Goal: Ask a question: Seek information or help from site administrators or community

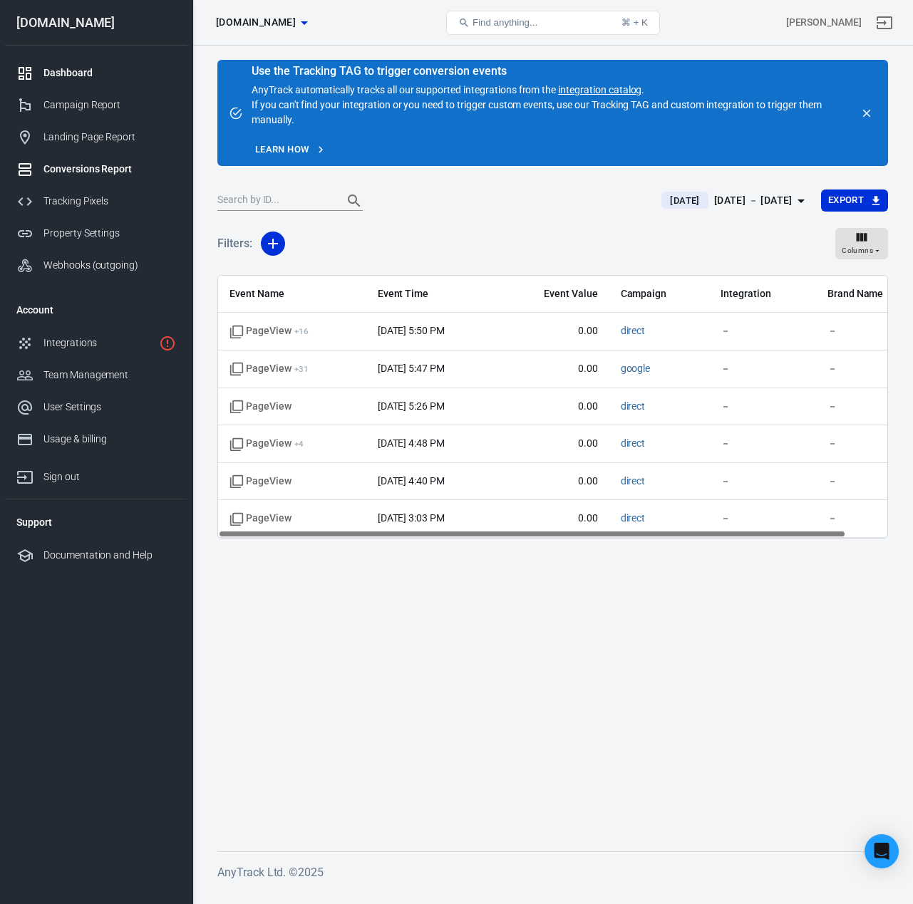
click at [80, 80] on div "Dashboard" at bounding box center [109, 73] width 133 height 15
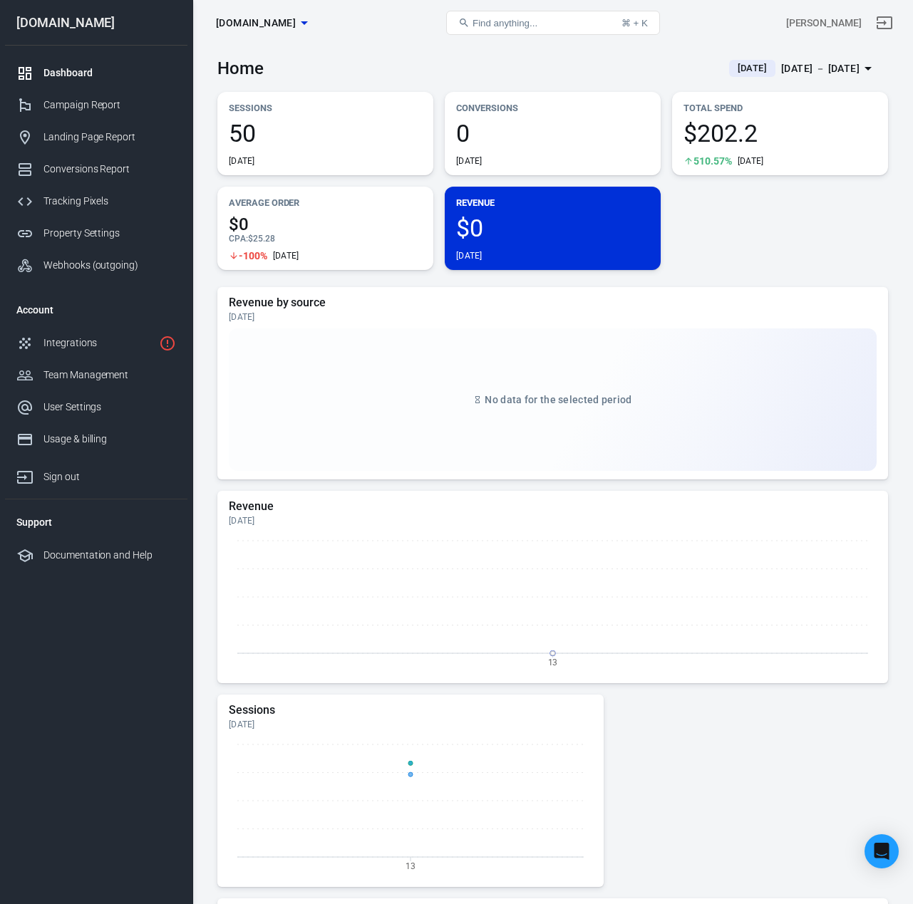
click at [812, 71] on div "[DATE] － [DATE]" at bounding box center [820, 69] width 78 height 18
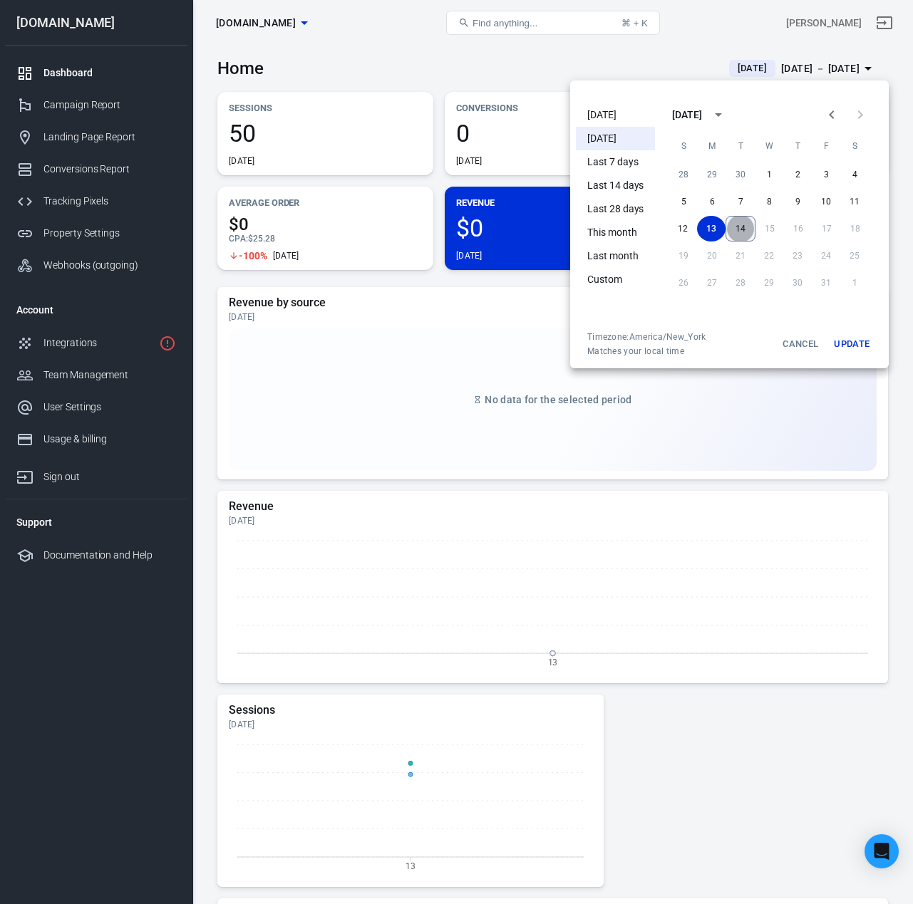
click at [749, 226] on button "14" at bounding box center [740, 229] width 30 height 26
click at [734, 227] on button "14" at bounding box center [740, 229] width 28 height 26
click at [858, 343] on button "Update" at bounding box center [851, 344] width 46 height 26
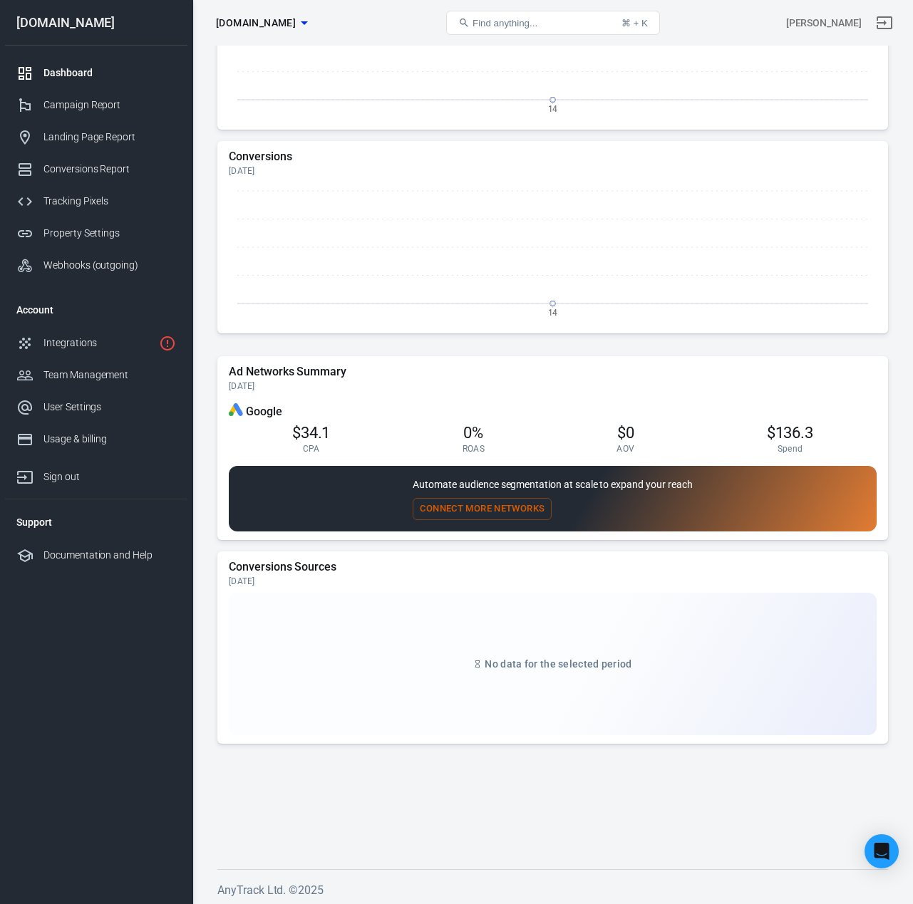
scroll to position [964, 0]
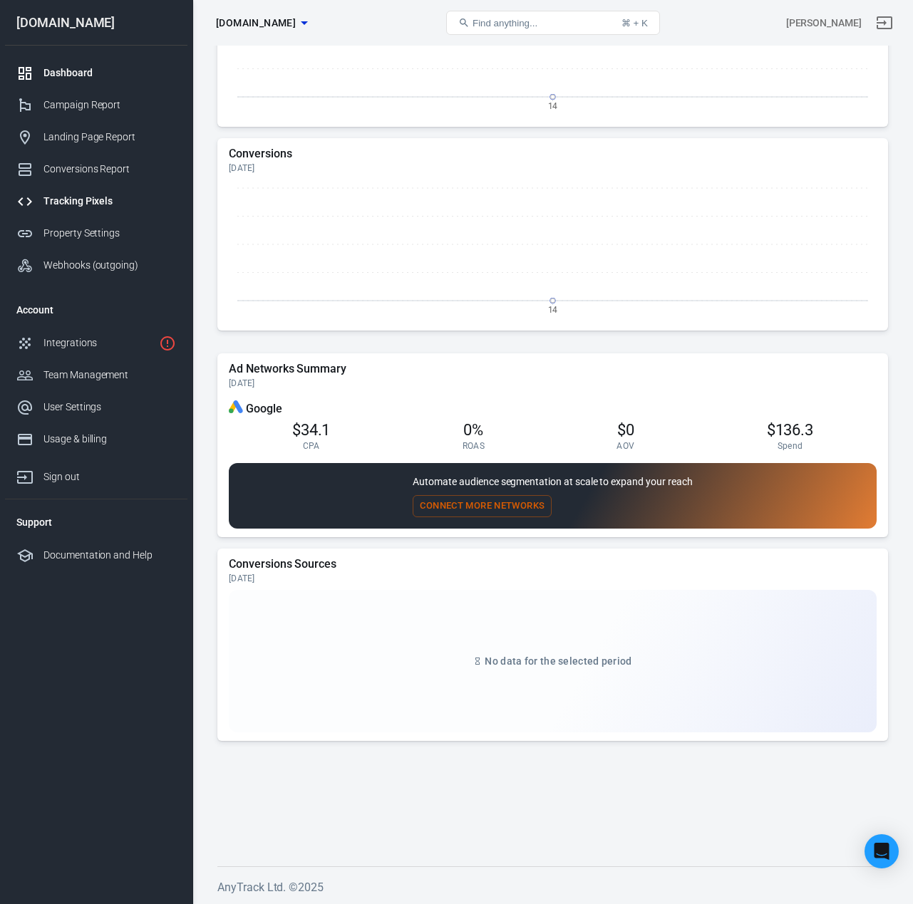
click at [88, 202] on div "Tracking Pixels" at bounding box center [109, 201] width 133 height 15
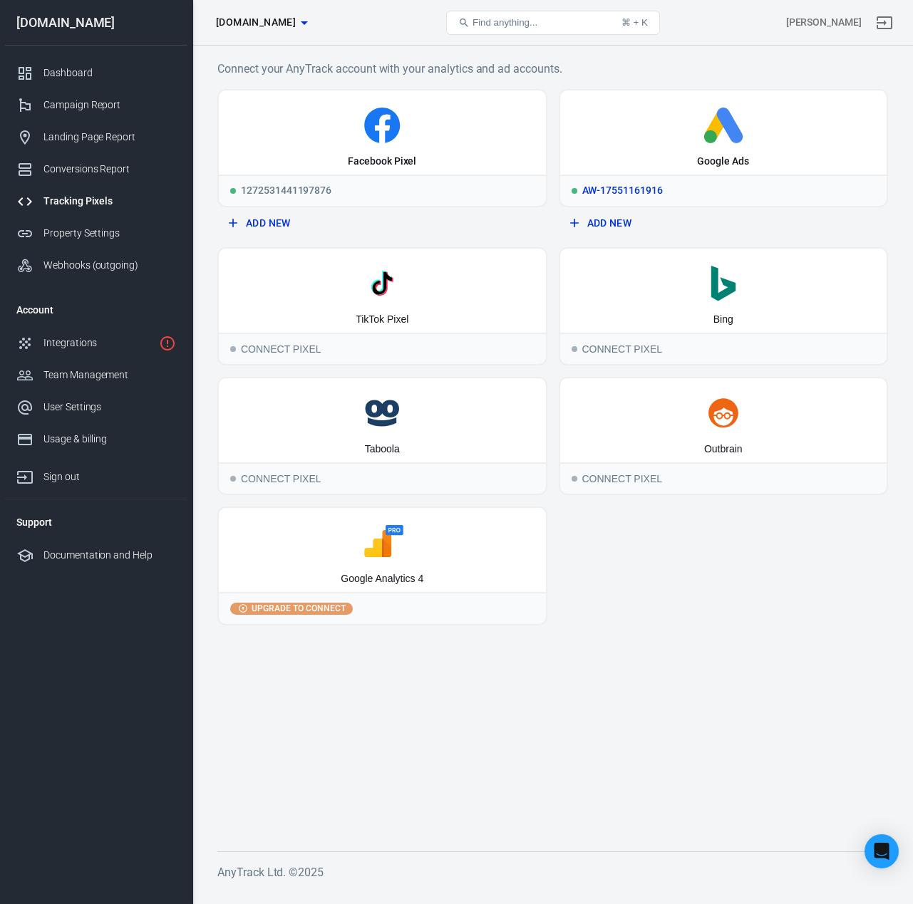
click at [650, 173] on div "Google Ads" at bounding box center [723, 132] width 327 height 84
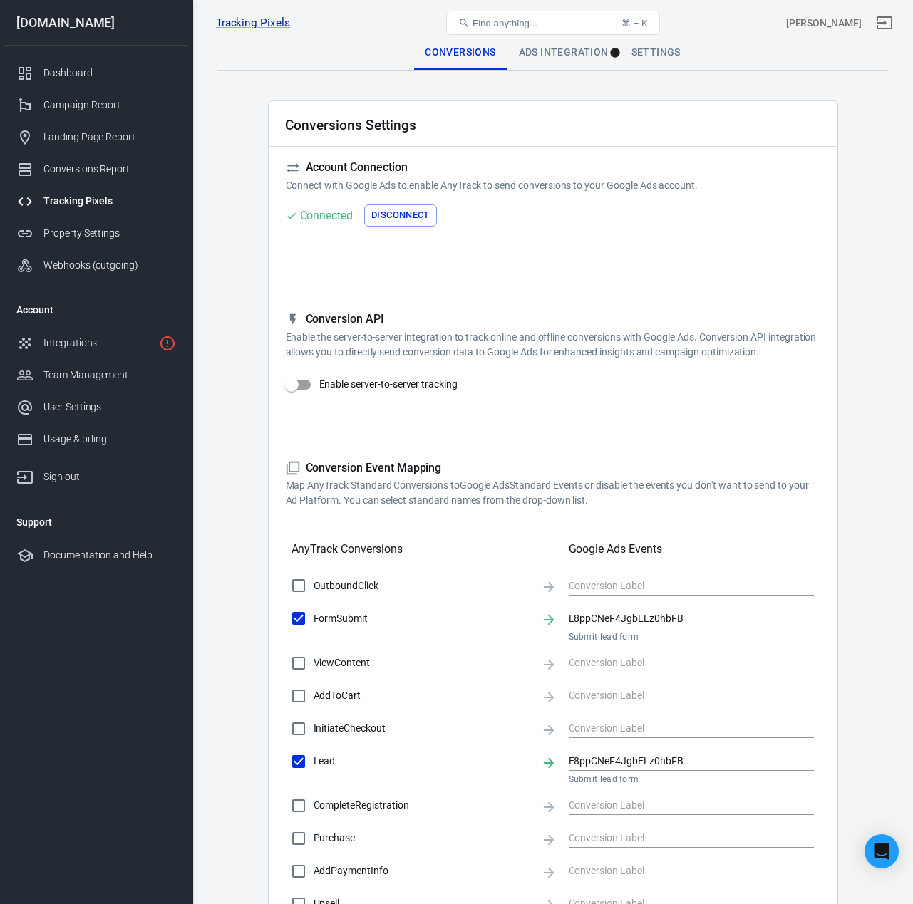
click at [562, 52] on div "Ads Integration" at bounding box center [563, 53] width 113 height 34
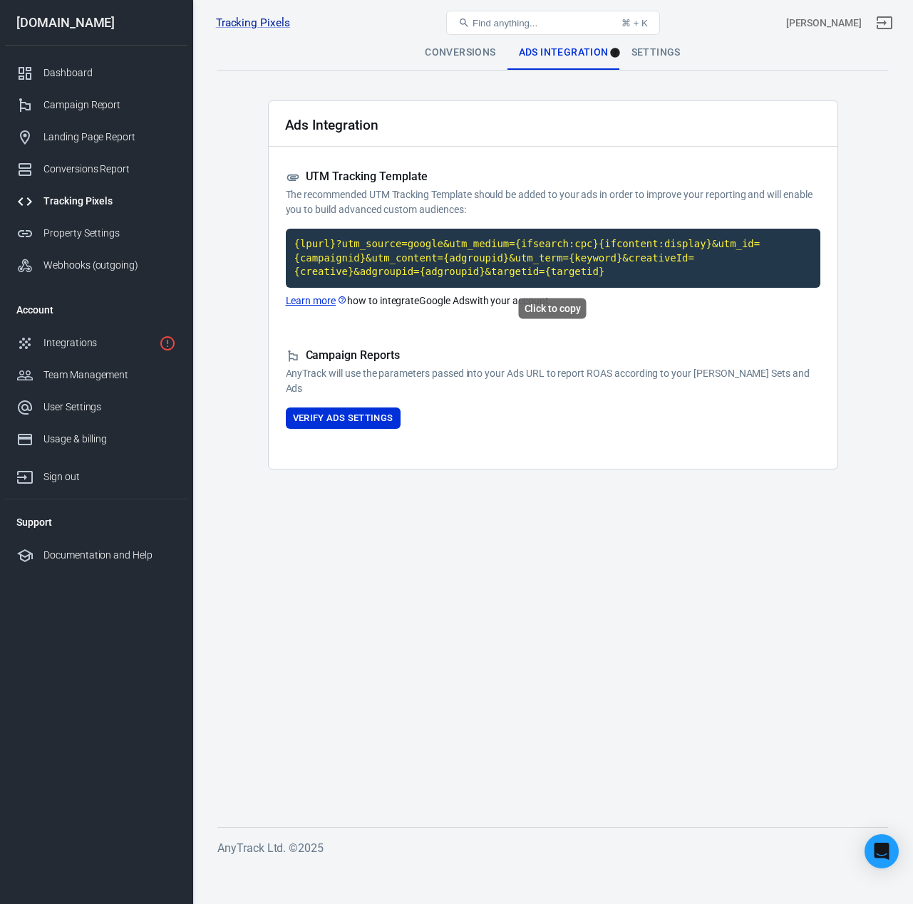
click at [425, 253] on code "{lpurl}?utm_source=google&utm_medium={ifsearch:cpc}{ifcontent:display}&utm_id={…" at bounding box center [553, 258] width 534 height 59
drag, startPoint x: 412, startPoint y: 266, endPoint x: 41, endPoint y: 150, distance: 389.8
click at [412, 266] on code "{lpurl}?utm_source=google&utm_medium={ifsearch:cpc}{ifcontent:display}&utm_id={…" at bounding box center [553, 258] width 534 height 59
click at [348, 261] on code "{lpurl}?utm_source=google&utm_medium={ifsearch:cpc}{ifcontent:display}&utm_id={…" at bounding box center [553, 258] width 534 height 59
click at [78, 238] on div "Property Settings" at bounding box center [109, 233] width 133 height 15
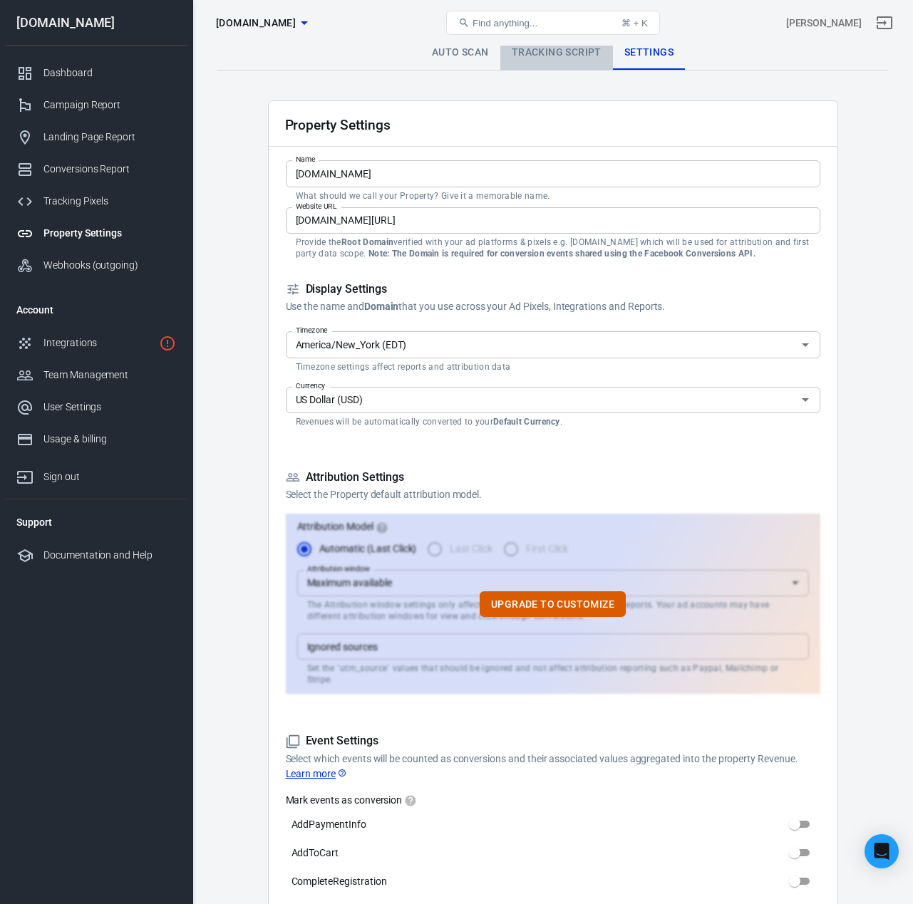
click at [565, 55] on link "Tracking Script" at bounding box center [556, 53] width 113 height 34
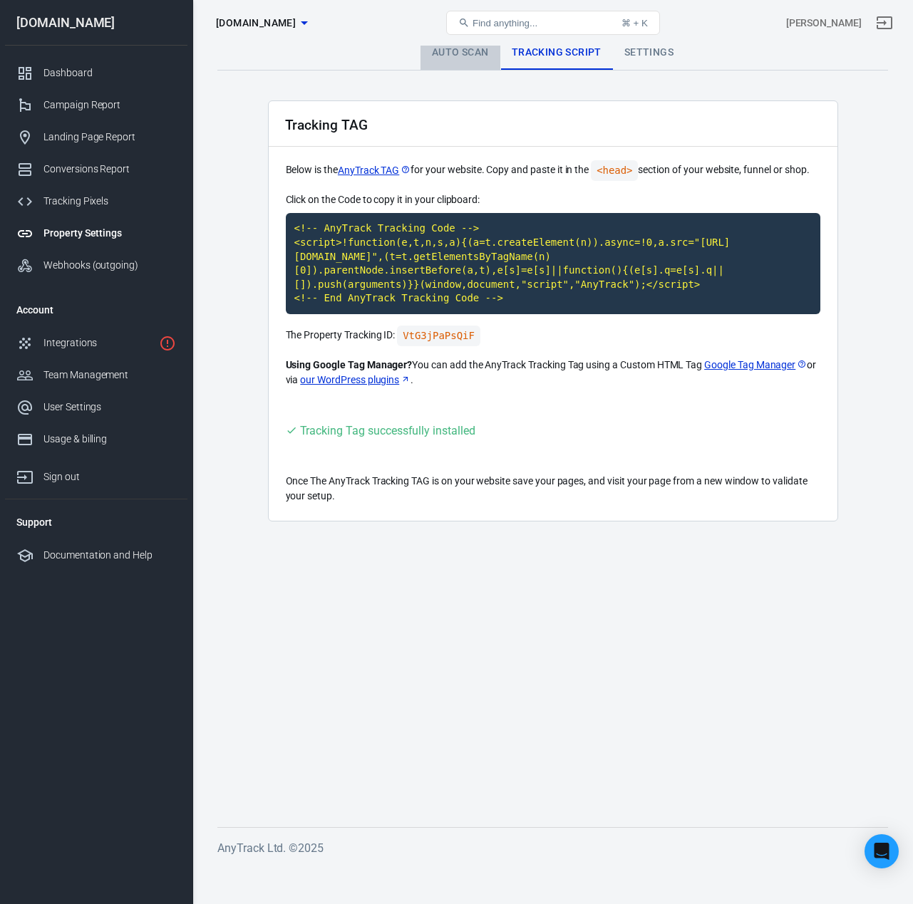
click at [454, 51] on link "Auto Scan" at bounding box center [460, 53] width 80 height 34
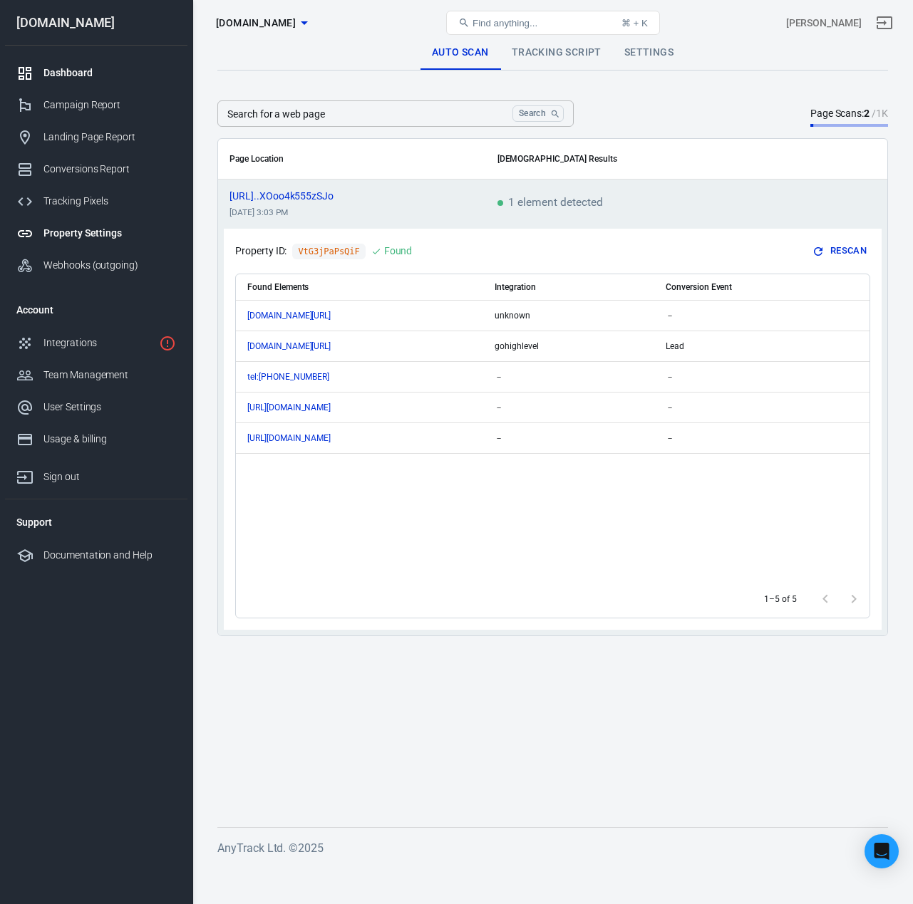
click at [73, 72] on div "Dashboard" at bounding box center [109, 73] width 133 height 15
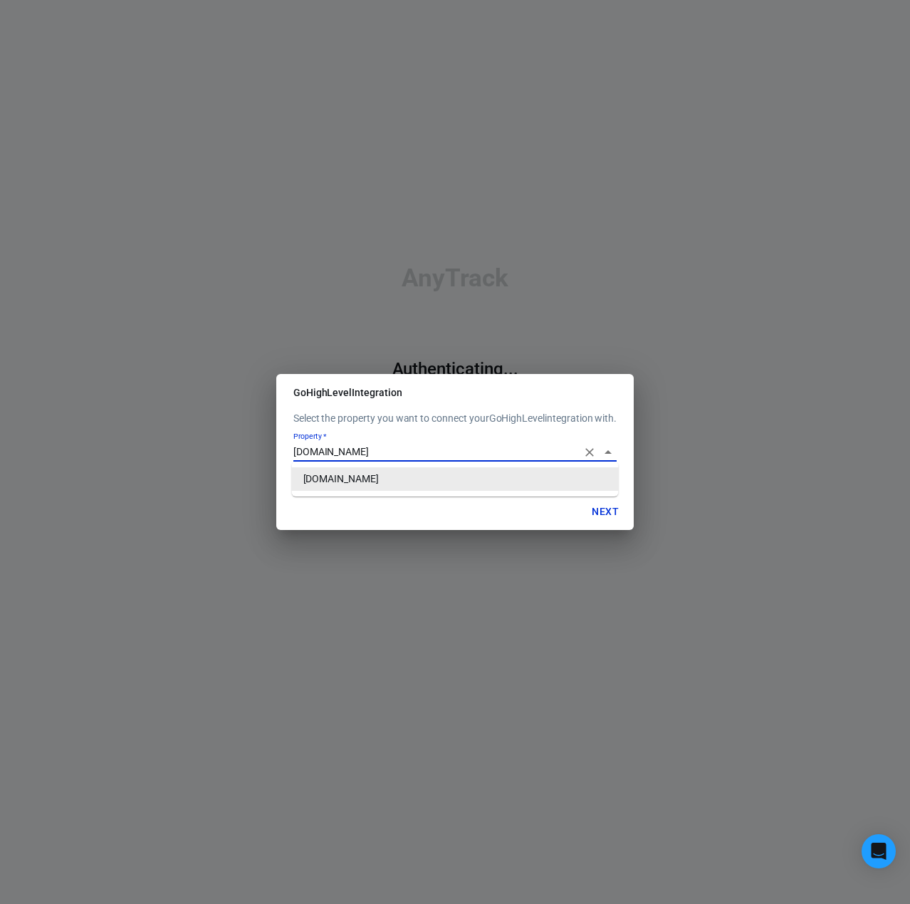
click at [574, 452] on input "[DOMAIN_NAME]" at bounding box center [436, 452] width 284 height 18
click at [545, 479] on li "[DOMAIN_NAME]" at bounding box center [455, 479] width 327 height 24
click at [610, 507] on button "Next" at bounding box center [606, 512] width 46 height 26
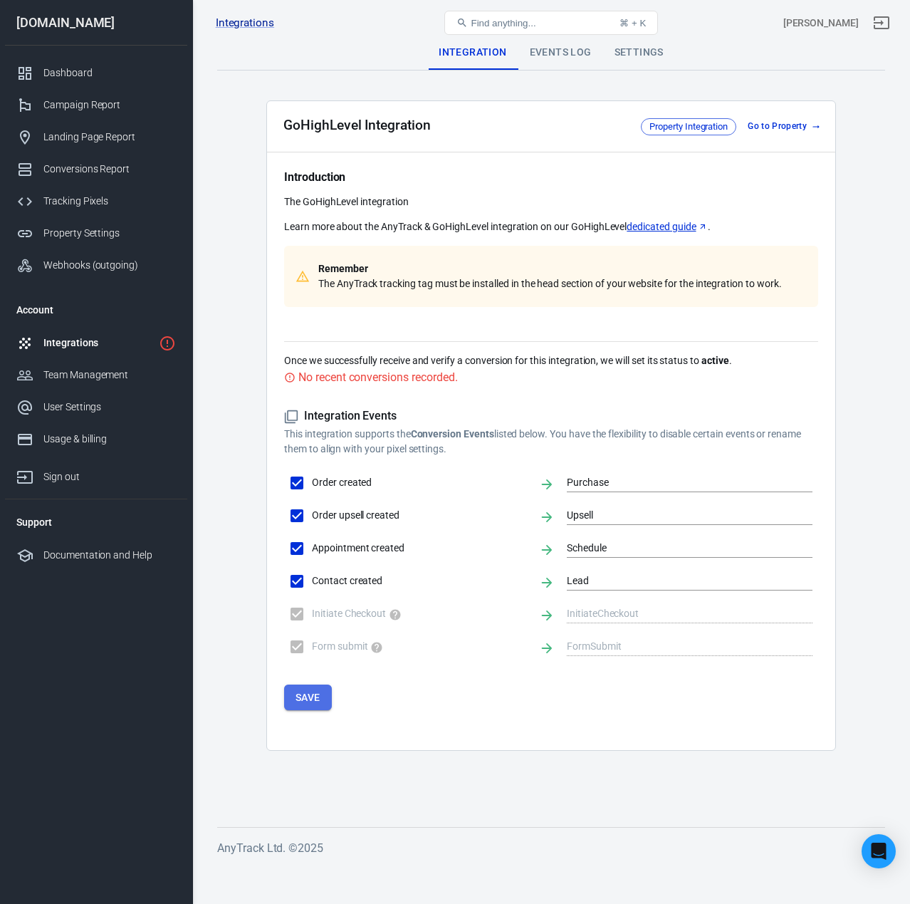
click at [307, 695] on button "Save" at bounding box center [308, 698] width 48 height 26
click at [309, 703] on button "Save" at bounding box center [308, 698] width 48 height 26
click at [61, 337] on div "Integrations" at bounding box center [98, 343] width 110 height 15
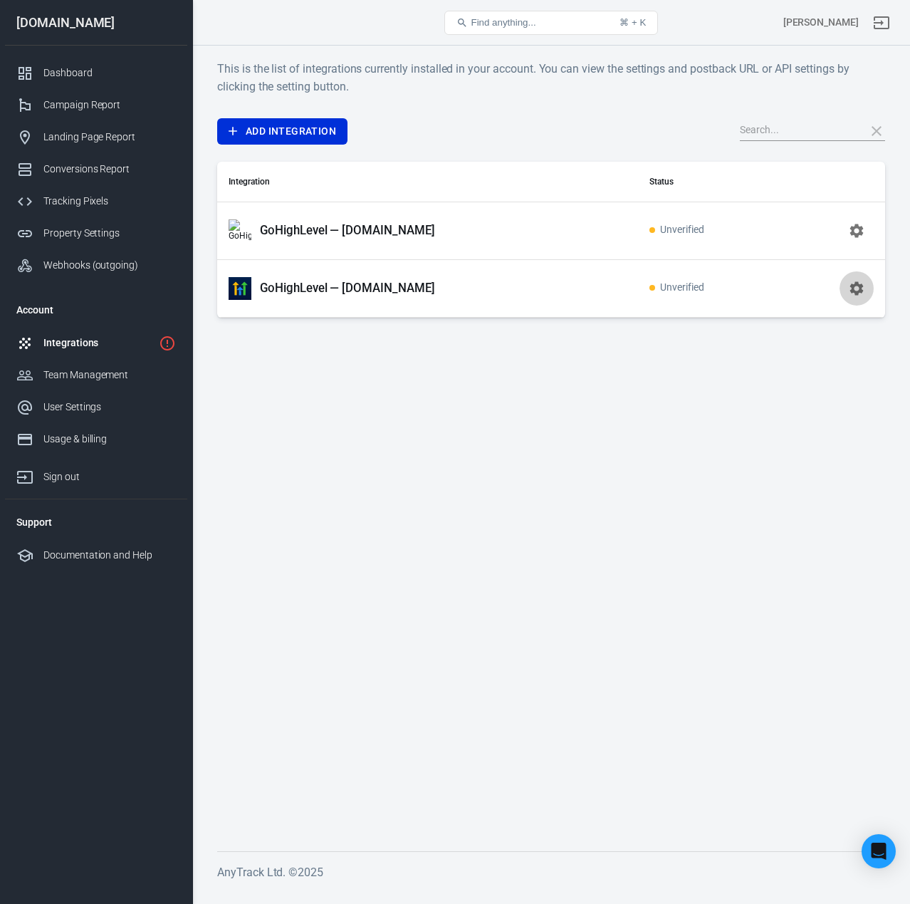
click at [859, 291] on icon "button" at bounding box center [858, 288] width 14 height 14
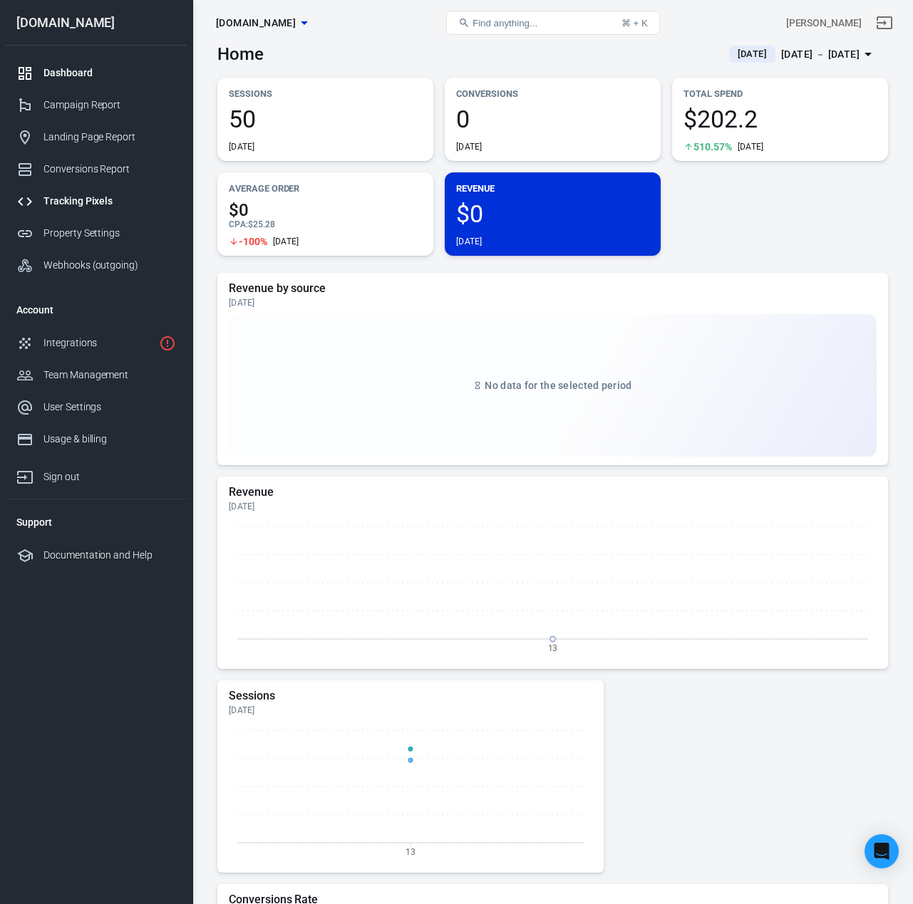
scroll to position [15, 0]
click at [89, 198] on div "Tracking Pixels" at bounding box center [109, 201] width 133 height 15
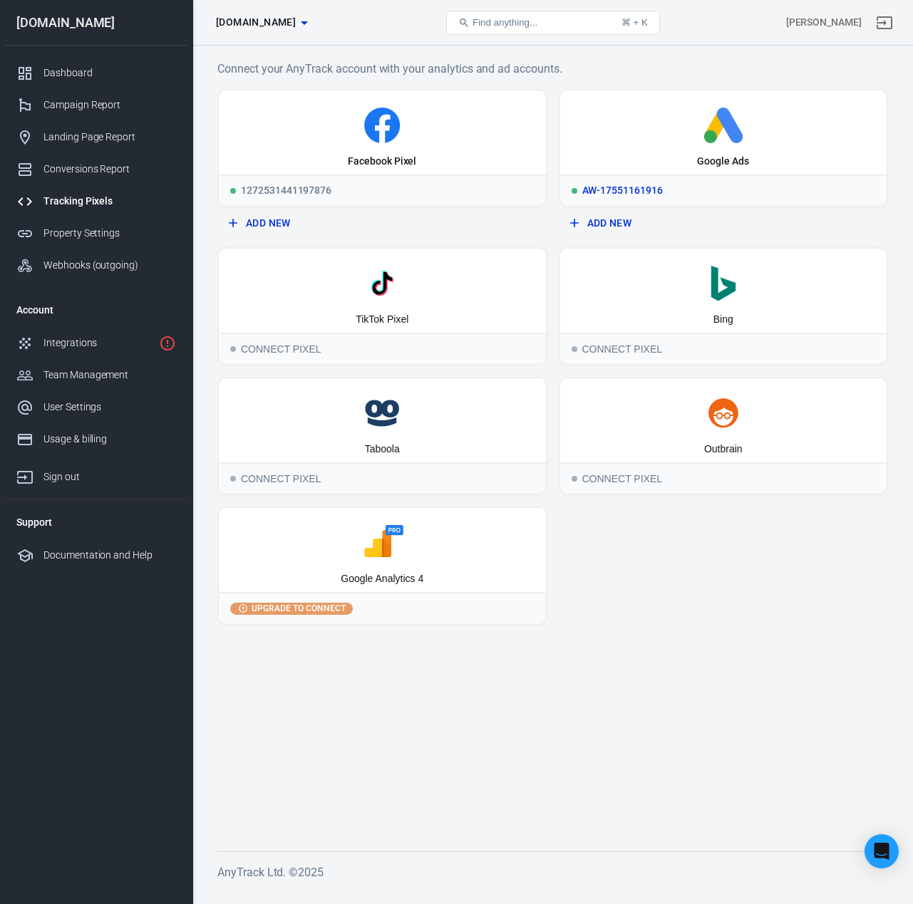
click at [590, 110] on icon at bounding box center [724, 126] width 316 height 36
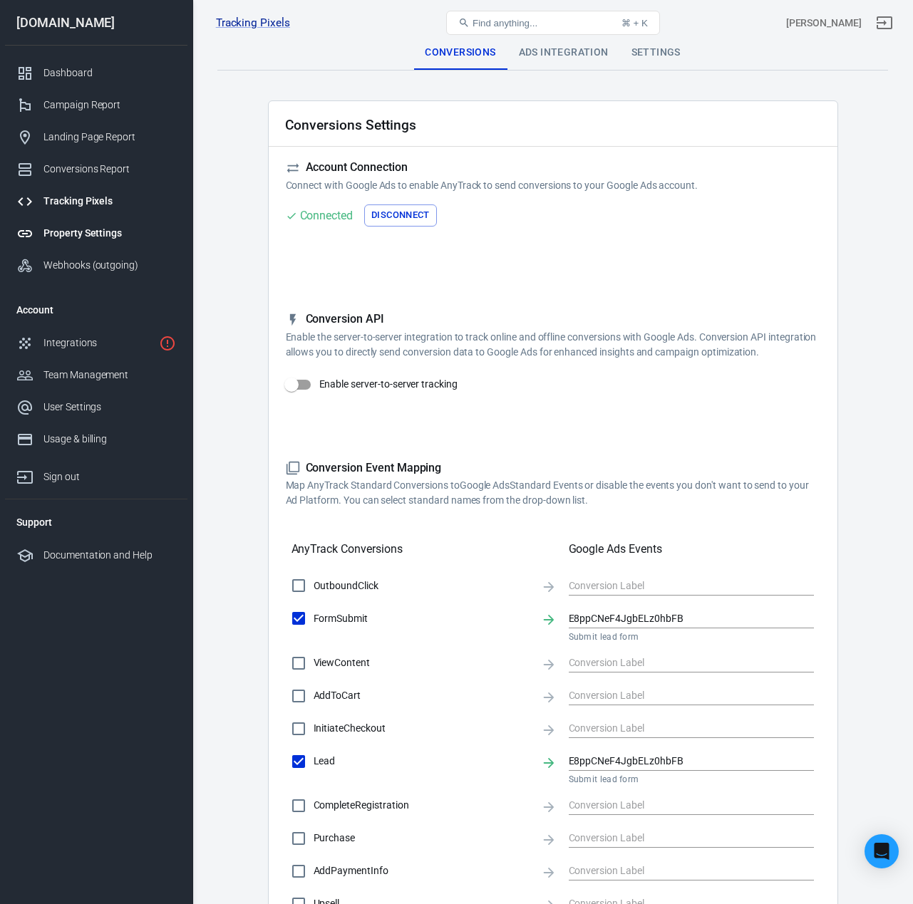
click at [84, 233] on div "Property Settings" at bounding box center [109, 233] width 133 height 15
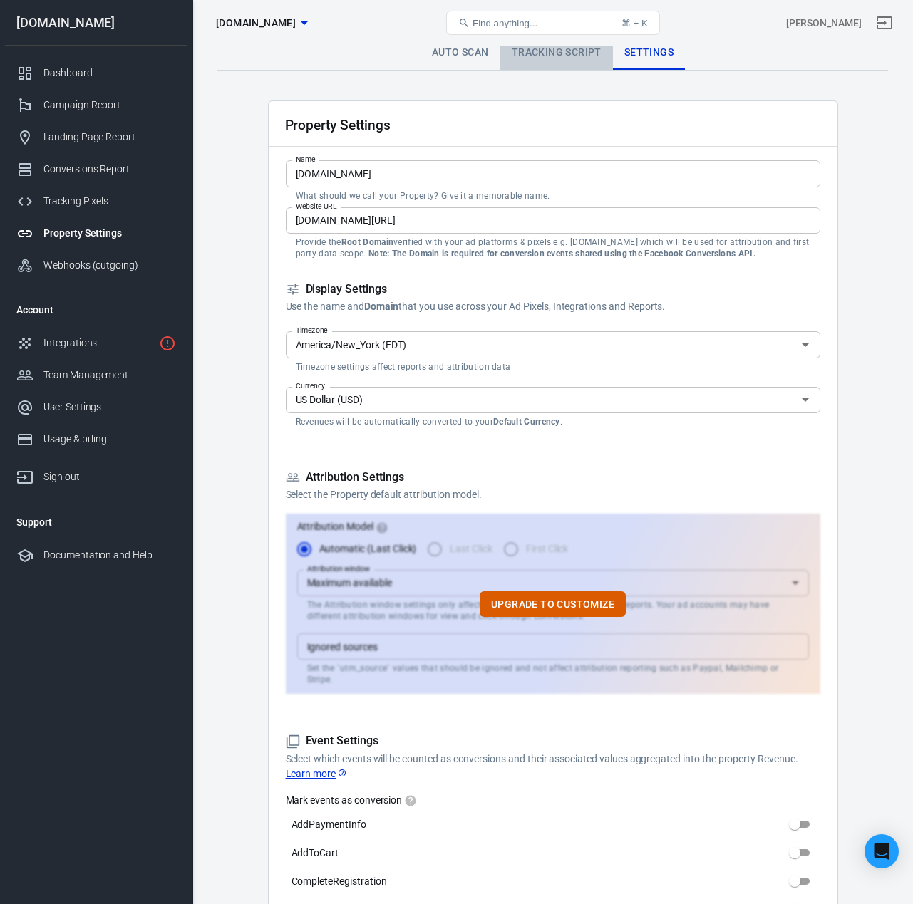
click at [521, 63] on link "Tracking Script" at bounding box center [556, 53] width 113 height 34
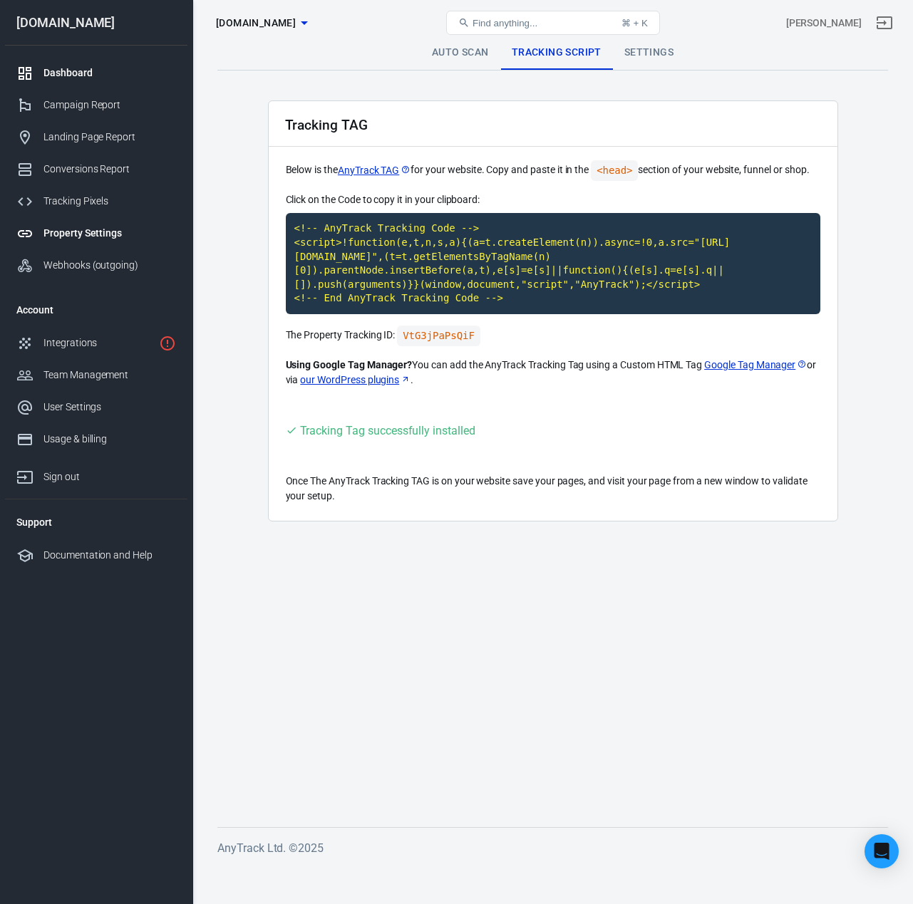
click at [73, 71] on div "Dashboard" at bounding box center [109, 73] width 133 height 15
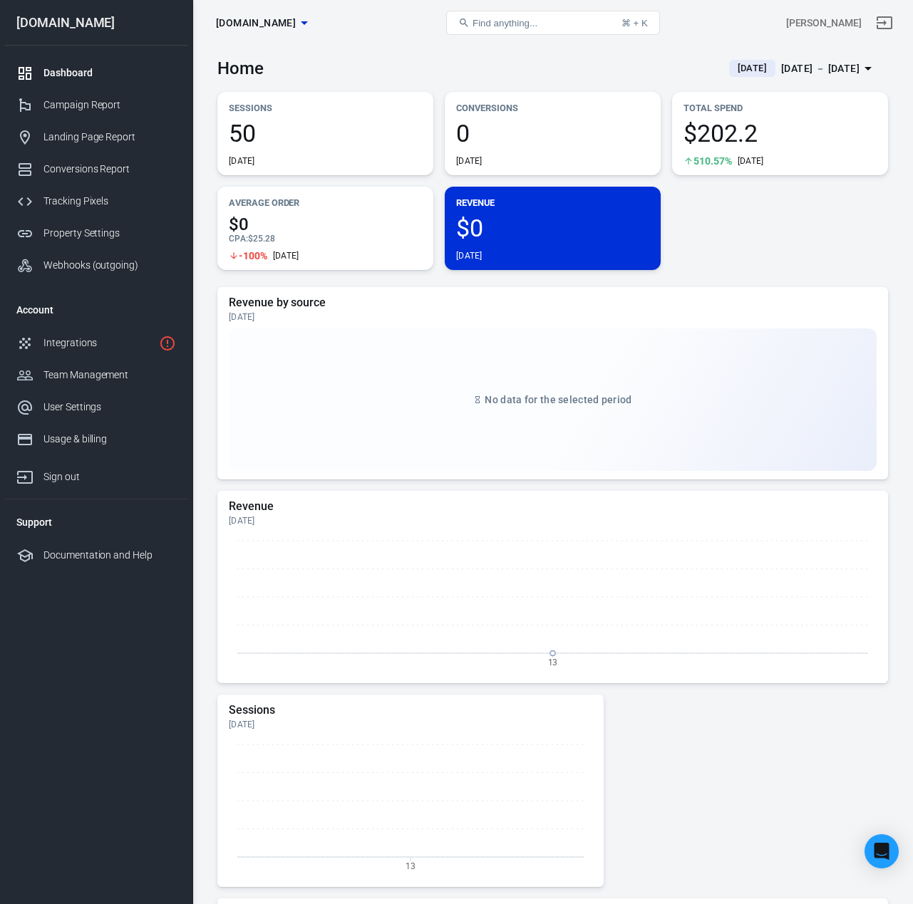
click at [580, 119] on div "Conversions 0 [DATE]" at bounding box center [553, 133] width 216 height 83
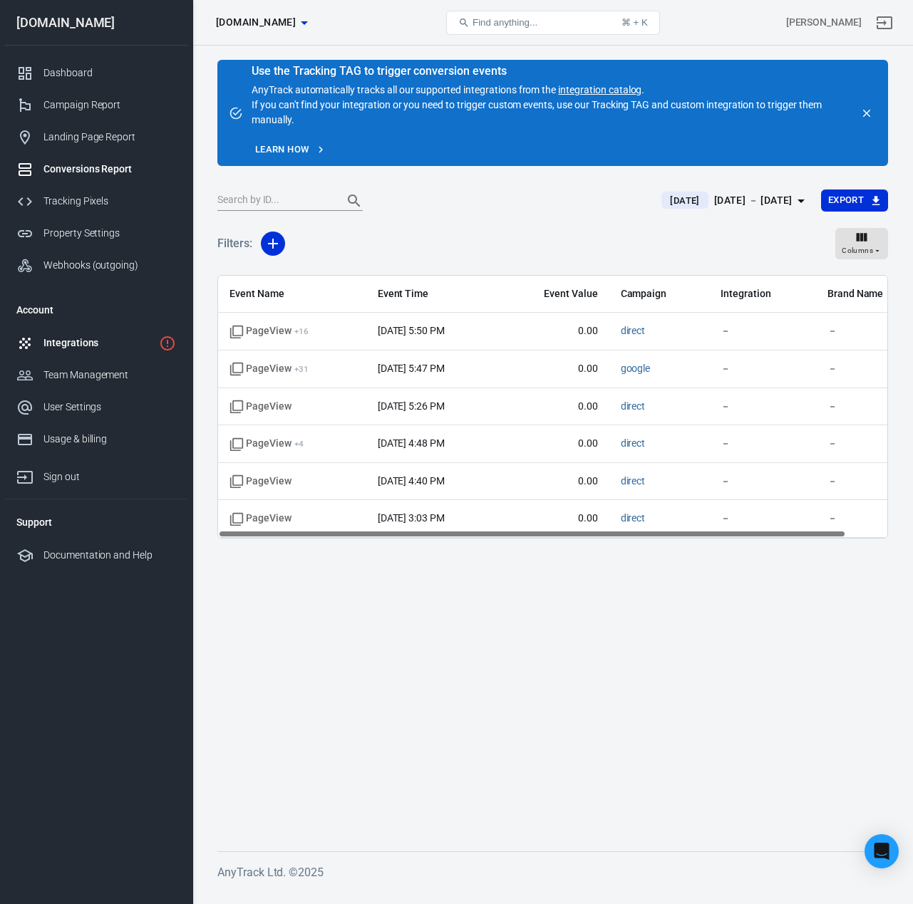
click at [85, 342] on div "Integrations" at bounding box center [98, 343] width 110 height 15
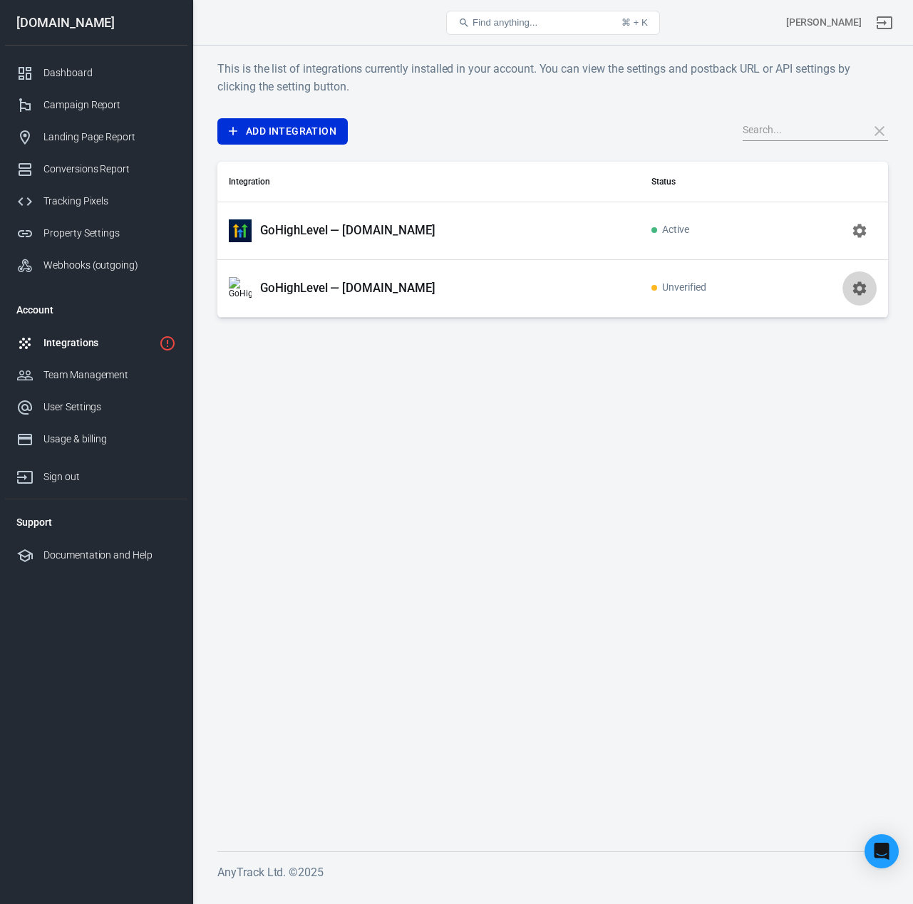
click at [845, 283] on button "button" at bounding box center [859, 288] width 34 height 34
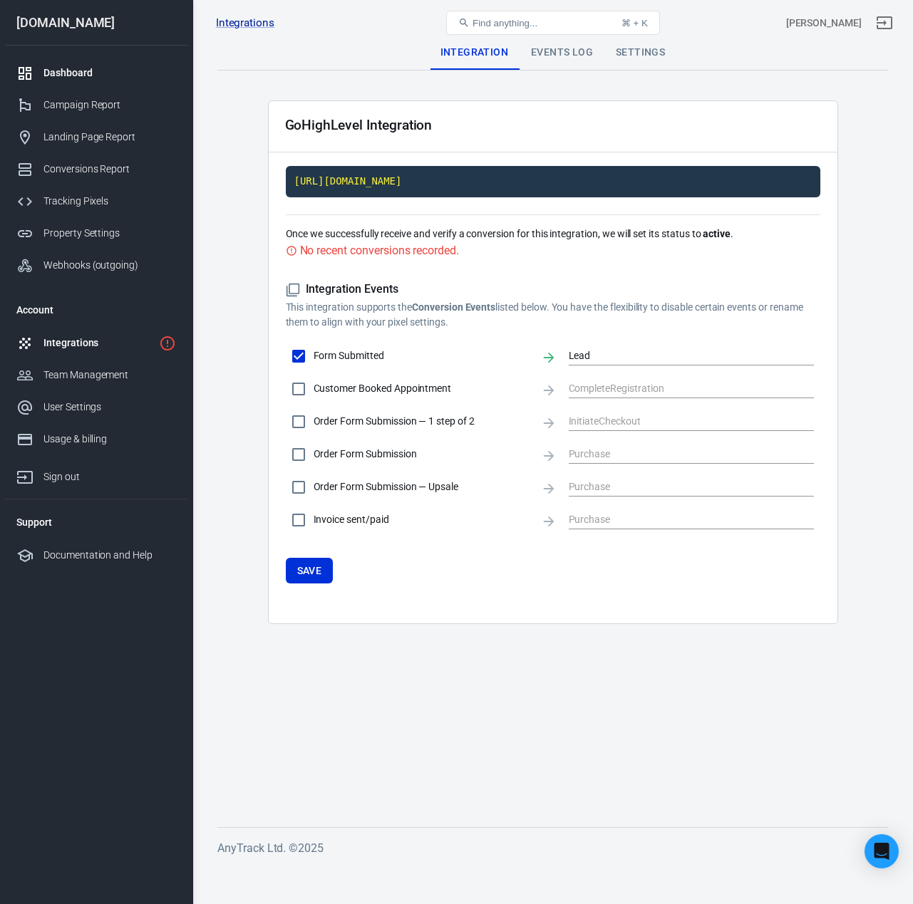
click at [94, 66] on div "Dashboard" at bounding box center [109, 73] width 133 height 15
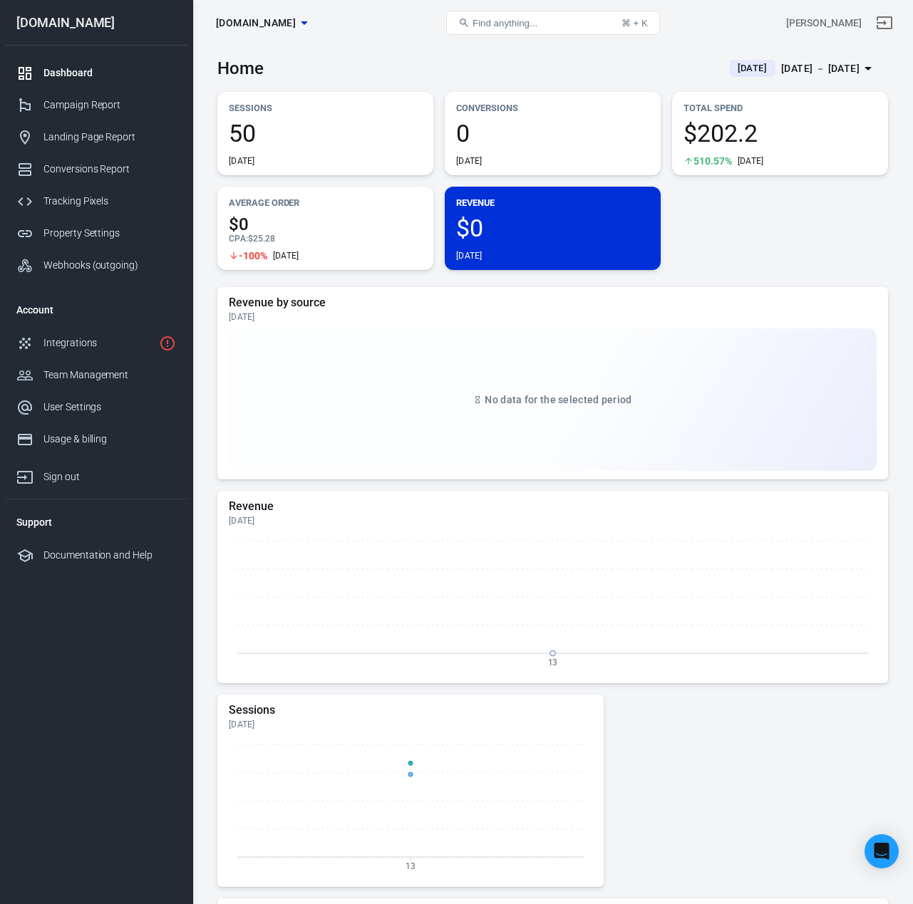
click at [795, 71] on div "Oct 13 － Oct 13, 2025" at bounding box center [820, 69] width 78 height 18
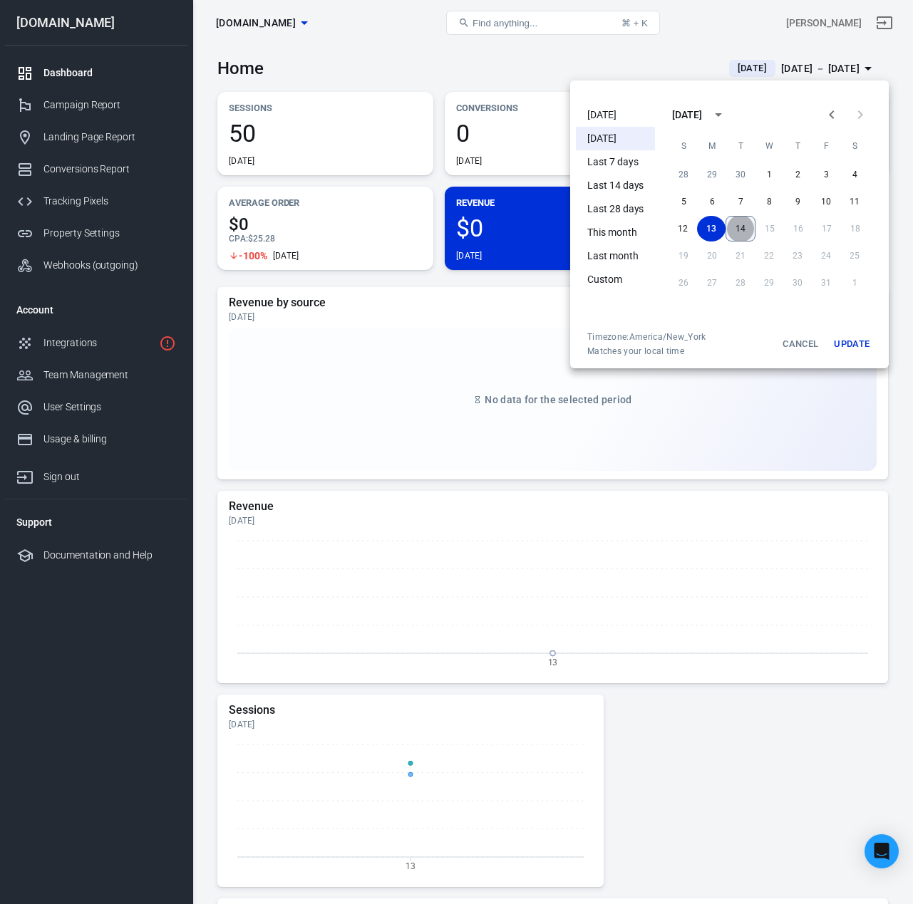
click at [749, 231] on button "14" at bounding box center [740, 229] width 30 height 26
click at [746, 232] on button "14" at bounding box center [740, 229] width 28 height 26
click at [841, 337] on button "Update" at bounding box center [851, 344] width 46 height 26
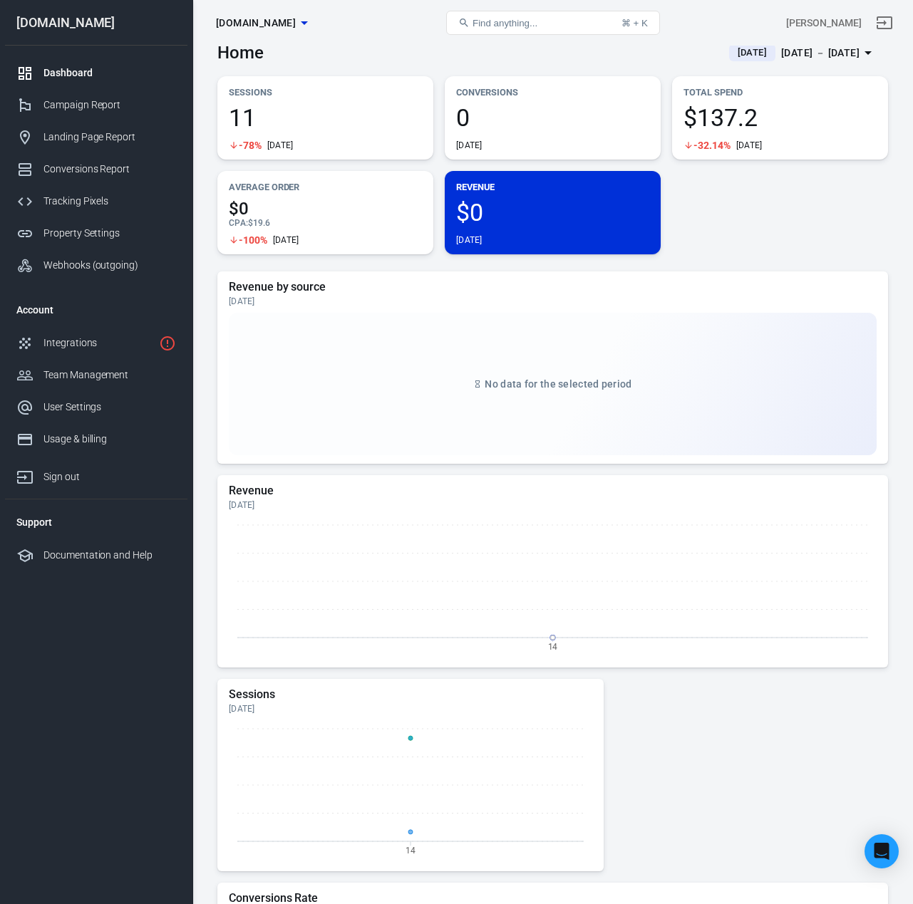
scroll to position [16, 0]
click at [313, 11] on button "[DOMAIN_NAME]" at bounding box center [261, 23] width 103 height 26
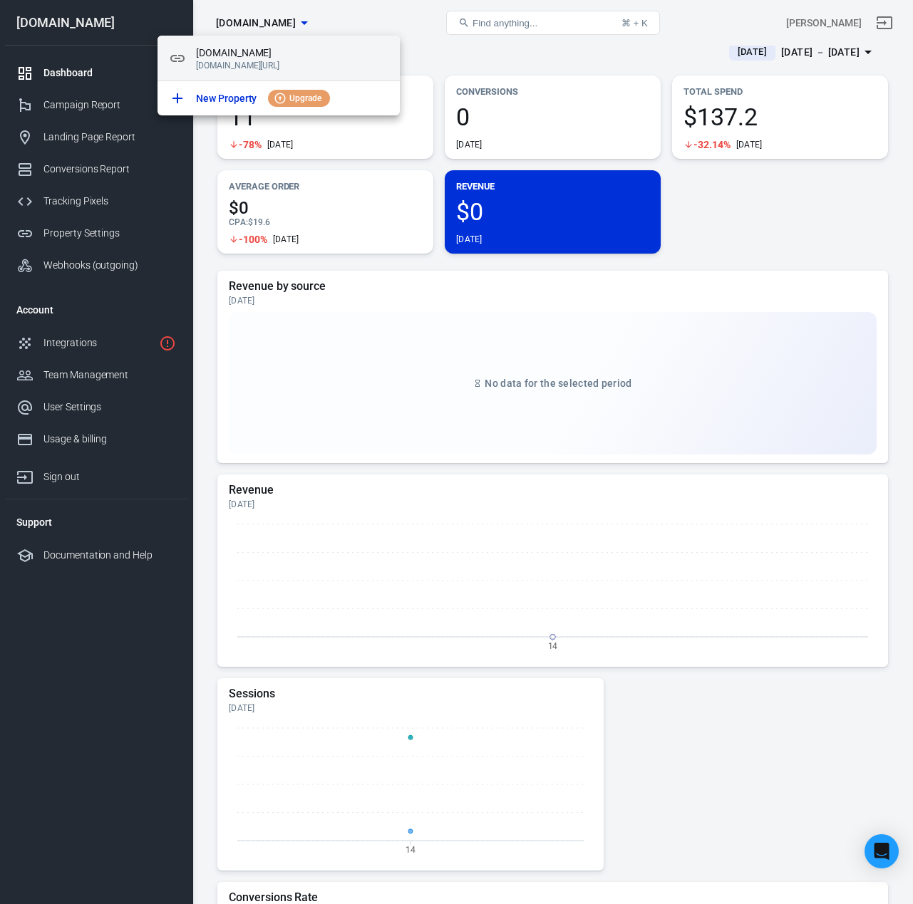
click at [246, 74] on div "sunscapelawns.com go.sunscapelawns.com/quote" at bounding box center [278, 59] width 242 height 46
click at [763, 196] on div at bounding box center [456, 452] width 913 height 904
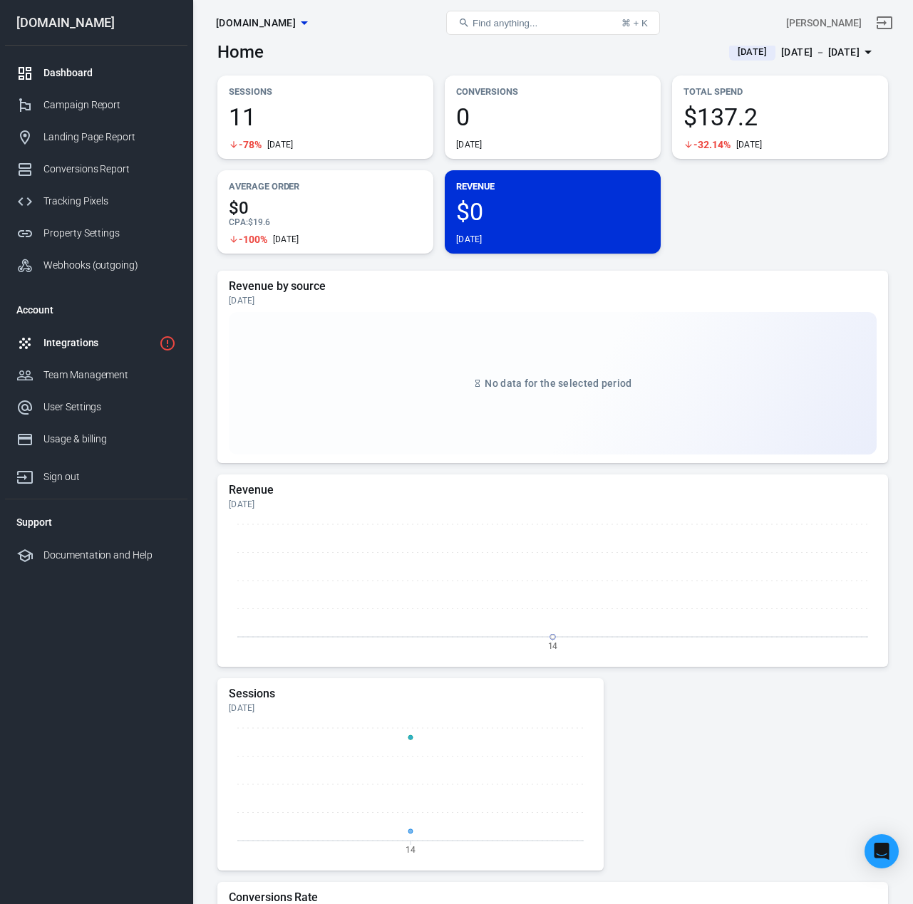
click at [83, 339] on div "Integrations" at bounding box center [98, 343] width 110 height 15
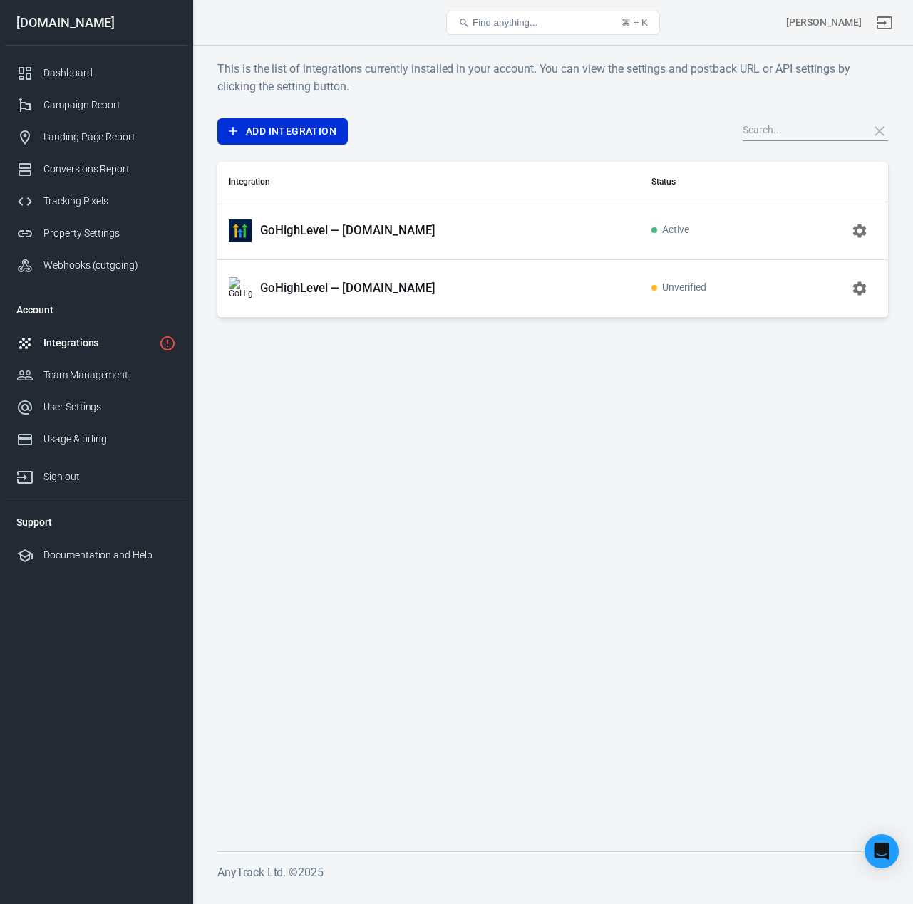
click at [269, 227] on p "GoHighLevel — [DOMAIN_NAME]" at bounding box center [347, 230] width 175 height 15
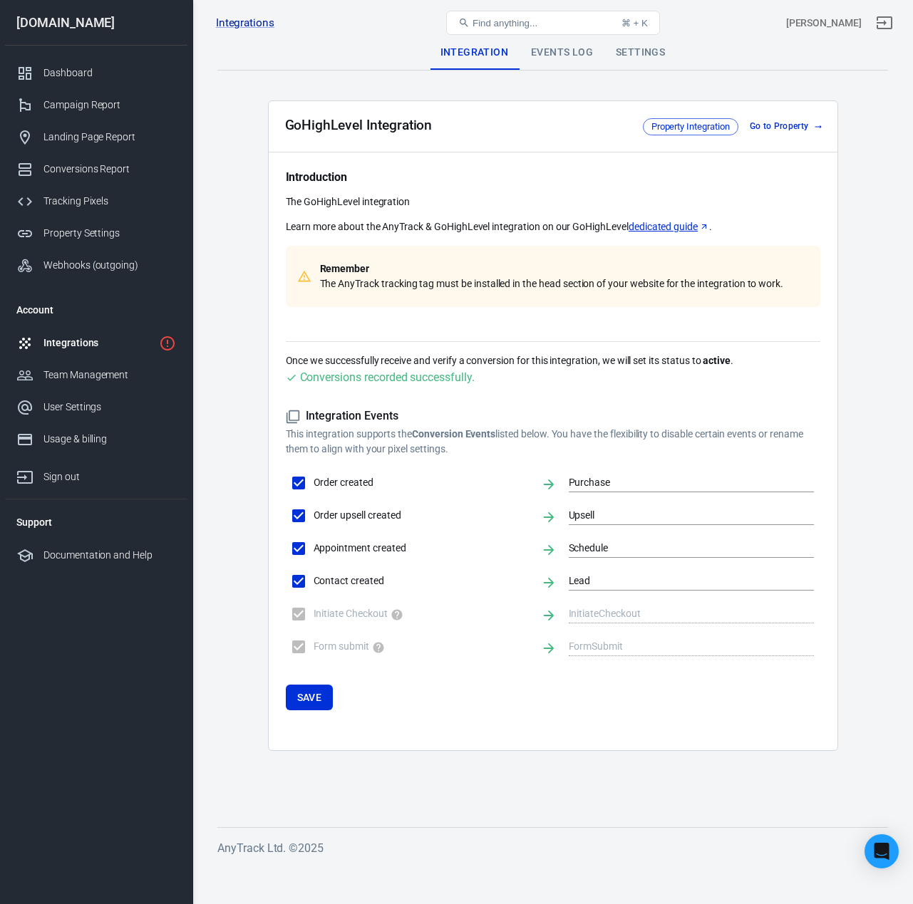
click at [584, 51] on div "Events Log" at bounding box center [561, 53] width 85 height 34
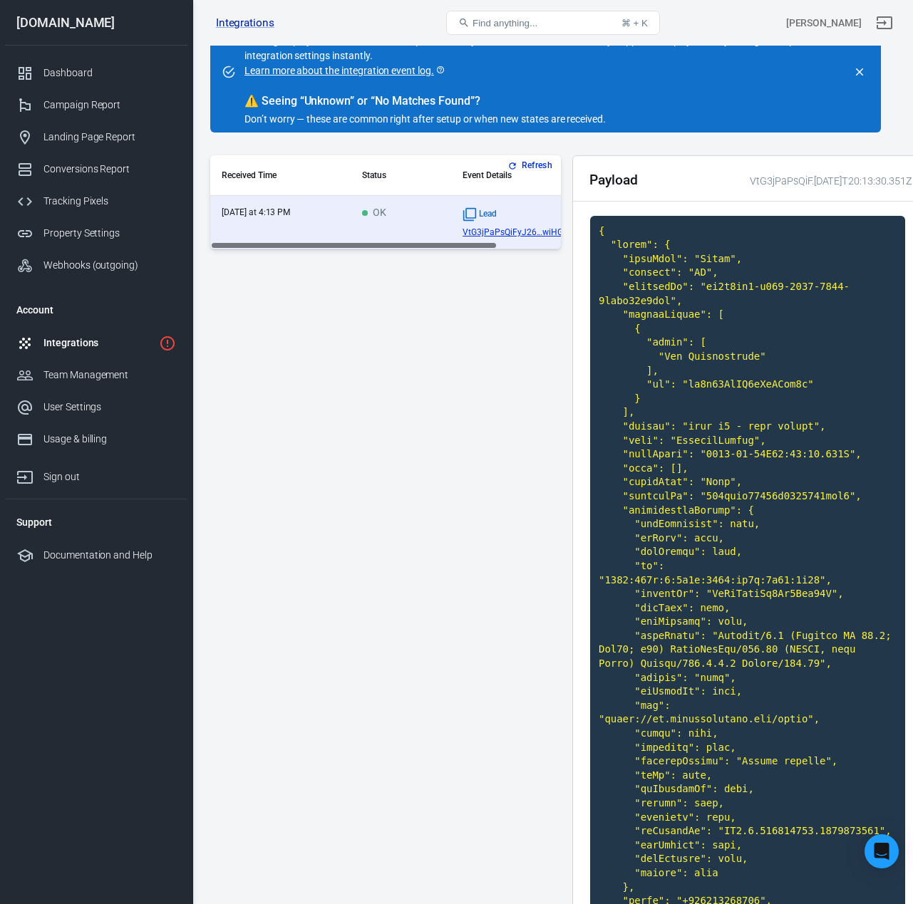
scroll to position [0, 7]
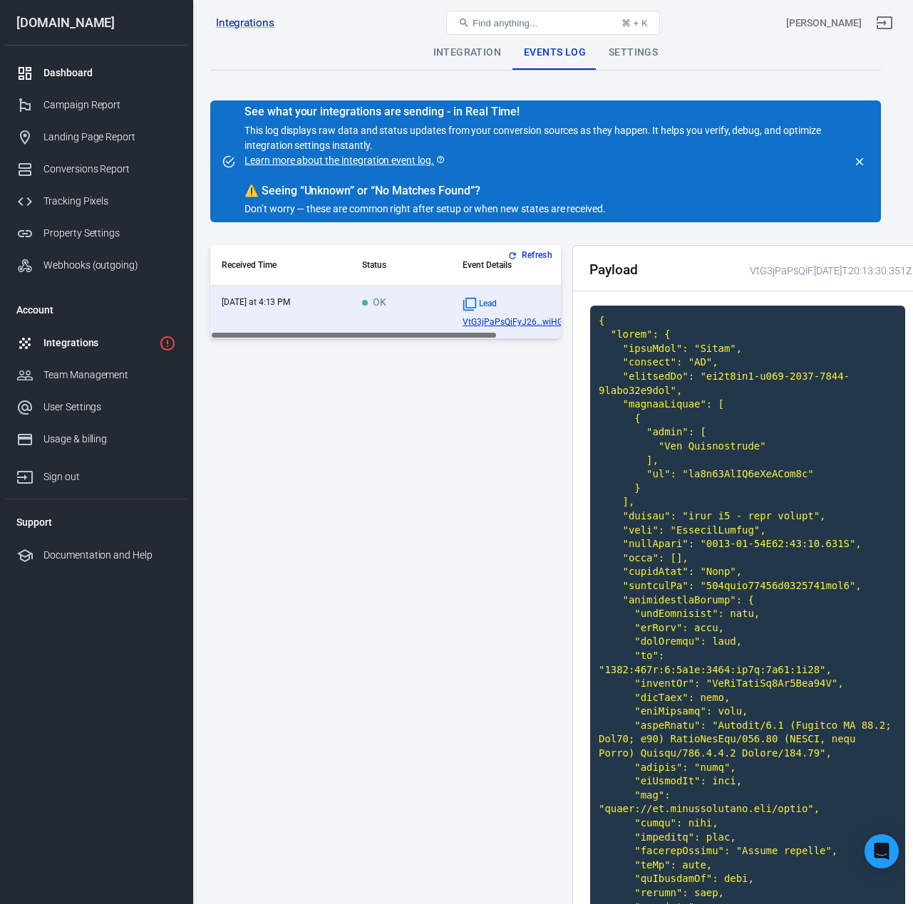
click at [95, 78] on div "Dashboard" at bounding box center [109, 73] width 133 height 15
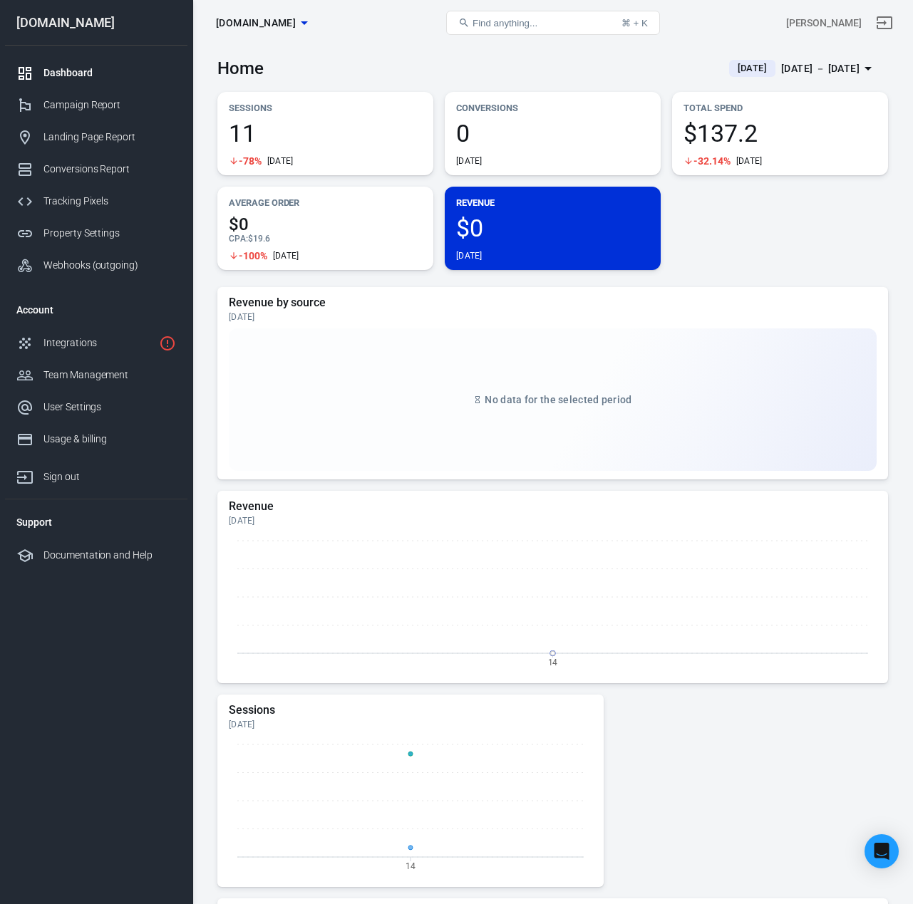
click at [532, 140] on span "0" at bounding box center [552, 133] width 193 height 24
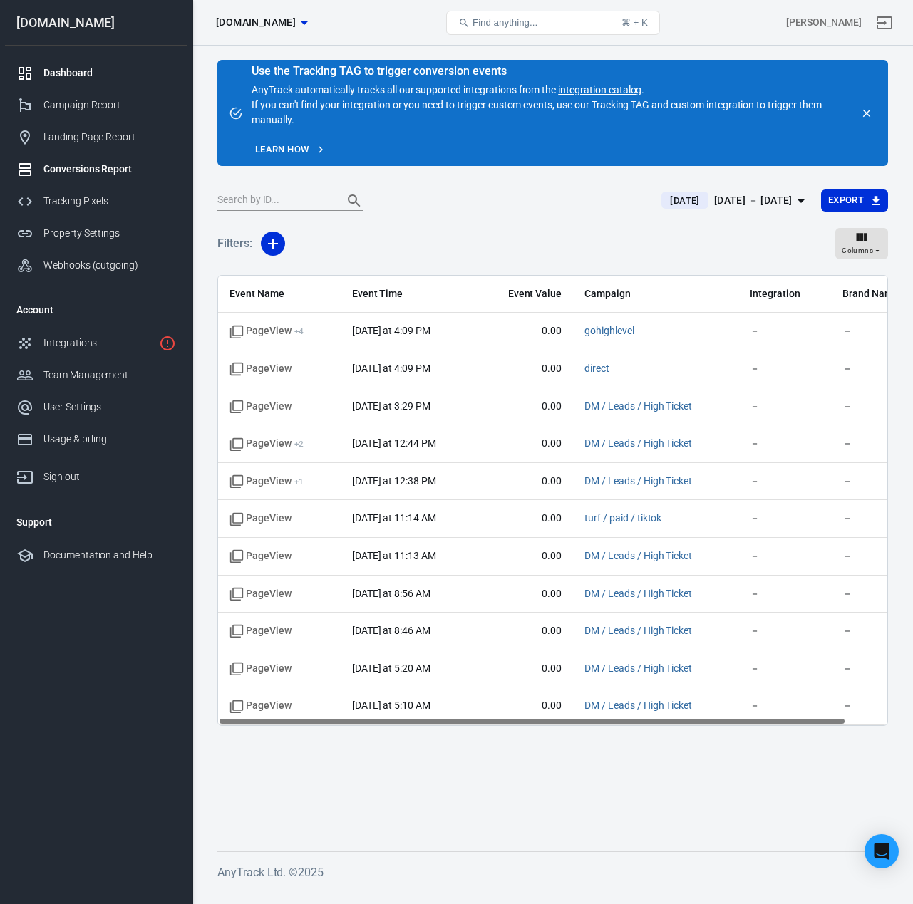
click at [84, 63] on link "Dashboard" at bounding box center [96, 73] width 182 height 32
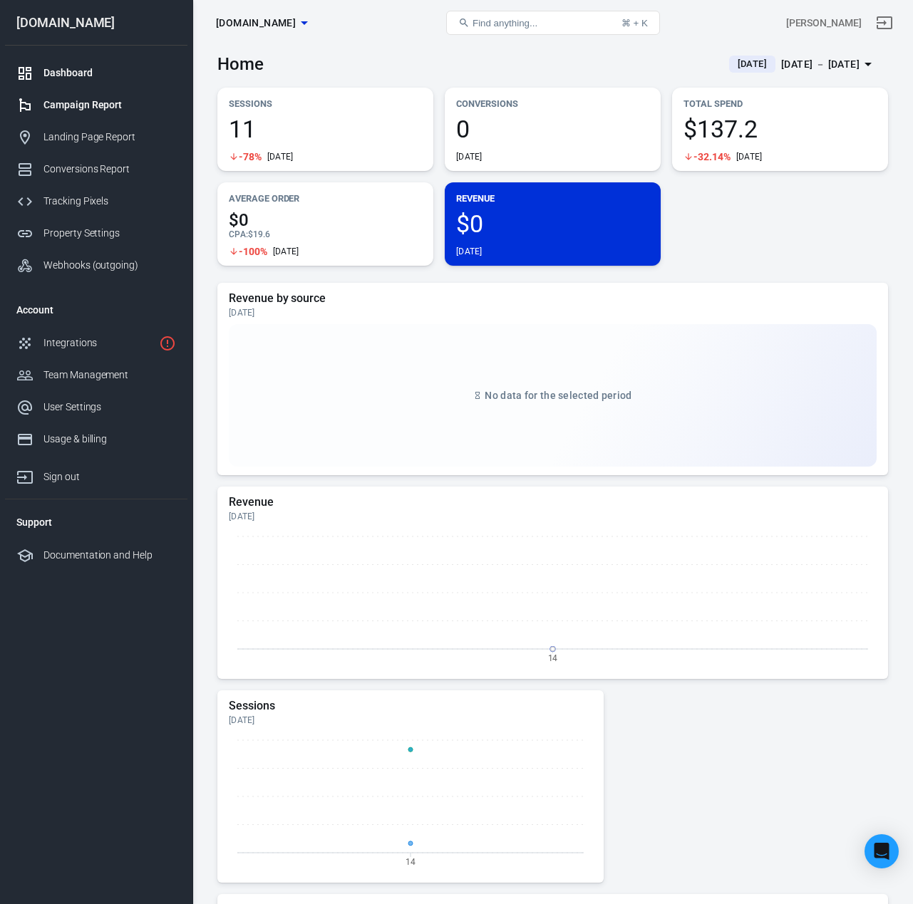
scroll to position [1, 0]
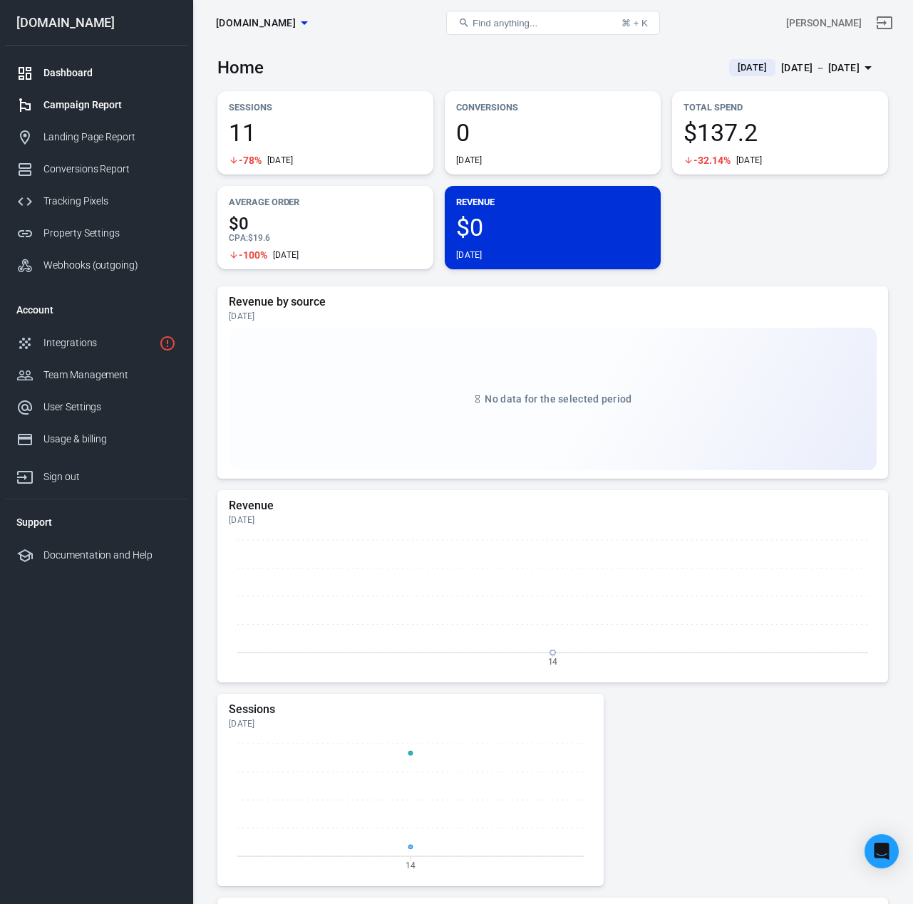
click at [89, 110] on div "Campaign Report" at bounding box center [109, 105] width 133 height 15
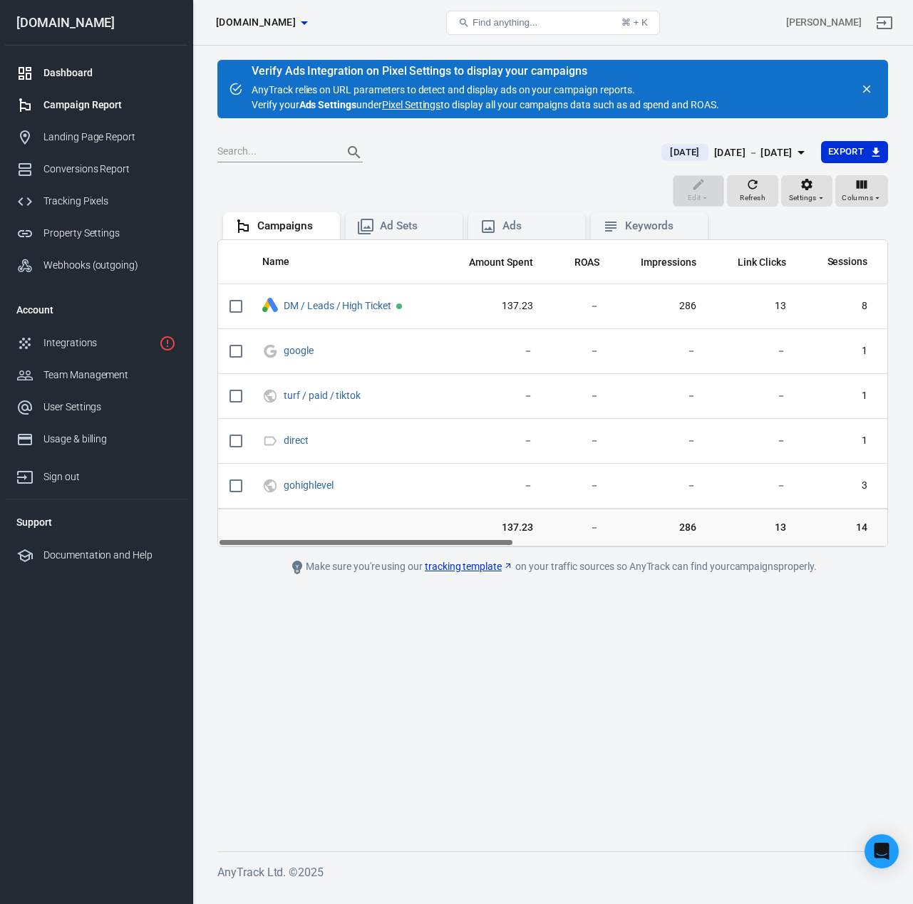
click at [76, 80] on div "Dashboard" at bounding box center [109, 73] width 133 height 15
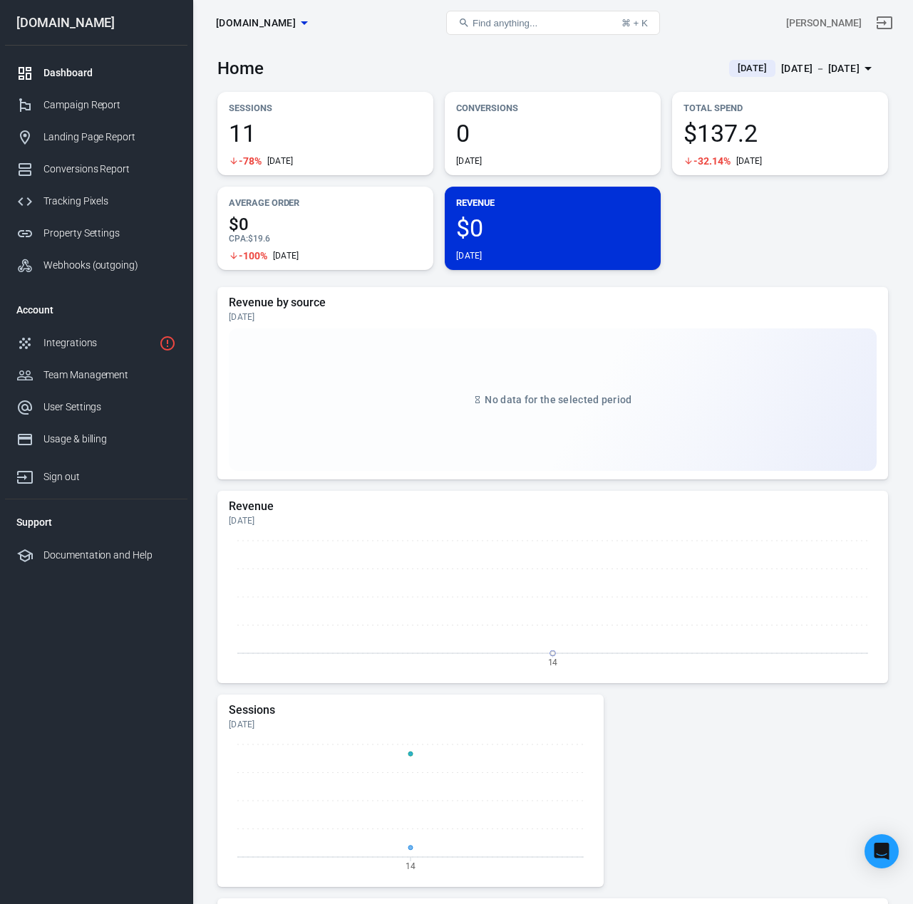
scroll to position [1, 0]
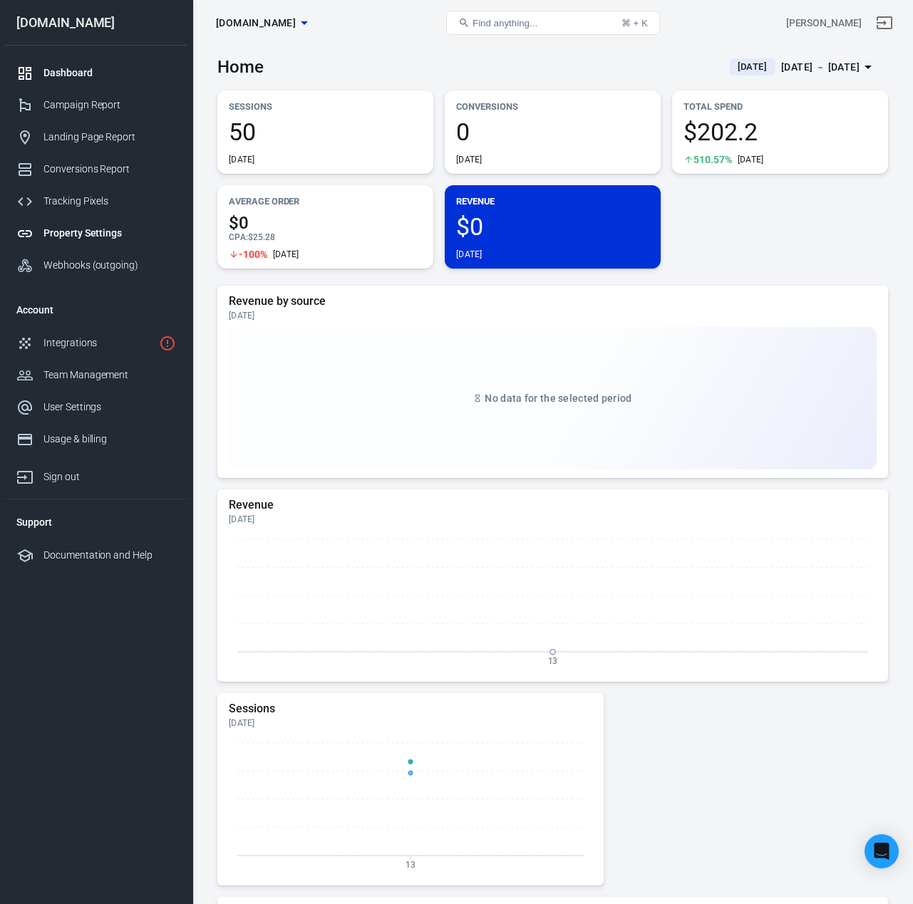
click at [93, 234] on div "Property Settings" at bounding box center [109, 233] width 133 height 15
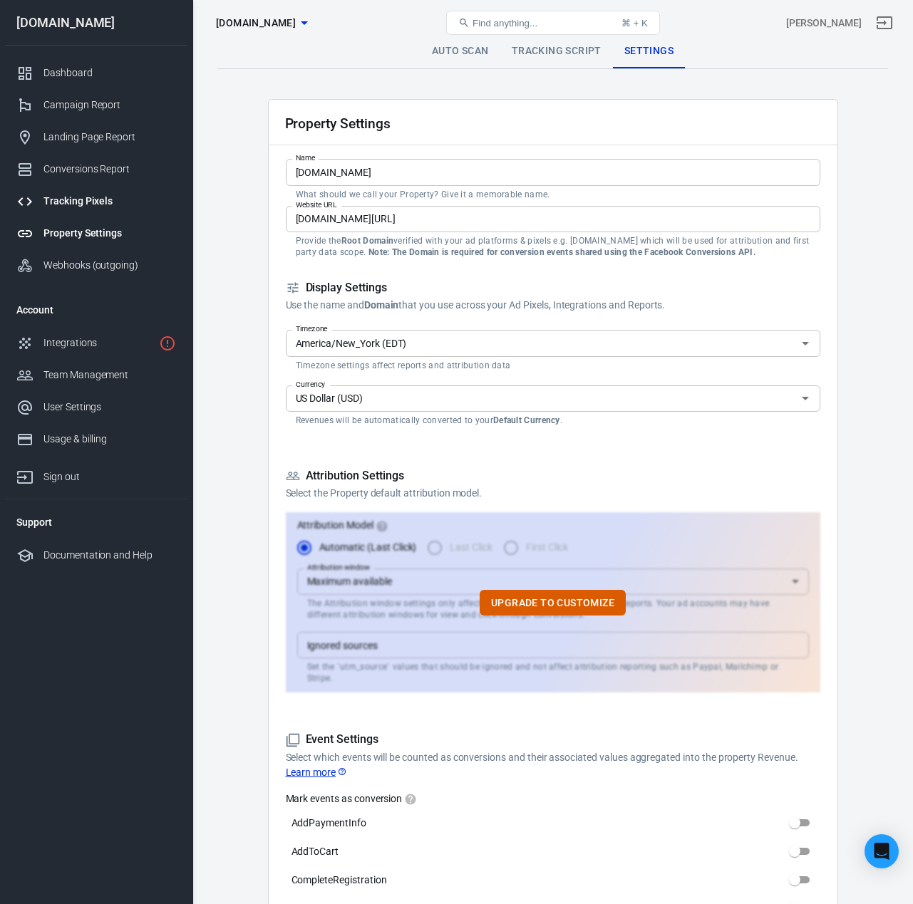
click at [87, 199] on div "Tracking Pixels" at bounding box center [109, 201] width 133 height 15
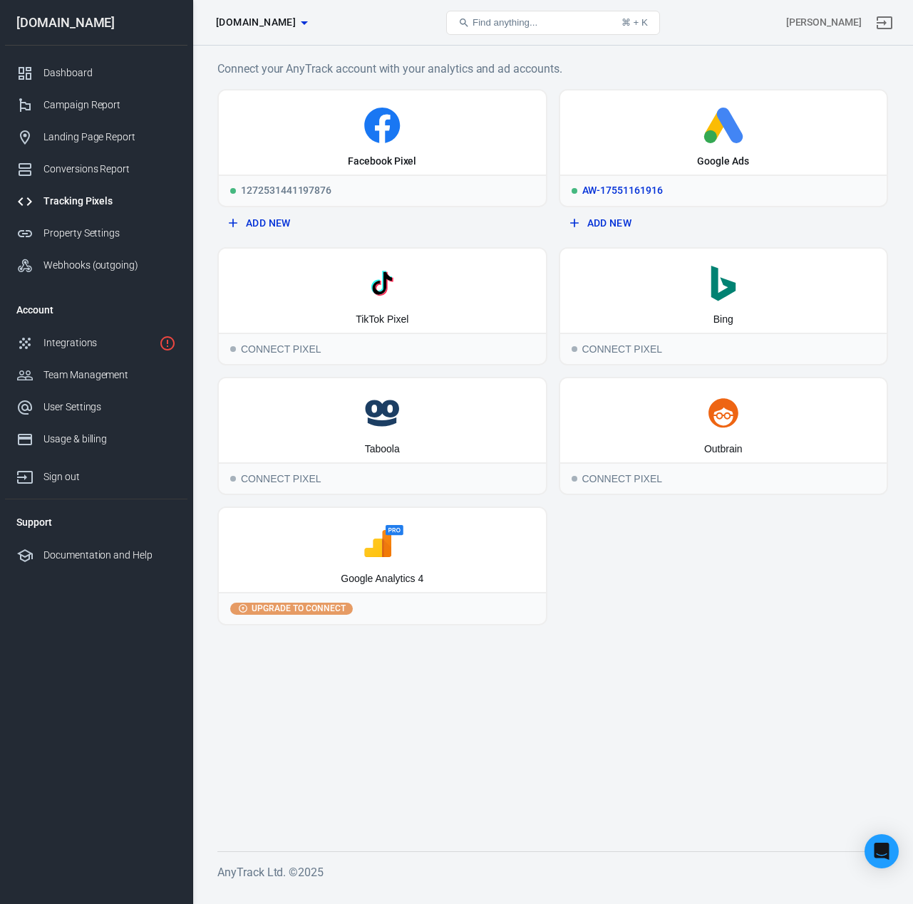
click at [655, 119] on icon at bounding box center [724, 126] width 316 height 36
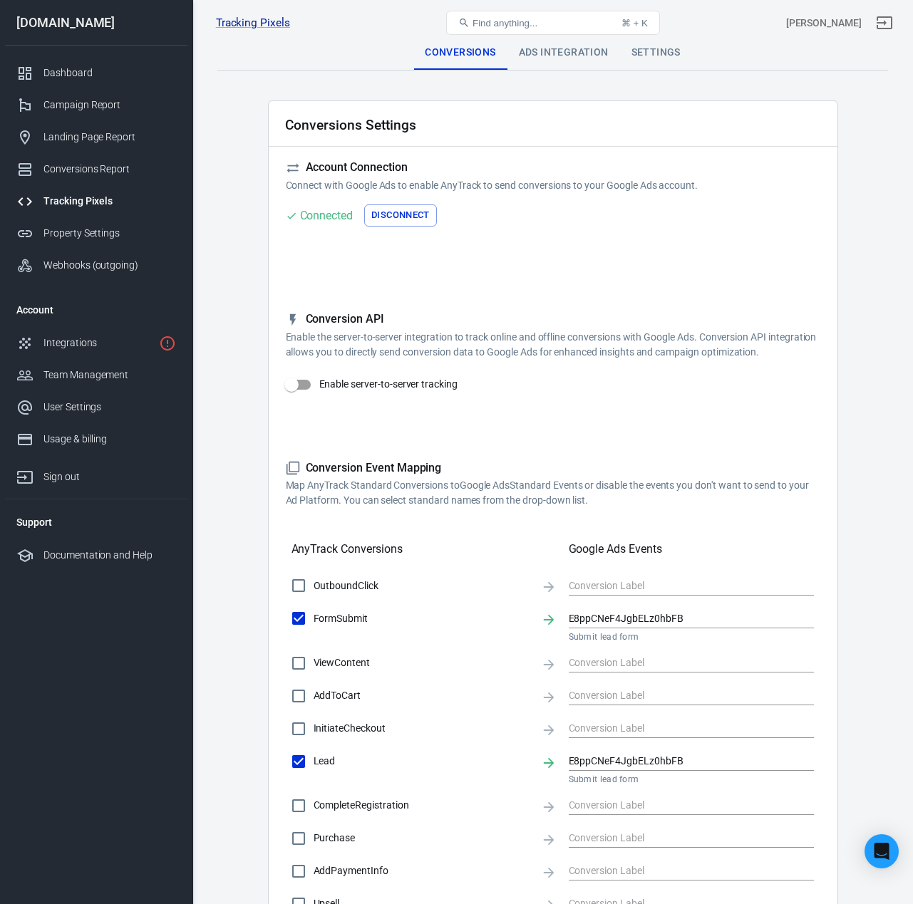
click at [306, 388] on input "Enable server-to-server tracking" at bounding box center [291, 384] width 81 height 27
checkbox input "true"
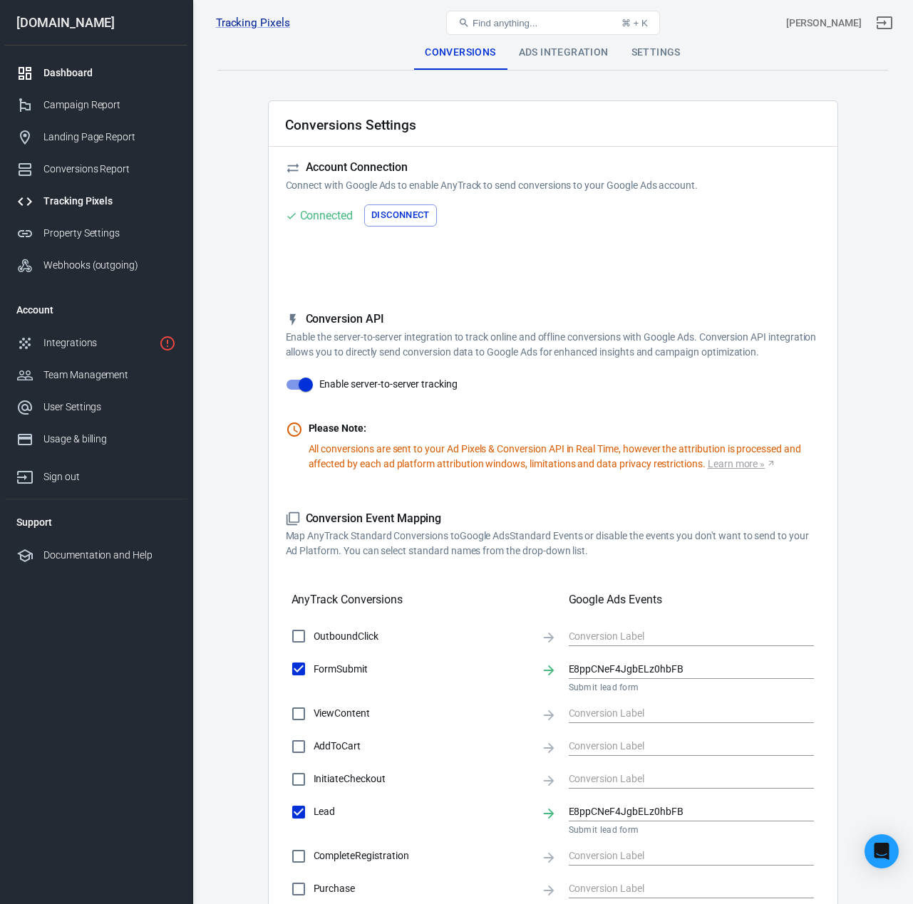
click at [85, 70] on div "Dashboard" at bounding box center [109, 73] width 133 height 15
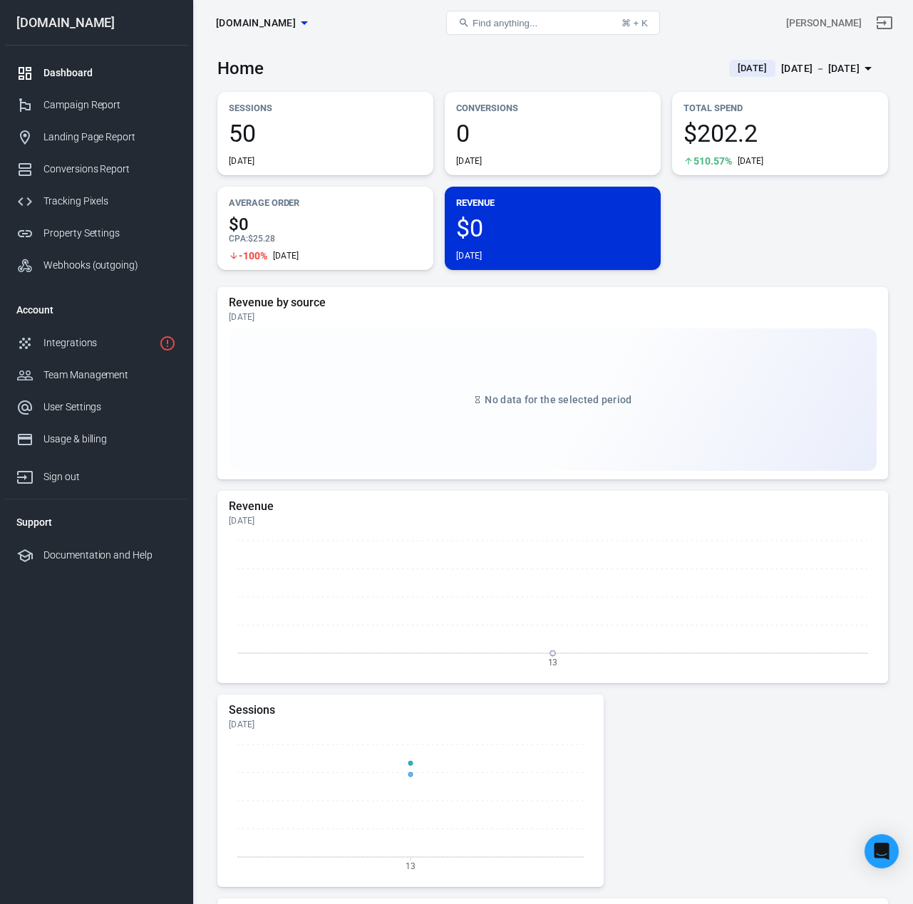
click at [138, 712] on nav "sunscapelawns.com Dashboard Campaign Report Landing Page Report Conversions Rep…" at bounding box center [96, 452] width 192 height 904
click at [106, 109] on div "Campaign Report" at bounding box center [109, 105] width 133 height 15
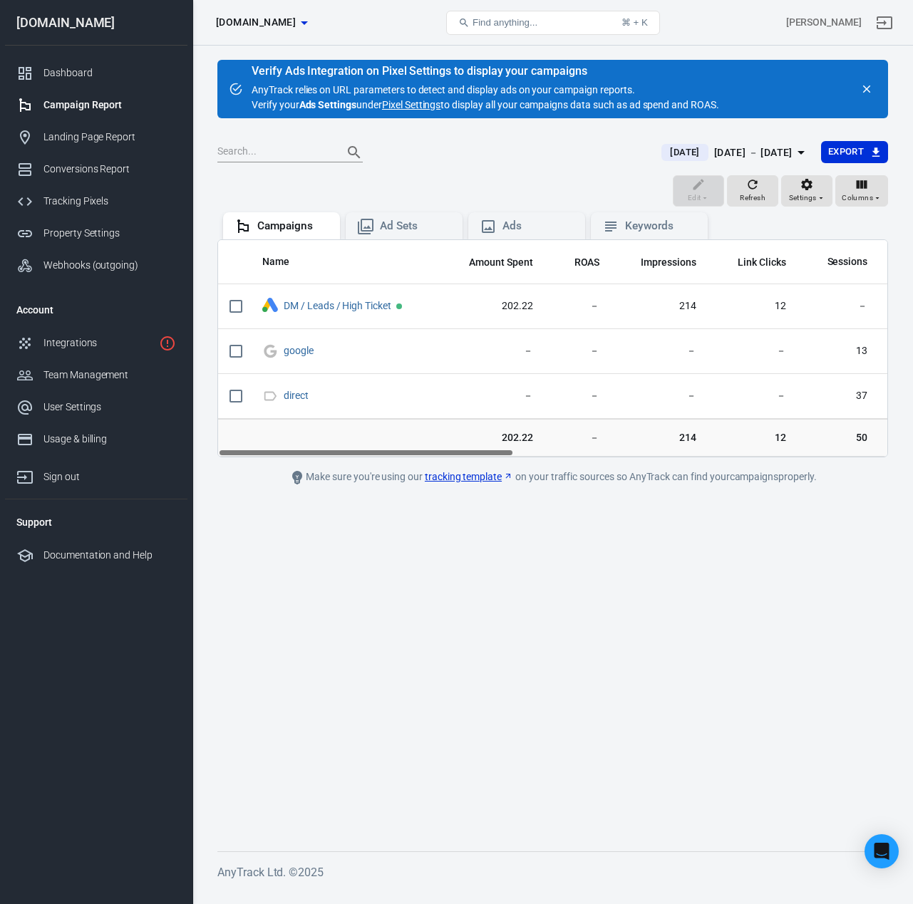
click at [407, 107] on link "Pixel Settings" at bounding box center [411, 105] width 58 height 15
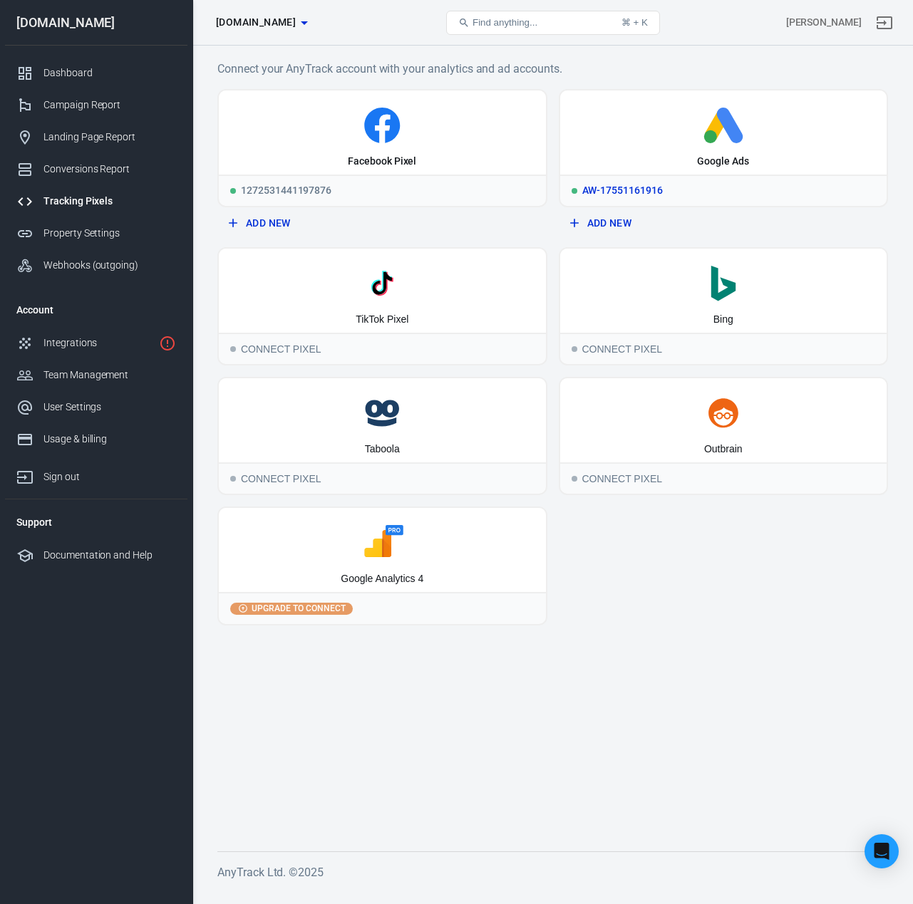
click at [799, 119] on icon at bounding box center [724, 126] width 316 height 36
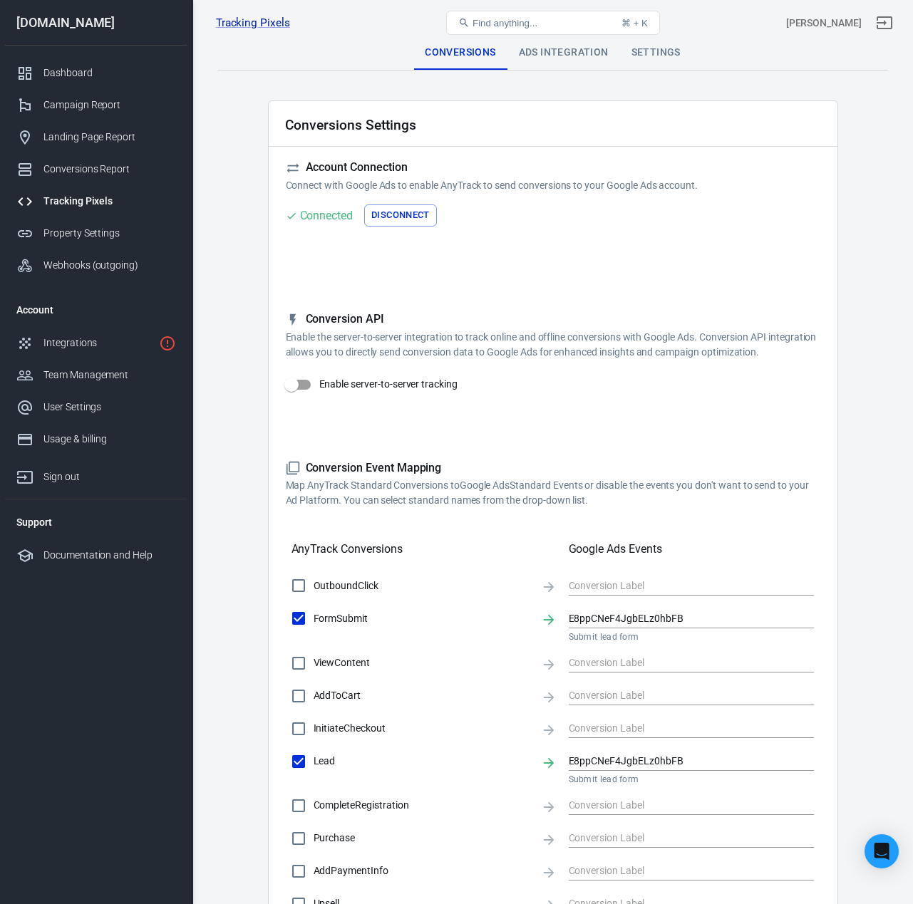
click at [296, 375] on input "Enable server-to-server tracking" at bounding box center [291, 384] width 81 height 27
checkbox input "true"
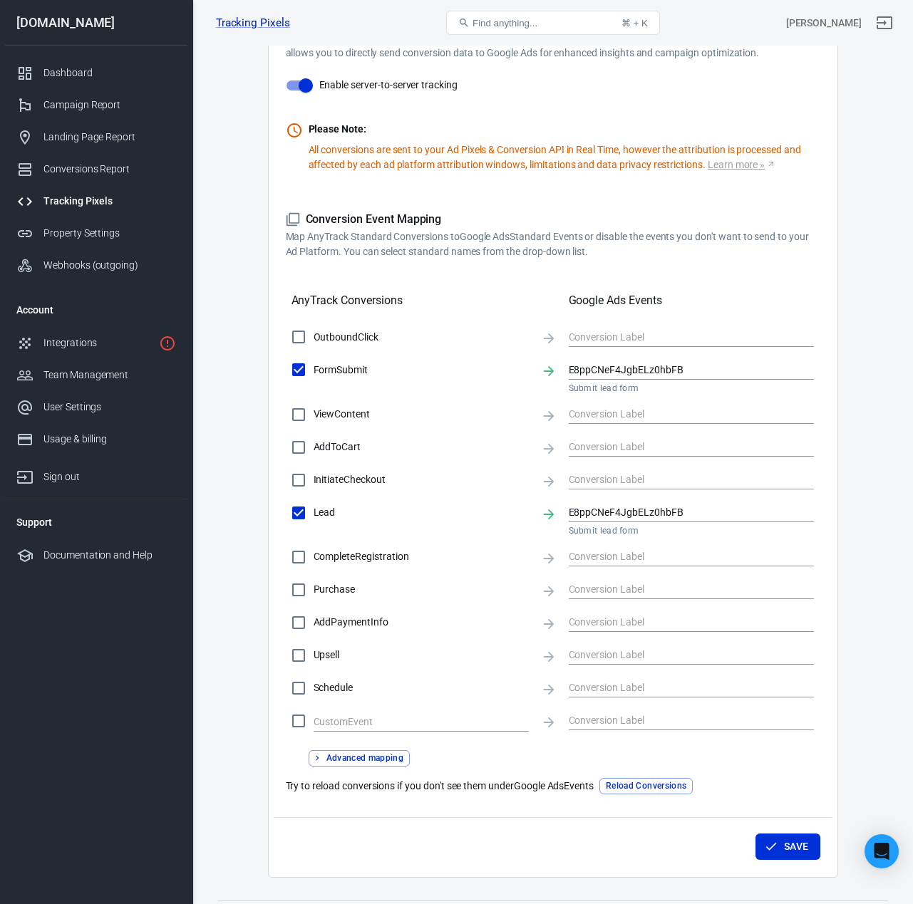
scroll to position [335, 0]
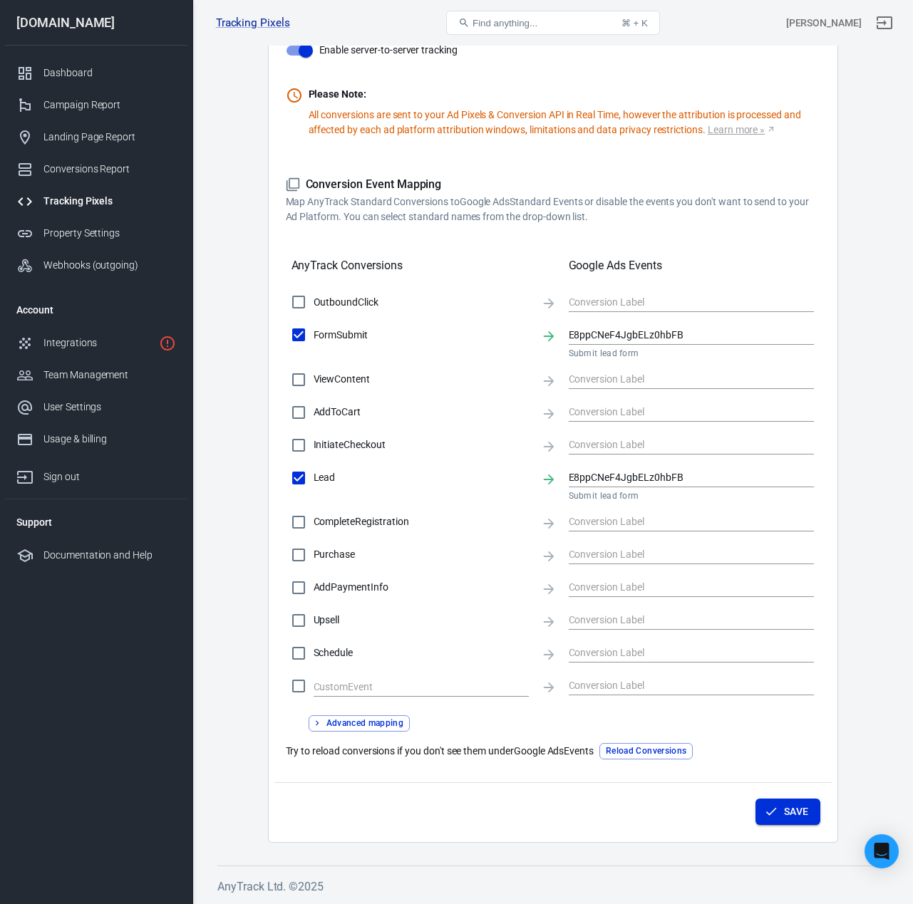
click at [781, 811] on button "Save" at bounding box center [787, 812] width 65 height 26
click at [638, 550] on input "text" at bounding box center [680, 555] width 224 height 18
click at [313, 550] on span "Purchase" at bounding box center [421, 554] width 216 height 15
click at [313, 550] on input "Purchase" at bounding box center [299, 555] width 30 height 30
checkbox input "true"
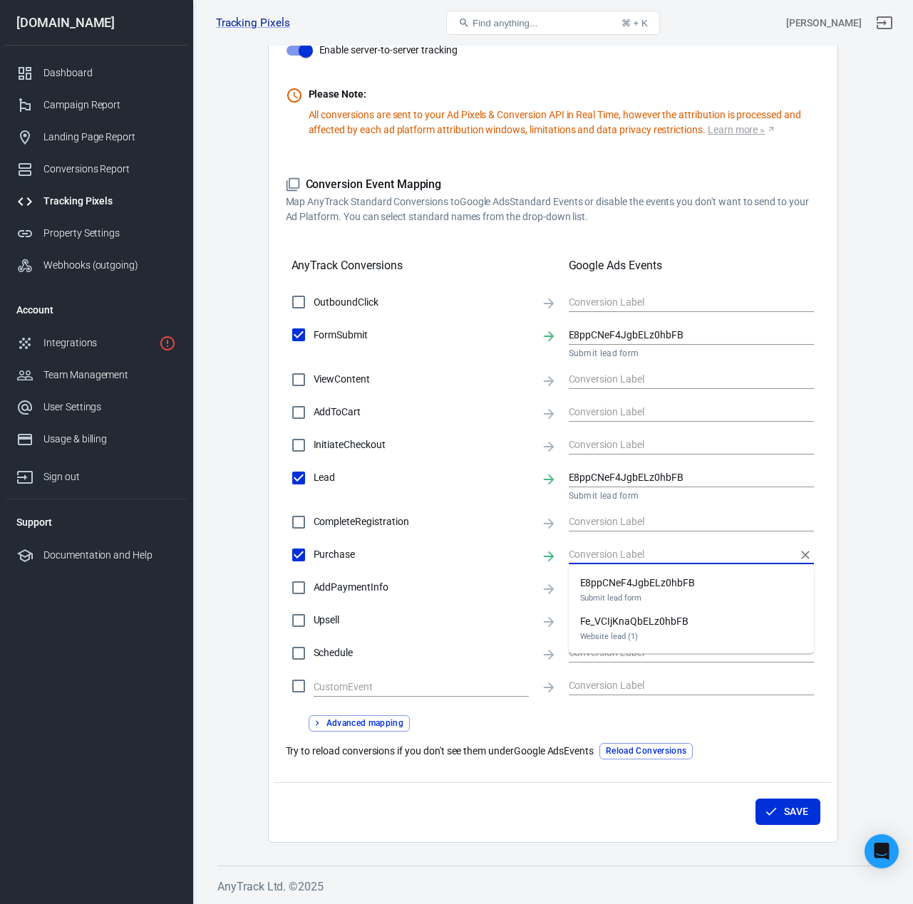
click at [654, 553] on input "text" at bounding box center [680, 555] width 224 height 18
type input "j"
checkbox input "false"
click at [294, 476] on input "Lead" at bounding box center [299, 478] width 30 height 30
checkbox input "false"
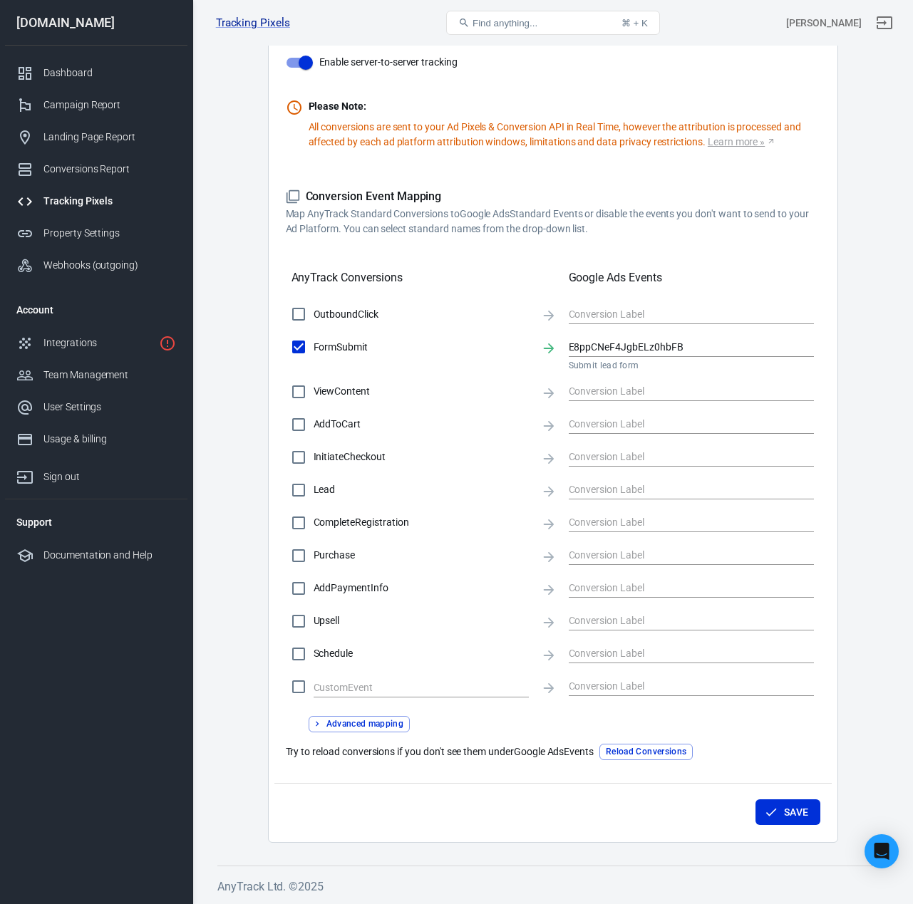
scroll to position [323, 0]
click at [378, 720] on button "Advanced mapping" at bounding box center [359, 724] width 102 height 16
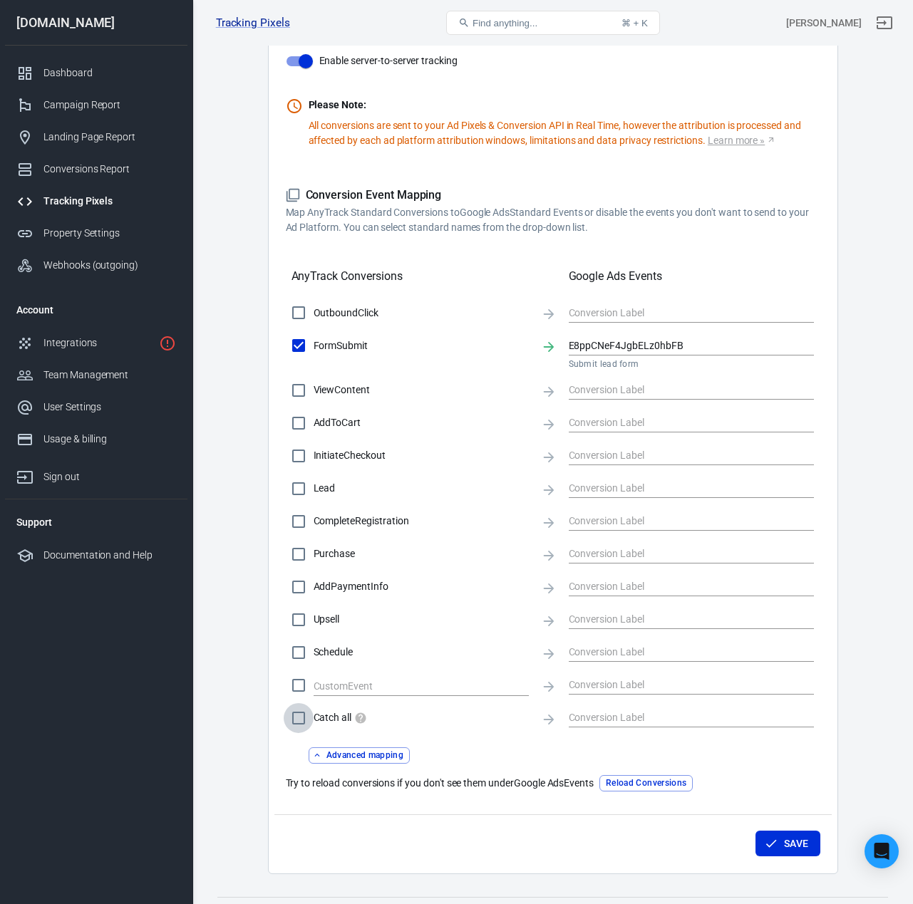
click at [299, 719] on input "Catch all" at bounding box center [299, 718] width 30 height 30
click at [638, 719] on input "text" at bounding box center [680, 718] width 224 height 18
click at [312, 722] on input "Catch all" at bounding box center [299, 718] width 30 height 30
checkbox input "false"
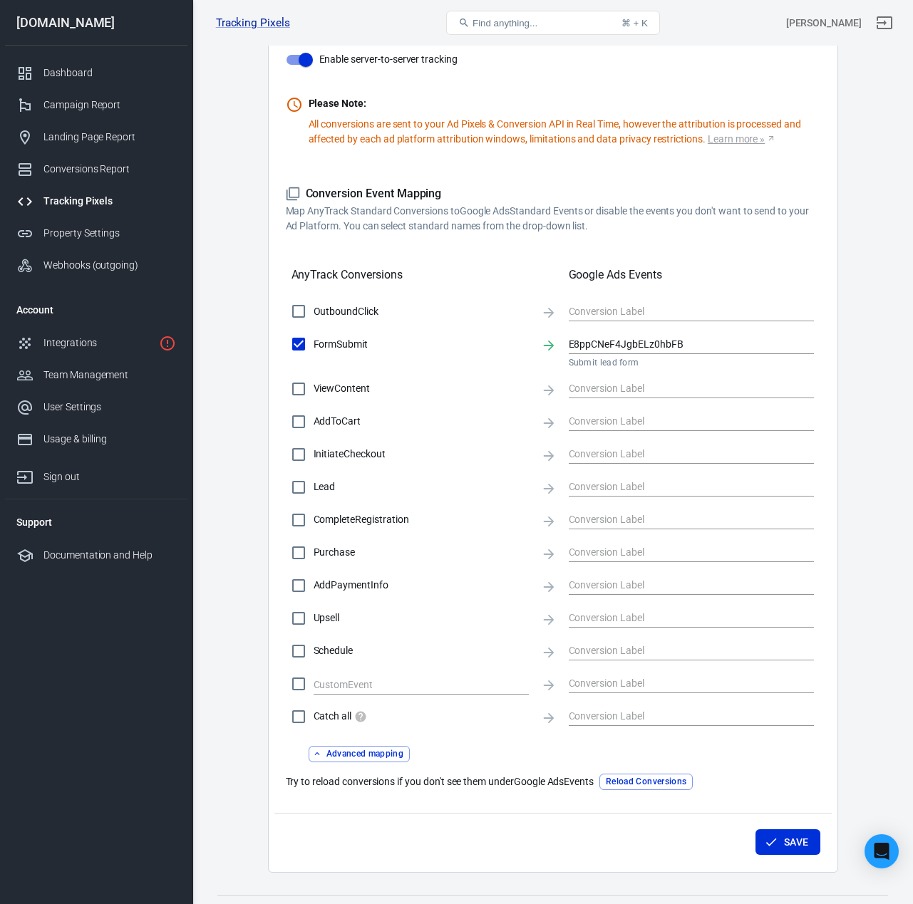
scroll to position [331, 0]
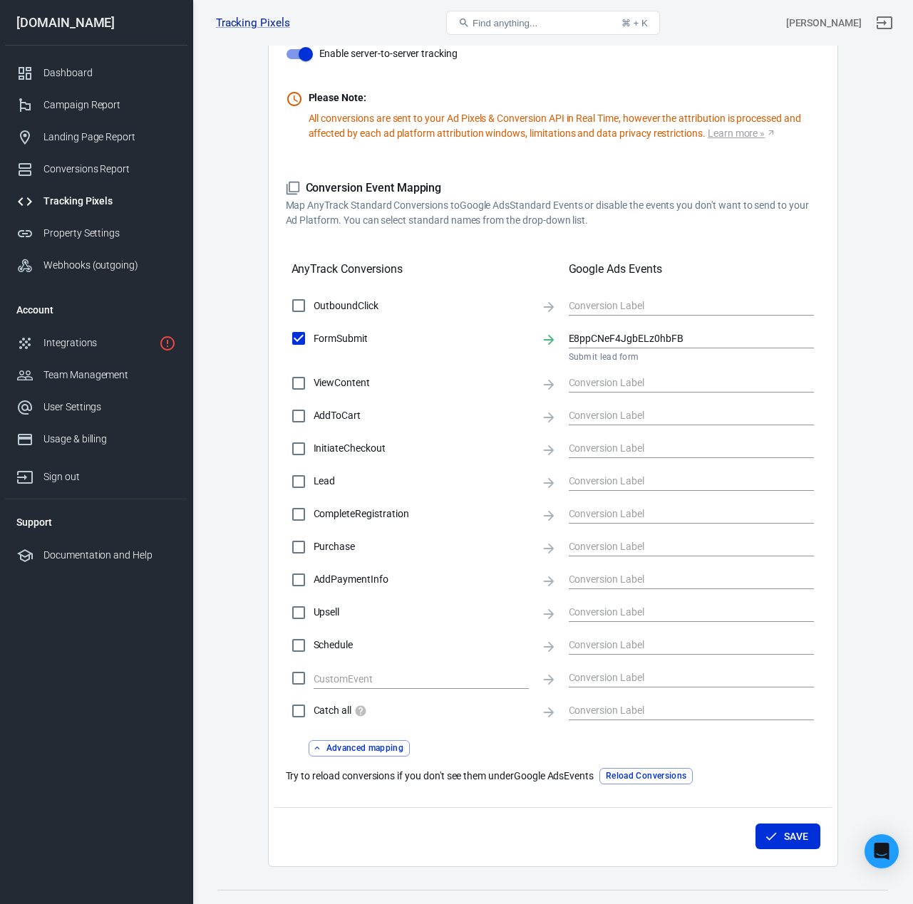
click at [300, 483] on input "Lead" at bounding box center [299, 482] width 30 height 30
checkbox input "true"
type input "E8ppCNeF4JgbELz0hbFB"
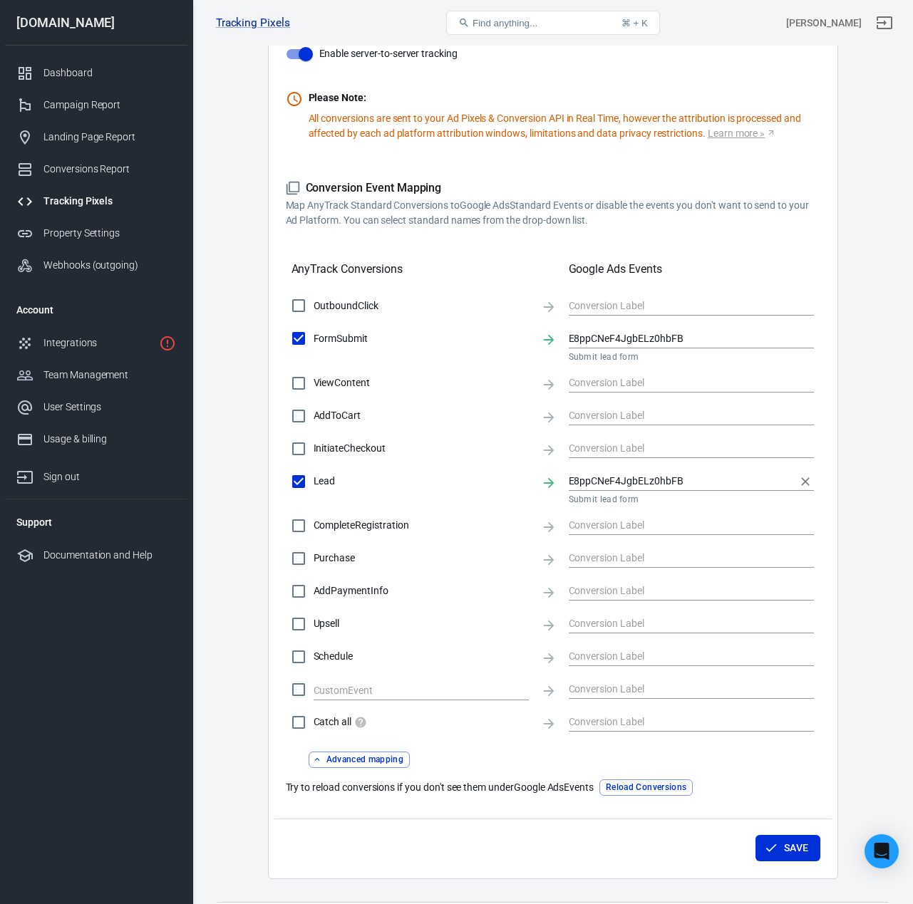
click at [591, 484] on input "E8ppCNeF4JgbELz0hbFB" at bounding box center [680, 481] width 224 height 18
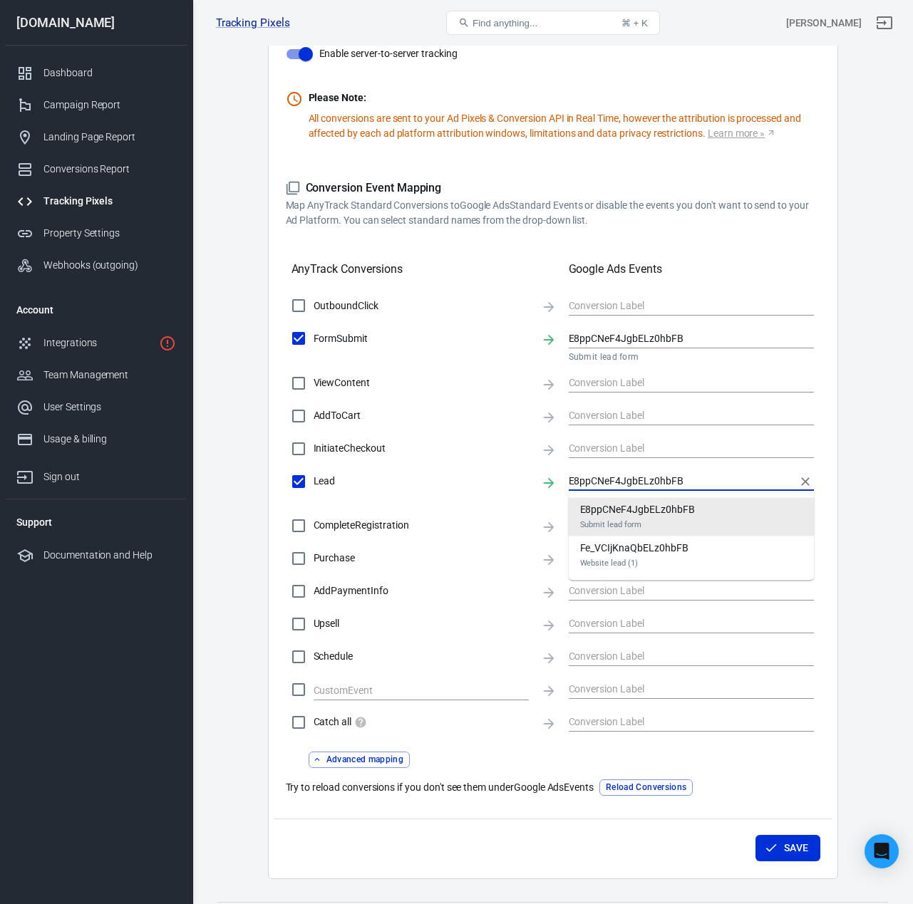
click at [591, 483] on input "E8ppCNeF4JgbELz0hbFB" at bounding box center [680, 481] width 224 height 18
click at [297, 487] on input "Lead" at bounding box center [299, 482] width 30 height 30
checkbox input "false"
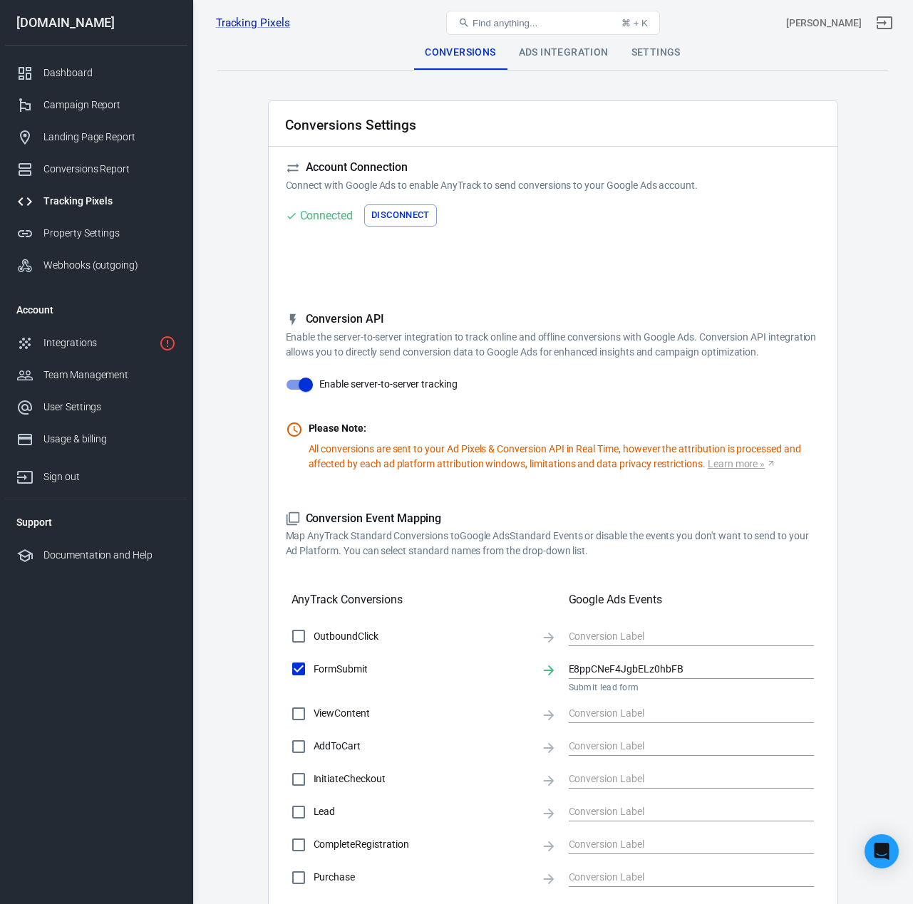
scroll to position [356, 0]
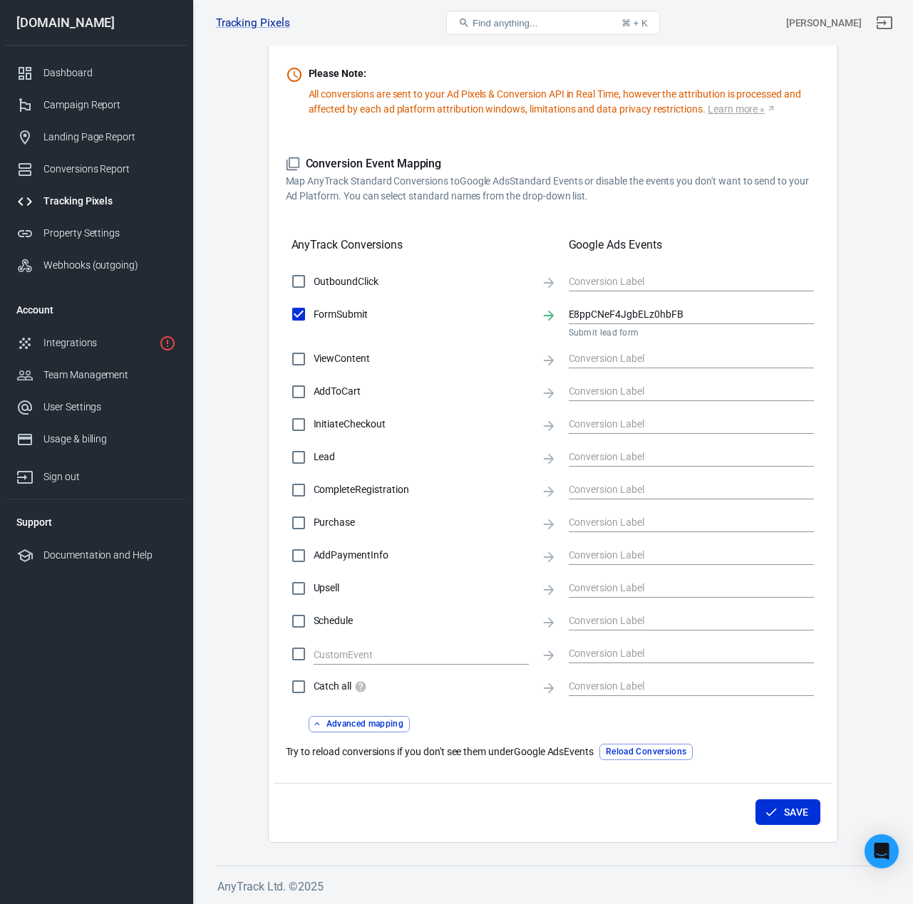
click at [300, 459] on input "Lead" at bounding box center [299, 457] width 30 height 30
checkbox input "true"
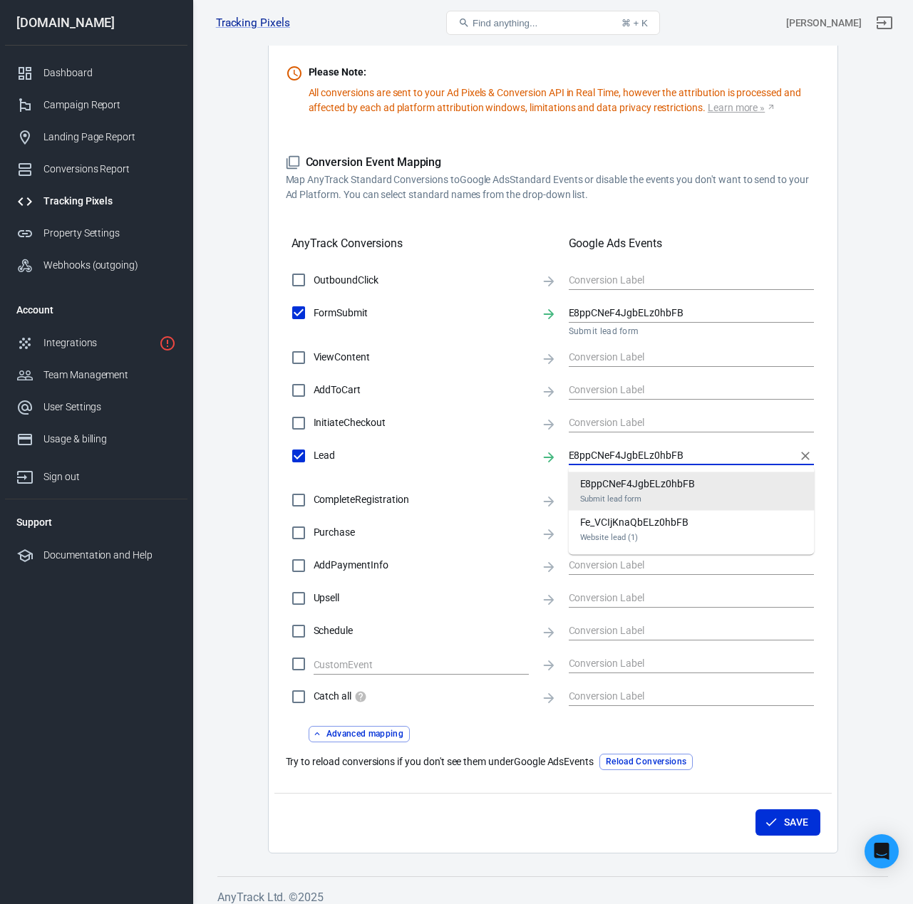
click at [639, 459] on input "E8ppCNeF4JgbELz0hbFB" at bounding box center [680, 456] width 224 height 18
click at [658, 528] on div "Fe_VCIjKnaQbELz0hbFB Website lead (1)" at bounding box center [634, 530] width 108 height 30
type input "Fe_VCIjKnaQbELz0hbFB"
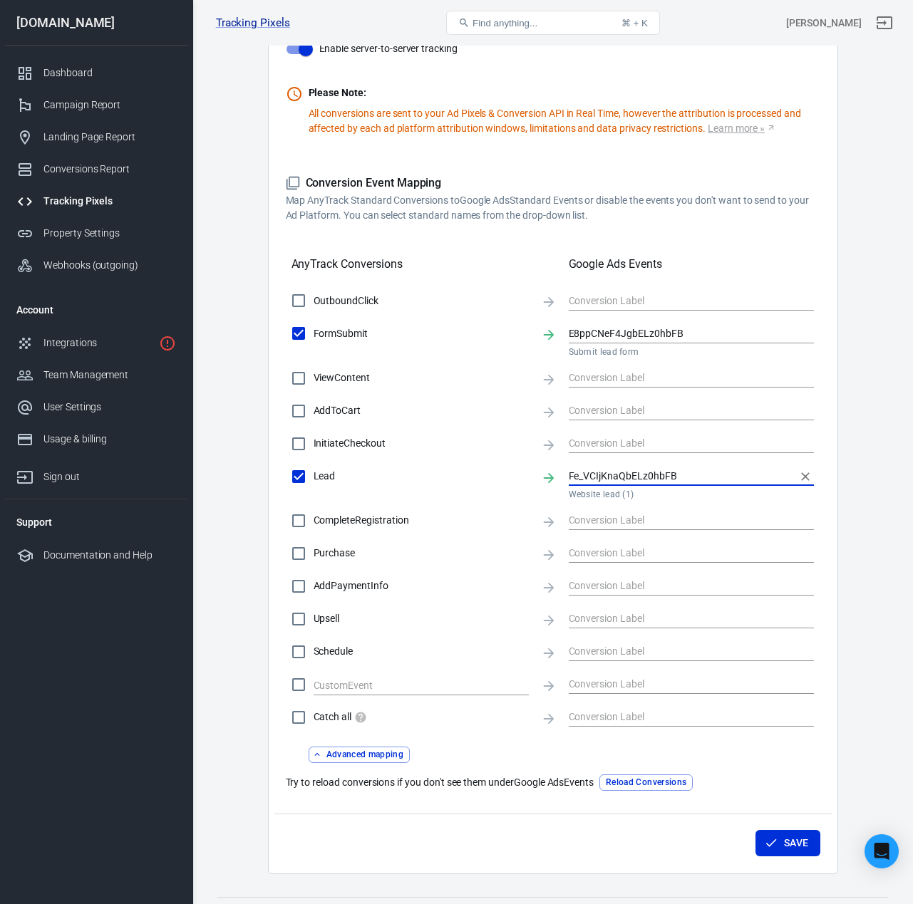
scroll to position [333, 0]
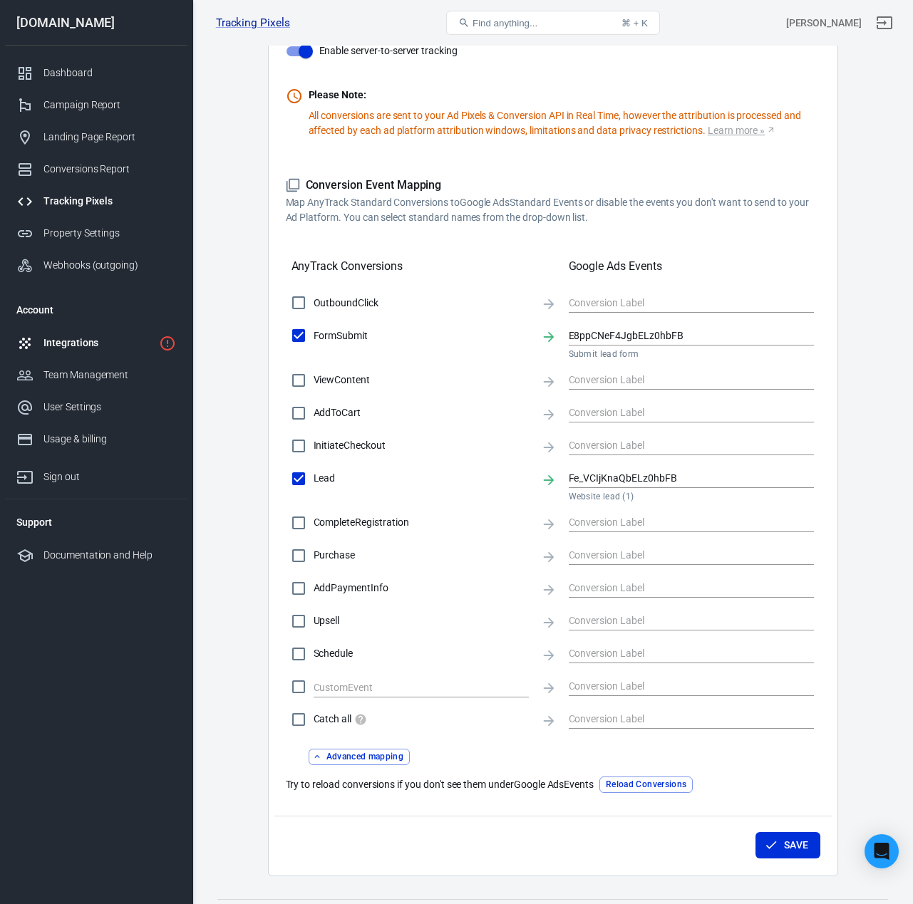
click at [80, 348] on div "Integrations" at bounding box center [98, 343] width 110 height 15
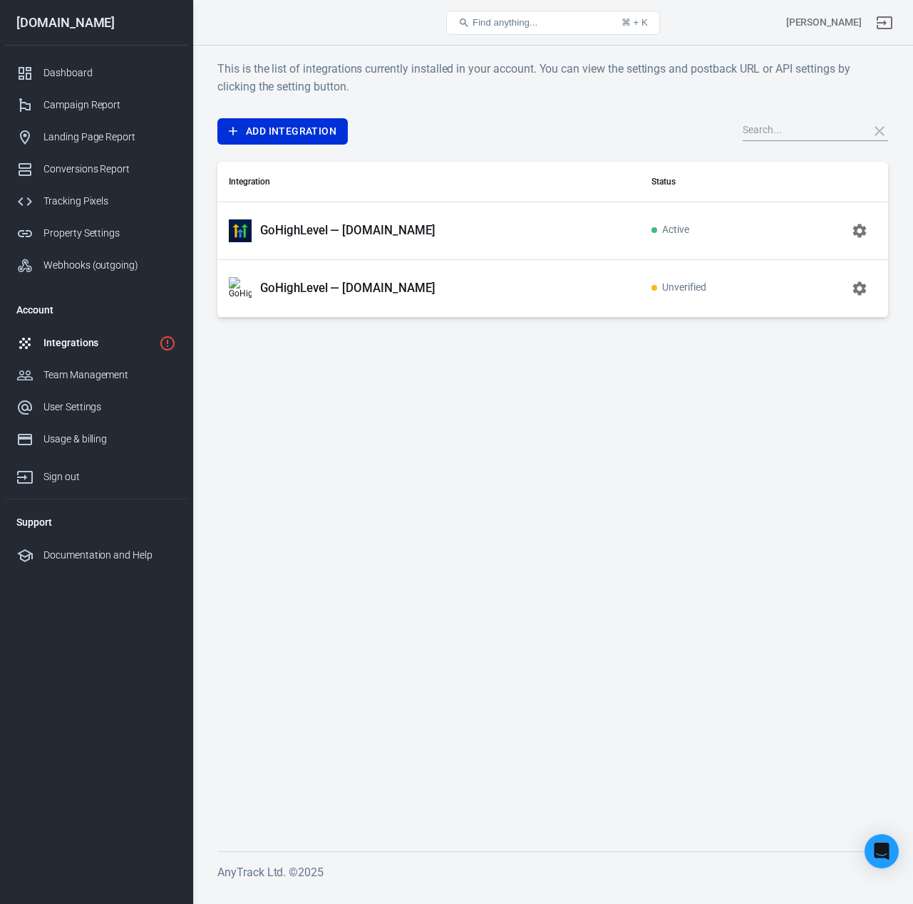
click at [858, 289] on icon "button" at bounding box center [859, 288] width 17 height 17
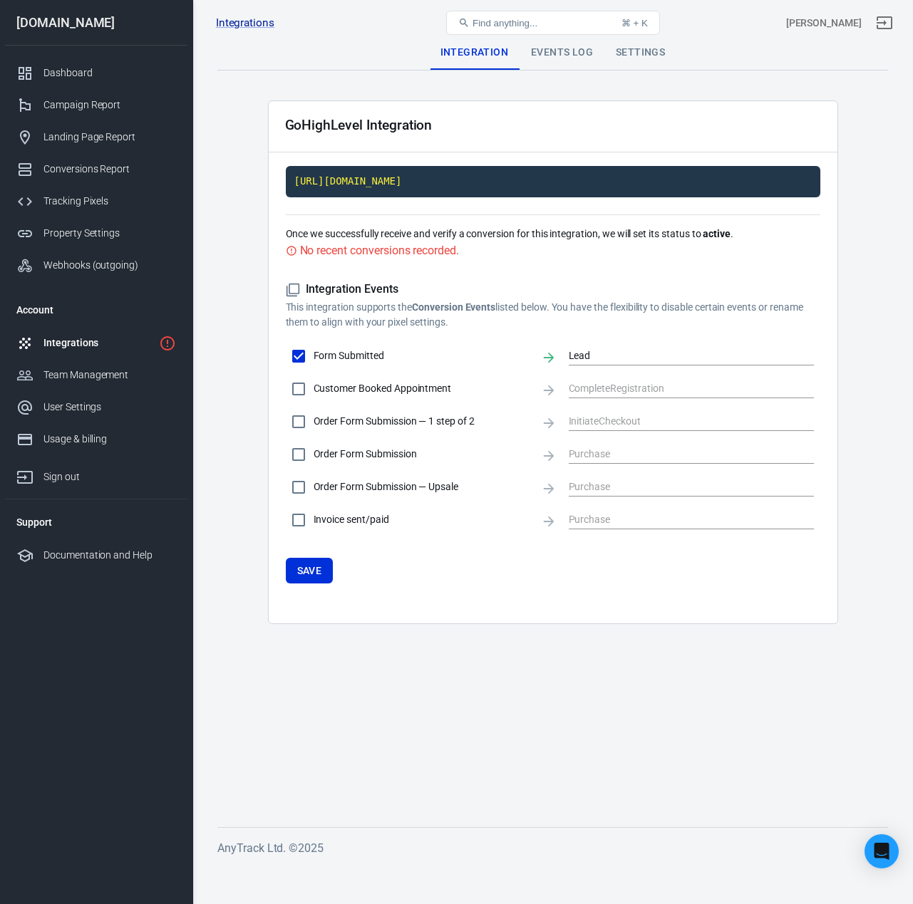
click at [111, 341] on div "Integrations" at bounding box center [98, 343] width 110 height 15
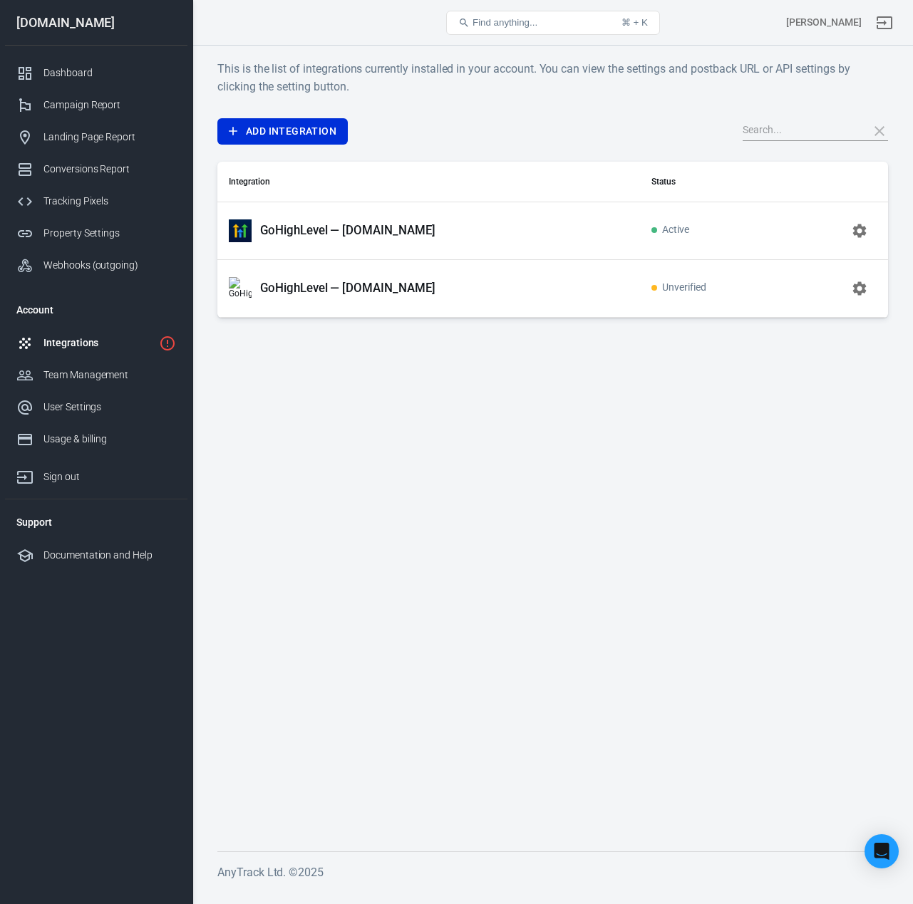
click at [388, 236] on p "GoHighLevel — sunscapelawns.com" at bounding box center [347, 230] width 175 height 15
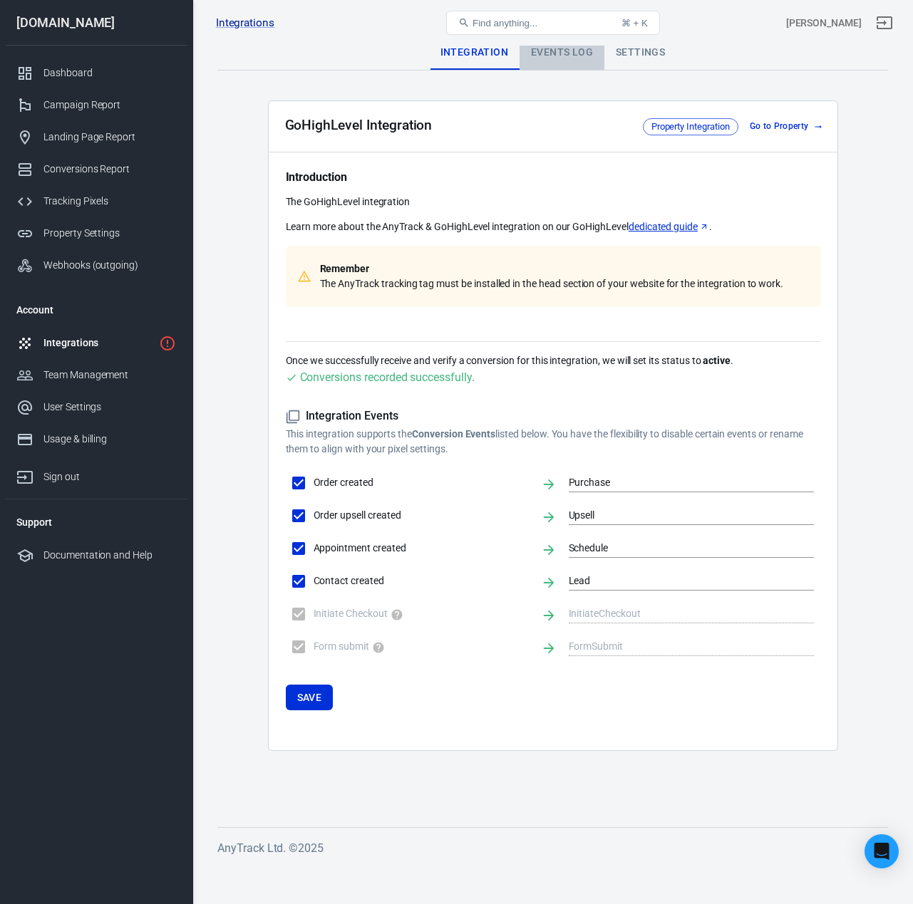
click at [554, 48] on div "Events Log" at bounding box center [561, 53] width 85 height 34
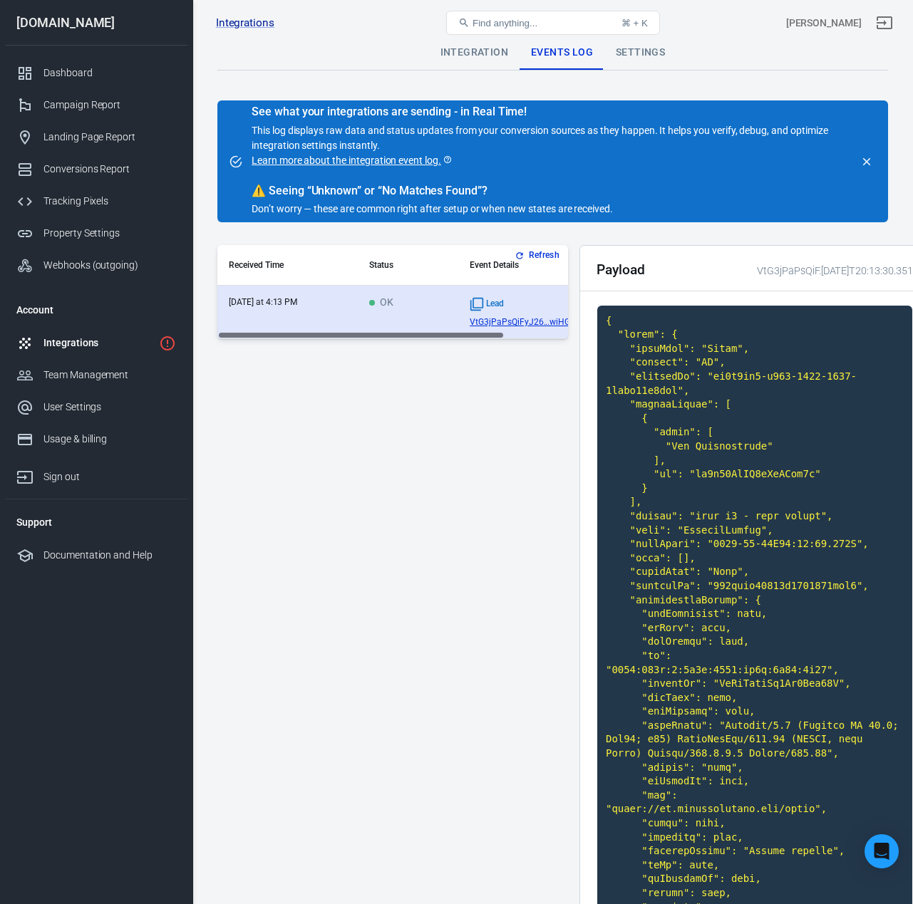
drag, startPoint x: 432, startPoint y: 336, endPoint x: 299, endPoint y: 331, distance: 133.3
click at [322, 331] on div "Refresh Received Time Status Event Details today at 4:13 PM OK Lead VtG3jPaPsQi…" at bounding box center [392, 292] width 350 height 94
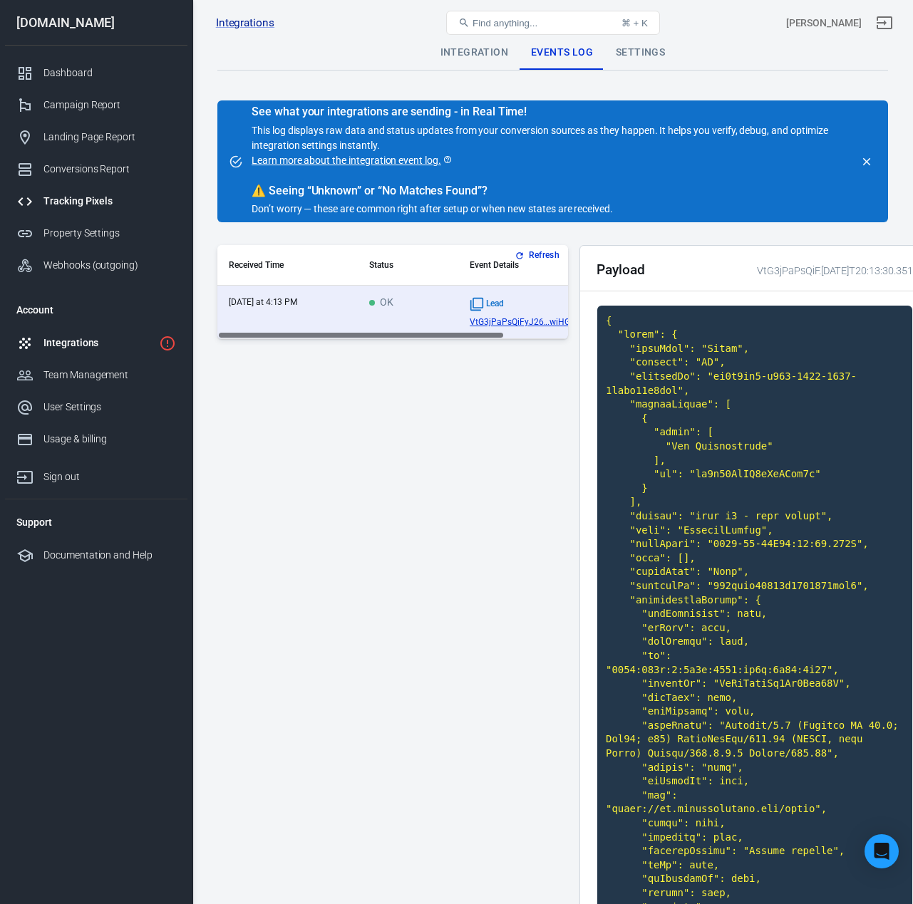
click at [90, 193] on link "Tracking Pixels" at bounding box center [96, 201] width 182 height 32
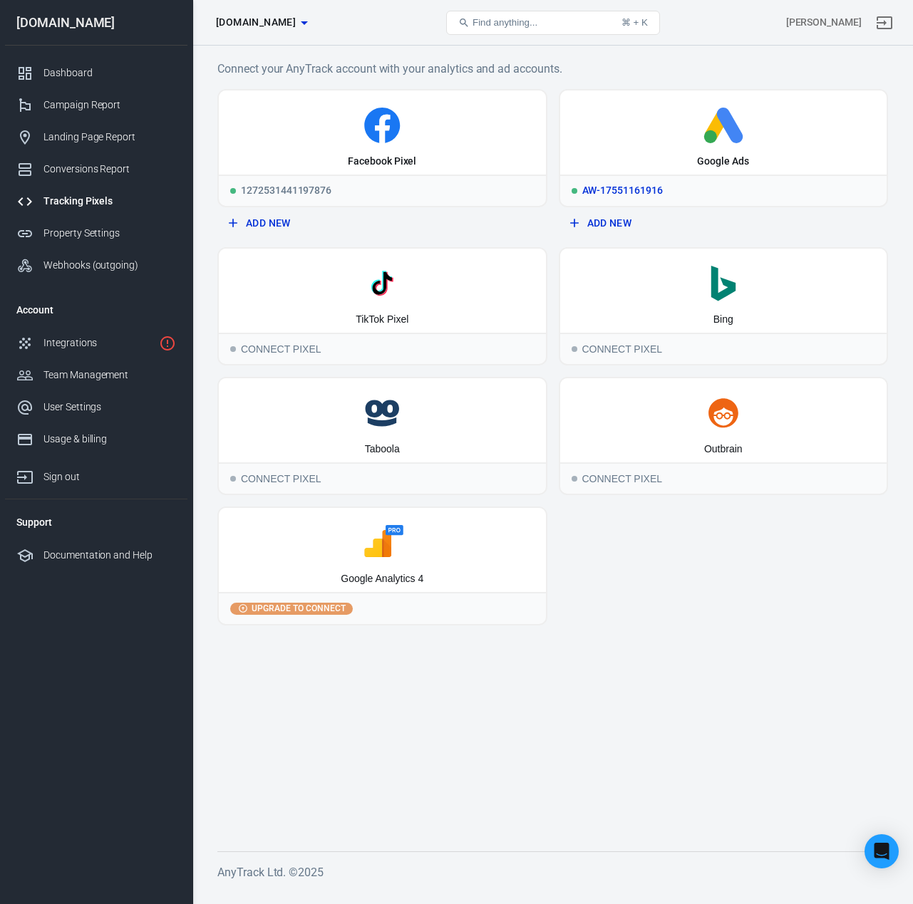
click at [703, 155] on div "Google Ads" at bounding box center [723, 162] width 52 height 14
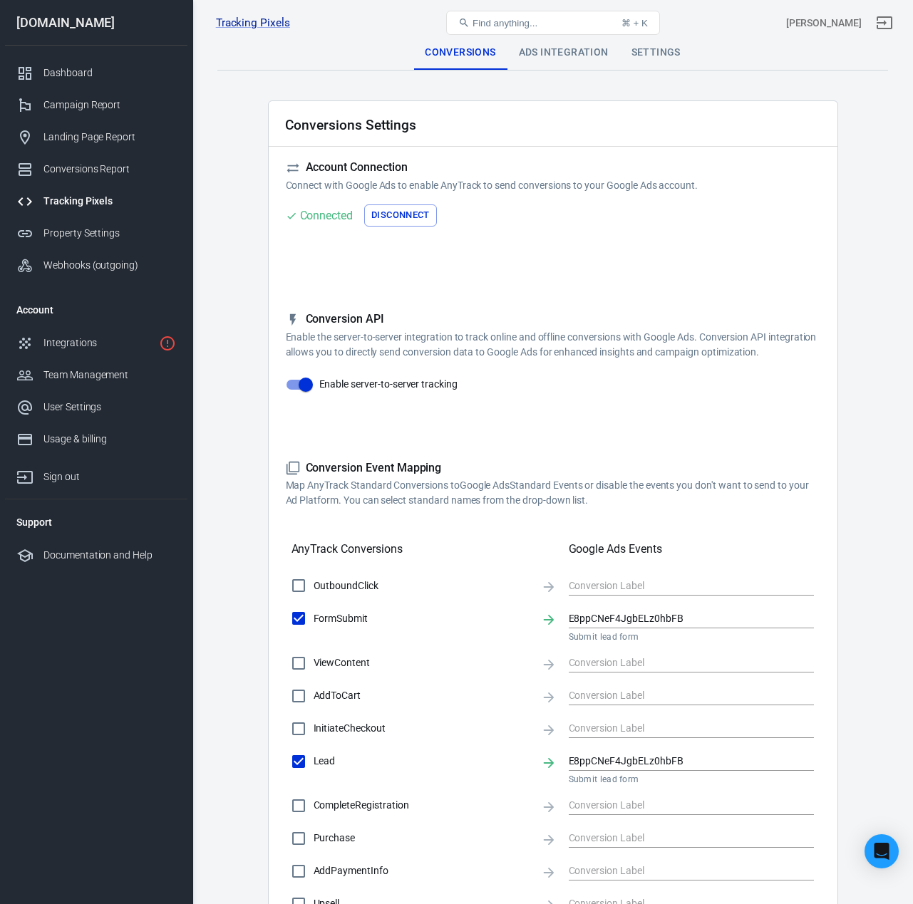
click at [571, 50] on div "Ads Integration" at bounding box center [563, 53] width 113 height 34
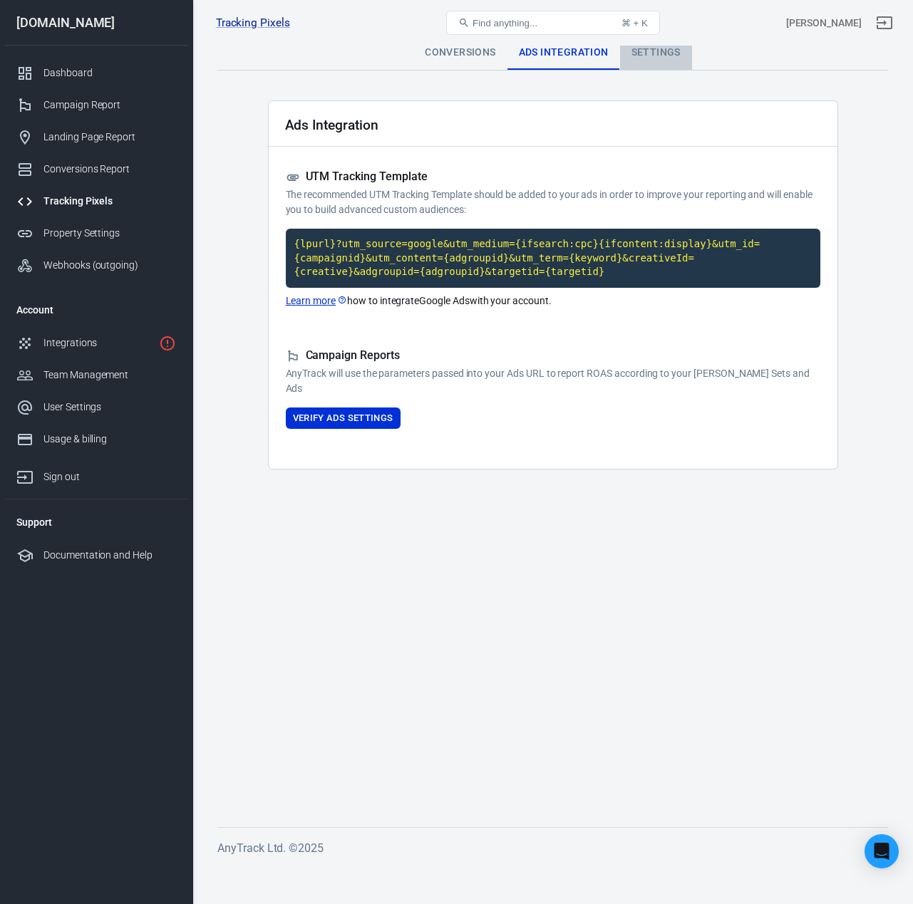
click at [671, 51] on div "Settings" at bounding box center [656, 53] width 72 height 34
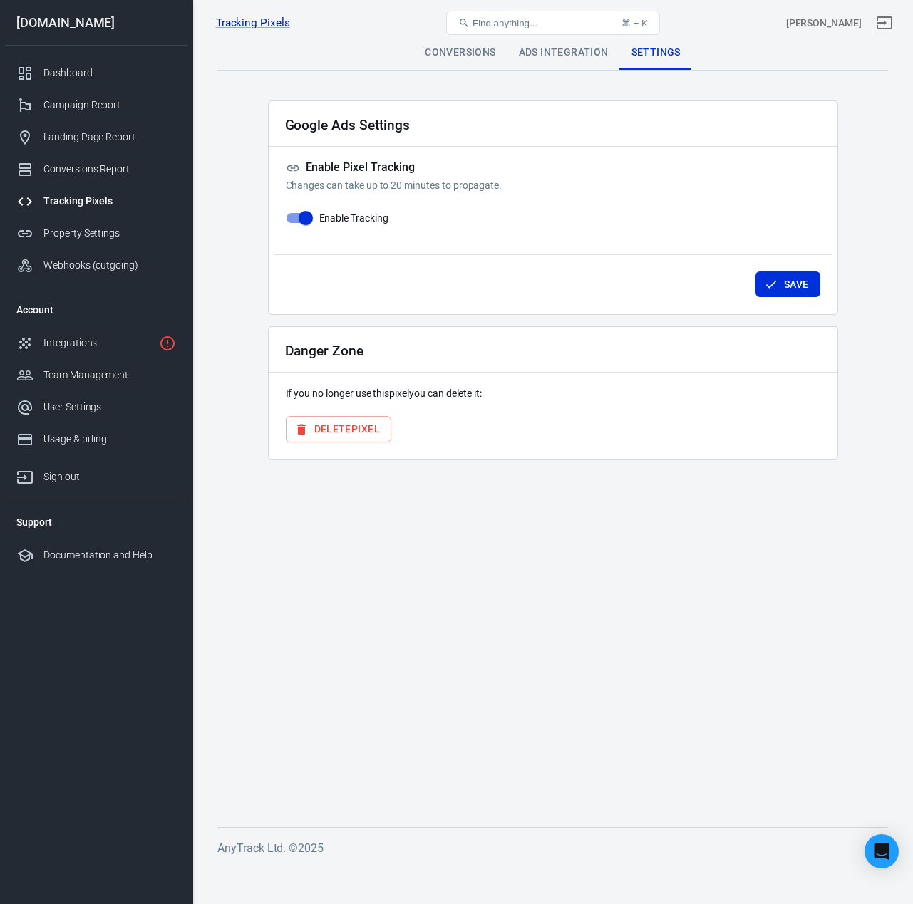
click at [463, 56] on div "Conversions" at bounding box center [459, 53] width 93 height 34
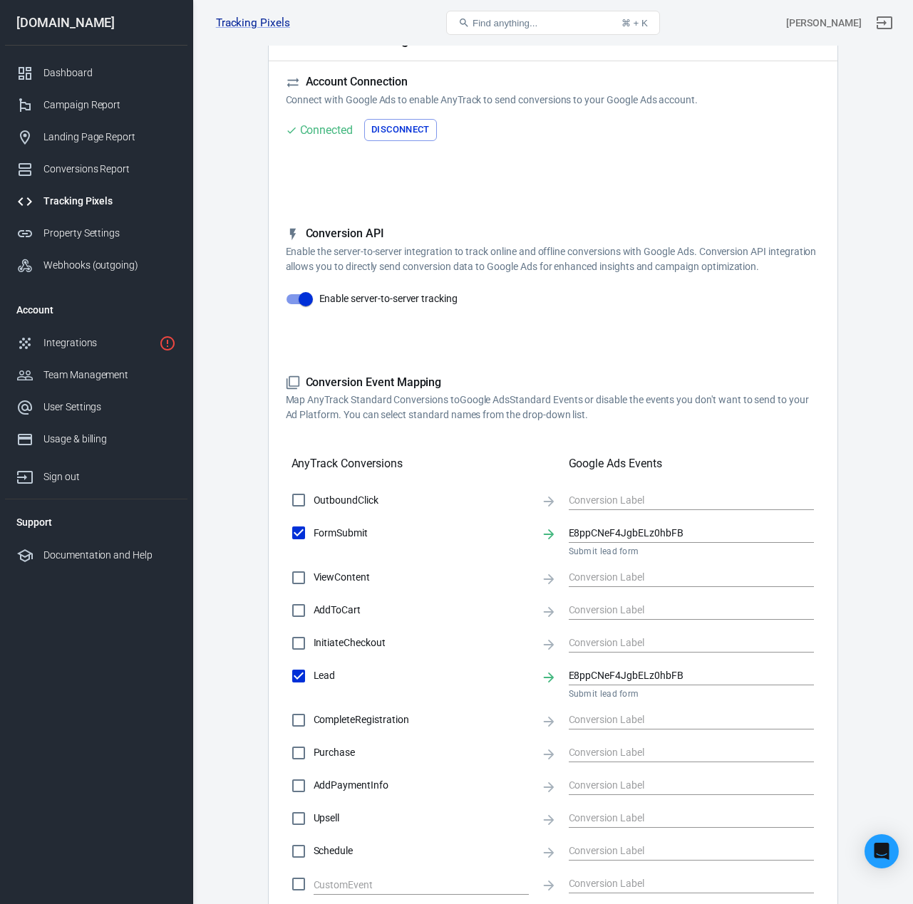
scroll to position [135, 0]
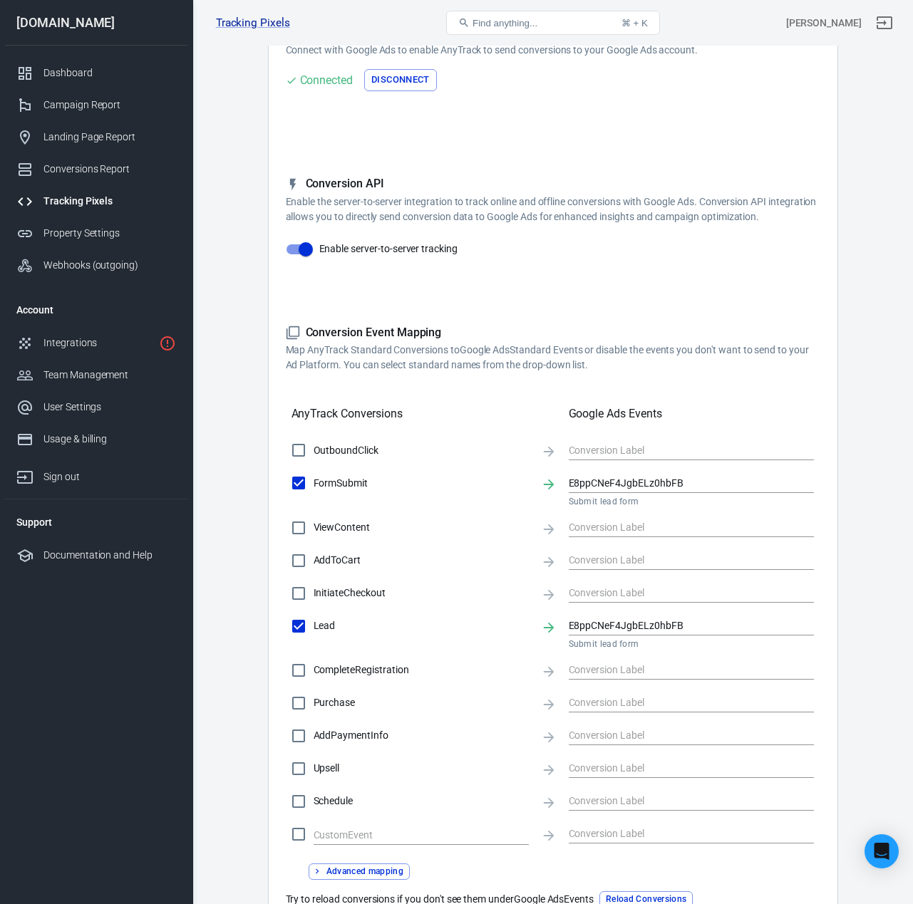
click at [341, 488] on span "FormSubmit" at bounding box center [421, 483] width 216 height 15
click at [313, 488] on input "FormSubmit" at bounding box center [299, 483] width 30 height 30
checkbox input "false"
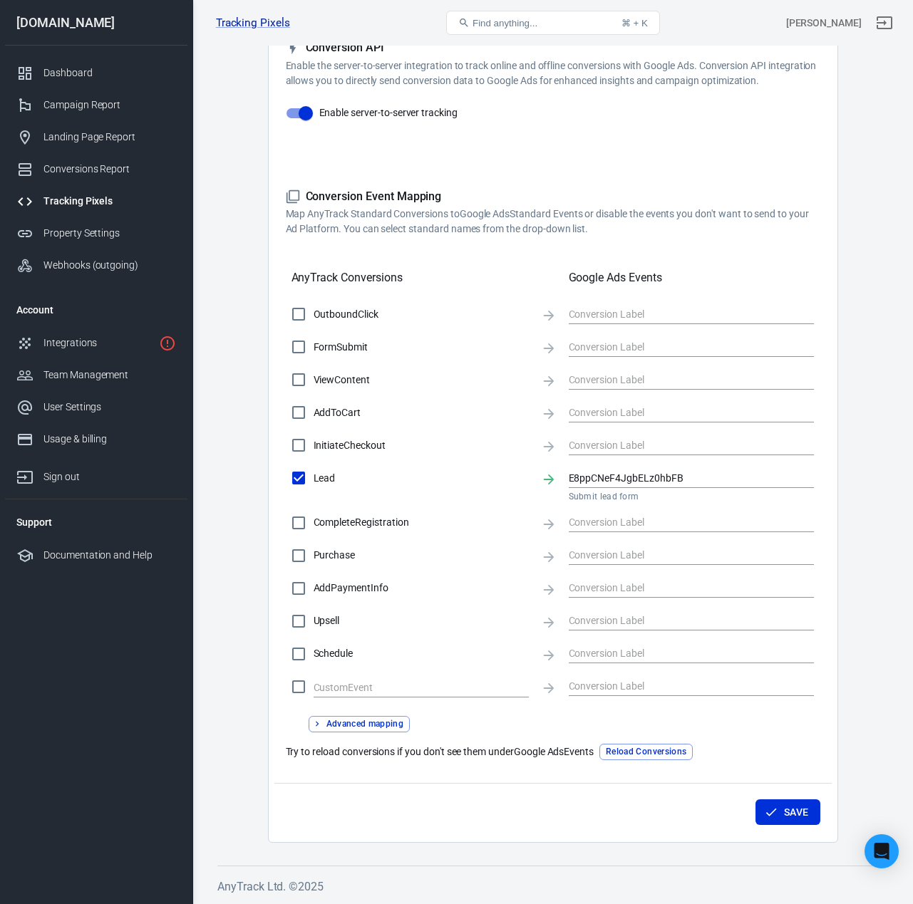
scroll to position [270, 0]
click at [795, 814] on button "Save" at bounding box center [787, 814] width 65 height 26
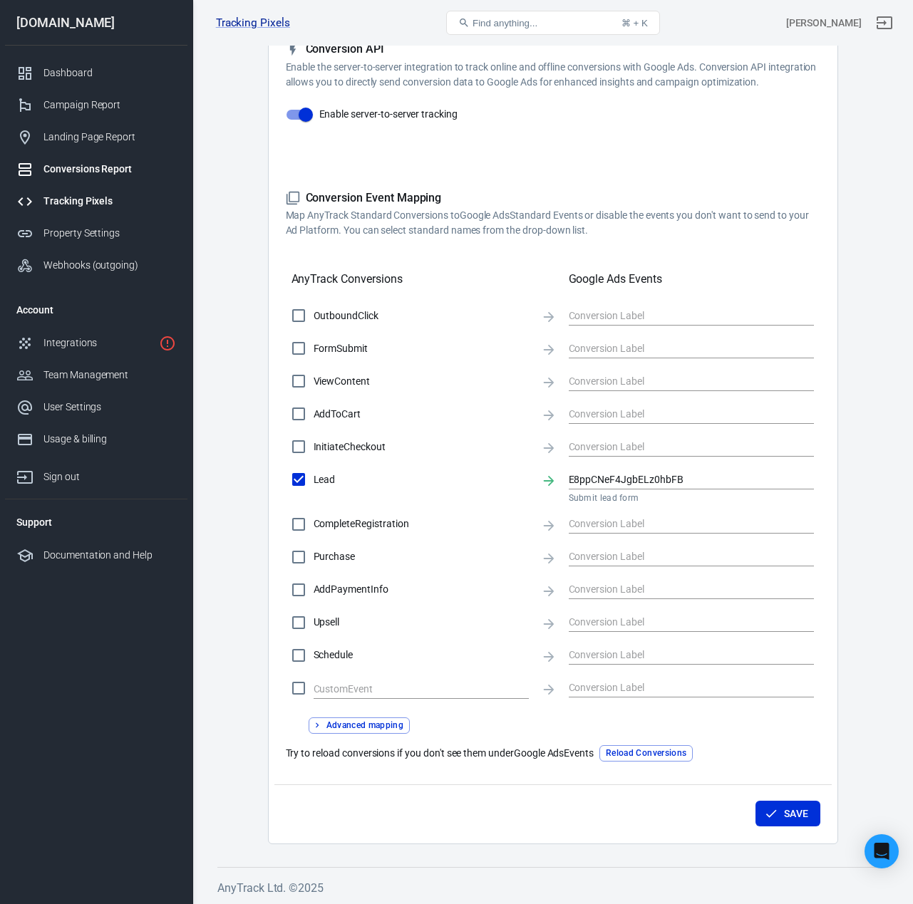
click at [108, 167] on div "Conversions Report" at bounding box center [109, 169] width 133 height 15
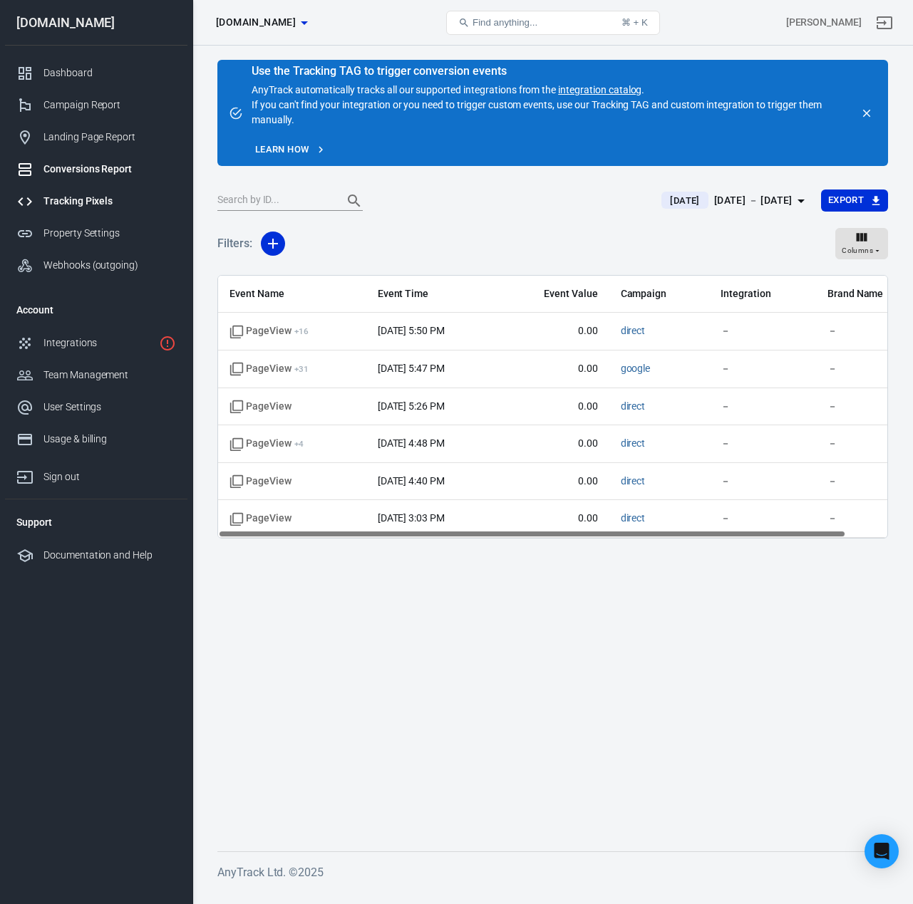
click at [93, 203] on div "Tracking Pixels" at bounding box center [109, 201] width 133 height 15
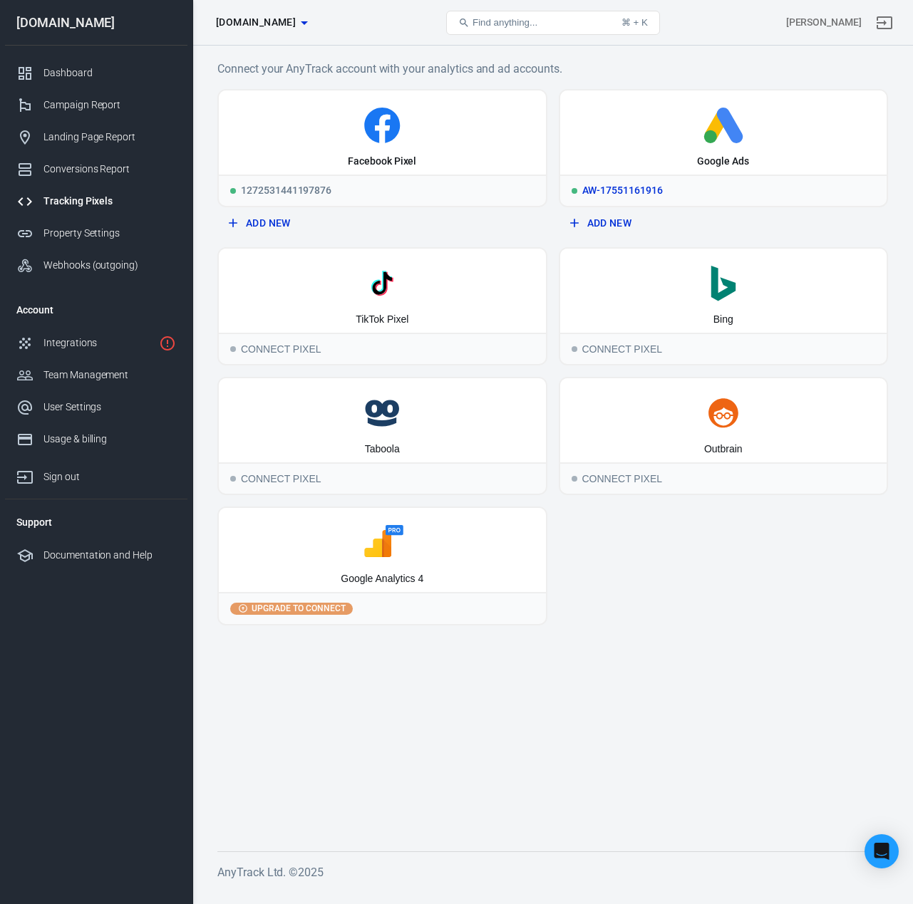
click at [648, 147] on div "Google Ads" at bounding box center [723, 132] width 327 height 84
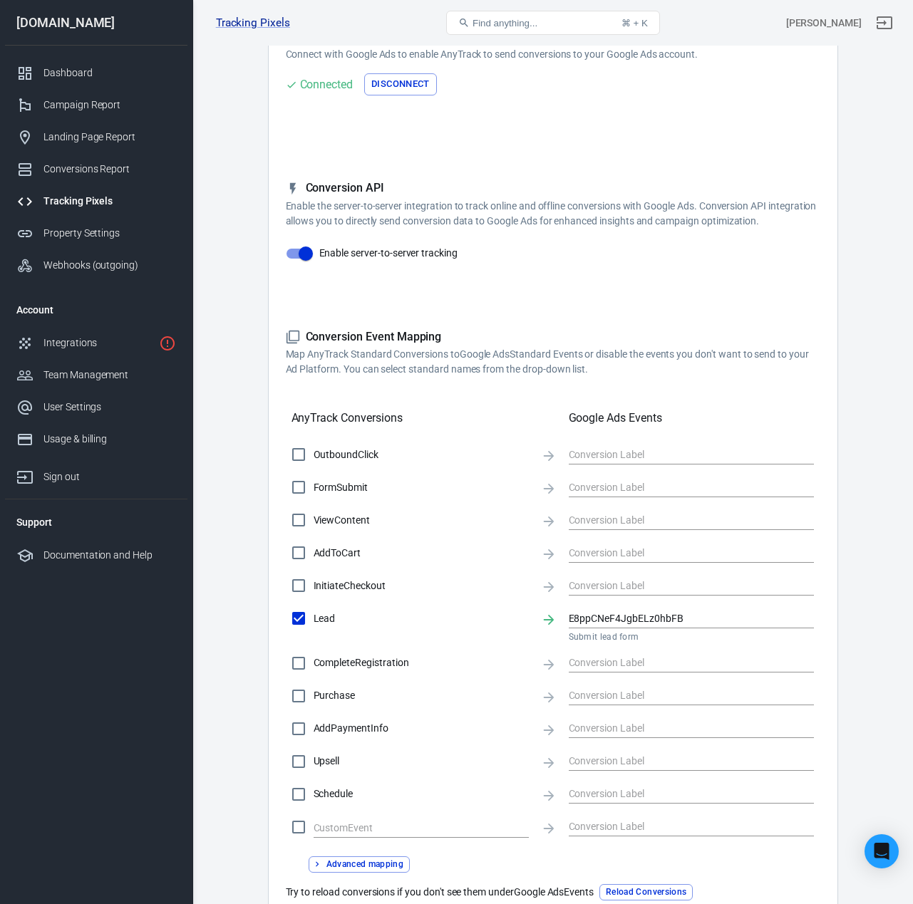
scroll to position [224, 0]
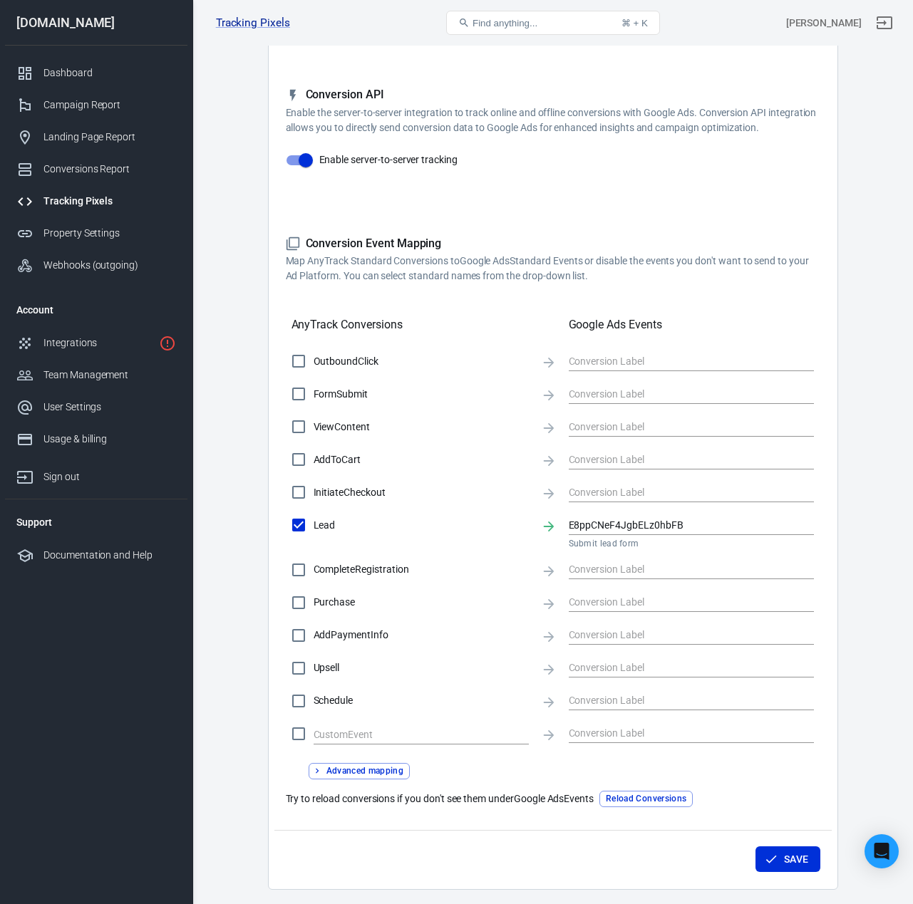
click at [327, 604] on span "Purchase" at bounding box center [421, 602] width 216 height 15
click at [313, 604] on input "Purchase" at bounding box center [299, 603] width 30 height 30
click at [638, 601] on input "text" at bounding box center [680, 602] width 224 height 18
click at [296, 600] on input "Purchase" at bounding box center [299, 603] width 30 height 30
checkbox input "false"
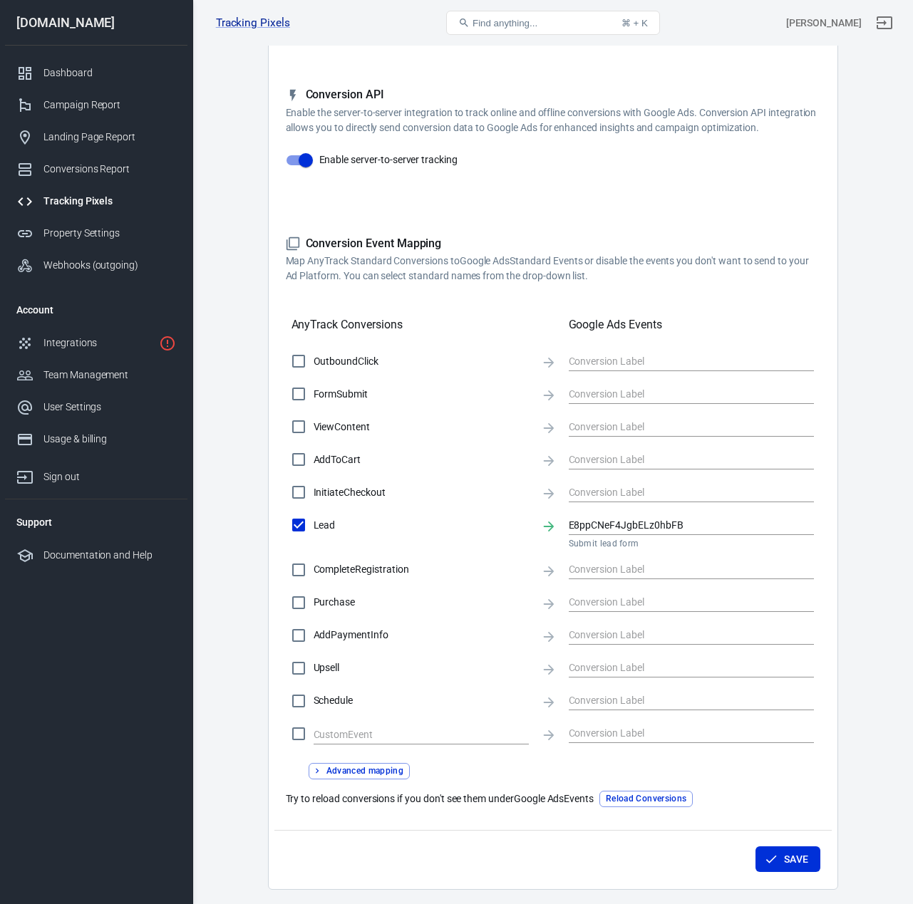
scroll to position [224, 0]
click at [324, 605] on label "Purchase" at bounding box center [407, 603] width 246 height 30
click at [313, 605] on input "Purchase" at bounding box center [299, 603] width 30 height 30
checkbox input "true"
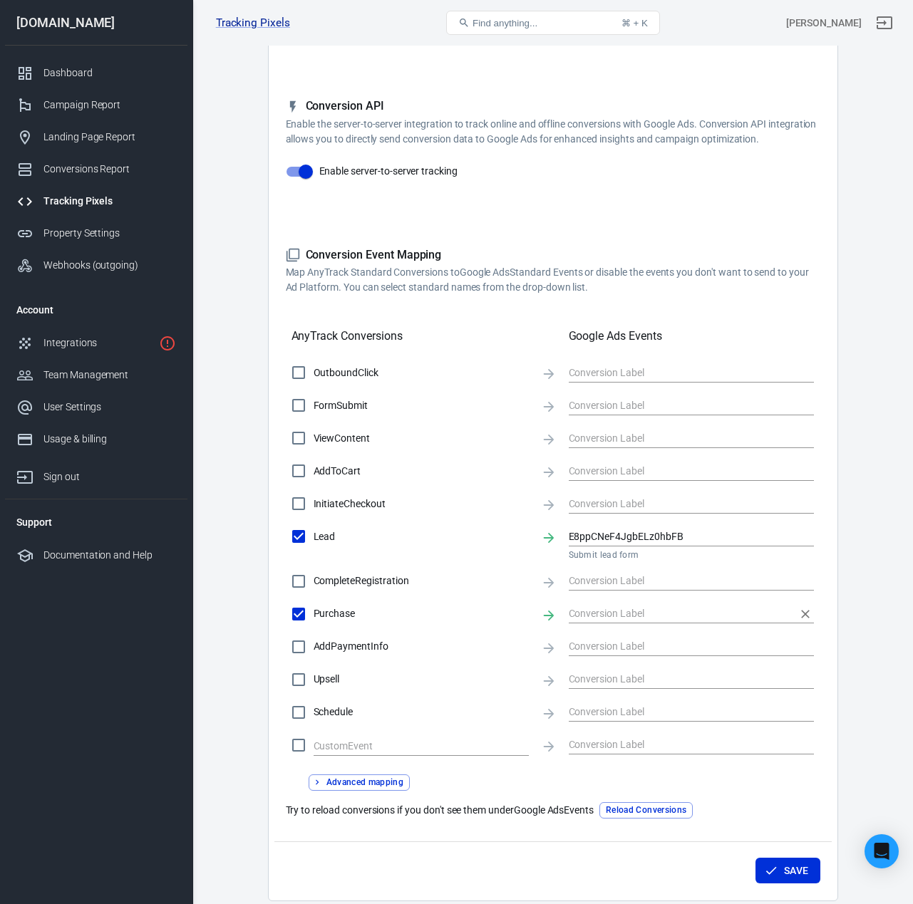
click at [592, 614] on input "text" at bounding box center [680, 614] width 224 height 18
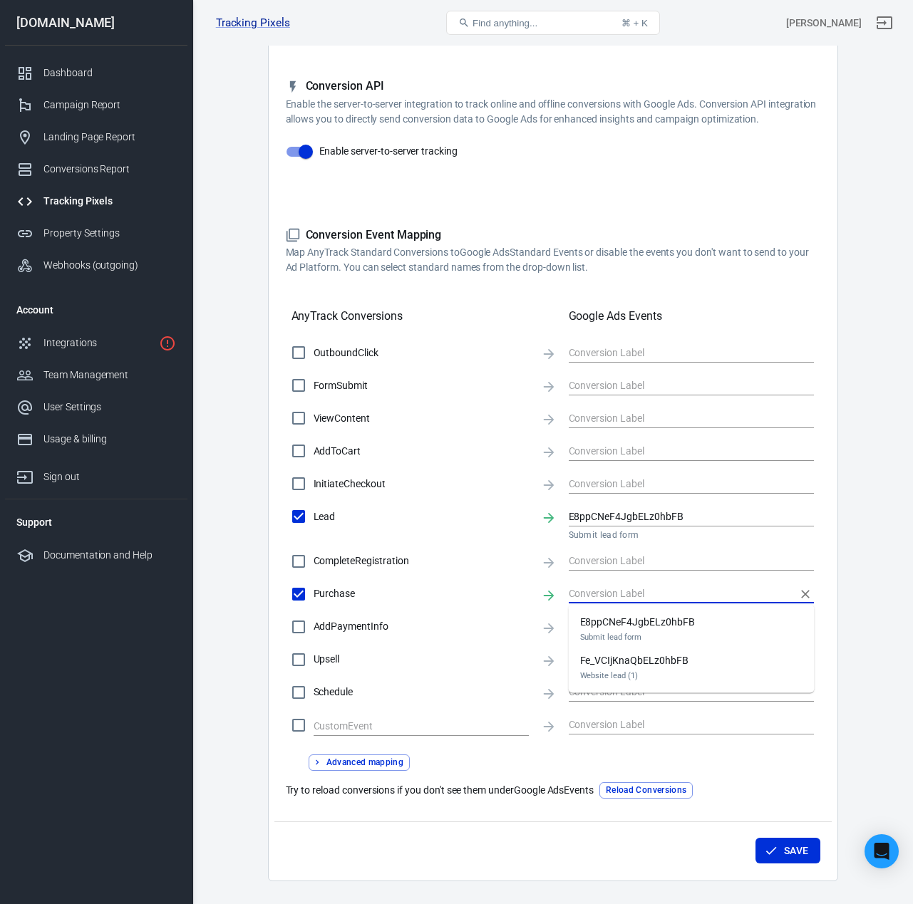
scroll to position [234, 0]
click at [245, 543] on main "Conversions Ads Integration Settings Conversions Settings Account Connection Co…" at bounding box center [552, 341] width 670 height 1079
click at [316, 599] on span "Purchase" at bounding box center [421, 593] width 216 height 15
click at [313, 599] on input "Purchase" at bounding box center [299, 593] width 30 height 30
checkbox input "true"
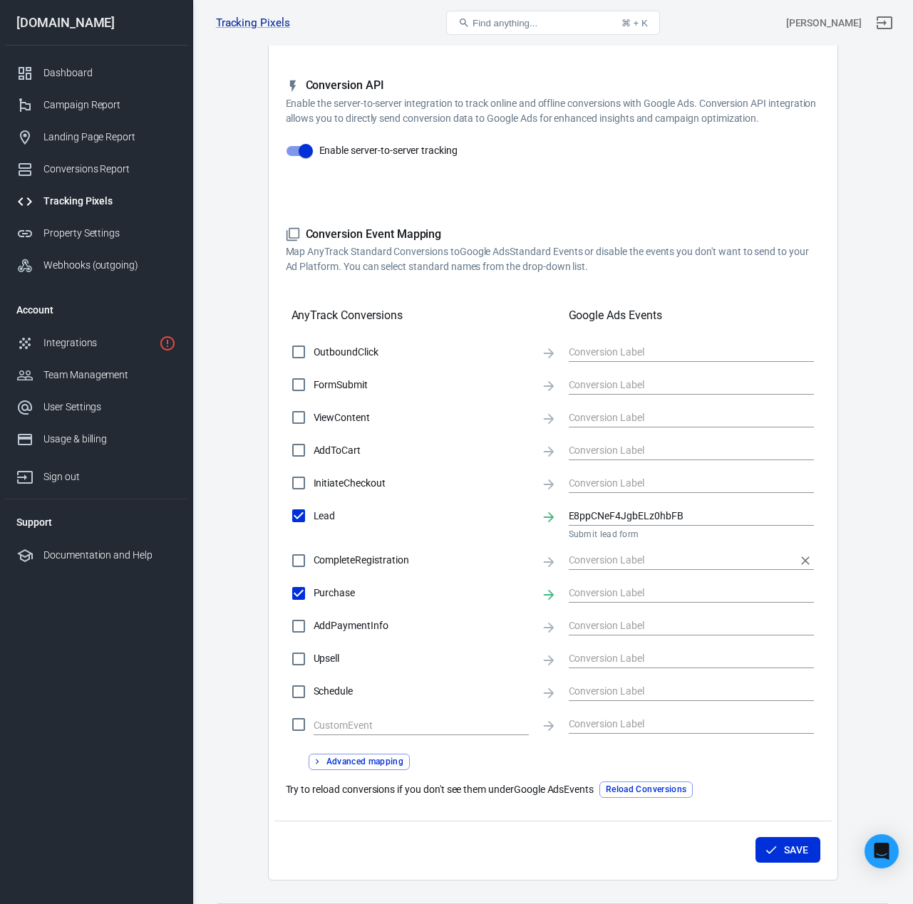
click at [630, 569] on input "text" at bounding box center [680, 560] width 224 height 18
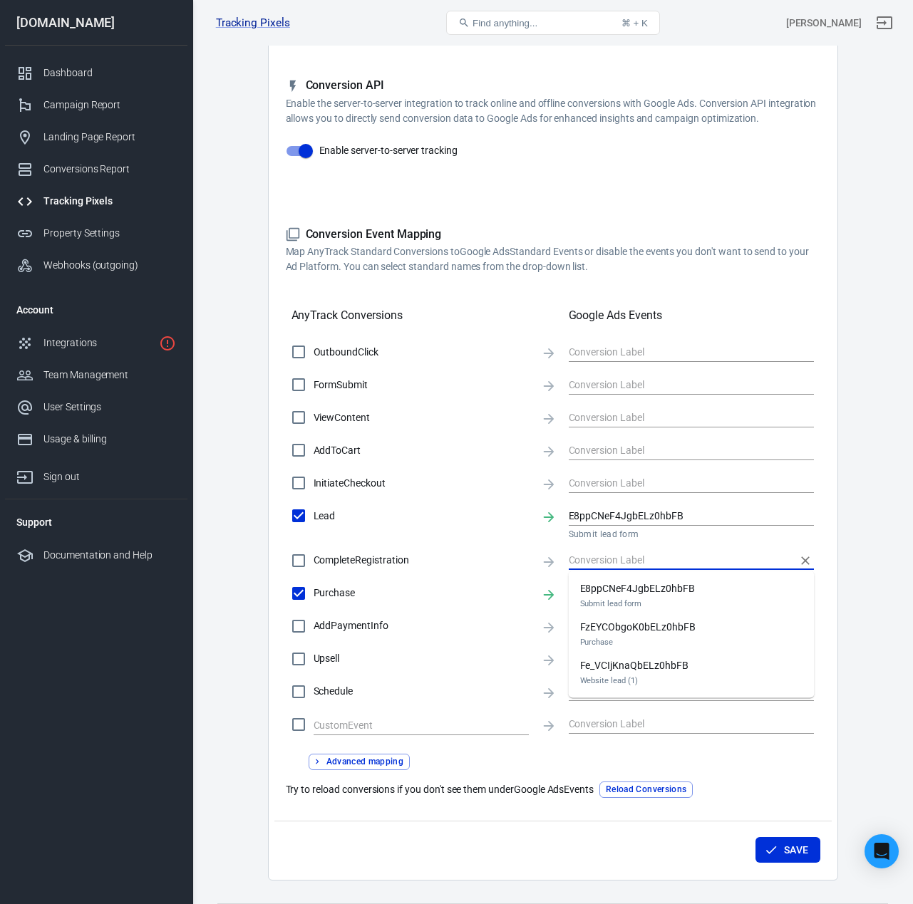
click at [858, 588] on main "Conversions Ads Integration Settings Conversions Settings Account Connection Co…" at bounding box center [552, 341] width 670 height 1079
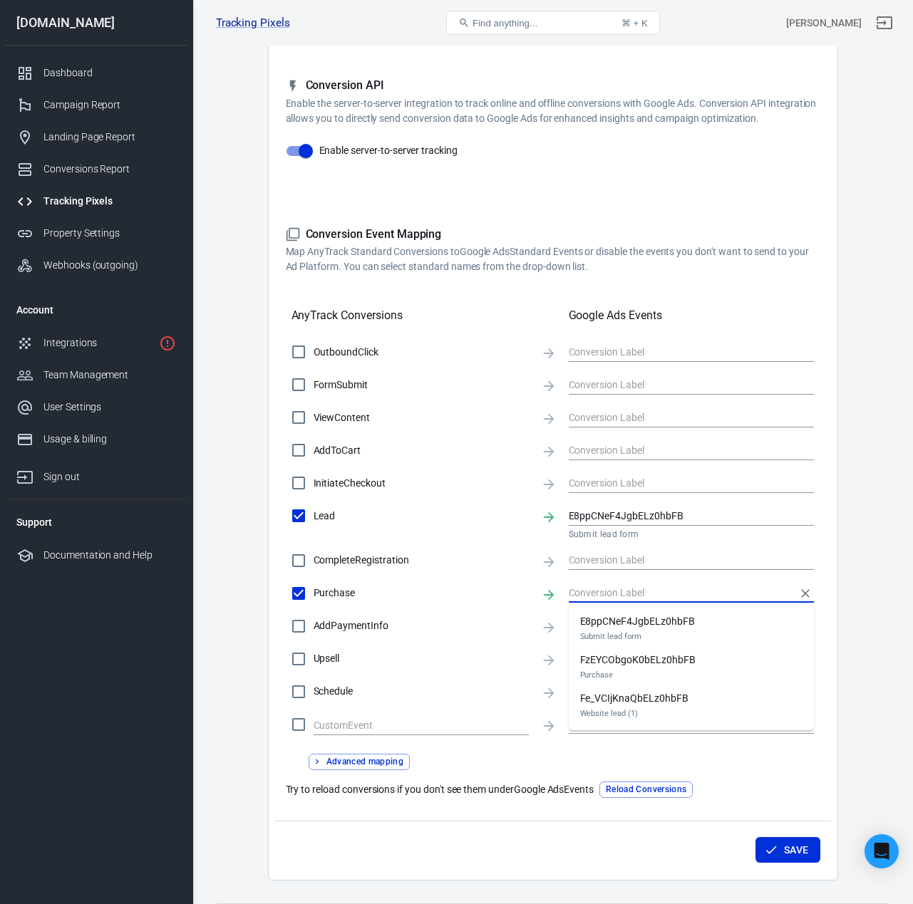
click at [710, 587] on input "text" at bounding box center [680, 593] width 224 height 18
click at [660, 666] on div "FzEYCObgoK0bELz0hbFB Purchase" at bounding box center [637, 668] width 115 height 30
type input "FzEYCObgoK0bELz0hbFB"
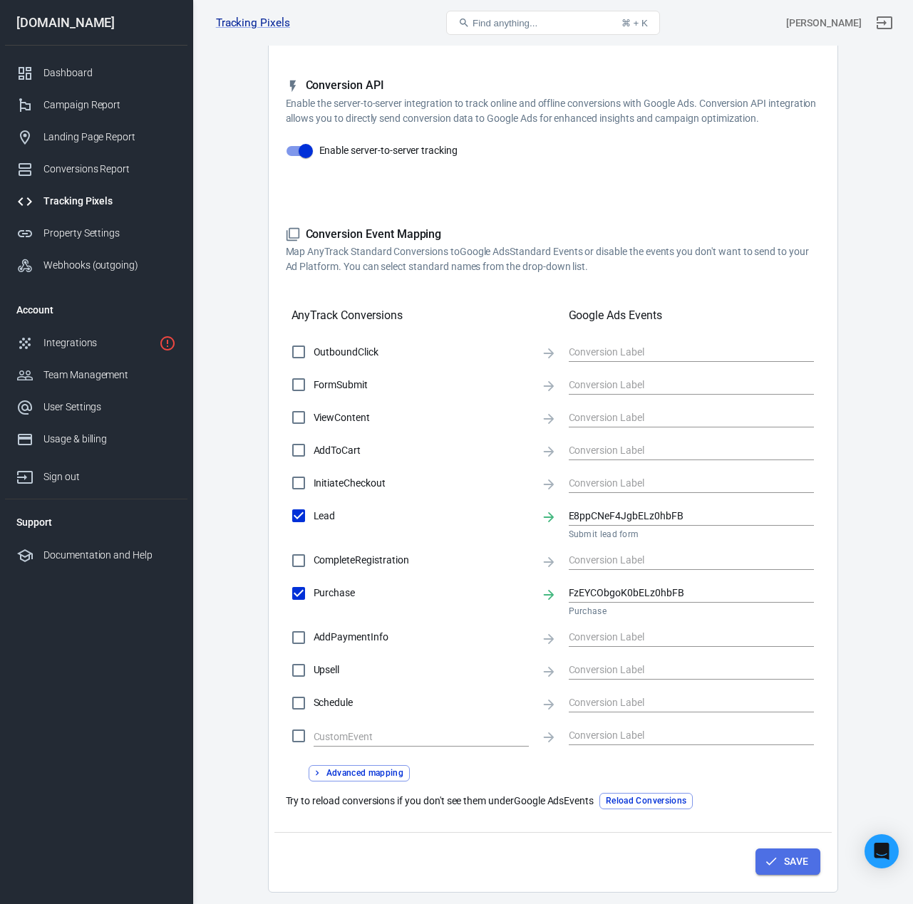
click at [789, 860] on button "Save" at bounding box center [787, 861] width 65 height 26
click at [90, 339] on div "Integrations" at bounding box center [98, 343] width 110 height 15
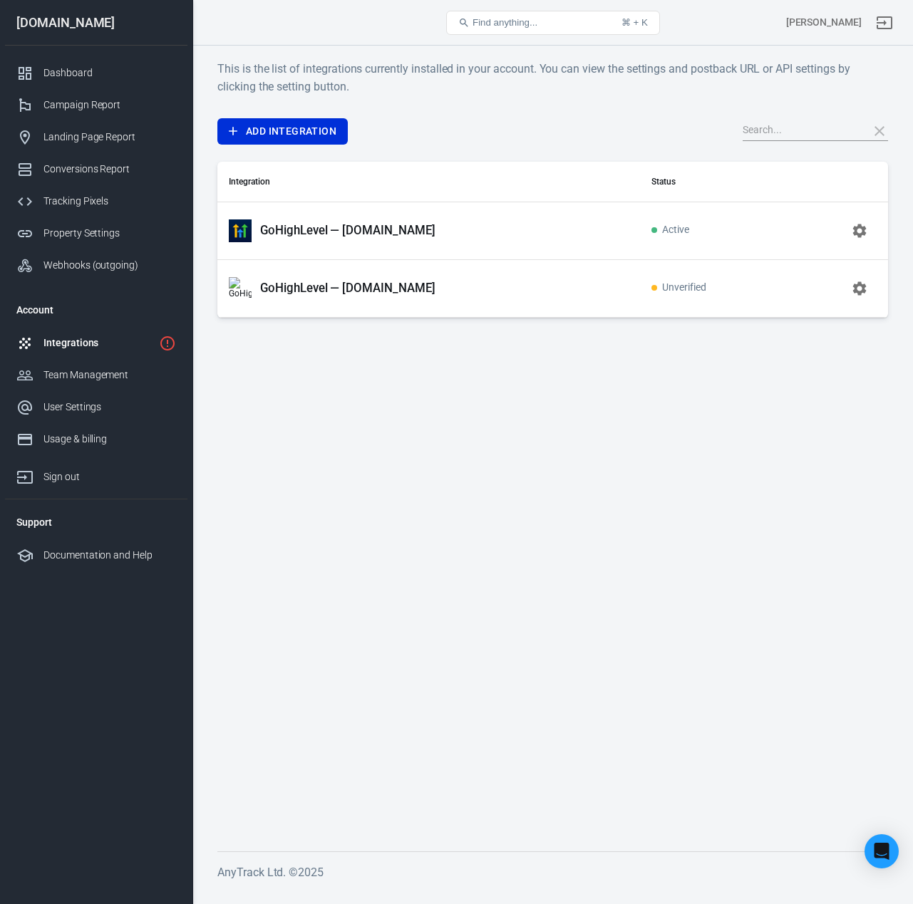
click at [426, 219] on div "GoHighLevel — [DOMAIN_NAME]" at bounding box center [429, 230] width 400 height 23
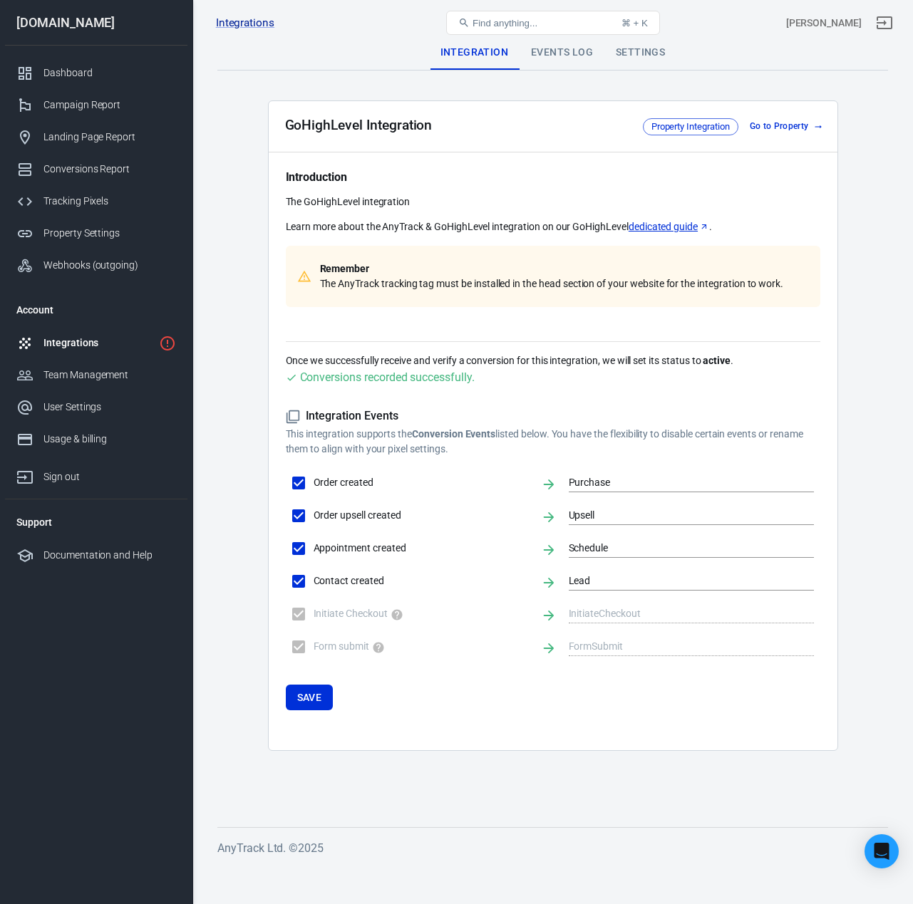
click at [334, 225] on p "Learn more about the AnyTrack & GoHighLevel integration on our GoHighLevel dedi…" at bounding box center [553, 226] width 534 height 15
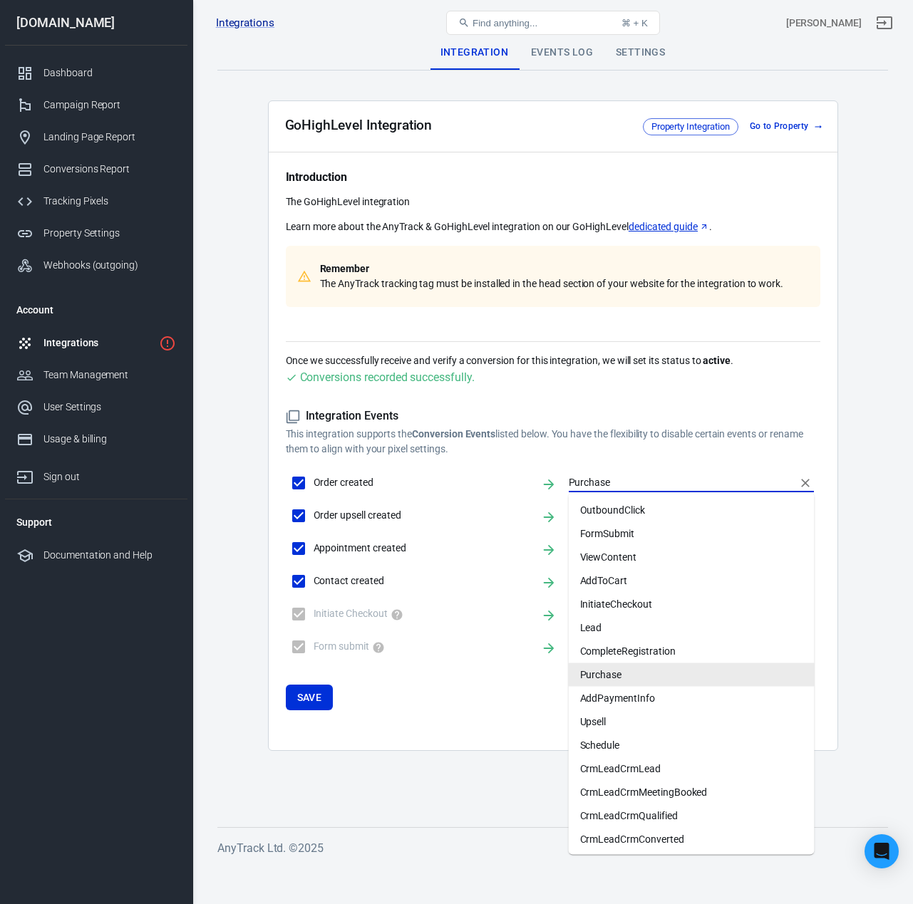
click at [598, 484] on input "Purchase" at bounding box center [680, 483] width 224 height 18
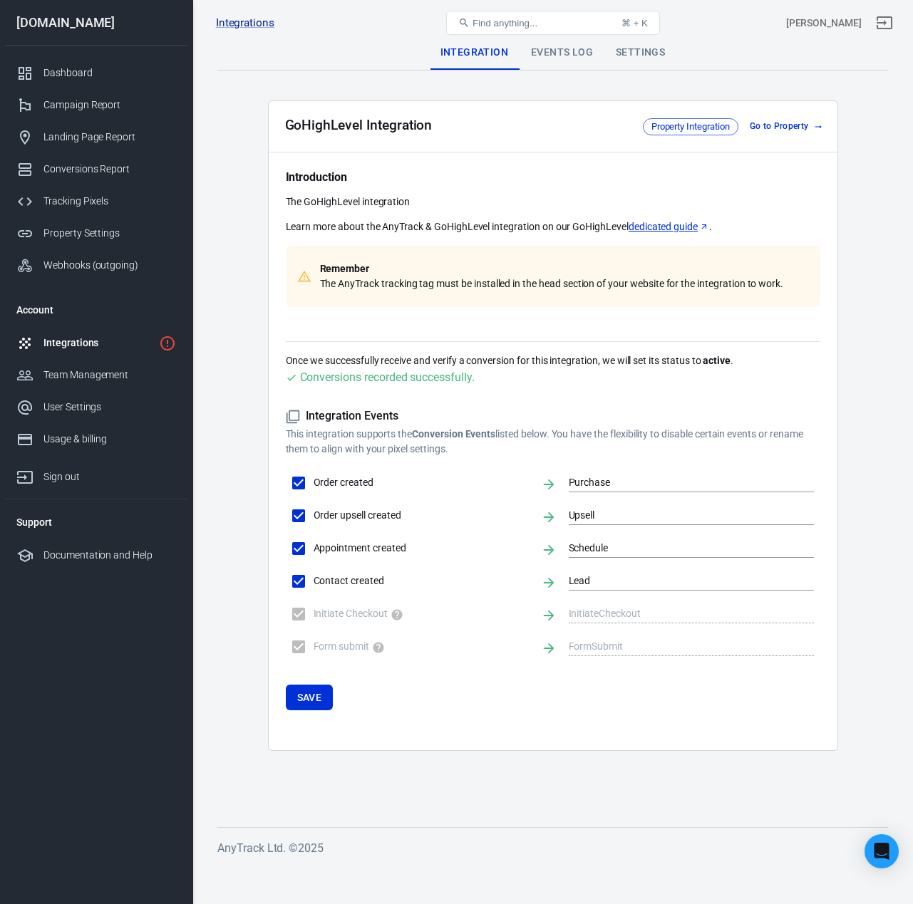
click at [842, 492] on main "Integration Events Log Settings GoHighLevel Integration Property Integration Go…" at bounding box center [552, 420] width 670 height 769
click at [324, 701] on button "Save" at bounding box center [310, 698] width 48 height 26
click at [80, 76] on div "Dashboard" at bounding box center [109, 73] width 133 height 15
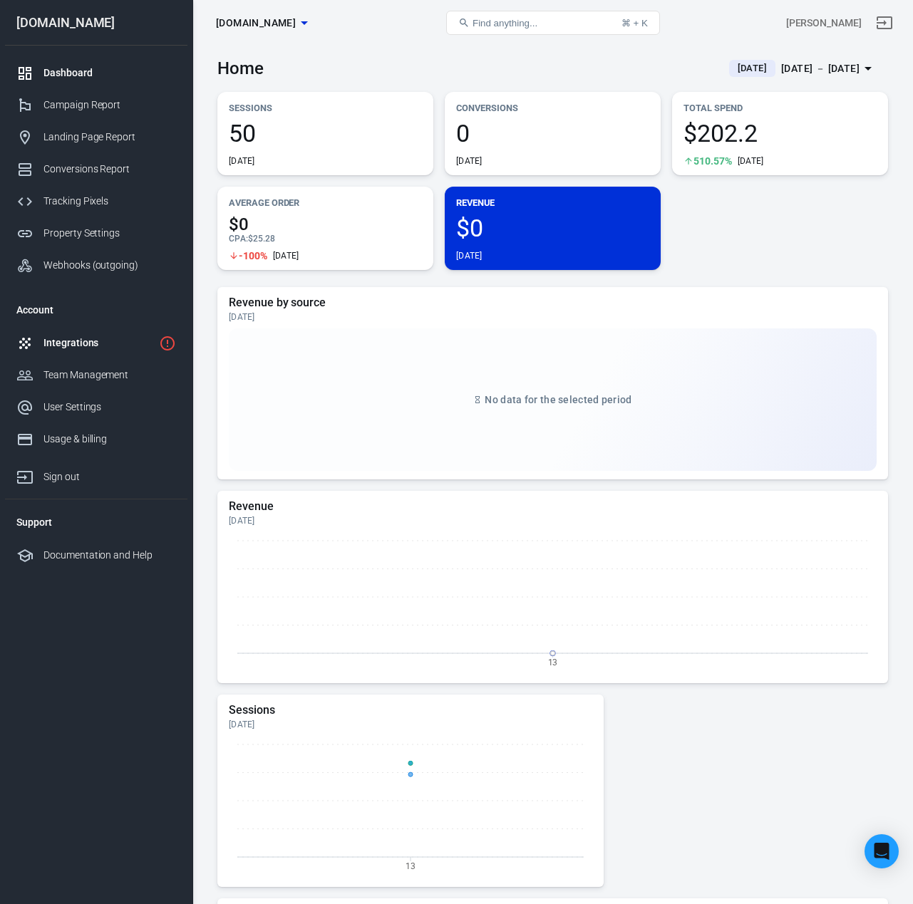
click at [72, 337] on div "Integrations" at bounding box center [98, 343] width 110 height 15
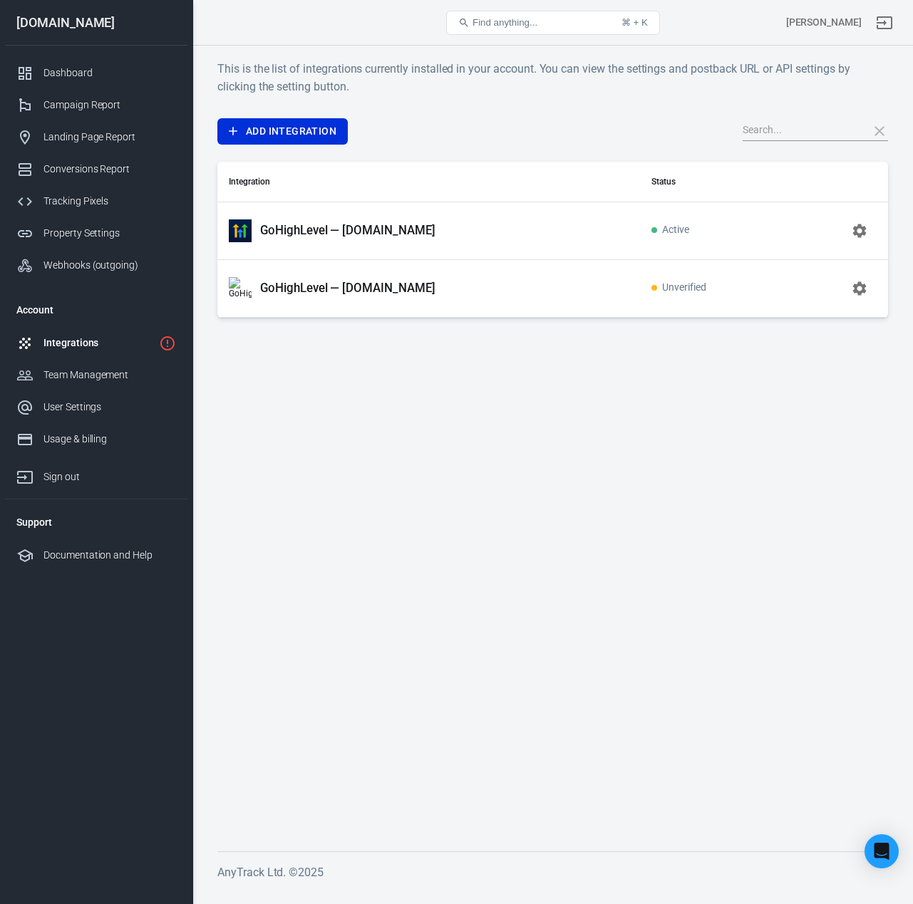
click at [860, 290] on icon "button" at bounding box center [859, 288] width 17 height 17
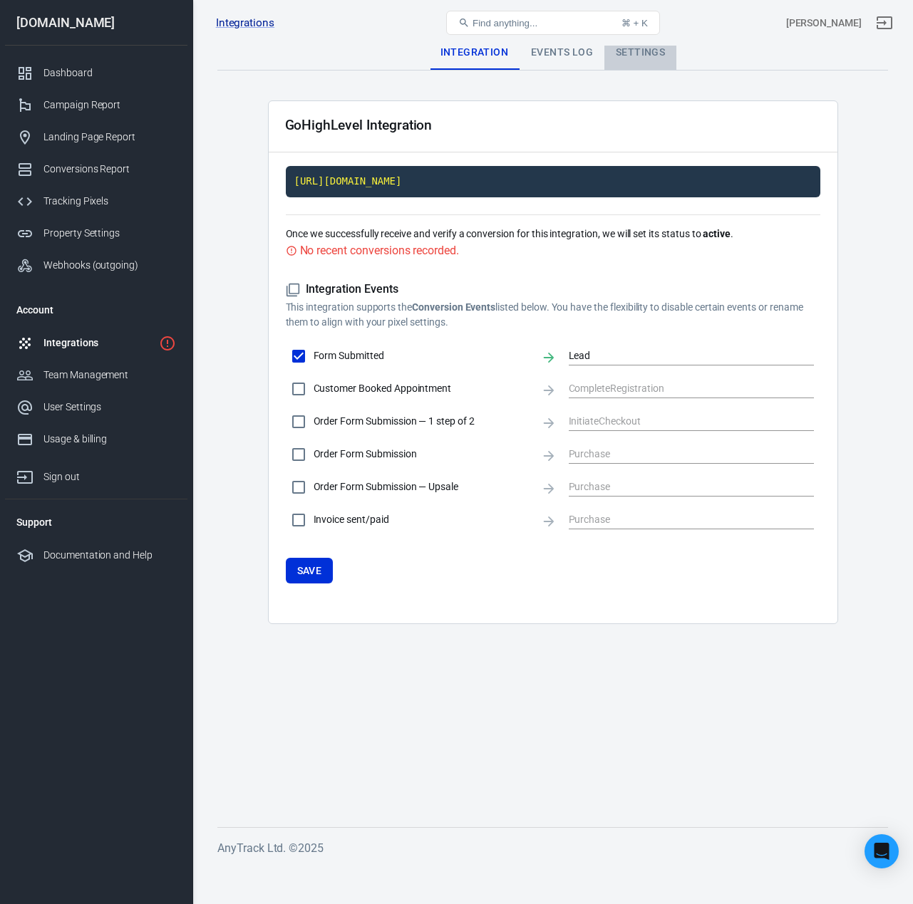
click at [637, 67] on div "Settings" at bounding box center [640, 53] width 72 height 34
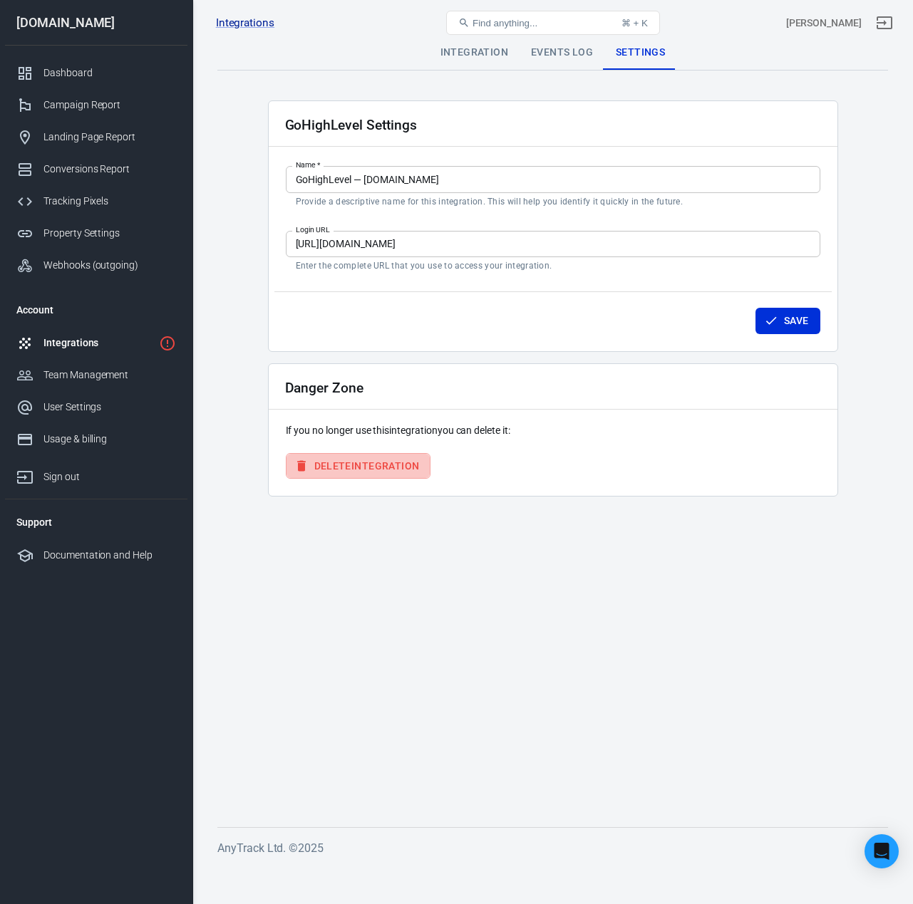
click at [397, 470] on button "Delete Integration" at bounding box center [358, 466] width 145 height 26
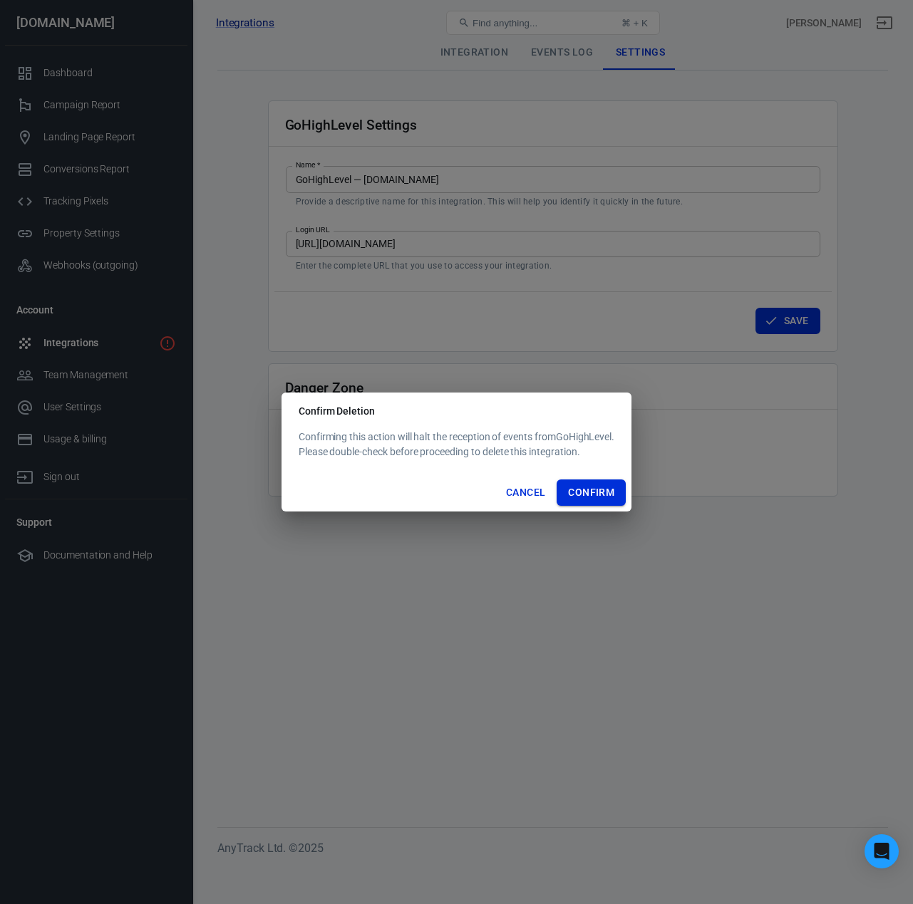
click at [615, 494] on button "Confirm" at bounding box center [590, 492] width 69 height 26
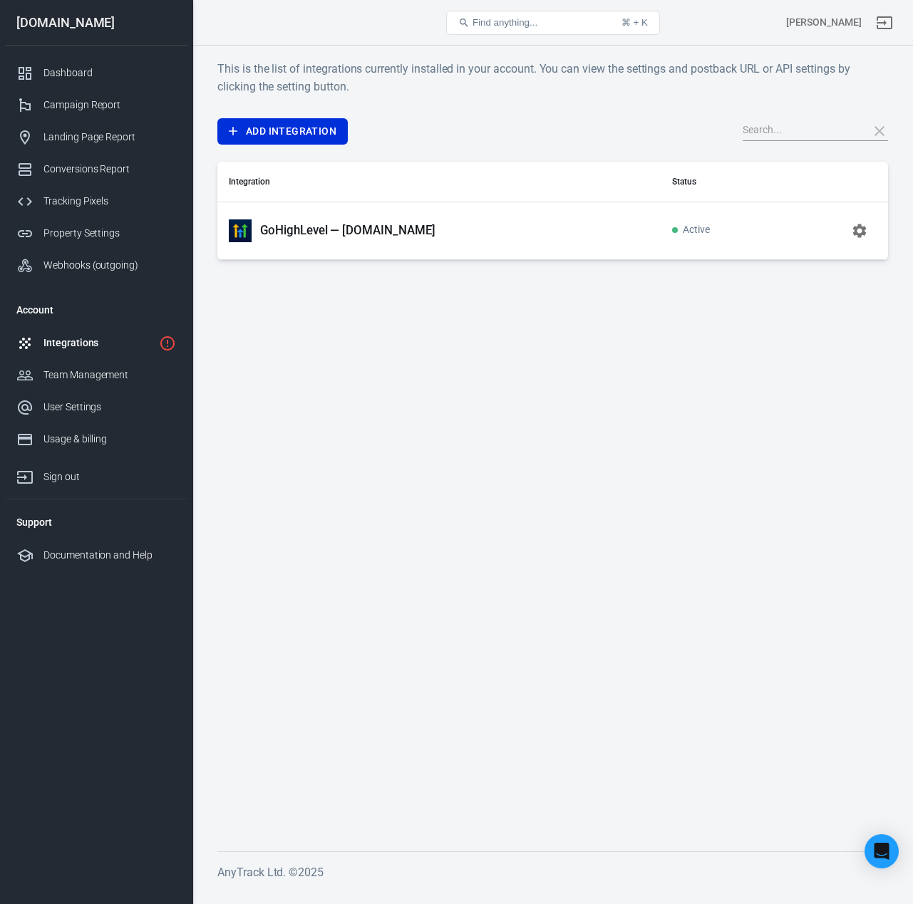
click at [380, 231] on p "GoHighLevel — [DOMAIN_NAME]" at bounding box center [347, 230] width 175 height 15
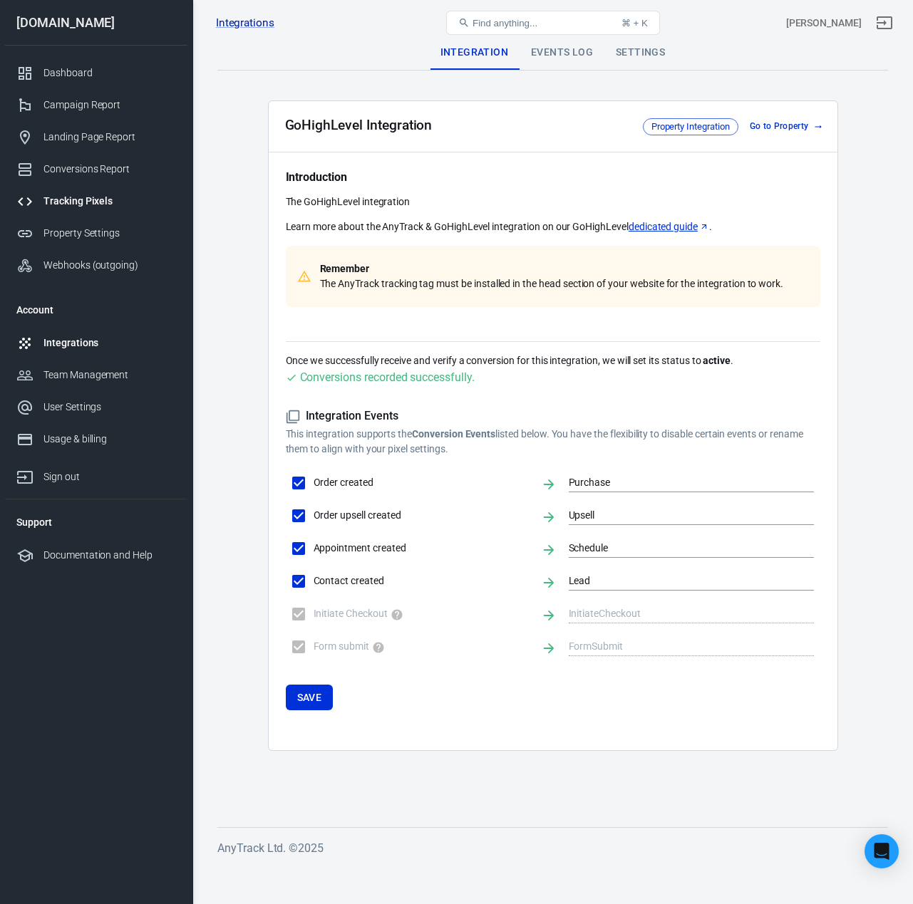
click at [91, 200] on div "Tracking Pixels" at bounding box center [109, 201] width 133 height 15
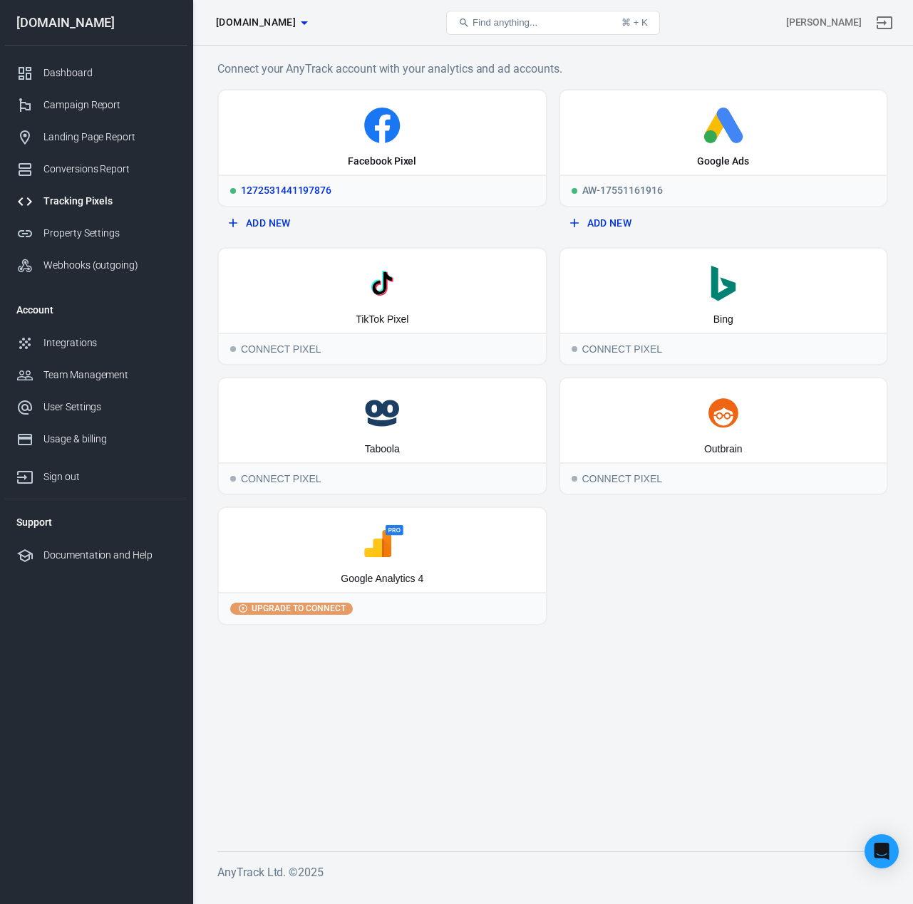
click at [324, 118] on icon at bounding box center [382, 126] width 316 height 36
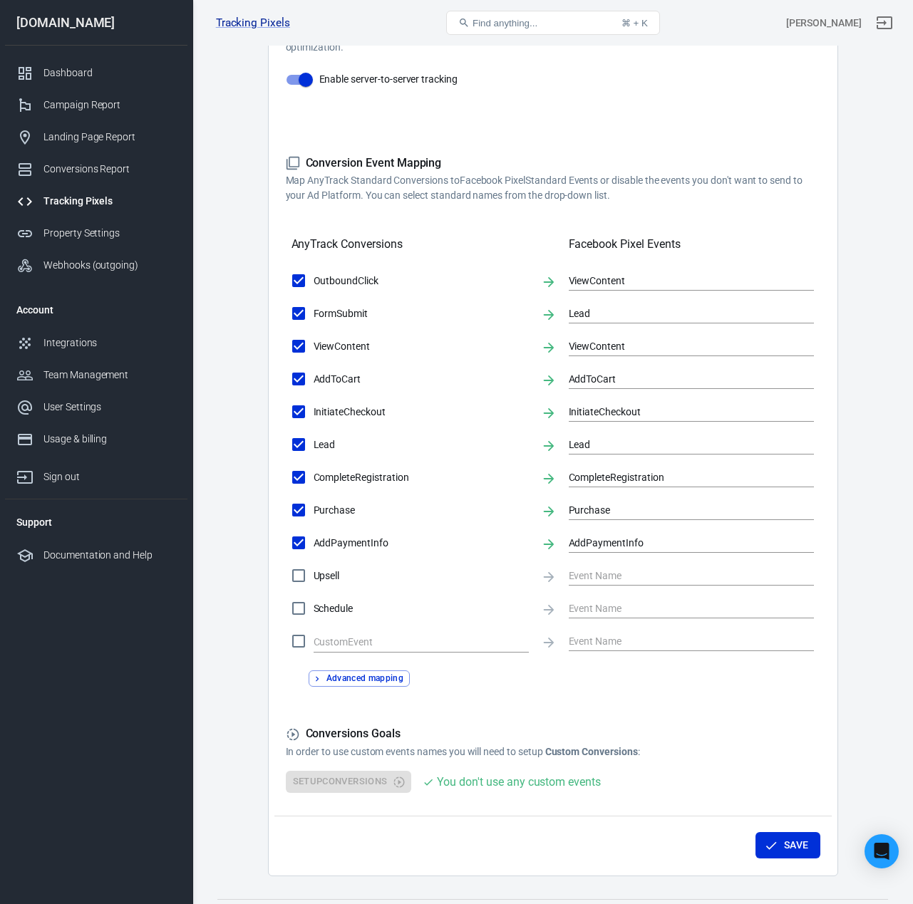
scroll to position [319, 0]
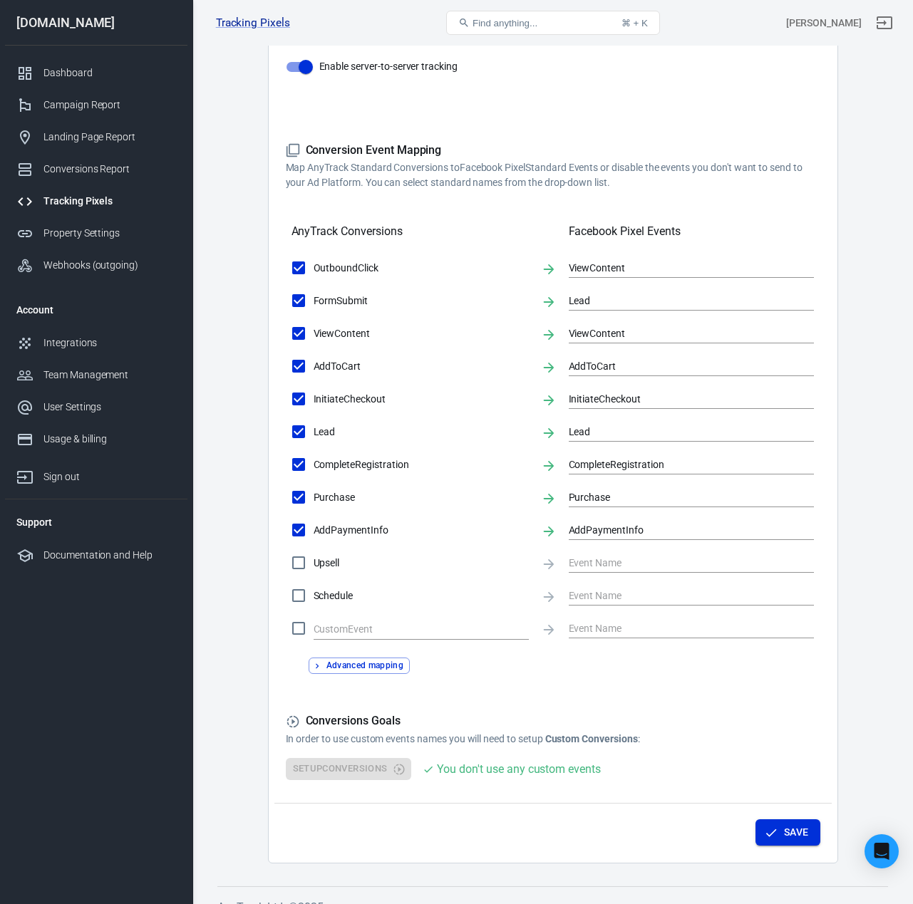
click at [790, 838] on button "Save" at bounding box center [787, 832] width 65 height 26
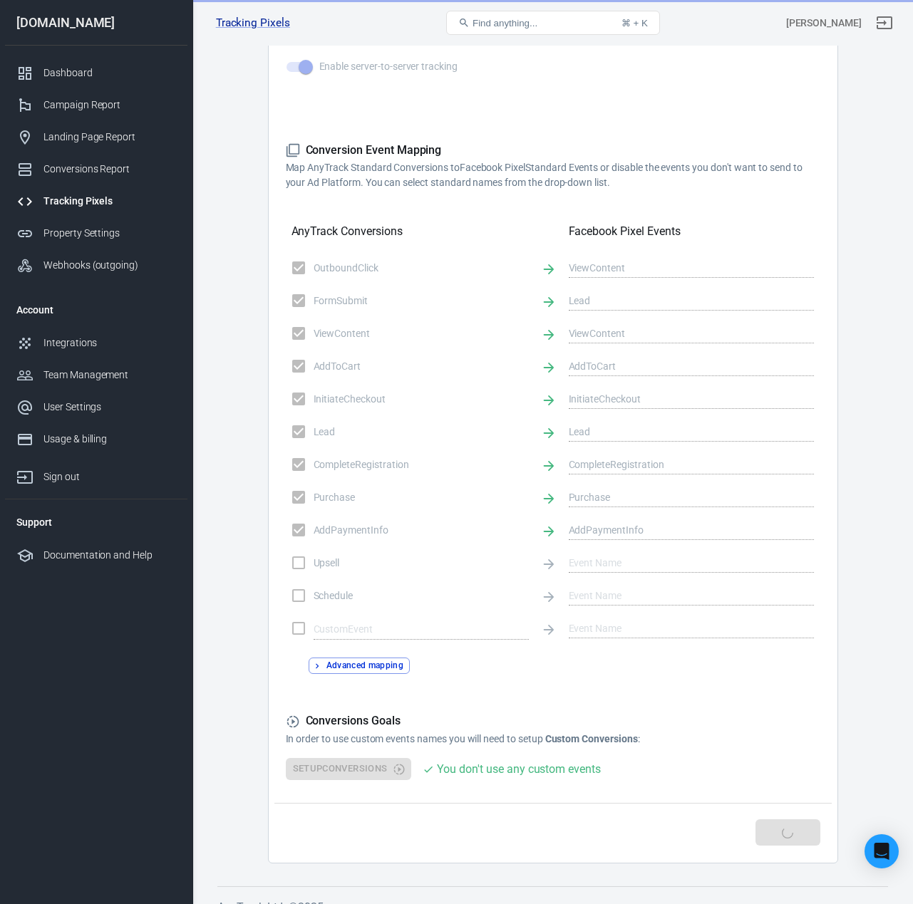
scroll to position [344, 0]
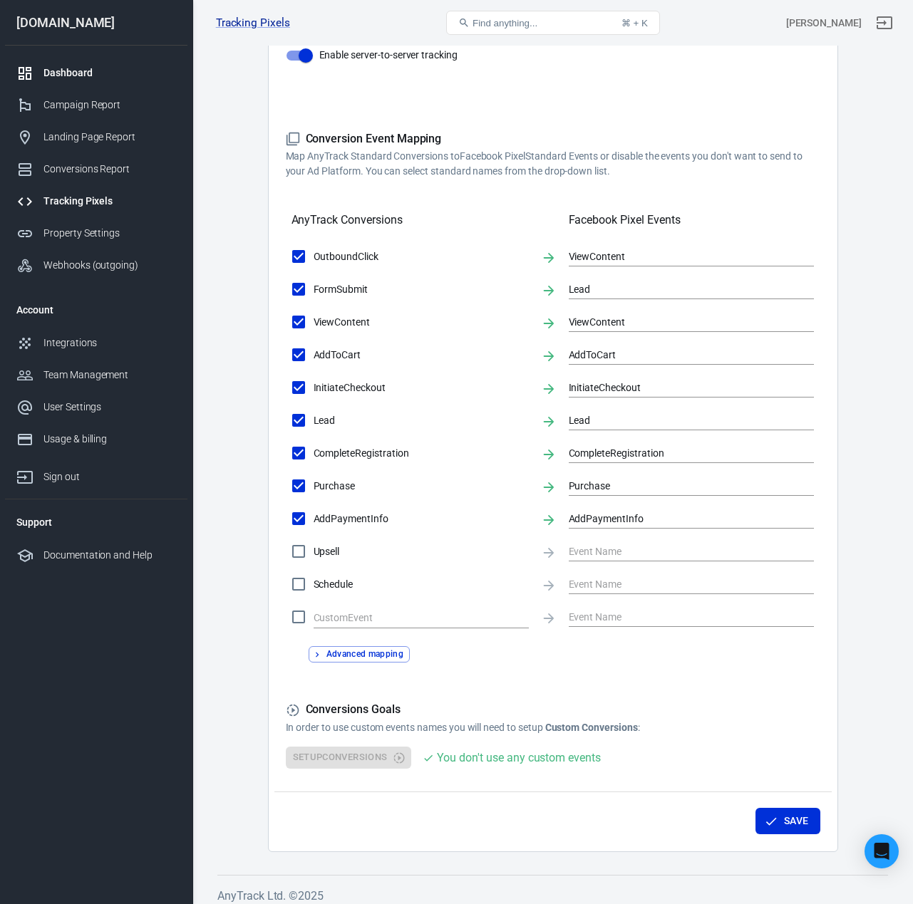
click at [84, 78] on div "Dashboard" at bounding box center [109, 73] width 133 height 15
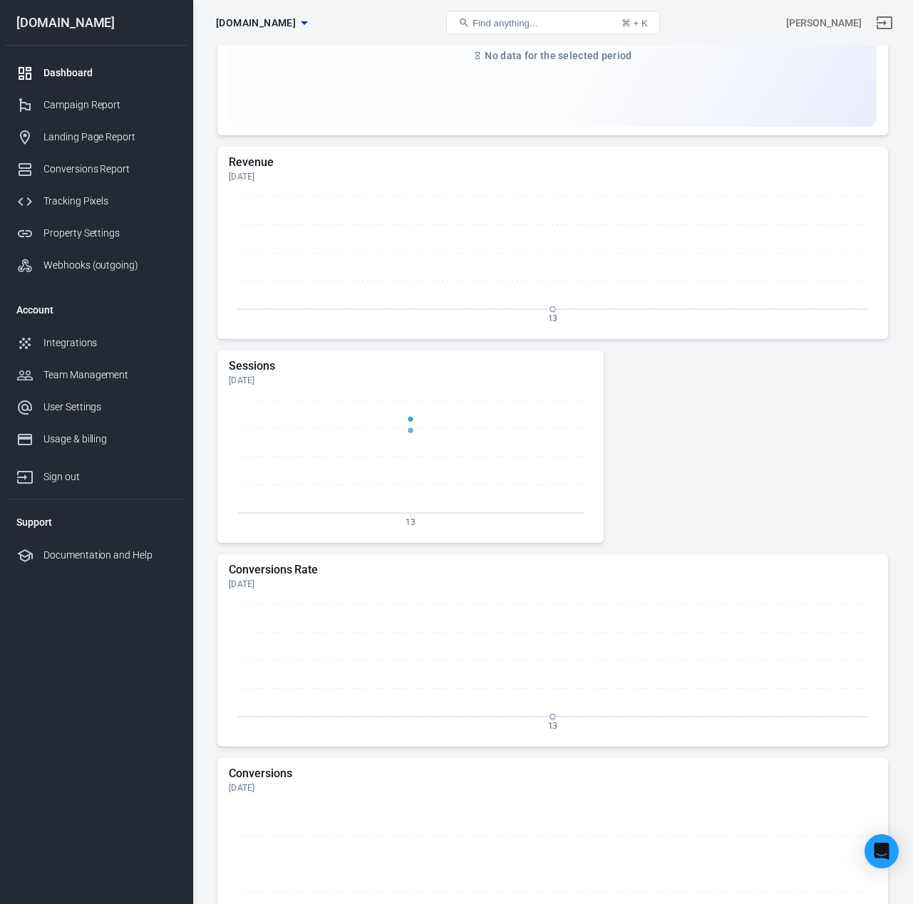
click at [90, 76] on div "Dashboard" at bounding box center [109, 73] width 133 height 15
click at [89, 111] on div "Campaign Report" at bounding box center [109, 105] width 133 height 15
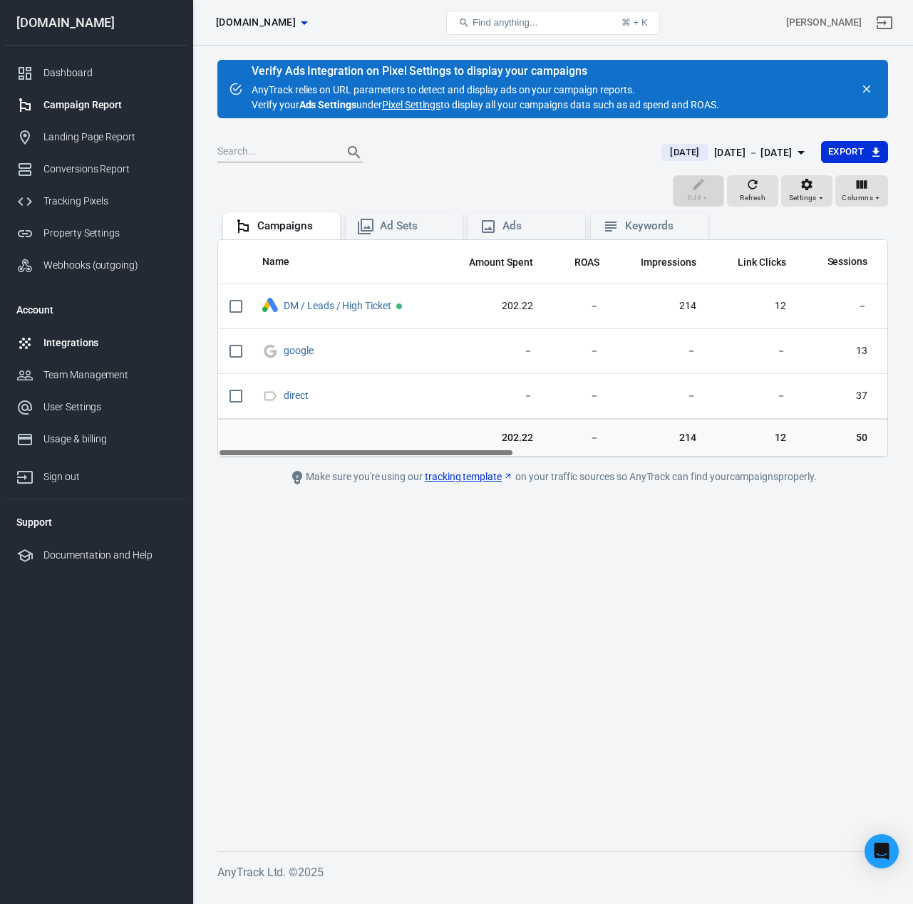
click at [100, 344] on div "Integrations" at bounding box center [109, 343] width 133 height 15
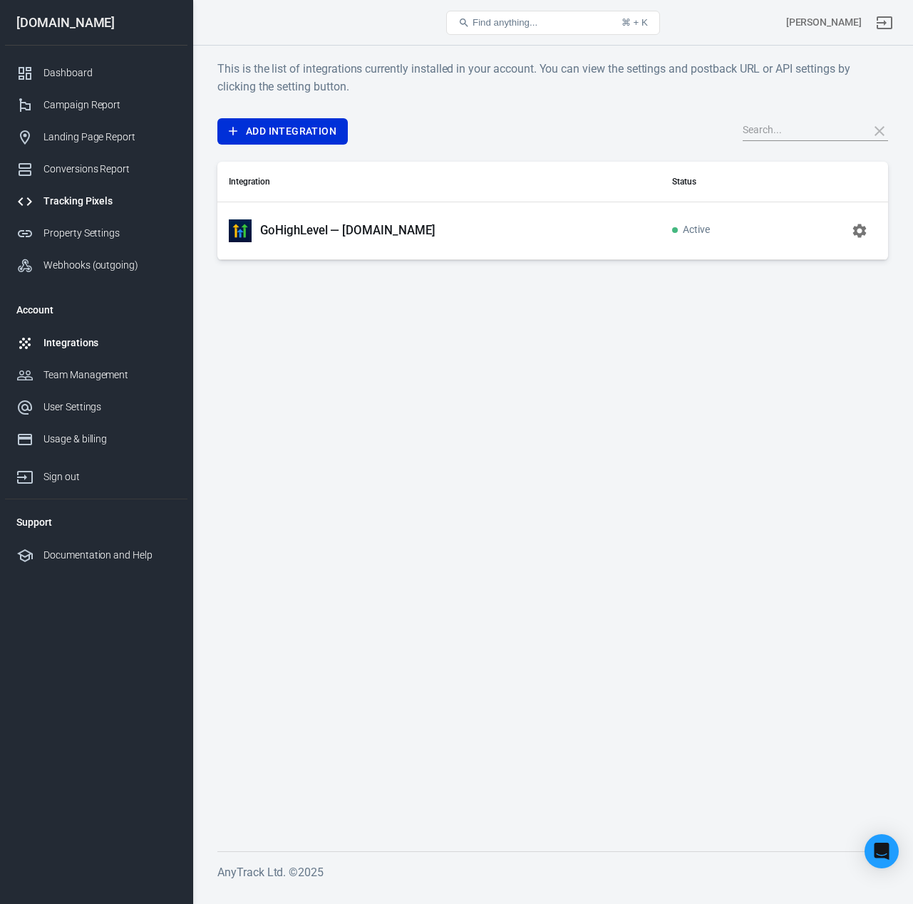
click at [96, 200] on div "Tracking Pixels" at bounding box center [109, 201] width 133 height 15
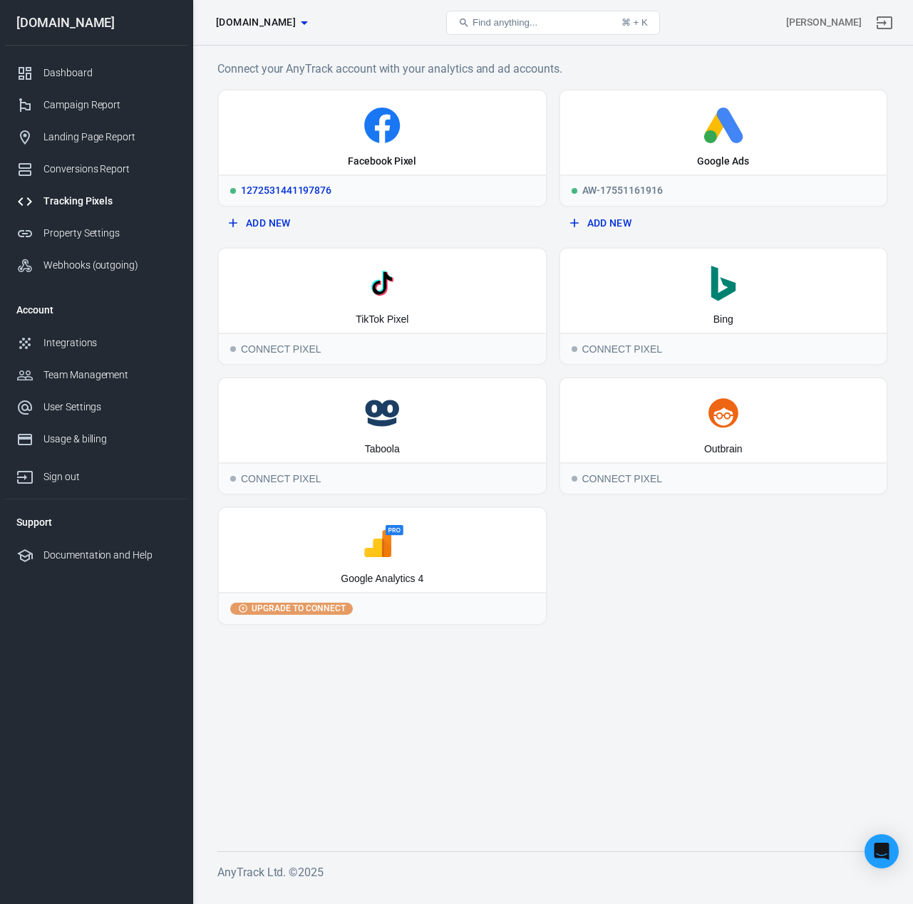
click at [411, 126] on icon at bounding box center [382, 126] width 316 height 36
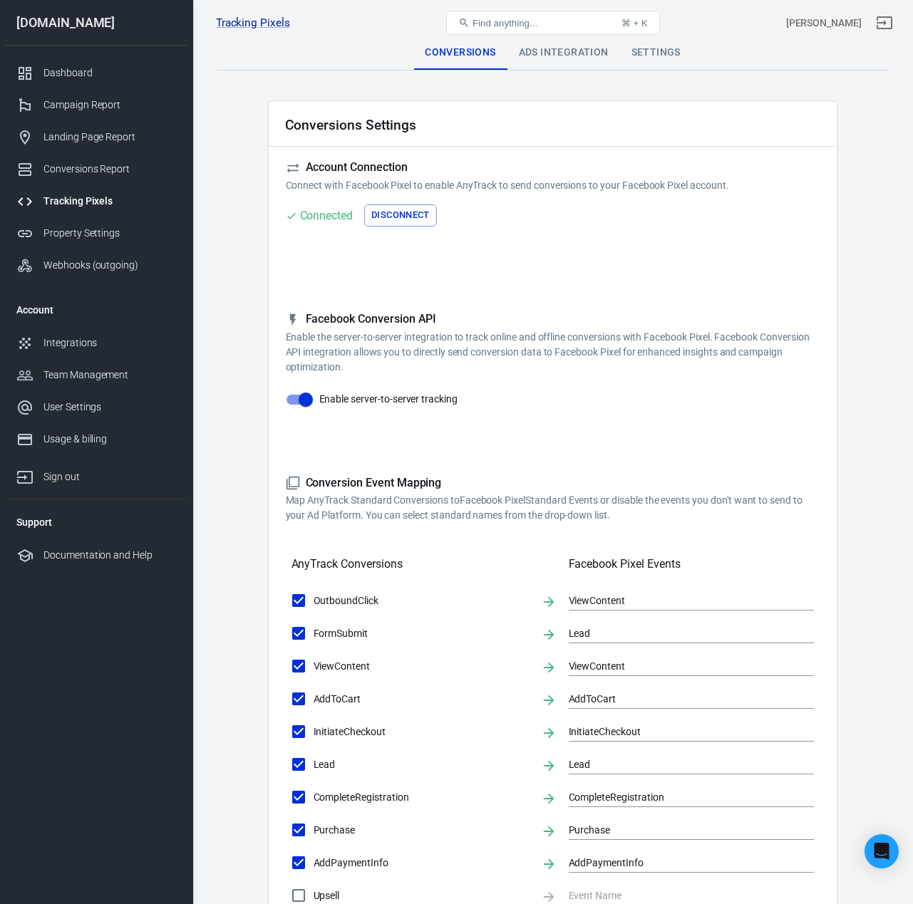
click at [541, 69] on div "Ads Integration" at bounding box center [563, 53] width 113 height 34
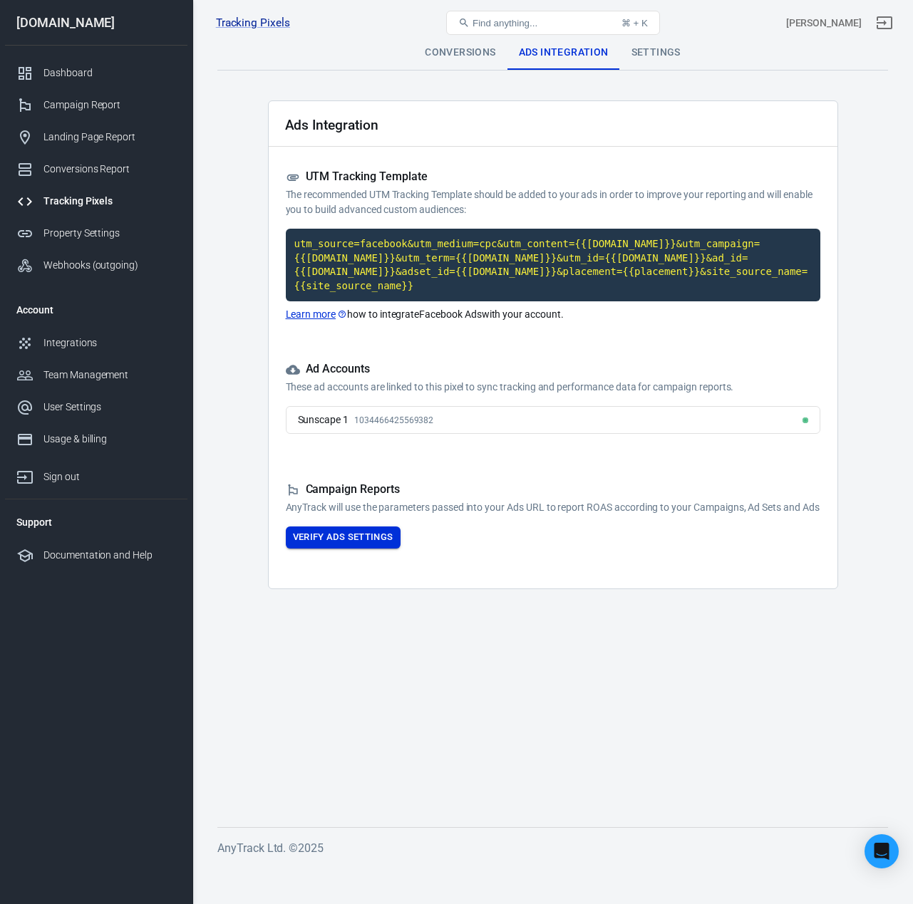
click at [372, 549] on button "Verify Ads Settings" at bounding box center [343, 537] width 115 height 22
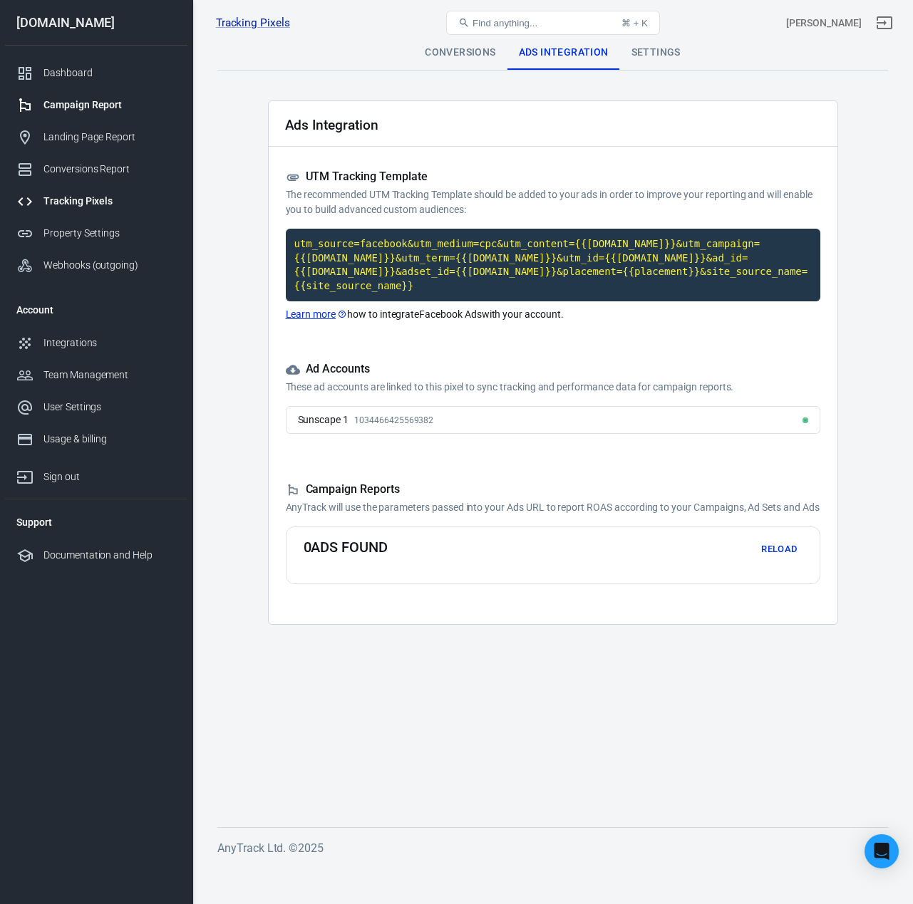
click at [94, 109] on div "Campaign Report" at bounding box center [109, 105] width 133 height 15
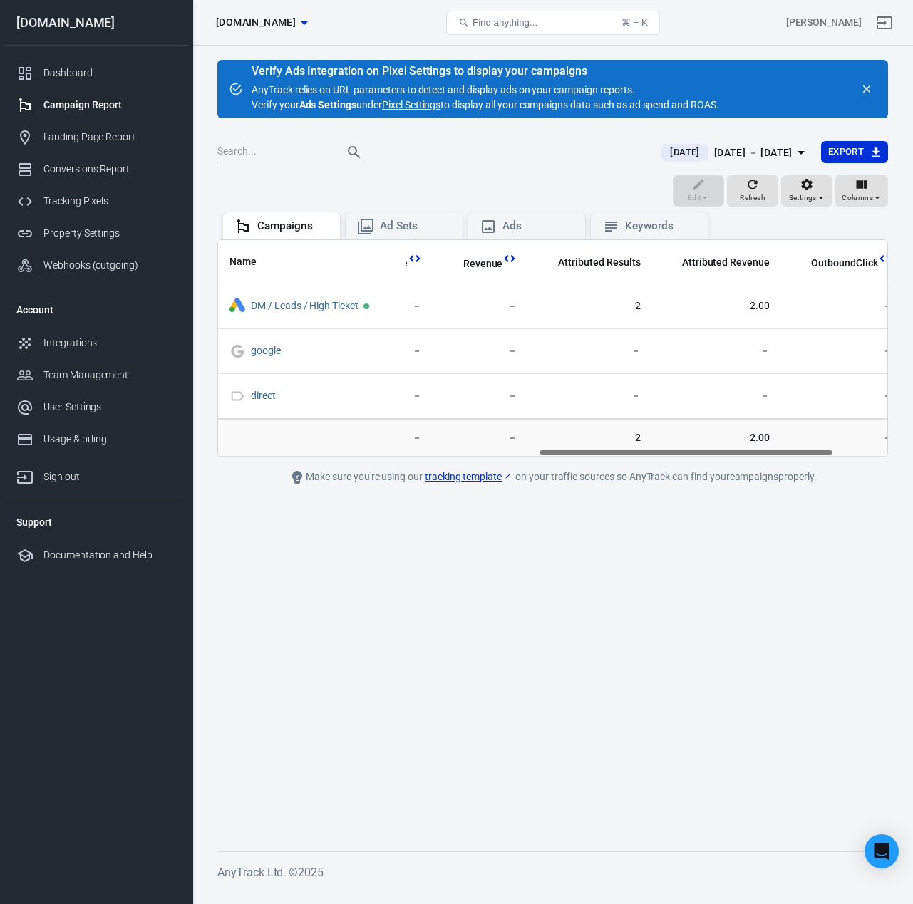
drag, startPoint x: 401, startPoint y: 450, endPoint x: 671, endPoint y: 442, distance: 270.1
click at [672, 442] on div "Name Amount Spent ROAS Impressions Link Clicks Sessions Lead Purchase Revenue A…" at bounding box center [552, 348] width 670 height 218
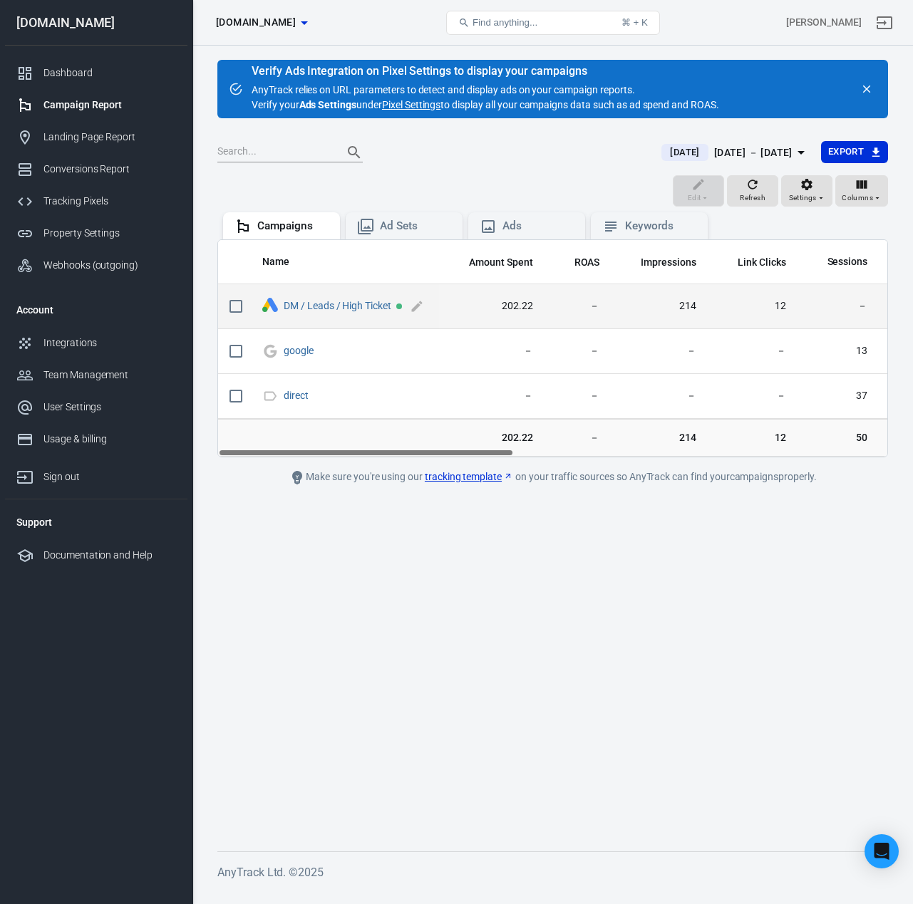
drag, startPoint x: 625, startPoint y: 452, endPoint x: 384, endPoint y: 297, distance: 286.1
click at [300, 424] on div "Name Amount Spent ROAS Impressions Link Clicks Sessions Lead Purchase Revenue A…" at bounding box center [552, 348] width 670 height 218
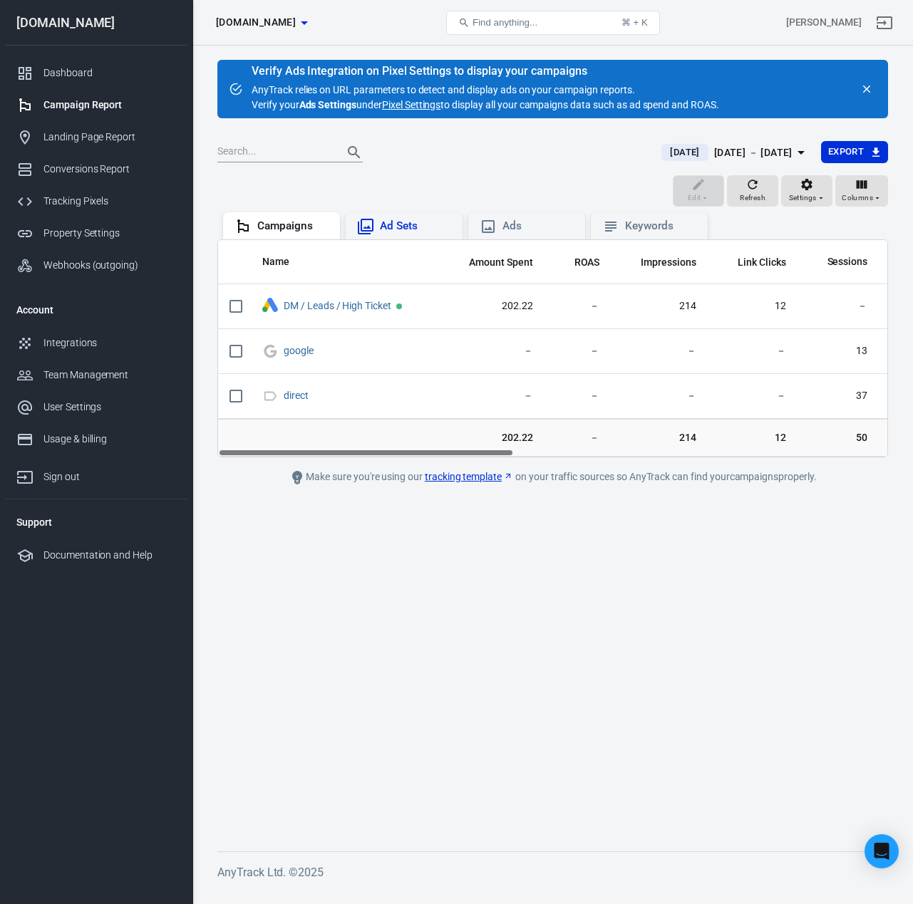
click at [389, 224] on div "Ad Sets" at bounding box center [415, 226] width 71 height 15
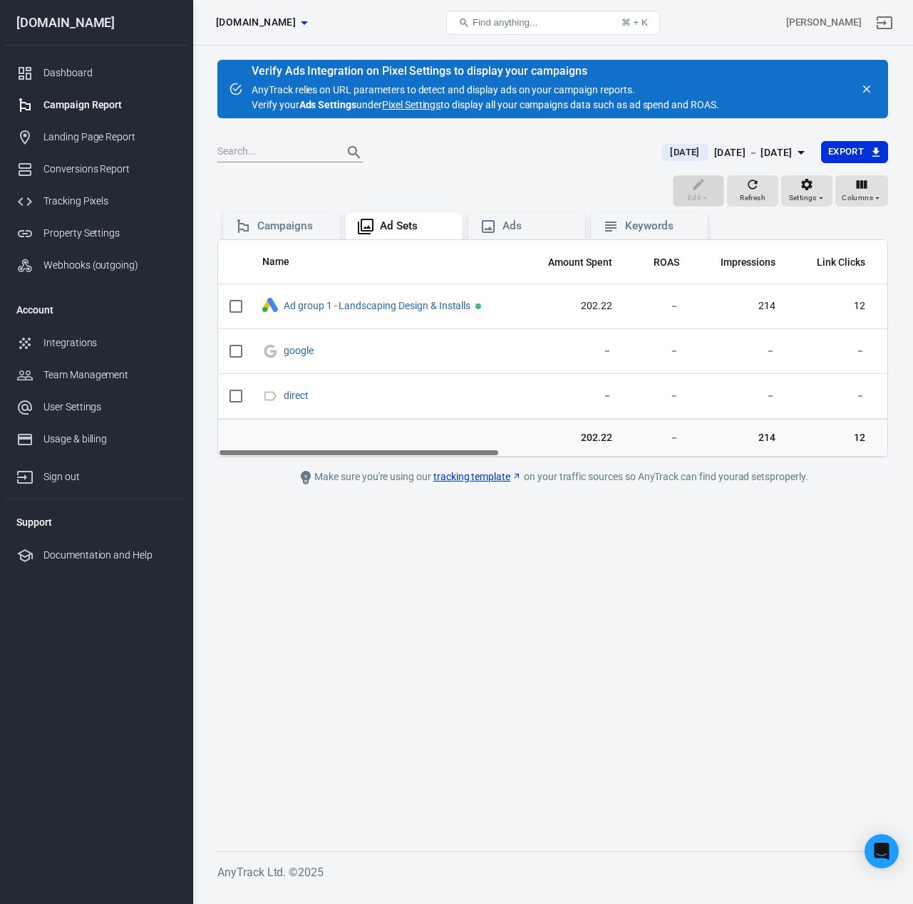
click at [749, 152] on div "Oct 13 － Oct 13, 2025" at bounding box center [753, 153] width 78 height 18
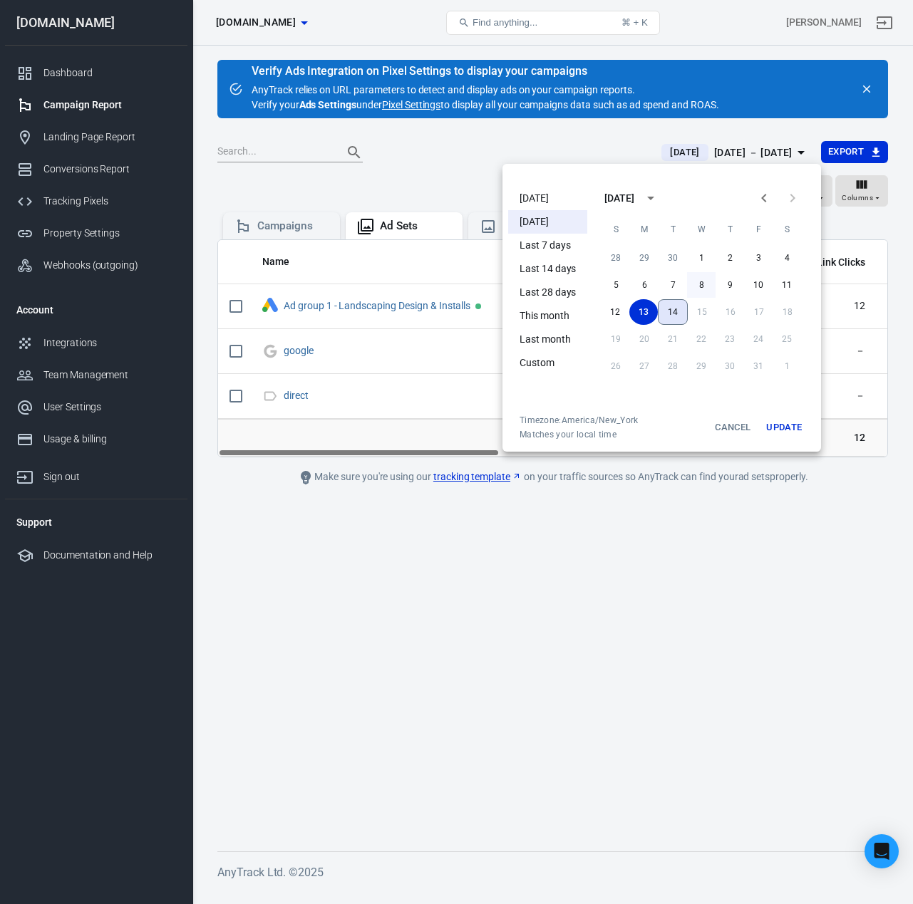
drag, startPoint x: 677, startPoint y: 308, endPoint x: 701, endPoint y: 296, distance: 26.8
click at [677, 308] on button "14" at bounding box center [673, 312] width 30 height 26
click at [716, 276] on button "9" at bounding box center [729, 285] width 28 height 26
click at [776, 420] on button "Update" at bounding box center [784, 428] width 46 height 26
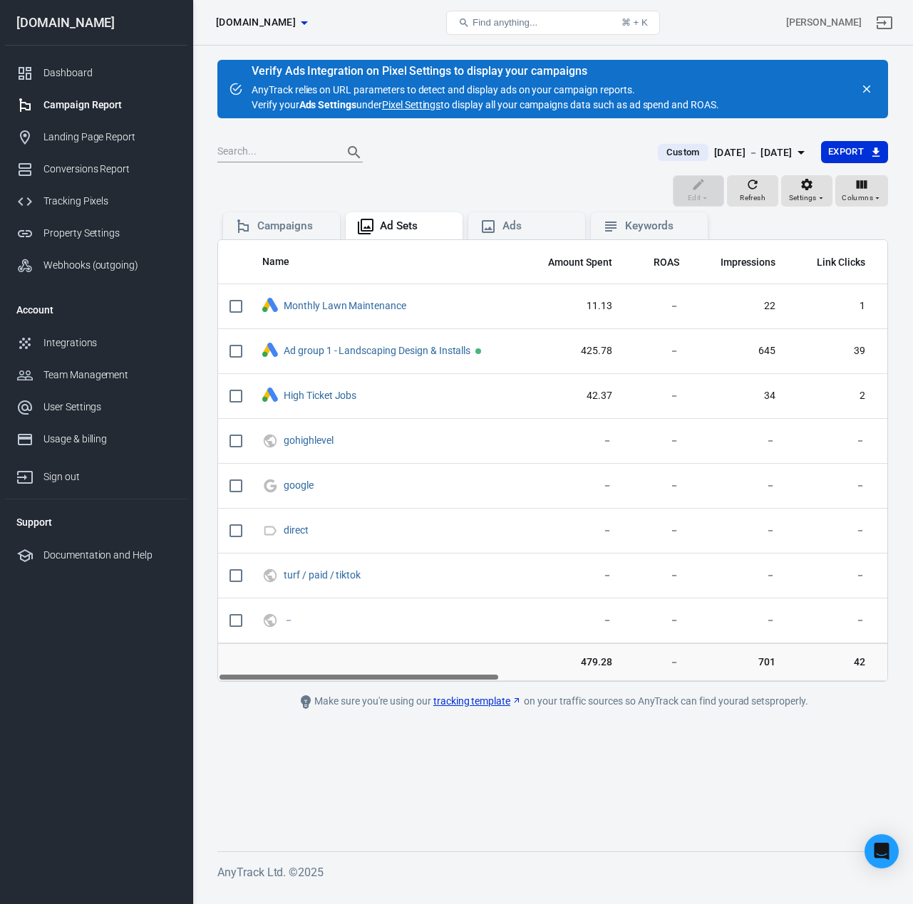
drag, startPoint x: 476, startPoint y: 677, endPoint x: 274, endPoint y: 650, distance: 204.1
click at [274, 653] on div "Name Amount Spent ROAS Impressions Link Clicks Sessions Lead Purchase Revenue A…" at bounding box center [552, 460] width 670 height 442
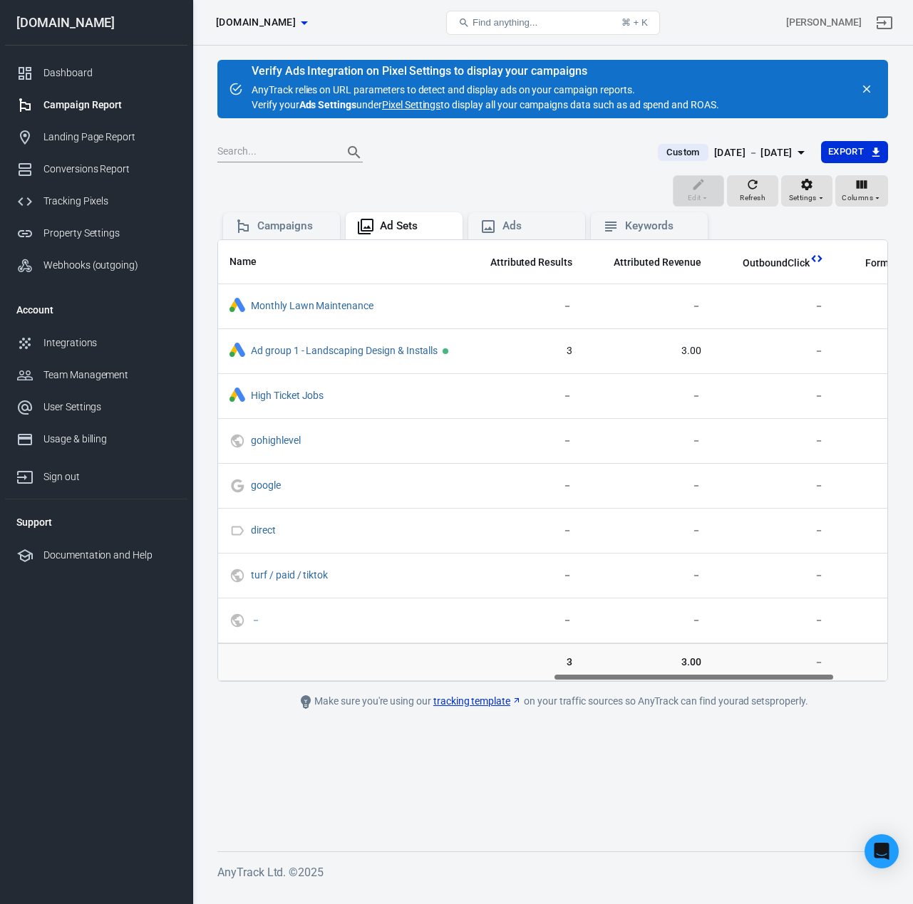
scroll to position [0, 799]
drag, startPoint x: 343, startPoint y: 679, endPoint x: 682, endPoint y: 672, distance: 339.2
click at [680, 673] on div "Name Amount Spent ROAS Impressions Link Clicks Sessions Lead Purchase Revenue A…" at bounding box center [552, 460] width 669 height 441
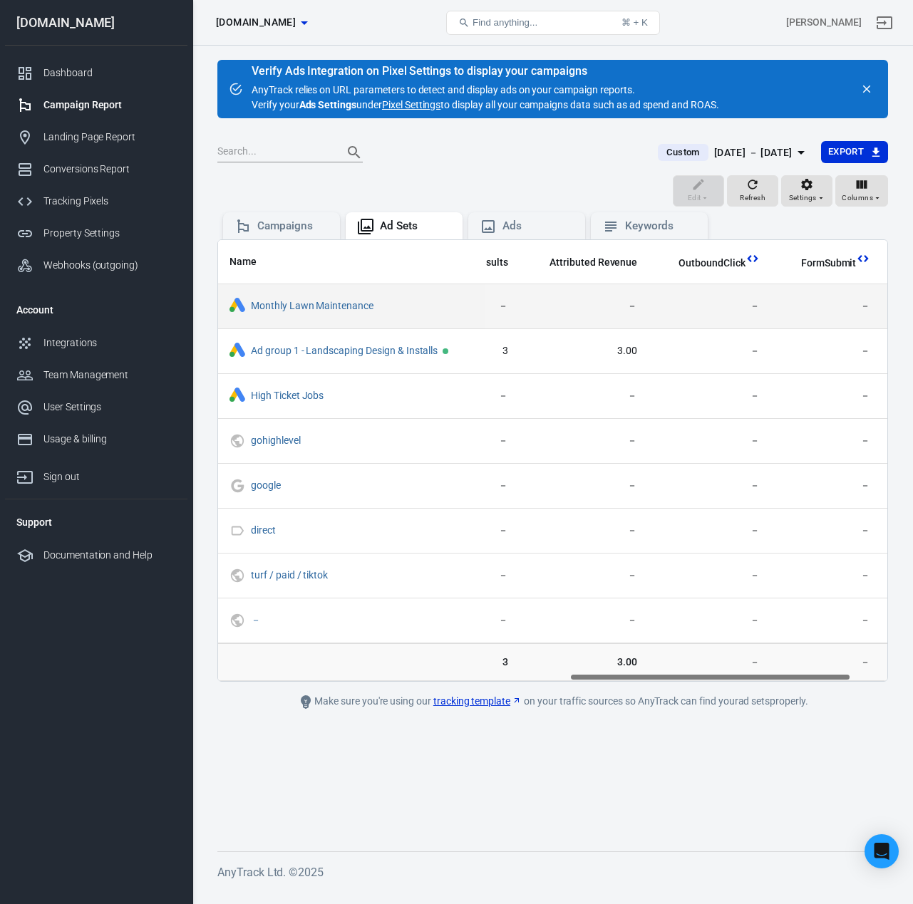
scroll to position [0, 838]
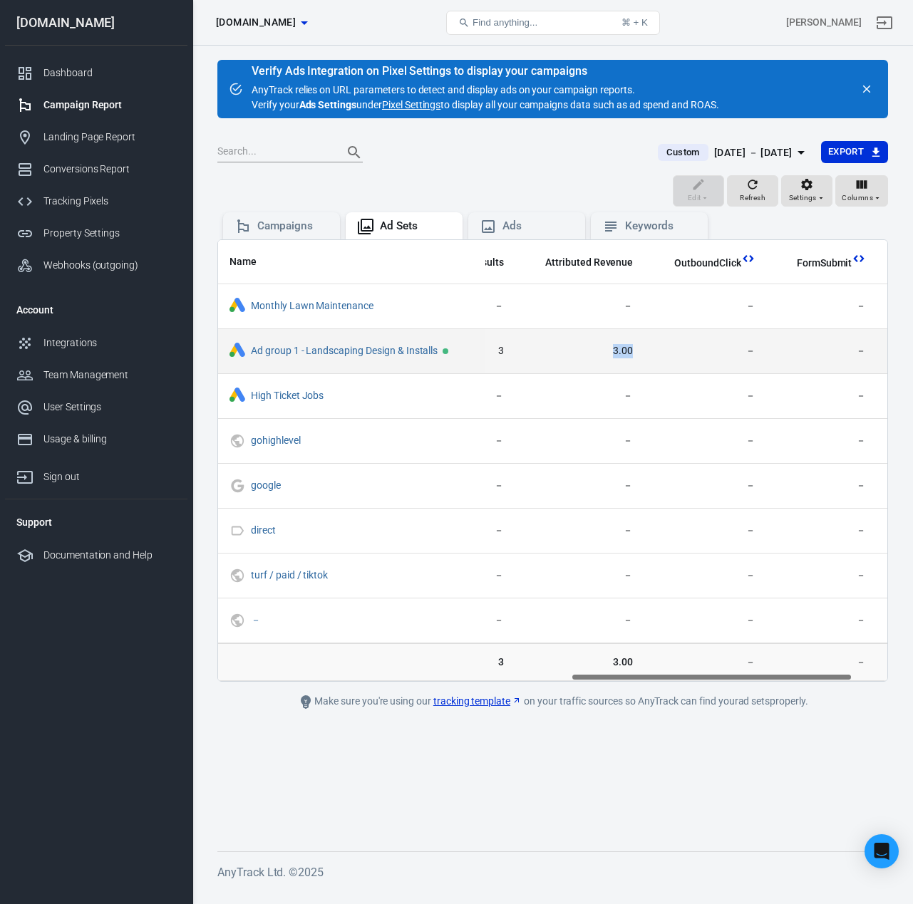
drag, startPoint x: 625, startPoint y: 350, endPoint x: 596, endPoint y: 351, distance: 29.2
click at [596, 351] on td "3.00" at bounding box center [579, 351] width 129 height 45
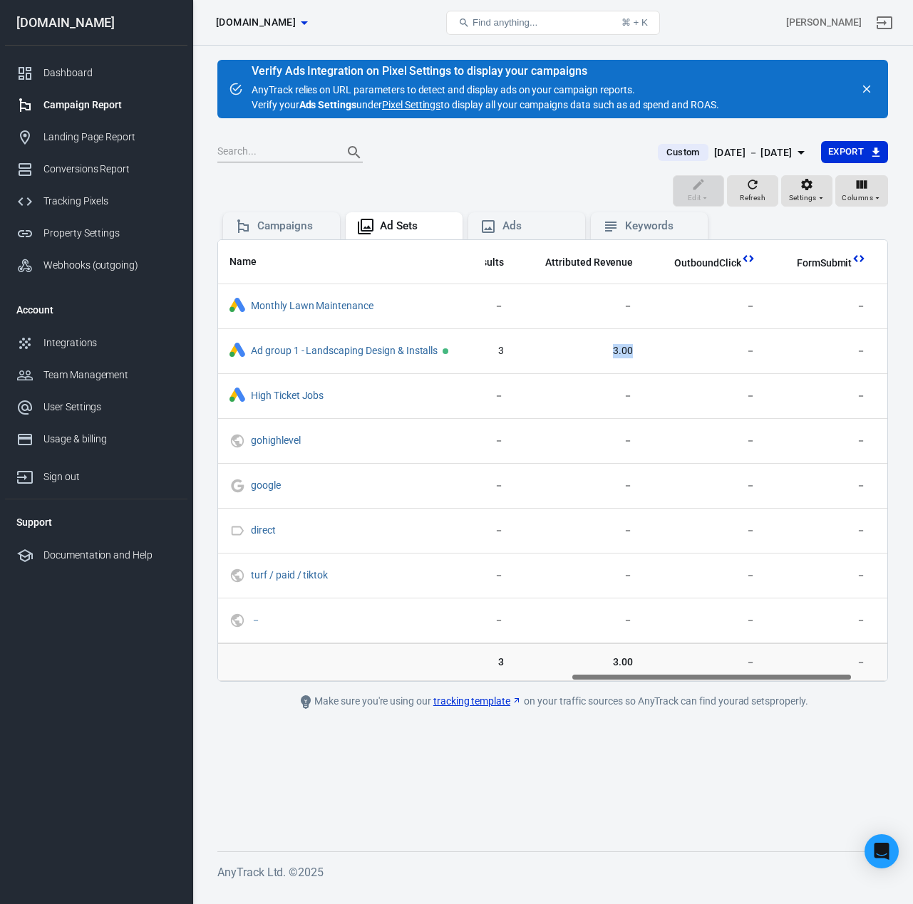
click at [751, 152] on div "Oct 9 － Oct 14, 2025" at bounding box center [753, 153] width 78 height 18
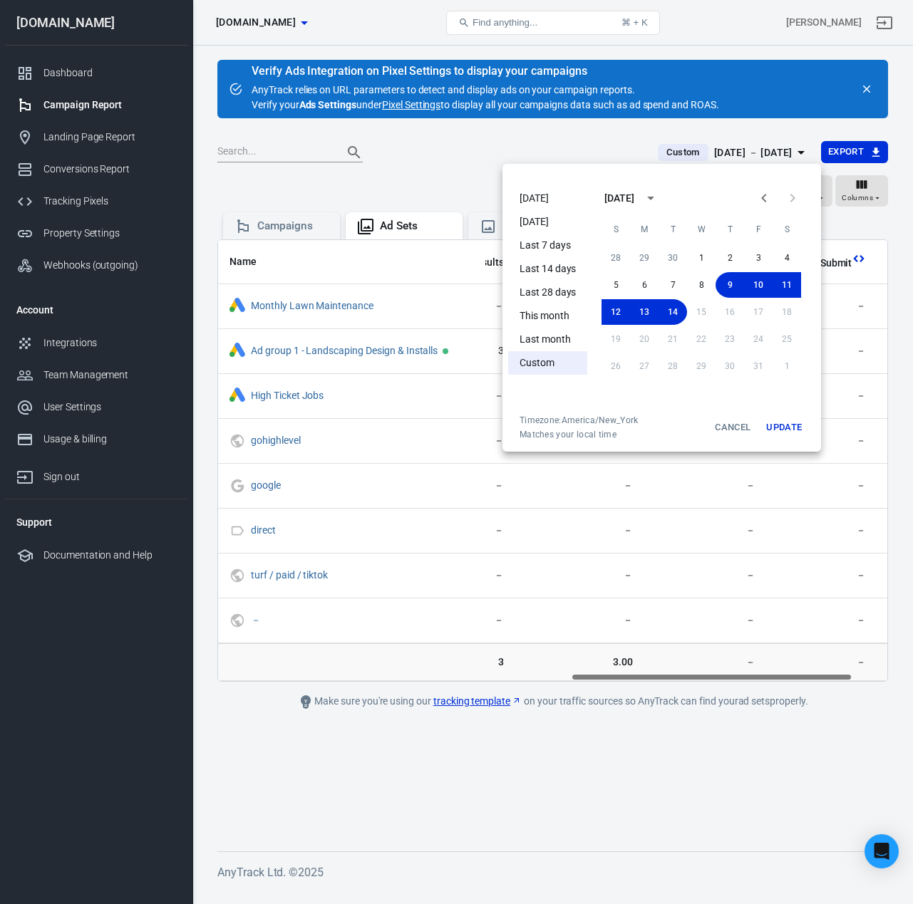
click at [562, 294] on li "Last 28 days" at bounding box center [547, 293] width 79 height 24
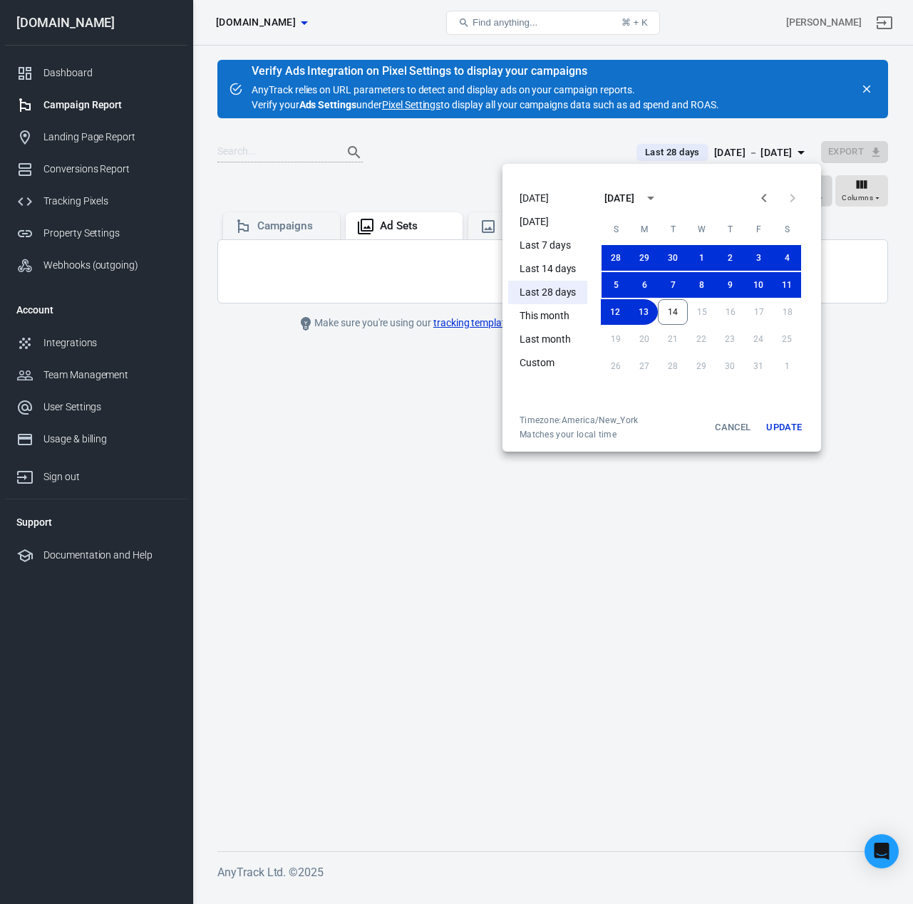
click at [776, 427] on button "Update" at bounding box center [784, 428] width 46 height 26
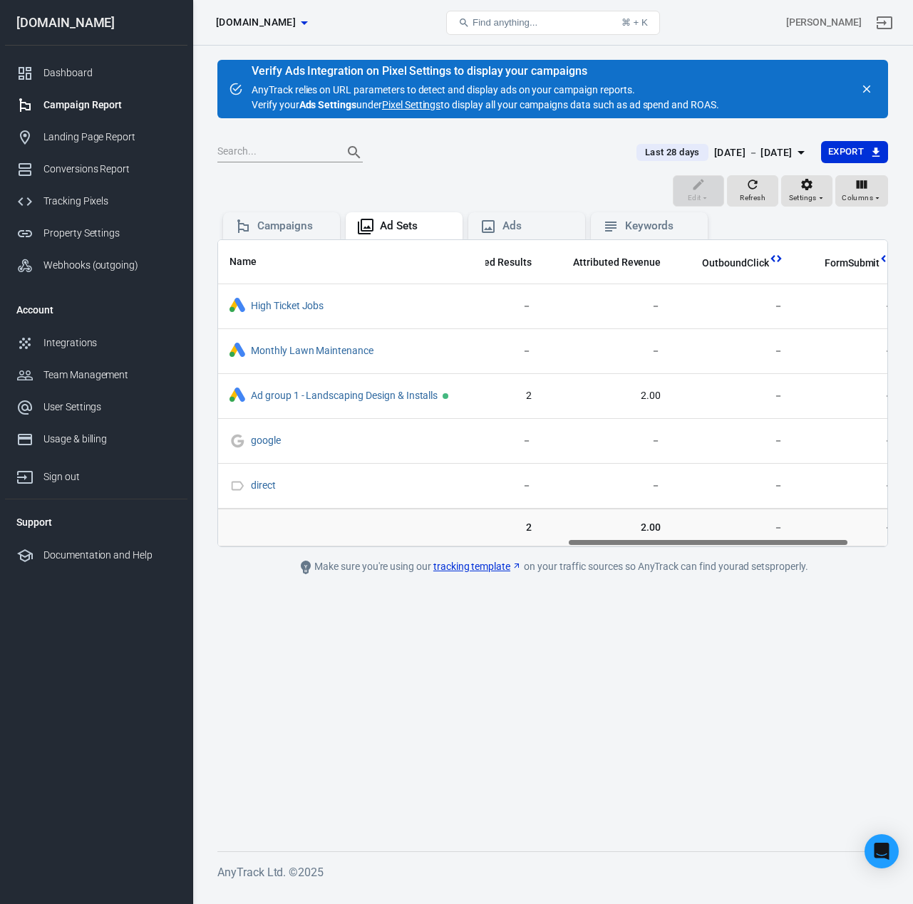
scroll to position [0, 776]
drag, startPoint x: 471, startPoint y: 539, endPoint x: 798, endPoint y: 536, distance: 327.0
click at [798, 536] on div "Name Amount Spent ROAS Impressions Link Clicks Sessions Lead Purchase Revenue A…" at bounding box center [552, 393] width 670 height 308
click at [779, 542] on div "Name Amount Spent ROAS Impressions Link Clicks Sessions Lead Purchase Revenue A…" at bounding box center [552, 393] width 669 height 306
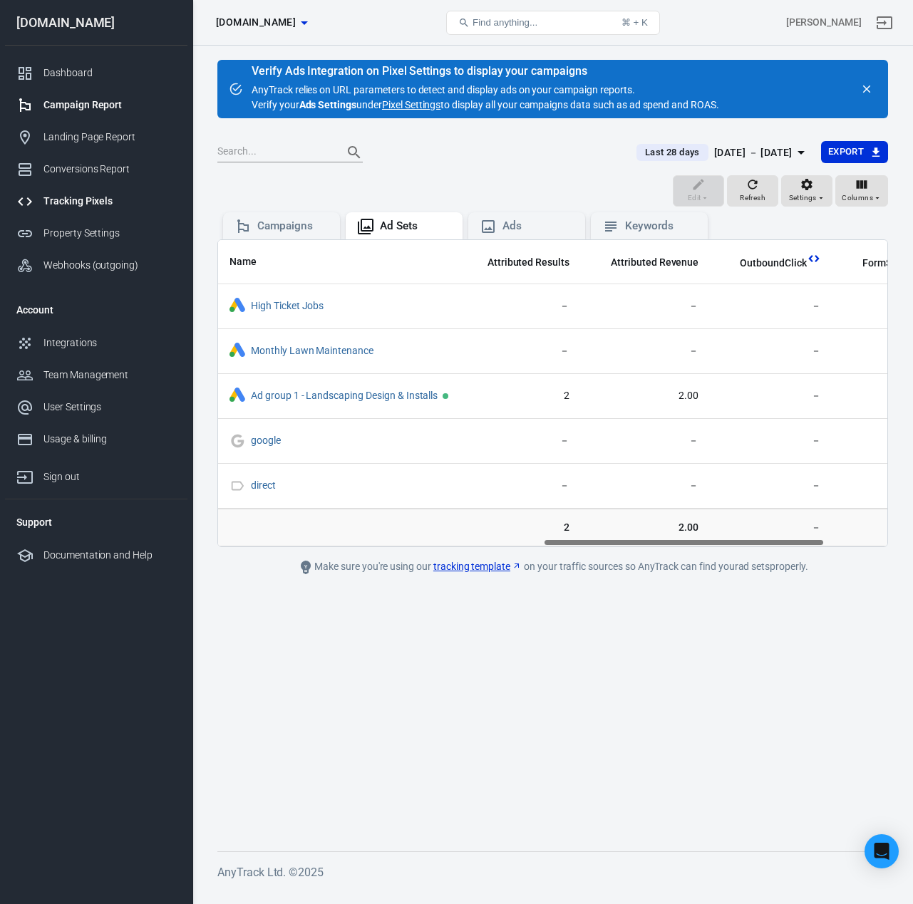
click at [82, 202] on div "Tracking Pixels" at bounding box center [109, 201] width 133 height 15
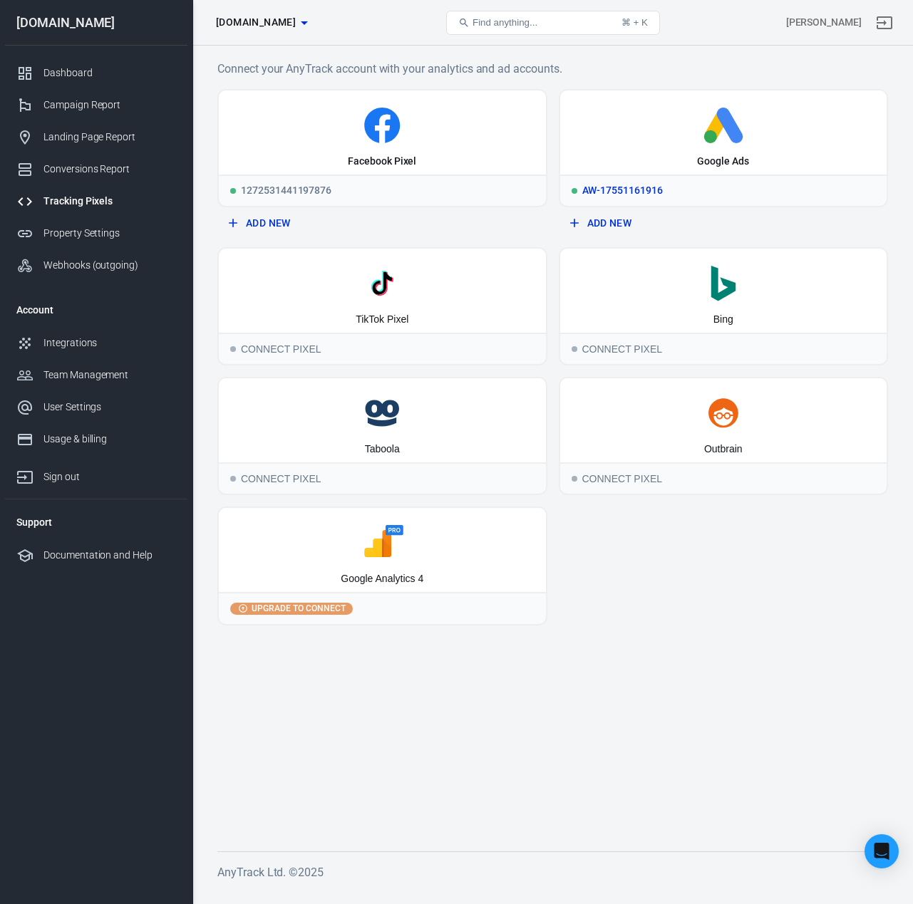
click at [623, 120] on icon at bounding box center [724, 126] width 316 height 36
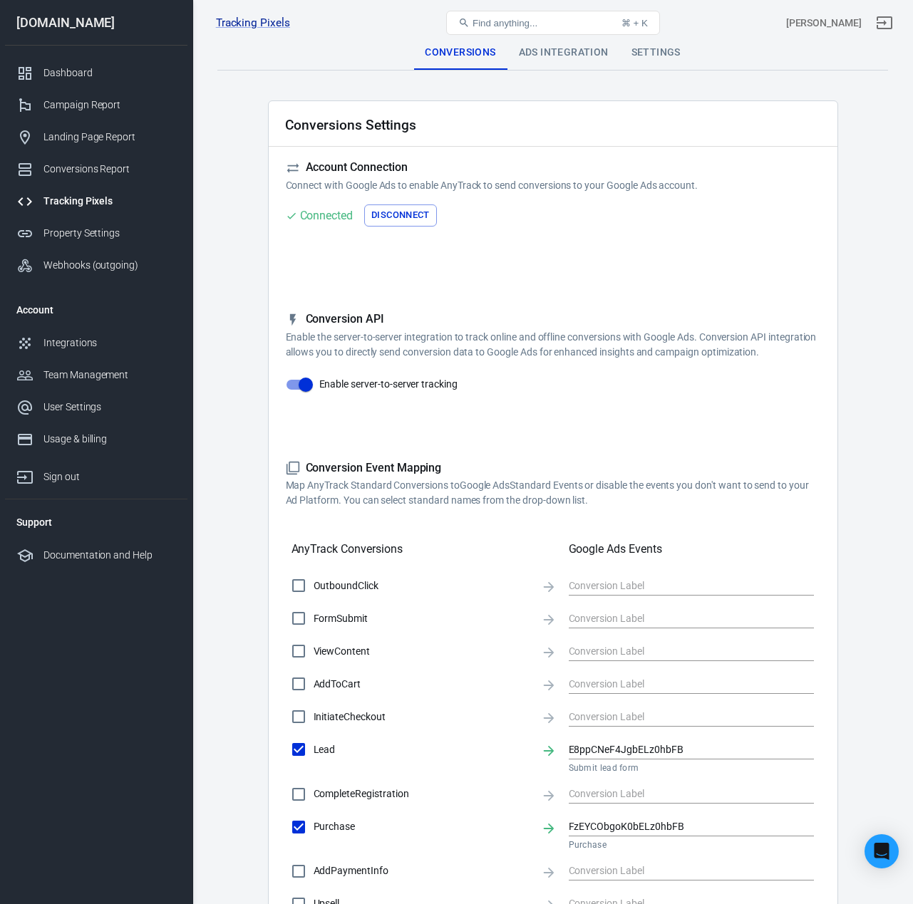
click at [554, 58] on div "Ads Integration" at bounding box center [563, 53] width 113 height 34
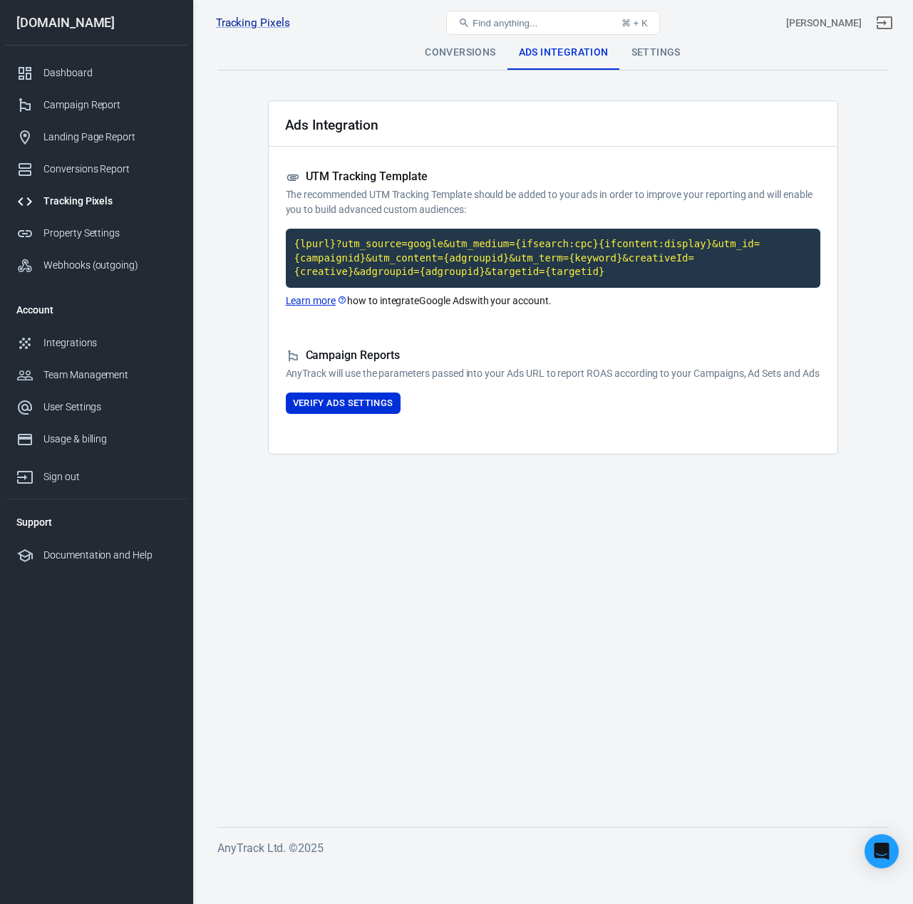
click at [472, 54] on div "Conversions" at bounding box center [459, 53] width 93 height 34
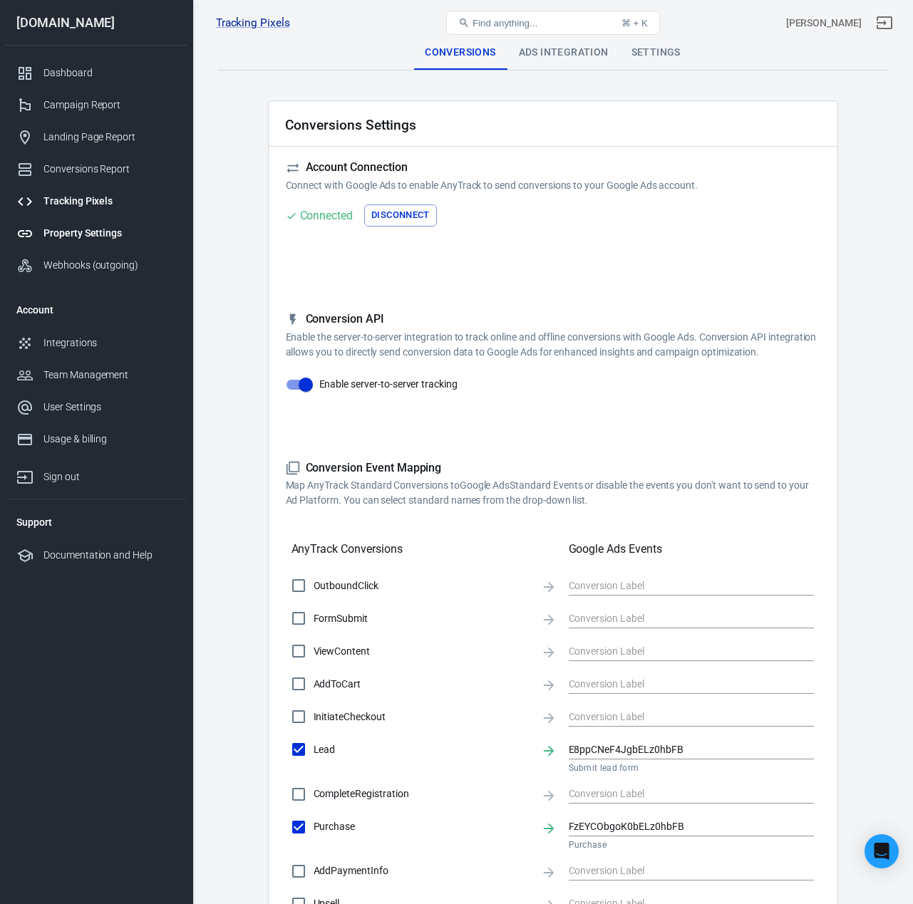
click at [90, 240] on div "Property Settings" at bounding box center [109, 233] width 133 height 15
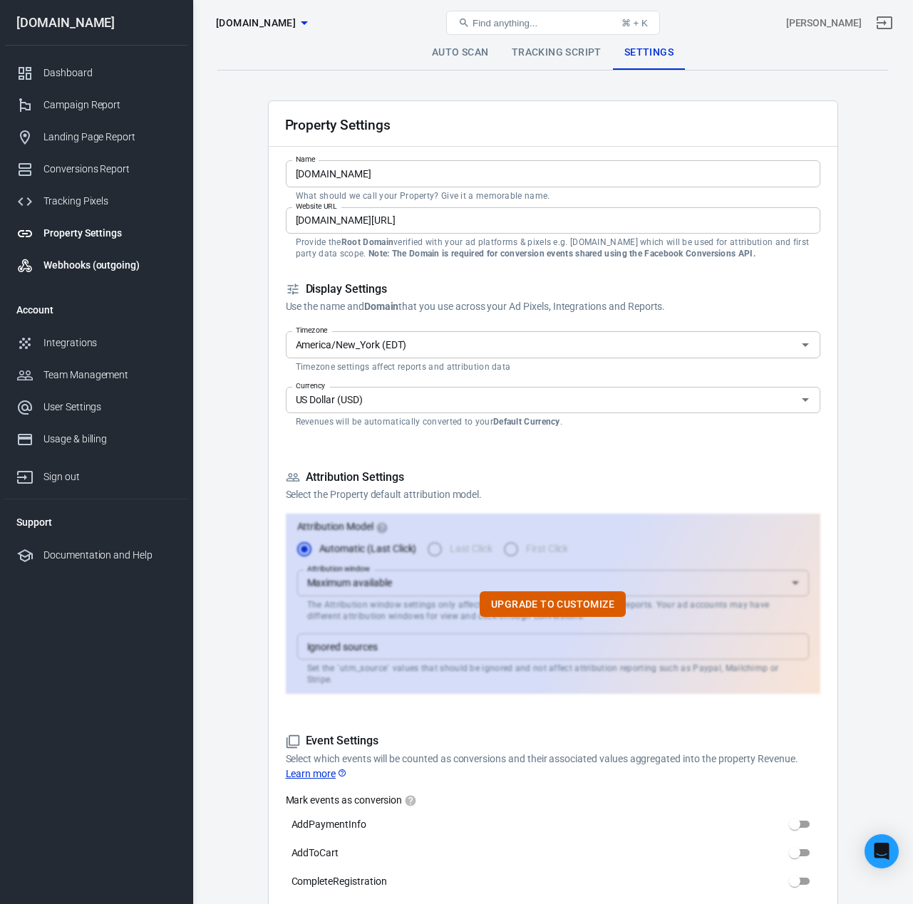
click at [85, 271] on div "Webhooks (outgoing)" at bounding box center [109, 265] width 133 height 15
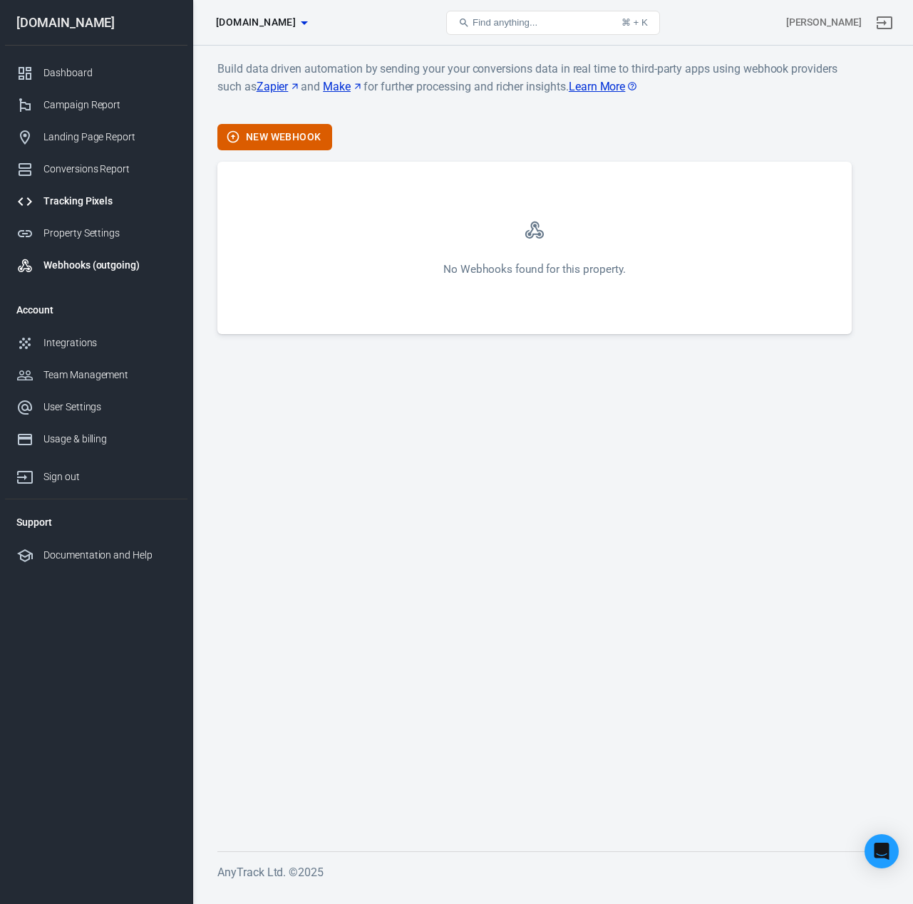
click at [83, 189] on link "Tracking Pixels" at bounding box center [96, 201] width 182 height 32
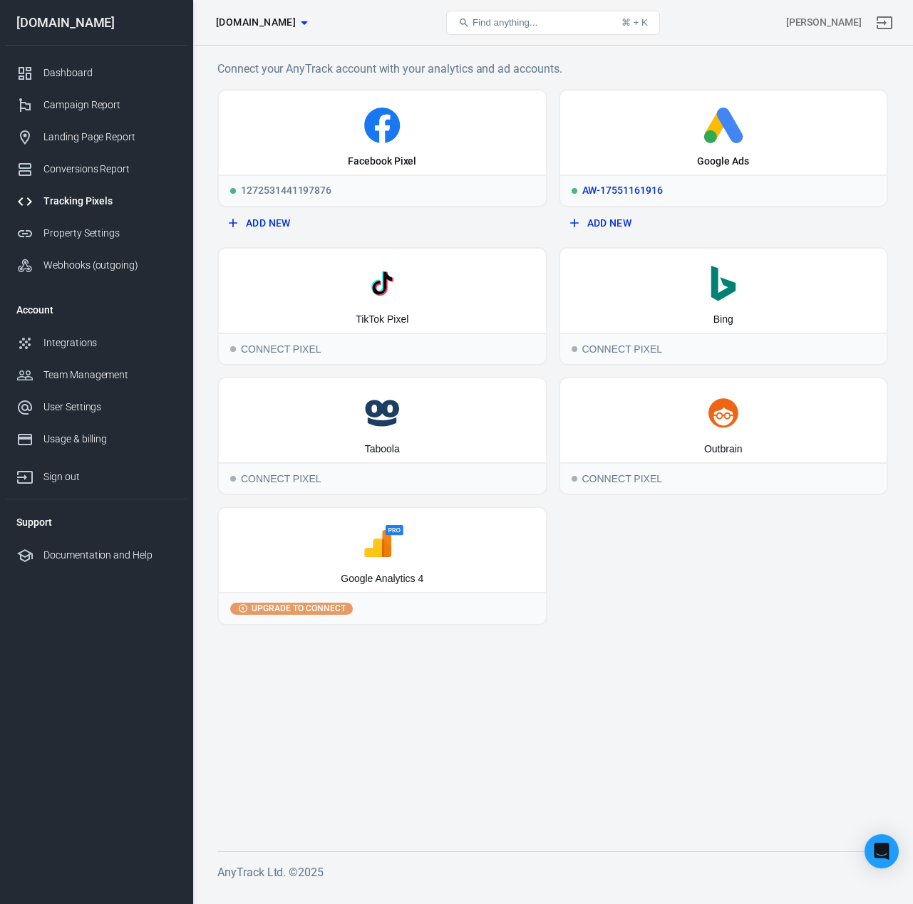
click at [682, 170] on div "Google Ads" at bounding box center [723, 132] width 327 height 84
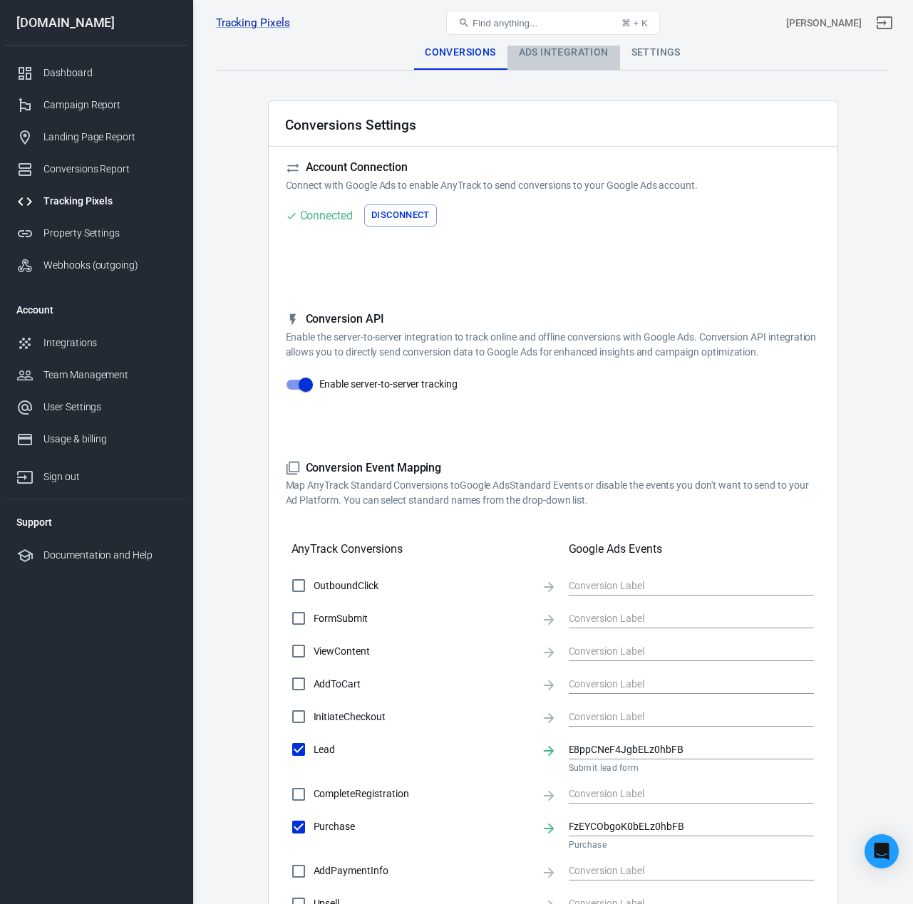
click at [565, 61] on div "Ads Integration" at bounding box center [563, 53] width 113 height 34
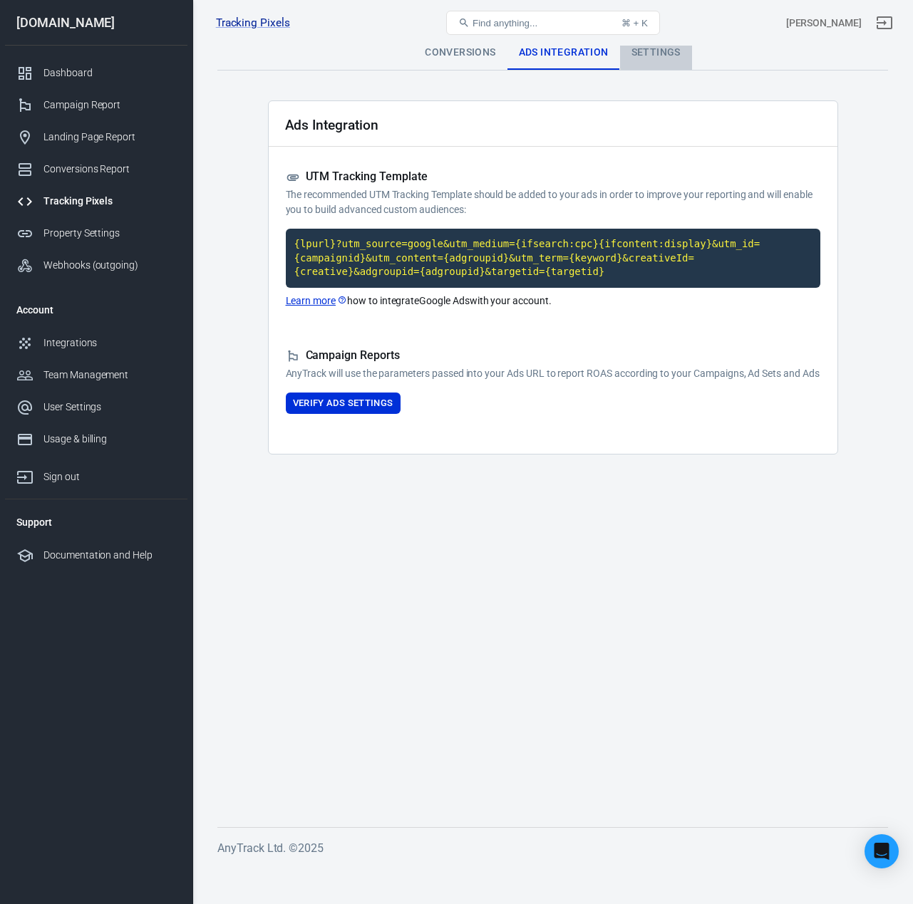
click at [644, 56] on div "Settings" at bounding box center [656, 53] width 72 height 34
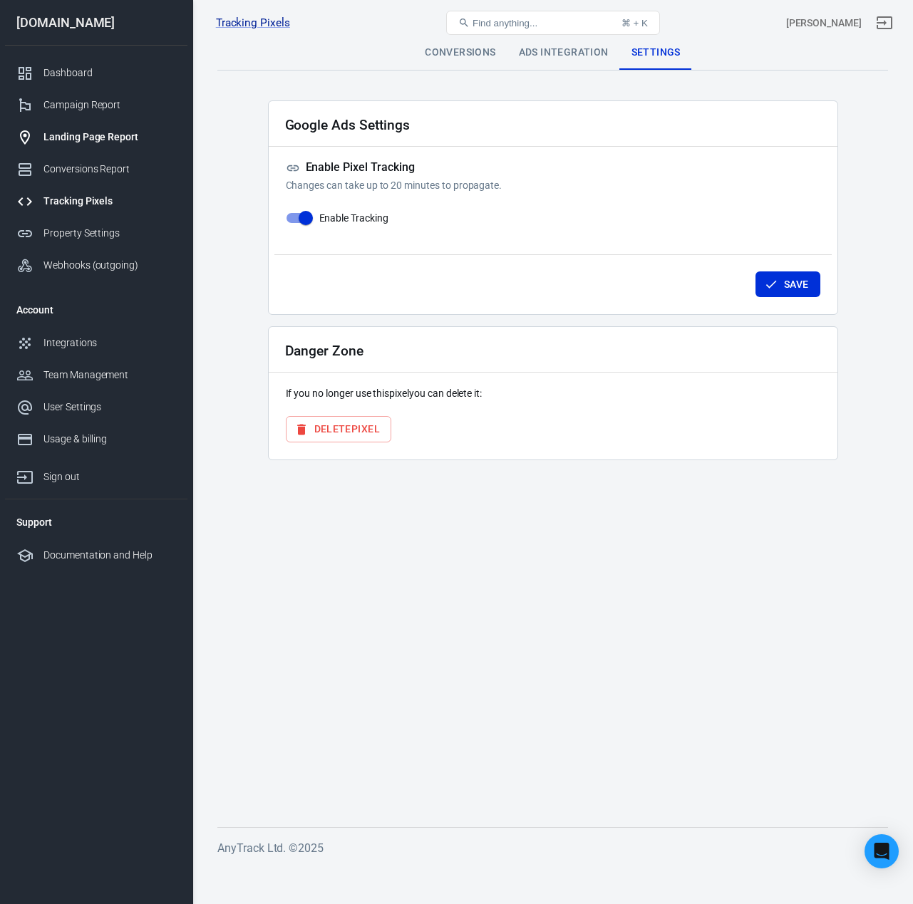
click at [90, 135] on div "Landing Page Report" at bounding box center [109, 137] width 133 height 15
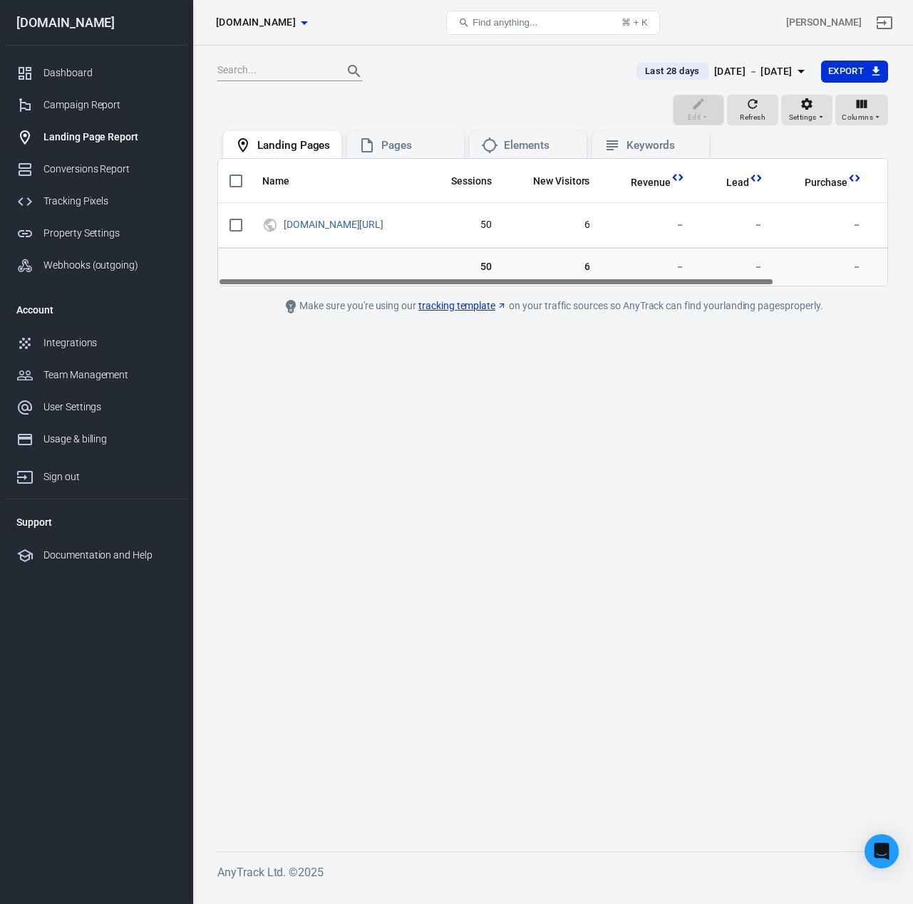
drag, startPoint x: 331, startPoint y: 281, endPoint x: 100, endPoint y: 284, distance: 230.8
click at [100, 284] on div "Landing Pages sunscapelawns.com Find anything... ⌘ + K Josh M sunscapelawns.com…" at bounding box center [456, 468] width 913 height 844
click at [80, 333] on link "Integrations" at bounding box center [96, 343] width 182 height 32
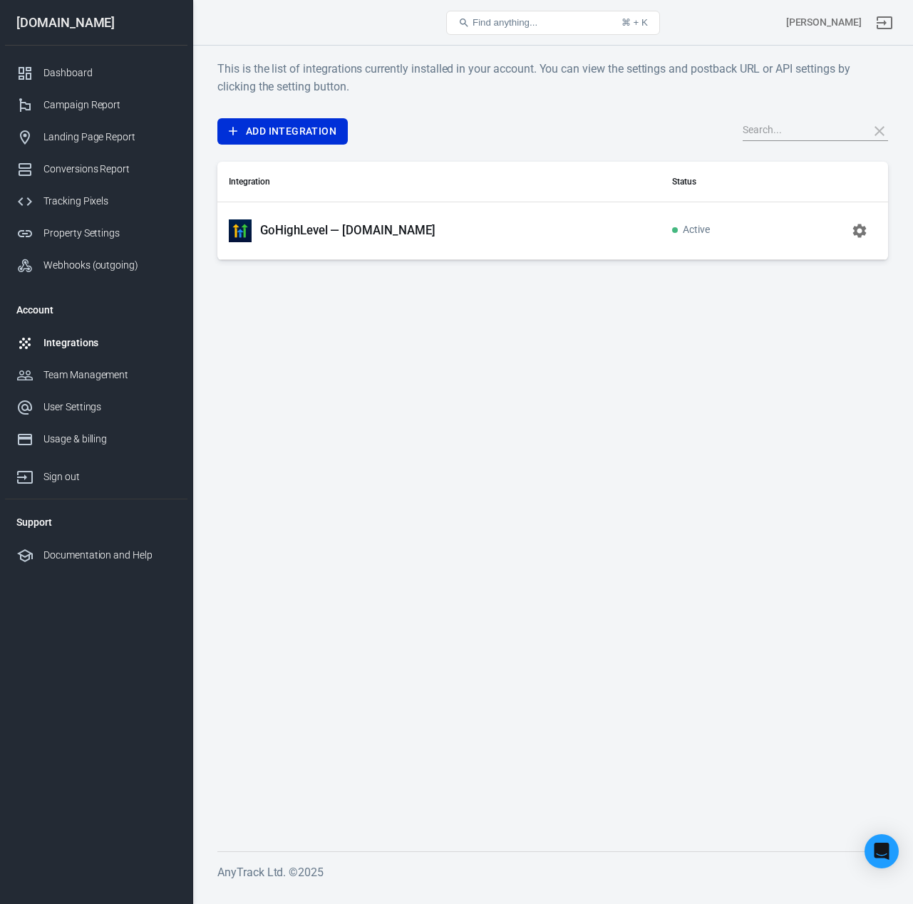
click at [331, 237] on p "GoHighLevel — [DOMAIN_NAME]" at bounding box center [347, 230] width 175 height 15
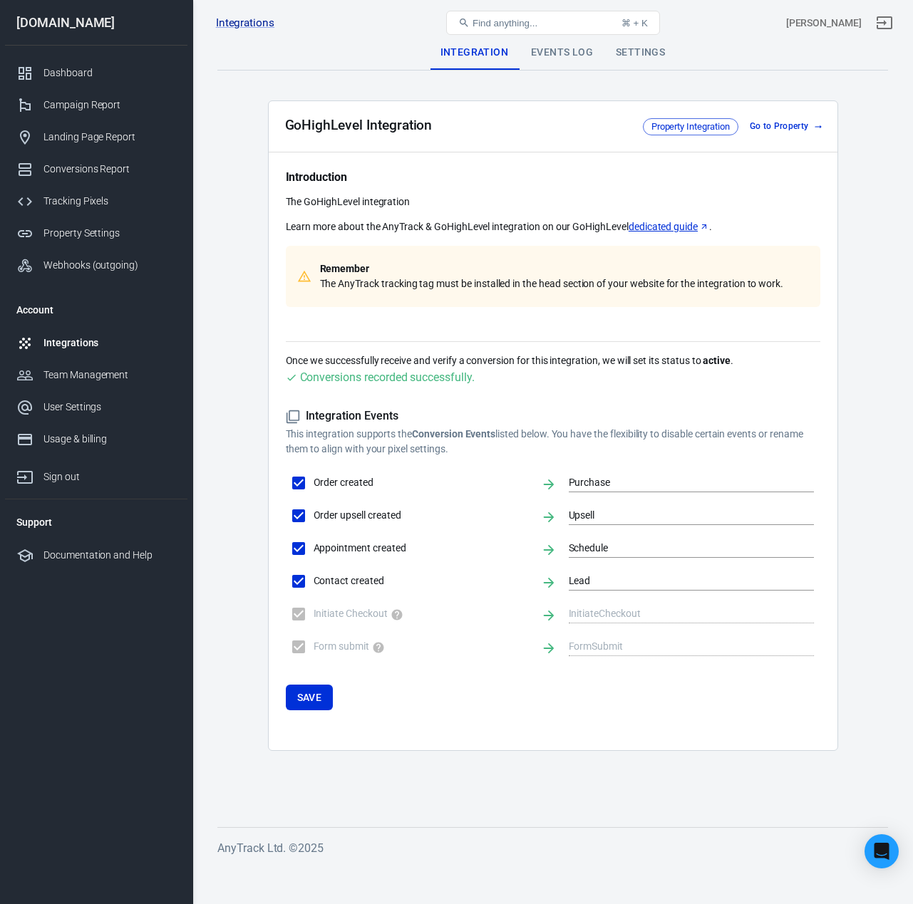
click at [552, 52] on div "Events Log" at bounding box center [561, 53] width 85 height 34
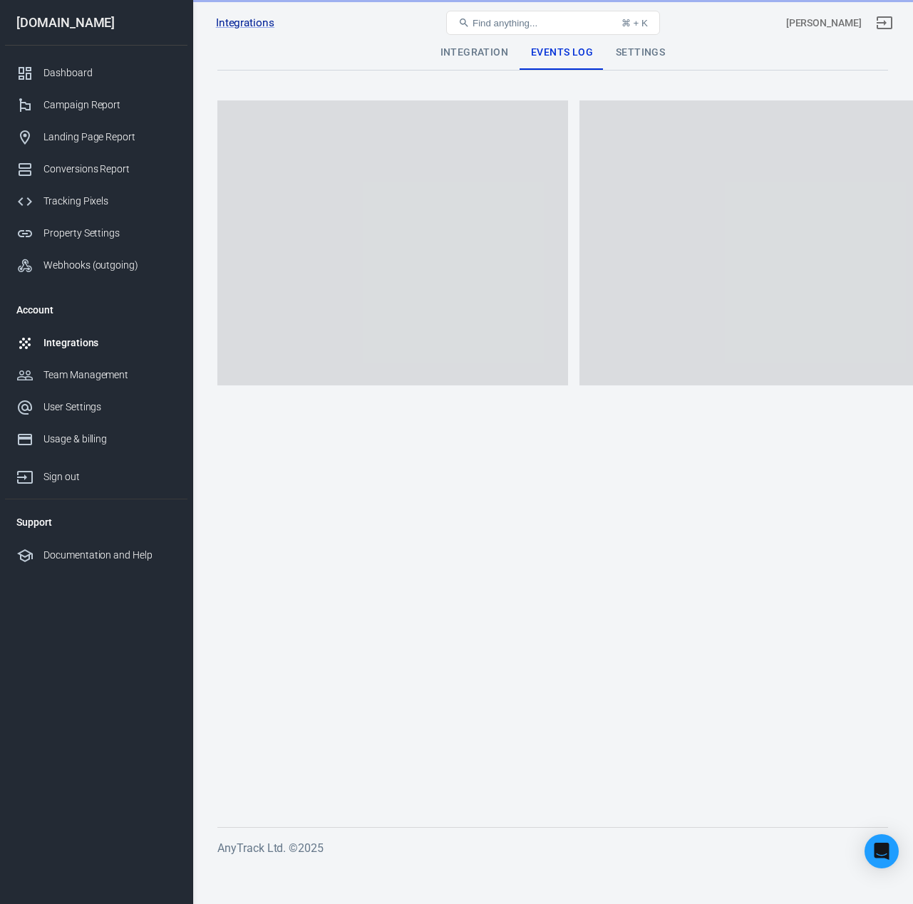
click at [617, 51] on div "Settings" at bounding box center [640, 53] width 72 height 34
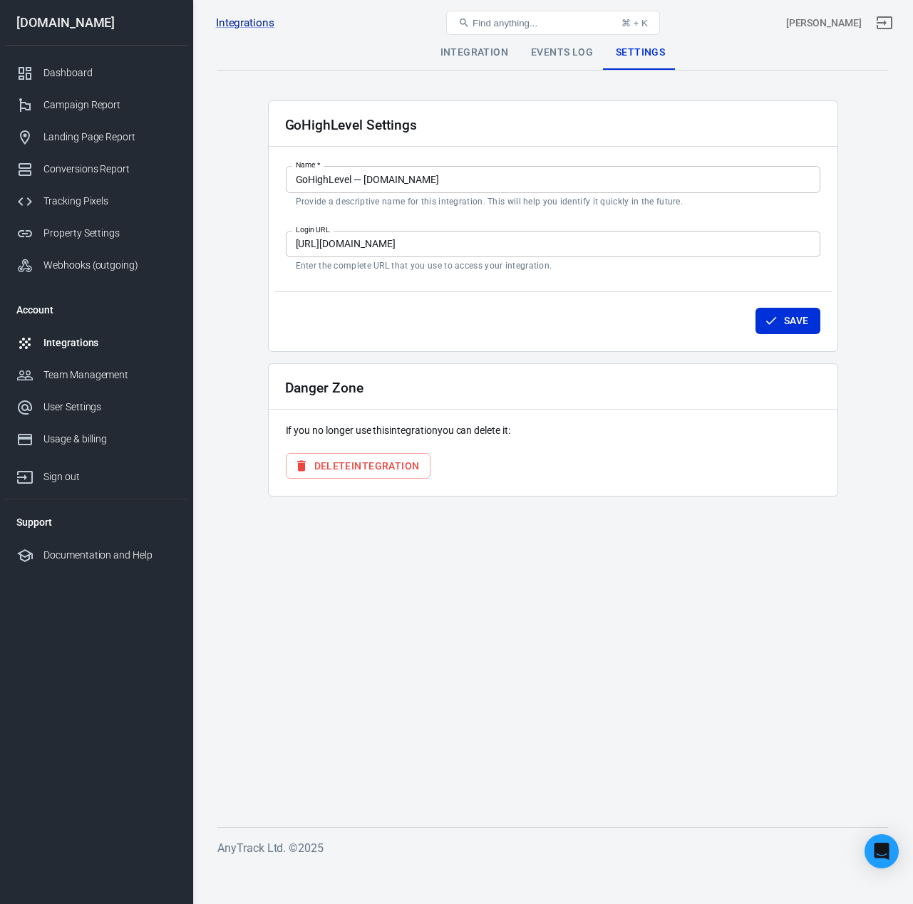
click at [476, 53] on div "Integration" at bounding box center [474, 53] width 90 height 34
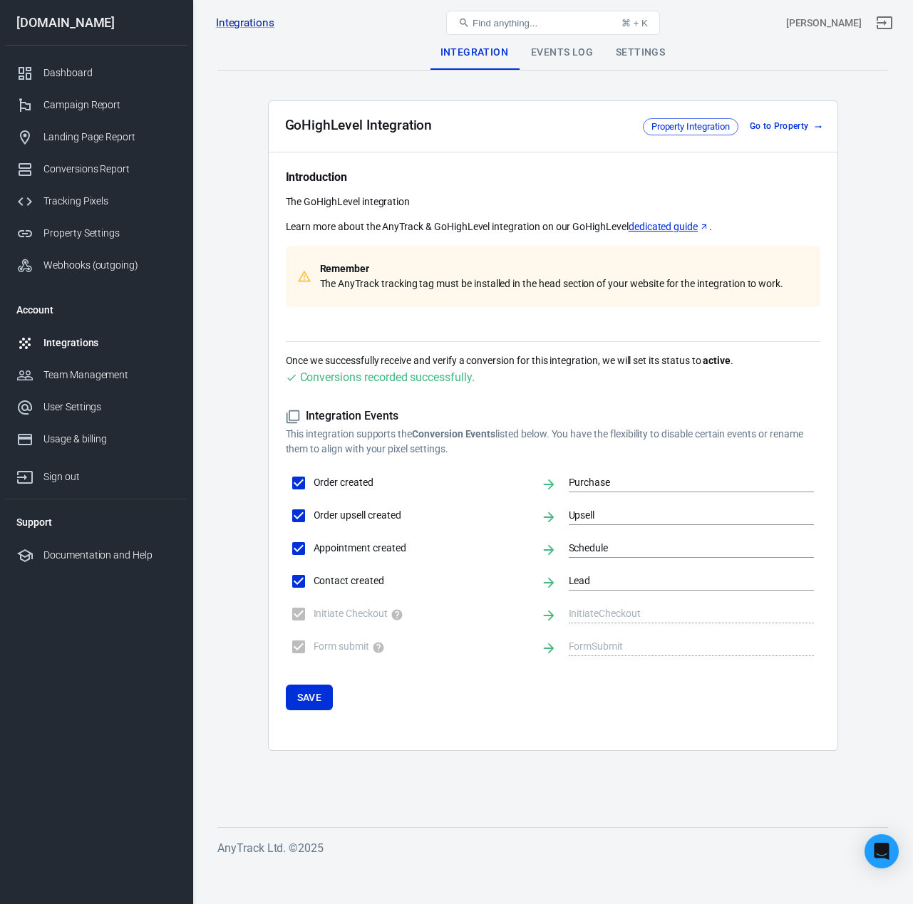
click at [630, 54] on div "Settings" at bounding box center [640, 53] width 72 height 34
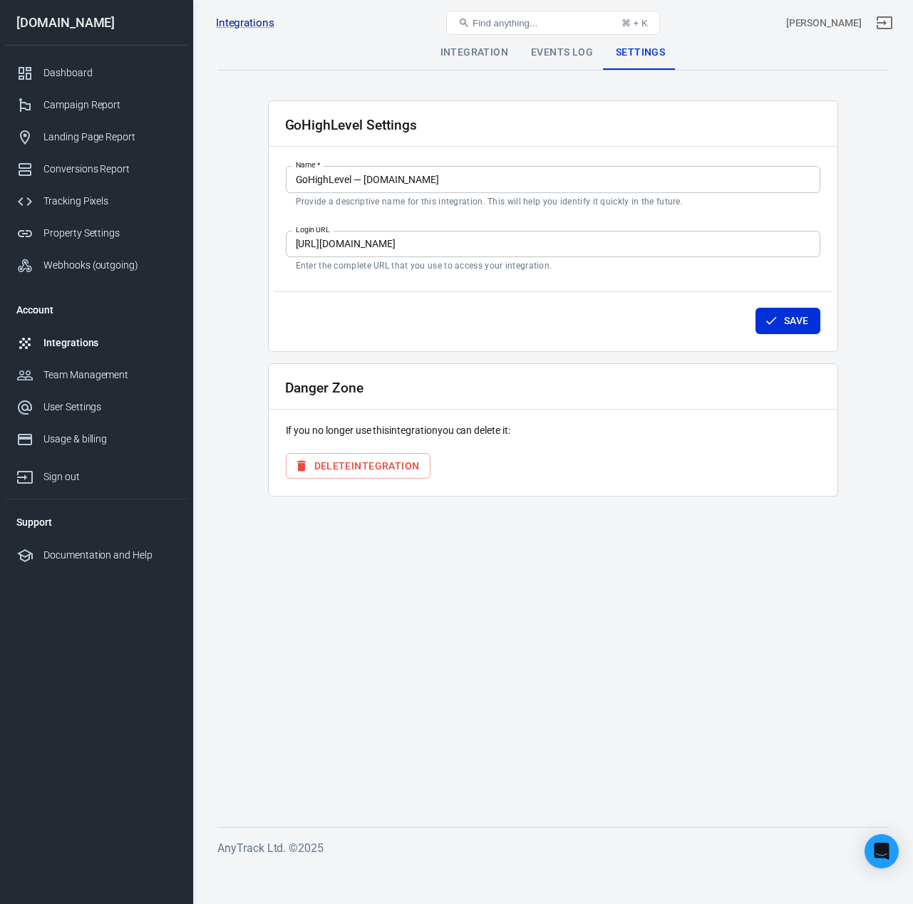
click at [556, 67] on div "Events Log" at bounding box center [561, 53] width 85 height 34
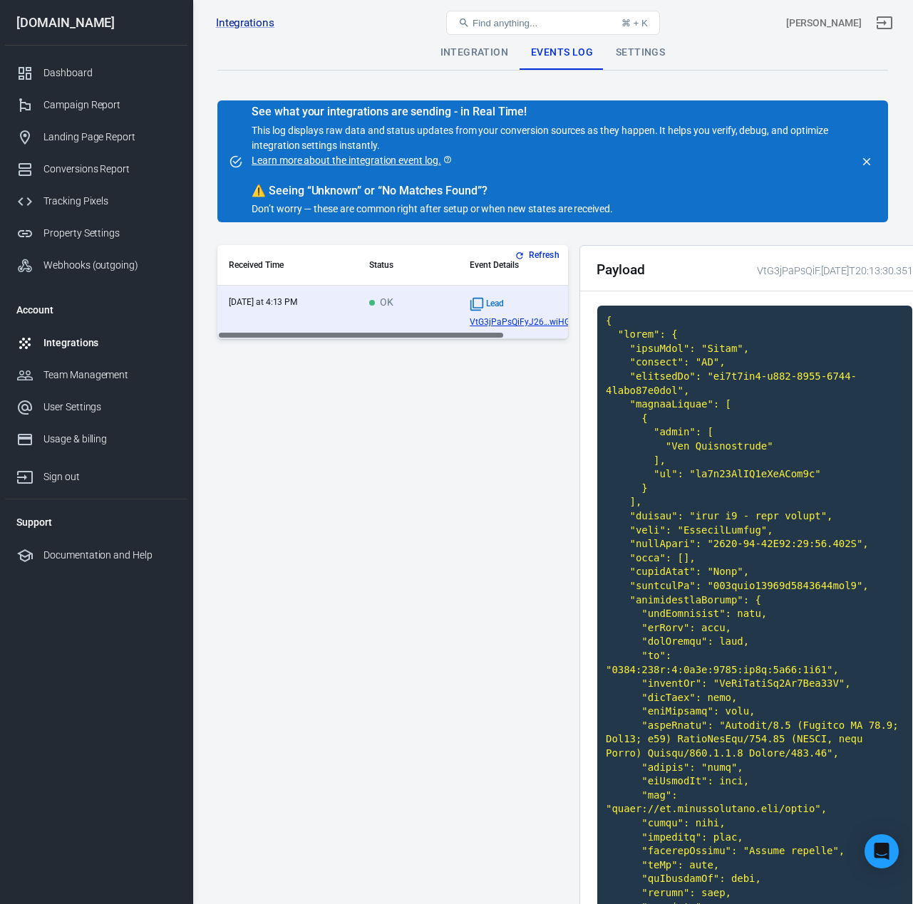
click at [484, 56] on div "Integration" at bounding box center [474, 53] width 90 height 34
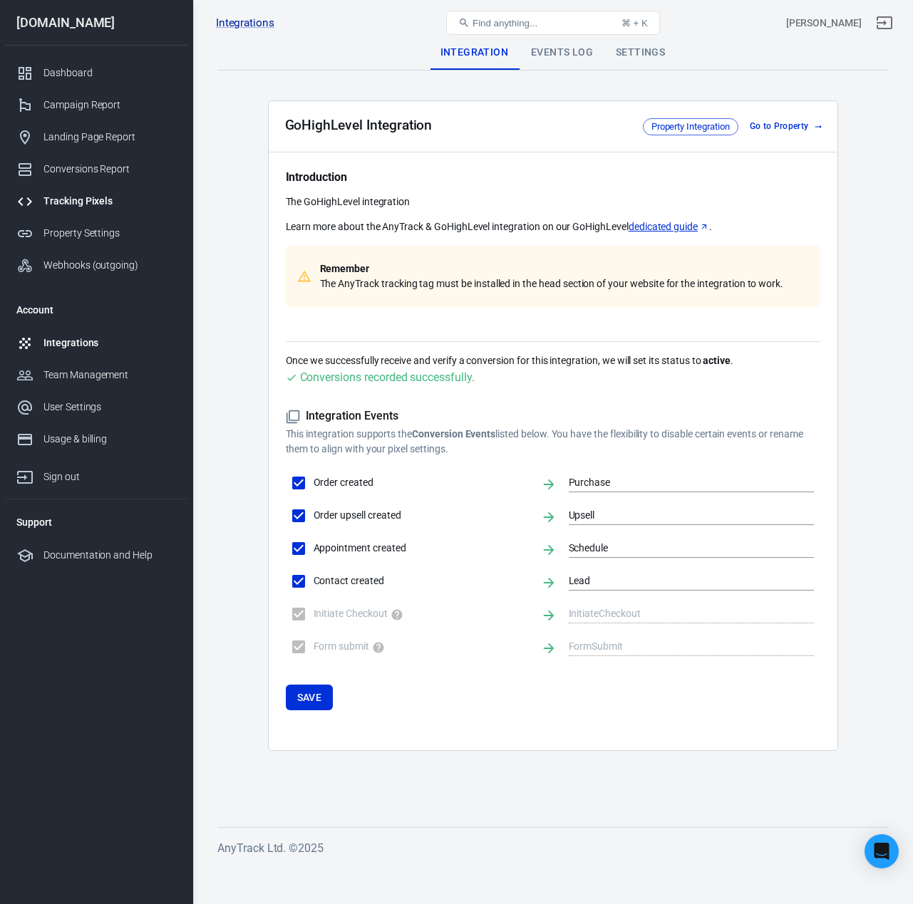
click at [85, 207] on div "Tracking Pixels" at bounding box center [109, 201] width 133 height 15
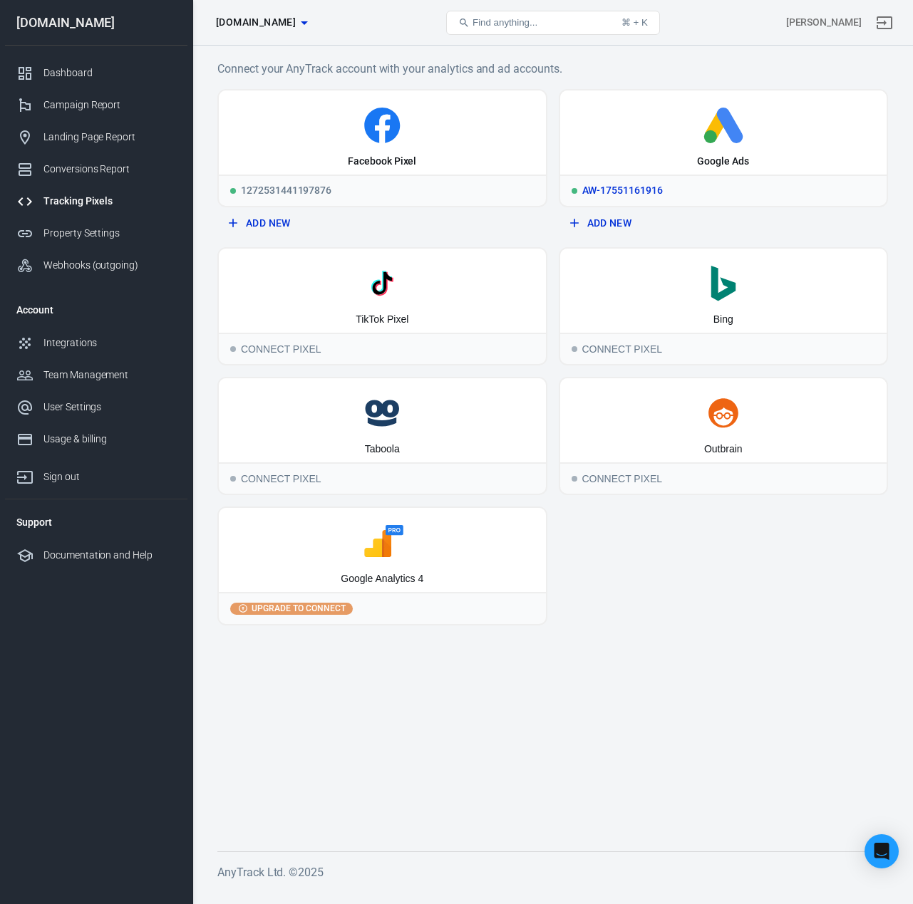
click at [697, 152] on div "Google Ads" at bounding box center [723, 132] width 327 height 84
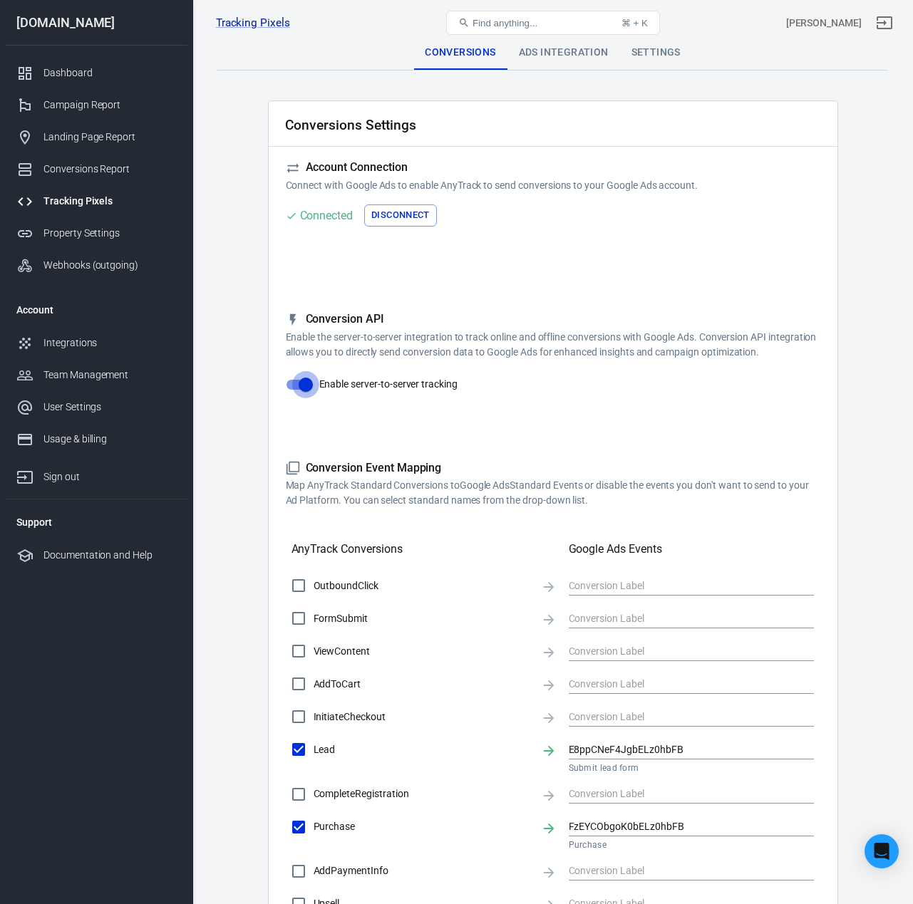
click at [303, 388] on input "Enable server-to-server tracking" at bounding box center [305, 384] width 81 height 27
checkbox input "false"
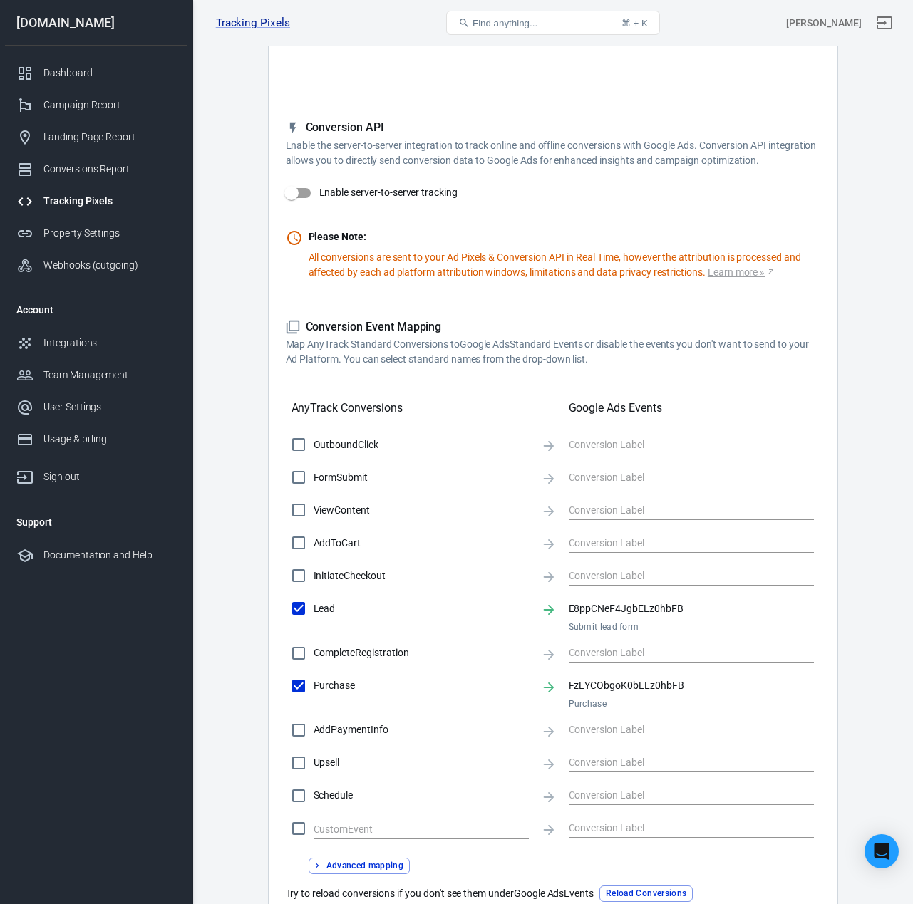
scroll to position [335, 0]
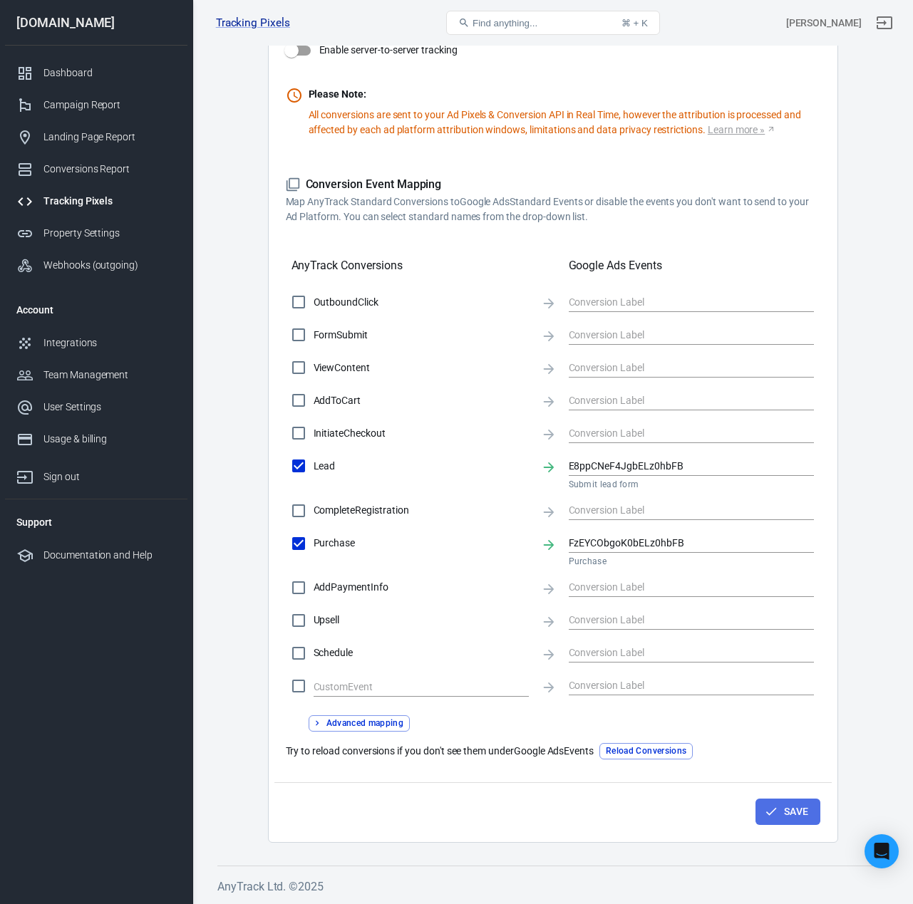
click at [784, 819] on button "Save" at bounding box center [787, 812] width 65 height 26
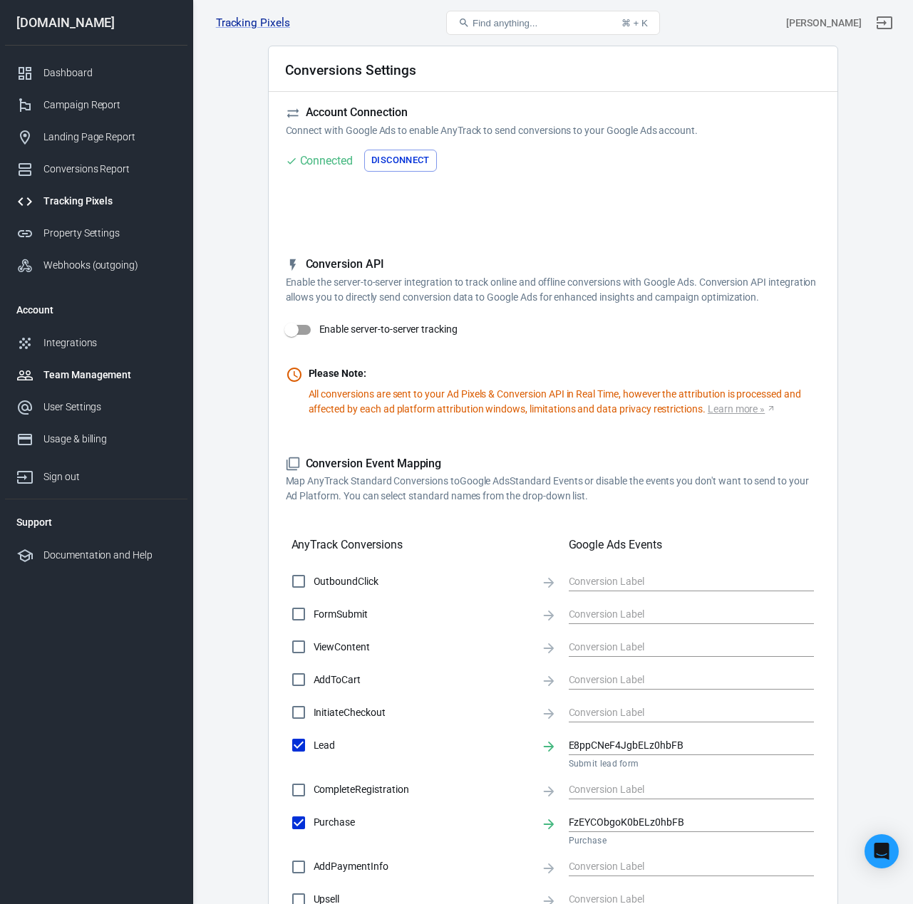
scroll to position [0, 0]
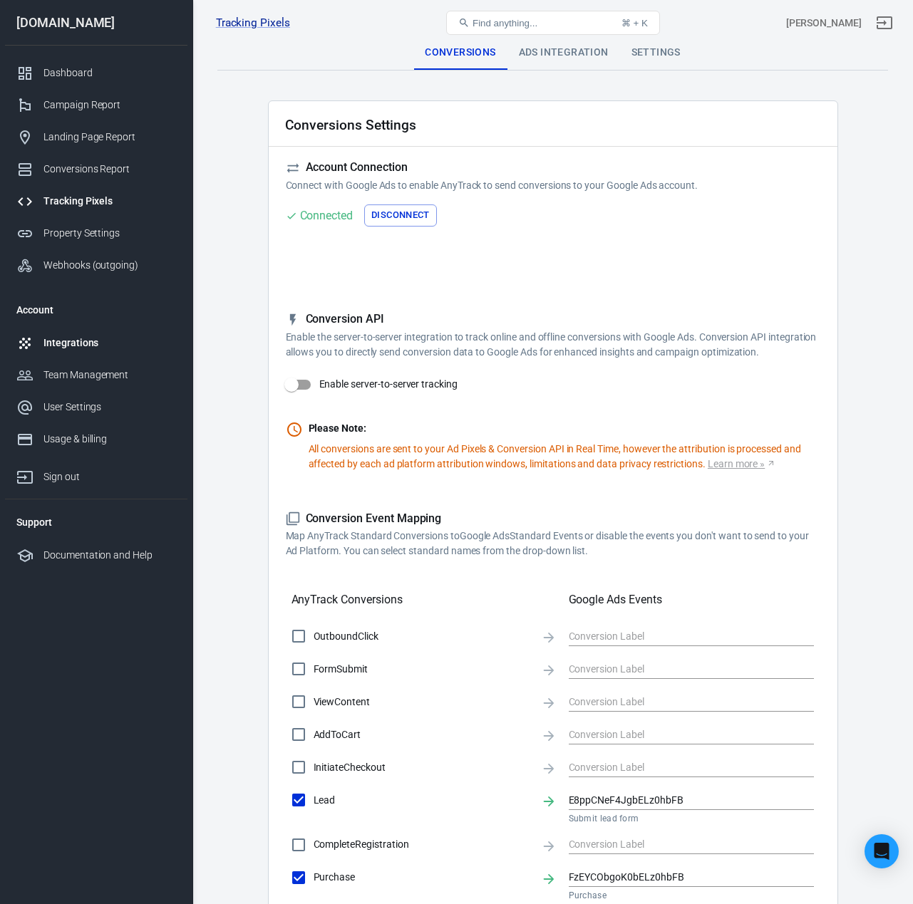
click at [79, 345] on div "Integrations" at bounding box center [109, 343] width 133 height 15
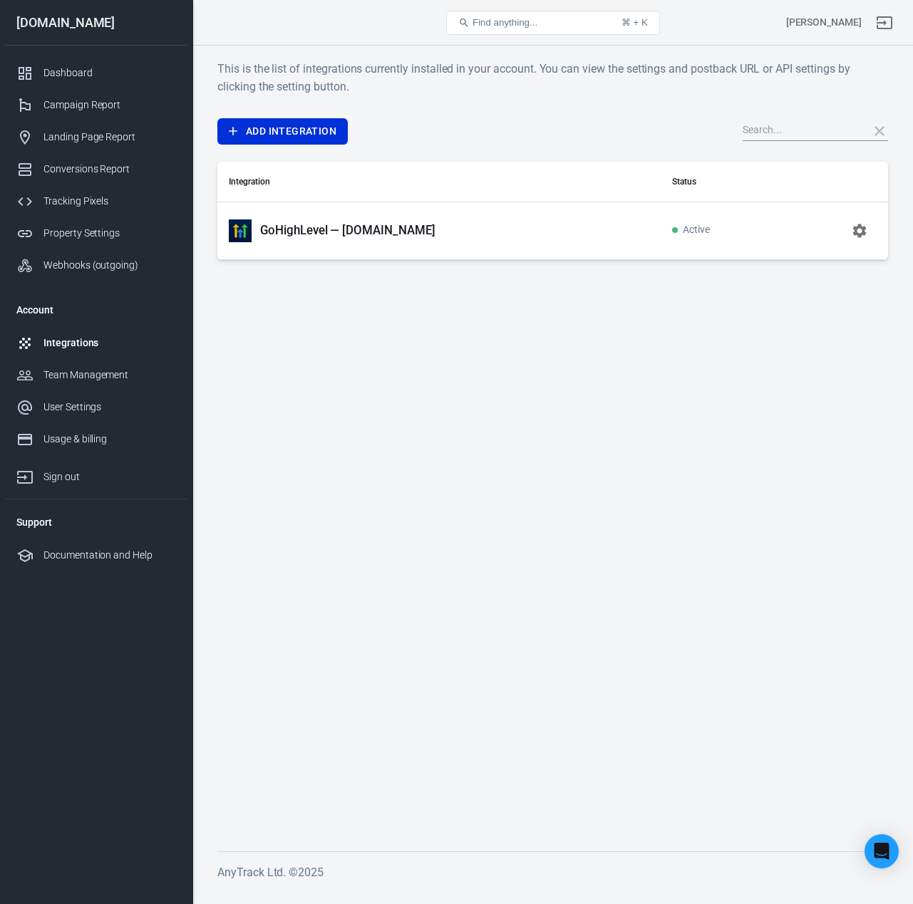
click at [292, 230] on p "GoHighLevel — [DOMAIN_NAME]" at bounding box center [347, 230] width 175 height 15
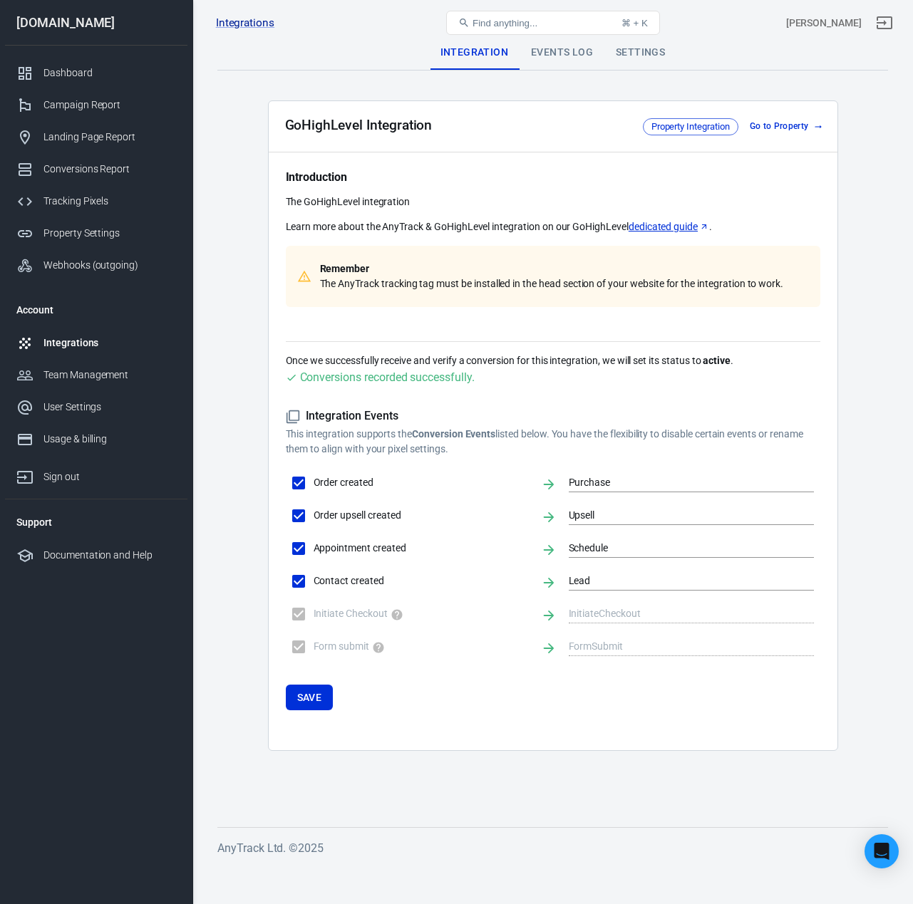
click at [559, 41] on div "Integrations GoHighLevel — sunscapelawns.com Find anything... ⌘ + K Josh M" at bounding box center [553, 23] width 720 height 46
click at [561, 44] on div "Integrations GoHighLevel — sunscapelawns.com Find anything... ⌘ + K Josh M" at bounding box center [553, 23] width 720 height 46
click at [563, 53] on div "Events Log" at bounding box center [561, 53] width 85 height 34
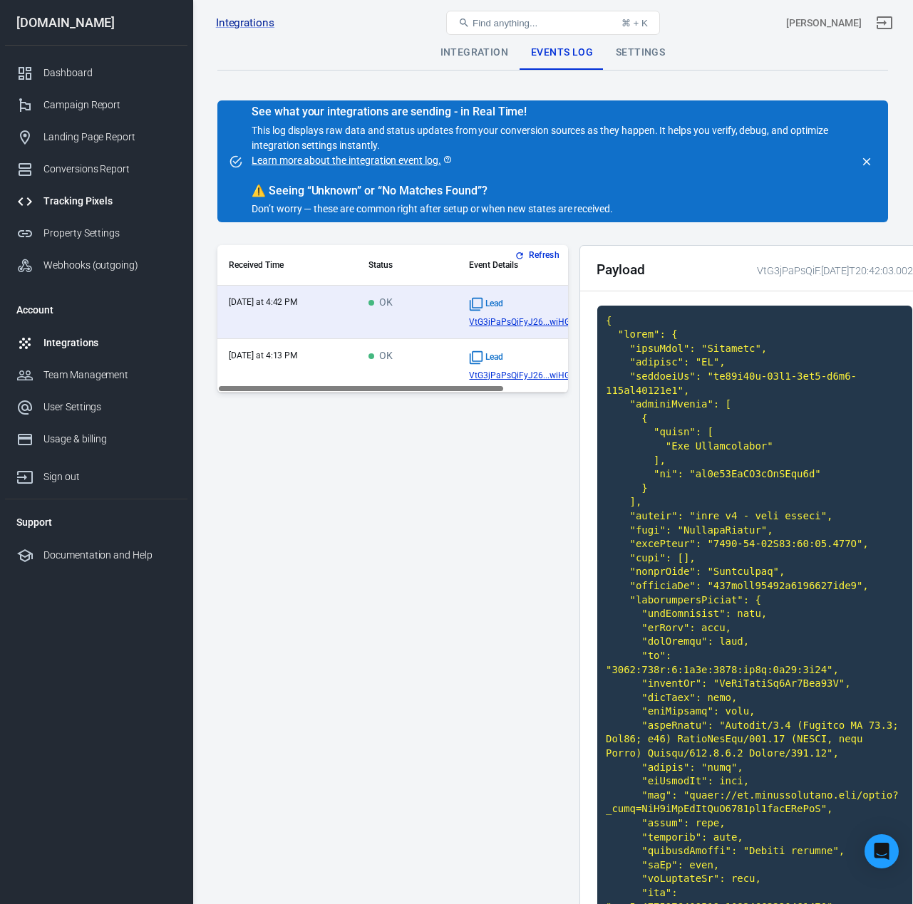
click at [47, 198] on div "Tracking Pixels" at bounding box center [109, 201] width 133 height 15
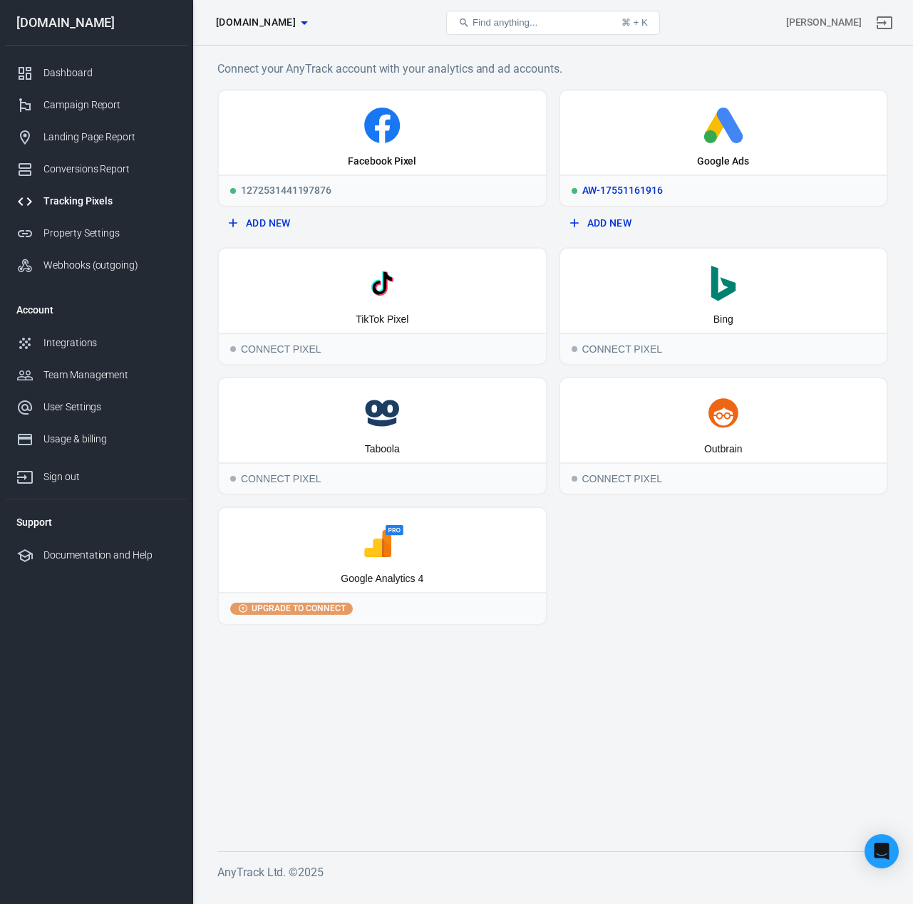
click at [757, 144] on div "Google Ads" at bounding box center [723, 132] width 327 height 84
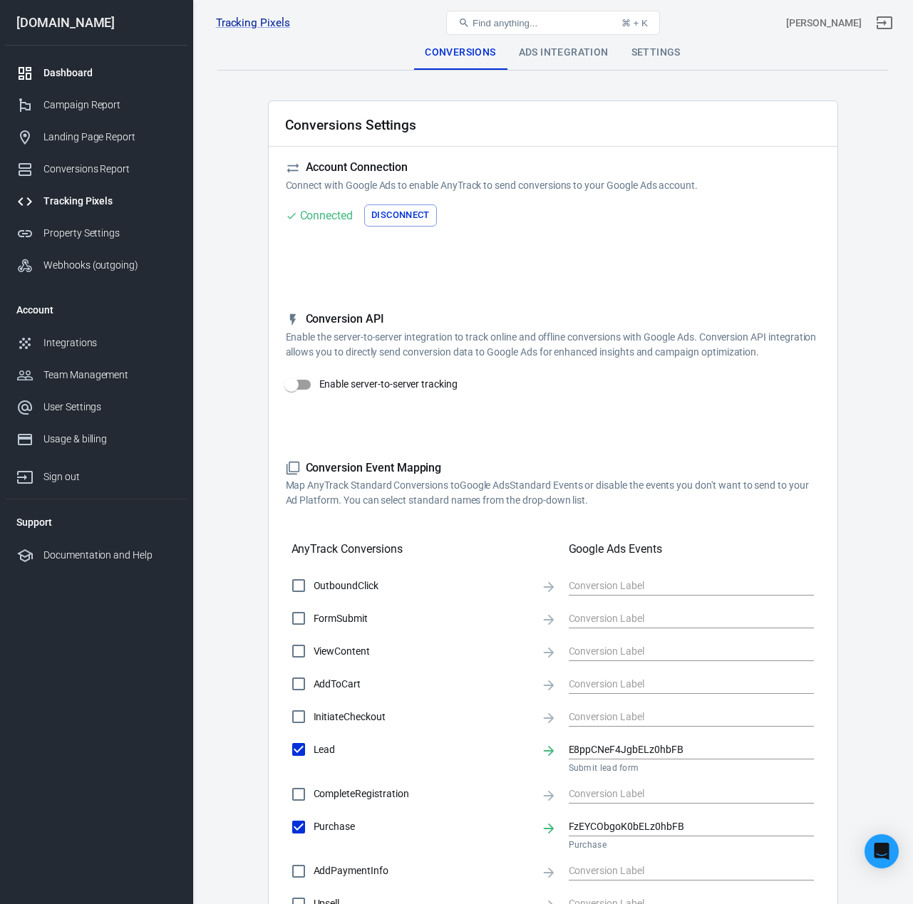
click at [78, 78] on div "Dashboard" at bounding box center [109, 73] width 133 height 15
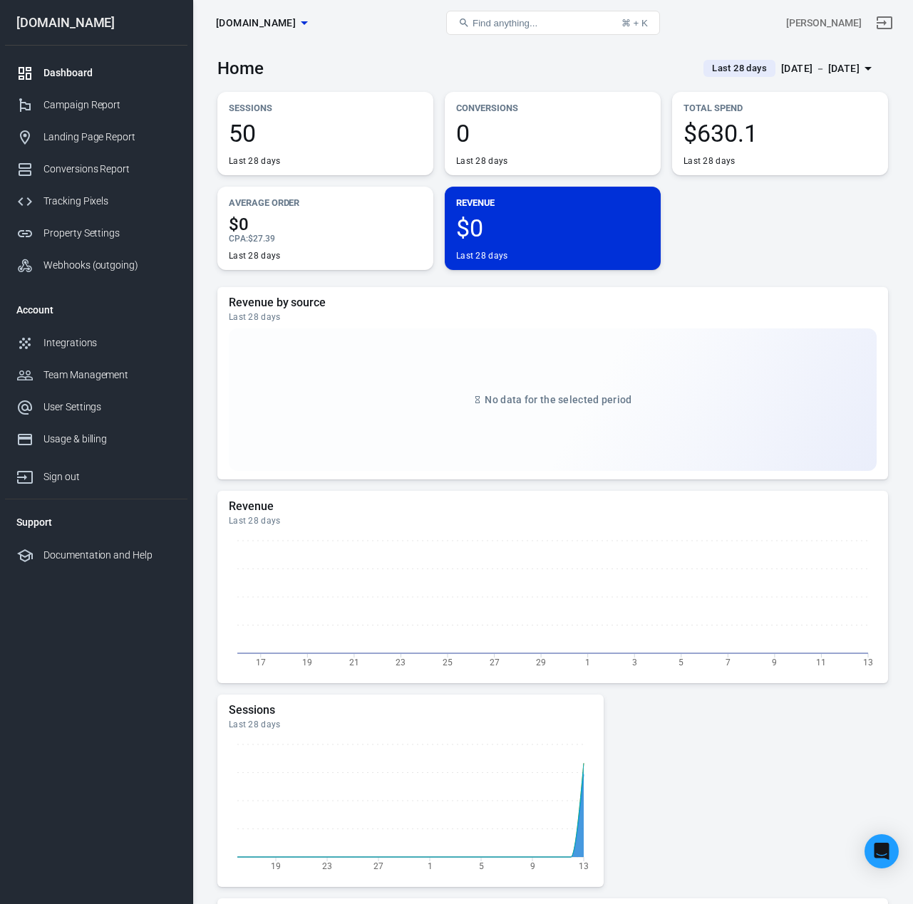
click at [841, 65] on div "Sep 16 － Oct 13, 2025" at bounding box center [820, 69] width 78 height 18
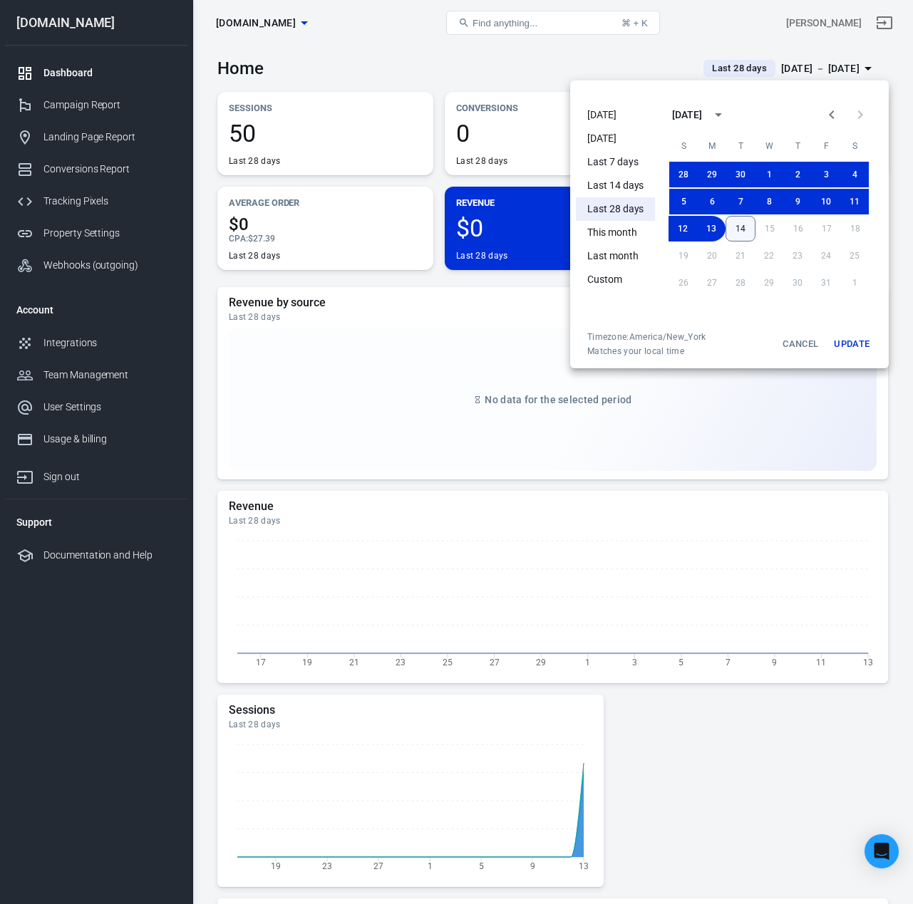
click at [747, 228] on button "14" at bounding box center [740, 229] width 30 height 26
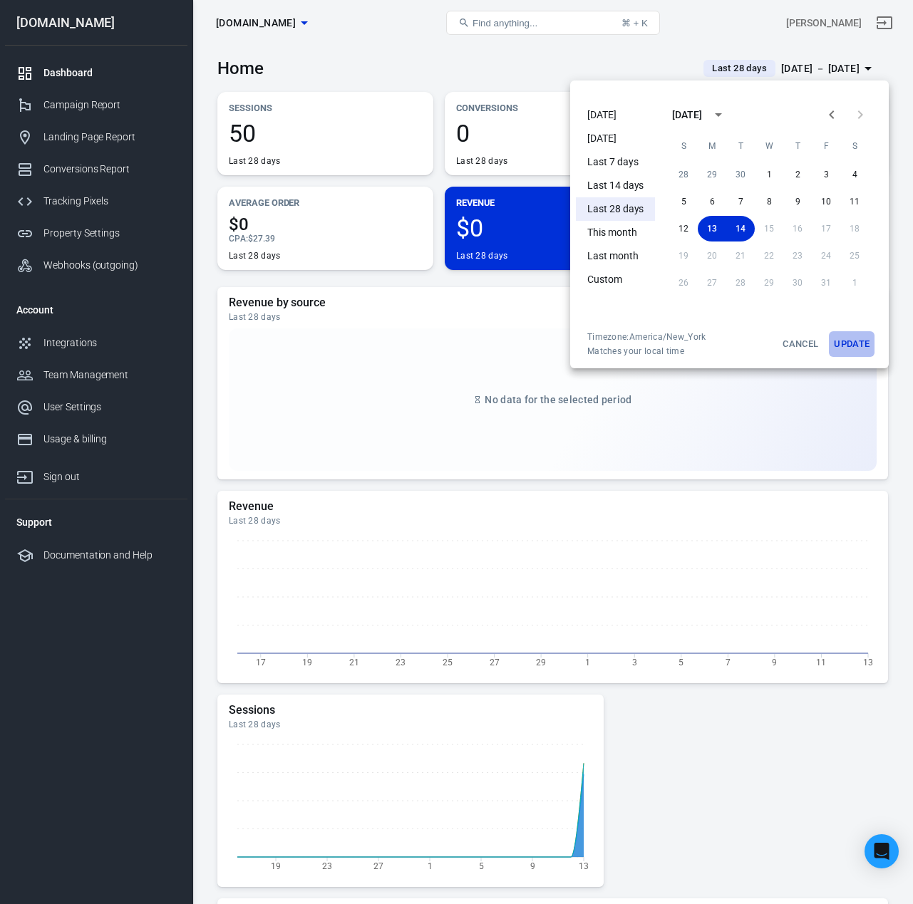
click at [850, 343] on button "Update" at bounding box center [851, 344] width 46 height 26
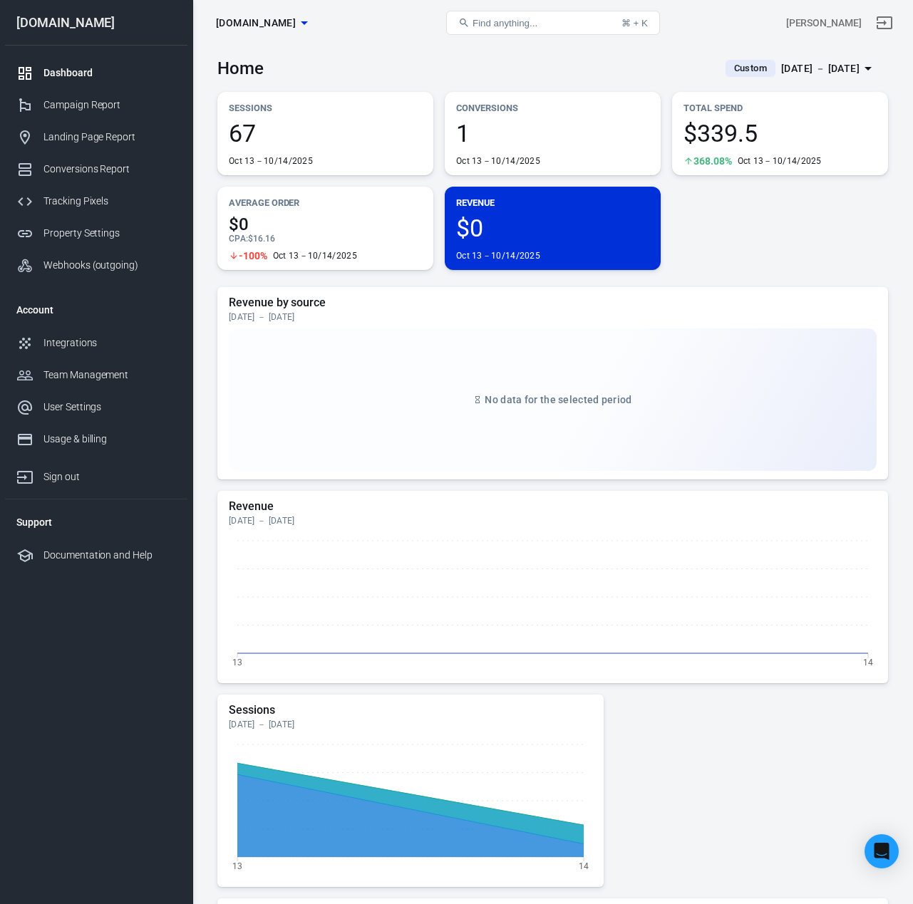
click at [504, 135] on span "1" at bounding box center [552, 133] width 193 height 24
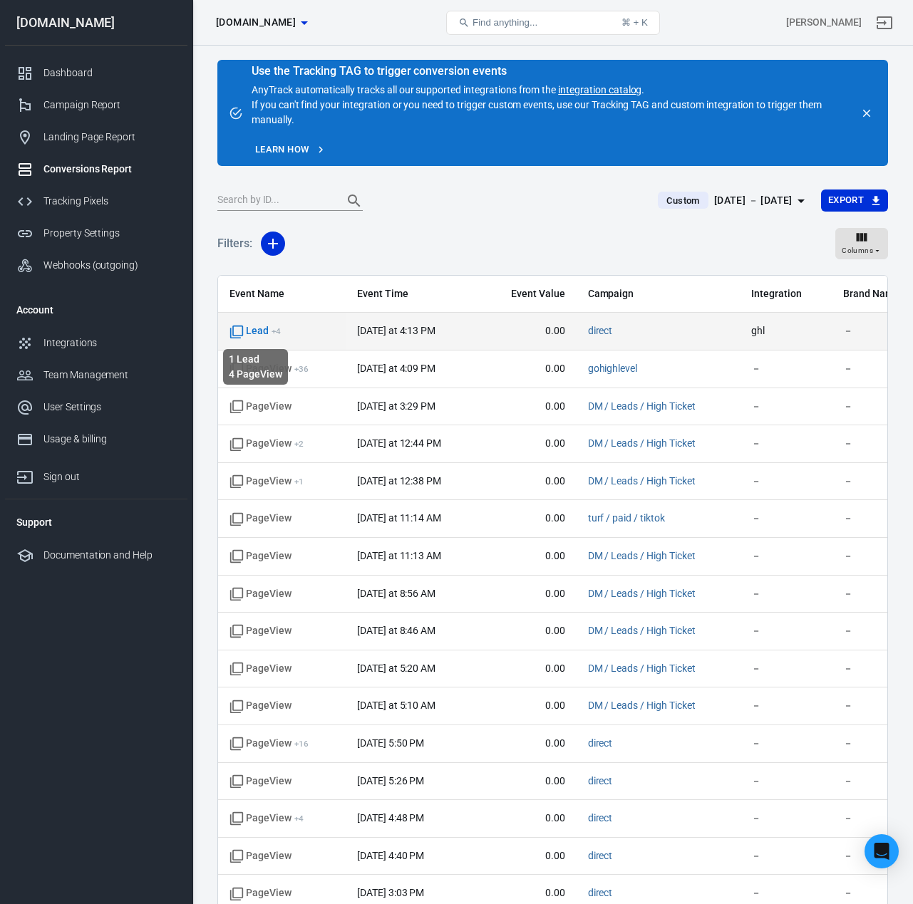
click at [254, 331] on span "Lead + 4" at bounding box center [254, 331] width 51 height 14
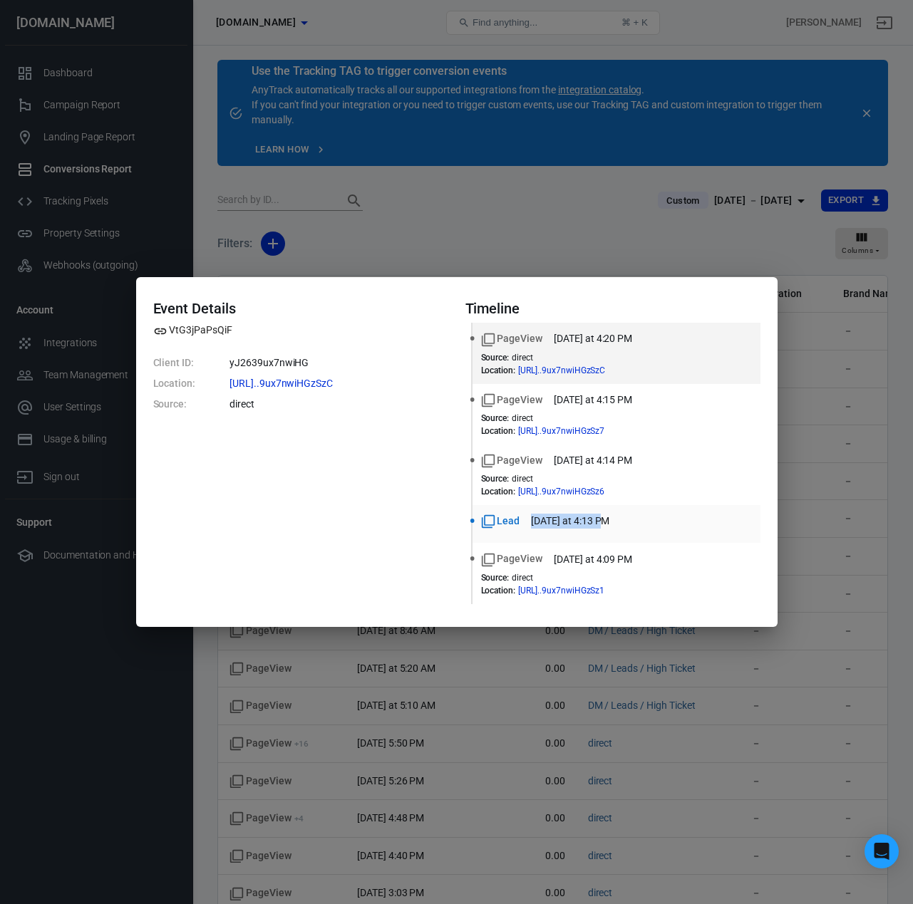
drag, startPoint x: 576, startPoint y: 526, endPoint x: 527, endPoint y: 526, distance: 48.4
click at [527, 526] on div "Lead today at 4:13 PM" at bounding box center [616, 521] width 271 height 15
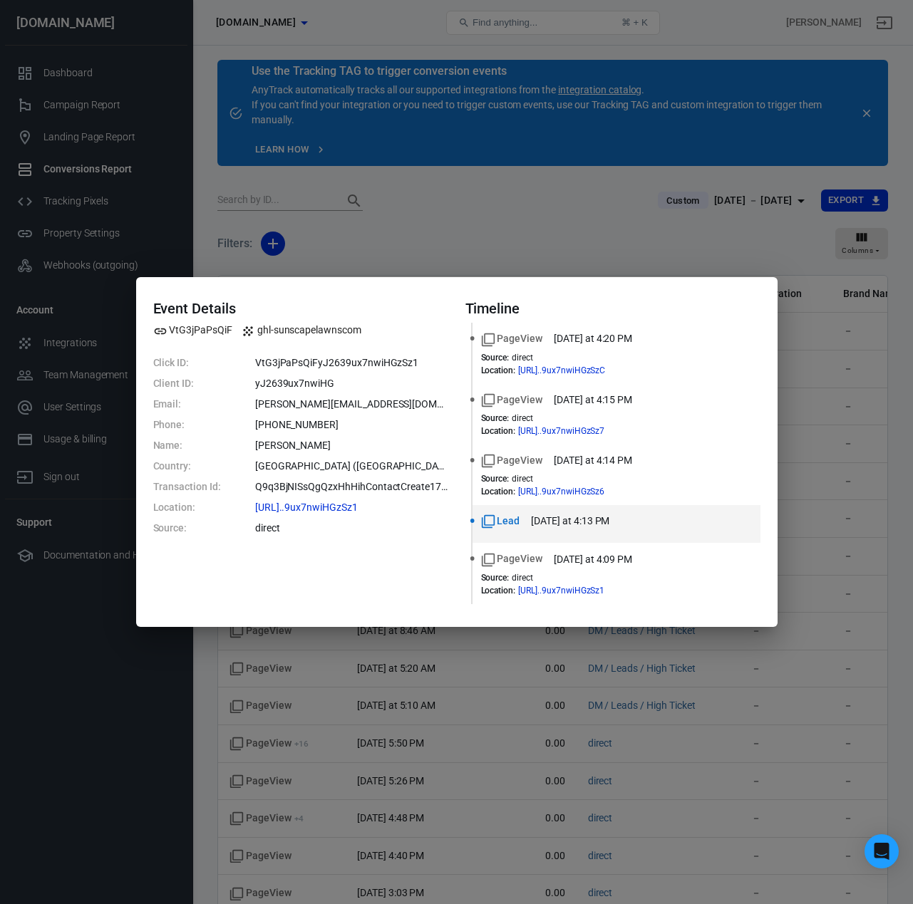
click at [468, 219] on div "Event Details VtG3jPaPsQiF ghl-sunscapelawnscom Click ID: VtG3jPaPsQiFyJ2639ux7…" at bounding box center [456, 452] width 913 height 904
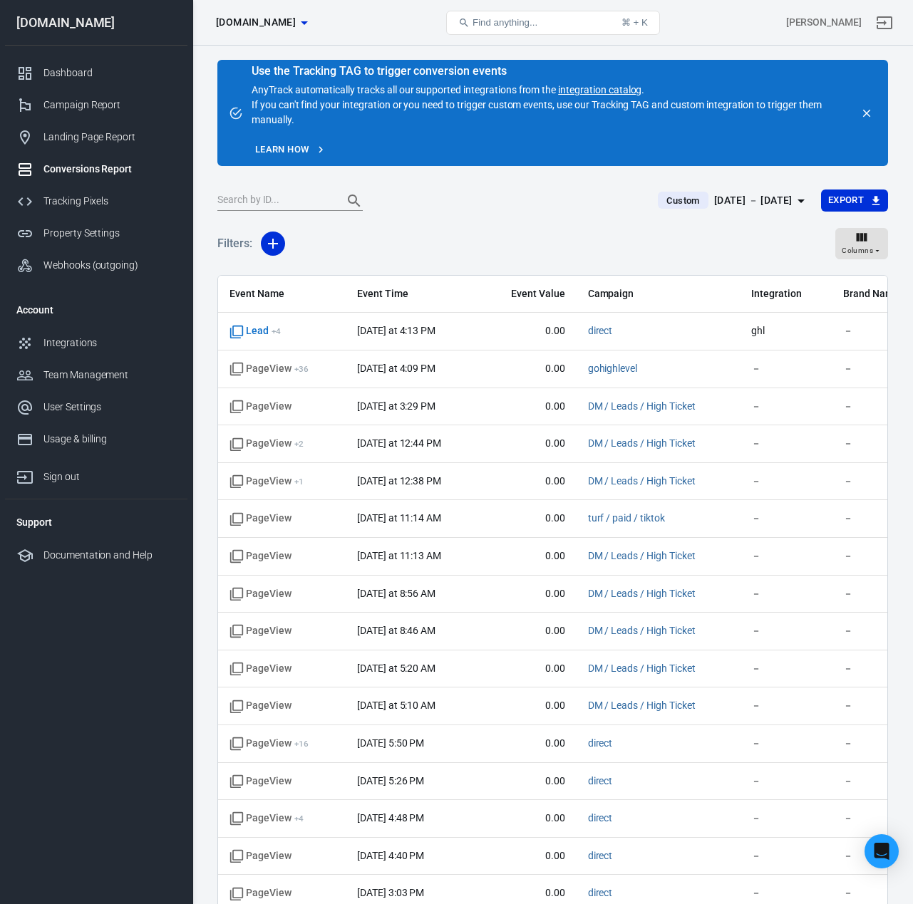
scroll to position [9, 0]
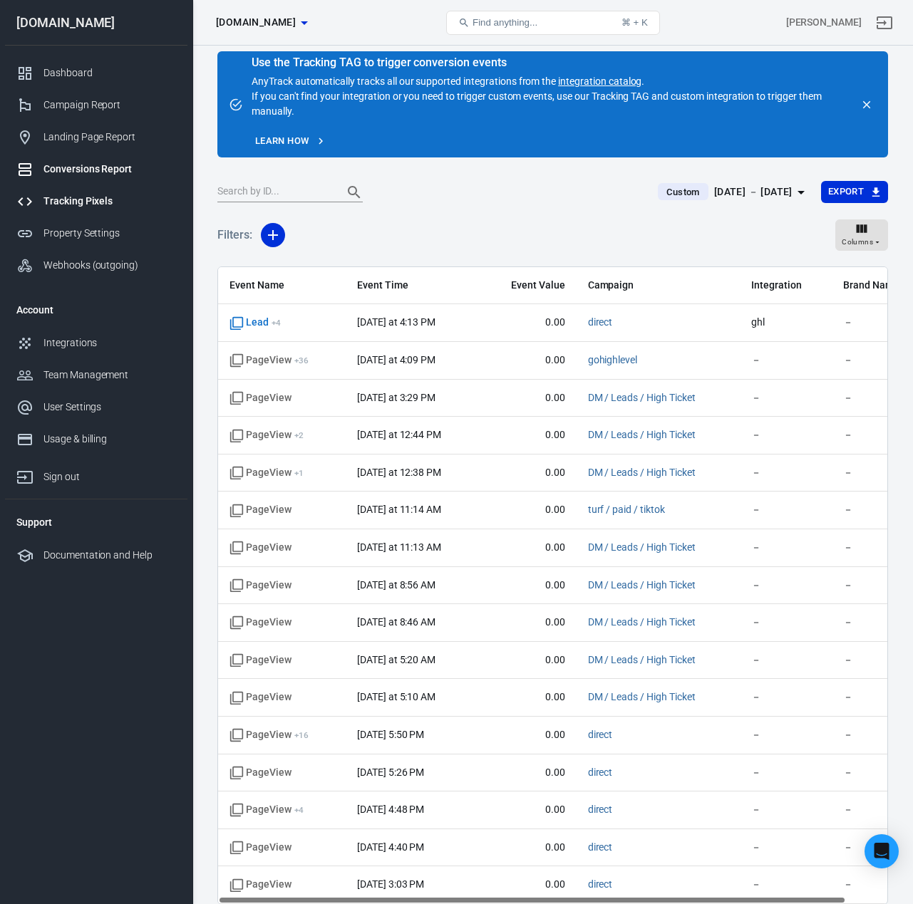
click at [90, 202] on div "Tracking Pixels" at bounding box center [109, 201] width 133 height 15
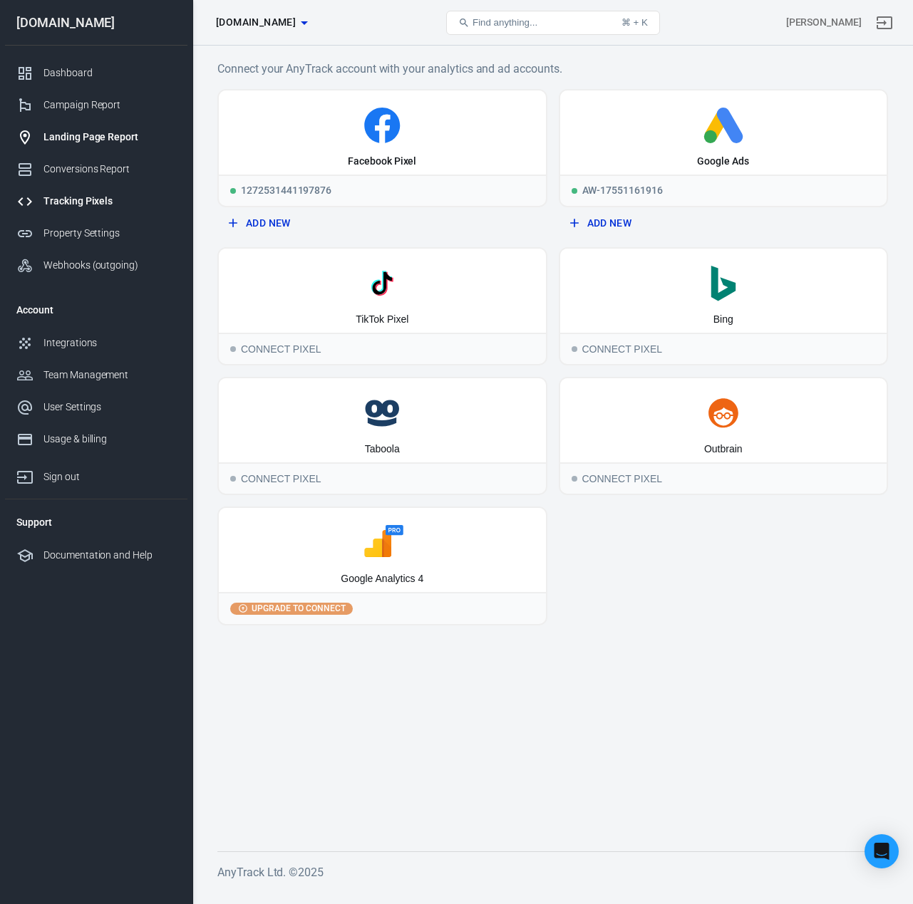
click at [101, 149] on link "Landing Page Report" at bounding box center [96, 137] width 182 height 32
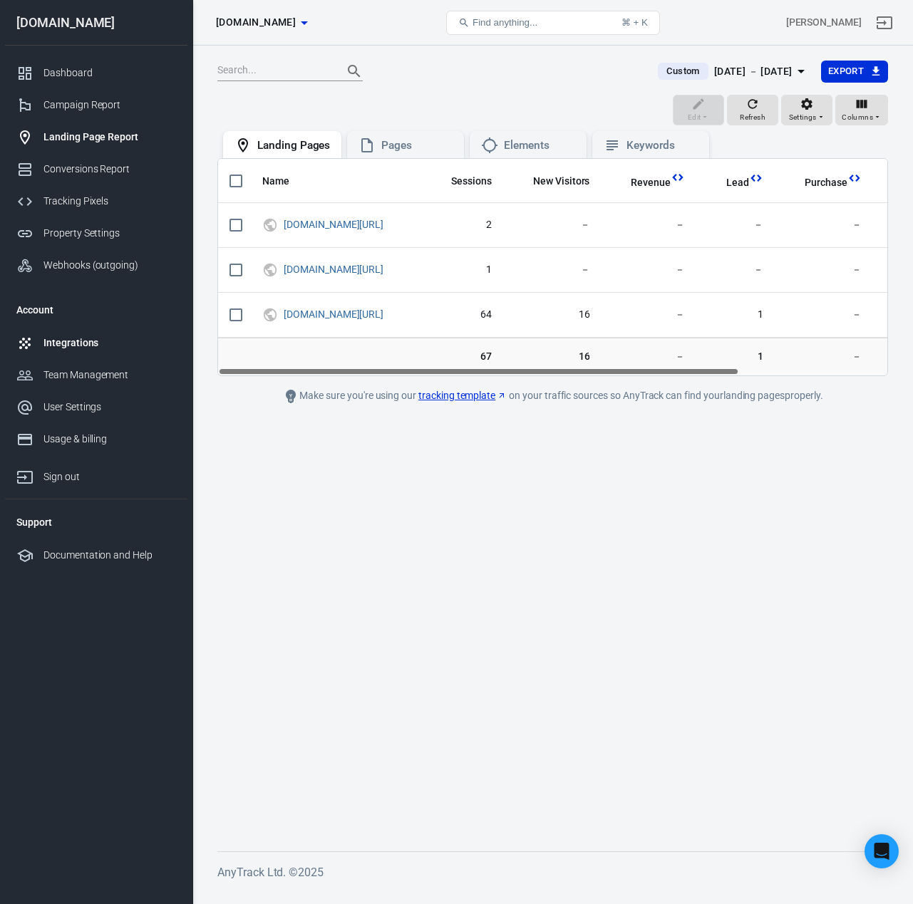
click at [90, 339] on div "Integrations" at bounding box center [109, 343] width 133 height 15
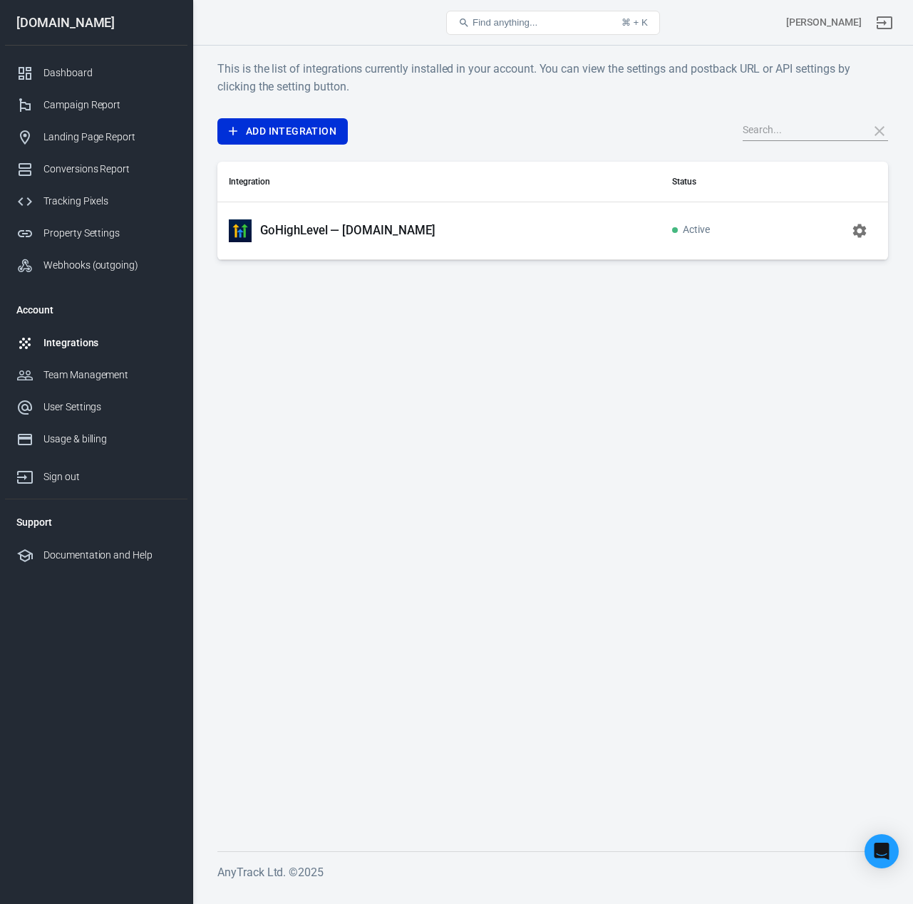
click at [365, 232] on p "GoHighLevel — sunscapelawns.com" at bounding box center [347, 230] width 175 height 15
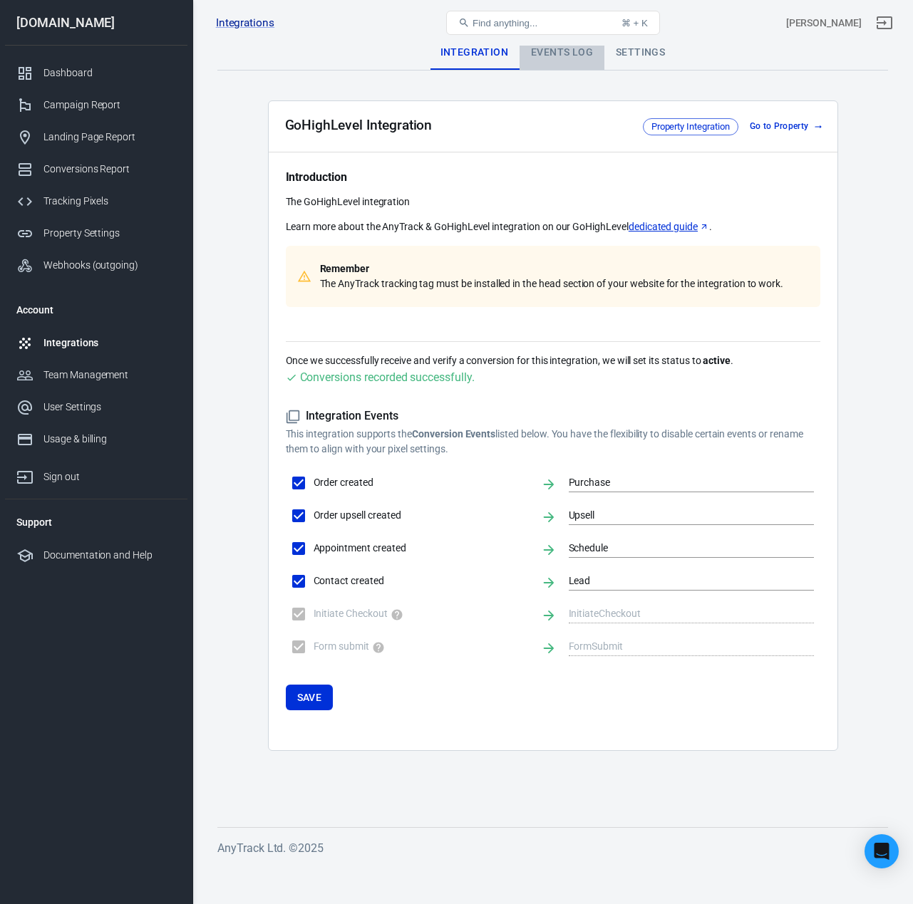
click at [584, 48] on div "Events Log" at bounding box center [561, 53] width 85 height 34
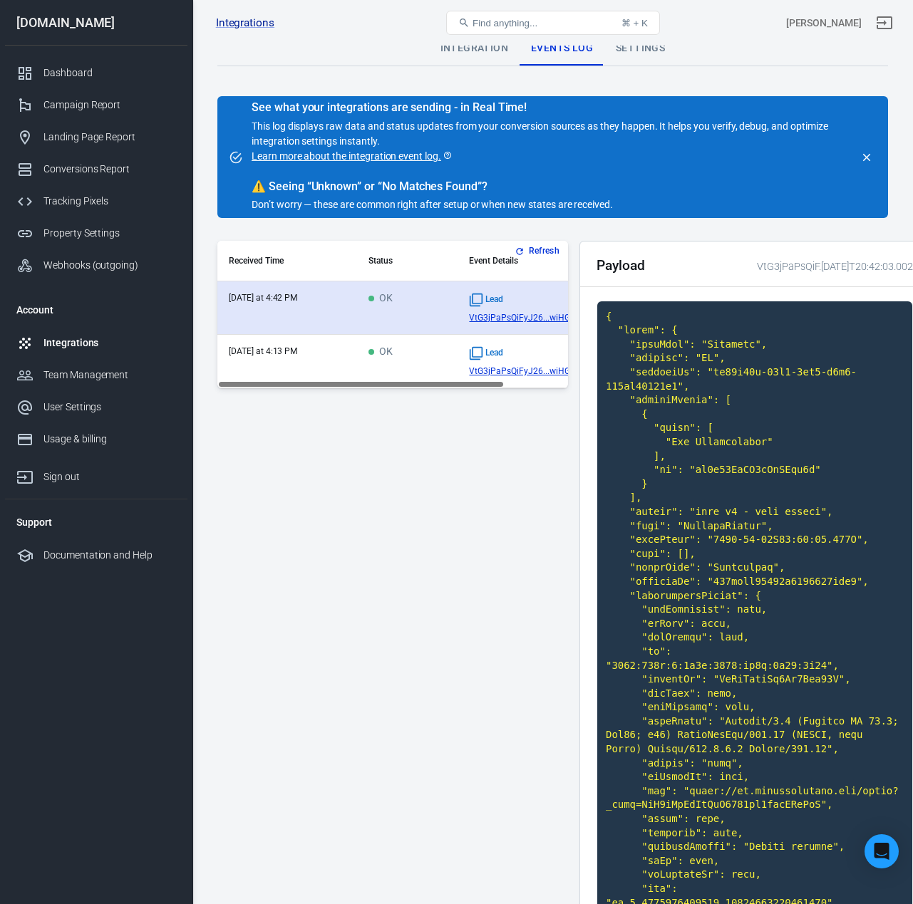
scroll to position [6, 0]
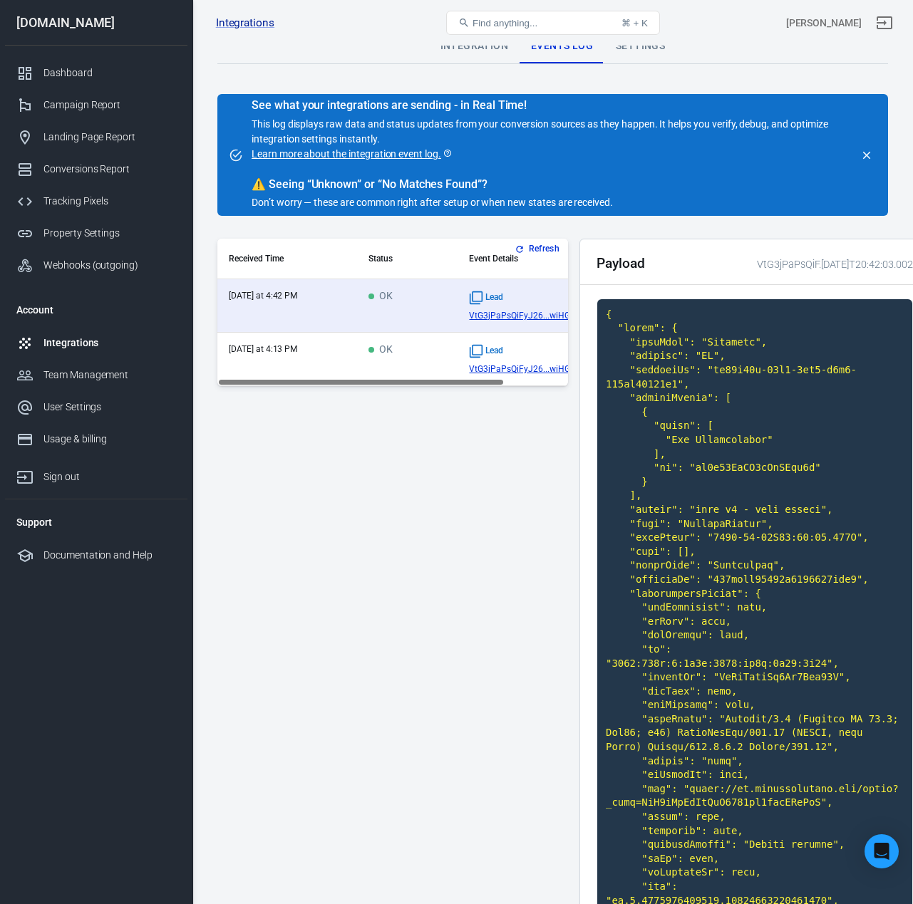
click at [482, 48] on div "Integration" at bounding box center [474, 46] width 90 height 34
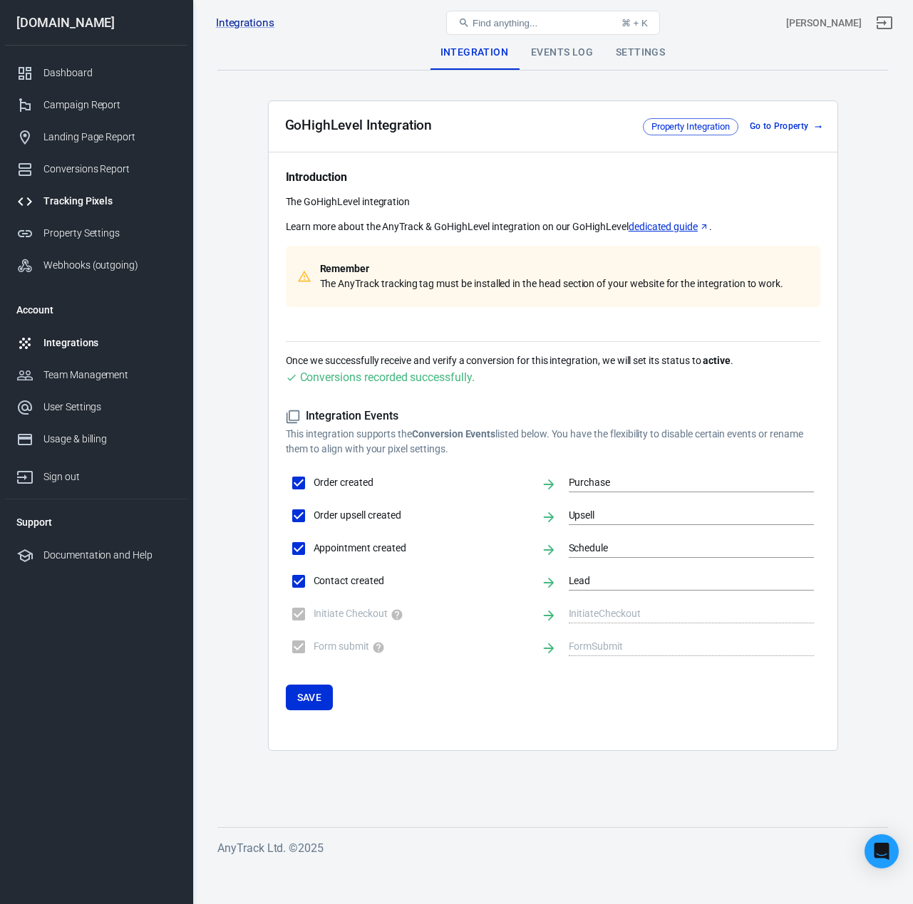
click at [83, 197] on div "Tracking Pixels" at bounding box center [109, 201] width 133 height 15
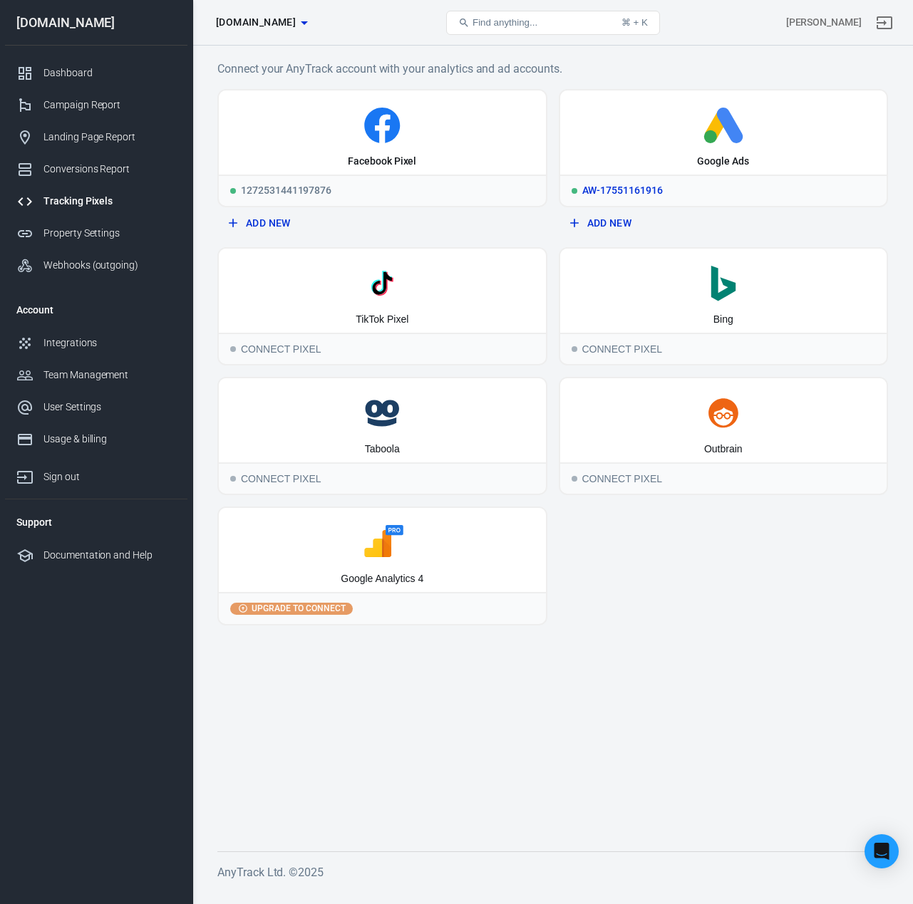
click at [687, 142] on icon at bounding box center [724, 126] width 316 height 36
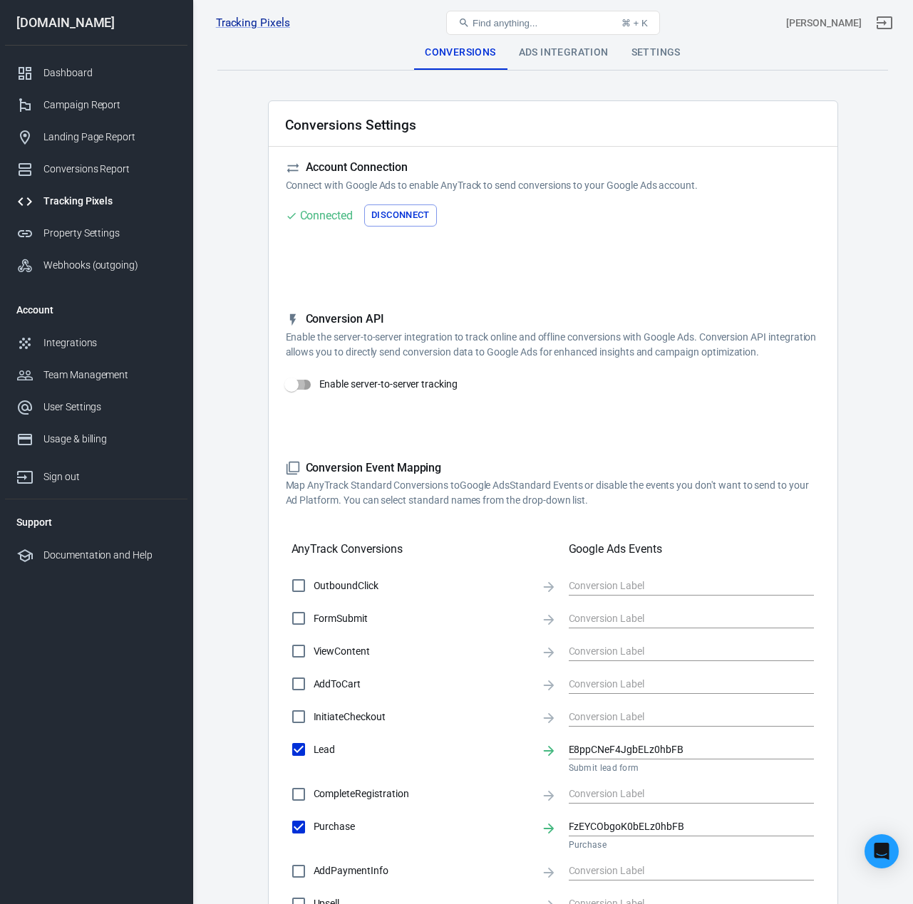
drag, startPoint x: 301, startPoint y: 382, endPoint x: 314, endPoint y: 395, distance: 18.6
click at [301, 382] on input "Enable server-to-server tracking" at bounding box center [291, 384] width 81 height 27
checkbox input "true"
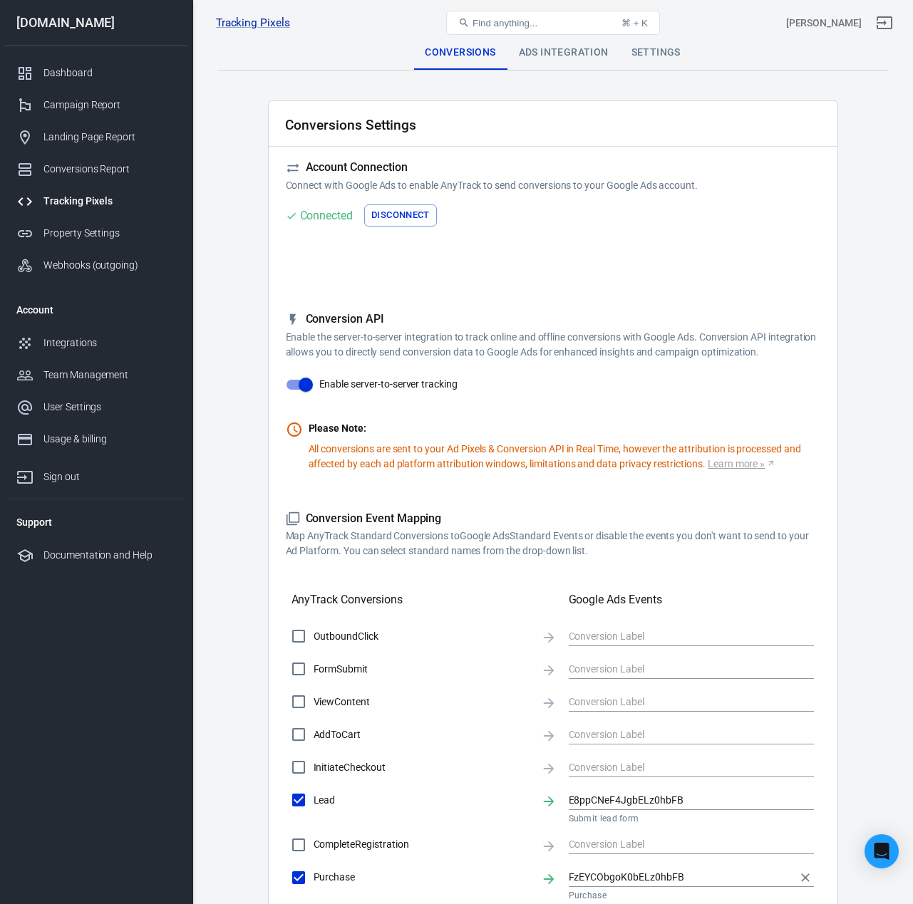
scroll to position [335, 0]
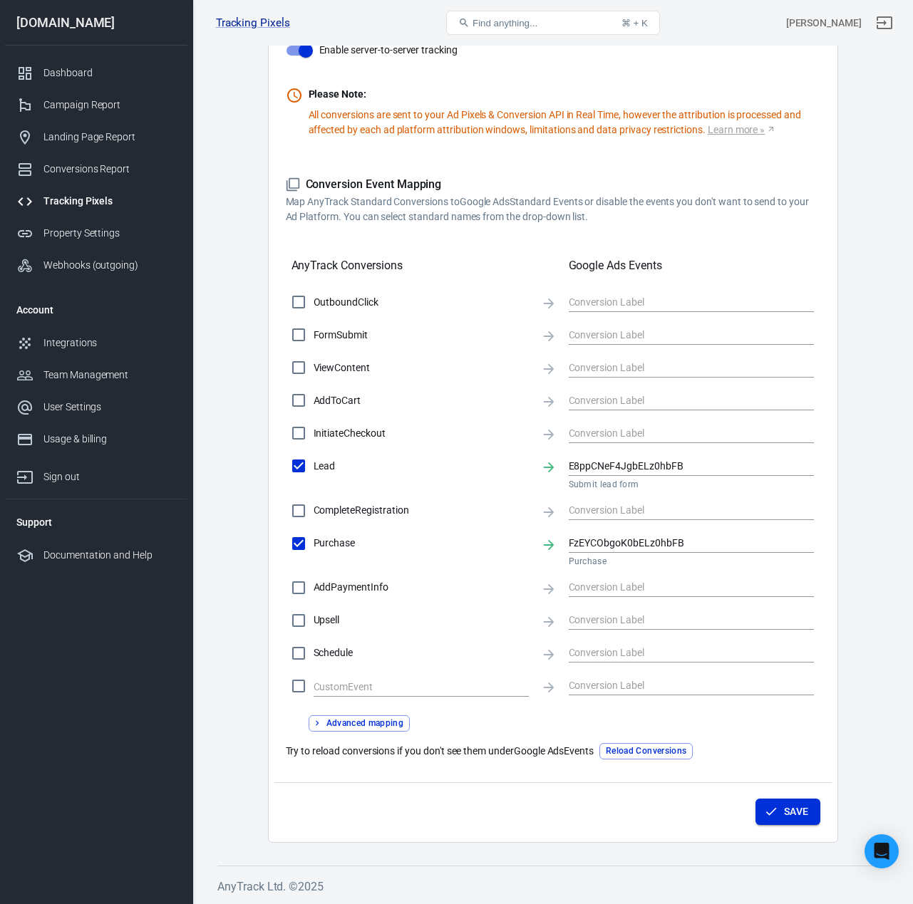
click at [796, 819] on button "Save" at bounding box center [787, 812] width 65 height 26
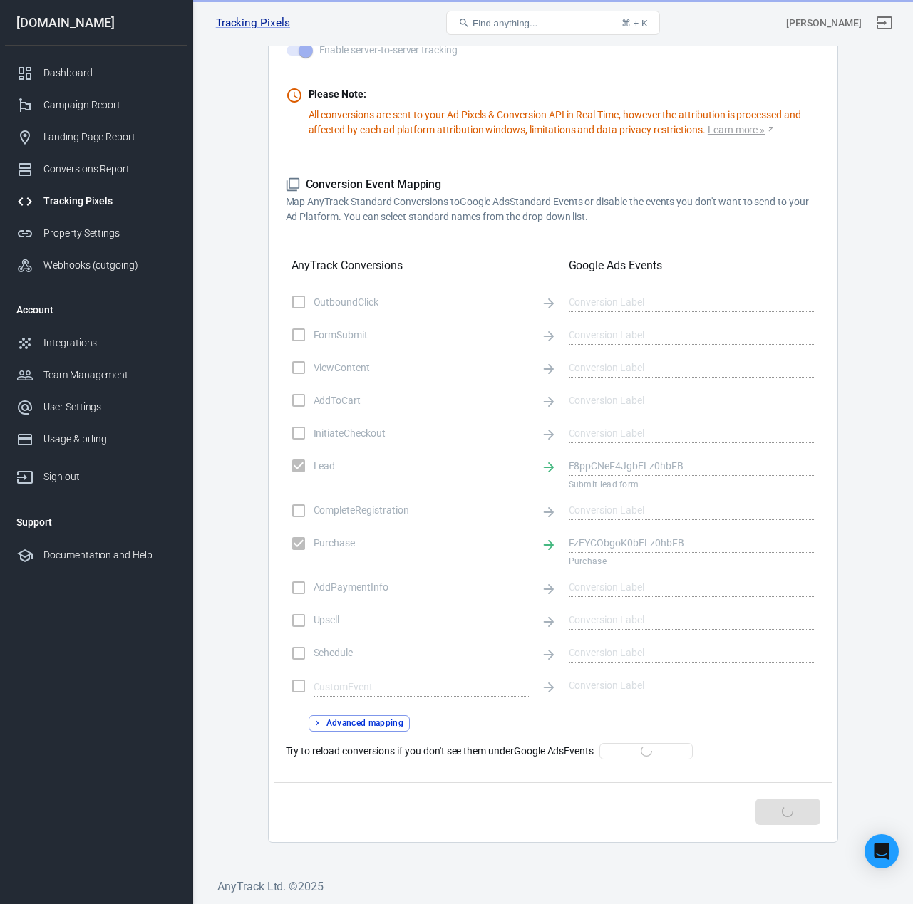
scroll to position [333, 0]
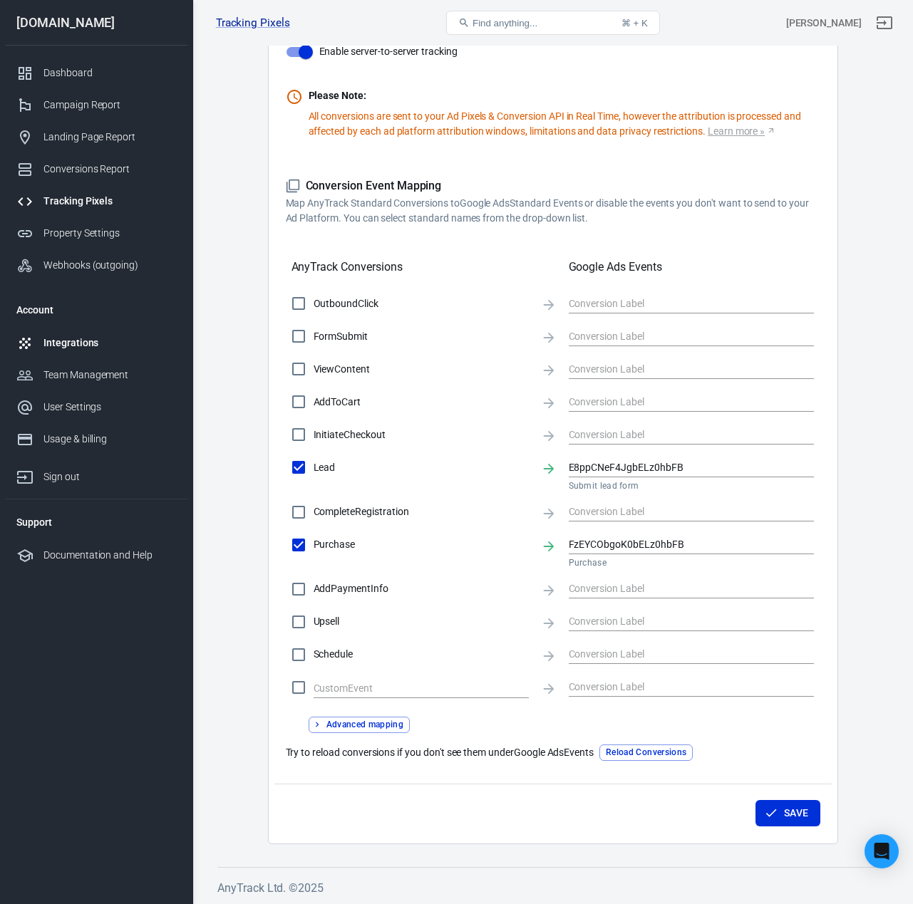
click at [80, 343] on div "Integrations" at bounding box center [109, 343] width 133 height 15
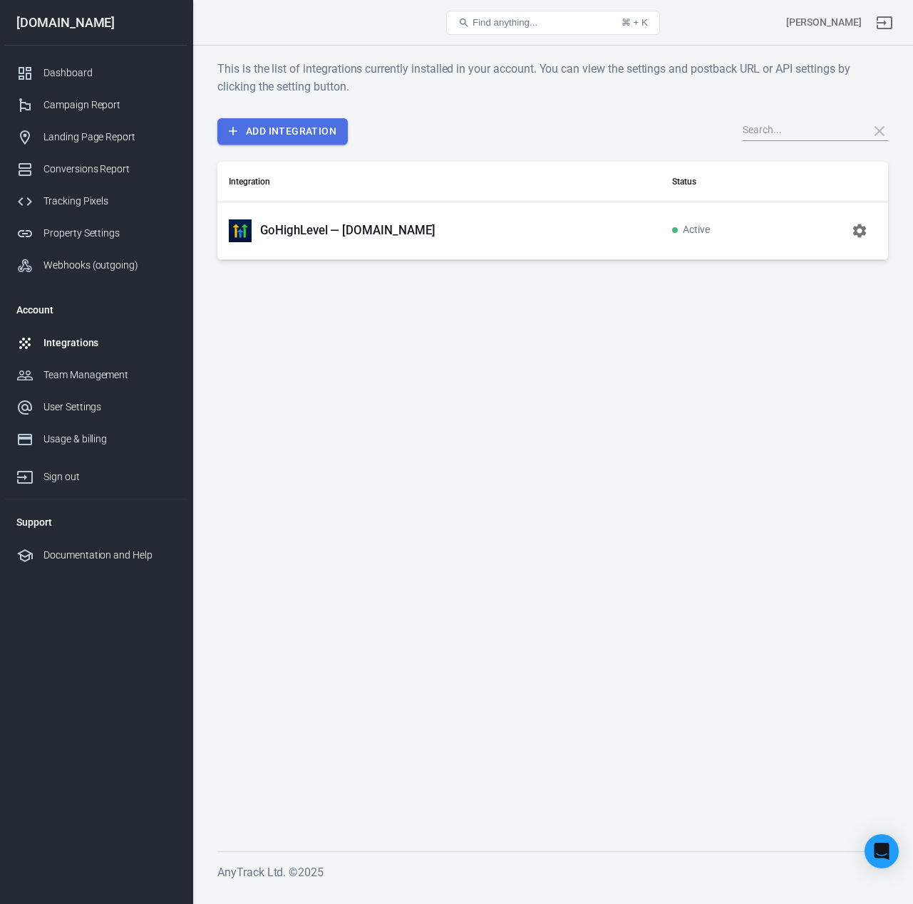
click at [319, 130] on link "Add Integration" at bounding box center [282, 131] width 130 height 26
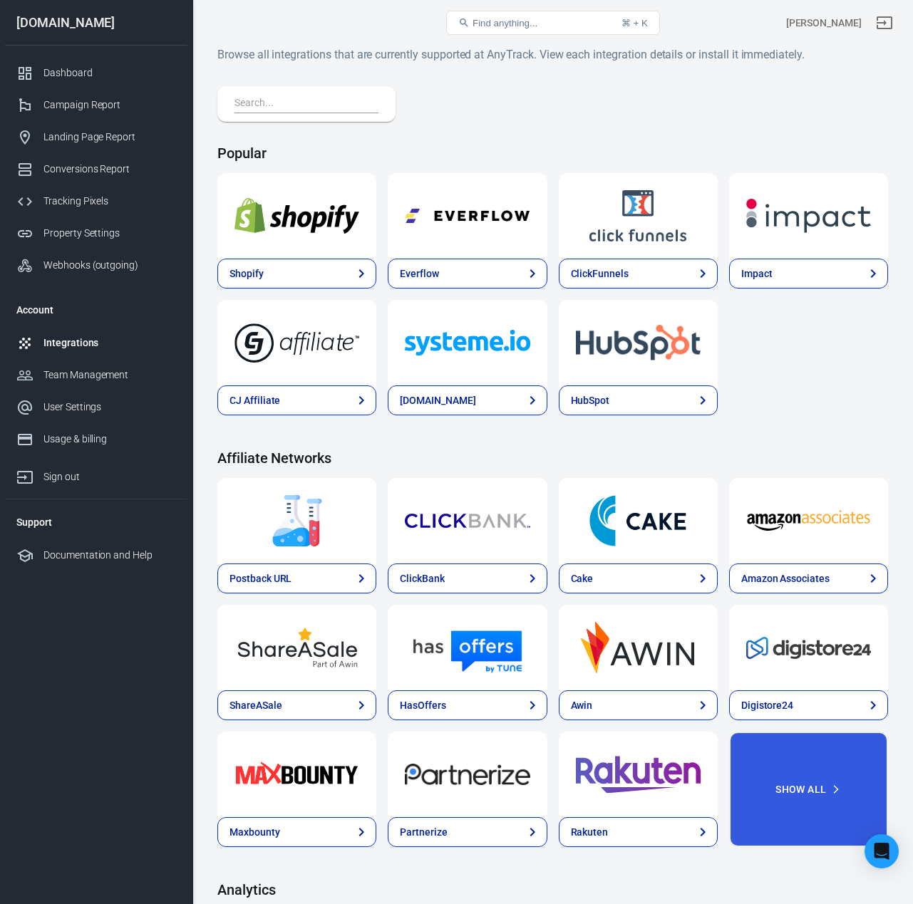
click at [306, 106] on input "text" at bounding box center [303, 104] width 138 height 19
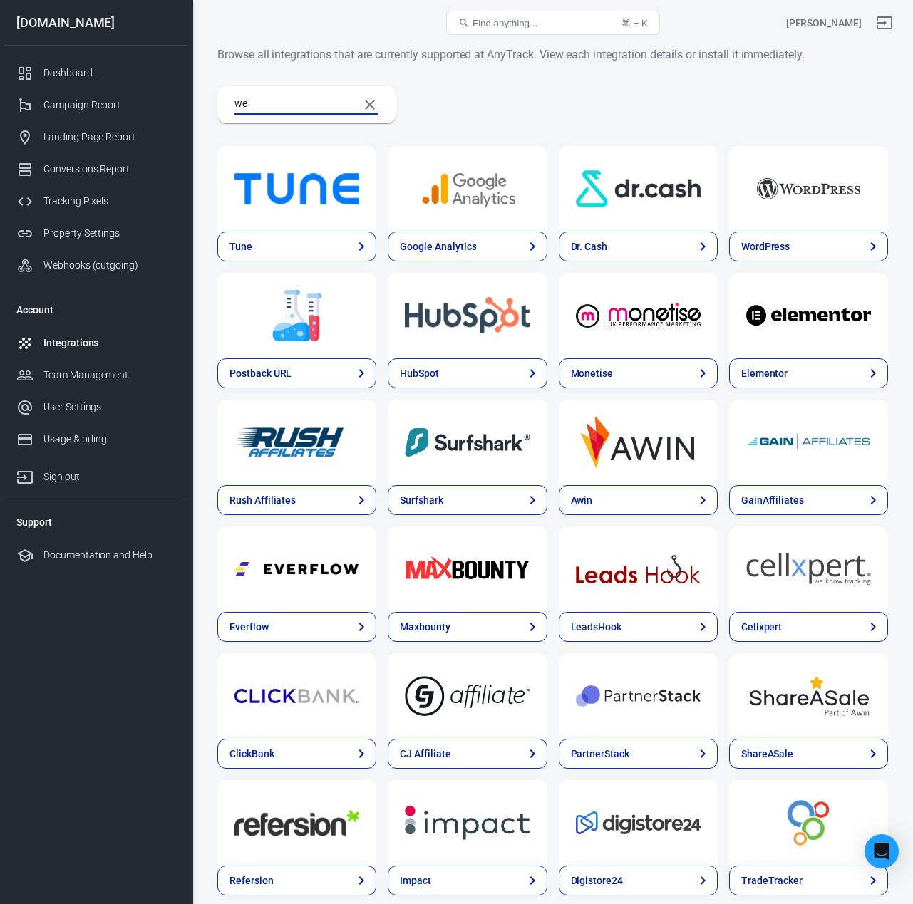
type input "w"
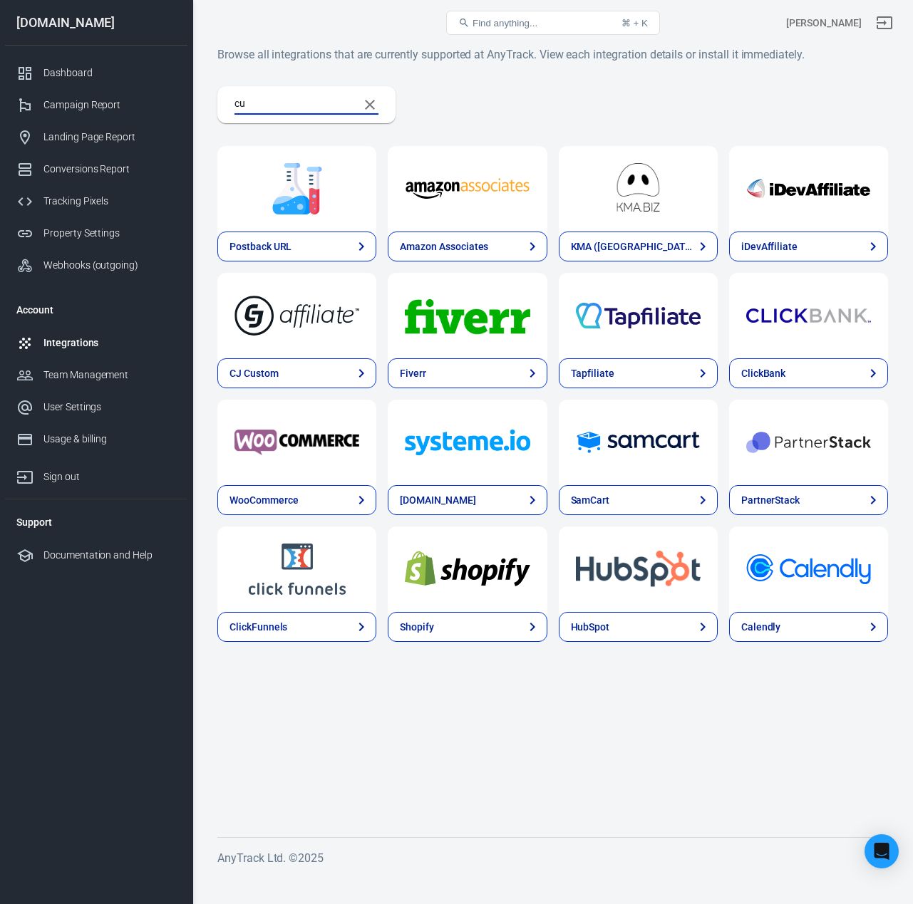
type input "c"
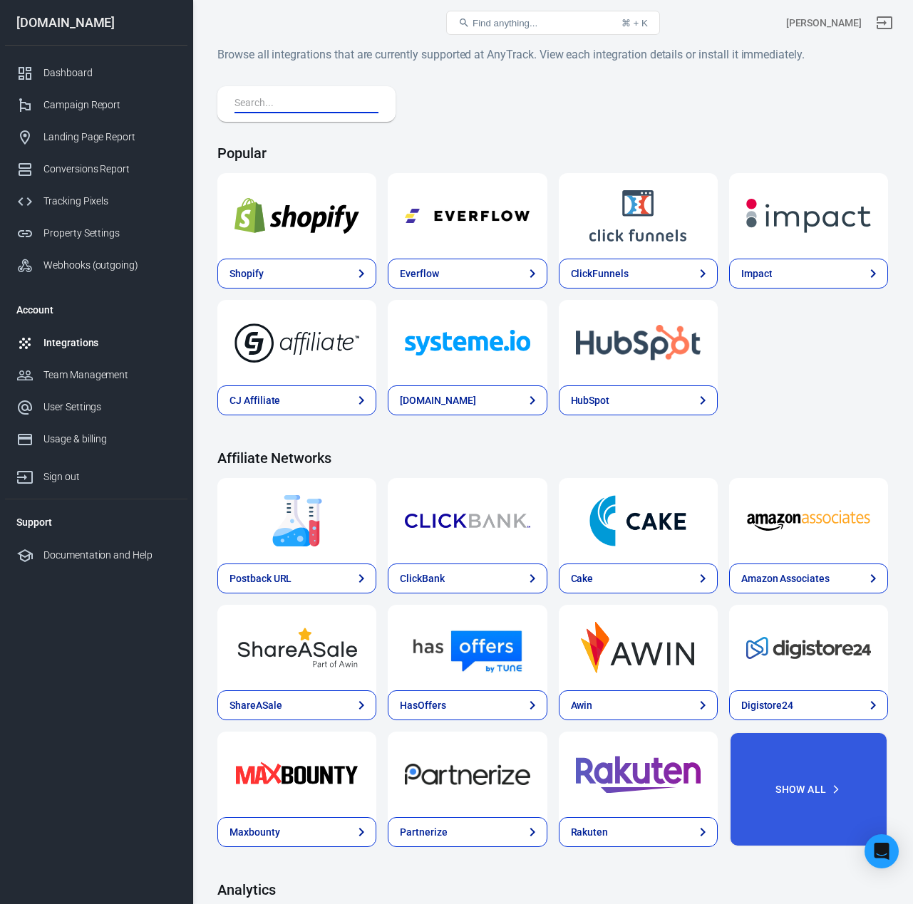
click at [80, 338] on div "Integrations" at bounding box center [109, 343] width 133 height 15
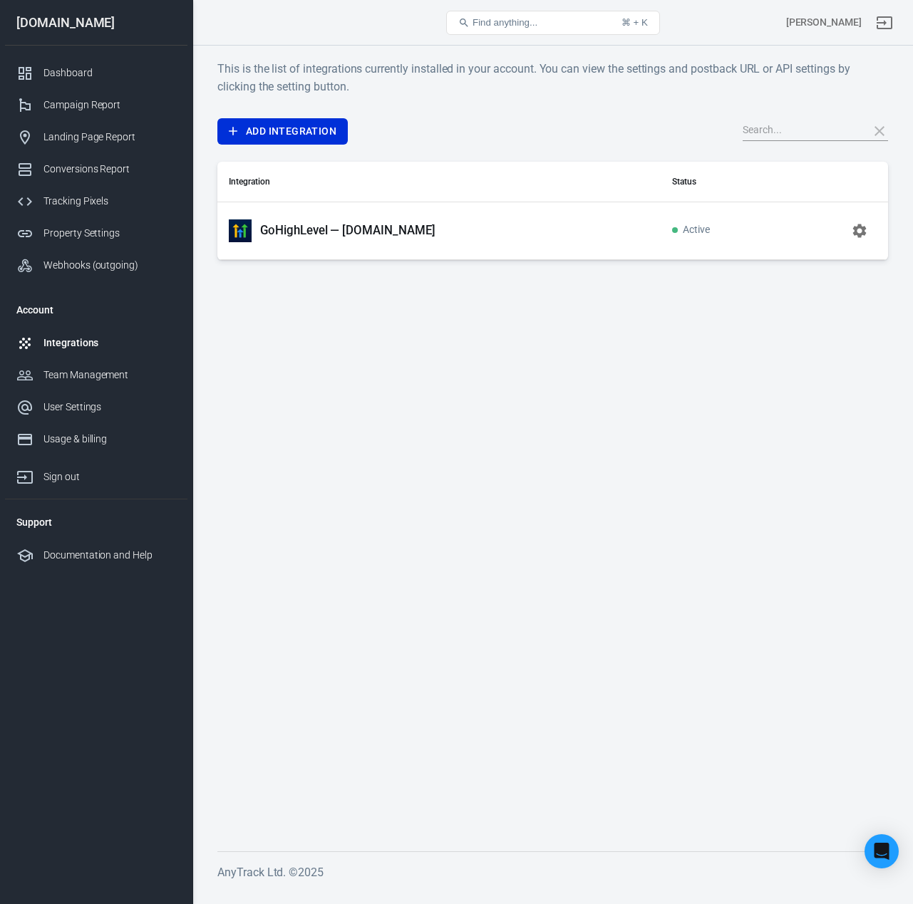
click at [421, 232] on p "GoHighLevel — sunscapelawns.com" at bounding box center [347, 230] width 175 height 15
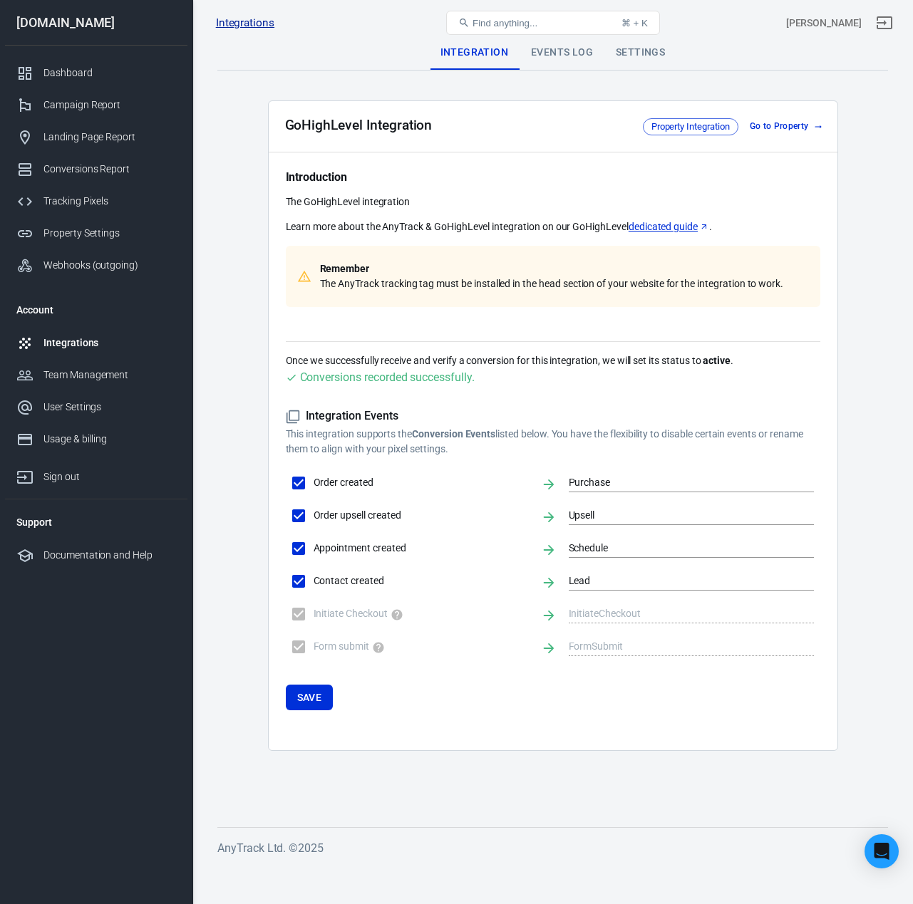
click at [229, 28] on link "Integrations" at bounding box center [245, 23] width 58 height 15
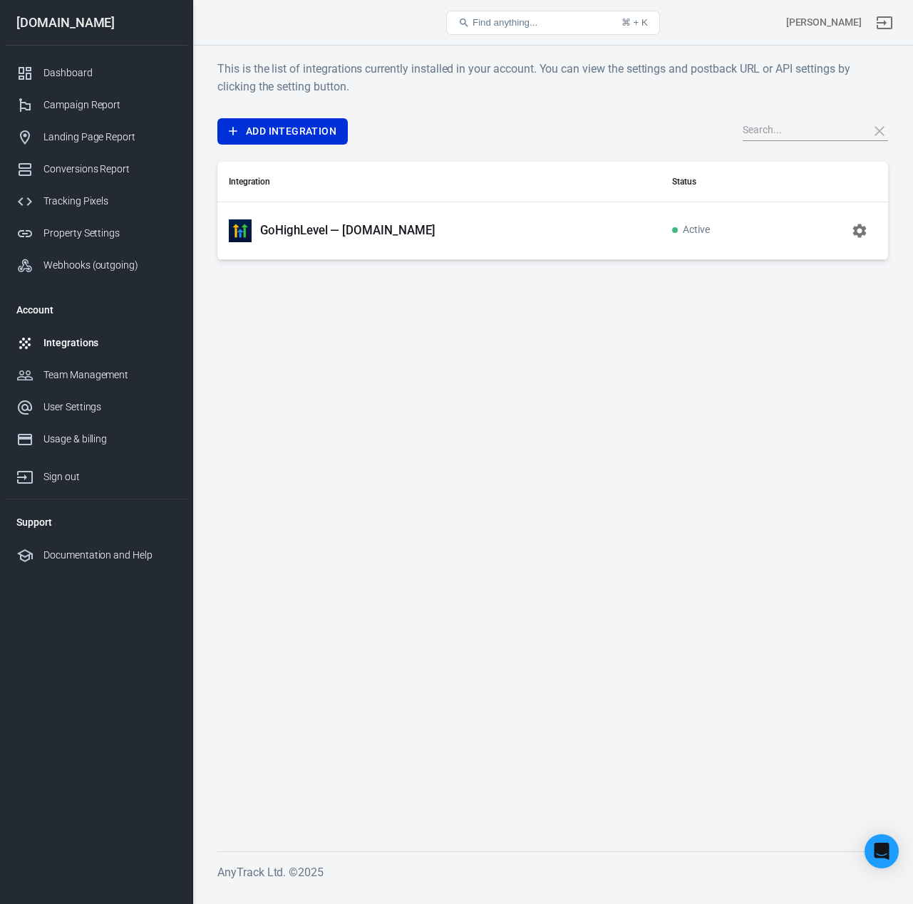
click at [861, 232] on icon "button" at bounding box center [859, 230] width 17 height 17
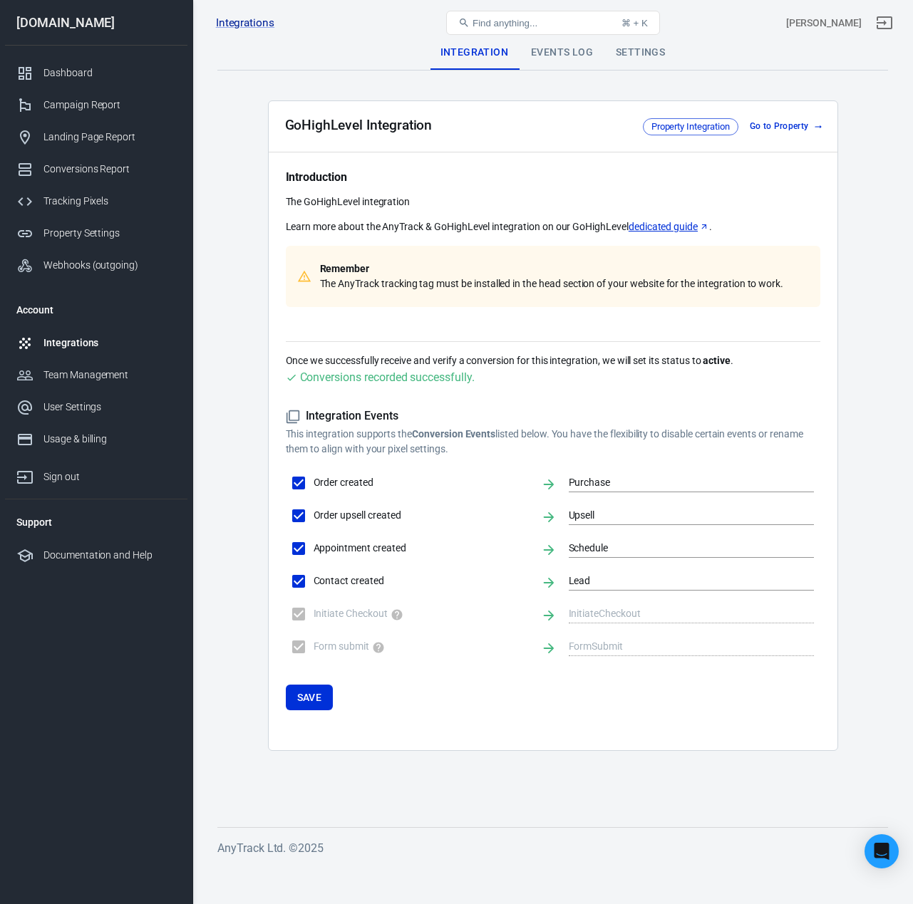
click at [563, 53] on div "Events Log" at bounding box center [561, 53] width 85 height 34
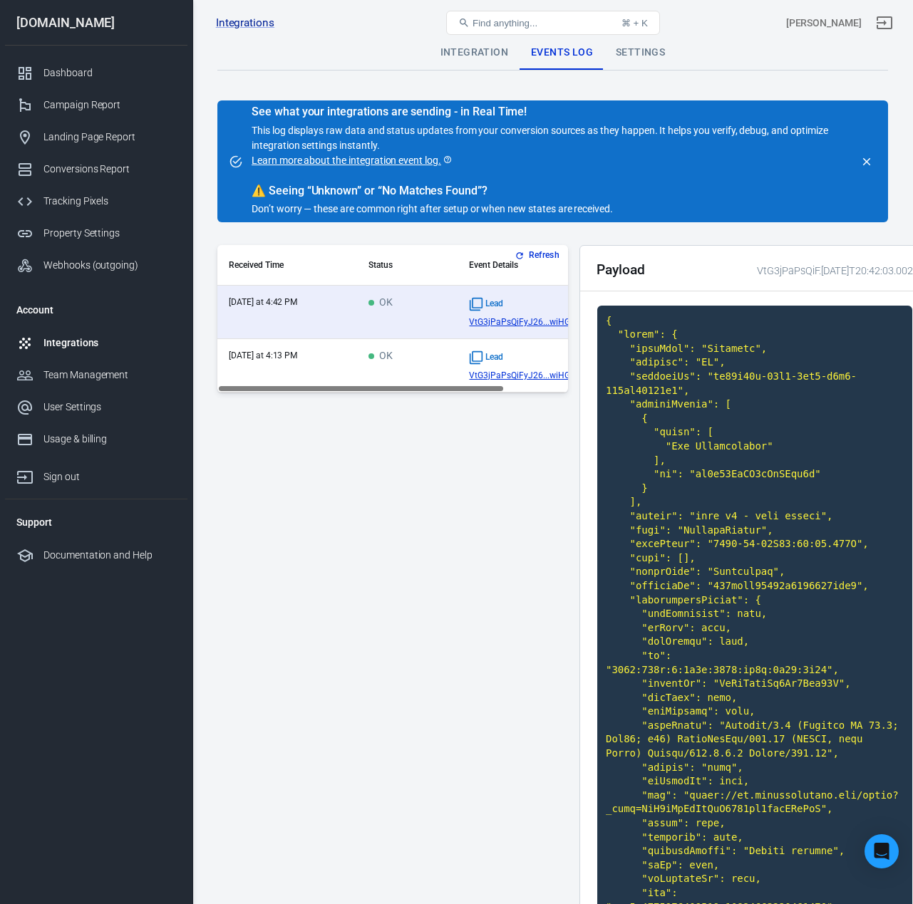
click at [627, 51] on div "Settings" at bounding box center [640, 53] width 72 height 34
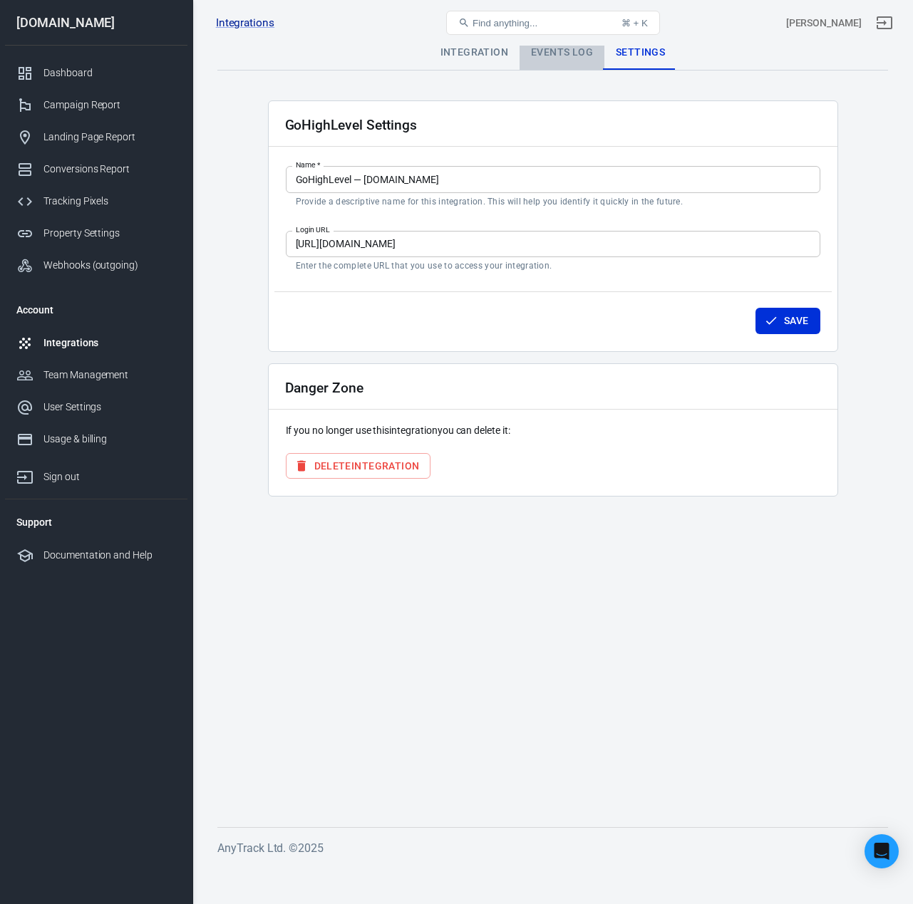
click at [563, 50] on div "Events Log" at bounding box center [561, 53] width 85 height 34
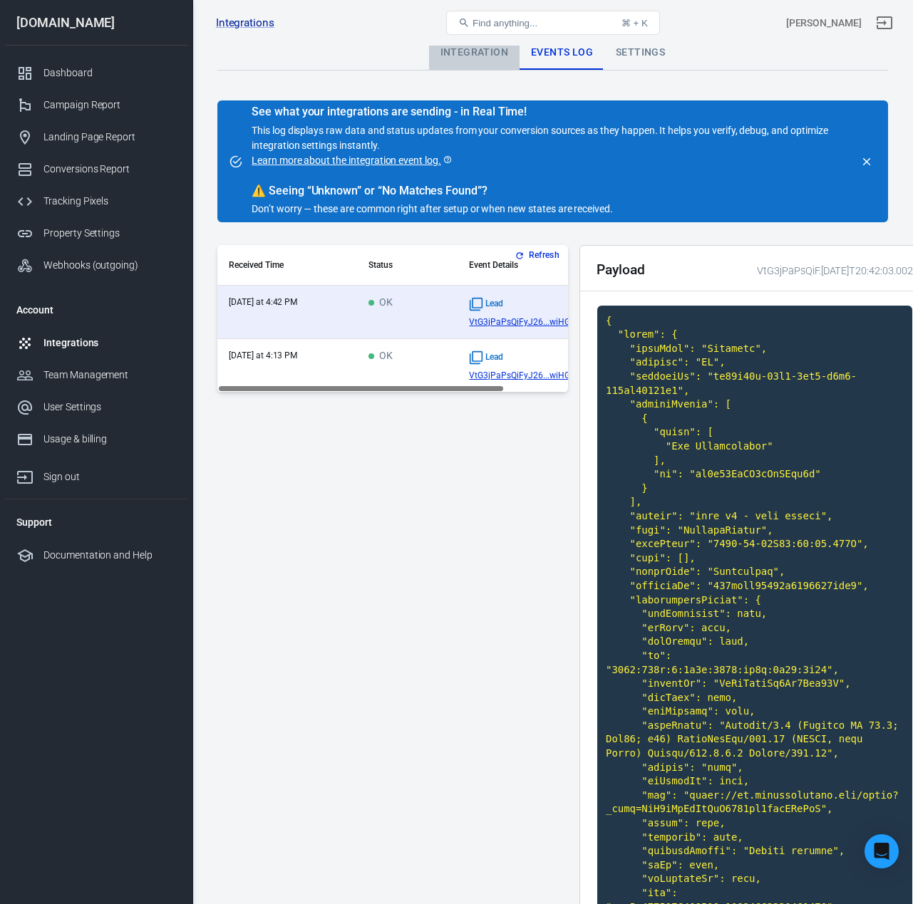
click at [487, 53] on div "Integration" at bounding box center [474, 53] width 90 height 34
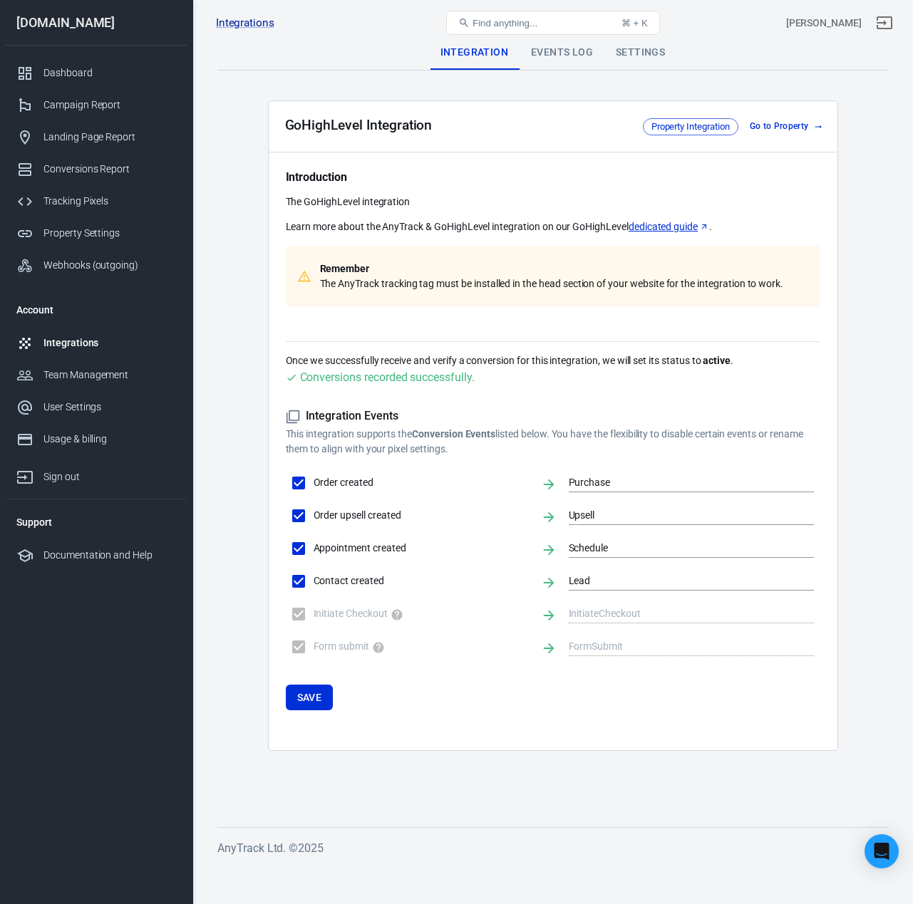
click at [768, 128] on link "Go to Property" at bounding box center [785, 126] width 82 height 15
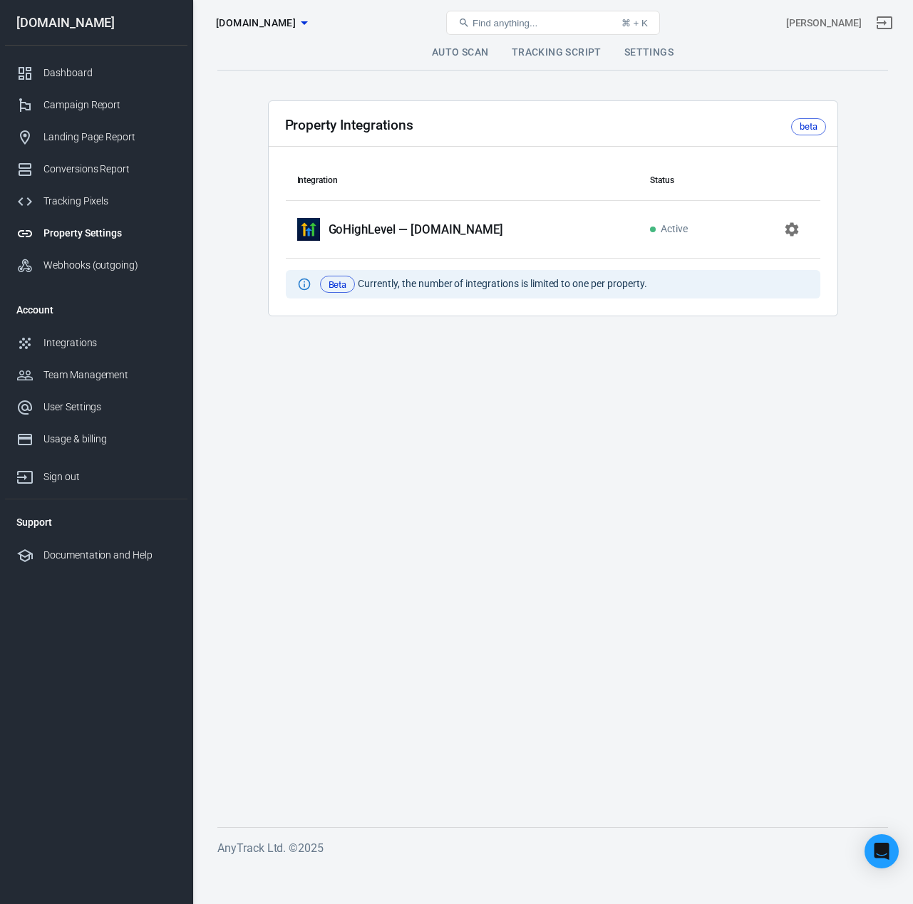
click at [793, 232] on icon "button" at bounding box center [791, 230] width 14 height 14
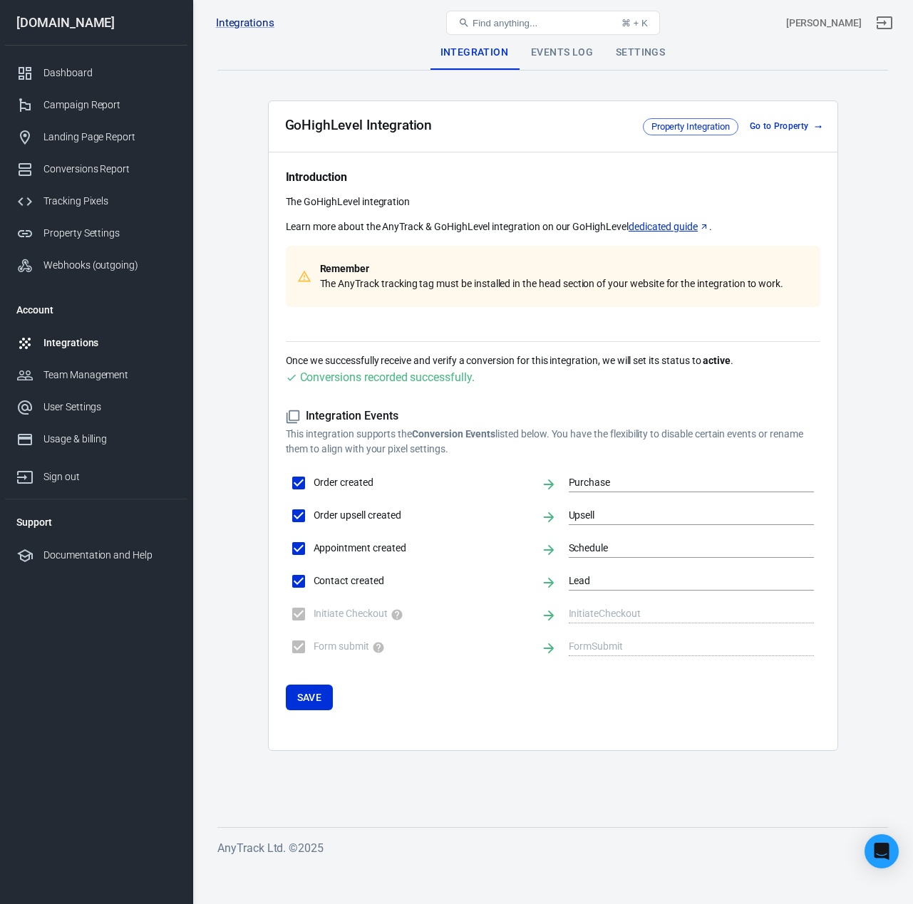
click at [688, 123] on span "Property Integration" at bounding box center [690, 127] width 88 height 14
click at [634, 51] on div "Settings" at bounding box center [640, 53] width 72 height 34
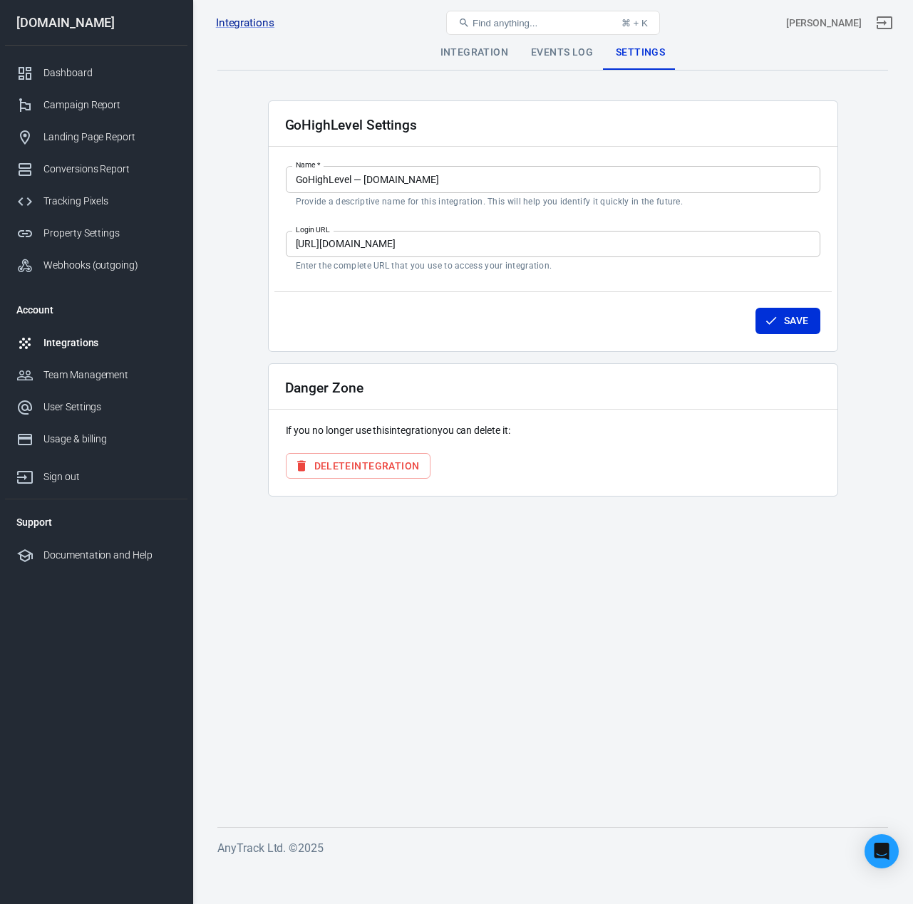
click at [550, 51] on div "Events Log" at bounding box center [561, 53] width 85 height 34
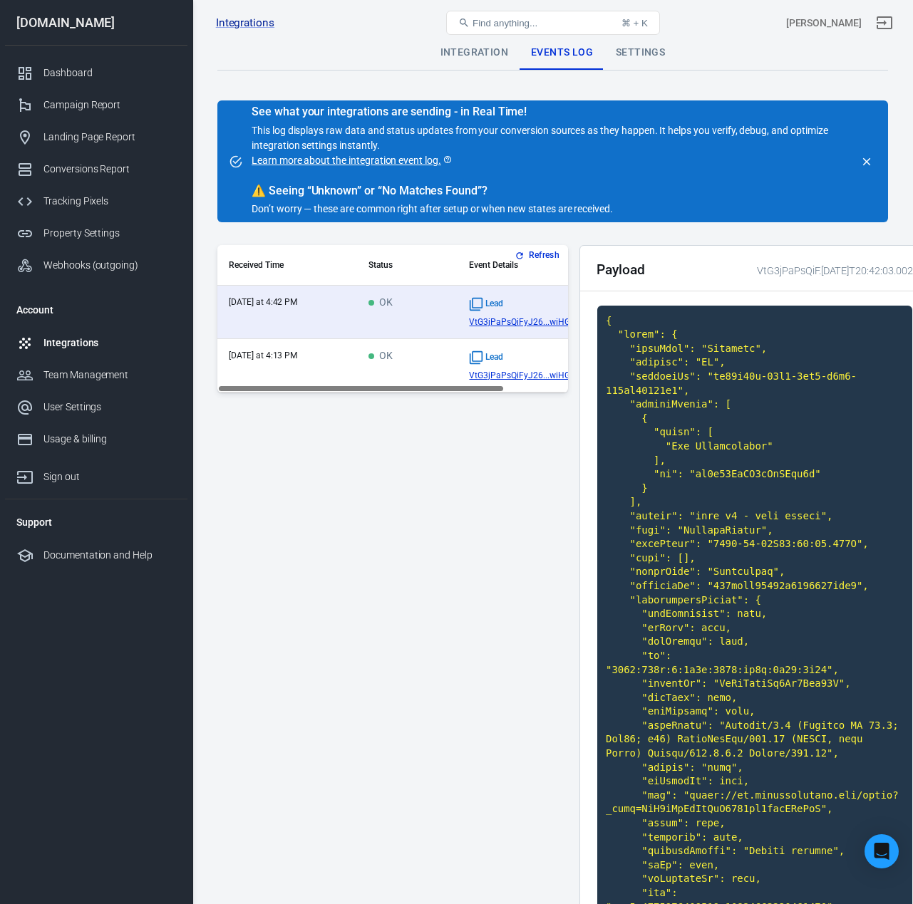
click at [865, 160] on icon "close" at bounding box center [866, 161] width 13 height 13
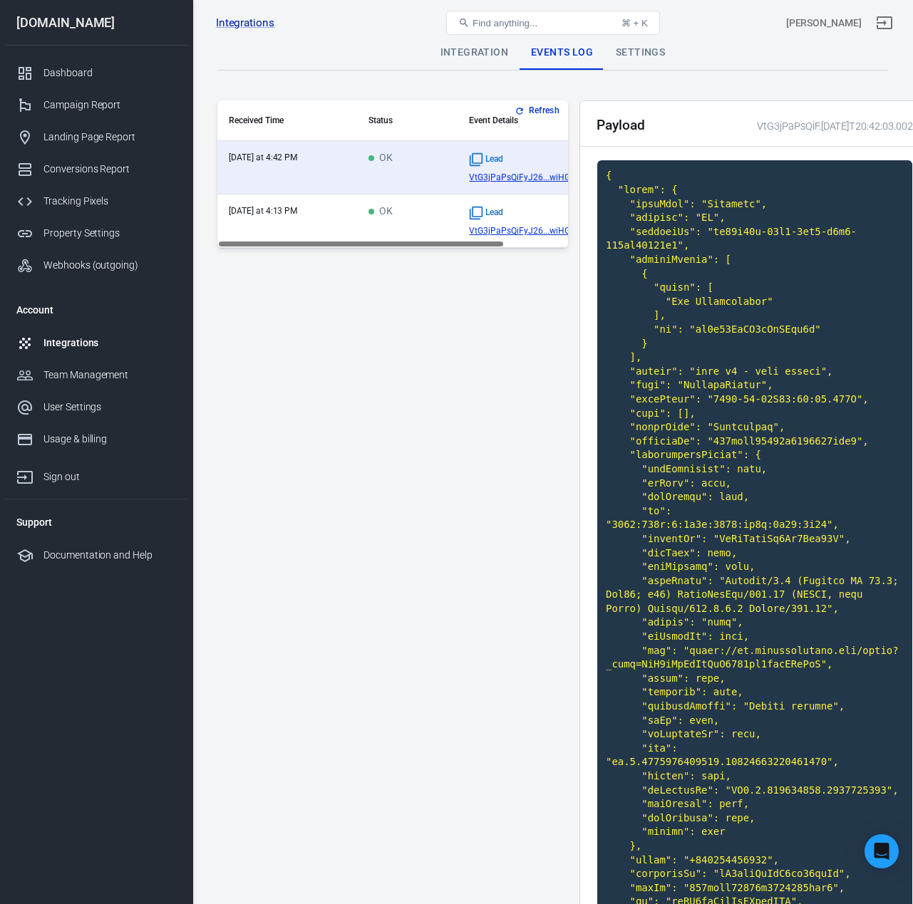
click at [346, 224] on td "today at 4:13 PM" at bounding box center [287, 220] width 140 height 53
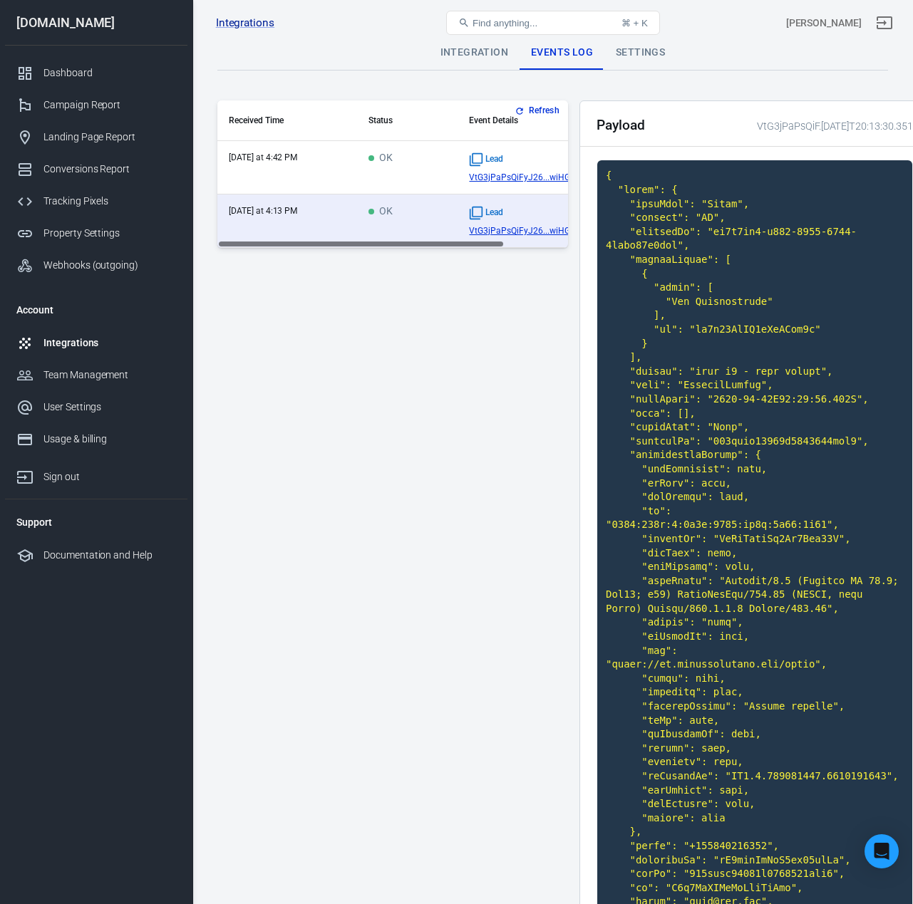
click at [490, 58] on div "Integration" at bounding box center [474, 53] width 90 height 34
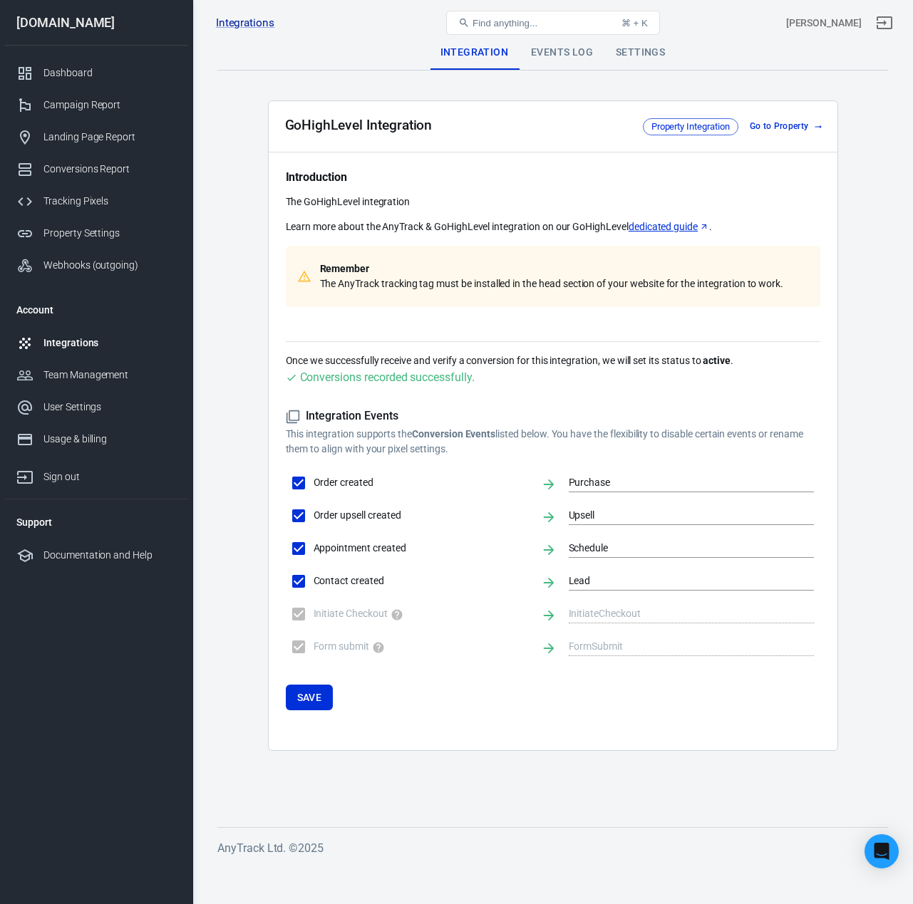
click at [73, 343] on div "Integrations" at bounding box center [109, 343] width 133 height 15
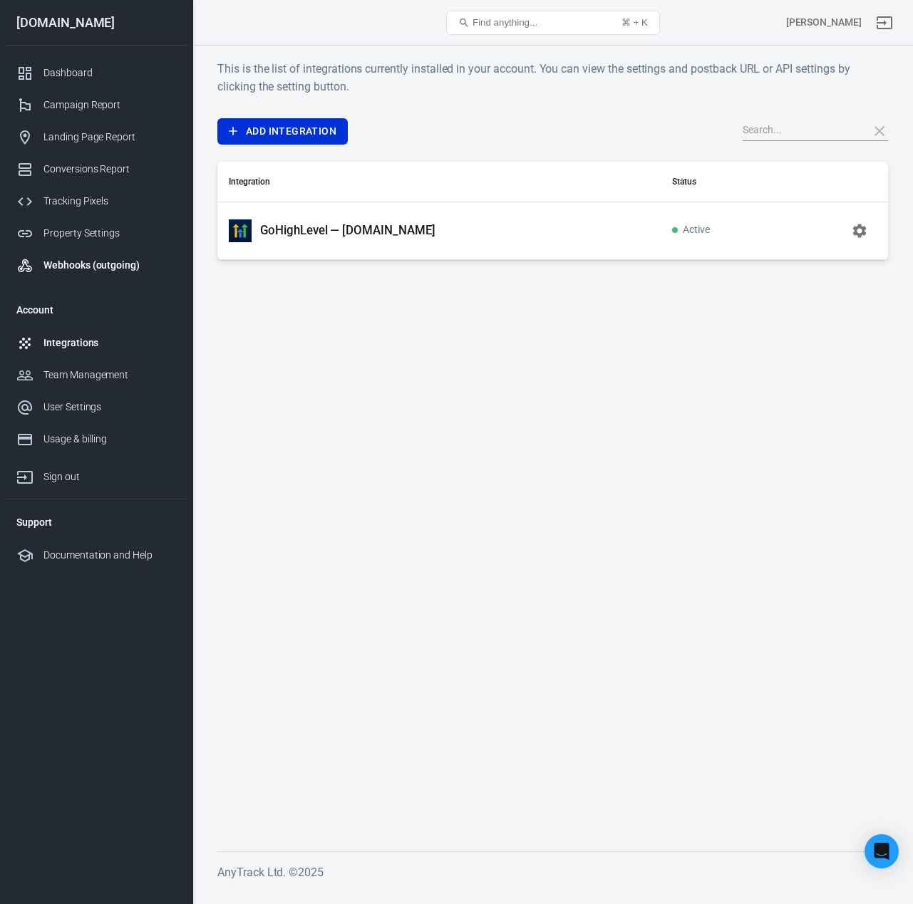
click at [56, 265] on div "Webhooks (outgoing)" at bounding box center [109, 265] width 133 height 15
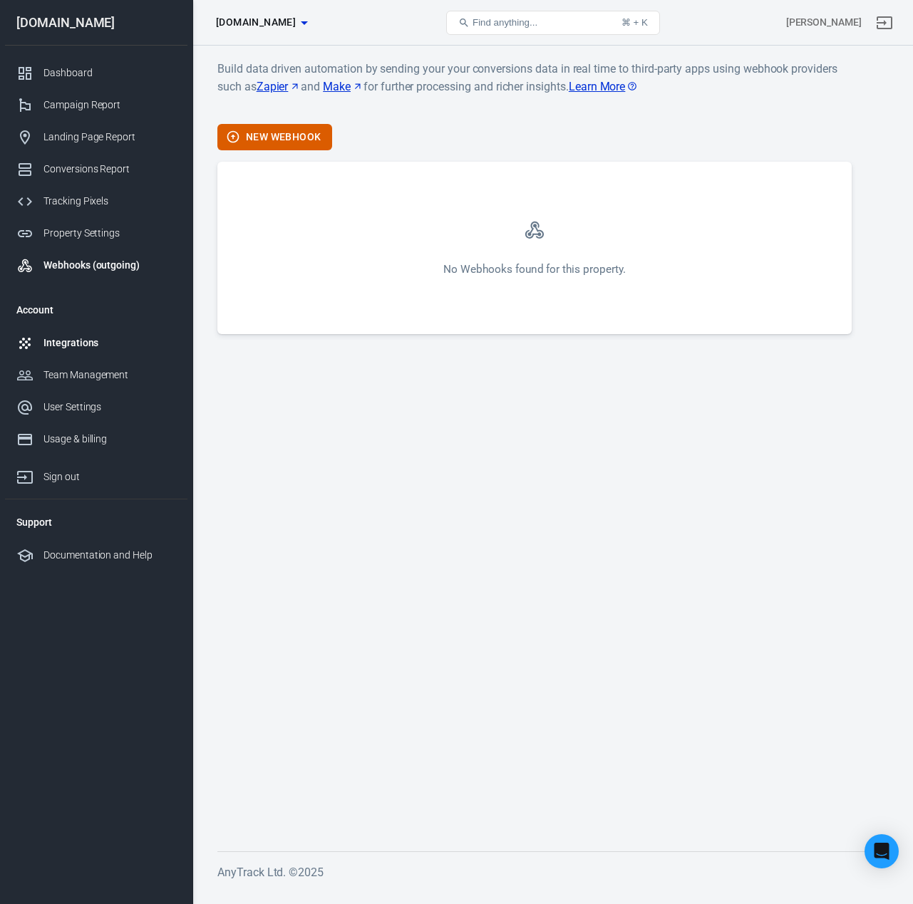
click at [81, 335] on link "Integrations" at bounding box center [96, 343] width 182 height 32
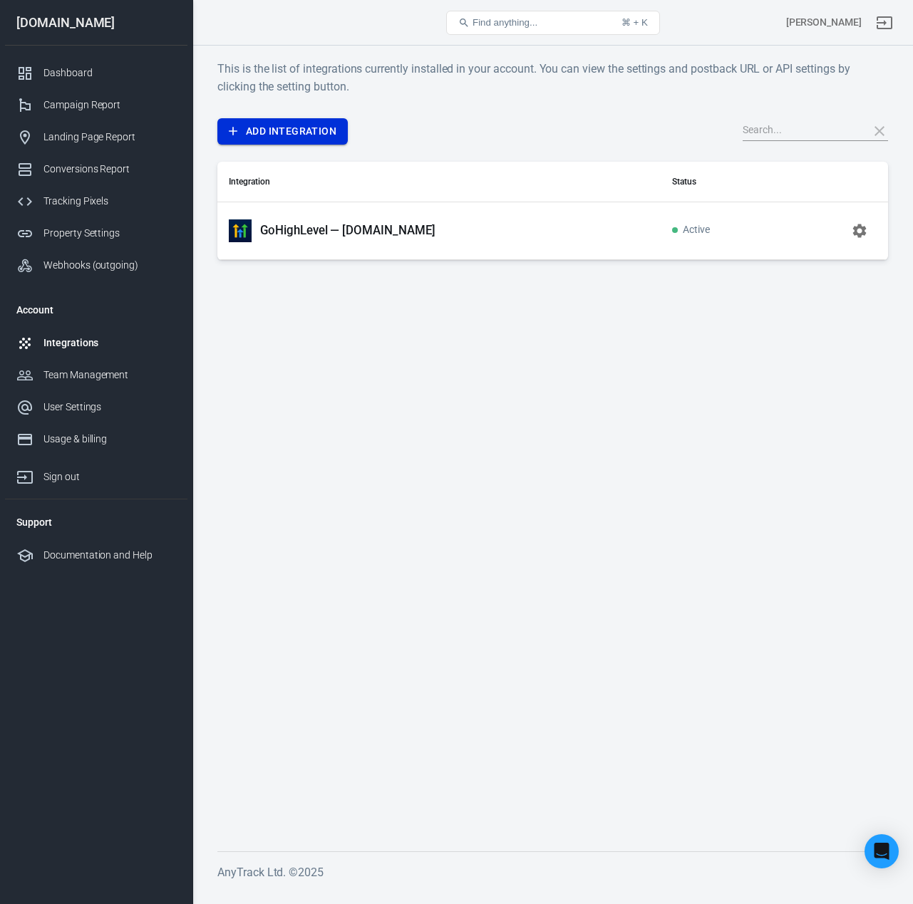
click at [284, 125] on link "Add Integration" at bounding box center [282, 131] width 130 height 26
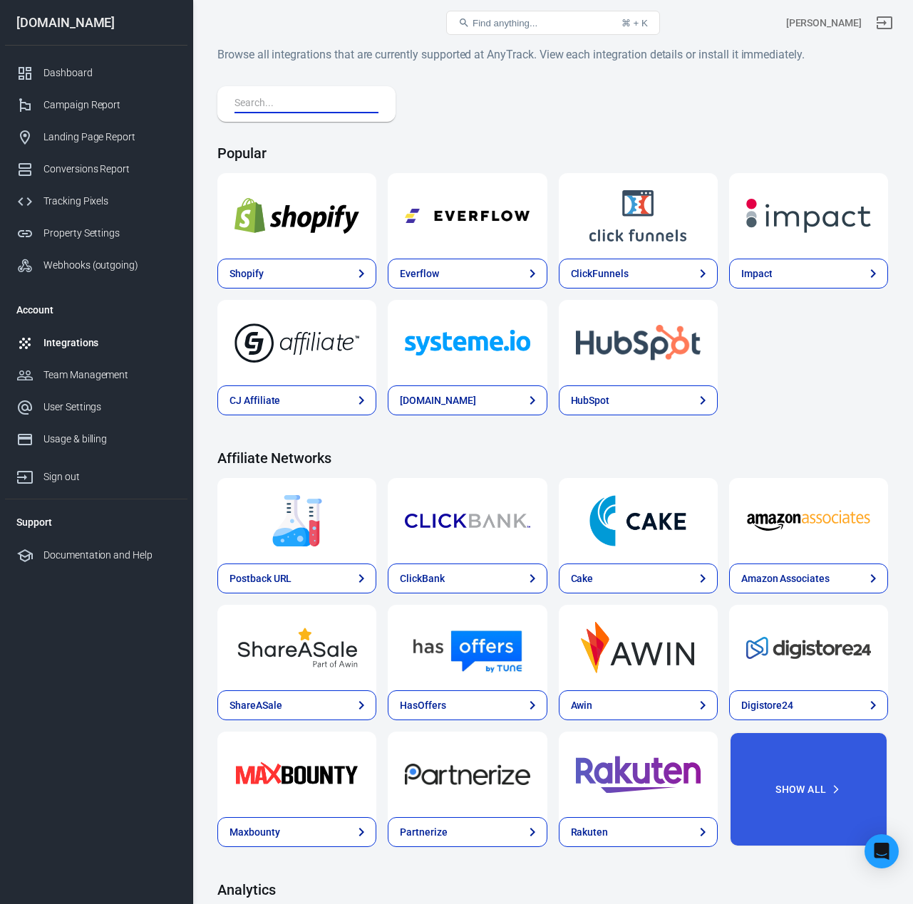
click at [346, 105] on input "text" at bounding box center [303, 104] width 138 height 19
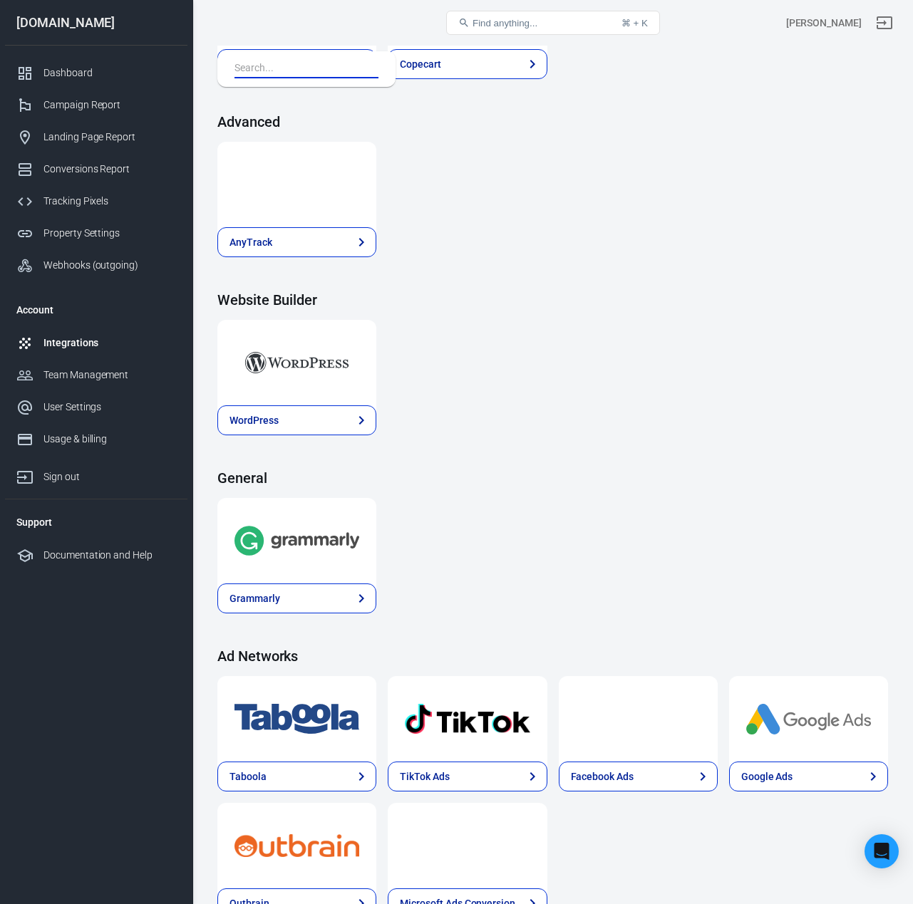
scroll to position [1657, 0]
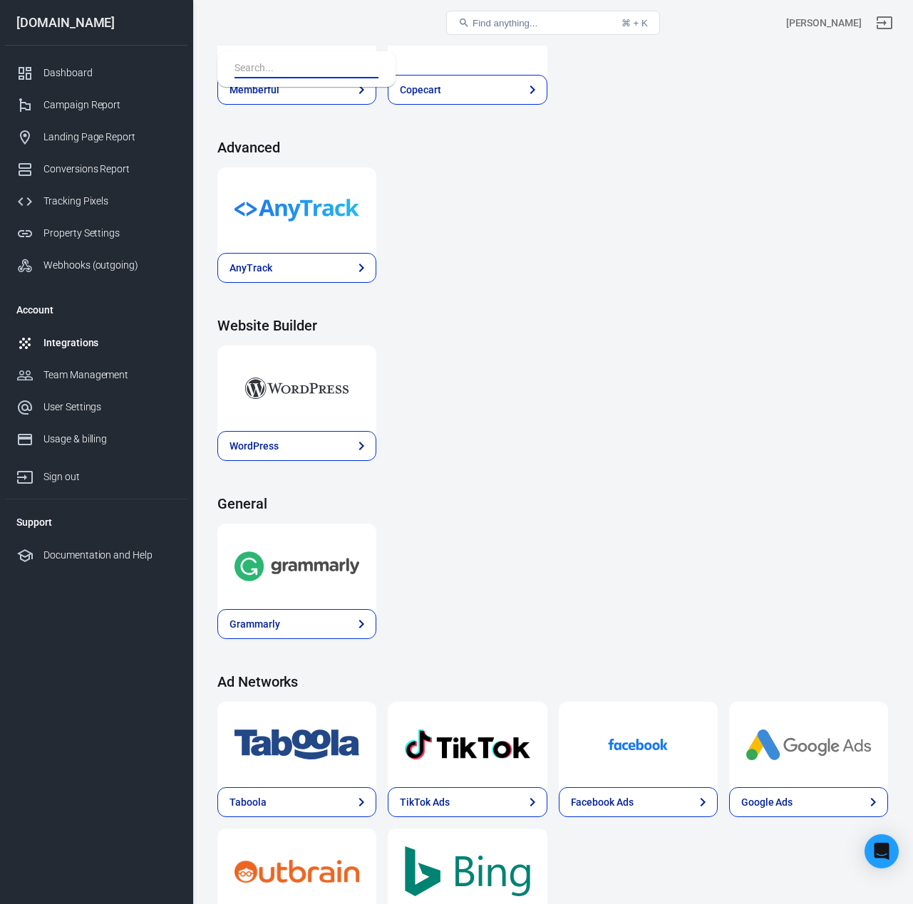
click at [311, 215] on img at bounding box center [296, 210] width 125 height 51
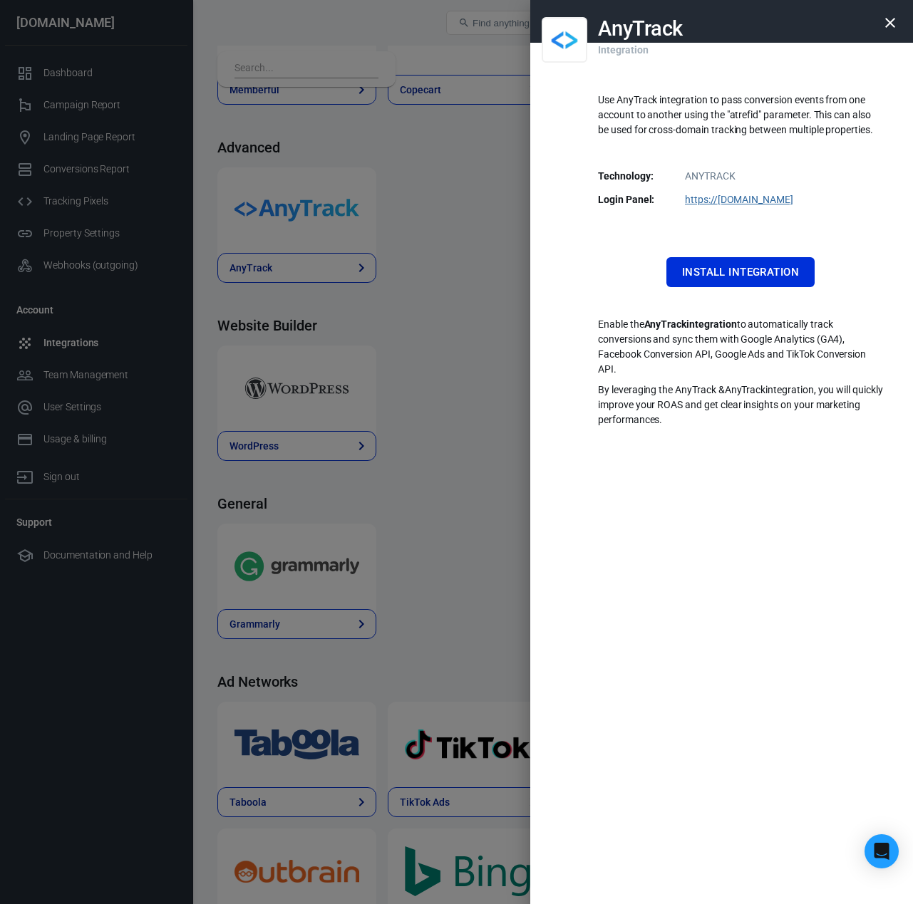
click at [445, 284] on div at bounding box center [456, 452] width 913 height 904
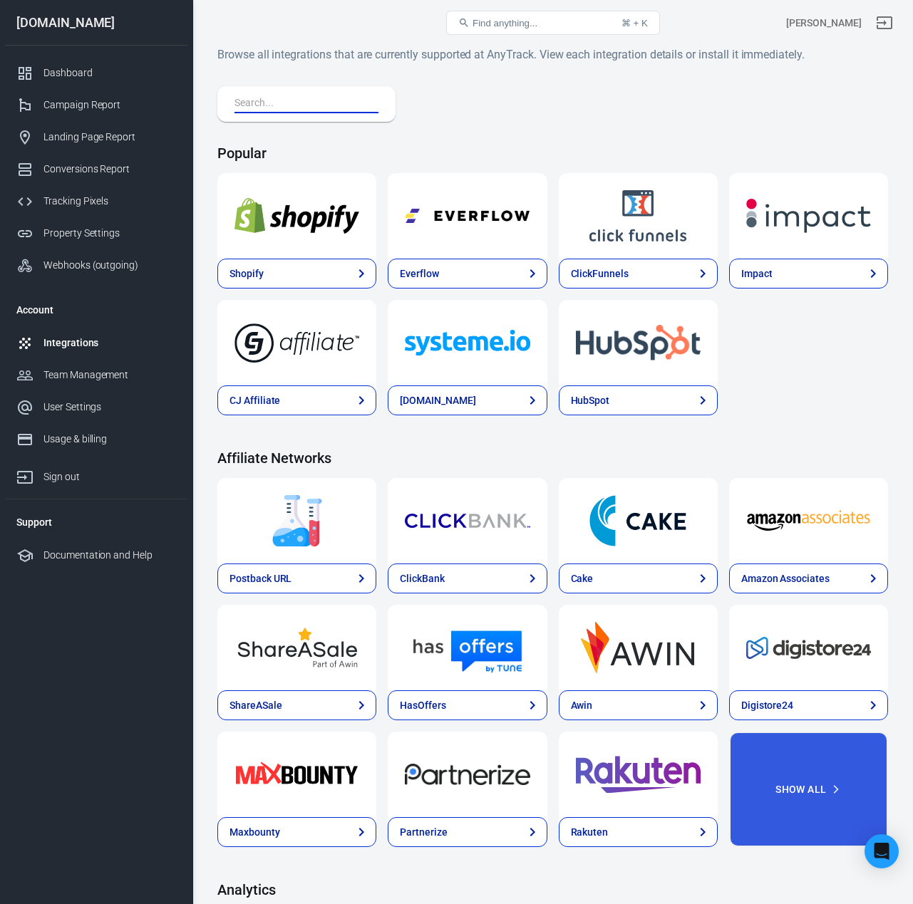
click at [304, 110] on input "text" at bounding box center [303, 104] width 138 height 19
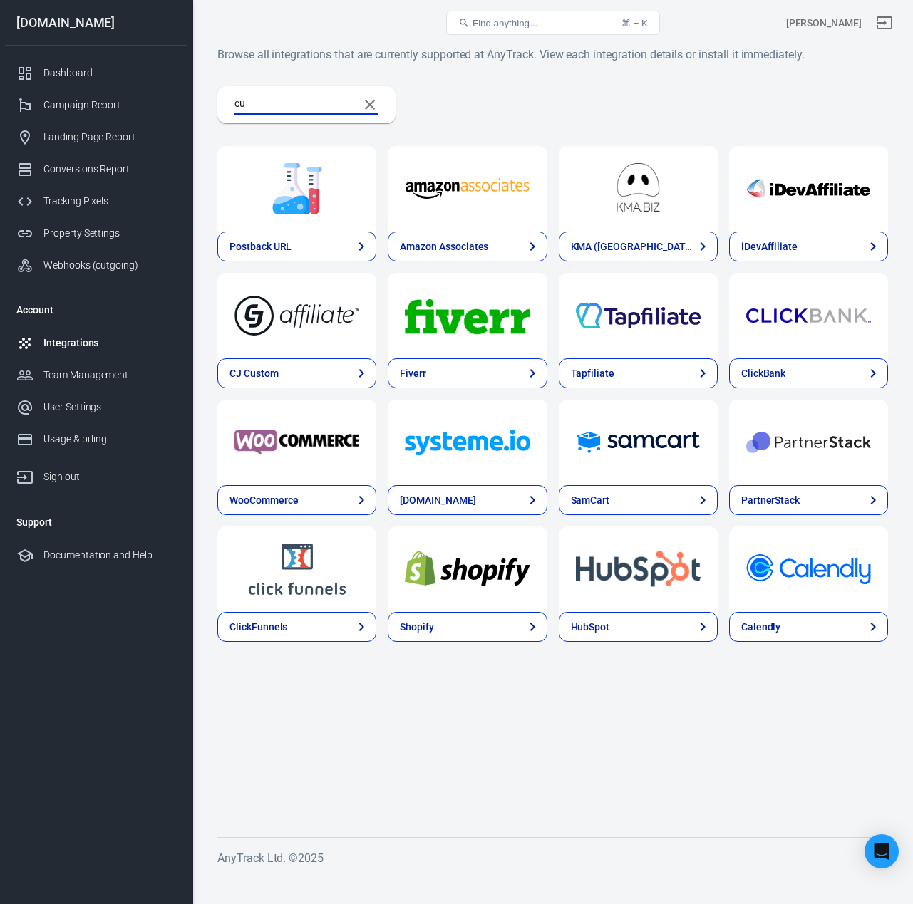
type input "c"
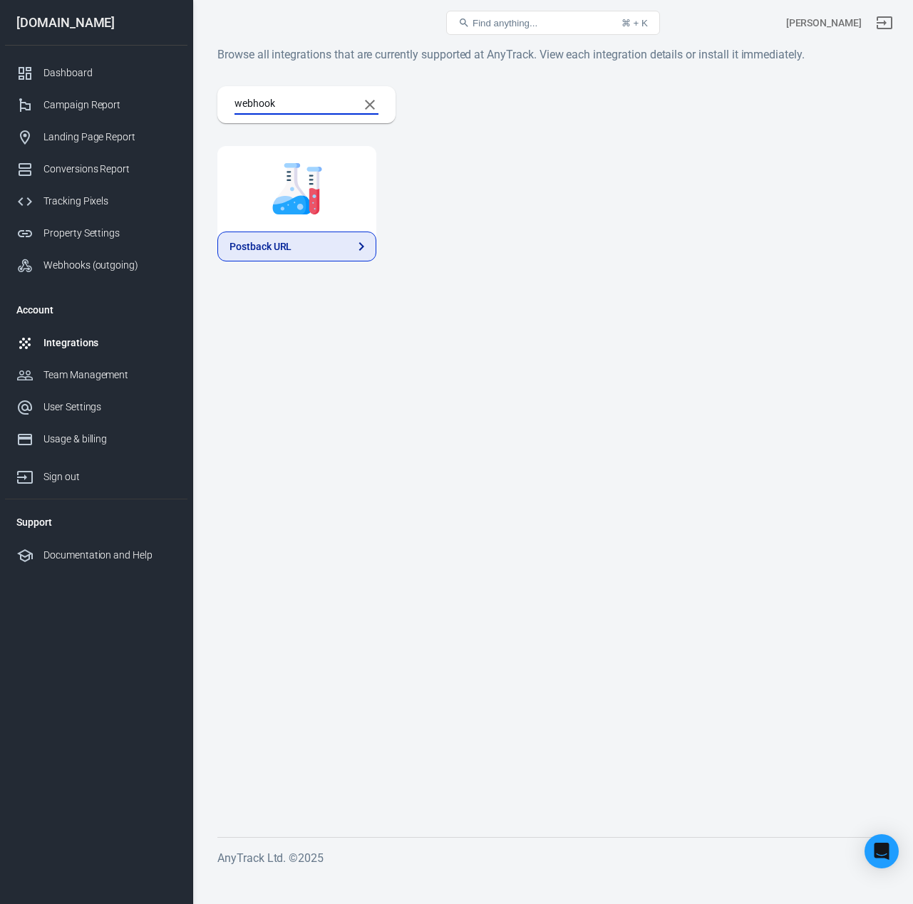
type input "webhook"
click at [297, 261] on link "Postback URL" at bounding box center [296, 247] width 159 height 30
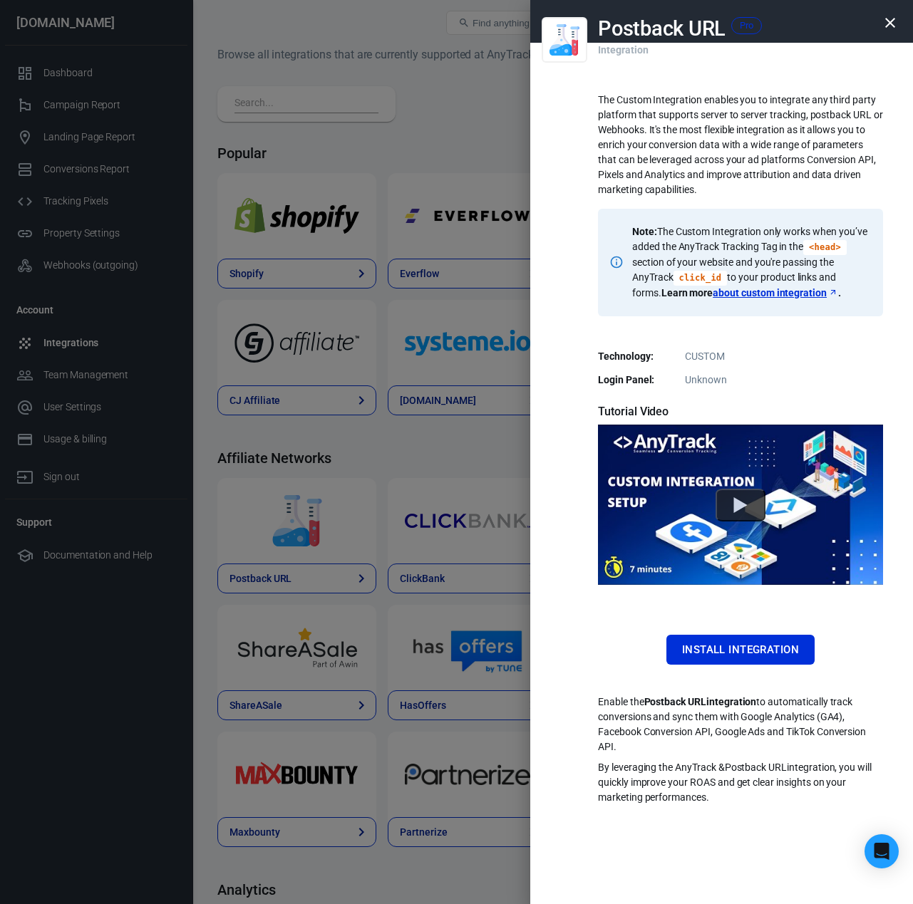
click at [434, 186] on div at bounding box center [456, 452] width 913 height 904
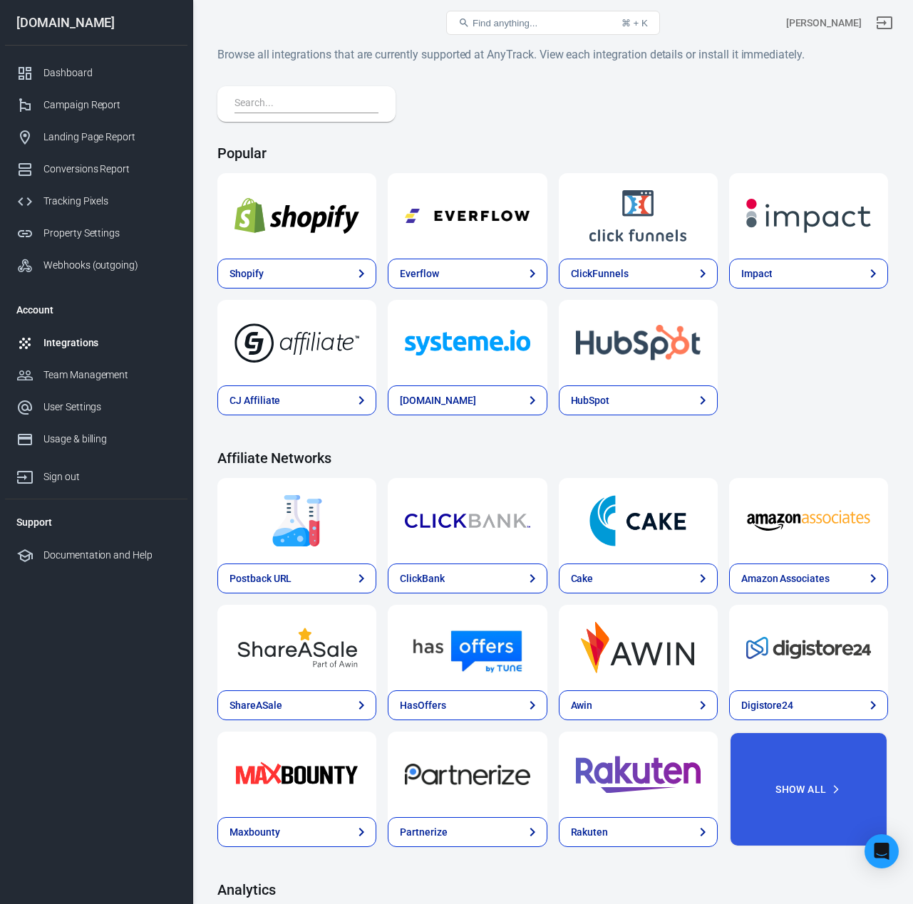
click at [269, 104] on input "text" at bounding box center [303, 104] width 138 height 19
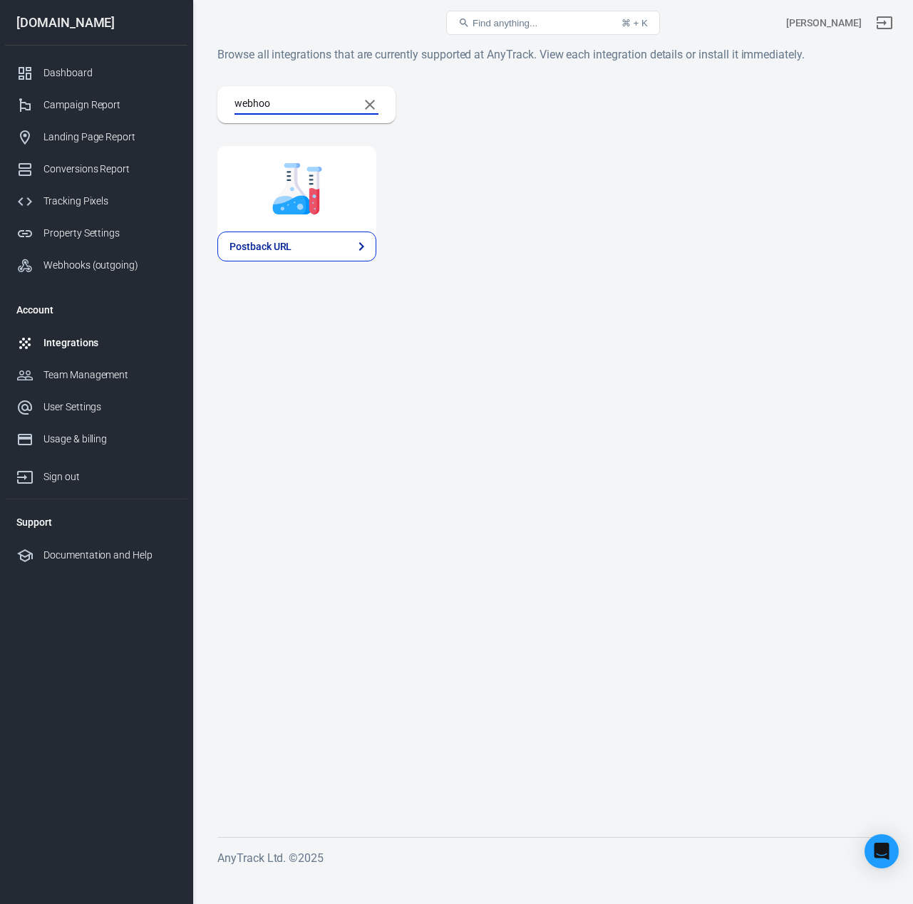
type input "webhook"
click at [284, 254] on link "Postback URL" at bounding box center [296, 247] width 159 height 30
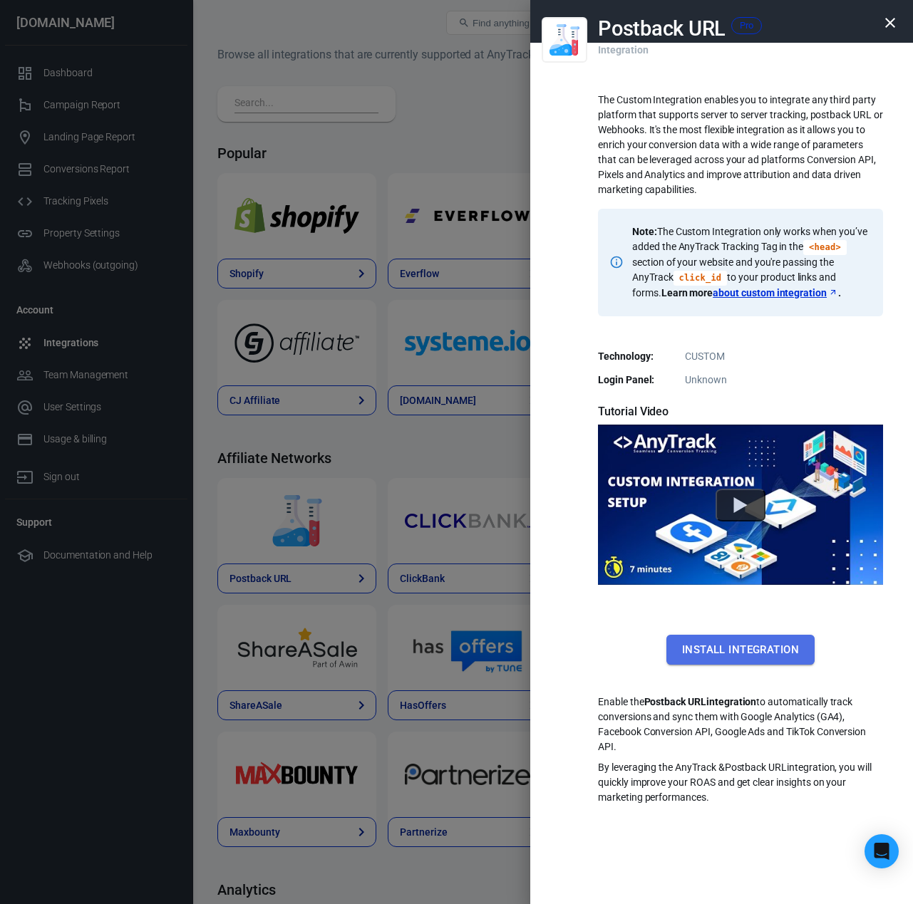
click at [735, 649] on button "Install Integration" at bounding box center [740, 650] width 148 height 30
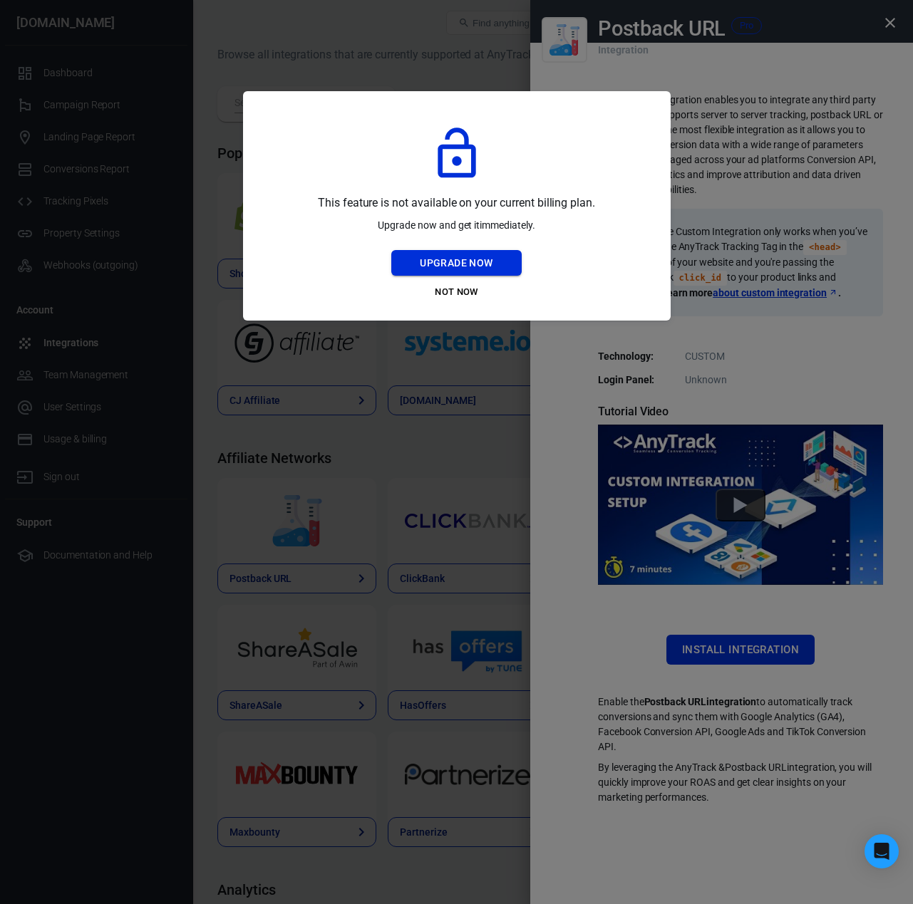
click at [464, 264] on button "Upgrade Now" at bounding box center [456, 263] width 130 height 26
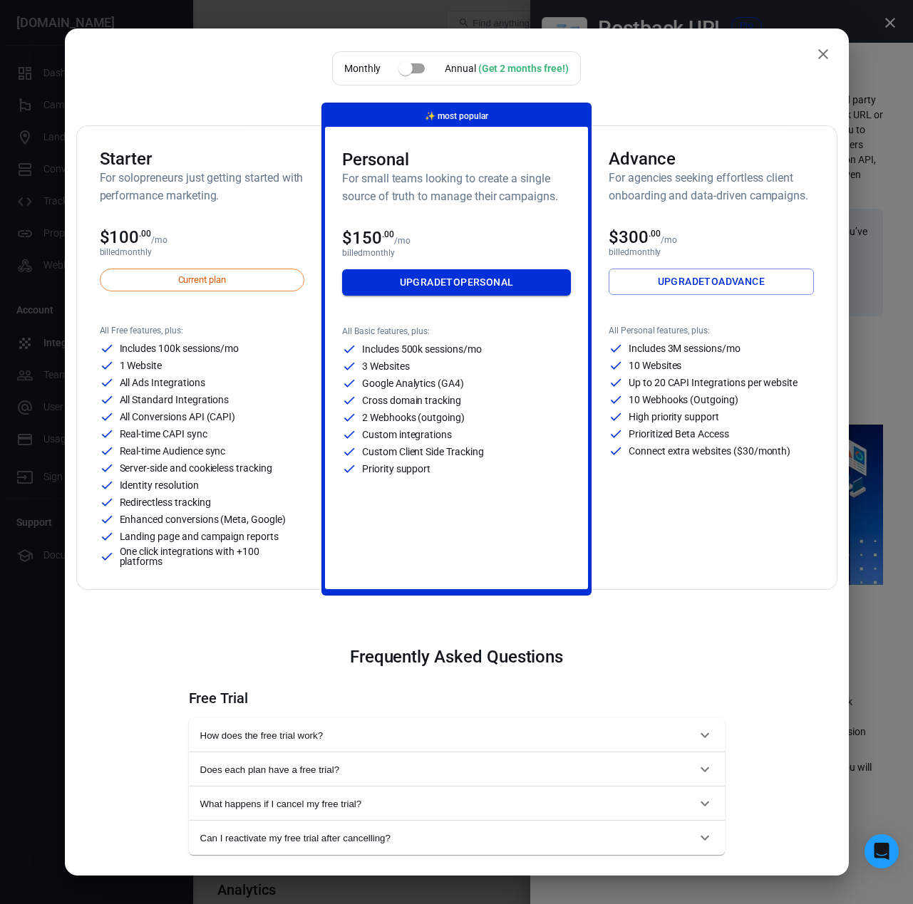
click at [502, 284] on link "Upgrade to Personal" at bounding box center [456, 282] width 229 height 26
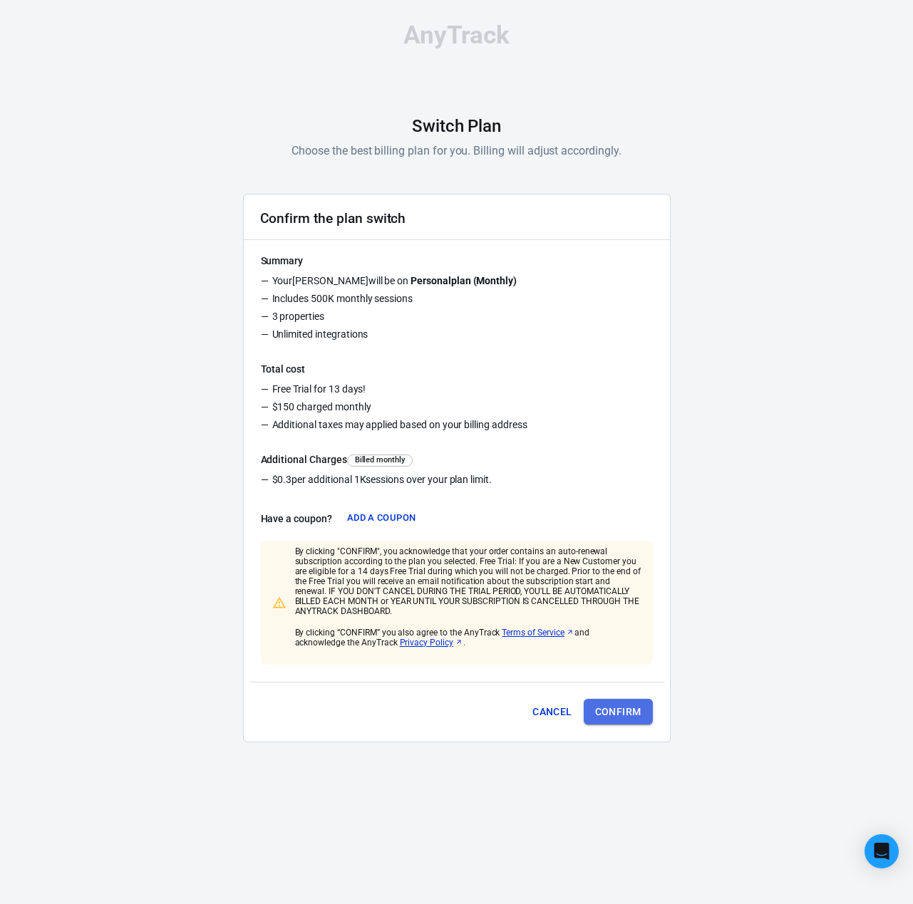
click at [613, 712] on button "Confirm" at bounding box center [617, 712] width 69 height 26
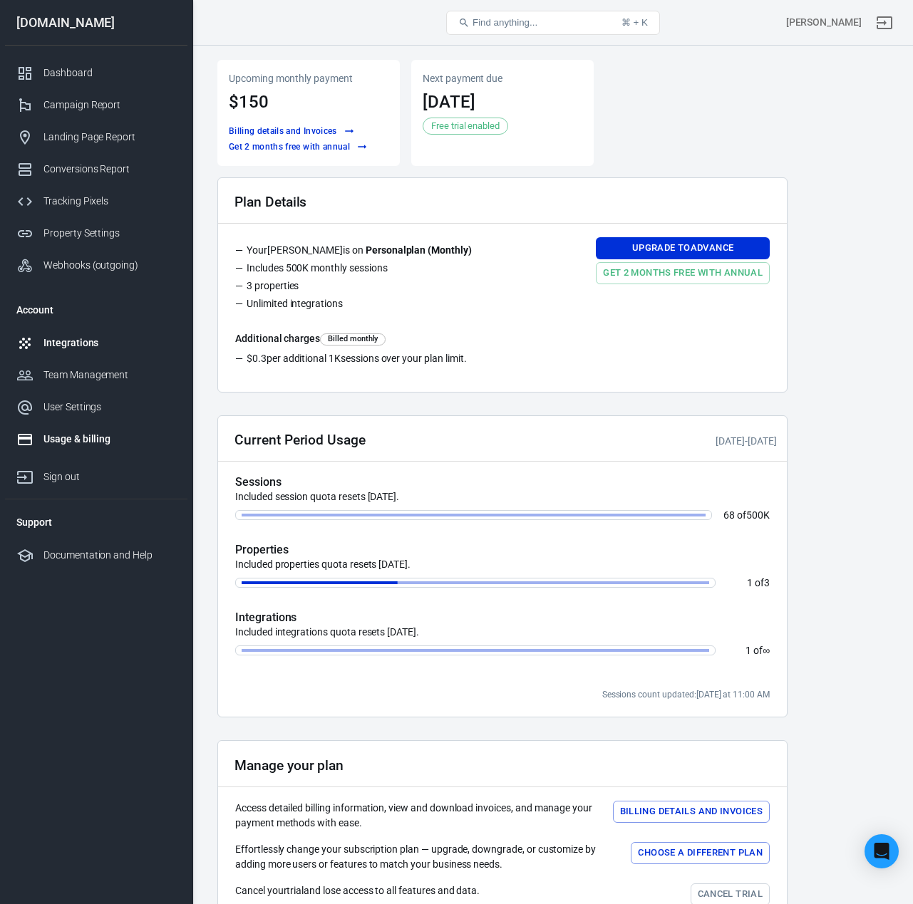
click at [88, 341] on div "Integrations" at bounding box center [109, 343] width 133 height 15
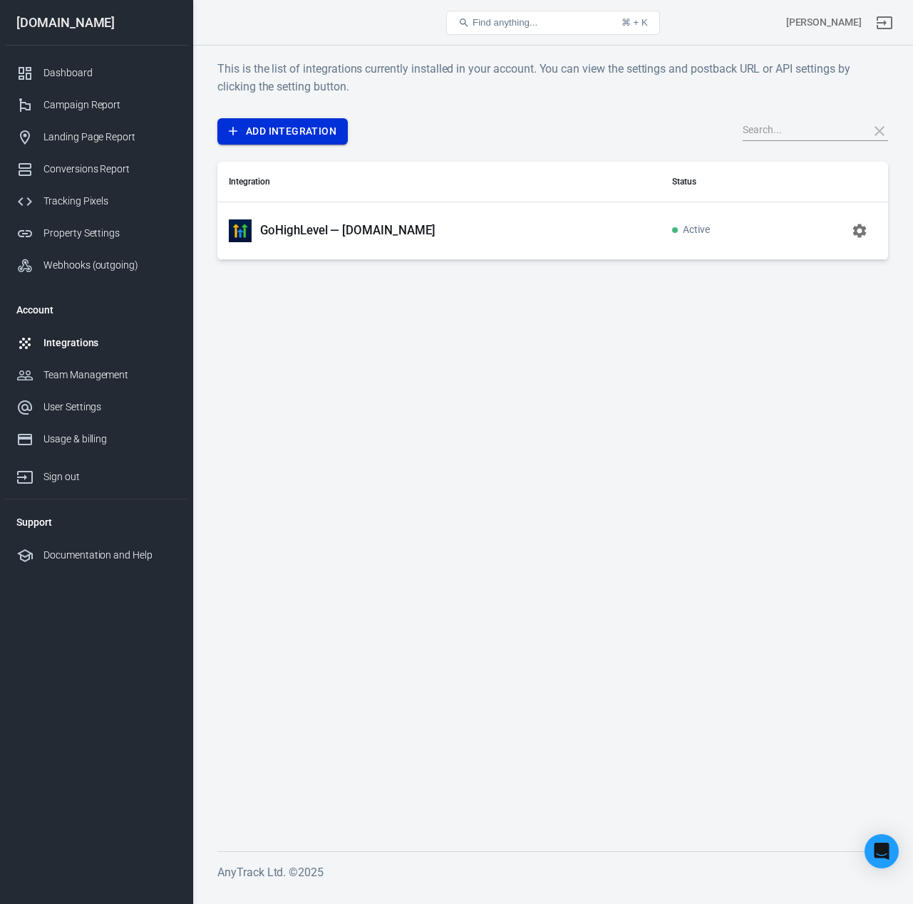
click at [291, 123] on link "Add Integration" at bounding box center [282, 131] width 130 height 26
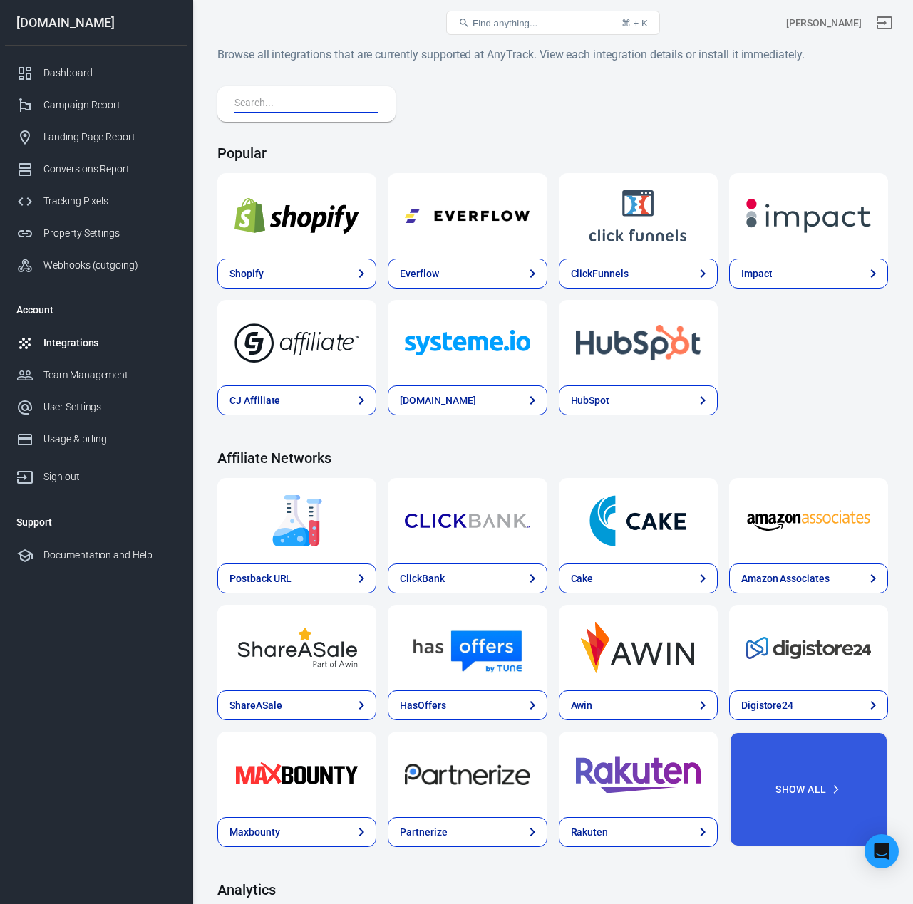
click at [313, 105] on input "text" at bounding box center [303, 104] width 138 height 19
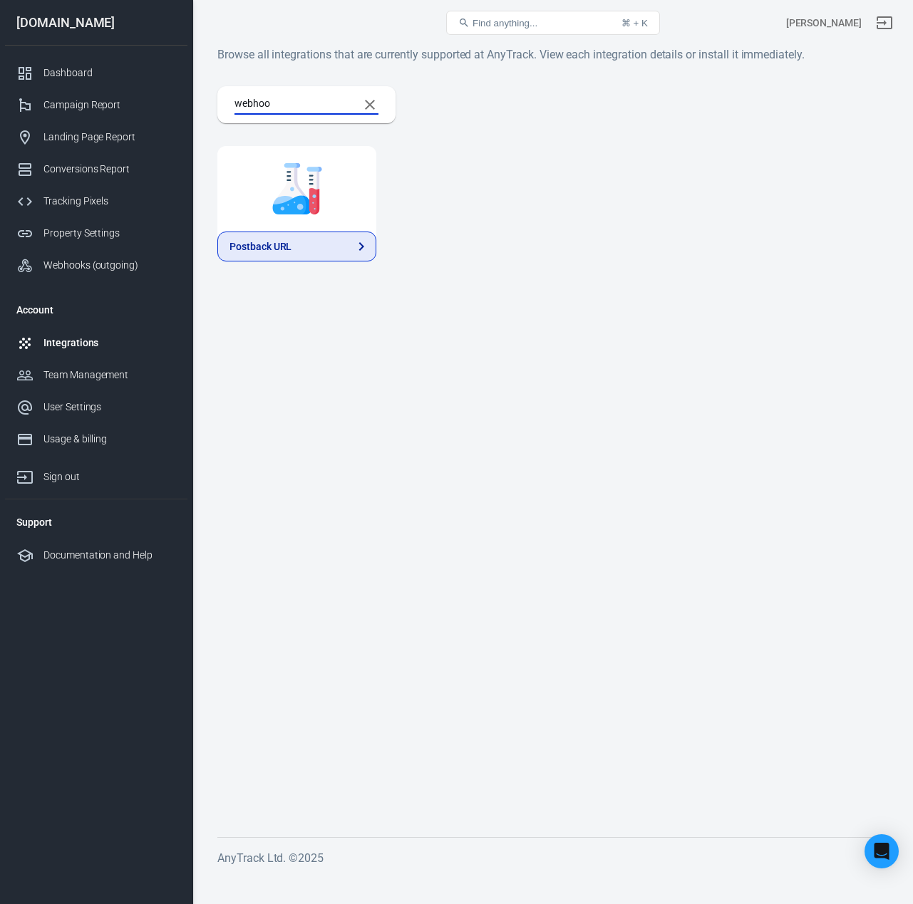
type input "webhoo"
click at [305, 238] on link "Postback URL" at bounding box center [296, 247] width 159 height 30
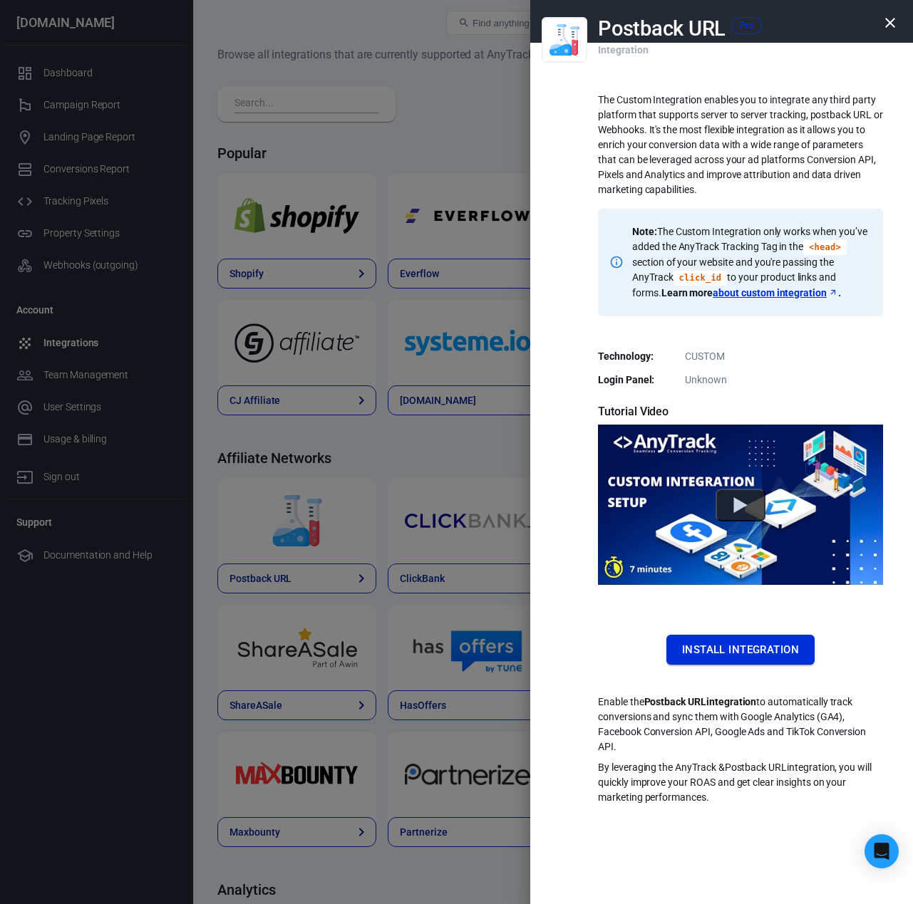
click at [748, 645] on button "Install Integration" at bounding box center [740, 650] width 148 height 30
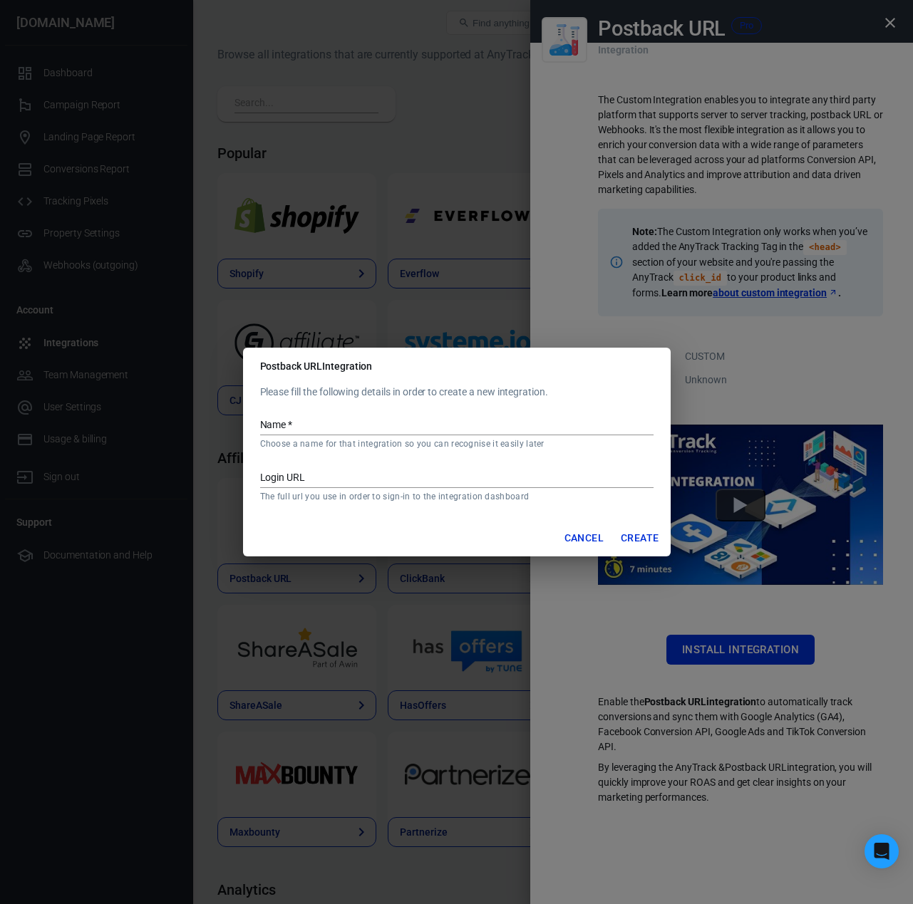
click at [298, 420] on input "Name   *" at bounding box center [456, 426] width 393 height 19
type input "GHL Call Integration"
click at [339, 480] on input "Login URL" at bounding box center [456, 478] width 393 height 19
click at [320, 477] on input "Login URL" at bounding box center [456, 478] width 393 height 19
paste input "https://app.gohighlevel.com"
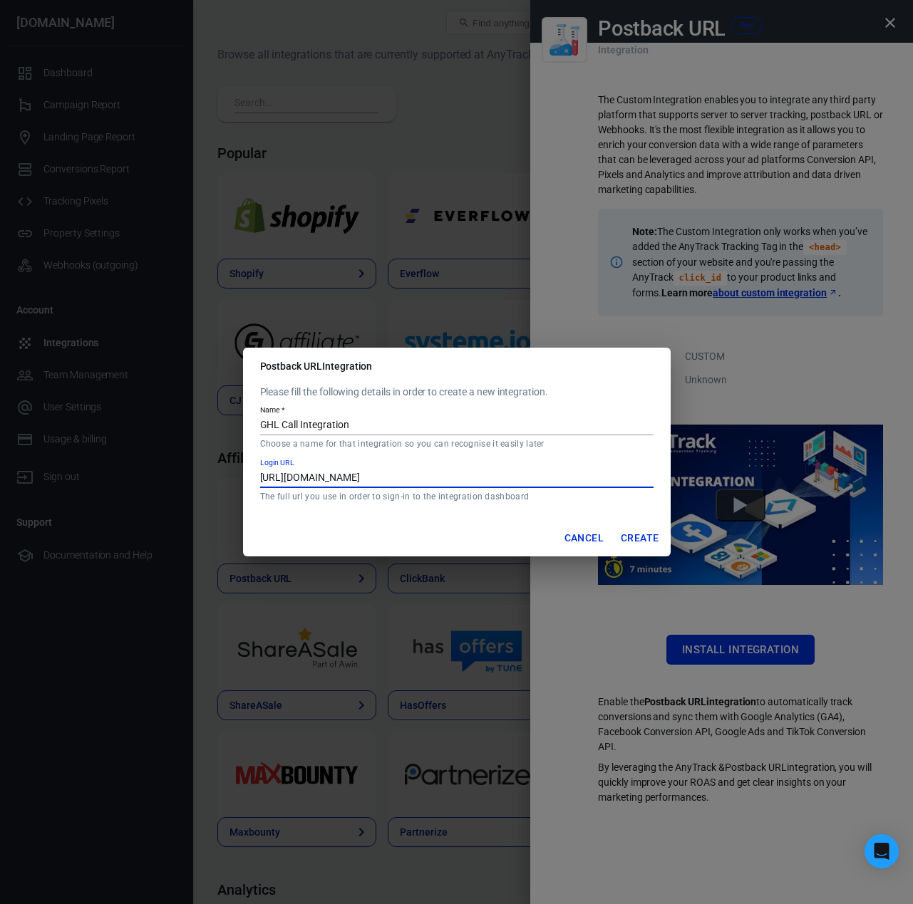
type input "https://app.gohighlevel.com"
click at [651, 528] on button "Create" at bounding box center [639, 538] width 49 height 26
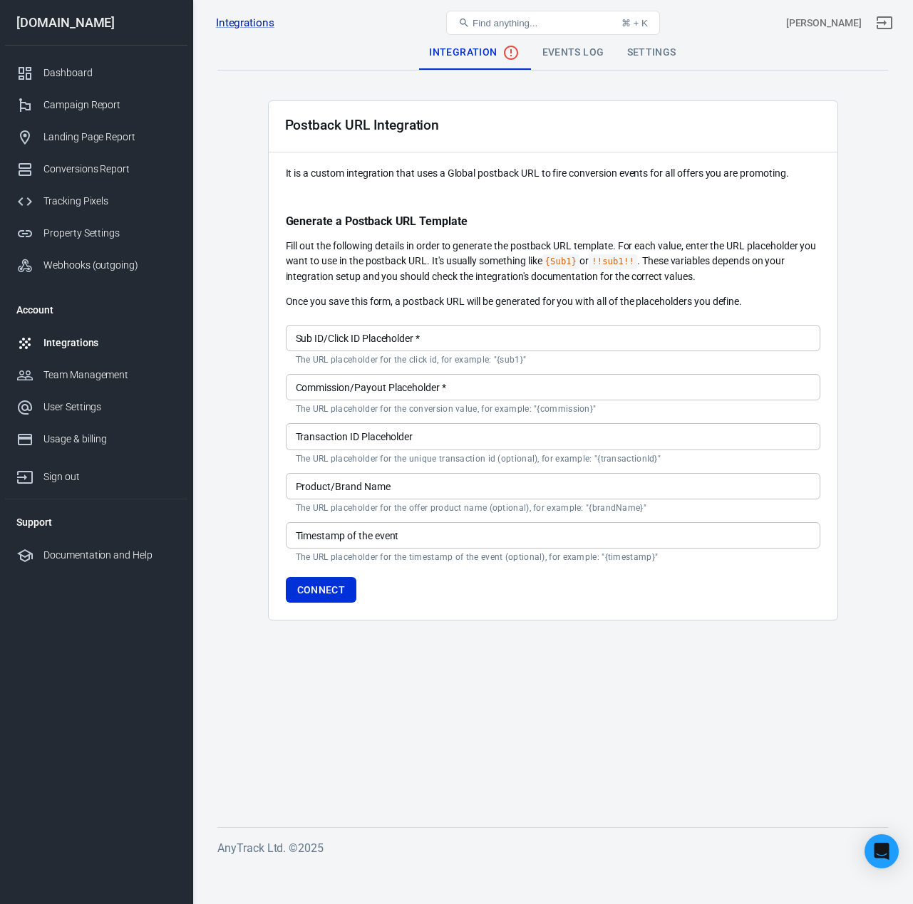
click at [566, 658] on main "Integration Events Log Settings Postback URL Integration It is a custom integra…" at bounding box center [552, 420] width 670 height 769
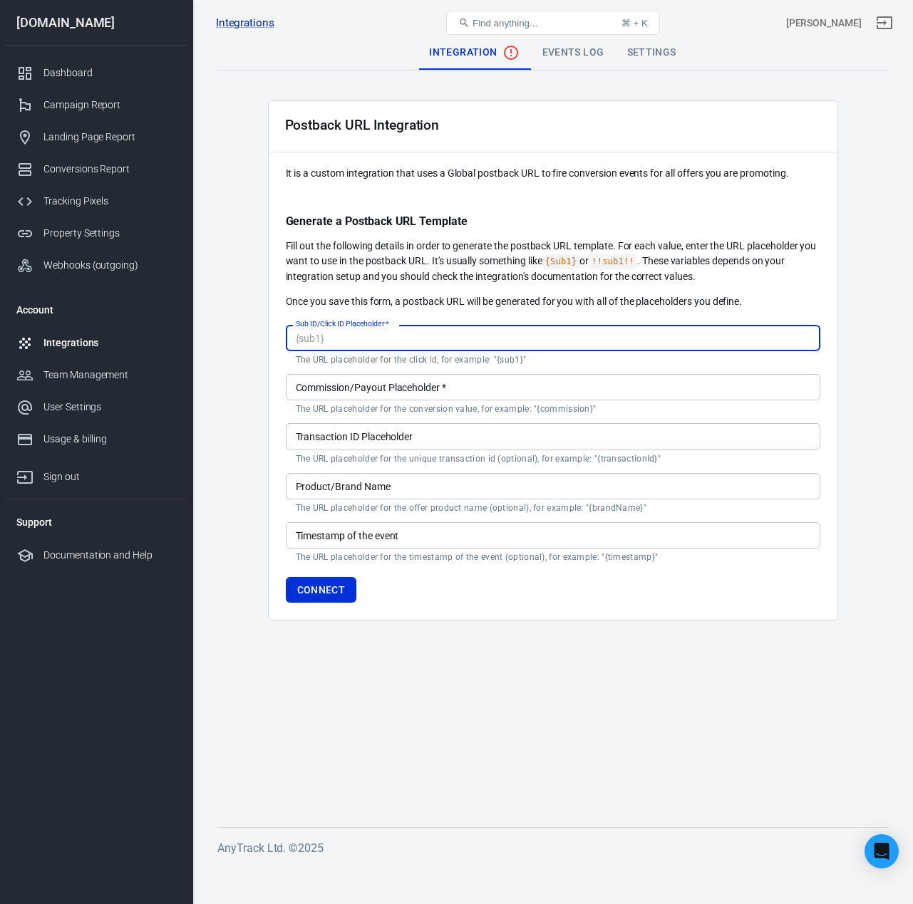
click at [409, 334] on input "Sub ID/Click ID Placeholder   *" at bounding box center [553, 338] width 534 height 26
paste input "{click_id}"
type input "{click_id}"
click at [339, 391] on input "Commission/Payout Placeholder   *" at bounding box center [553, 387] width 534 height 26
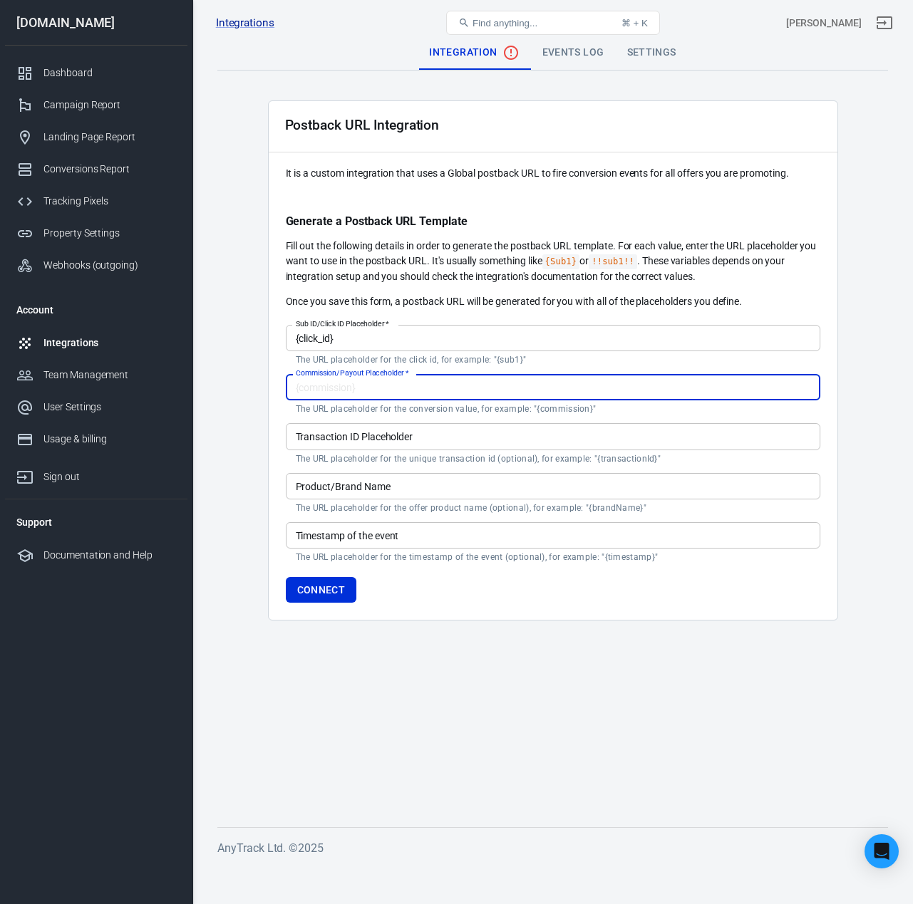
paste input "{value}"
type input "{value}"
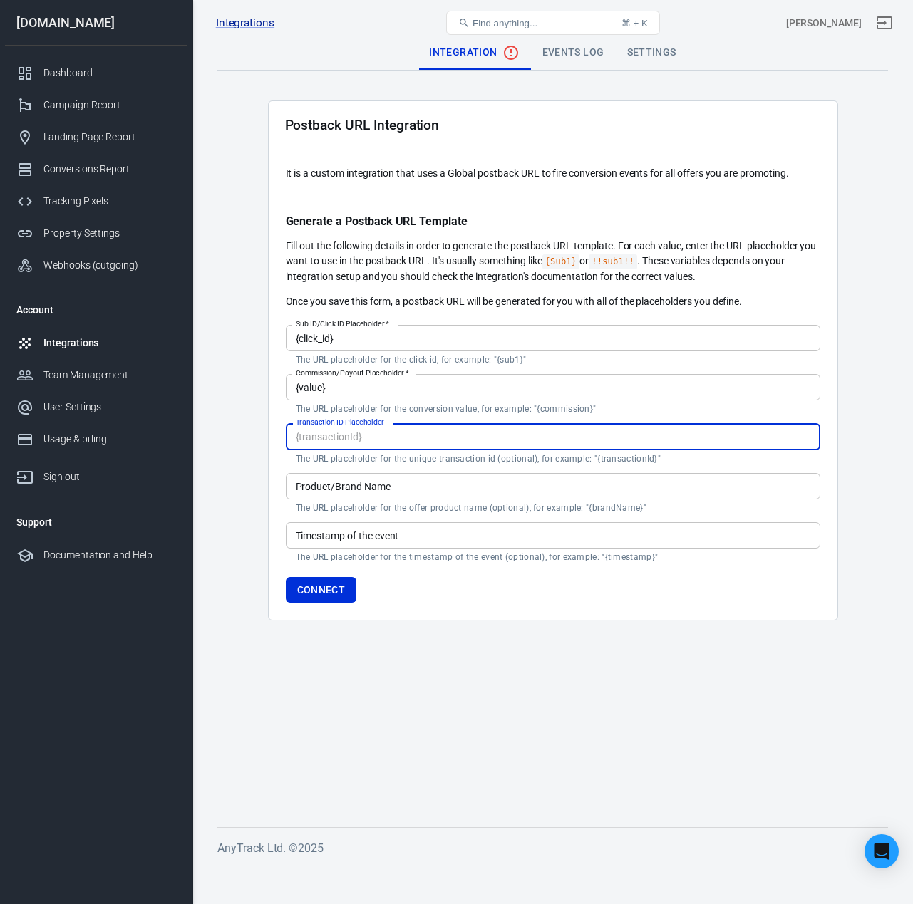
click at [342, 434] on input "Transaction ID Placeholder" at bounding box center [553, 436] width 534 height 26
paste input "{transaction_id}"
type input "{transaction_id}"
click at [353, 479] on input "Product/Brand Name" at bounding box center [553, 486] width 534 height 26
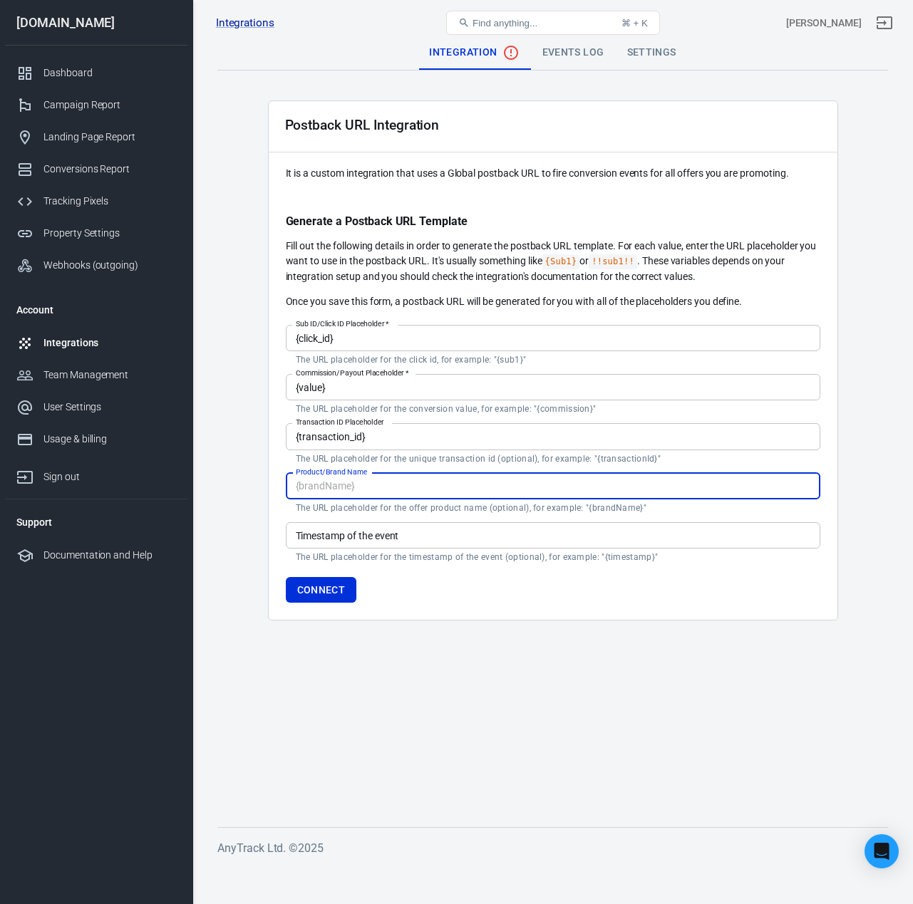
paste input "GoHighLevelCall"
type input "GoHighLevelCall"
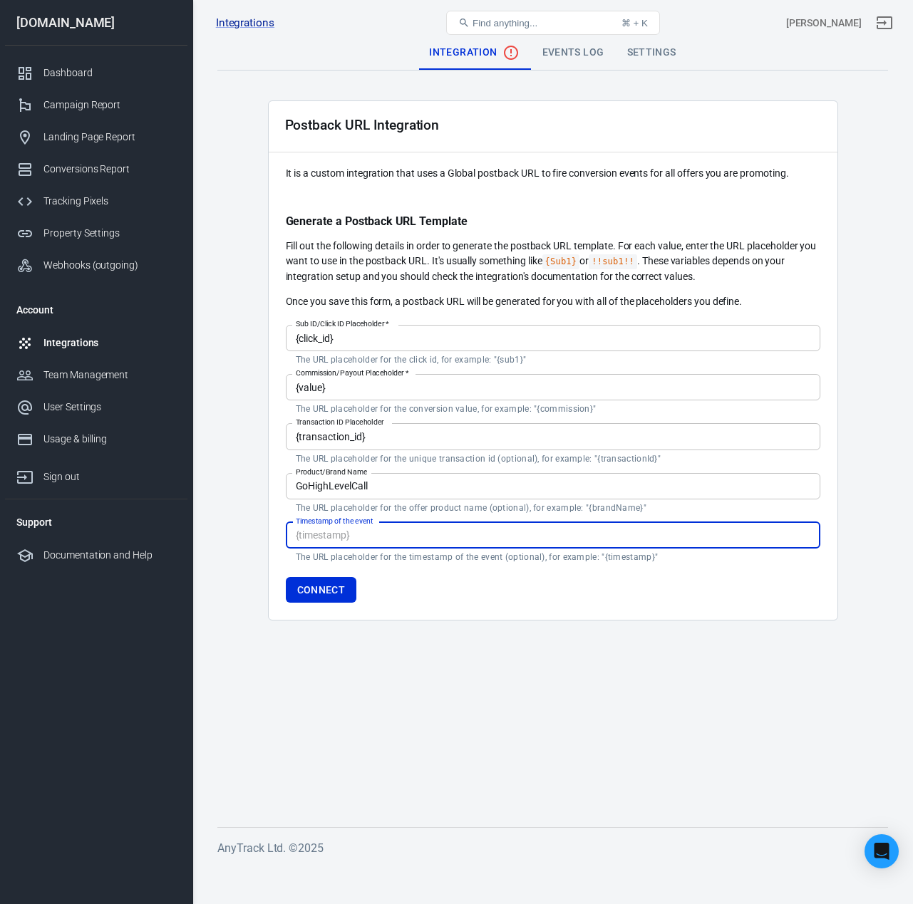
click at [355, 533] on input "Timestamp of the event" at bounding box center [553, 535] width 534 height 26
paste input "{timestamp}"
type input "{timestamp}"
click at [390, 636] on main "Integration Events Log Settings Postback URL Integration It is a custom integra…" at bounding box center [552, 420] width 670 height 769
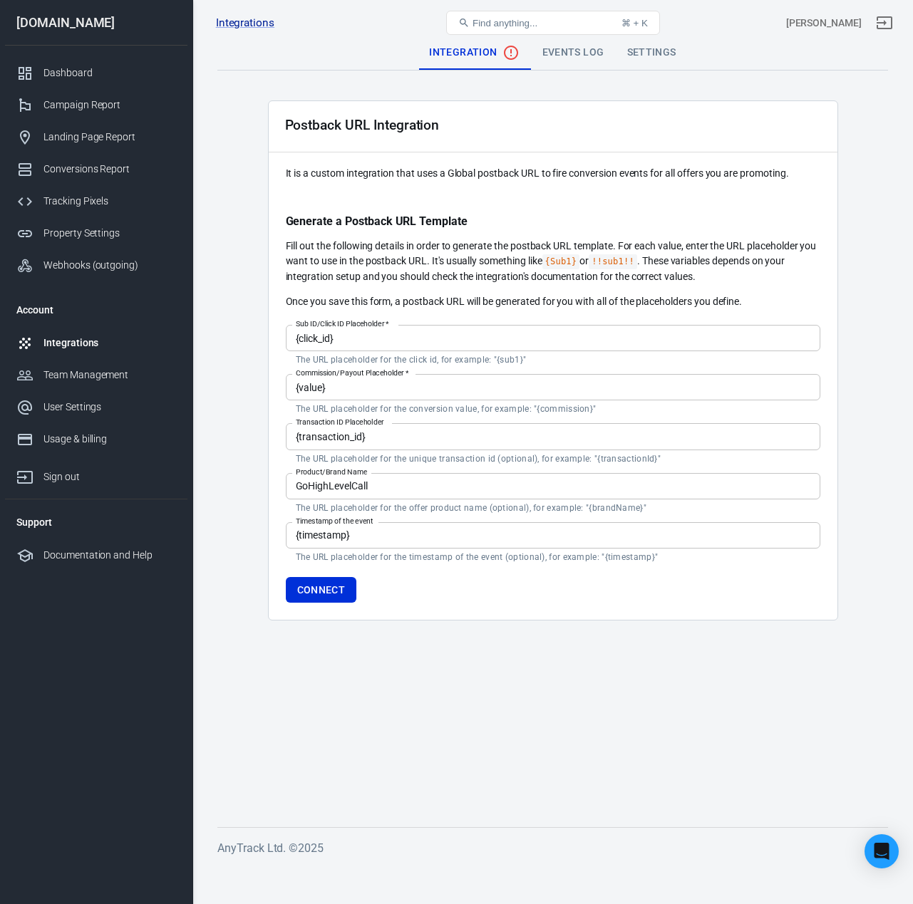
click at [341, 588] on button "Connect" at bounding box center [321, 590] width 71 height 26
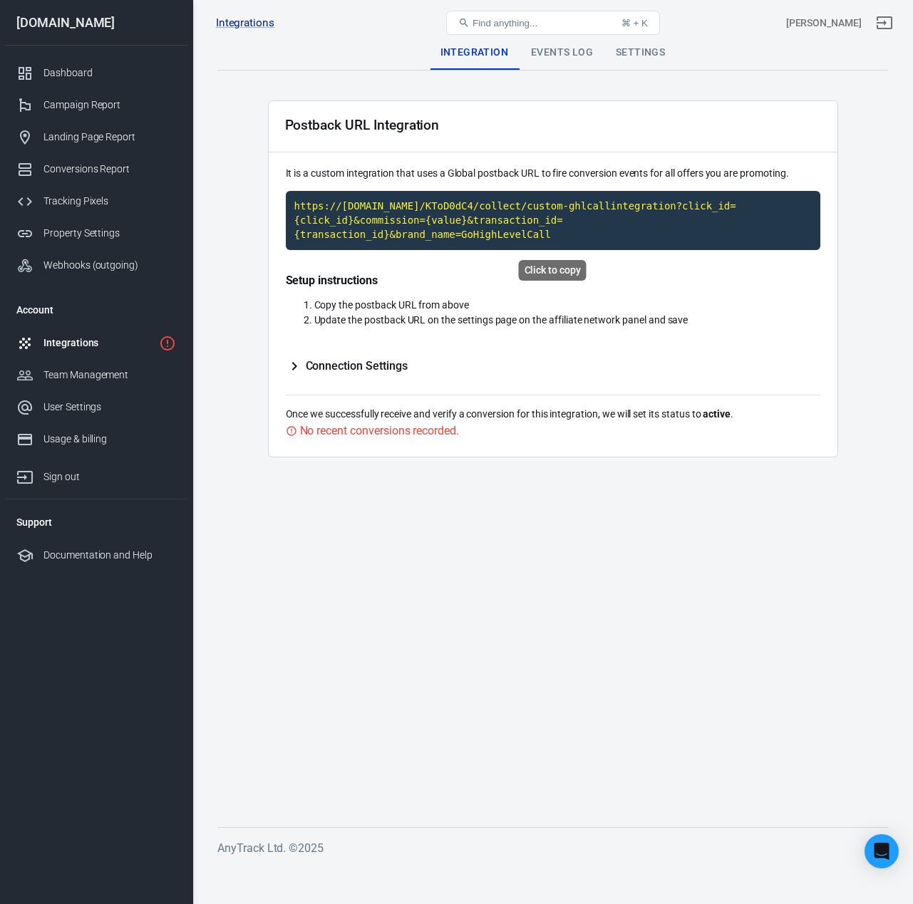
click at [420, 221] on code "https://t1.anytrack.io/KToD0dC4/collect/custom-ghlcallintegration?click_id={cli…" at bounding box center [553, 220] width 534 height 59
click at [448, 219] on code "https://t1.anytrack.io/KToD0dC4/collect/custom-ghlcallintegration?click_id={cli…" at bounding box center [553, 220] width 534 height 59
click at [632, 57] on div "Settings" at bounding box center [640, 53] width 72 height 34
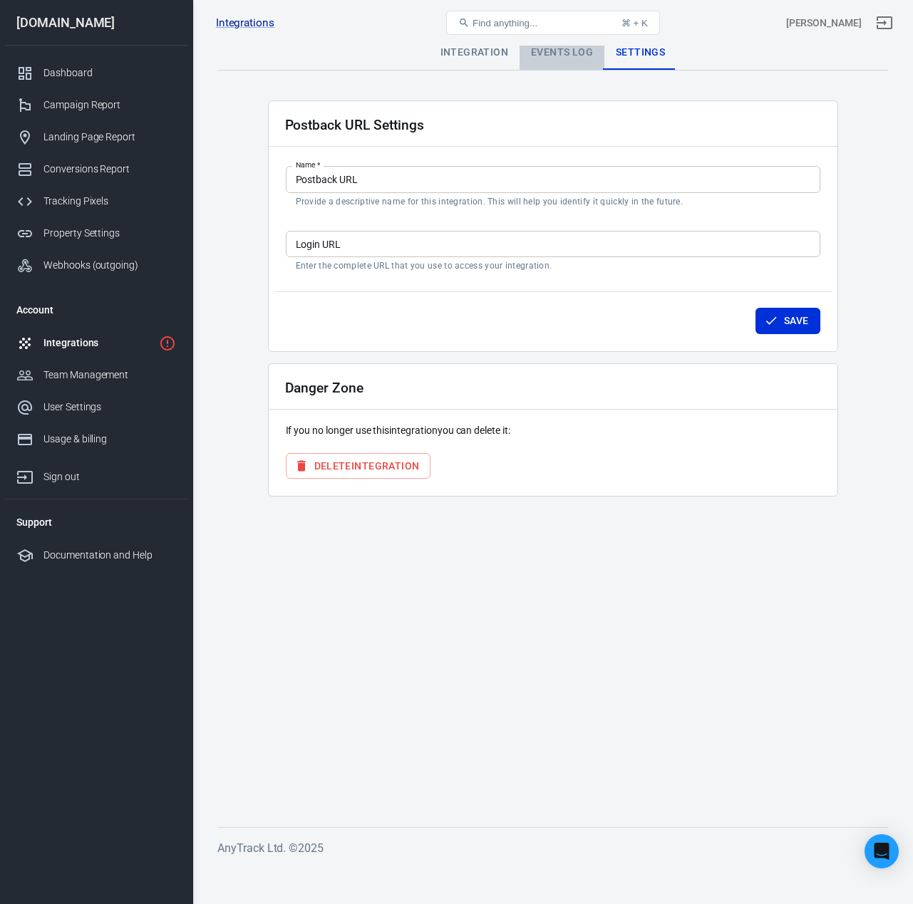
click at [571, 59] on div "Events Log" at bounding box center [561, 53] width 85 height 34
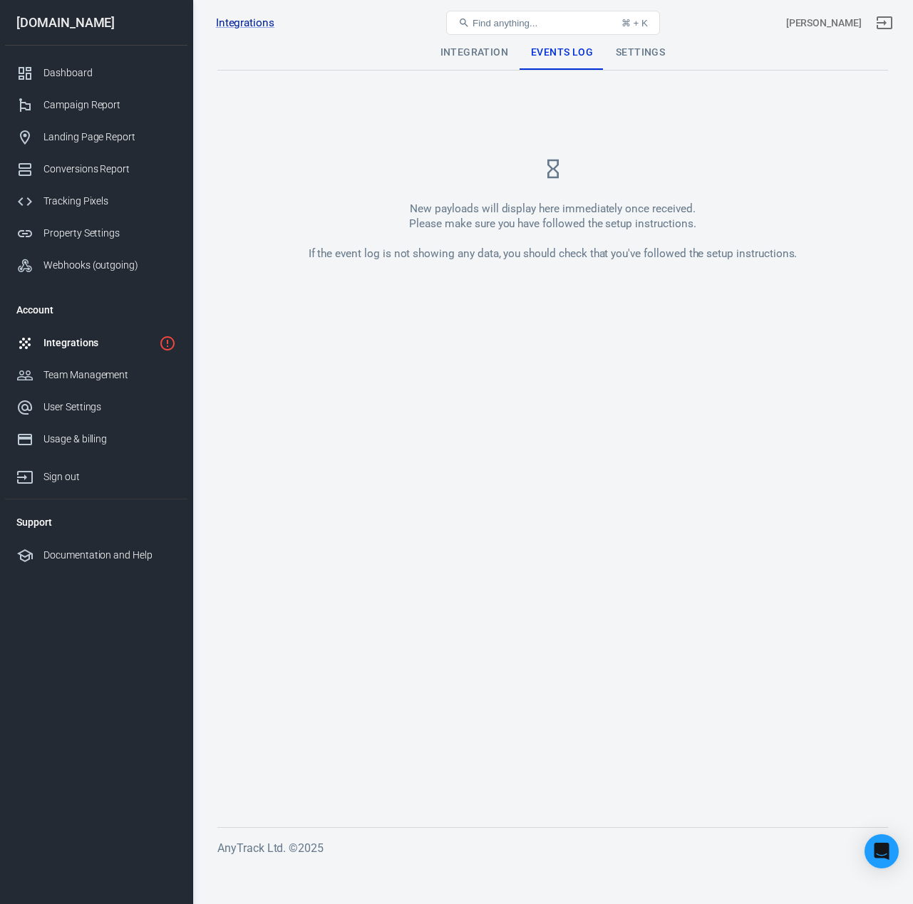
click at [479, 53] on div "Integration" at bounding box center [474, 53] width 90 height 34
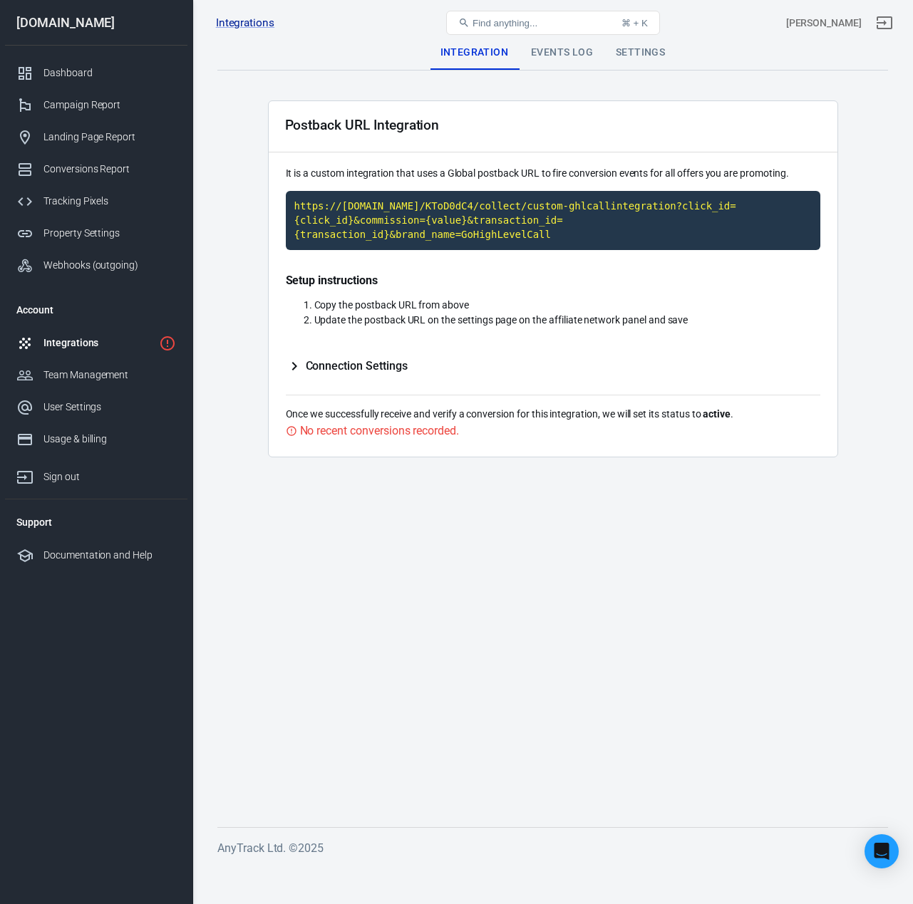
click at [378, 370] on span "Connection Settings" at bounding box center [357, 366] width 102 height 14
type input "{click_id}"
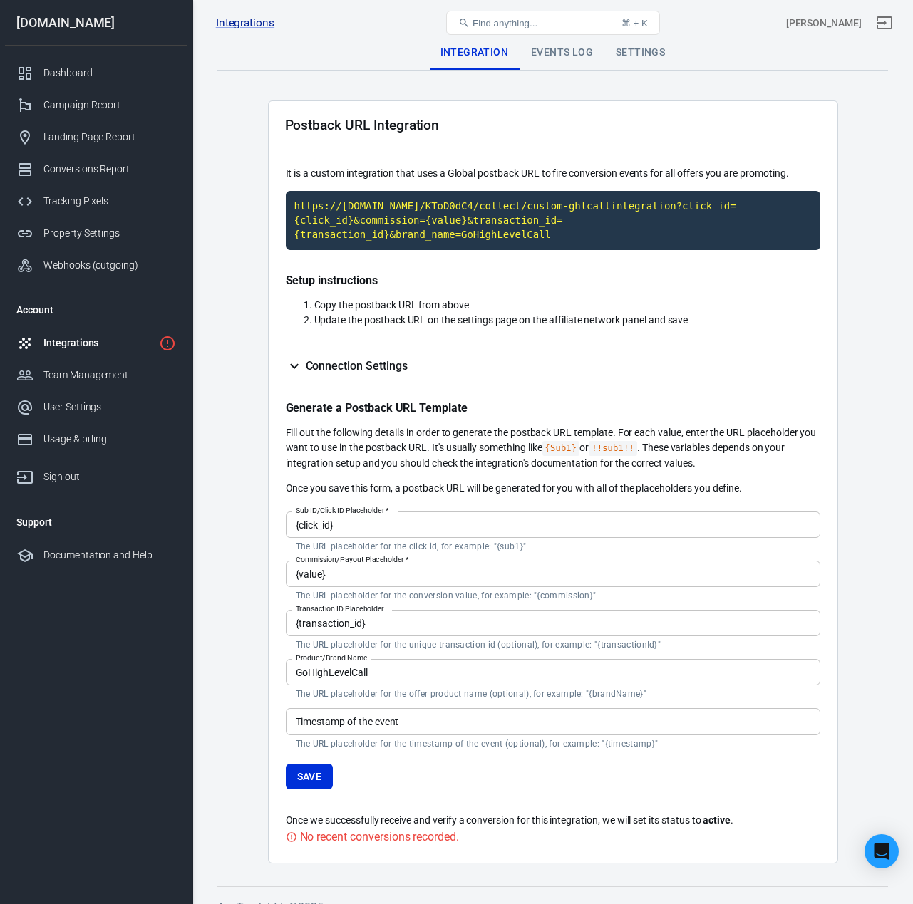
scroll to position [21, 0]
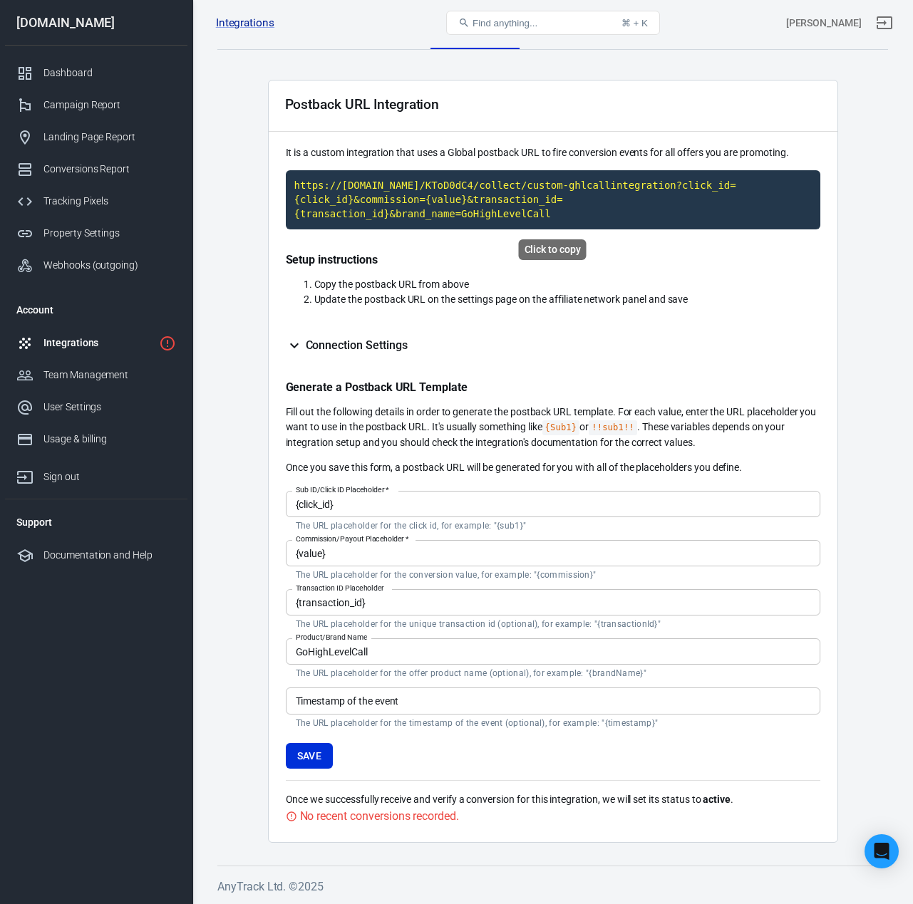
click at [451, 201] on code "https://t1.anytrack.io/KToD0dC4/collect/custom-ghlcallintegration?click_id={cli…" at bounding box center [553, 199] width 534 height 59
click at [444, 202] on code "https://t1.anytrack.io/KToD0dC4/collect/custom-ghlcallintegration?click_id={cli…" at bounding box center [553, 199] width 534 height 59
click at [308, 757] on button "Save" at bounding box center [310, 756] width 48 height 26
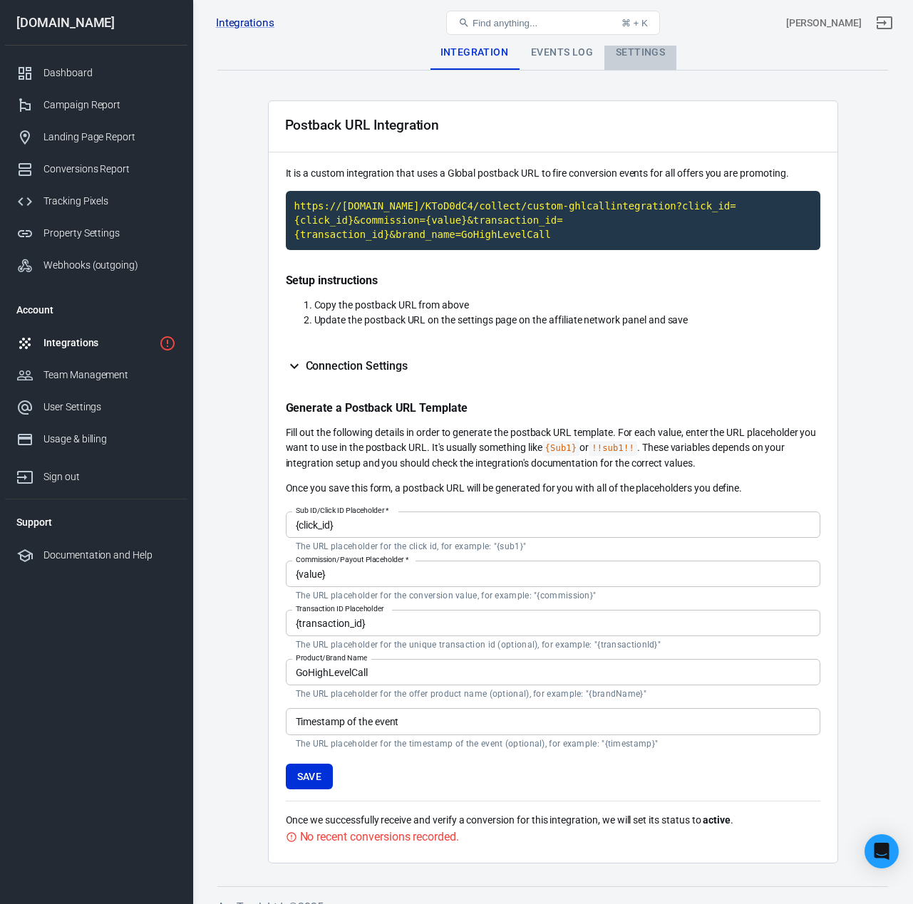
click at [645, 58] on div "Settings" at bounding box center [640, 53] width 72 height 34
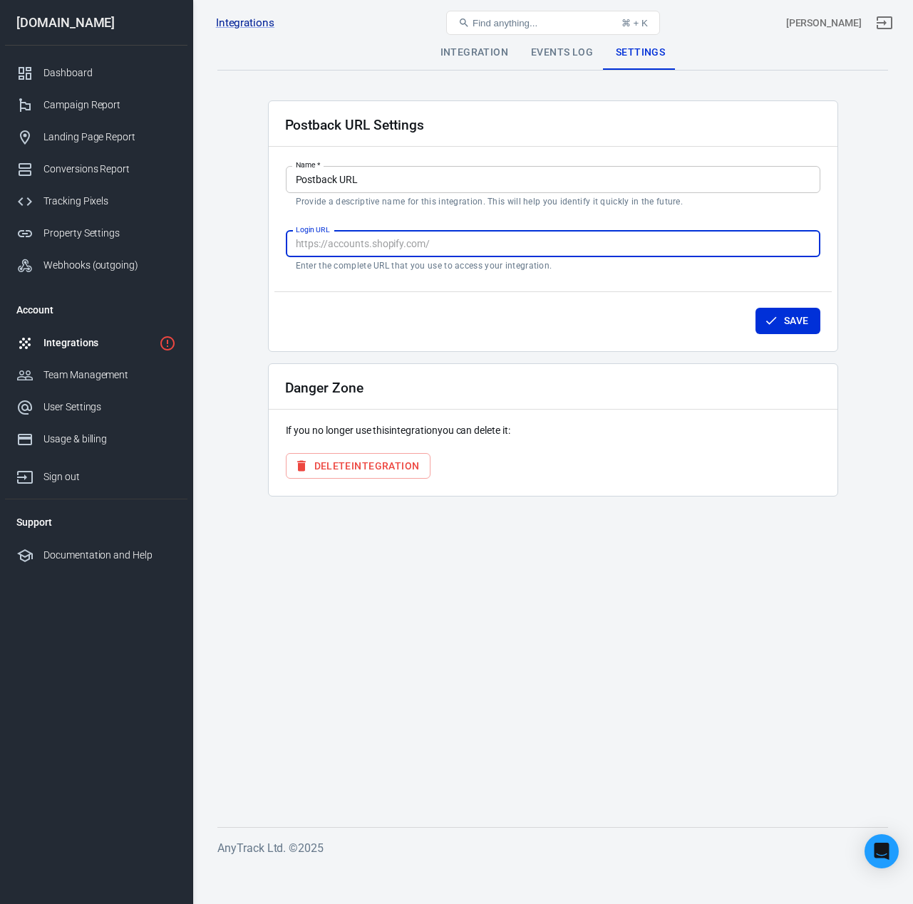
click at [342, 245] on input "Login URL" at bounding box center [553, 244] width 534 height 26
paste input "https://app.gohighlevel.com"
type input "https://app.gohighlevel.com"
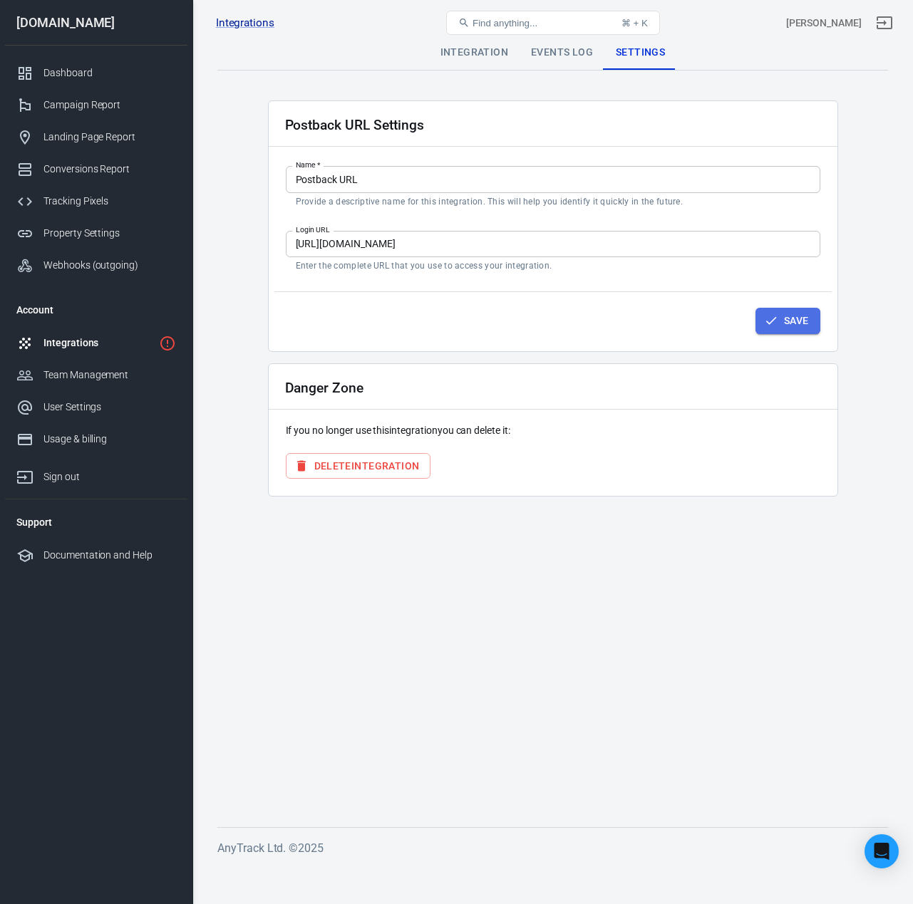
click at [776, 318] on icon "button" at bounding box center [771, 320] width 14 height 14
click at [487, 56] on div "Integration" at bounding box center [474, 53] width 90 height 34
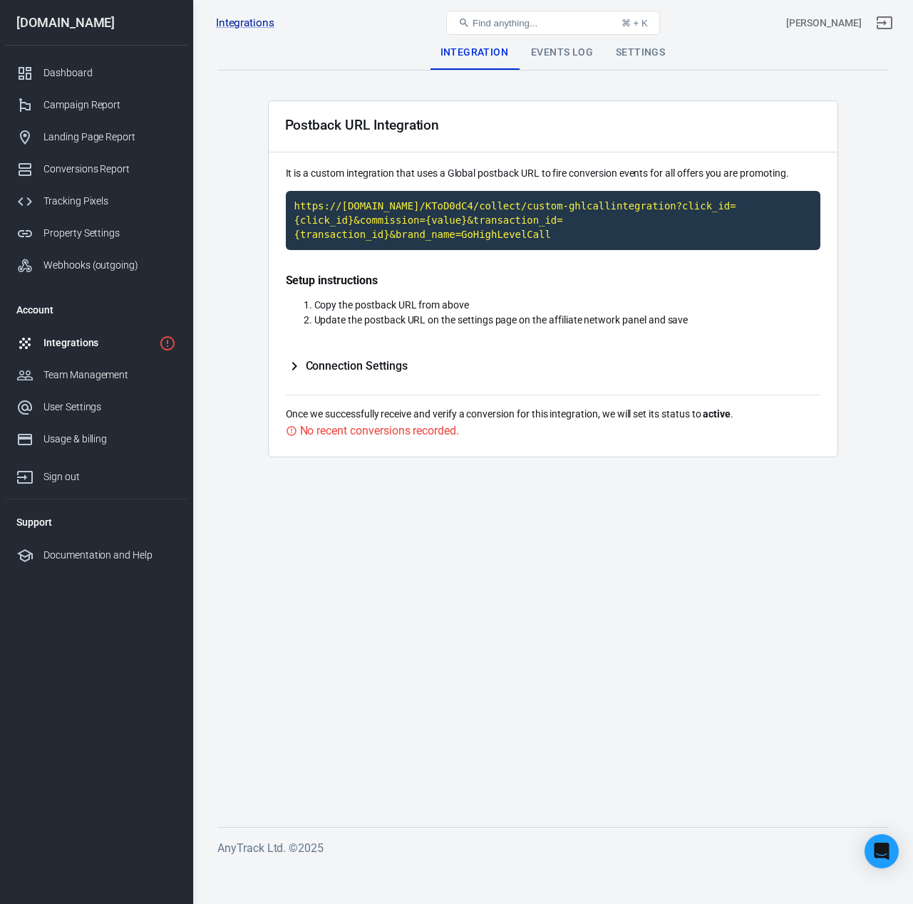
type input "p8qkMansHXKGa8II8xyvqHhhrjzyMGmKAb"
click at [578, 53] on div "Events Log" at bounding box center [561, 53] width 85 height 34
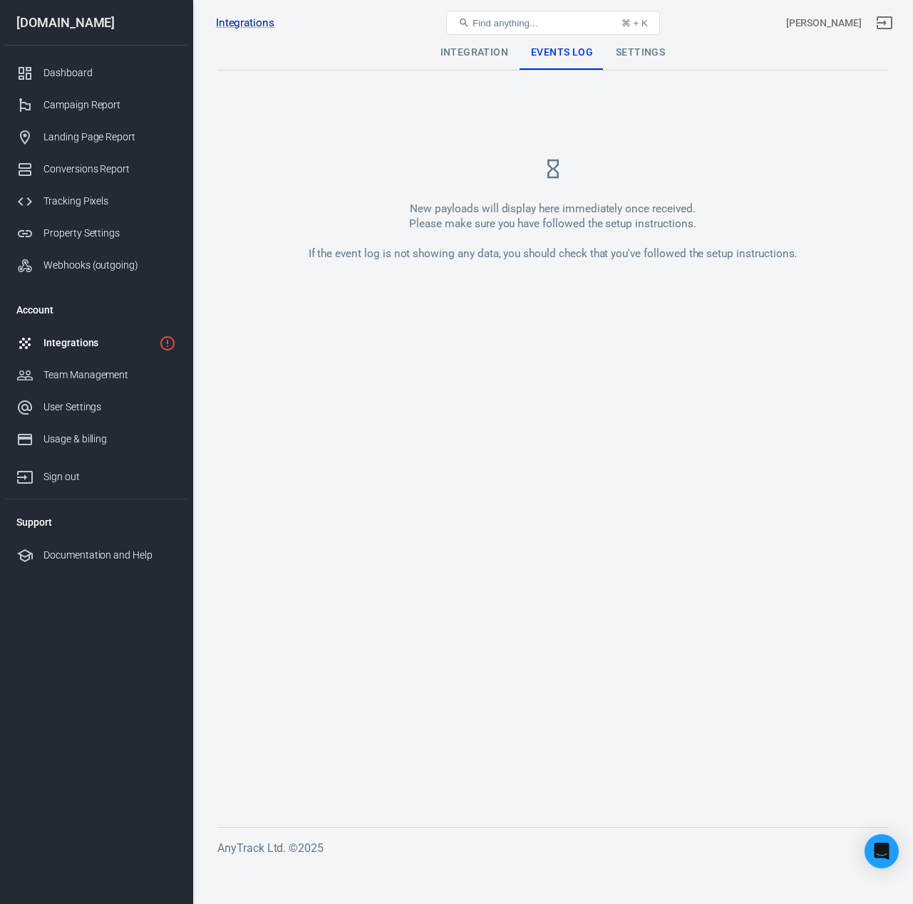
click at [484, 53] on div "Integration" at bounding box center [474, 53] width 90 height 34
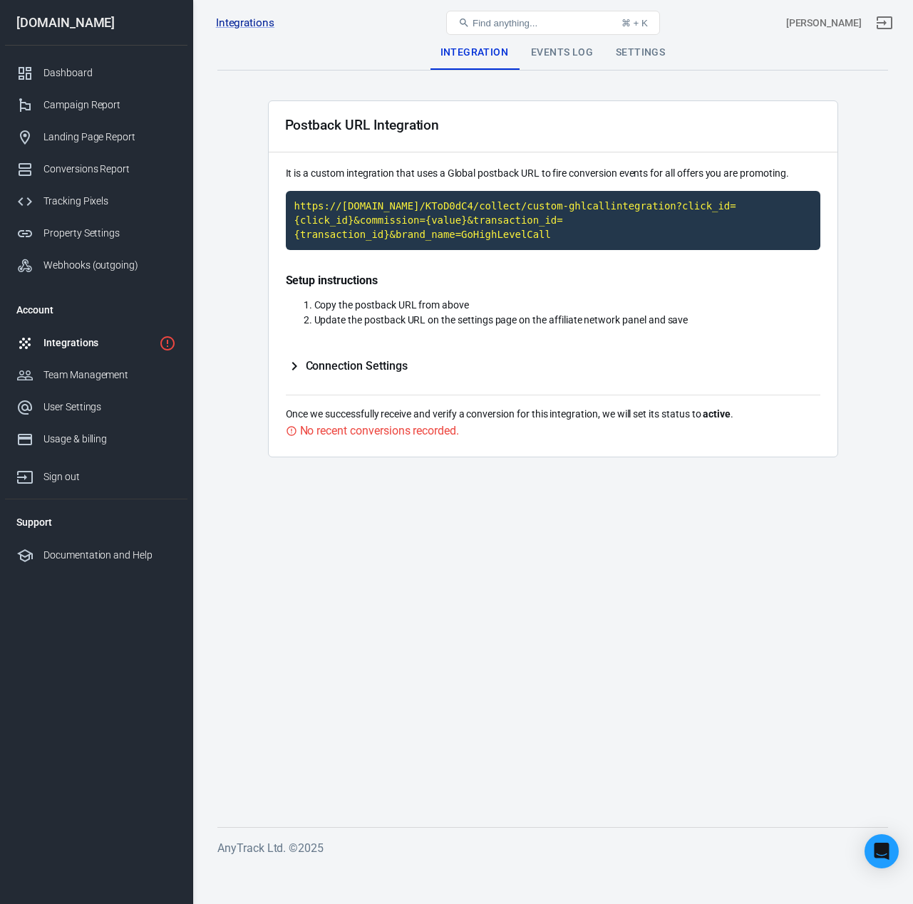
drag, startPoint x: 349, startPoint y: 452, endPoint x: 337, endPoint y: 439, distance: 17.6
click at [349, 452] on div "Postback URL Integration It is a custom integration that uses a Global postback…" at bounding box center [553, 278] width 570 height 357
drag, startPoint x: 336, startPoint y: 437, endPoint x: 323, endPoint y: 432, distance: 13.8
click at [336, 437] on div "No recent conversions recorded." at bounding box center [379, 431] width 159 height 18
drag, startPoint x: 323, startPoint y: 432, endPoint x: 287, endPoint y: 432, distance: 36.3
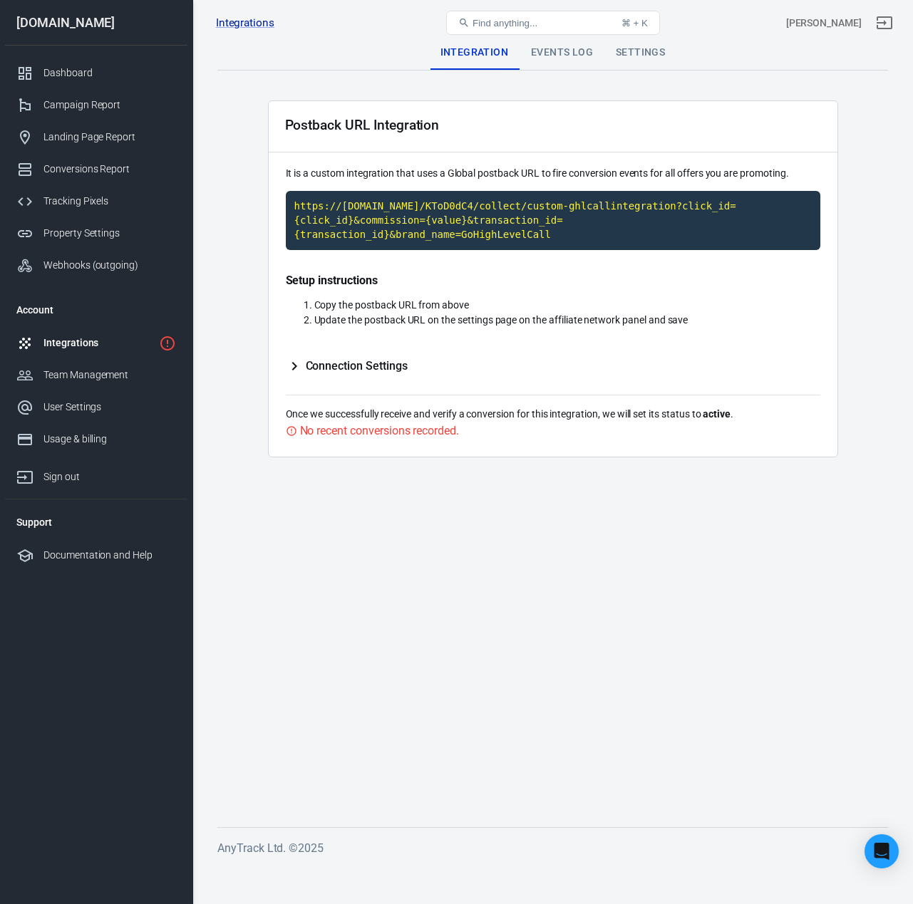
click at [323, 433] on div "No recent conversions recorded." at bounding box center [379, 431] width 159 height 18
drag, startPoint x: 287, startPoint y: 432, endPoint x: 129, endPoint y: 28, distance: 434.4
click at [287, 432] on icon at bounding box center [290, 430] width 9 height 9
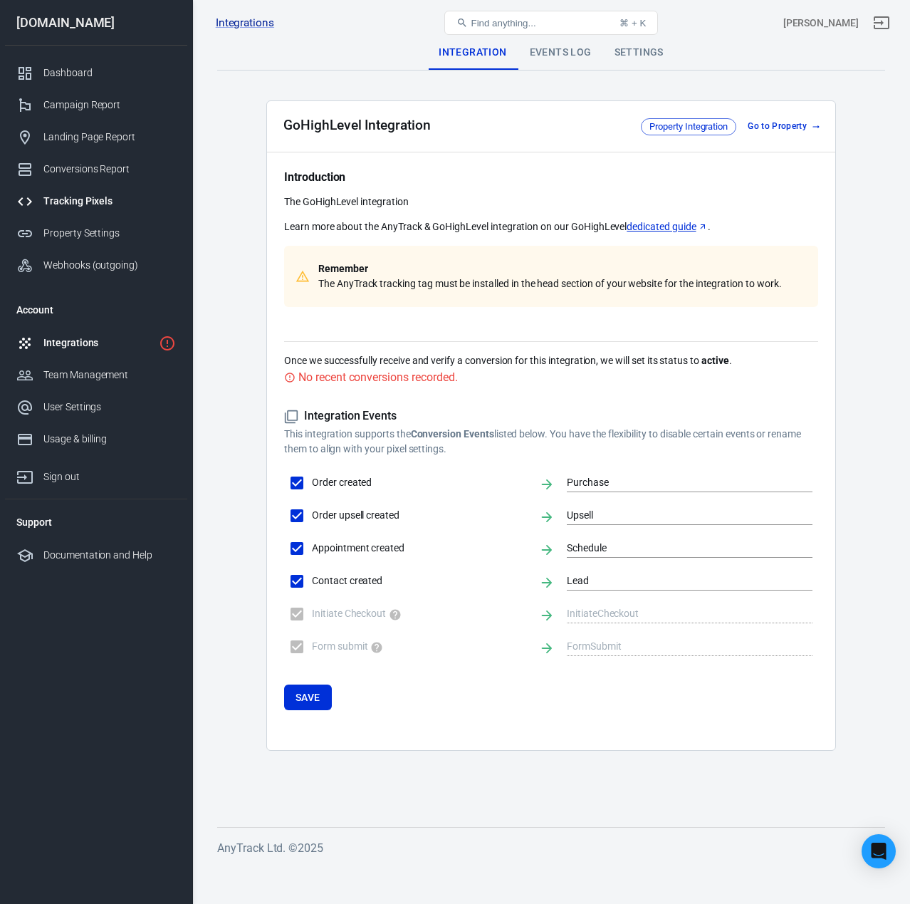
click at [105, 207] on div "Tracking Pixels" at bounding box center [109, 201] width 133 height 15
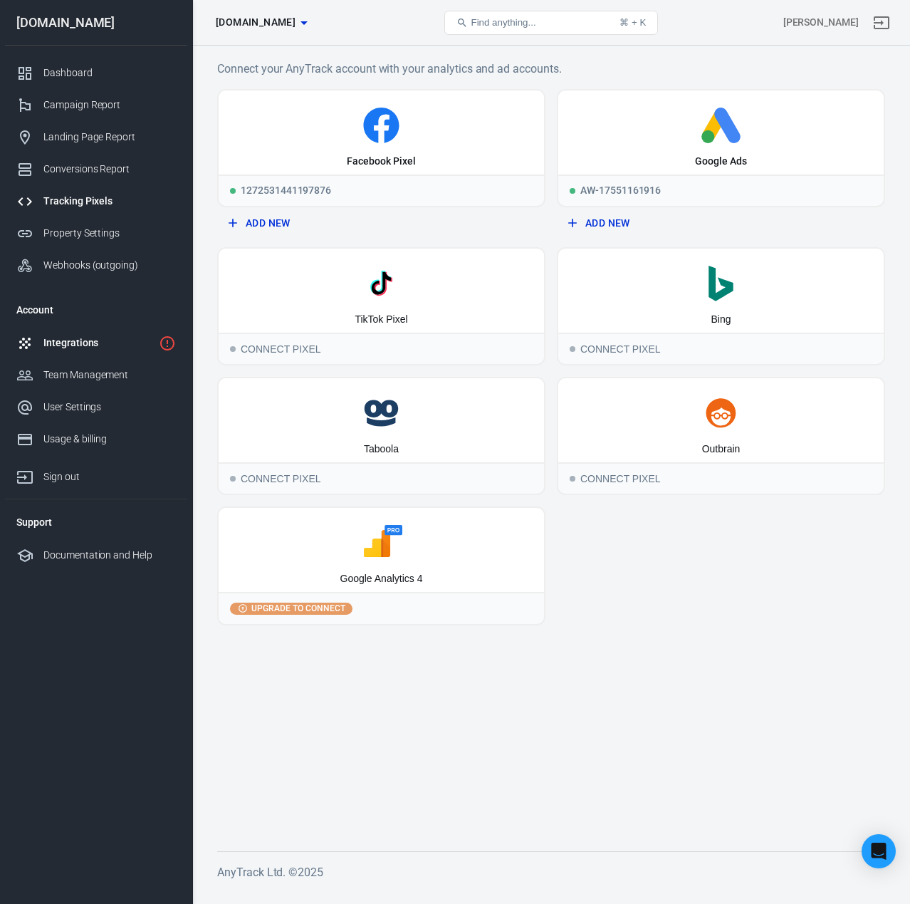
click at [93, 348] on div "Integrations" at bounding box center [98, 343] width 110 height 15
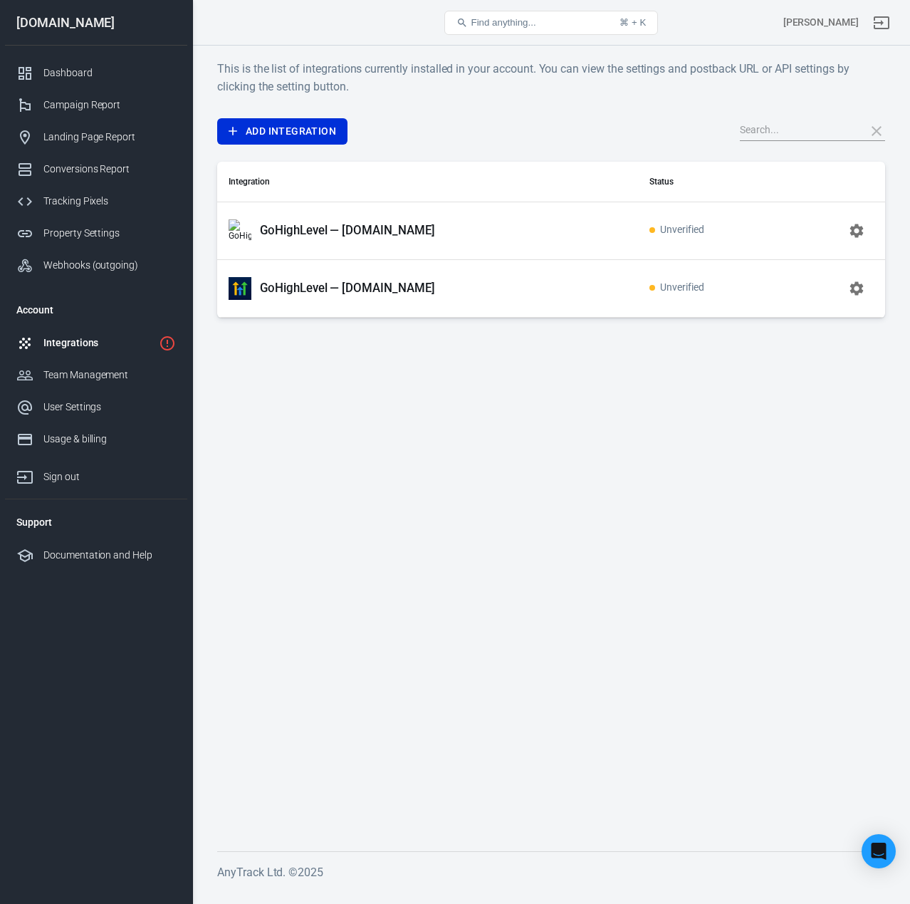
click at [407, 293] on p "GoHighLevel — [DOMAIN_NAME]" at bounding box center [347, 288] width 175 height 15
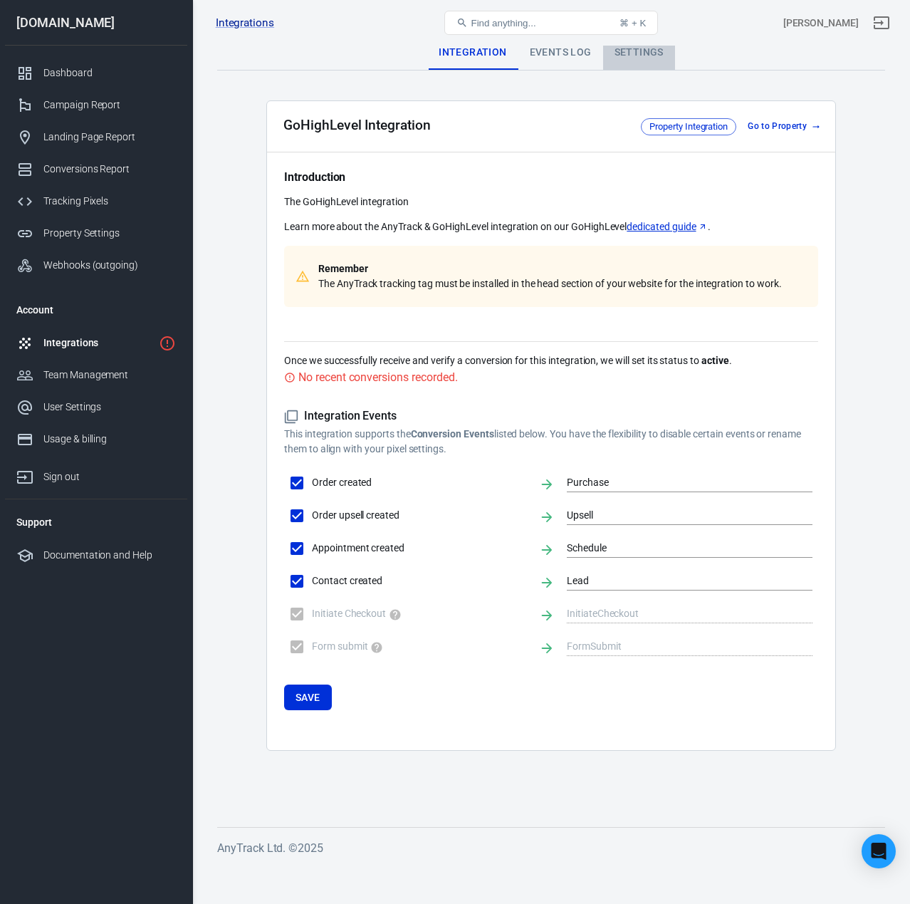
click at [630, 58] on div "Settings" at bounding box center [639, 53] width 72 height 34
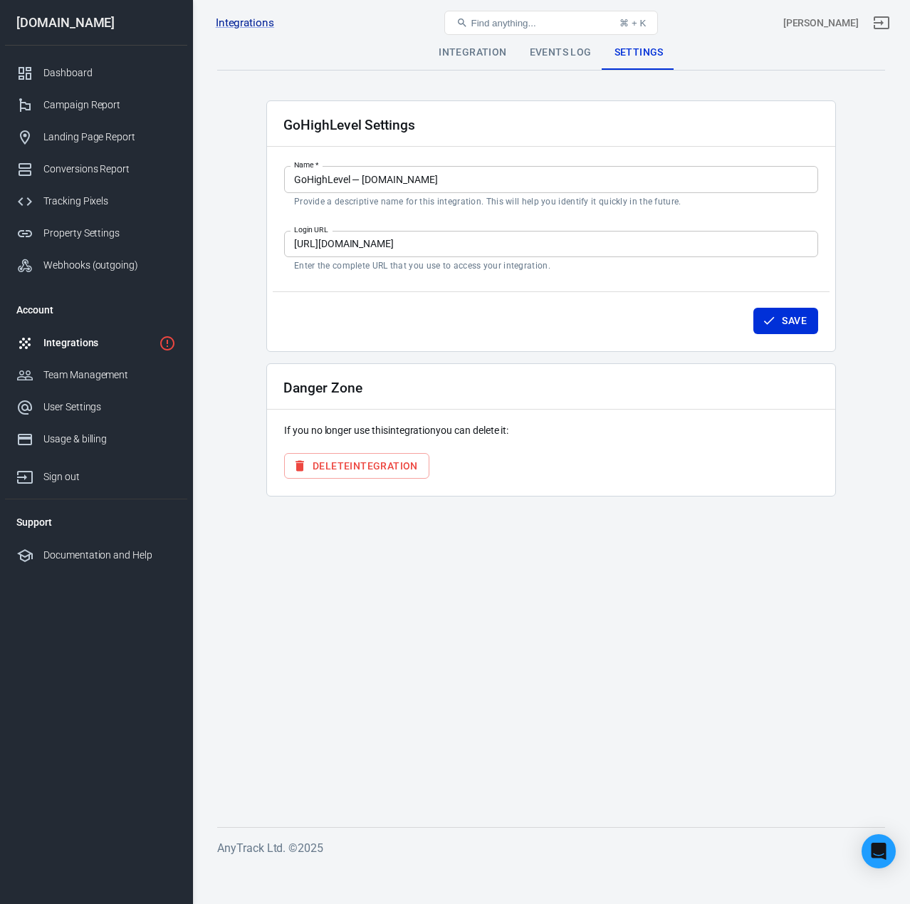
click at [398, 251] on input "https://app.gohighlevel.com" at bounding box center [551, 244] width 534 height 26
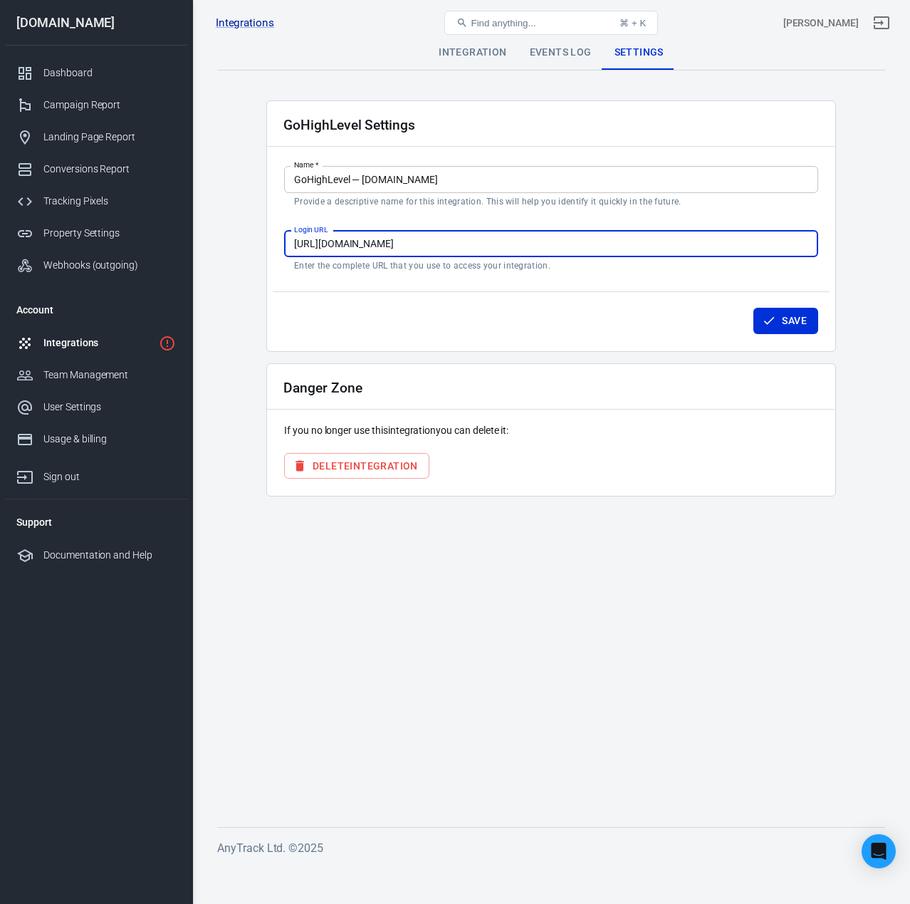
click at [398, 251] on input "https://app.gohighlevel.com" at bounding box center [551, 244] width 534 height 26
click at [116, 552] on div "Documentation and Help" at bounding box center [109, 555] width 133 height 15
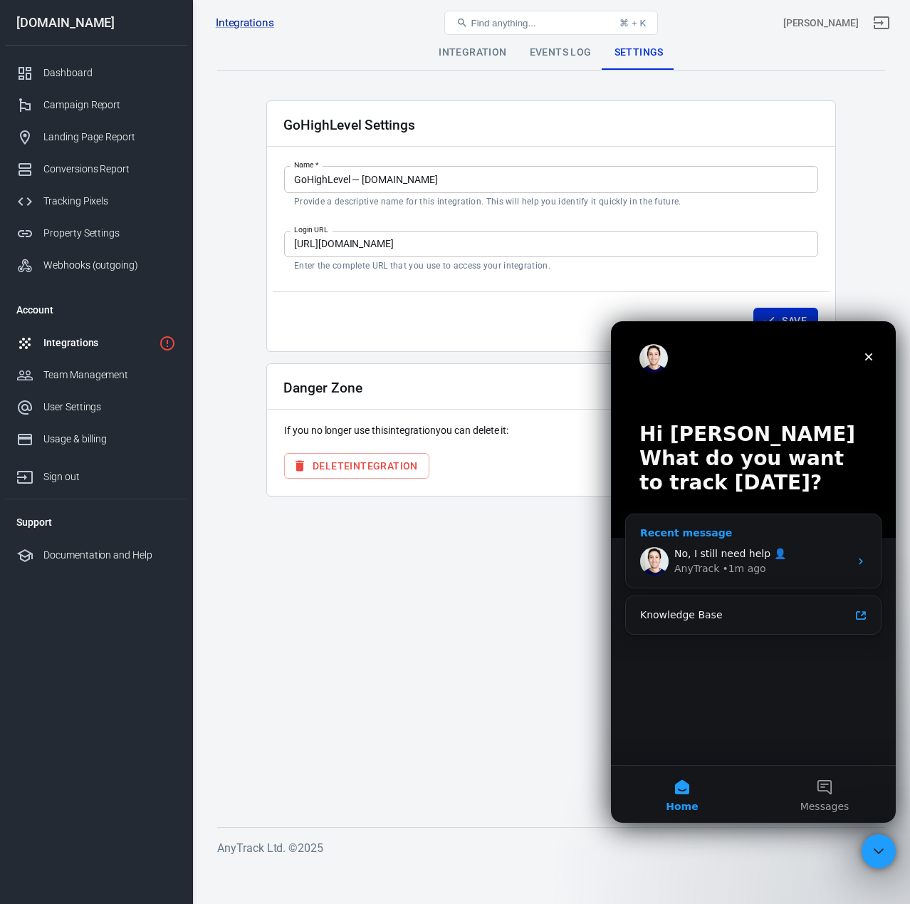
click at [694, 553] on span "No, I still need help 👤" at bounding box center [731, 553] width 112 height 11
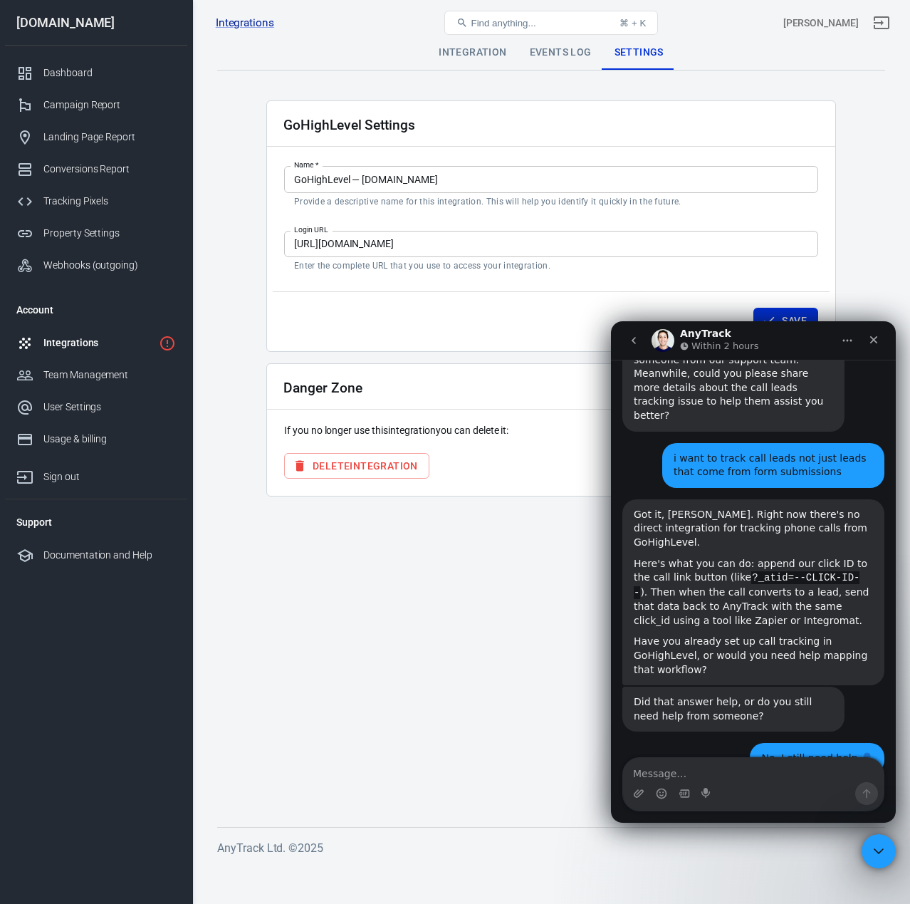
scroll to position [1171, 0]
type textarea "book a call with team"
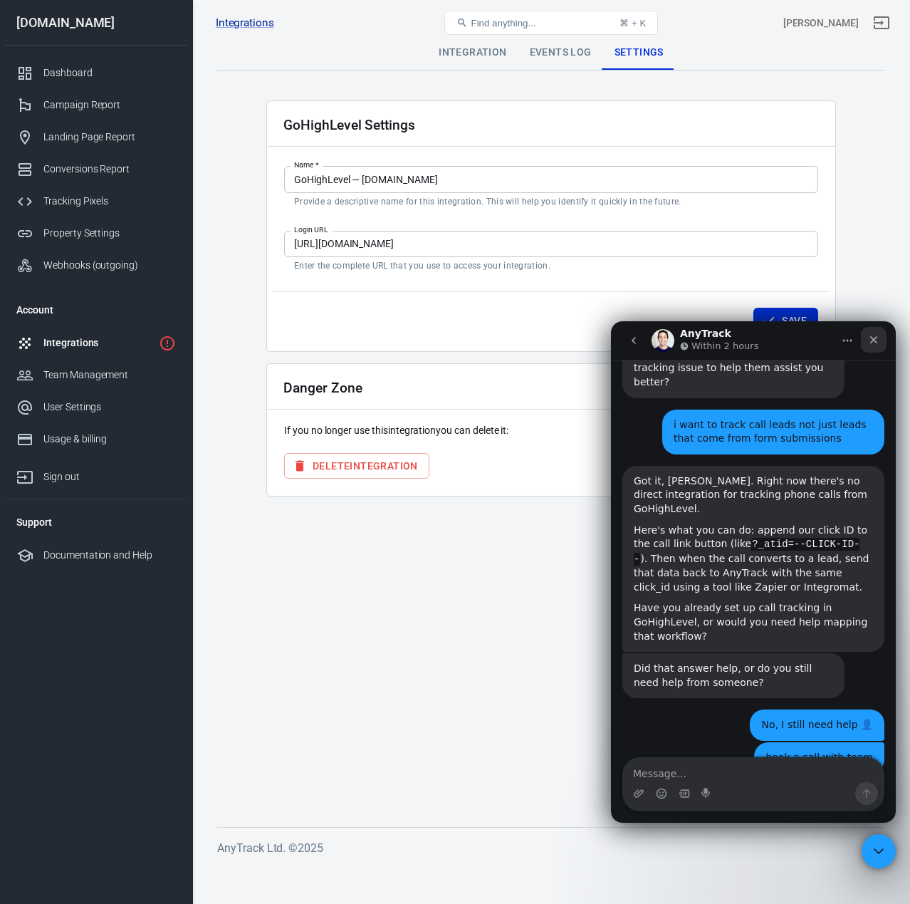
click at [878, 343] on icon "Close" at bounding box center [873, 339] width 11 height 11
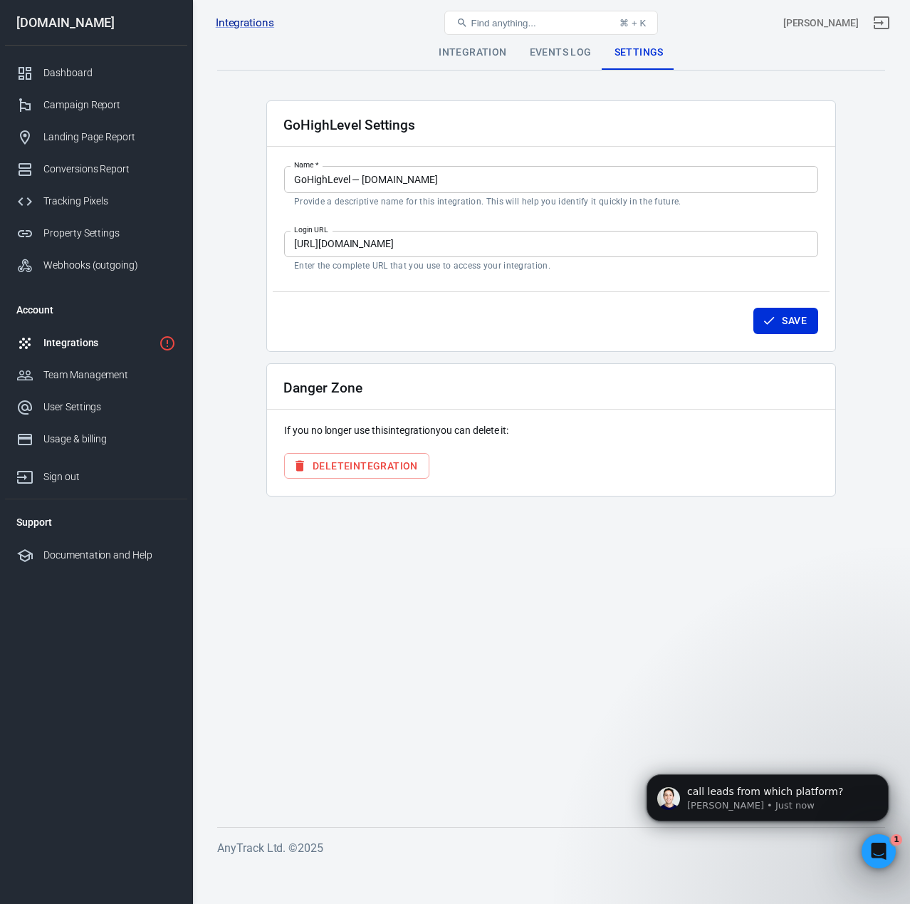
scroll to position [1311, 0]
click at [790, 802] on p "Jose • Just now" at bounding box center [779, 805] width 184 height 13
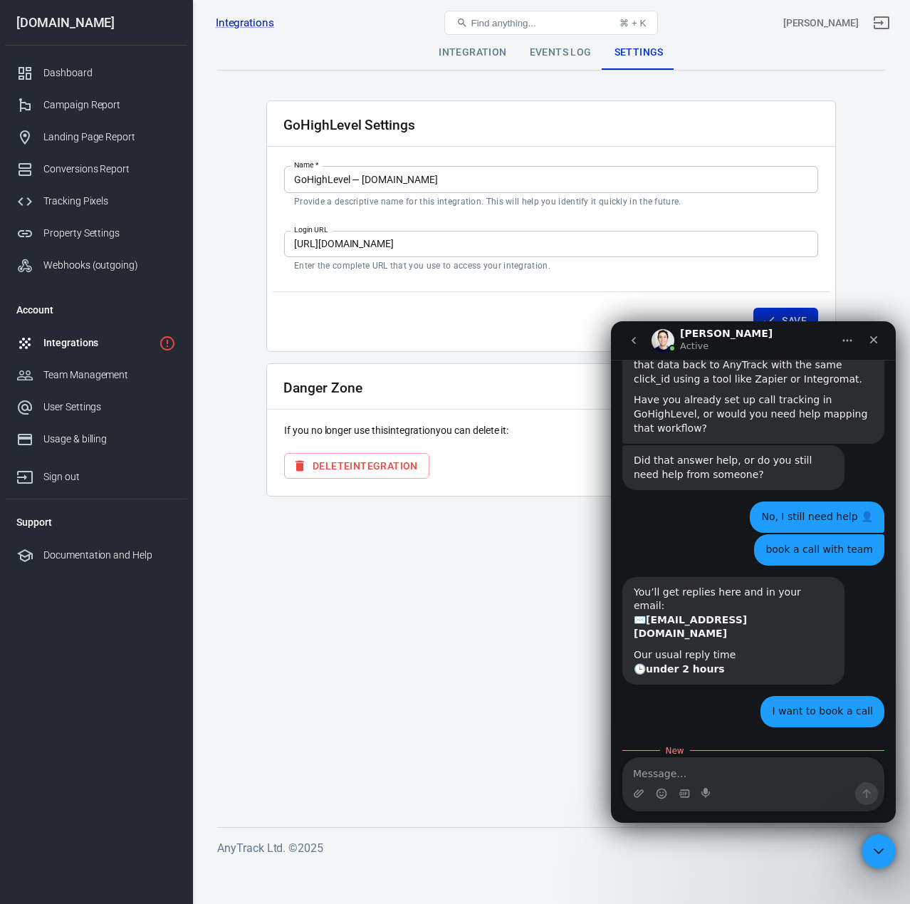
scroll to position [1411, 0]
click at [729, 779] on textarea "Message…" at bounding box center [753, 770] width 261 height 24
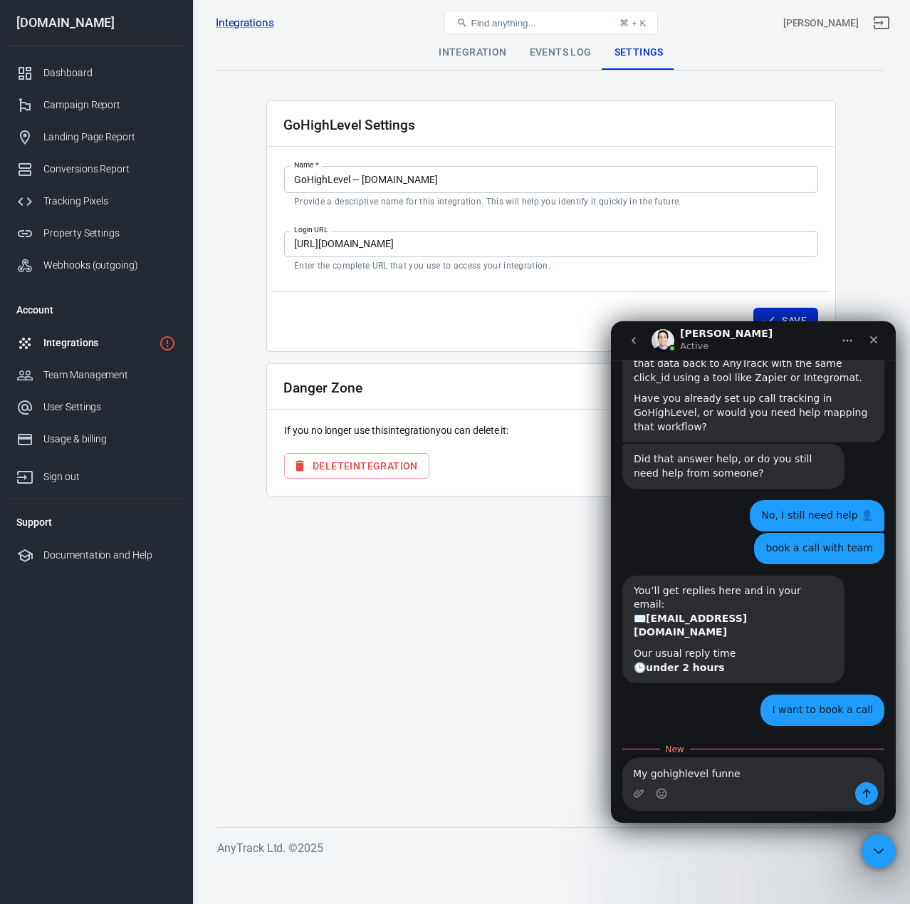
type textarea "My gohighlevel funnel"
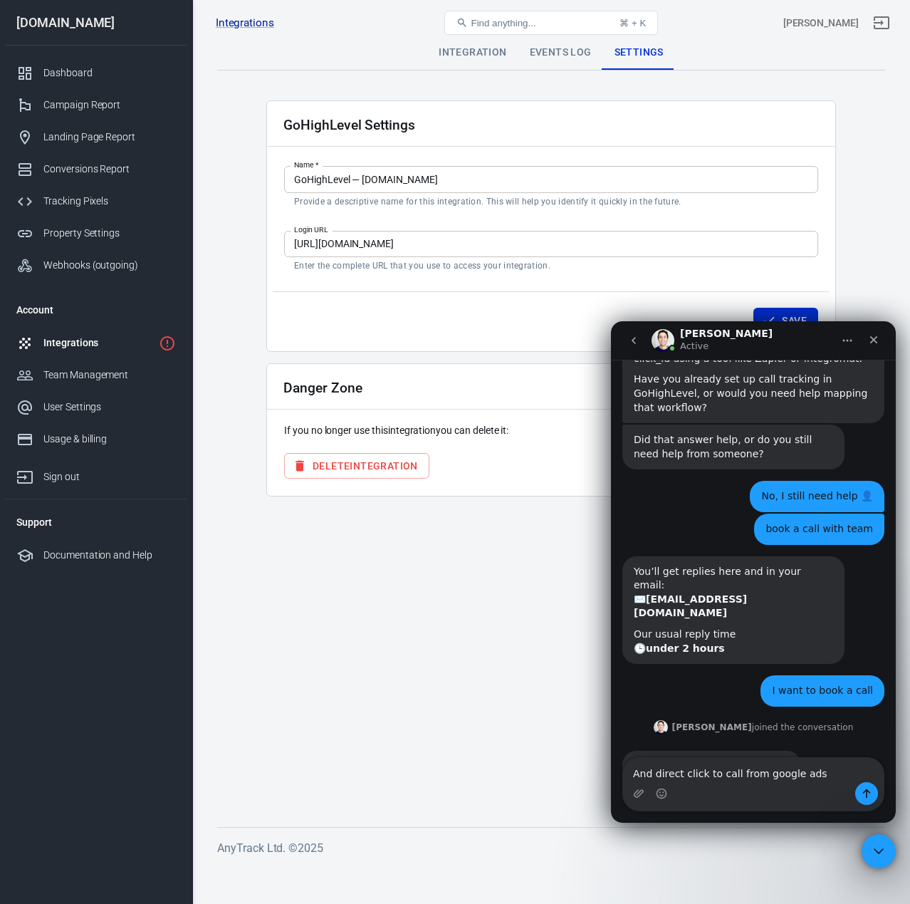
type textarea "And direct click to call from google ads"
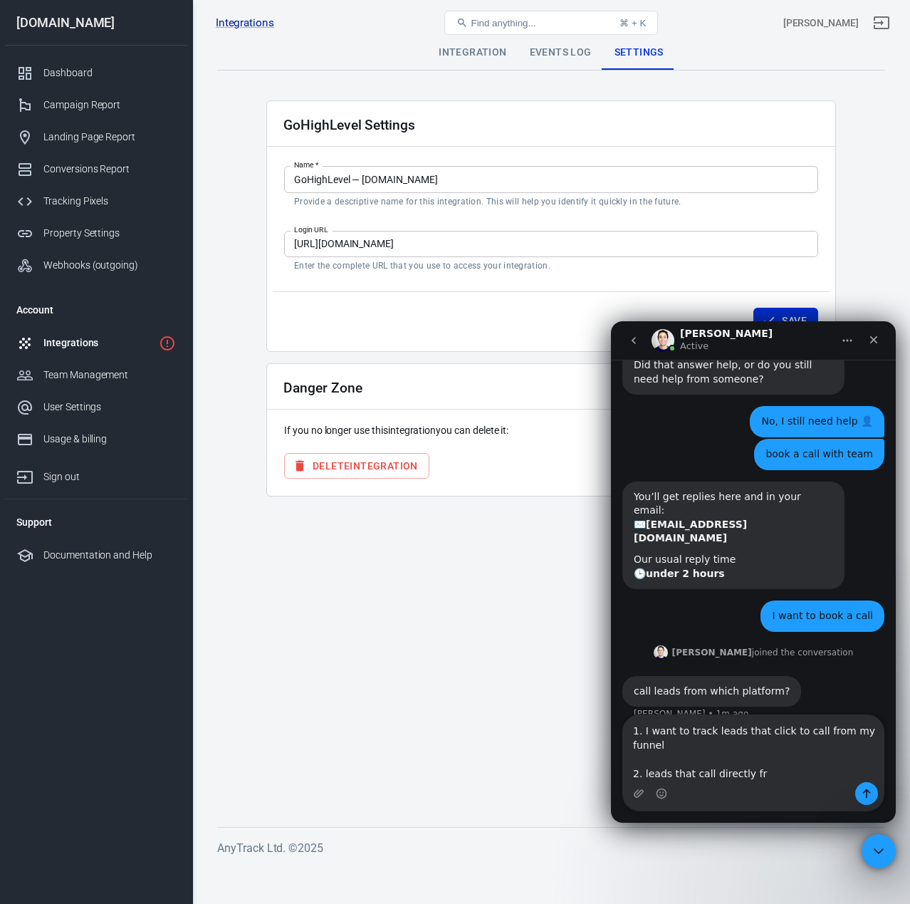
scroll to position [1559, 0]
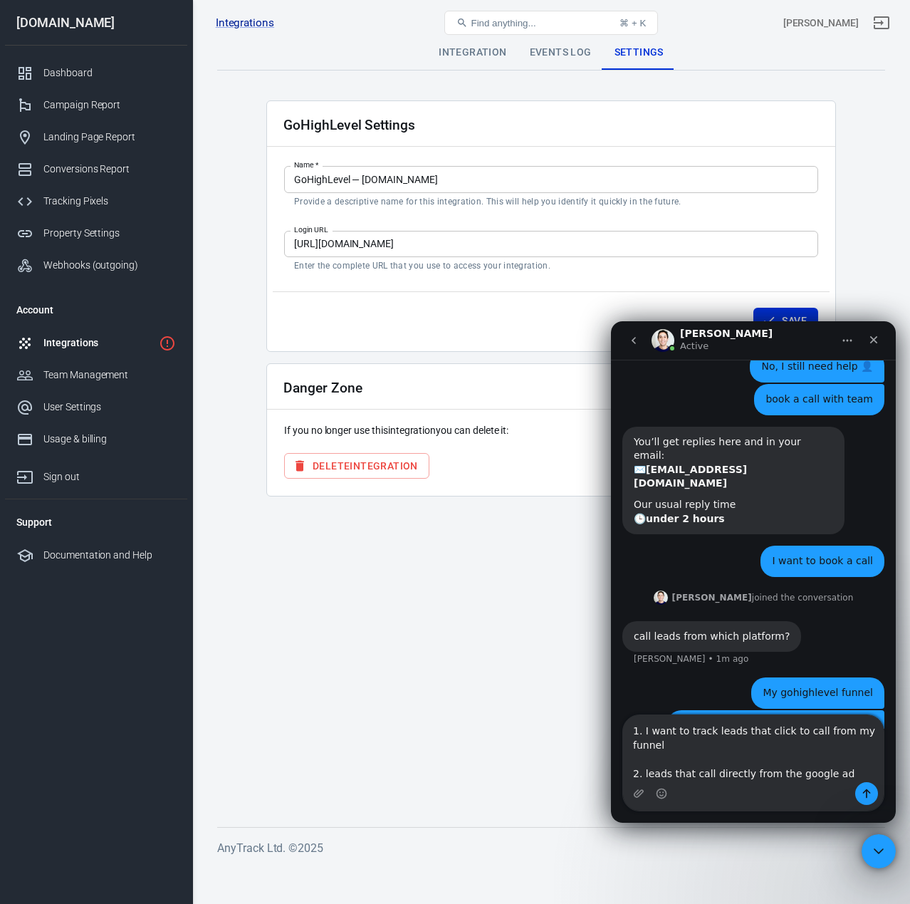
type textarea "1. I want to track leads that click to call from my funnel 2. leads that call d…"
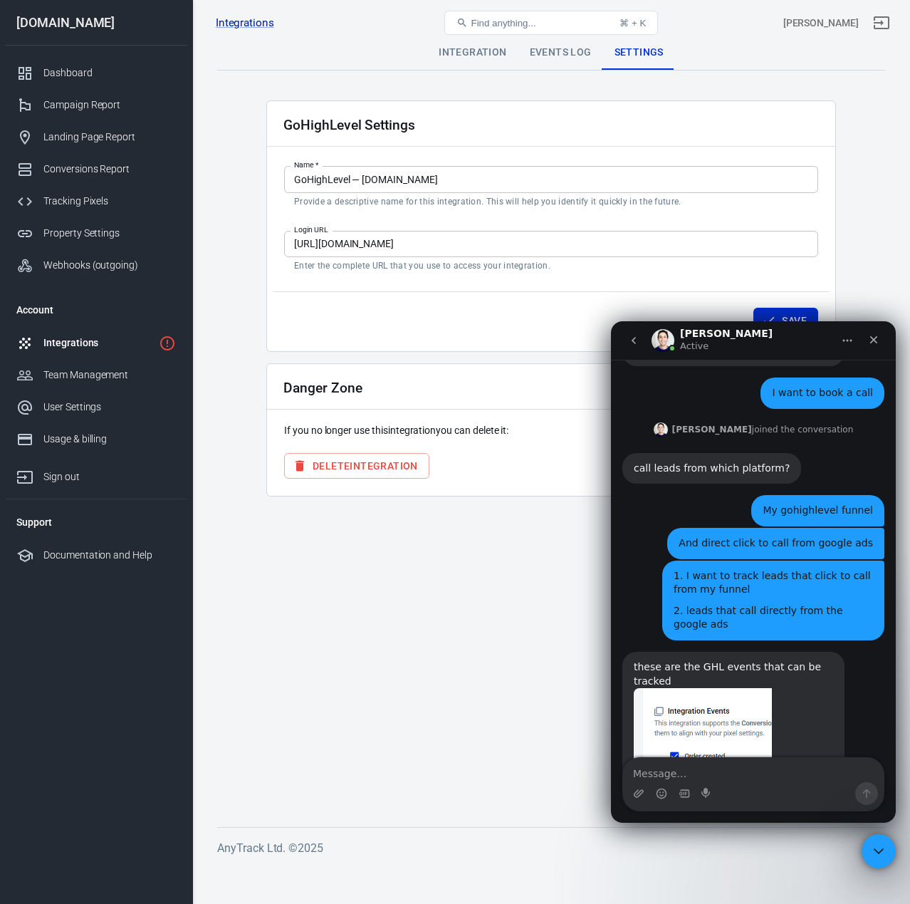
scroll to position [1791, 0]
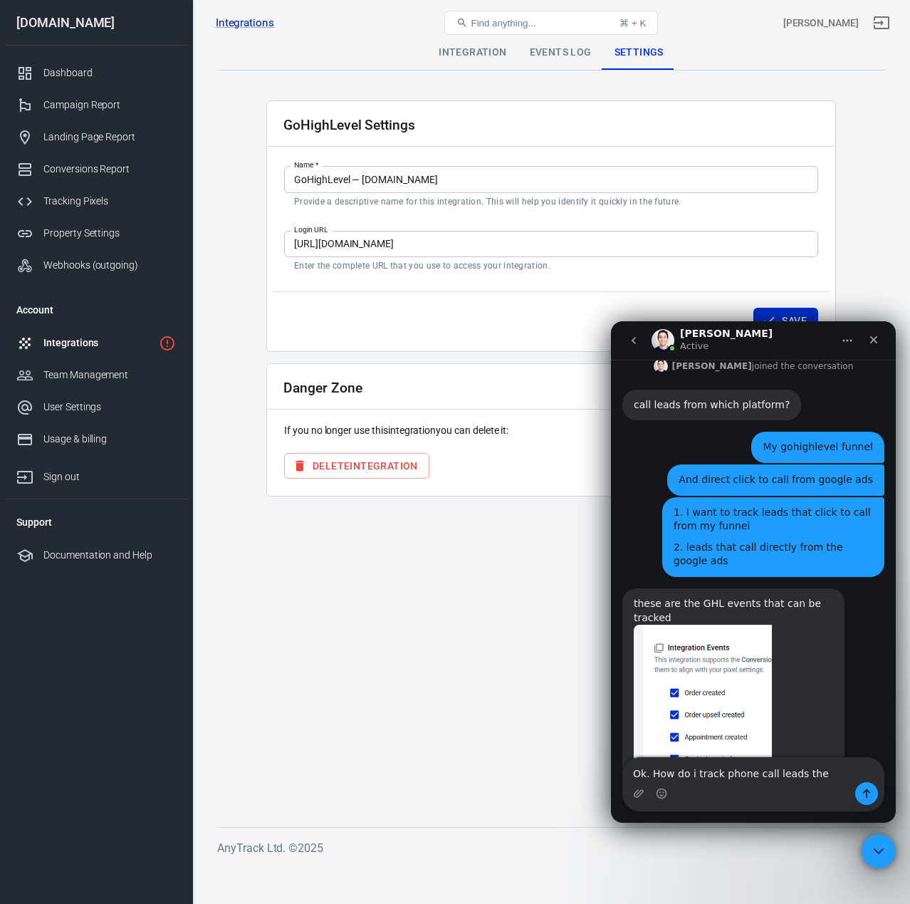
type textarea "Ok. How do i track phone call leads then"
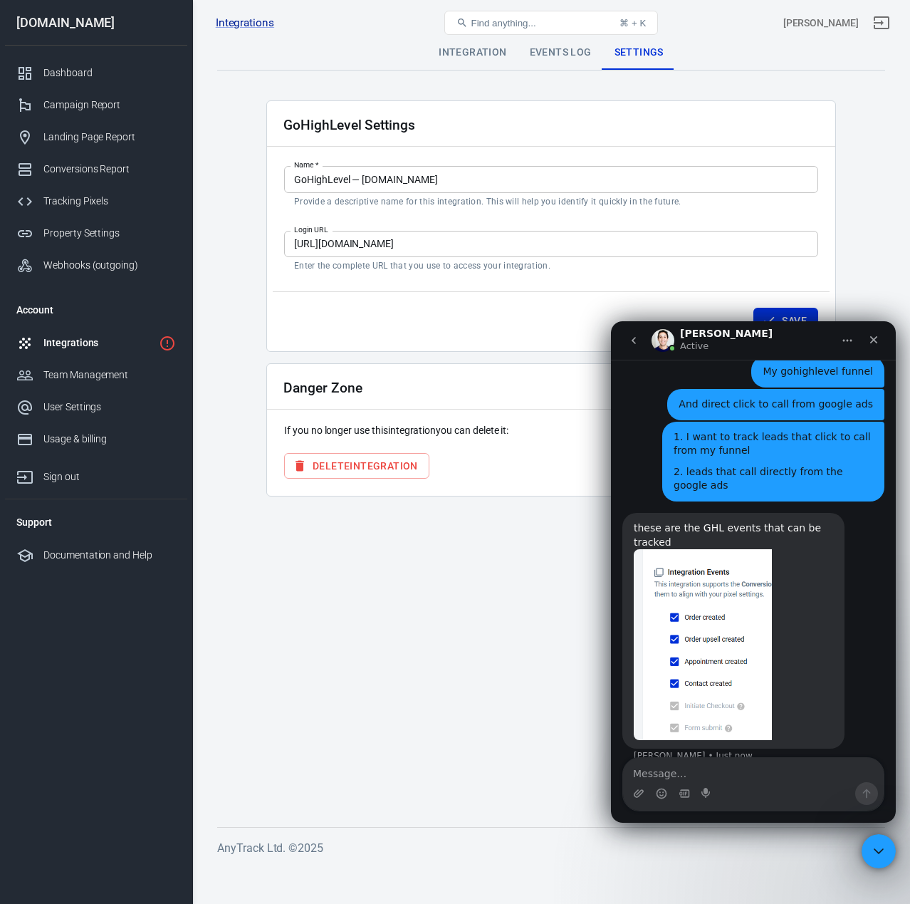
scroll to position [1888, 0]
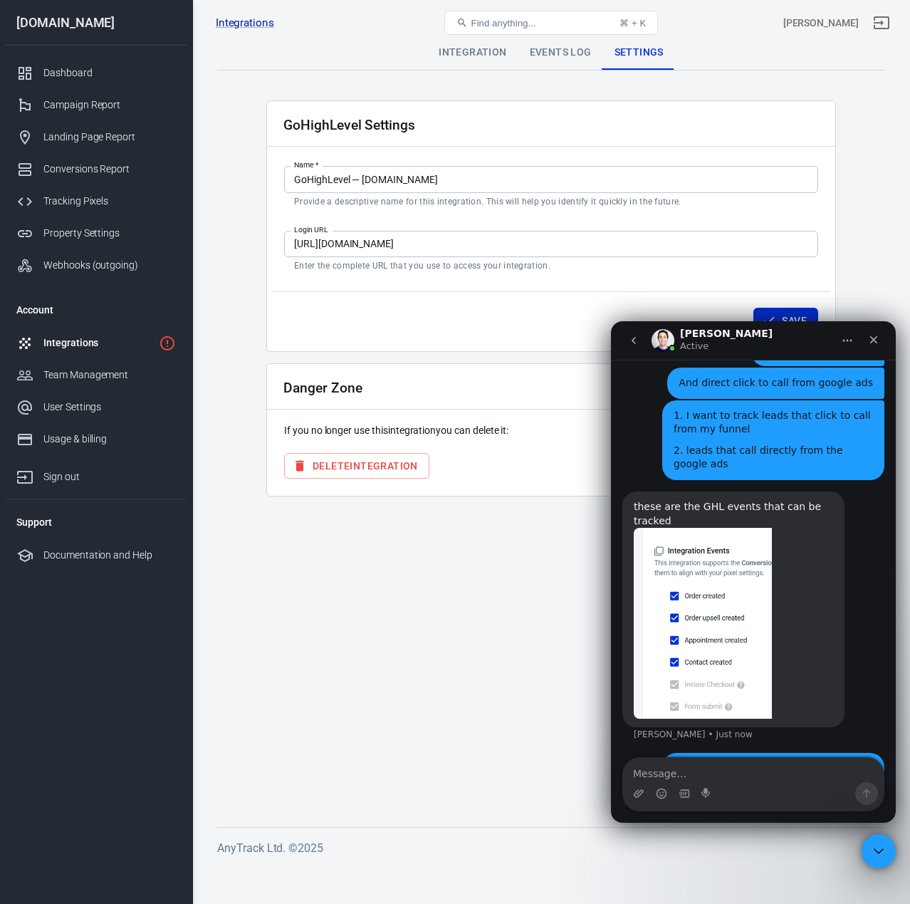
click at [809, 815] on div "Typing" at bounding box center [754, 842] width 262 height 55
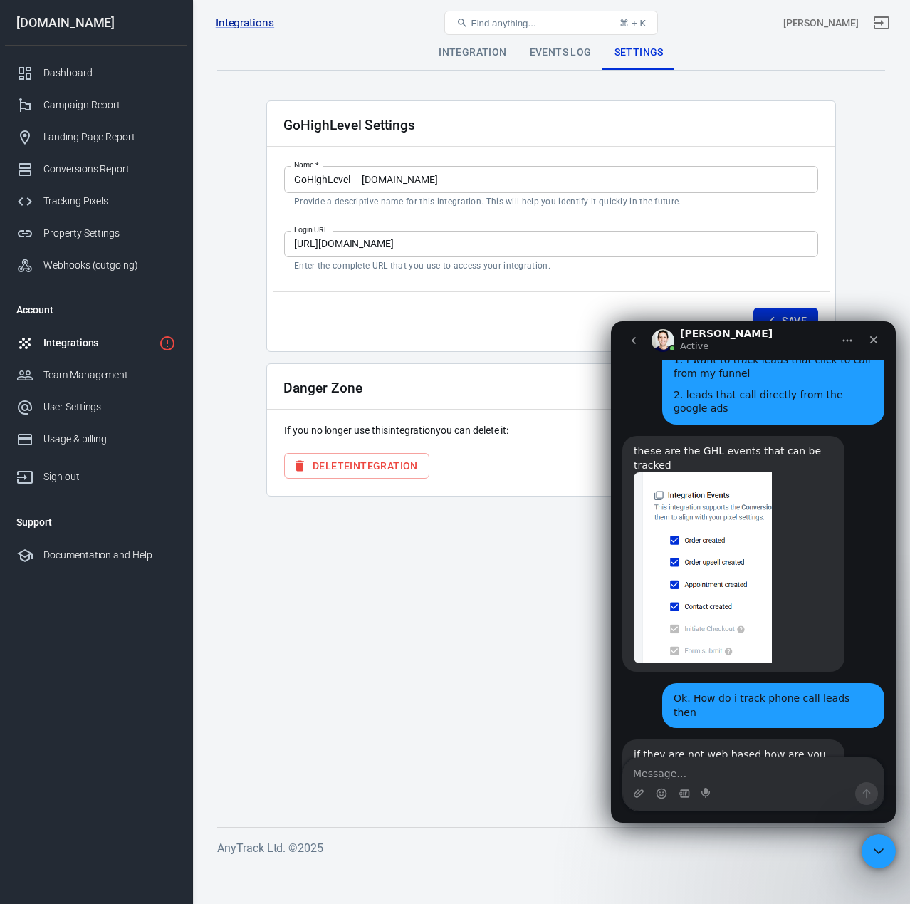
scroll to position [1945, 0]
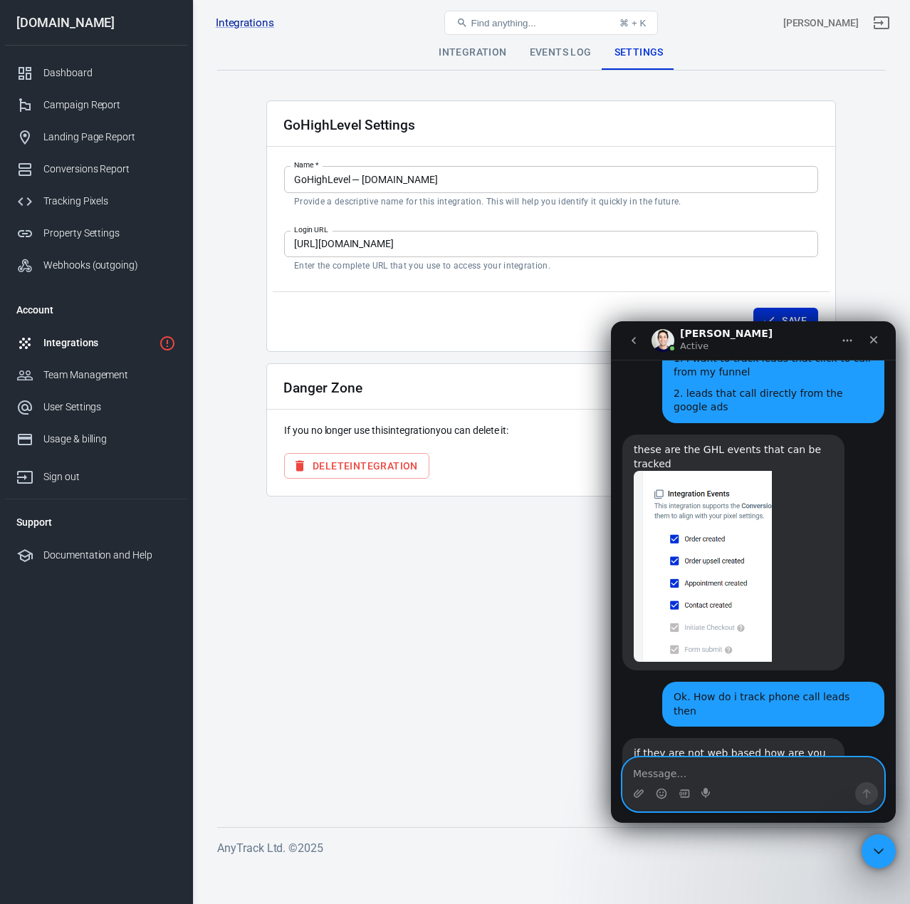
click at [675, 765] on textarea "Message…" at bounding box center [753, 770] width 261 height 24
type textarea "They click to call from the funnel"
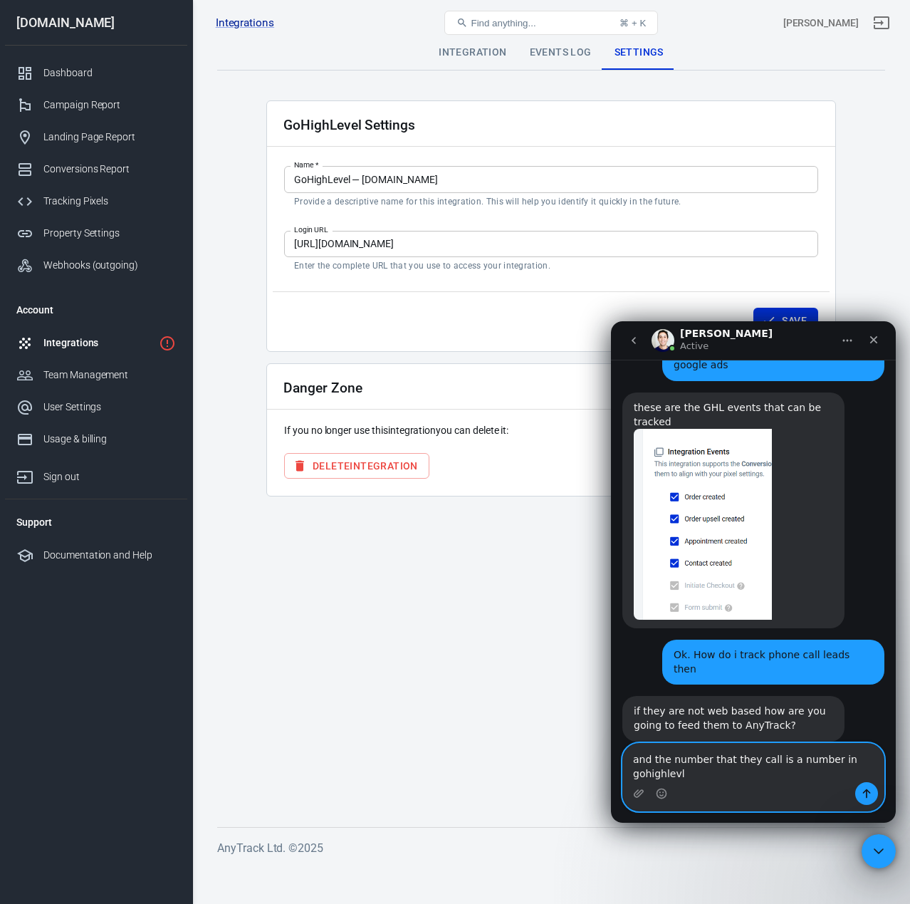
scroll to position [2001, 0]
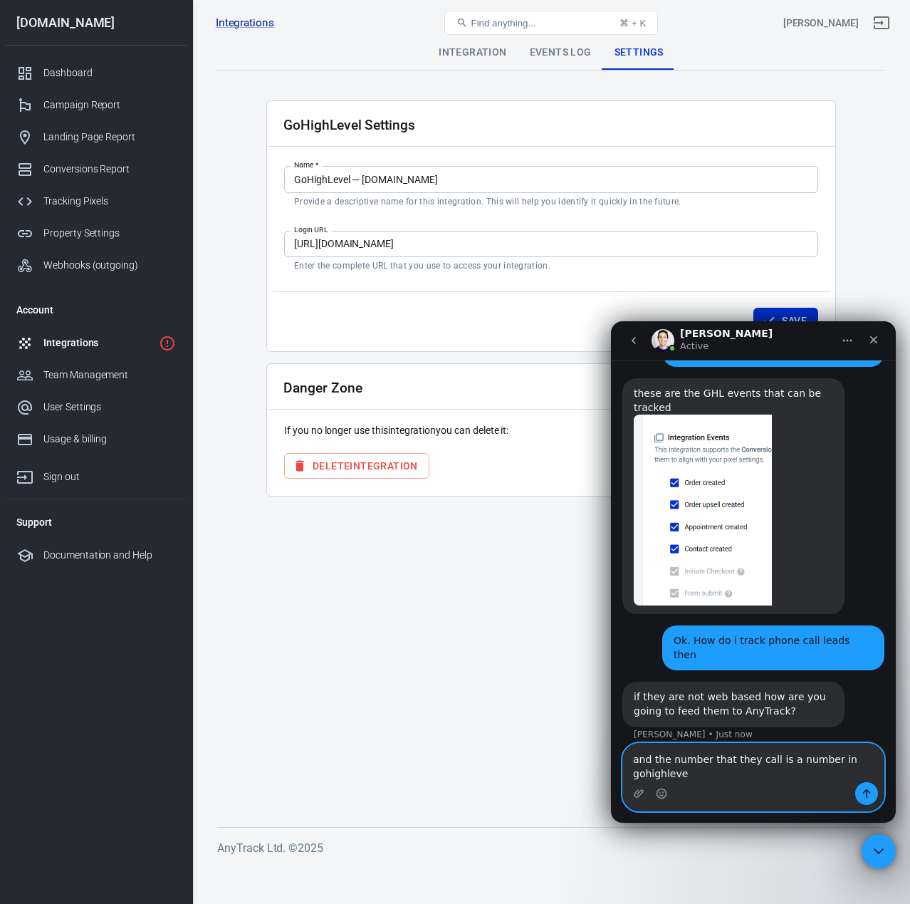
type textarea "and the number that they call is a number in gohighlevel"
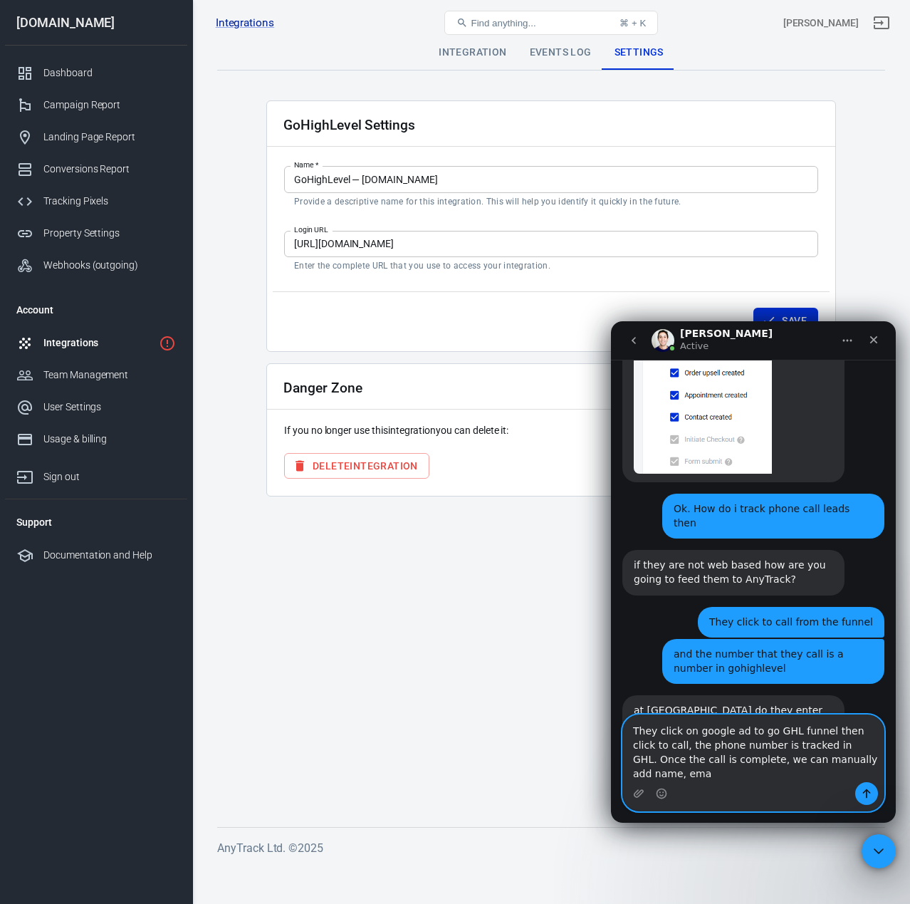
scroll to position [2119, 0]
type textarea "They click on google ad to go GHL funnel then click to call, the phone number i…"
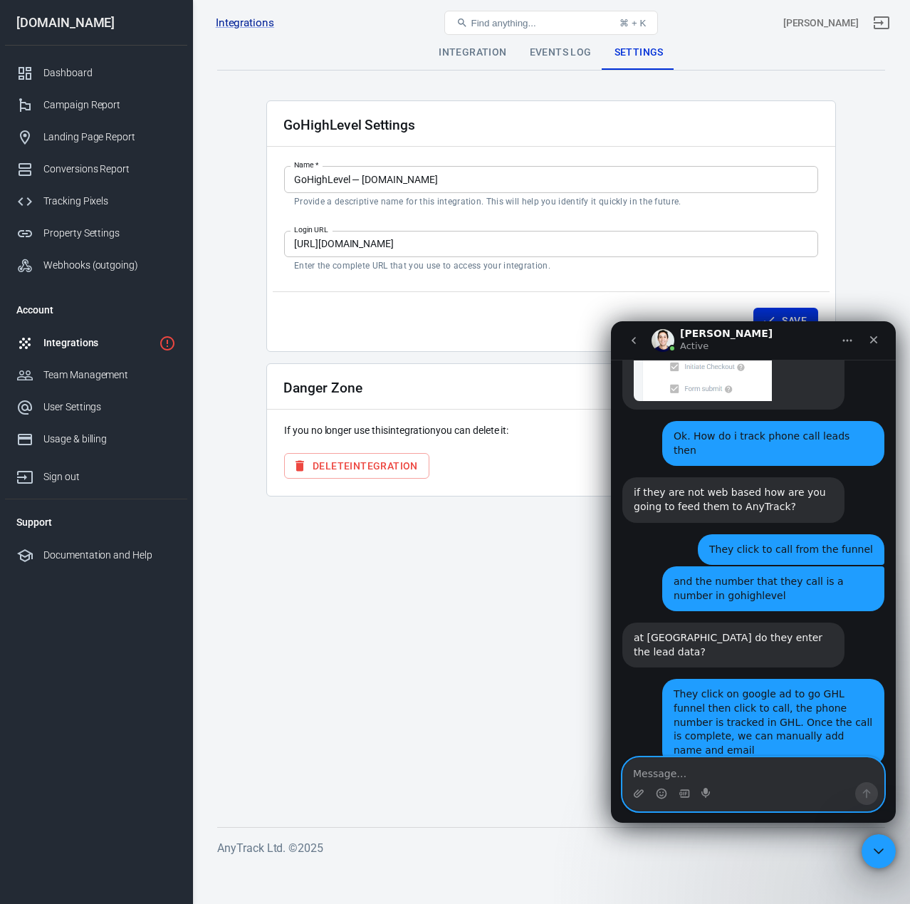
scroll to position [2216, 0]
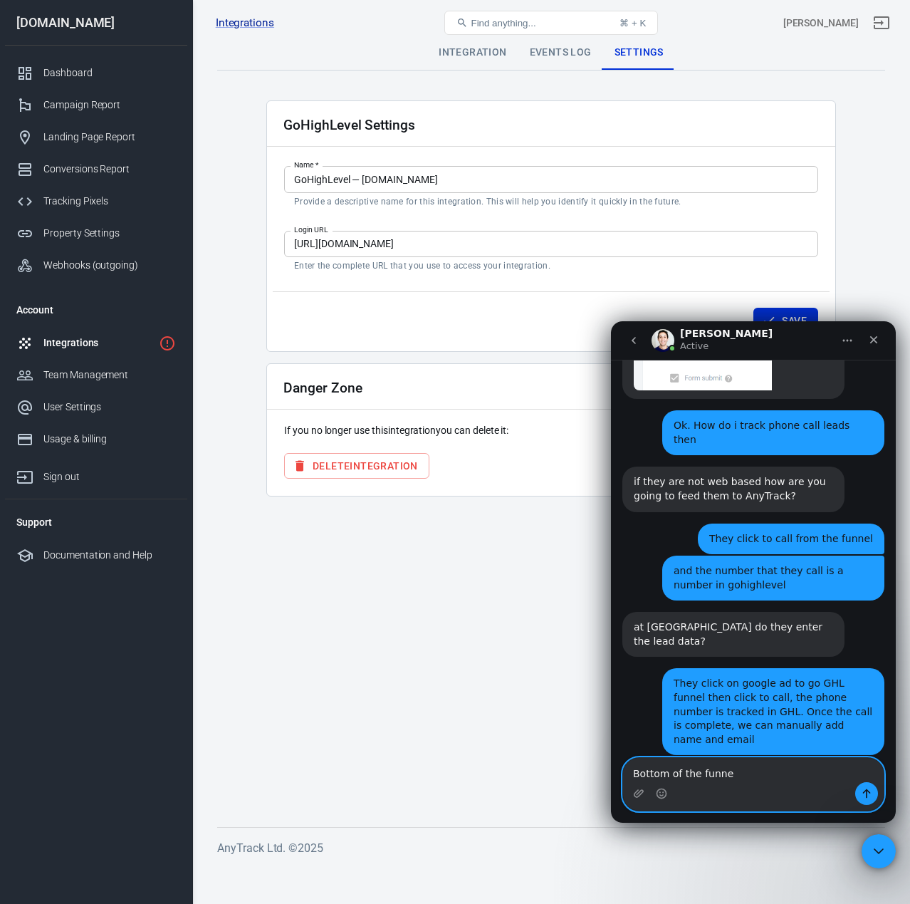
type textarea "Bottom of the funnel"
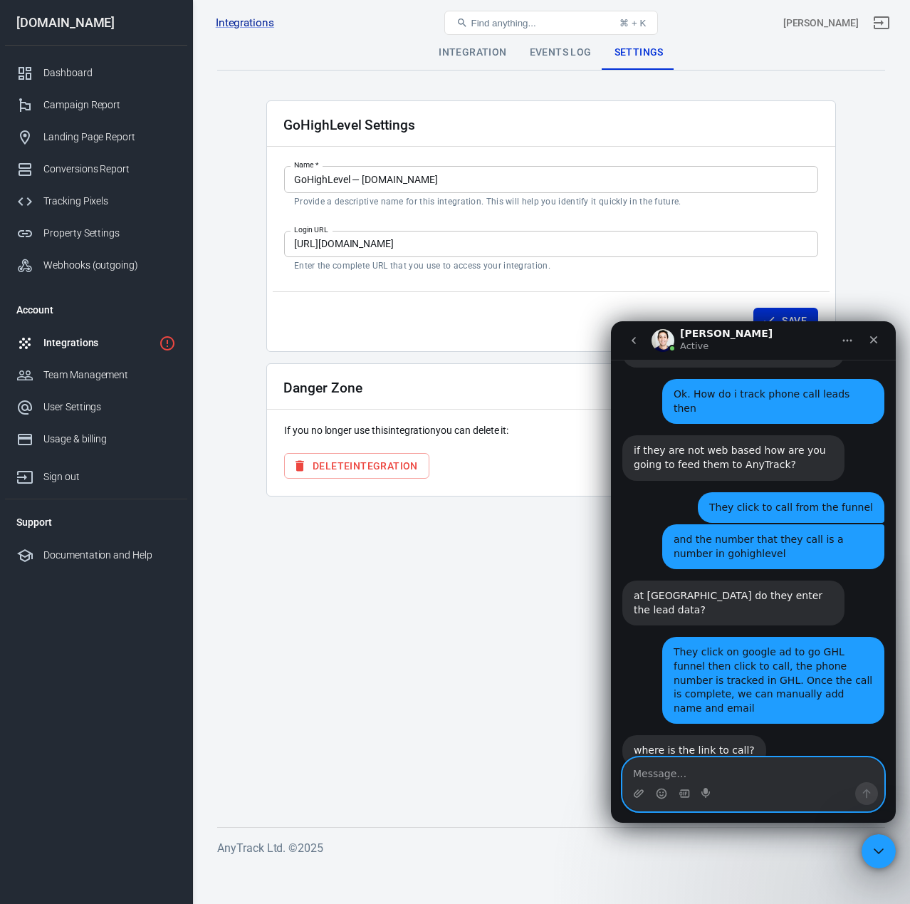
scroll to position [2247, 0]
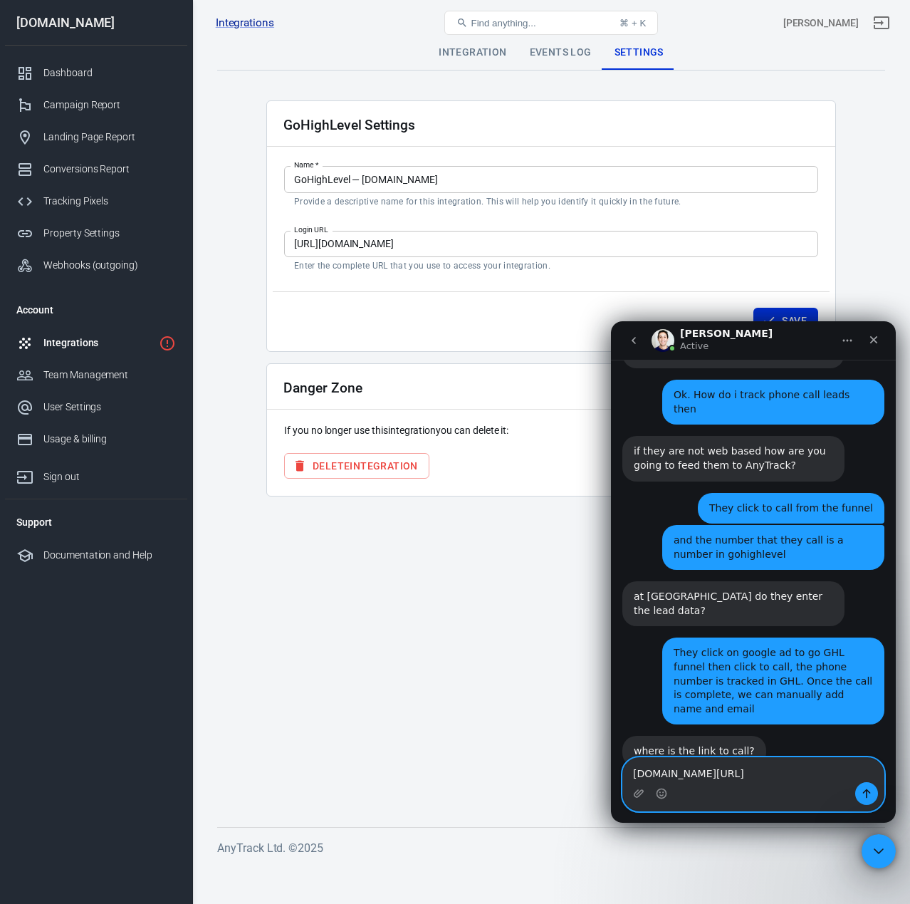
type textarea "go.sunscapelawns.com/quote"
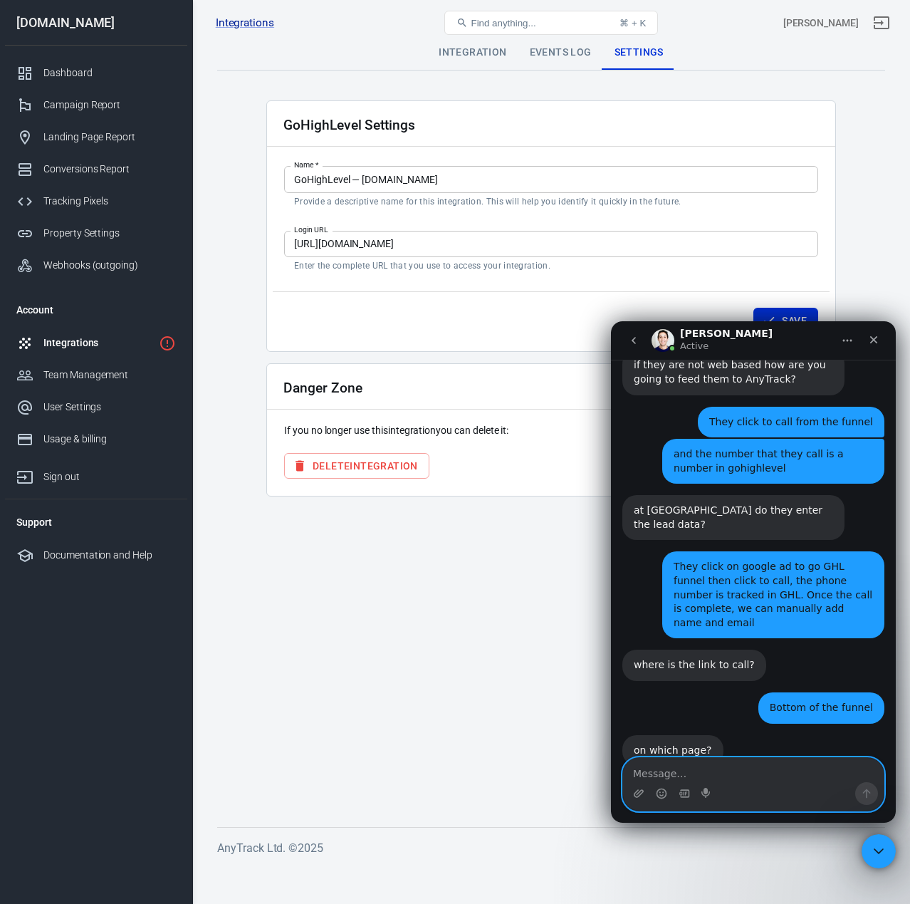
scroll to position [2332, 0]
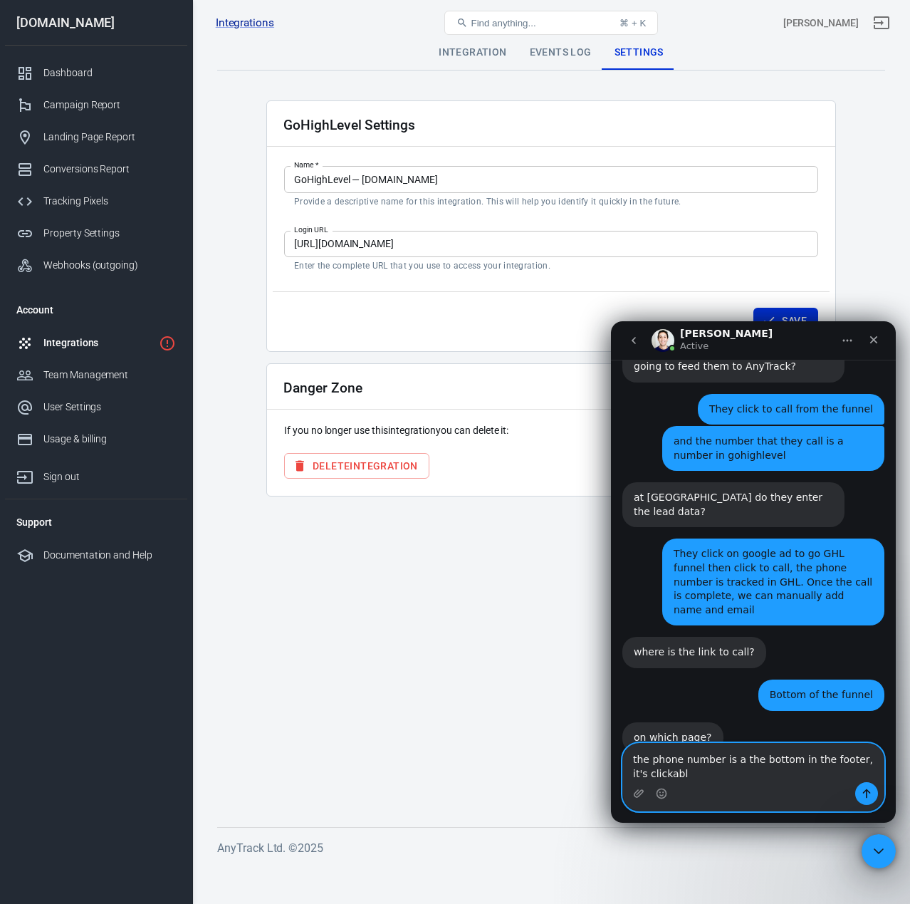
type textarea "the phone number is a the bottom in the footer, it's clickable"
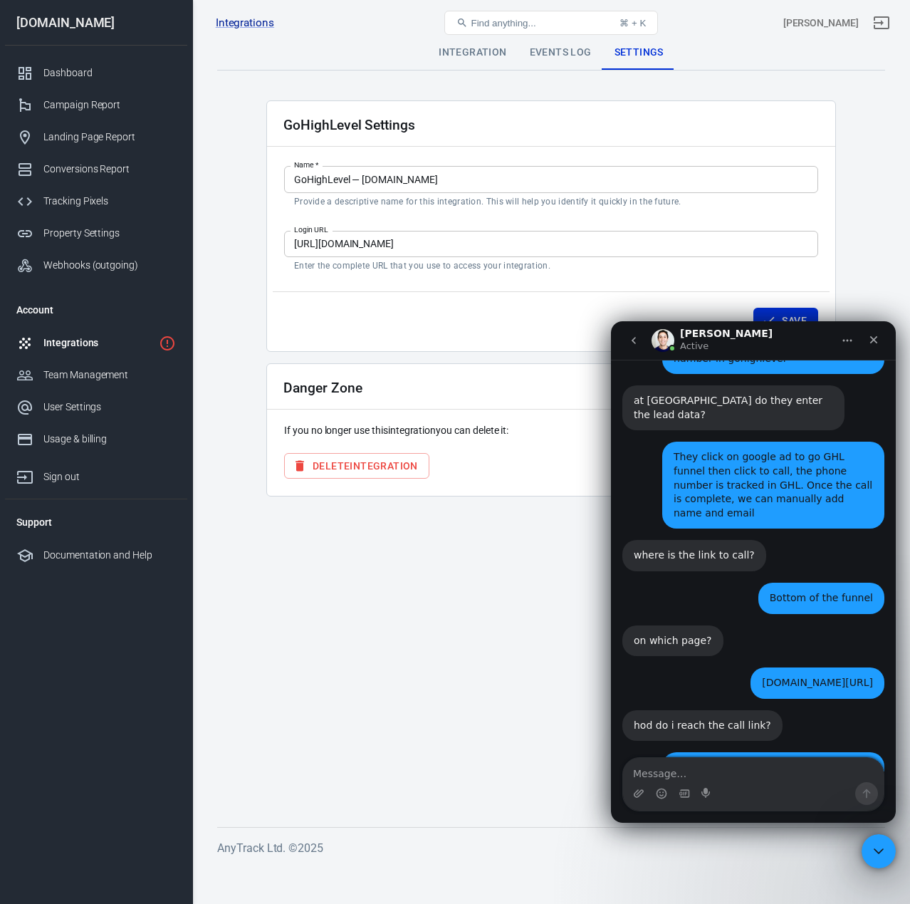
scroll to position [2464, 0]
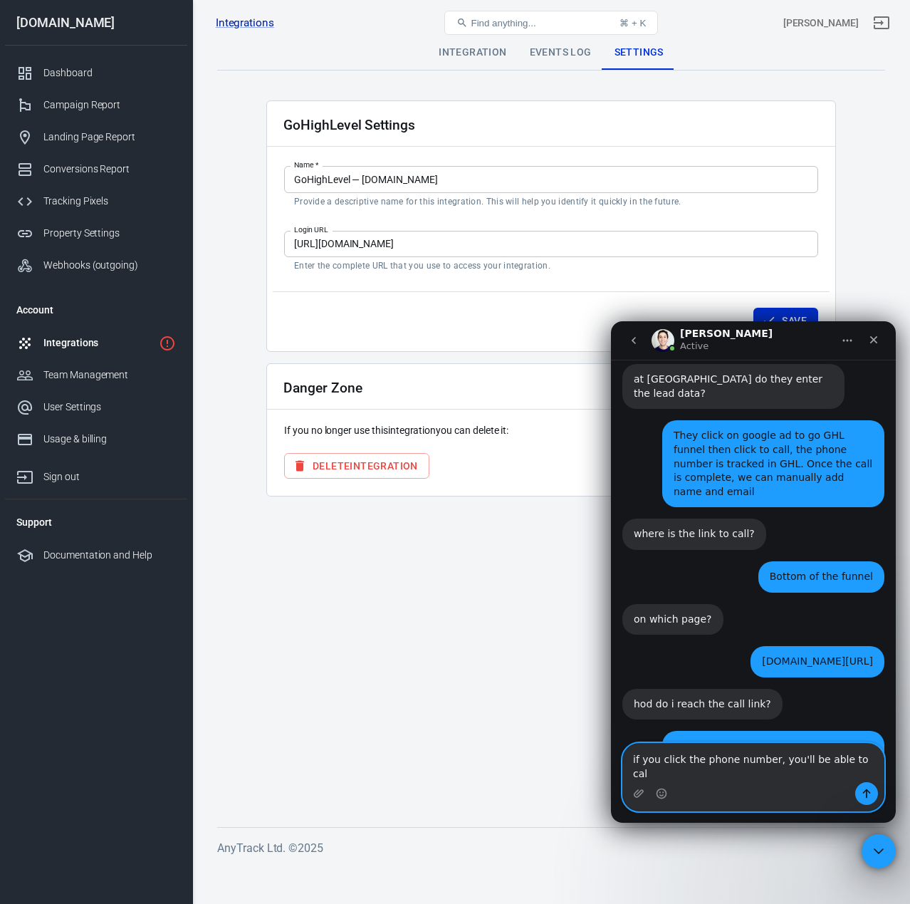
type textarea "if you click the phone number, you'll be able to call"
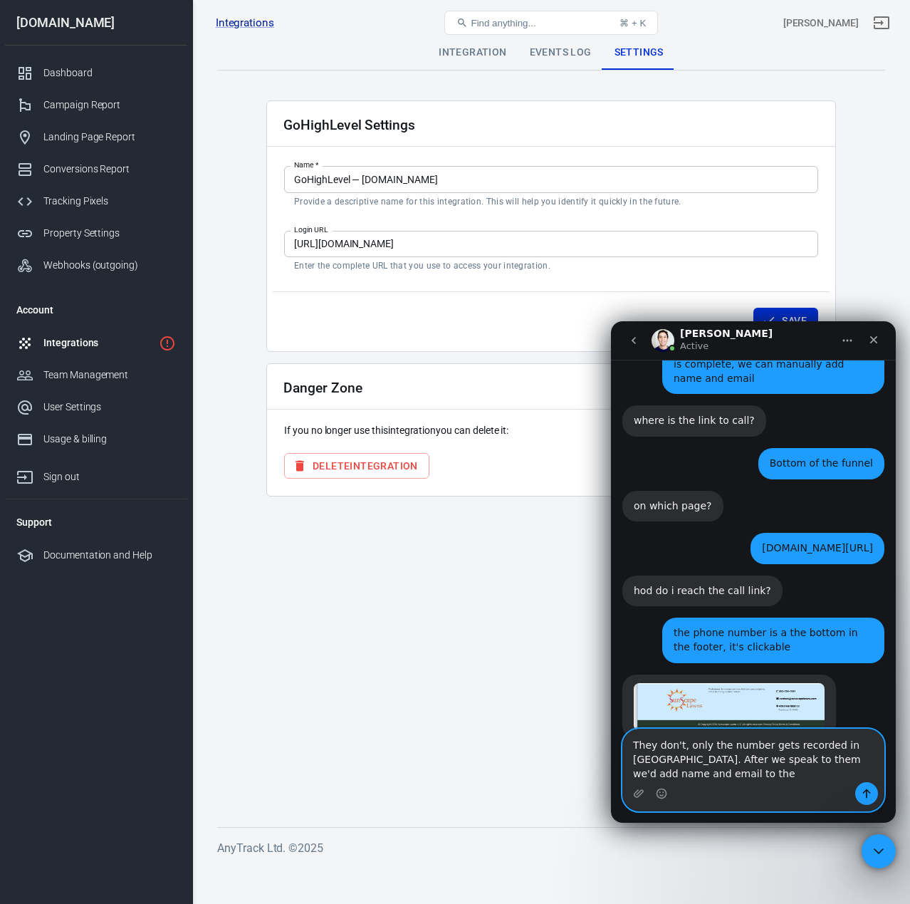
scroll to position [2592, 0]
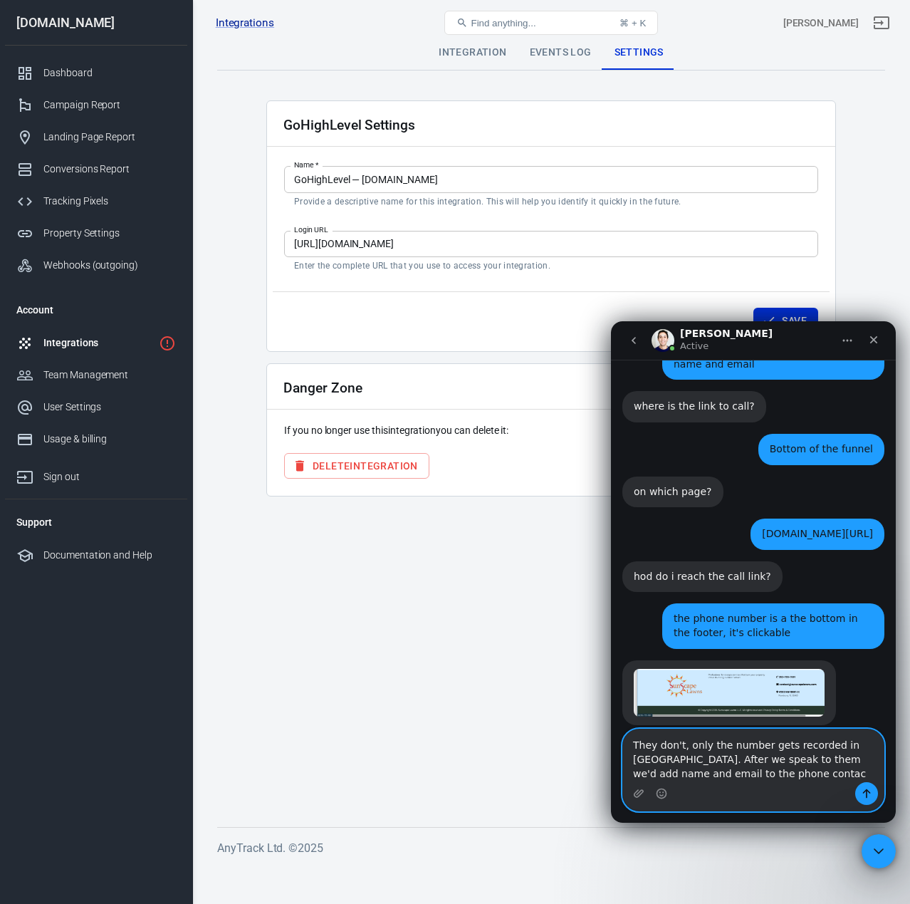
type textarea "They don't, only the number gets recorded in GHL. After we speak to them we'd a…"
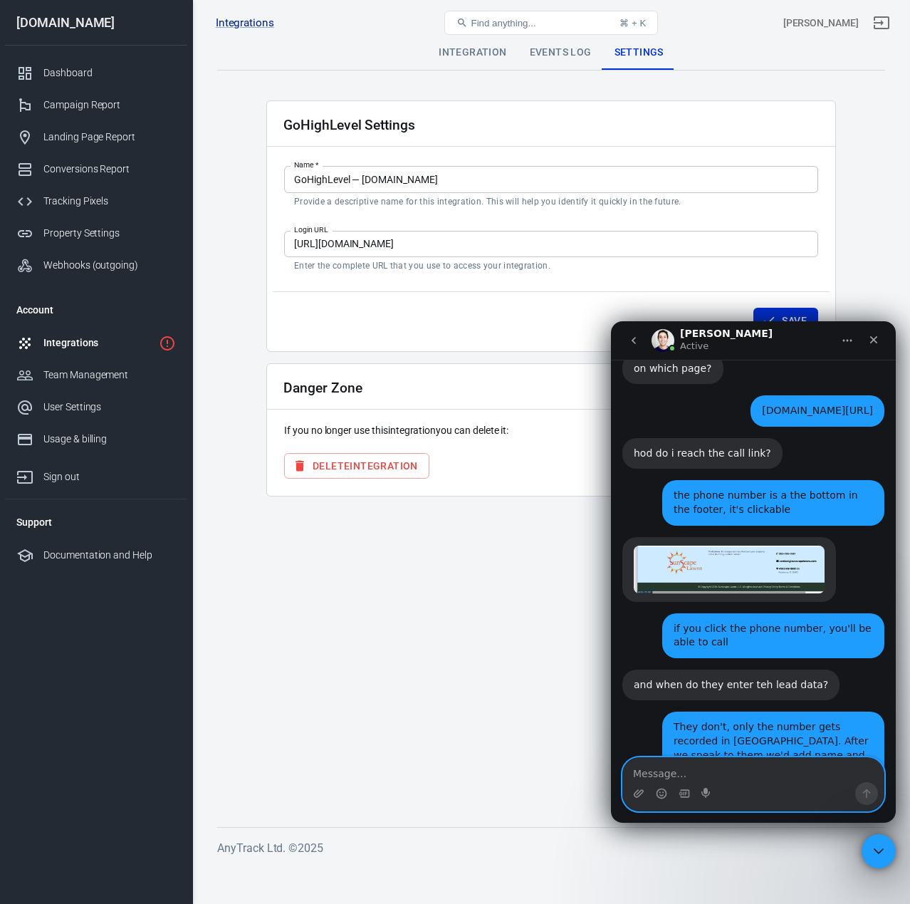
scroll to position [2718, 0]
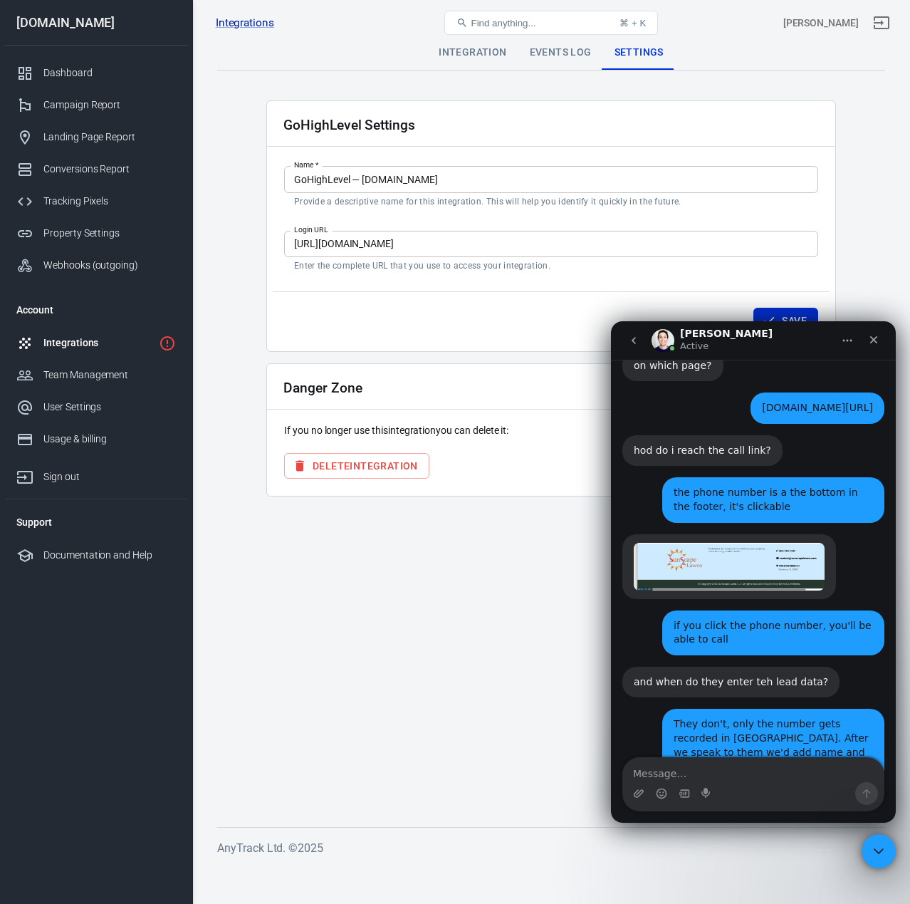
click at [745, 816] on link "https://readme.anytrack.io/docs/custom-event-triggers#trigger-events-on-dom-ele…" at bounding box center [689, 821] width 111 height 11
click at [706, 774] on textarea "Message…" at bounding box center [753, 770] width 261 height 24
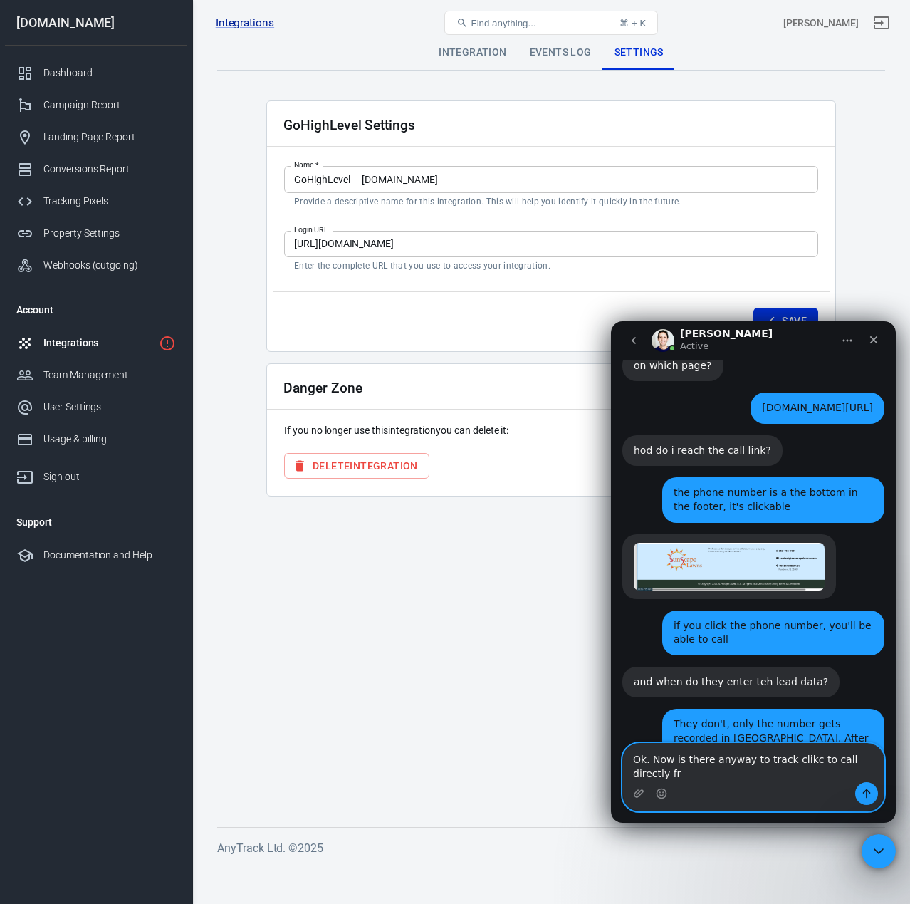
scroll to position [2732, 0]
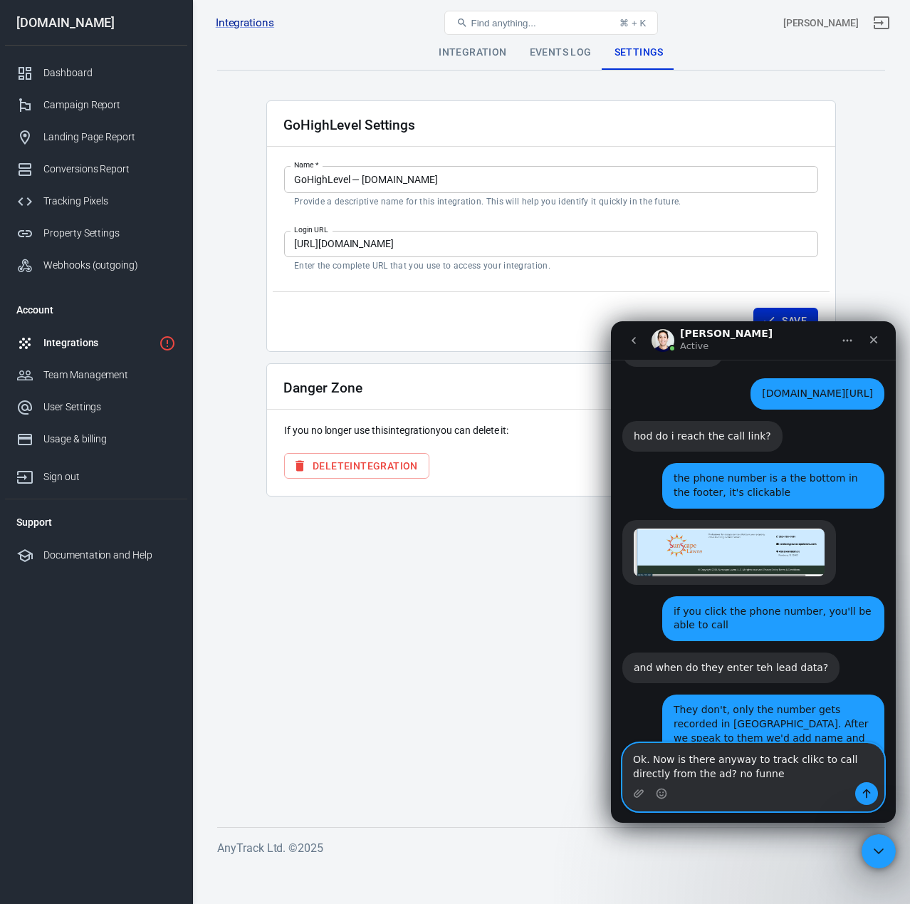
type textarea "Ok. Now is there anyway to track clikc to call directly from the ad? no funnel"
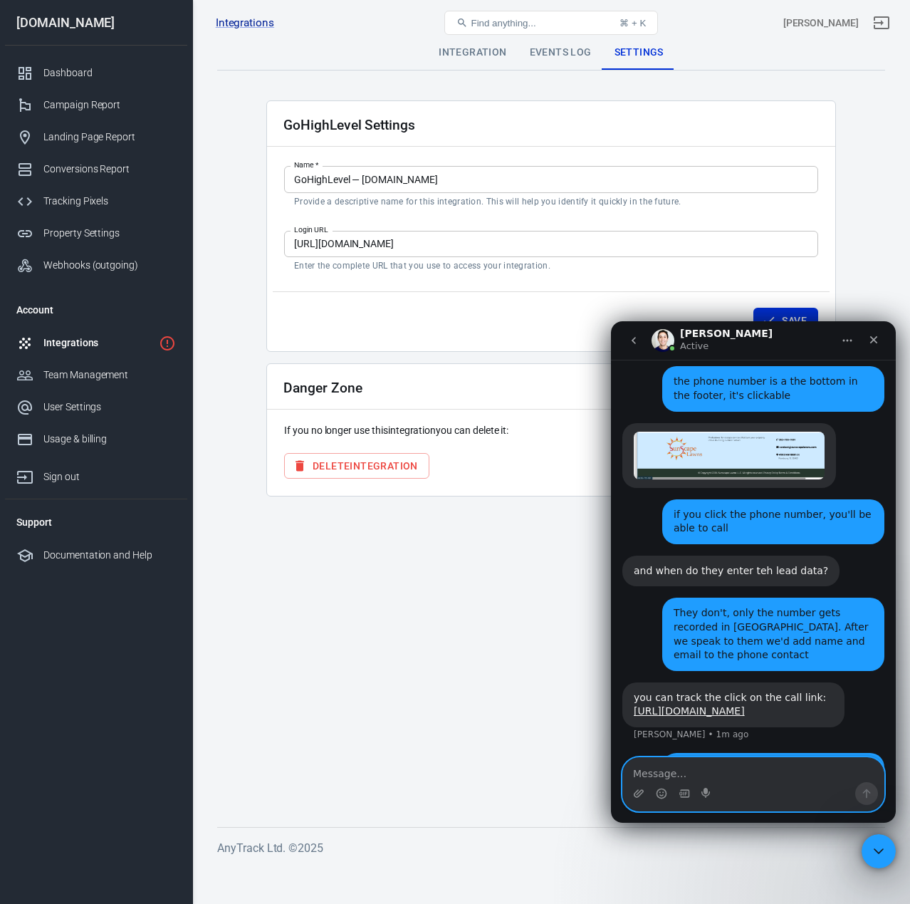
scroll to position [2845, 0]
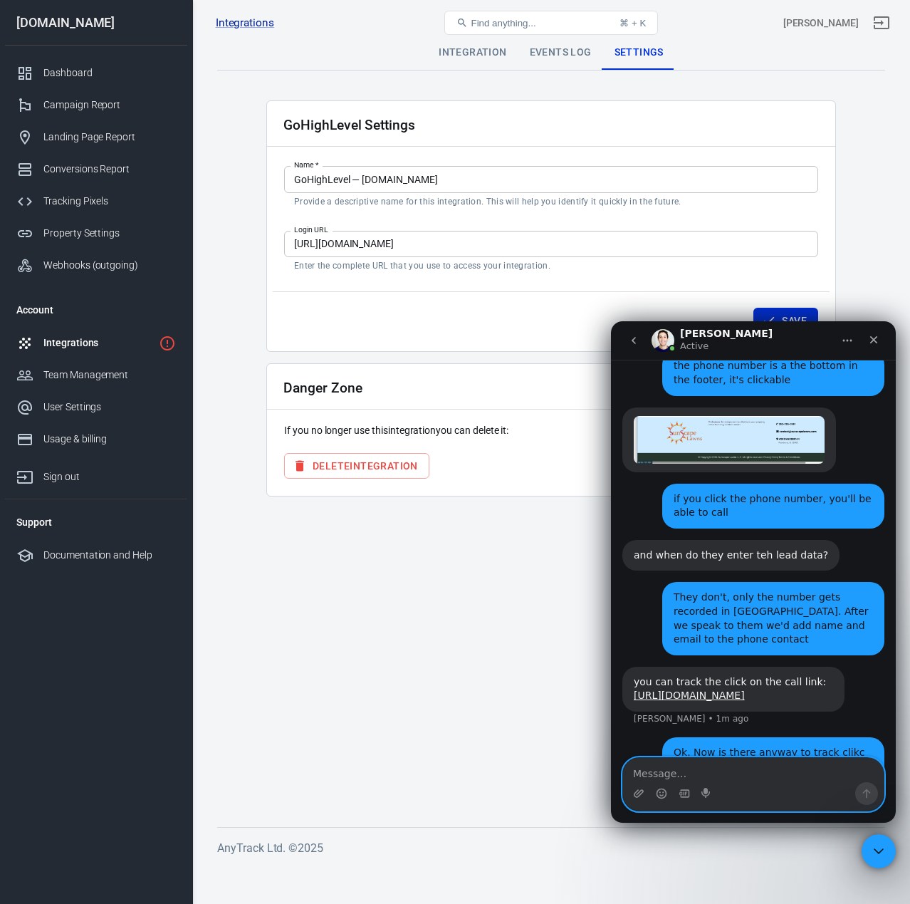
click at [752, 772] on textarea "Message…" at bounding box center [753, 770] width 261 height 24
type textarea "Correct"
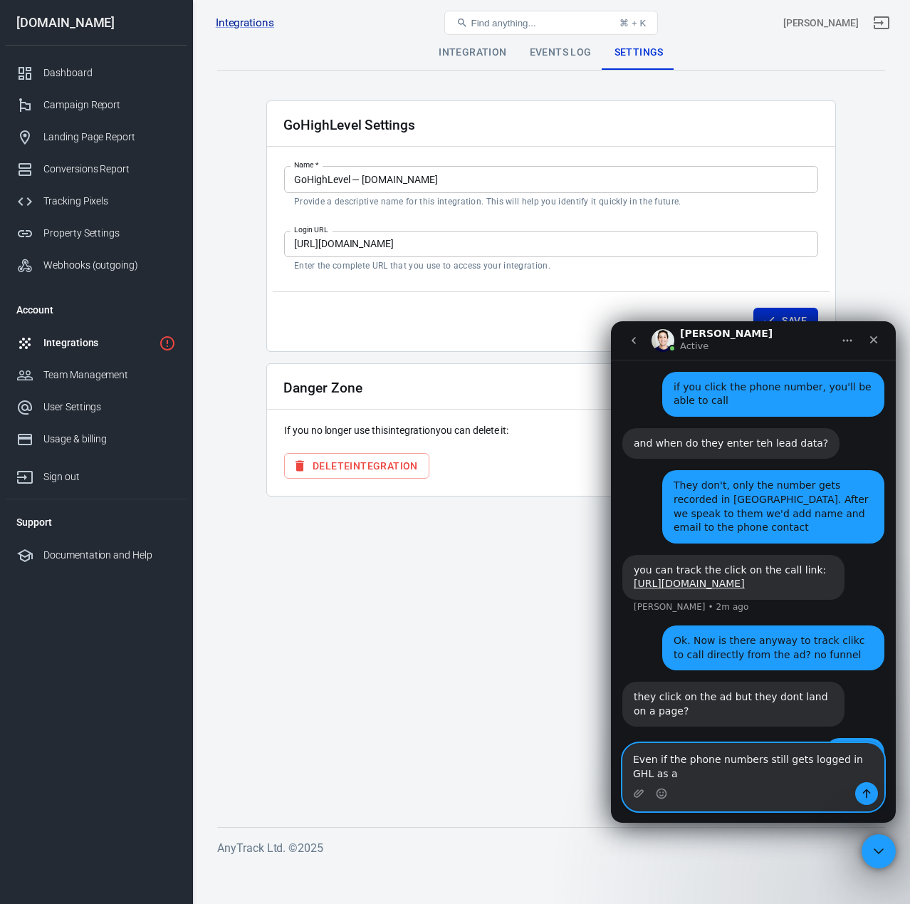
scroll to position [2958, 0]
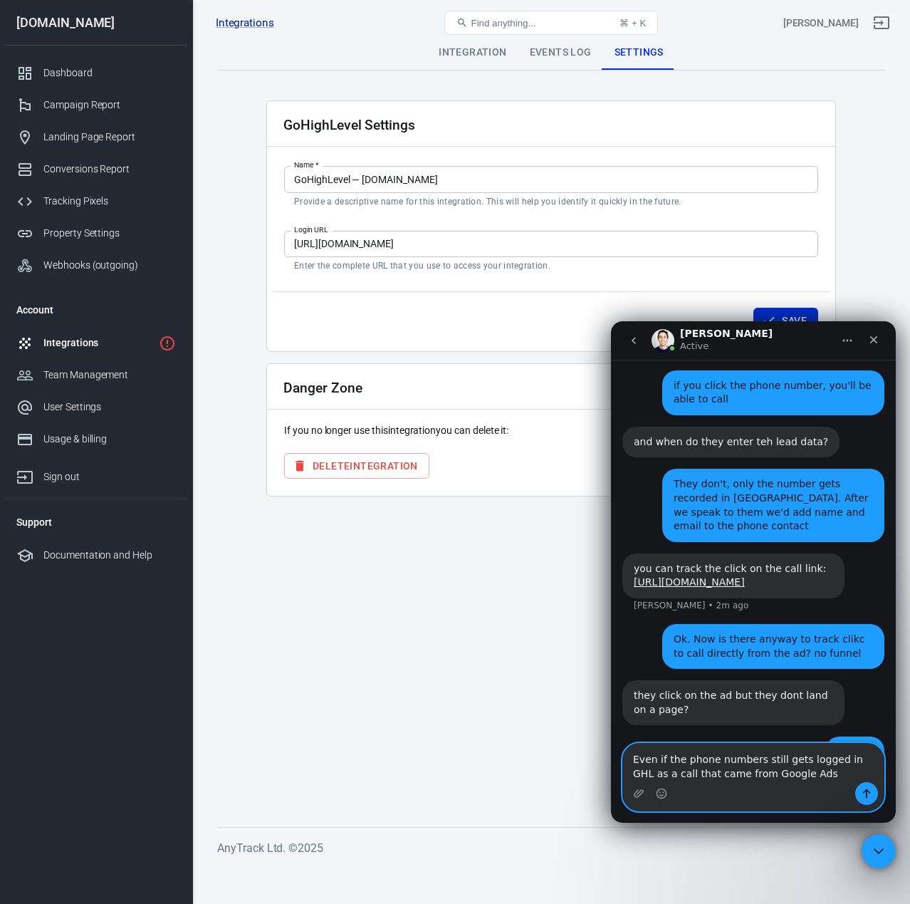
type textarea "Even if the phone numbers still gets logged in GHL as a call that came from Goo…"
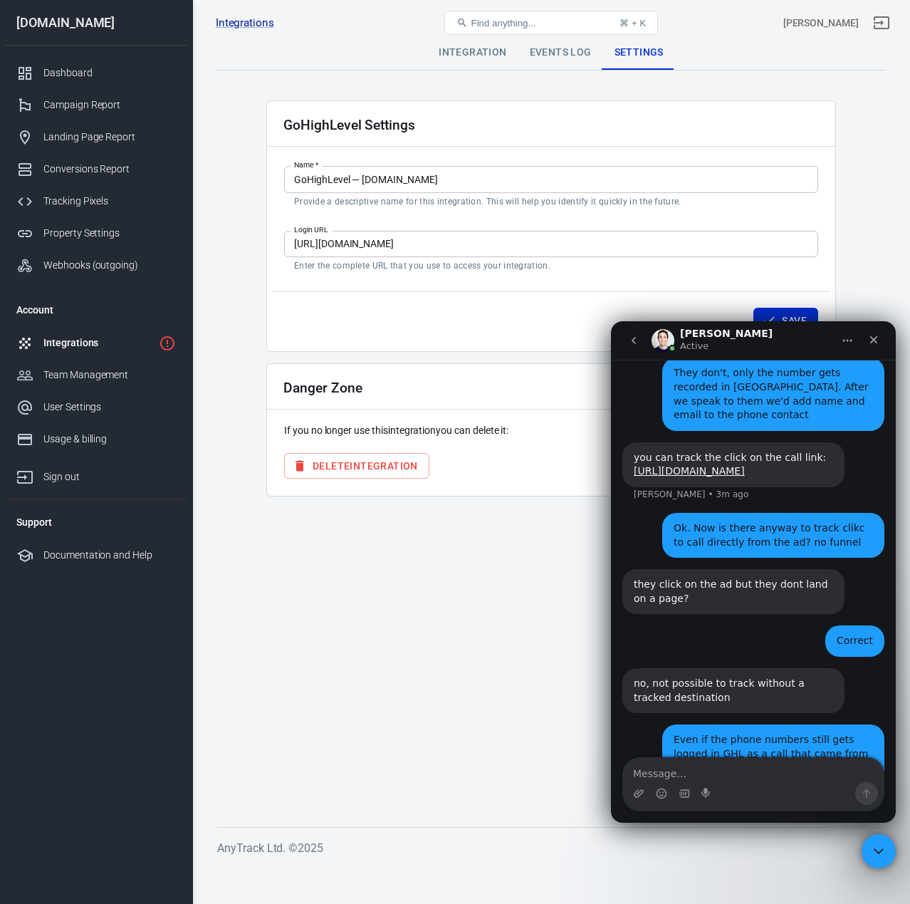
scroll to position [3057, 0]
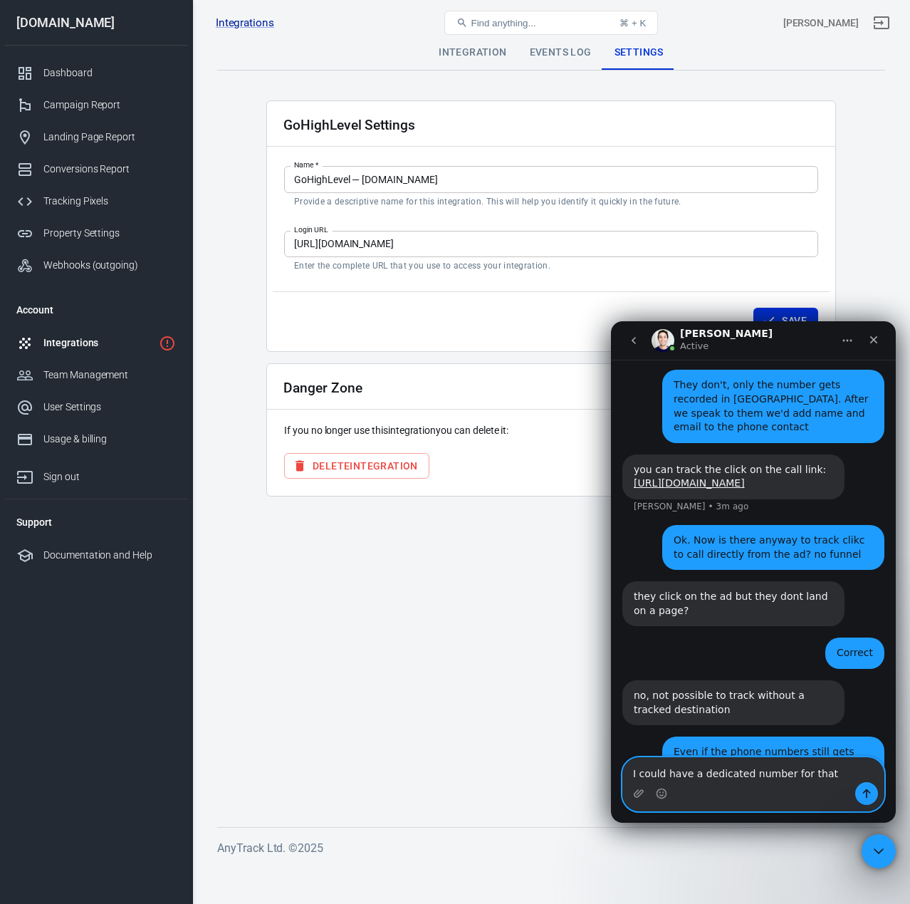
type textarea "I could have a dedicated number for that"
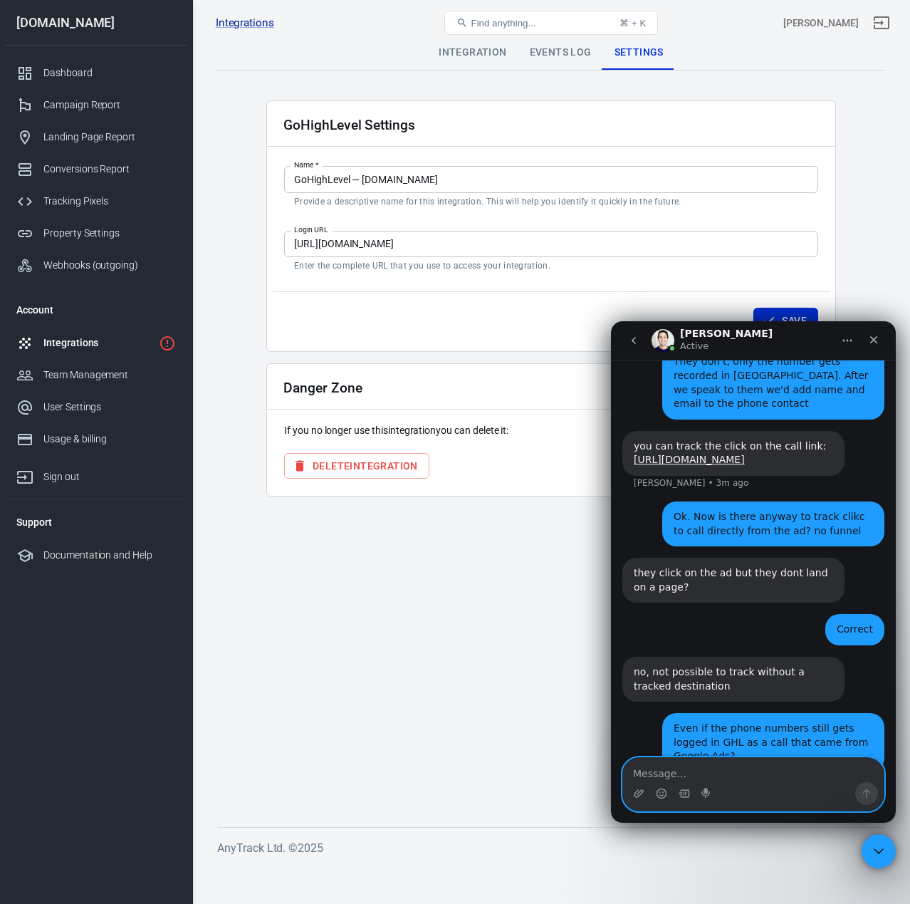
scroll to position [3099, 0]
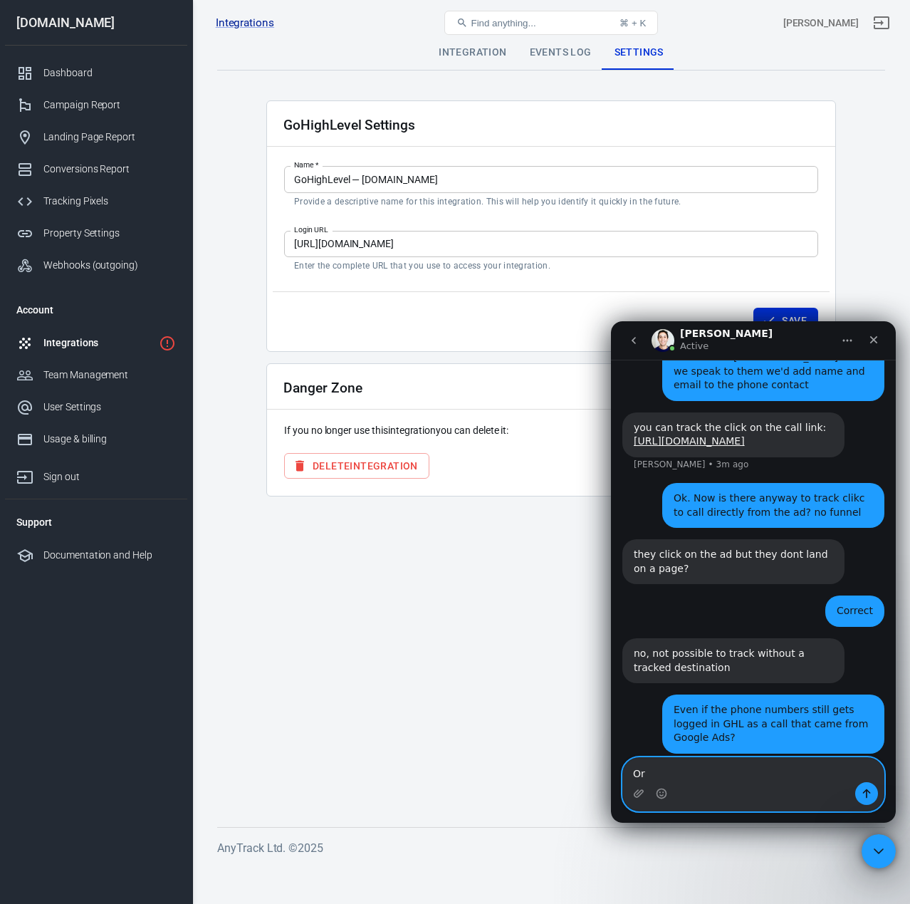
type textarea "O"
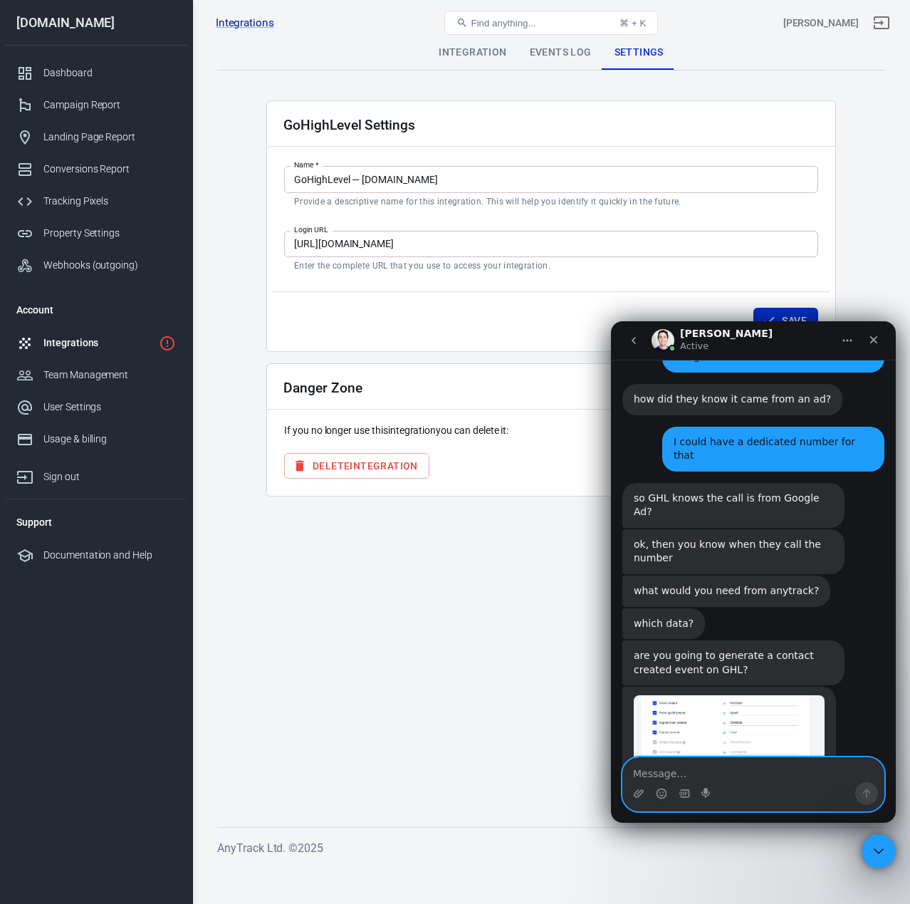
scroll to position [3496, 0]
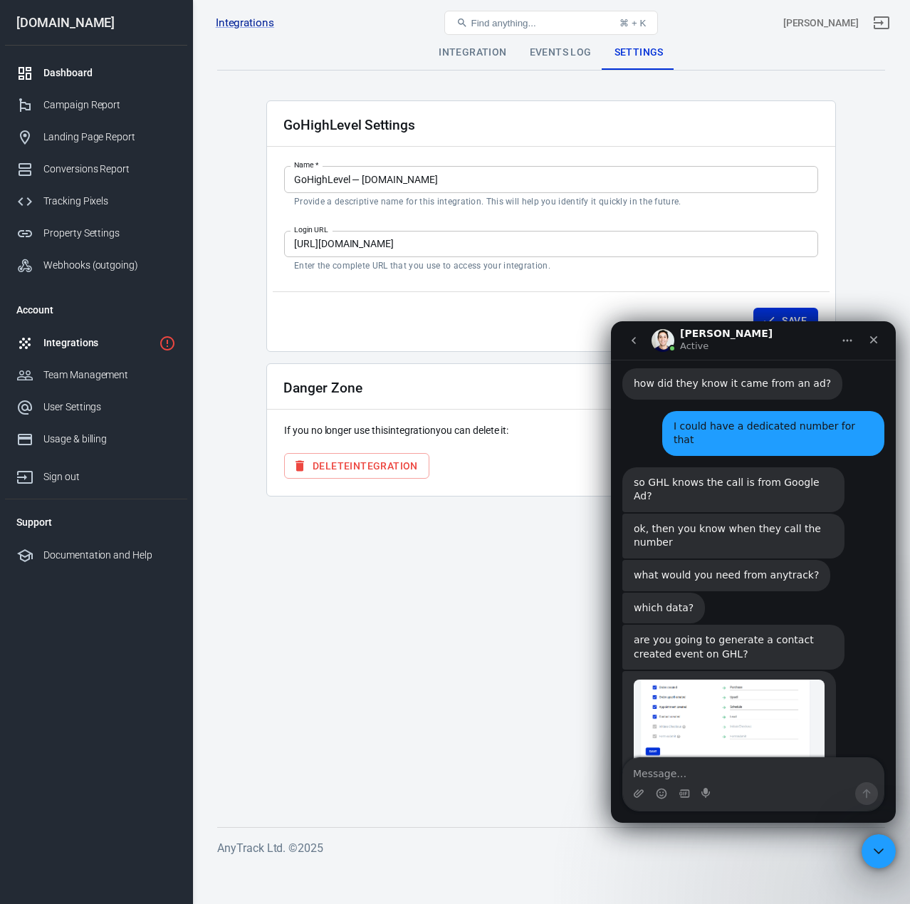
click at [66, 85] on link "Dashboard" at bounding box center [96, 73] width 182 height 32
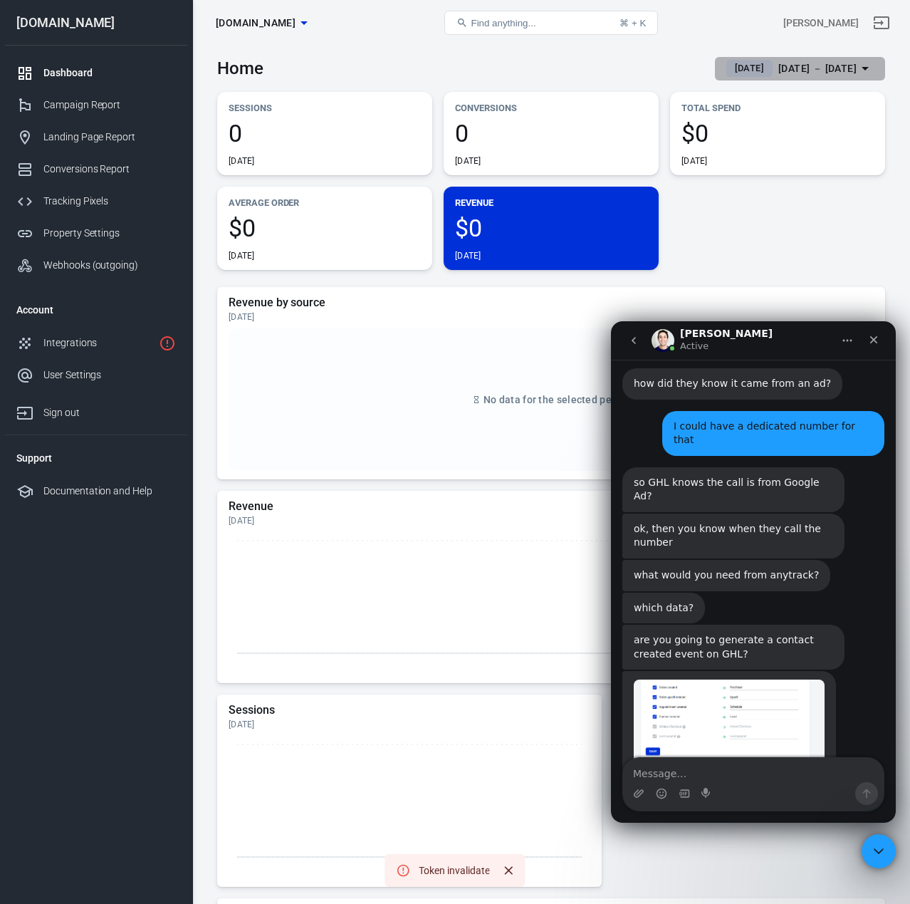
click at [823, 65] on div "Oct 13 － Oct 13, 2025" at bounding box center [818, 69] width 78 height 18
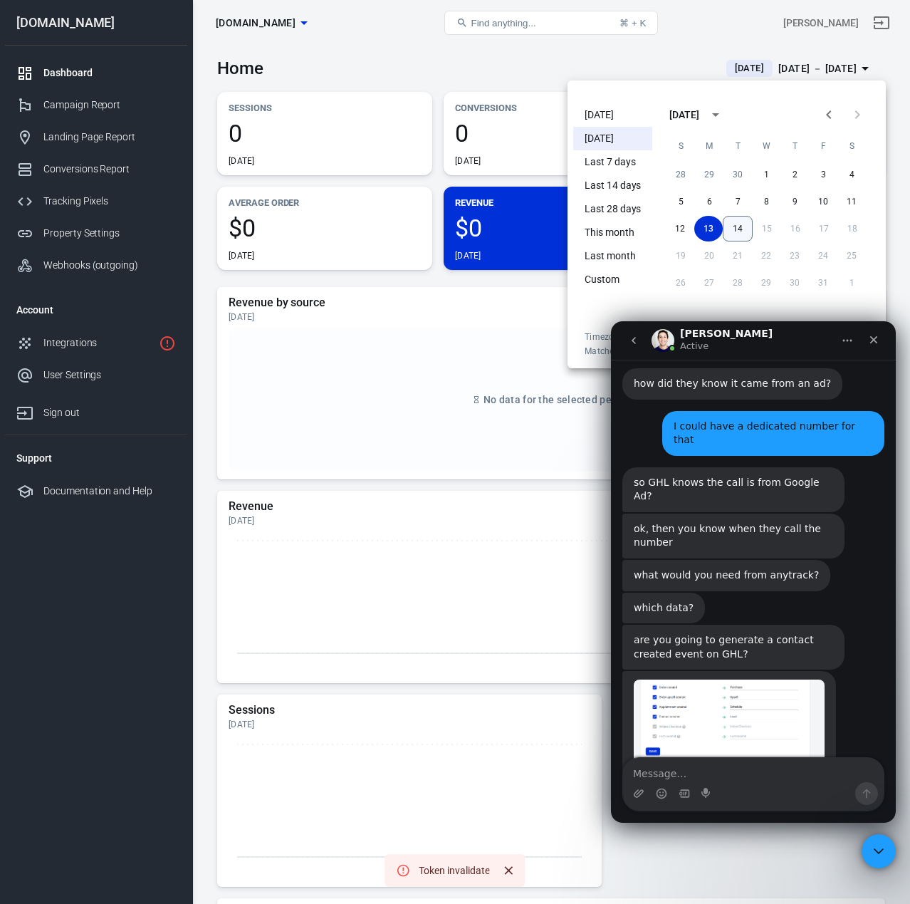
click at [742, 229] on button "14" at bounding box center [738, 229] width 30 height 26
click at [880, 343] on div "Close" at bounding box center [874, 340] width 26 height 26
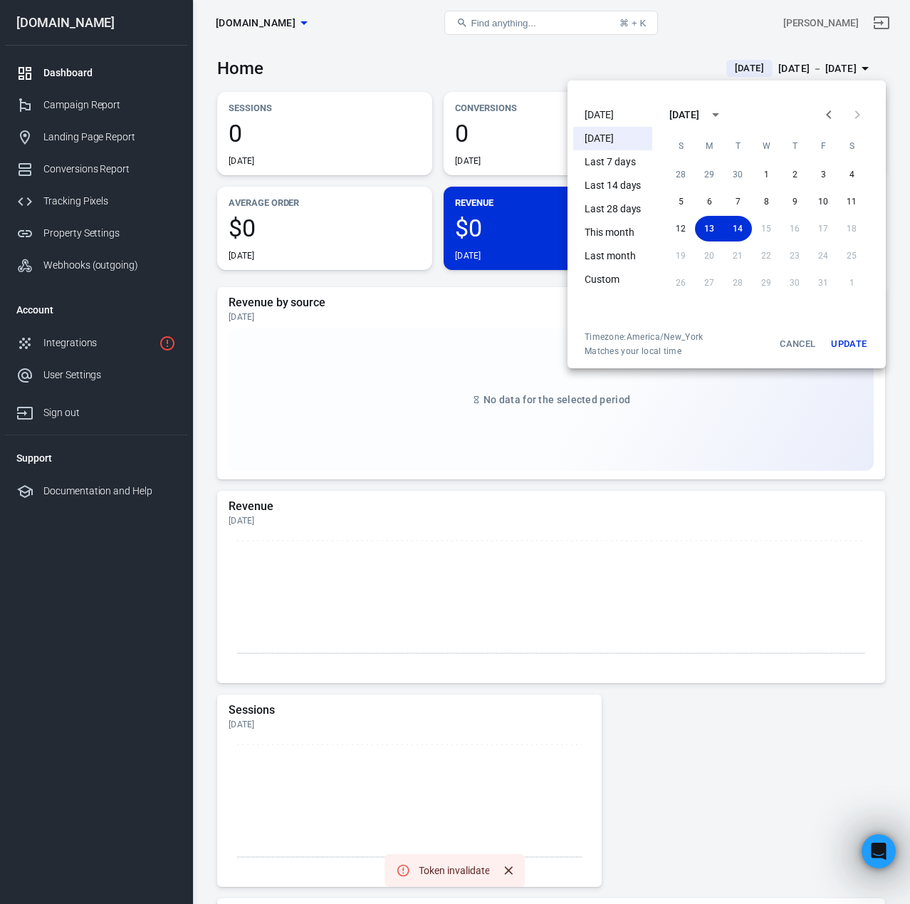
click at [852, 346] on button "Update" at bounding box center [849, 344] width 46 height 26
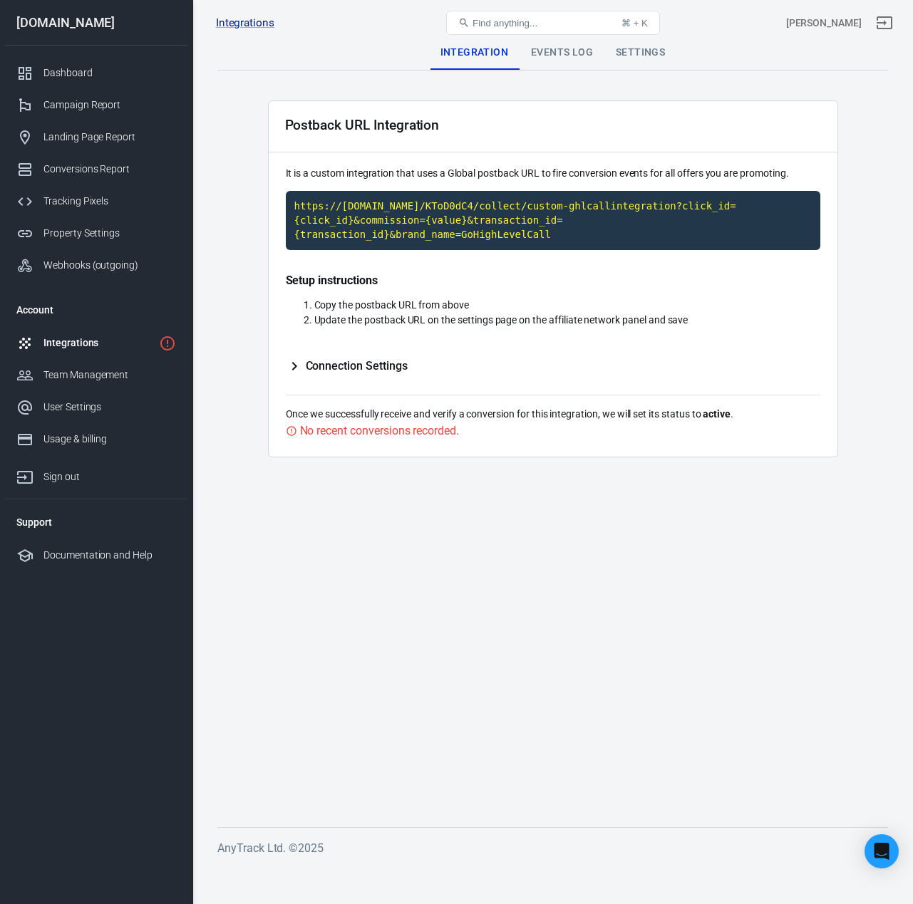
type input "{click_id}"
click at [568, 58] on div "Events Log" at bounding box center [561, 53] width 85 height 34
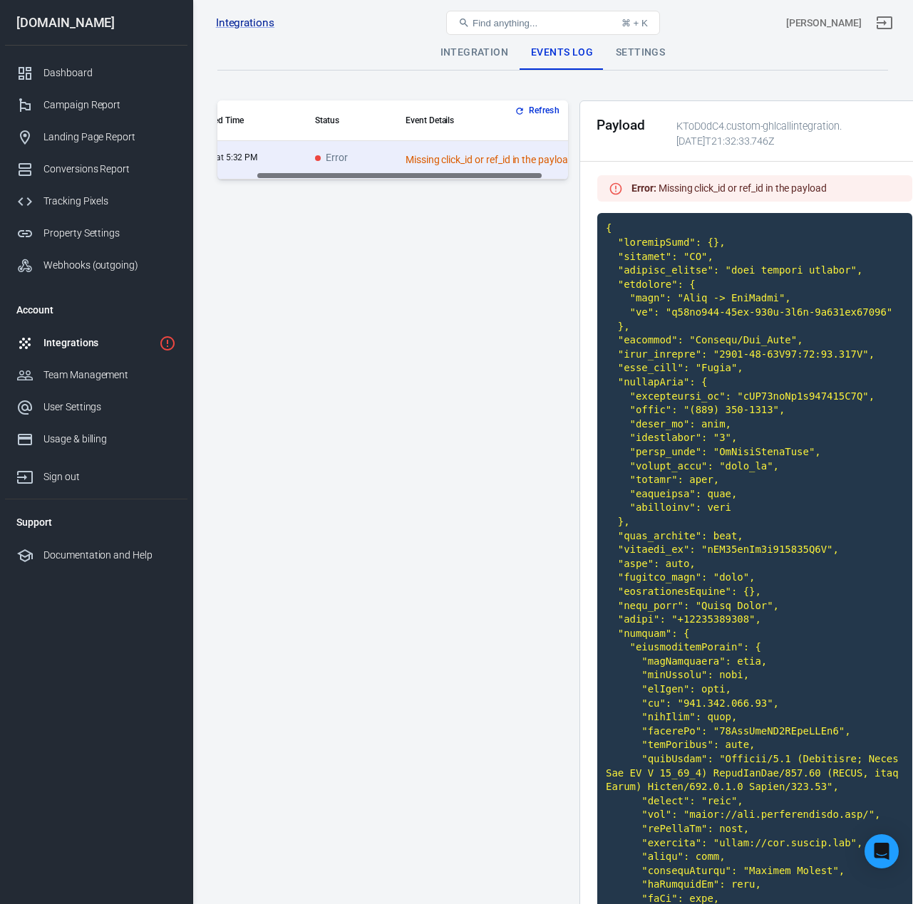
scroll to position [0, 77]
drag, startPoint x: 479, startPoint y: 175, endPoint x: 547, endPoint y: 179, distance: 68.5
click at [547, 179] on div "Received Time Status Event Details [DATE] at 5:32 PM Error Missing click_id or …" at bounding box center [392, 139] width 350 height 79
drag, startPoint x: 540, startPoint y: 178, endPoint x: 432, endPoint y: 184, distance: 108.4
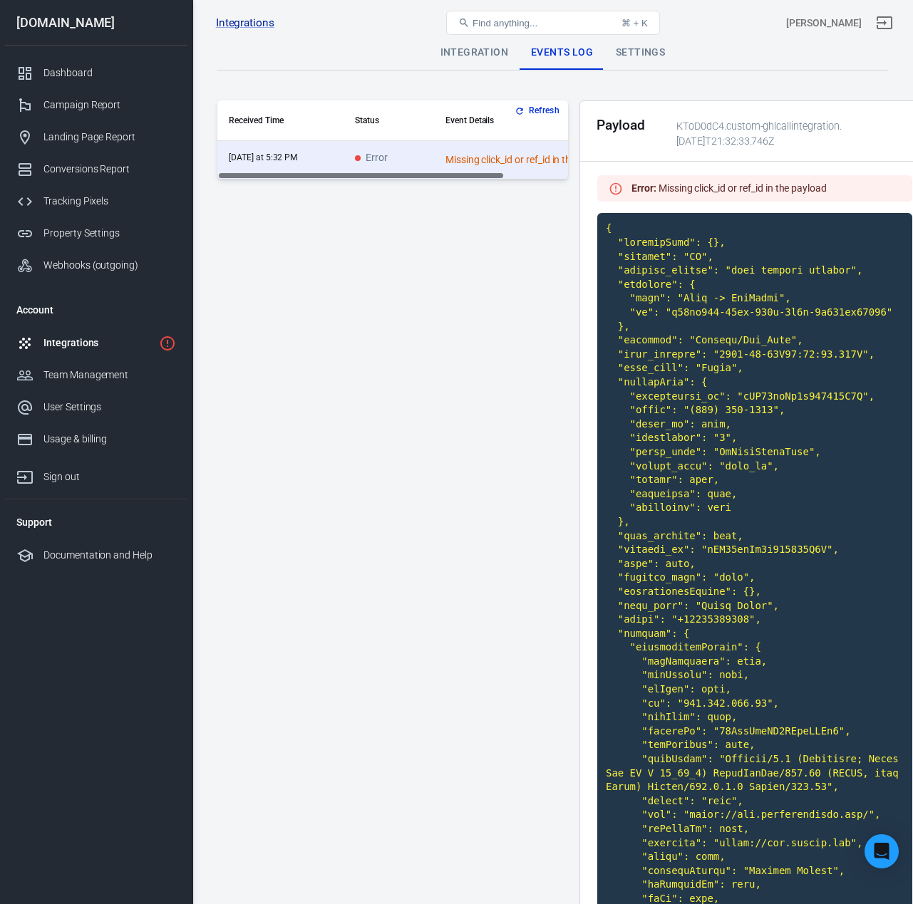
click at [432, 184] on div "Refresh Received Time Status Event Details [DATE] at 5:32 PM Error Missing clic…" at bounding box center [392, 891] width 350 height 1583
drag, startPoint x: 327, startPoint y: 177, endPoint x: 401, endPoint y: 180, distance: 74.1
click at [401, 180] on div "Refresh Received Time Status Event Details [DATE] at 5:32 PM Error Missing clic…" at bounding box center [392, 891] width 350 height 1583
click at [527, 108] on button "Refresh" at bounding box center [537, 110] width 53 height 15
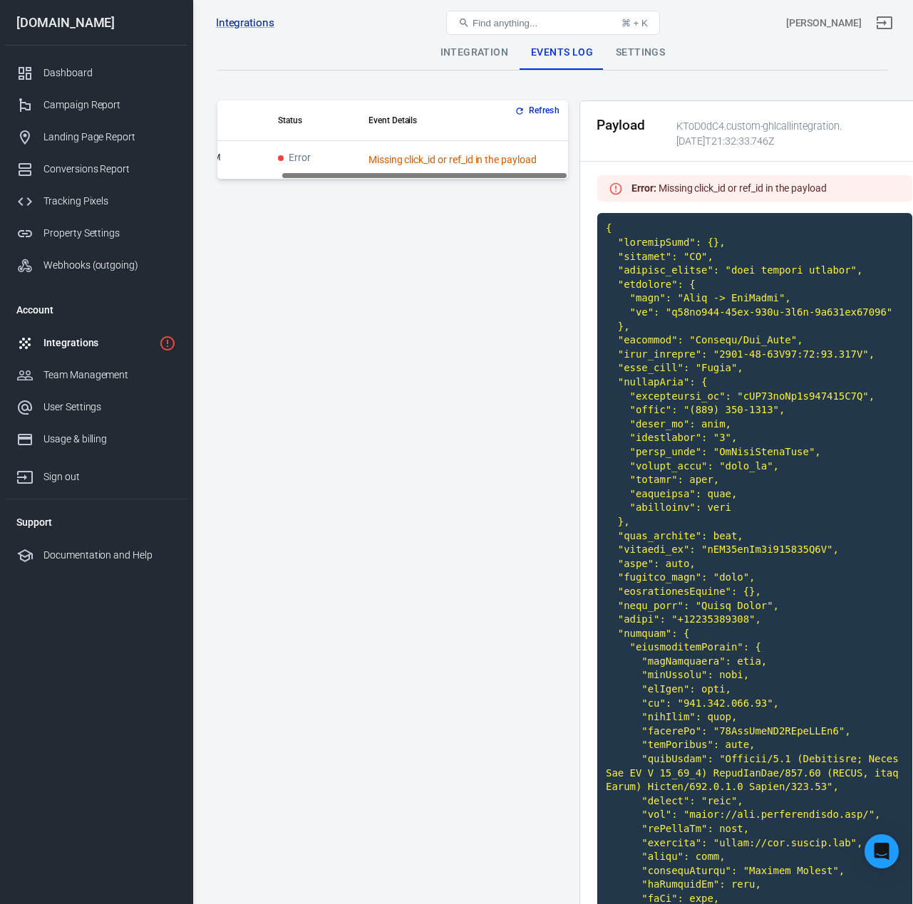
scroll to position [0, 0]
drag, startPoint x: 370, startPoint y: 178, endPoint x: 316, endPoint y: 182, distance: 54.3
click at [347, 179] on div "Received Time Status Event Details [DATE] at 5:32 PM Error Missing click_id or …" at bounding box center [392, 139] width 350 height 79
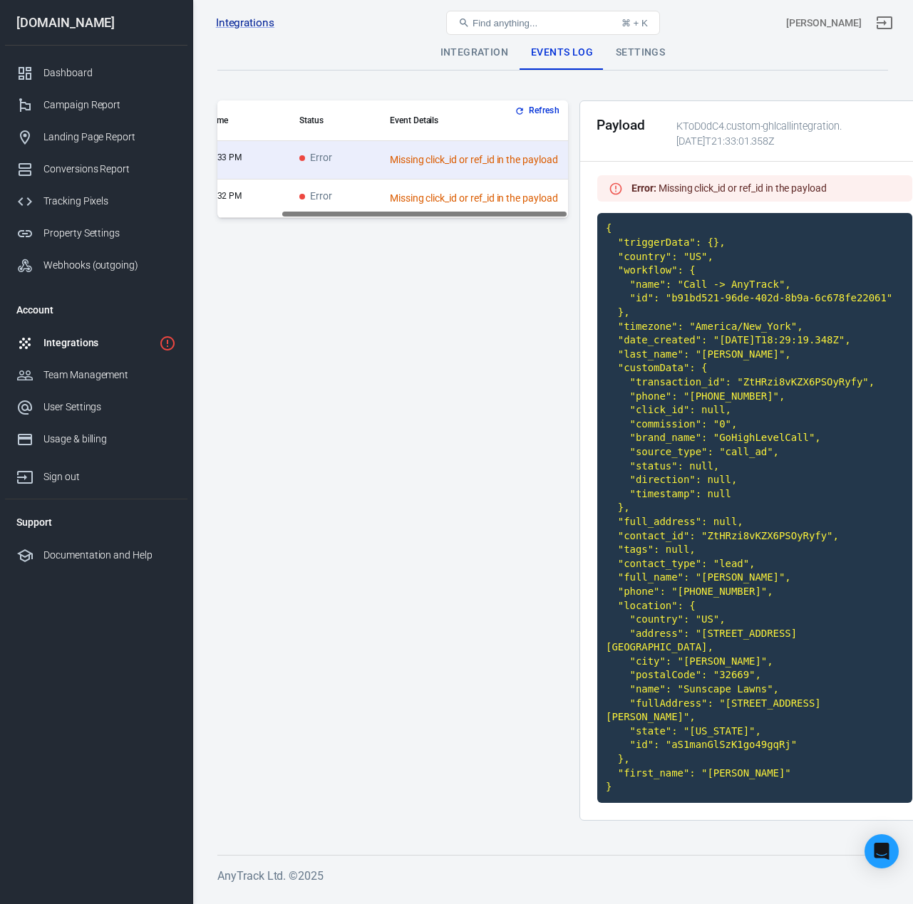
scroll to position [0, 77]
drag, startPoint x: 462, startPoint y: 213, endPoint x: 554, endPoint y: 214, distance: 92.6
click at [554, 214] on div "Received Time Status Event Details [DATE] at 5:33 PM Error Missing click_id or …" at bounding box center [392, 159] width 350 height 118
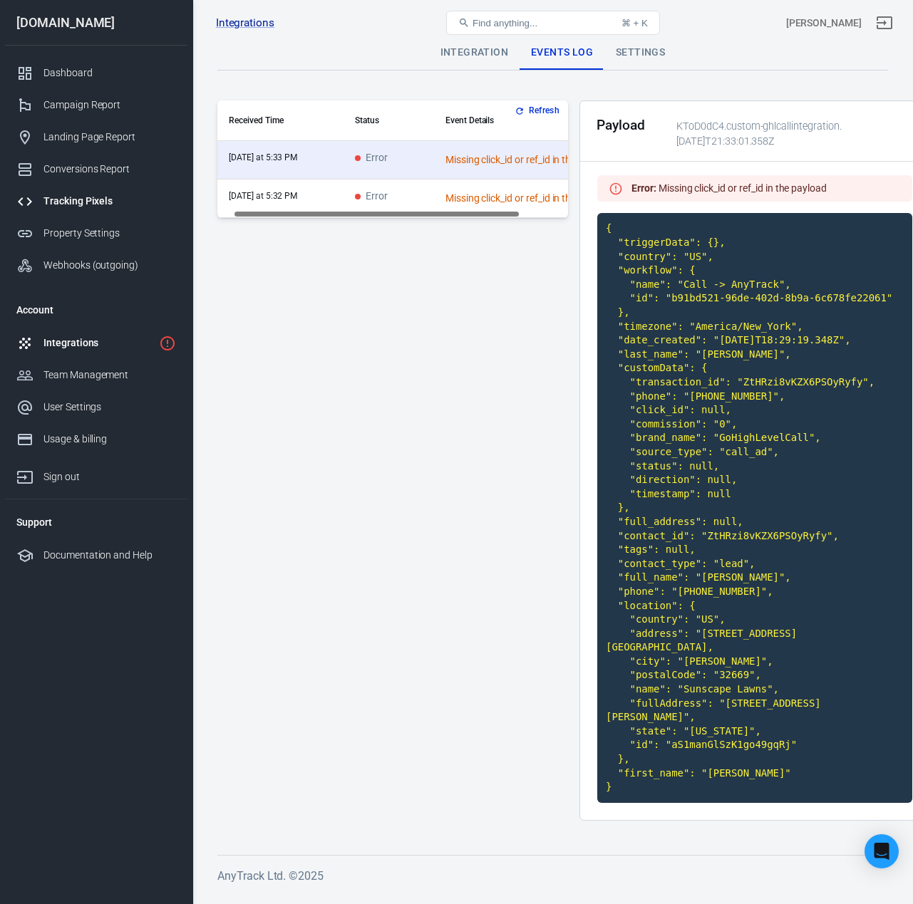
drag, startPoint x: 293, startPoint y: 214, endPoint x: 116, endPoint y: 214, distance: 176.7
click at [117, 214] on div "Integrations Postback URL Find anything... ⌘ + K [PERSON_NAME] [DOMAIN_NAME] Da…" at bounding box center [456, 470] width 913 height 848
click at [490, 157] on div "Missing click_id or ref_id in the payload" at bounding box center [534, 159] width 178 height 15
click at [422, 158] on td "Error" at bounding box center [388, 160] width 90 height 38
click at [415, 189] on td "Error" at bounding box center [388, 199] width 90 height 38
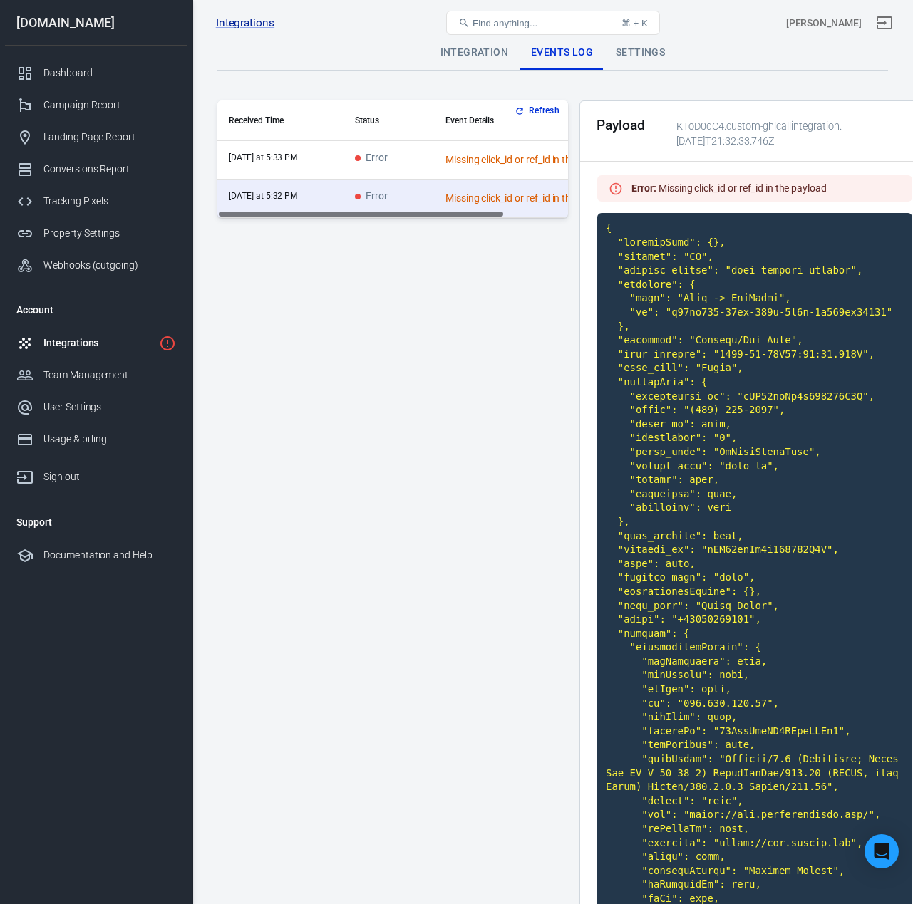
click at [619, 51] on div "Settings" at bounding box center [640, 53] width 72 height 34
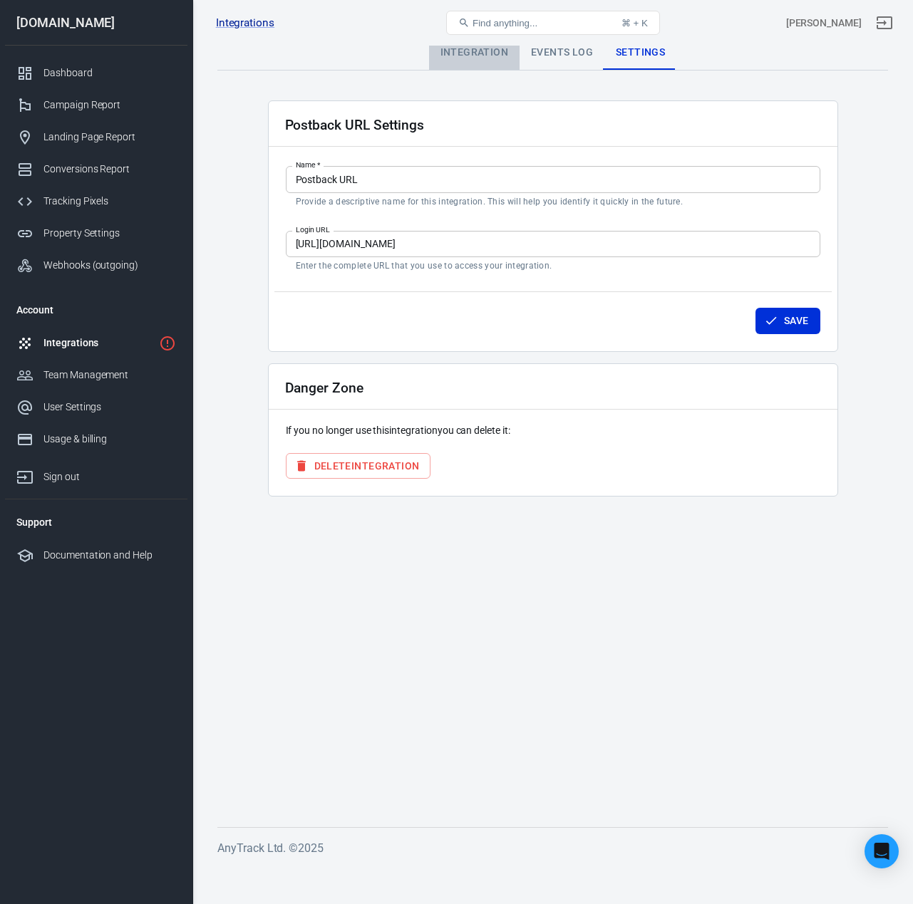
click at [474, 53] on div "Integration" at bounding box center [474, 53] width 90 height 34
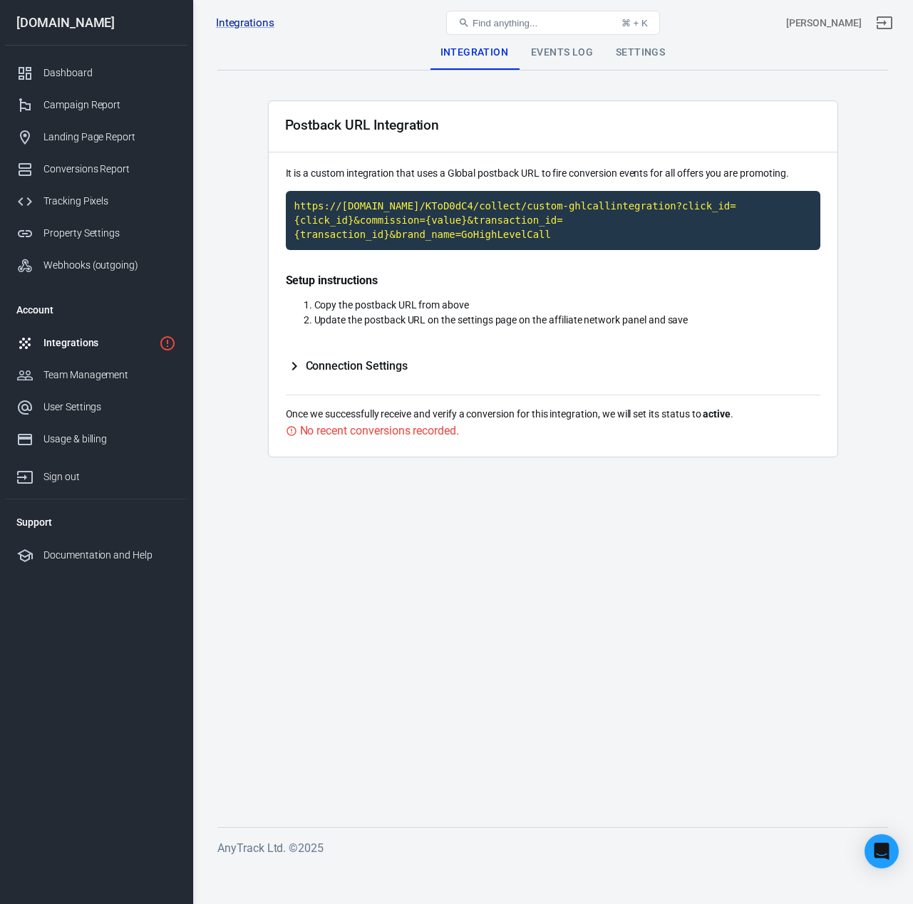
drag, startPoint x: 348, startPoint y: 432, endPoint x: 231, endPoint y: 196, distance: 263.5
click at [348, 432] on div "No recent conversions recorded." at bounding box center [379, 431] width 159 height 18
type input "p8qkMansHXKGa8II8xyvqHhhrjzyMRYIeN"
click at [556, 58] on div "Events Log" at bounding box center [561, 53] width 85 height 34
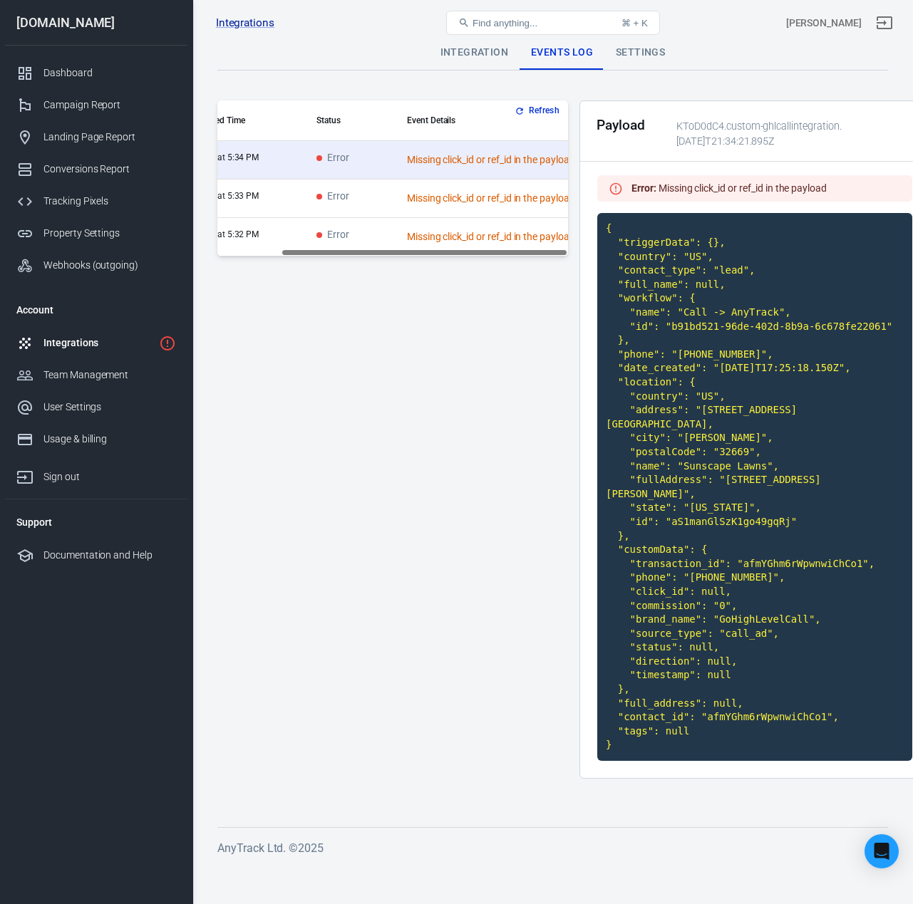
scroll to position [0, 77]
drag, startPoint x: 456, startPoint y: 250, endPoint x: 528, endPoint y: 252, distance: 72.0
click at [528, 252] on div "Received Time Status Event Details [DATE] at 5:34 PM Error Missing click_id or …" at bounding box center [392, 178] width 350 height 156
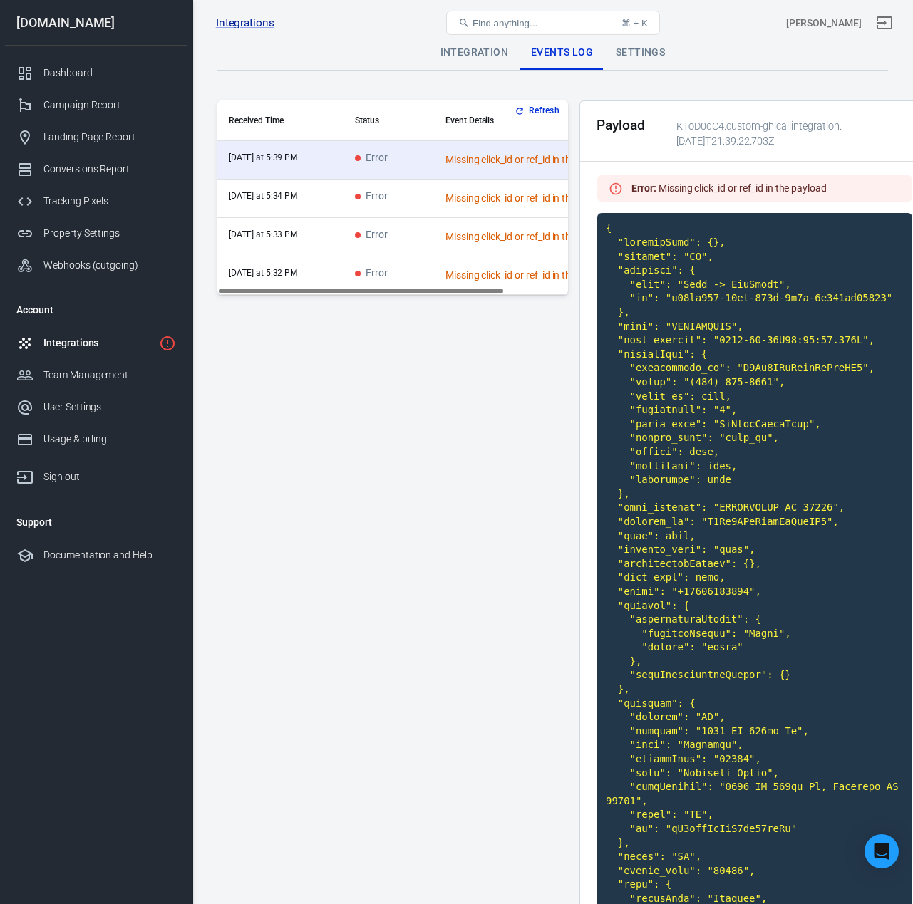
drag, startPoint x: 440, startPoint y: 295, endPoint x: 504, endPoint y: 297, distance: 63.4
click at [503, 298] on div "Refresh Received Time Status Event Details [DATE] at 5:39 PM Error Missing clic…" at bounding box center [392, 556] width 350 height 913
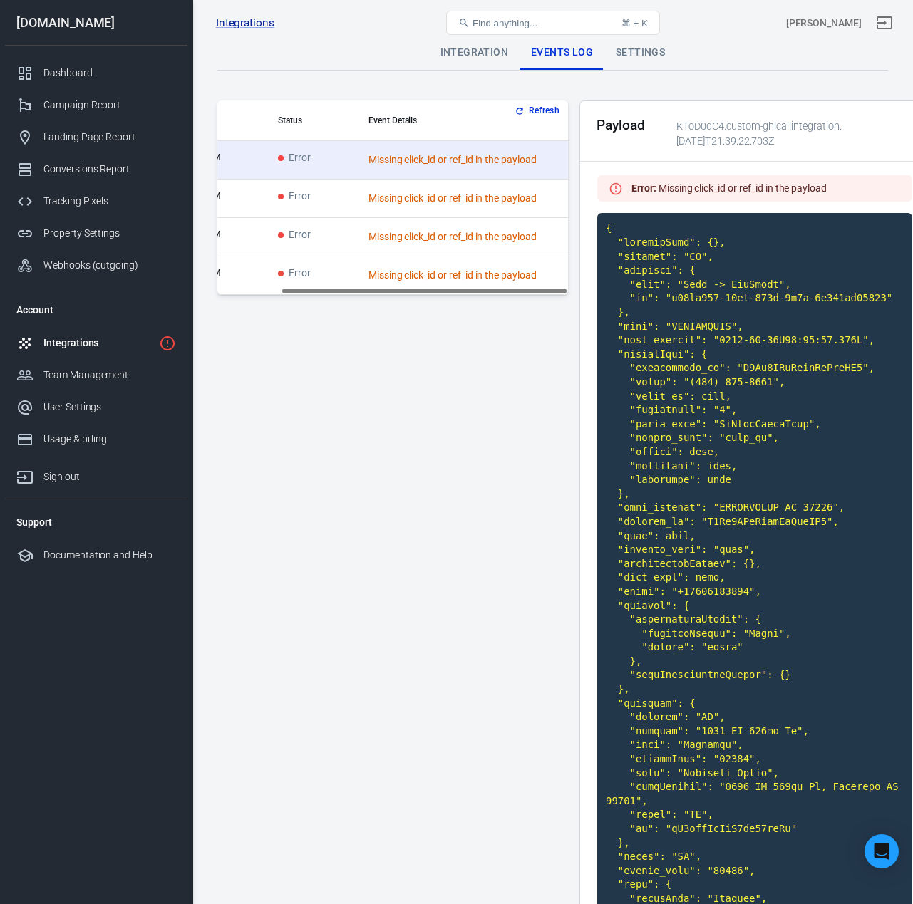
drag, startPoint x: 480, startPoint y: 291, endPoint x: 582, endPoint y: 284, distance: 102.1
click at [582, 284] on div "Refresh Received Time Status Event Details [DATE] at 5:39 PM Error Missing clic…" at bounding box center [573, 556] width 712 height 913
click at [654, 47] on div "Settings" at bounding box center [640, 53] width 72 height 34
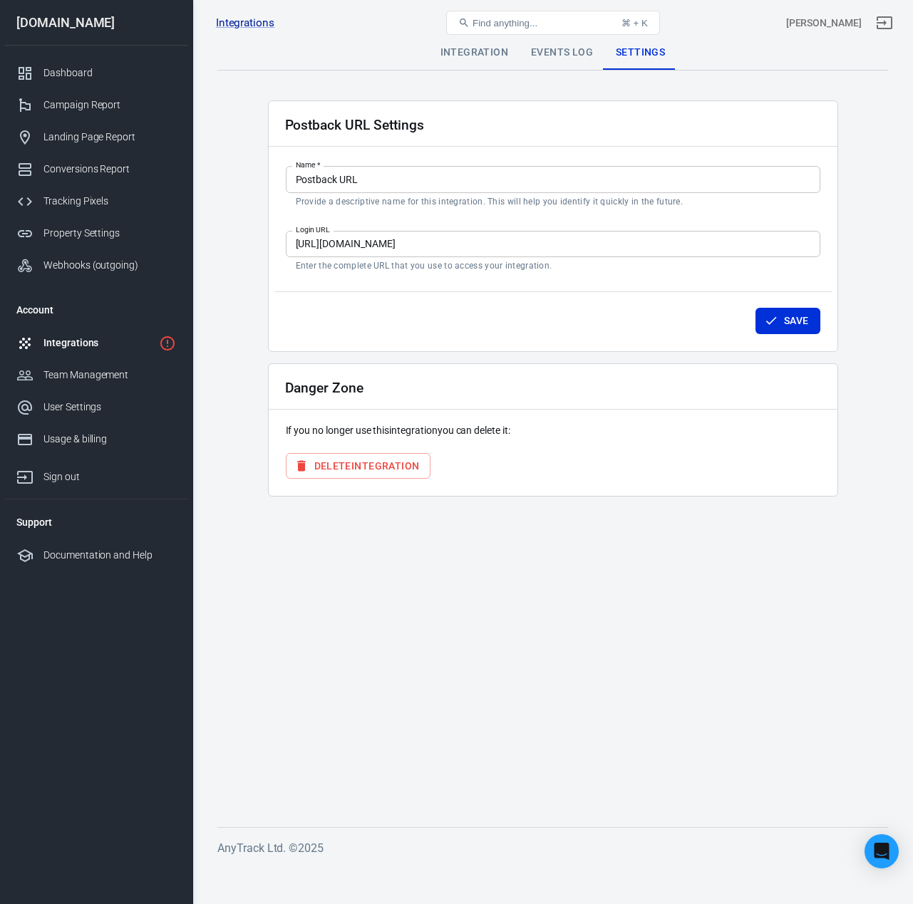
click at [474, 58] on div "Integration" at bounding box center [474, 53] width 90 height 34
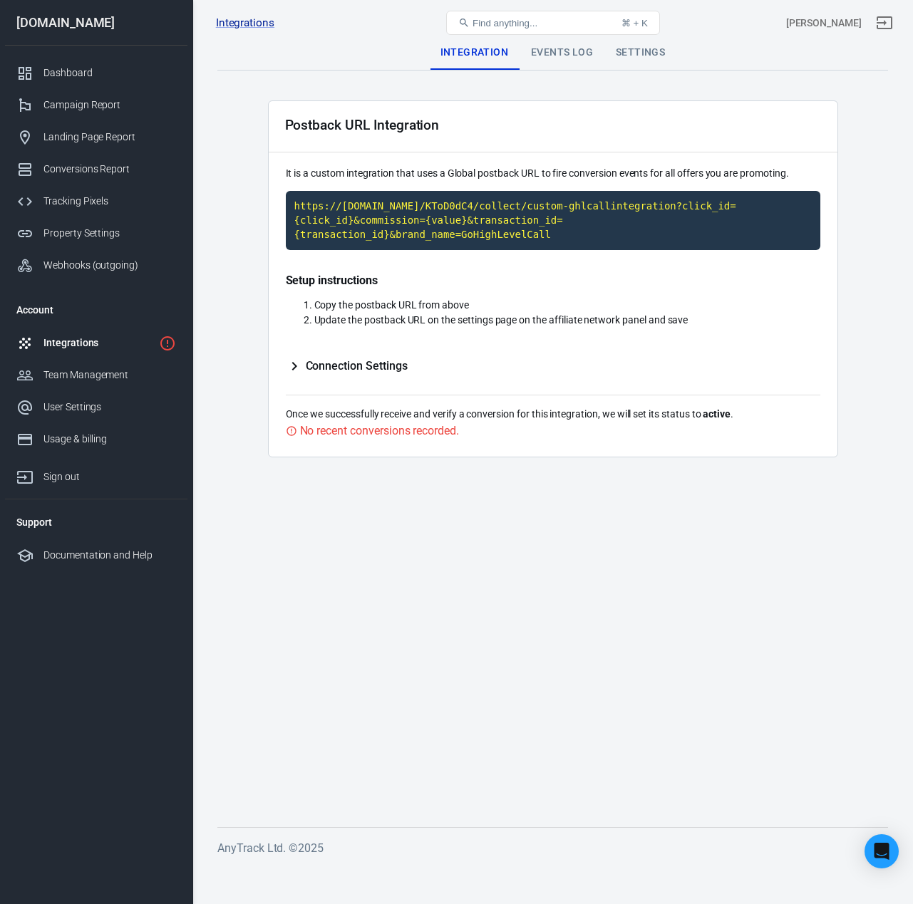
type input "p8qkMansHXKGa8II8xyvqHhhrjzyMYTbnL"
click at [103, 554] on div "Documentation and Help" at bounding box center [109, 555] width 133 height 15
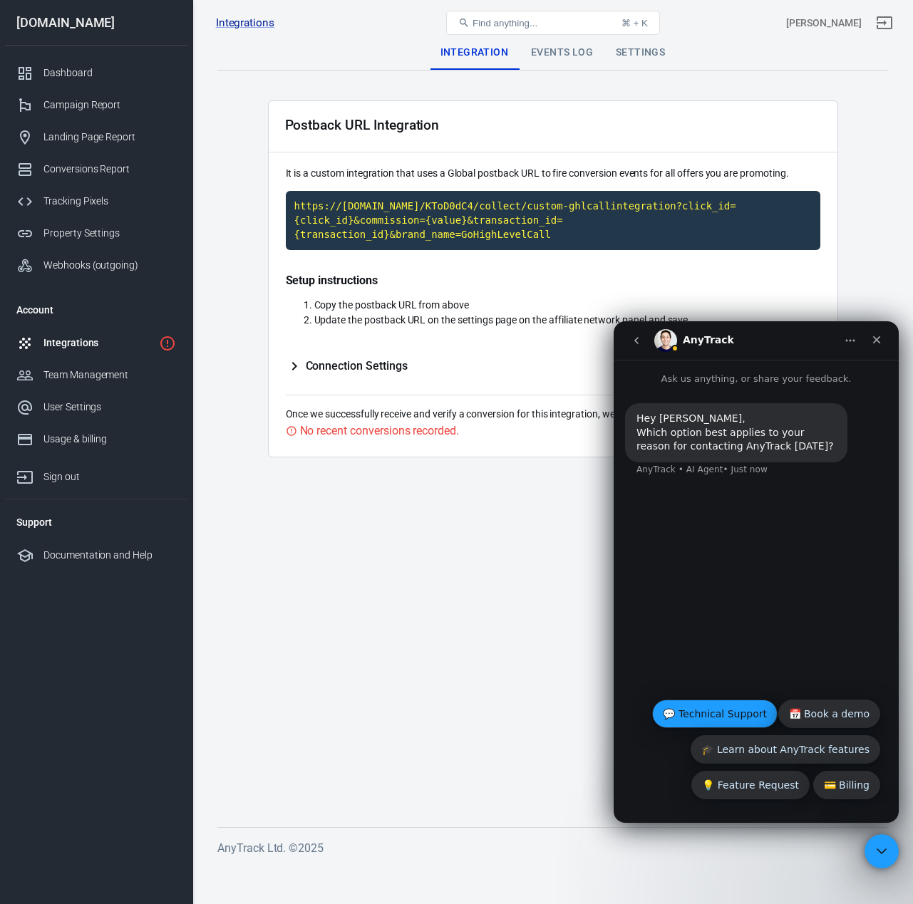
click at [715, 710] on button "💬 Technical Support" at bounding box center [714, 714] width 125 height 28
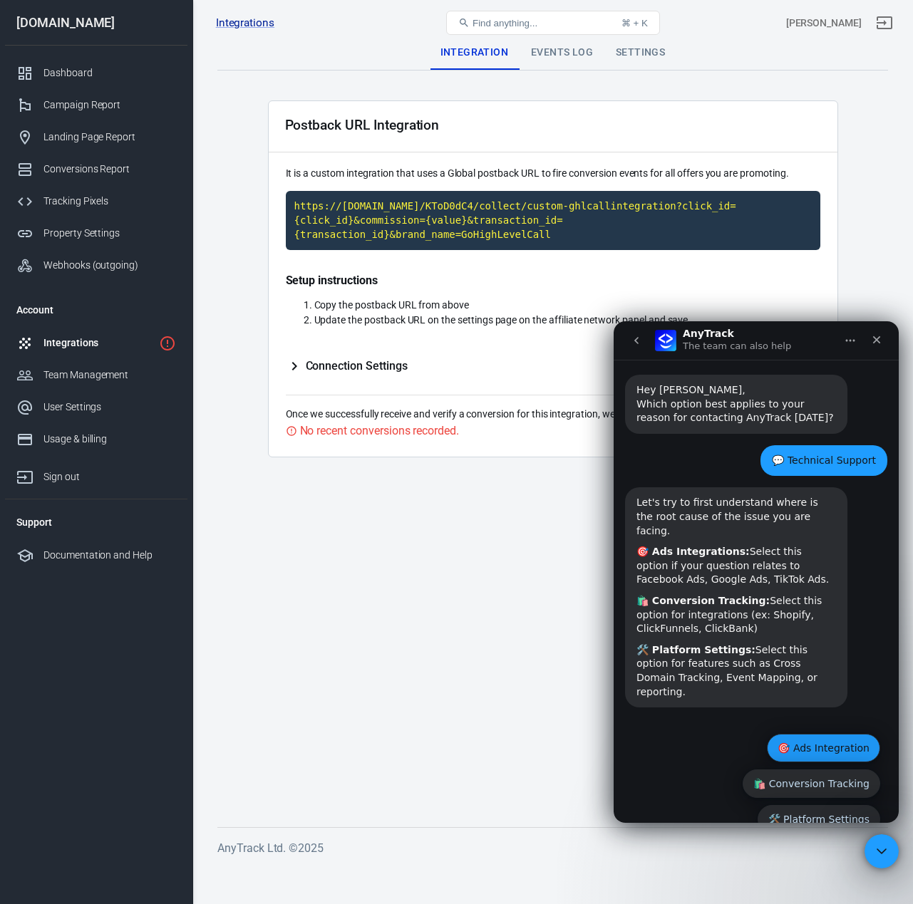
scroll to position [35, 0]
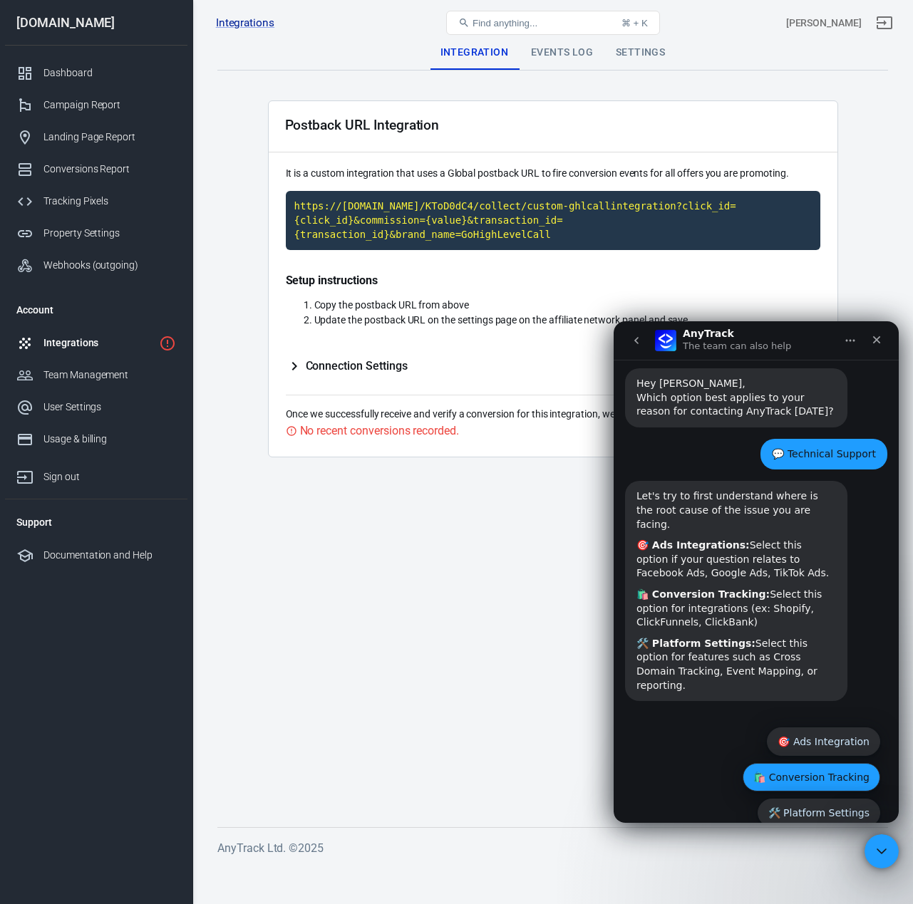
click at [775, 763] on button "🛍️ Conversion Tracking" at bounding box center [810, 777] width 137 height 28
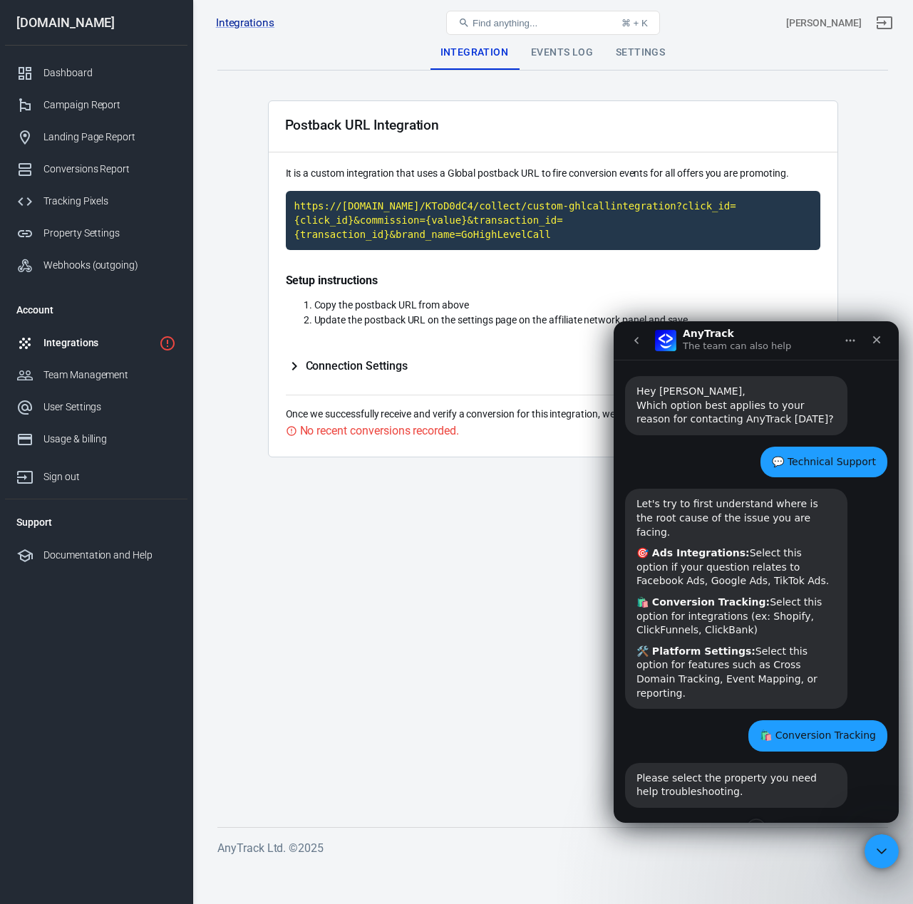
scroll to position [98, 0]
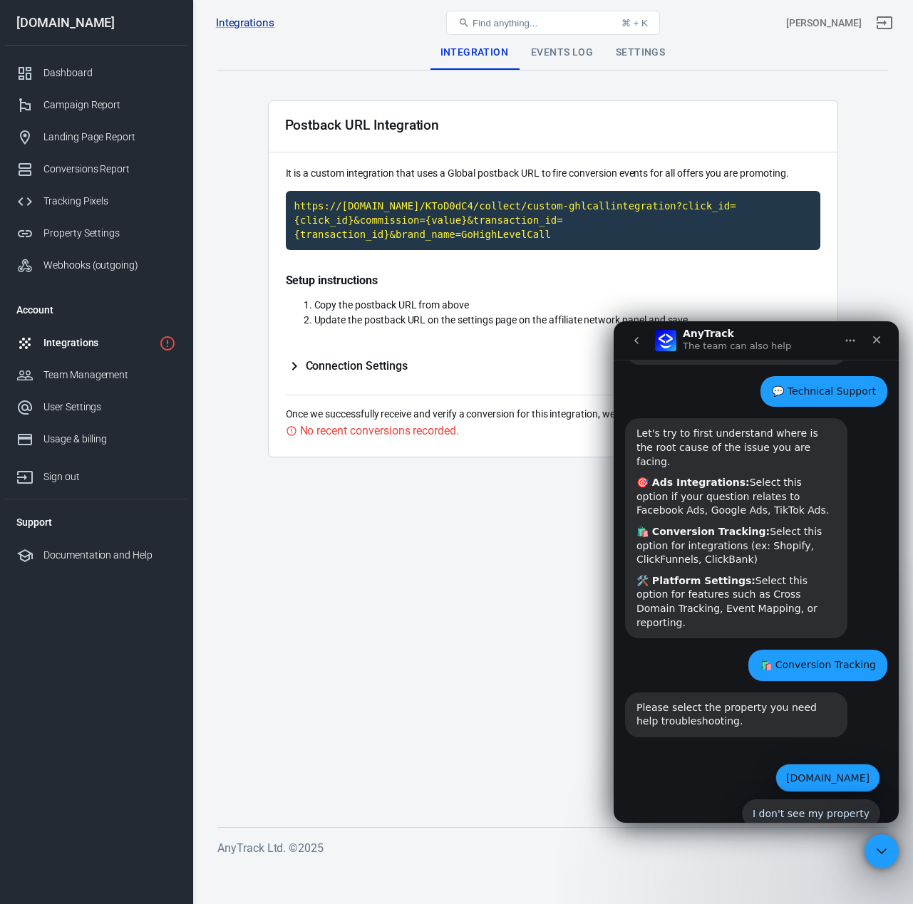
click at [801, 764] on button "[DOMAIN_NAME]" at bounding box center [827, 778] width 105 height 28
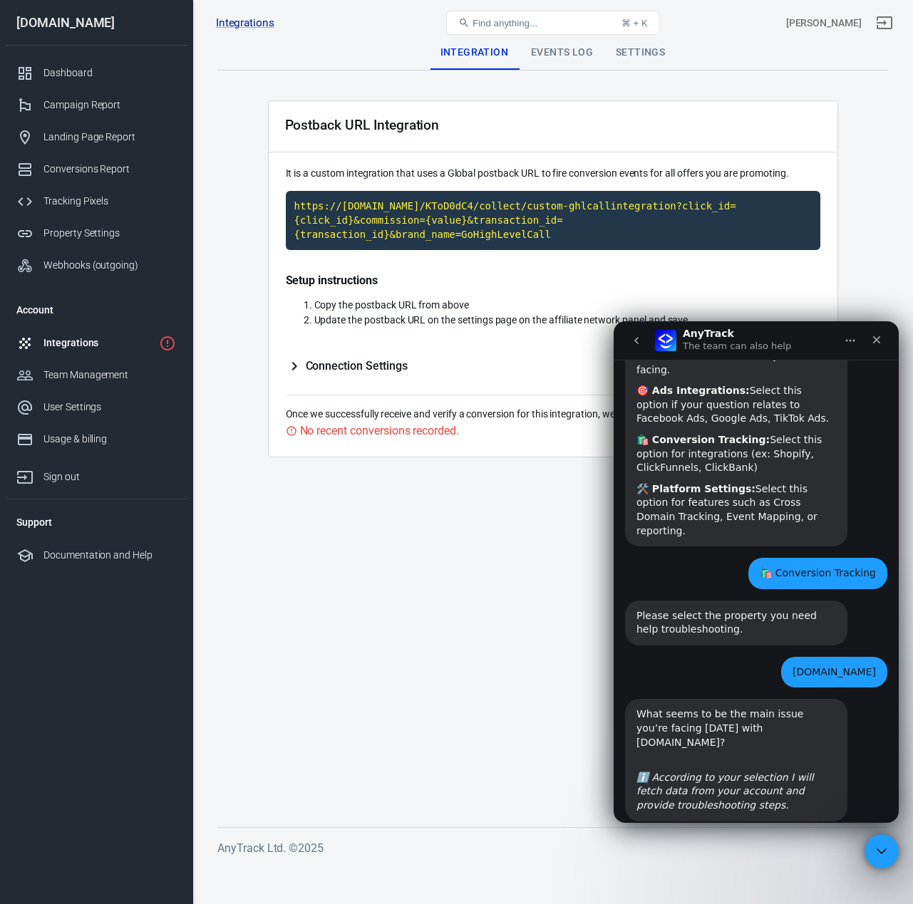
scroll to position [260, 0]
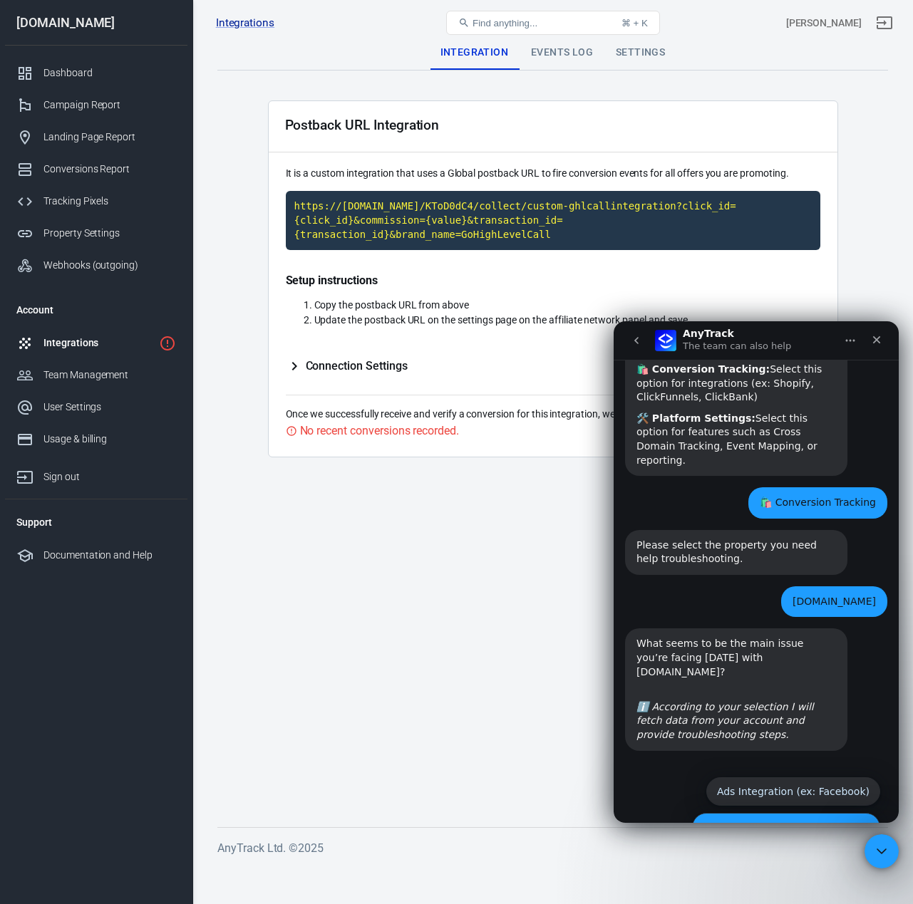
click at [712, 813] on button "Conversion Tracking (ex: Shopify)" at bounding box center [786, 827] width 189 height 28
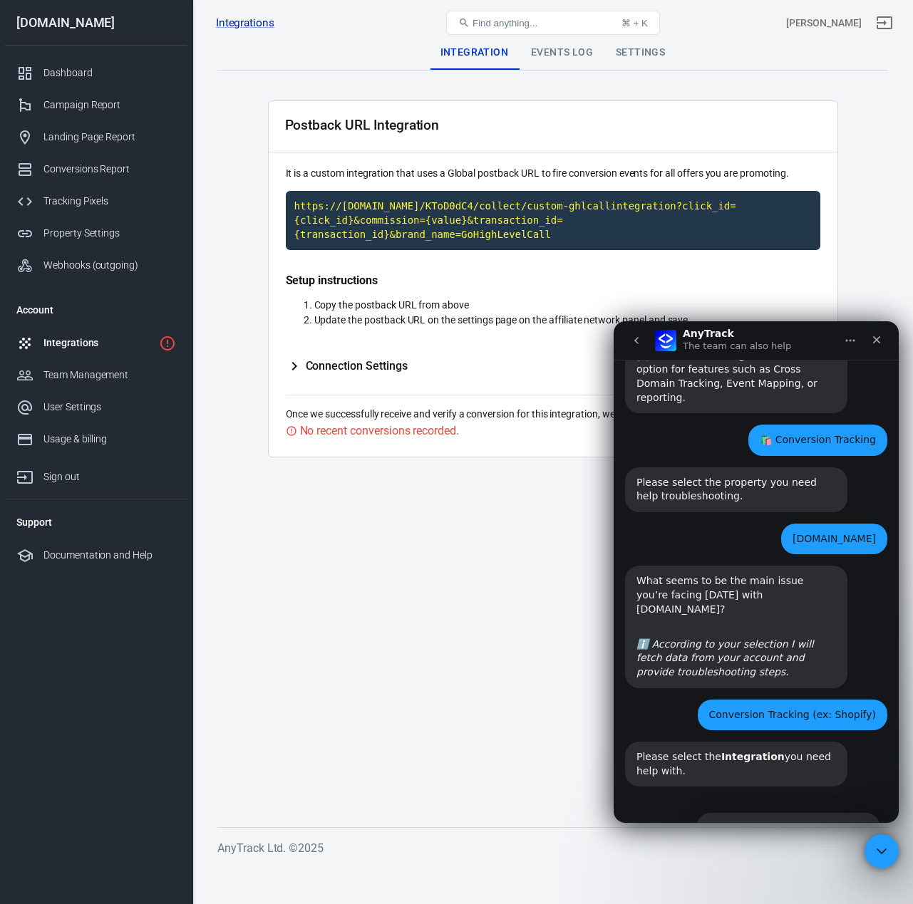
scroll to position [358, 0]
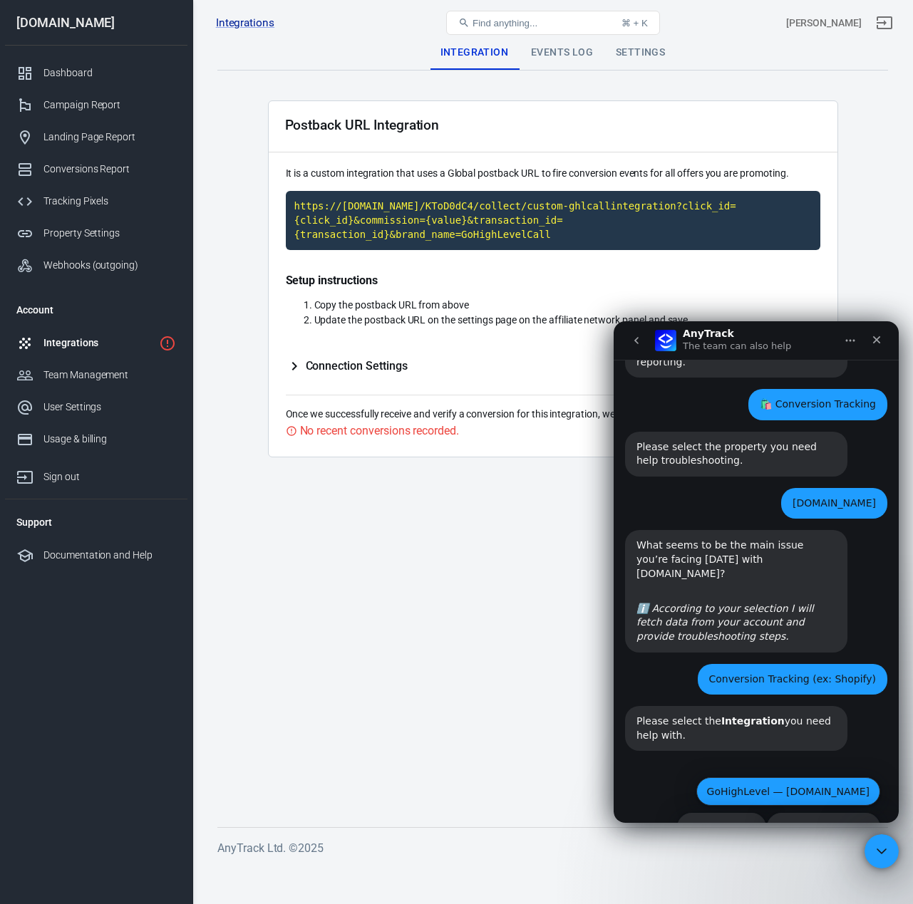
click at [725, 777] on button "GoHighLevel — [DOMAIN_NAME]" at bounding box center [788, 791] width 184 height 28
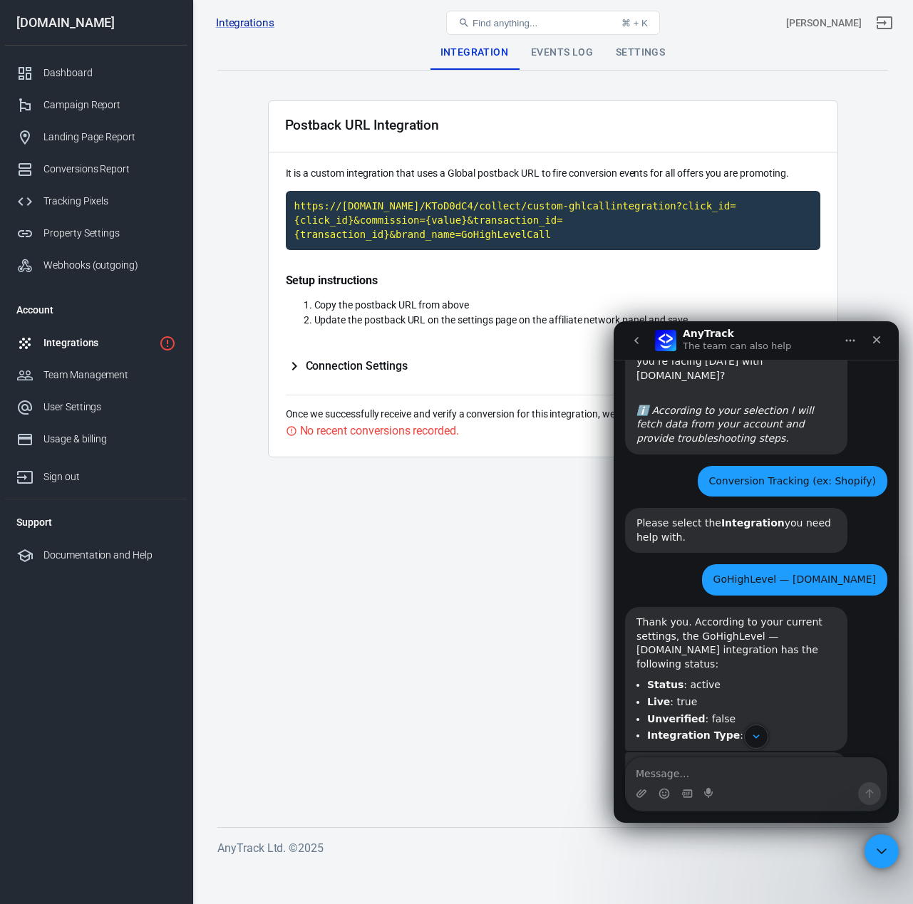
scroll to position [667, 0]
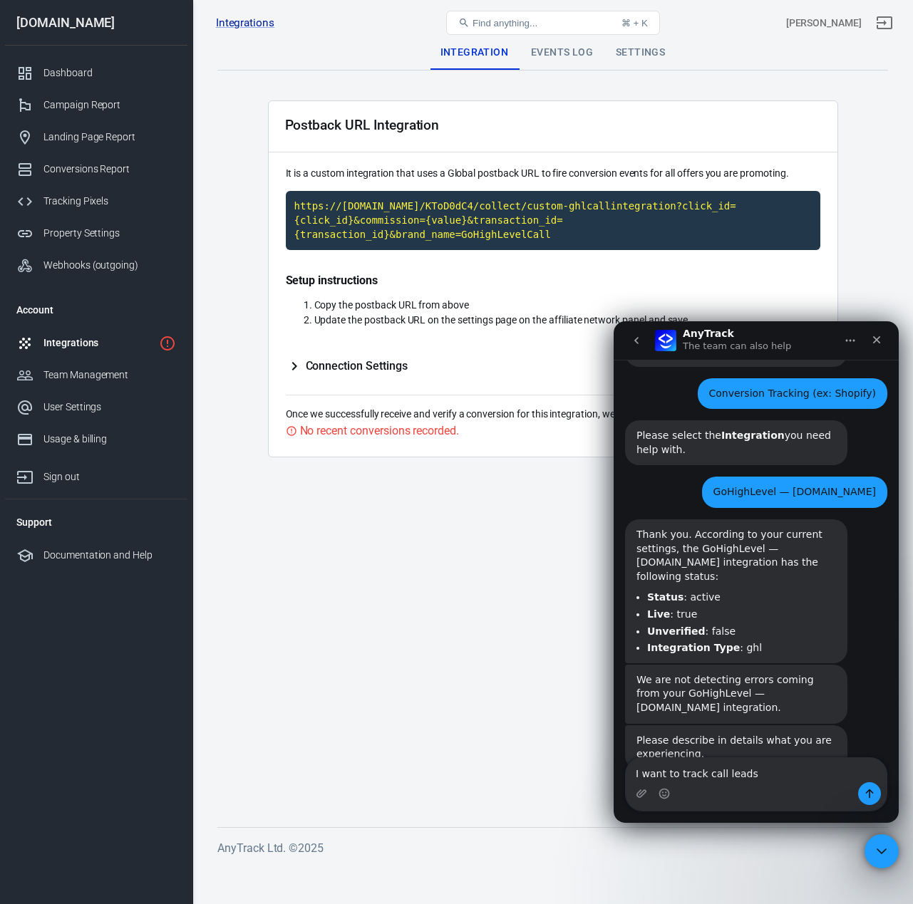
type textarea "I want to track call leads"
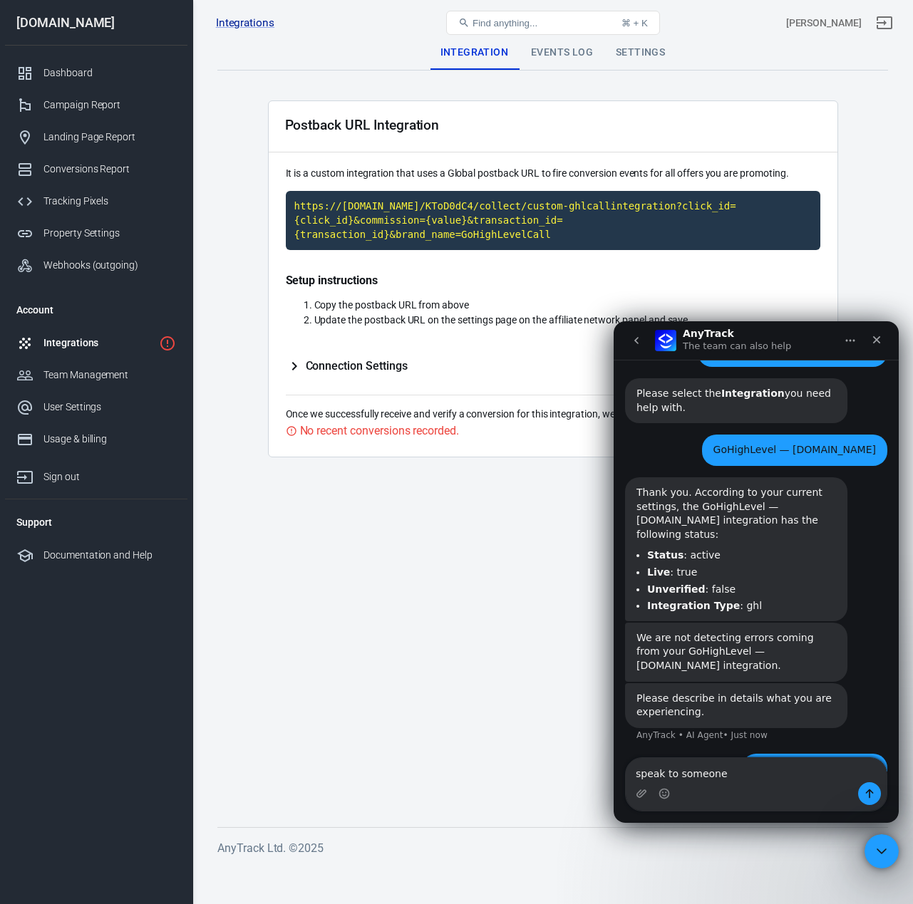
type textarea "speak to someone"
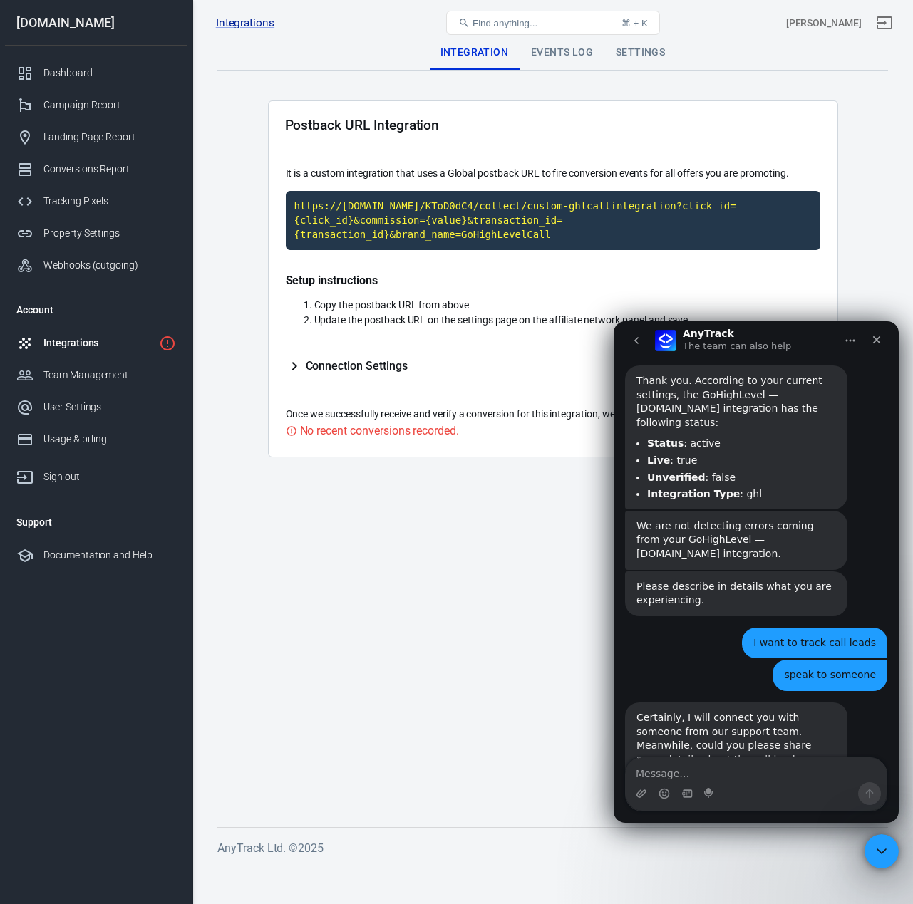
scroll to position [817, 0]
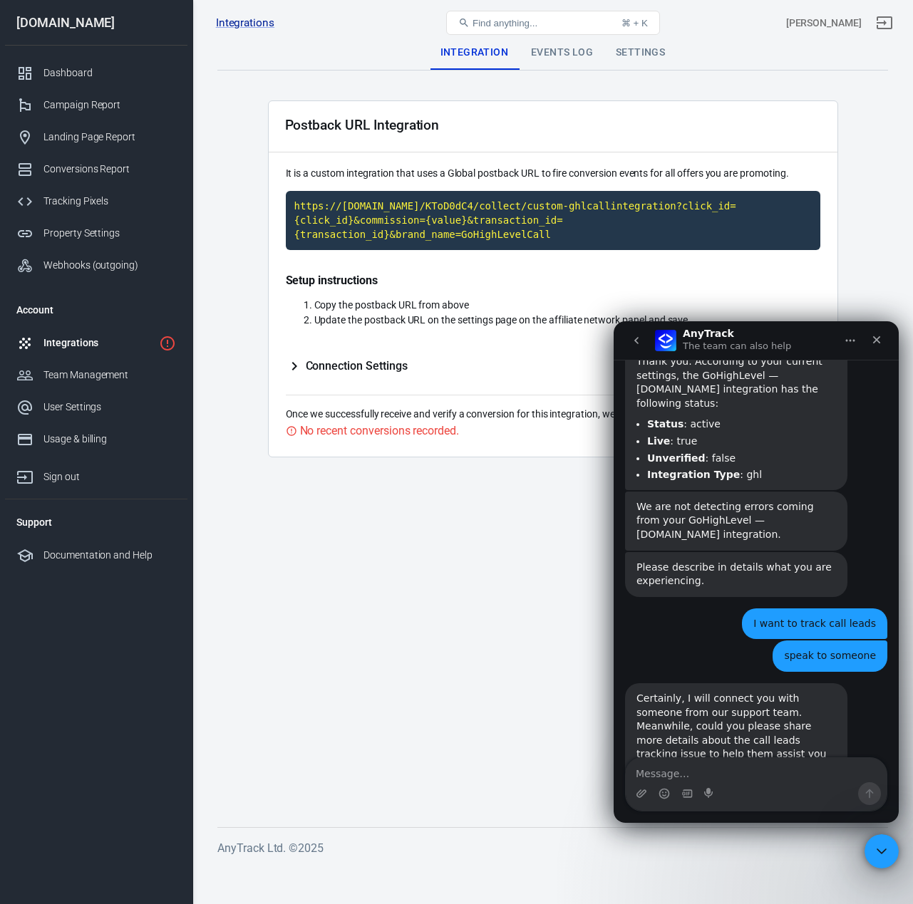
click at [672, 773] on textarea "Message…" at bounding box center [755, 770] width 261 height 24
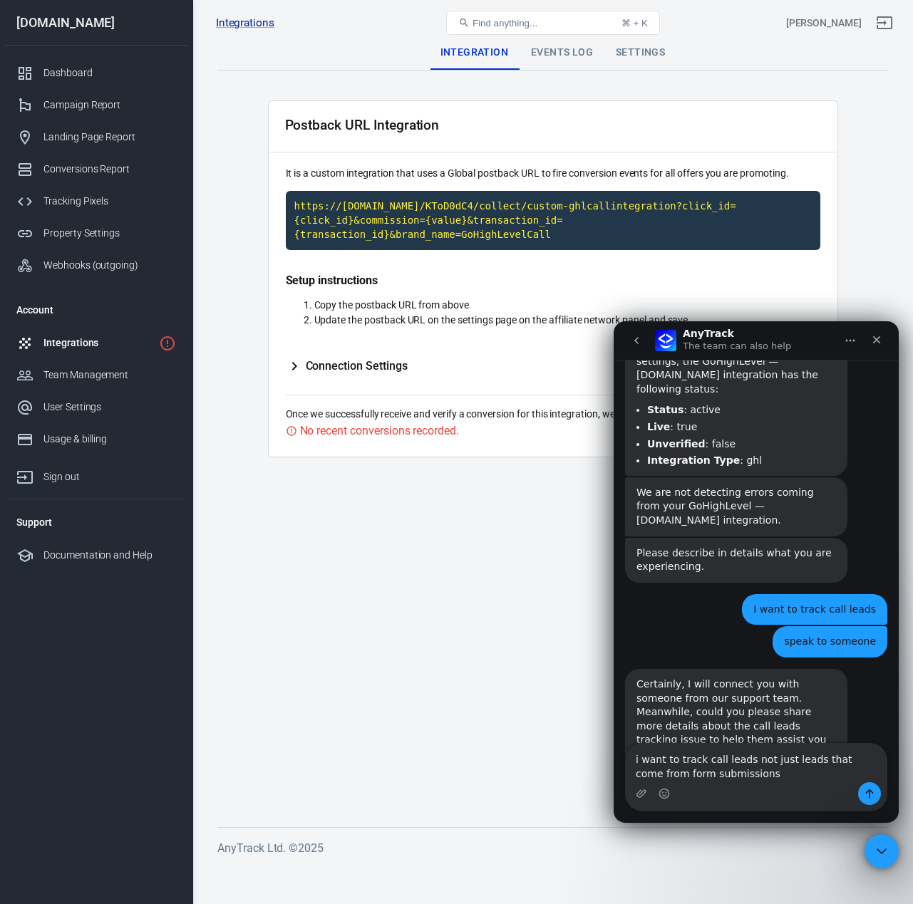
type textarea "i want to track call leads not just leads that come from form submissions"
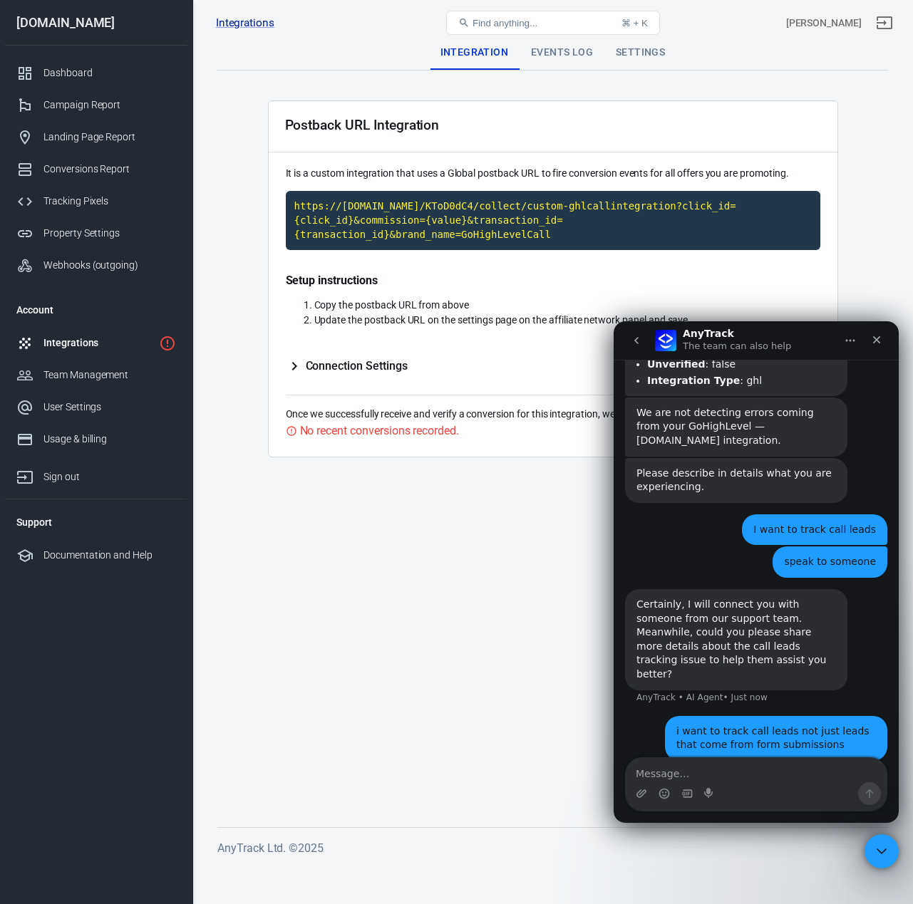
scroll to position [920, 0]
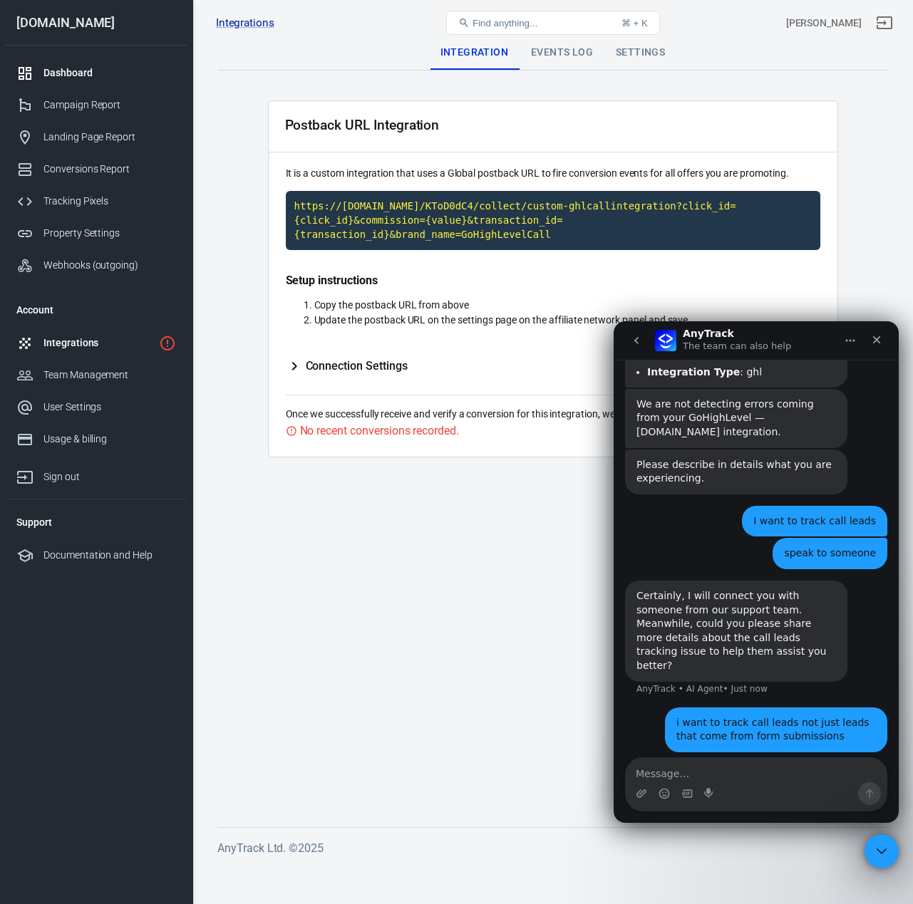
click at [85, 76] on div "Dashboard" at bounding box center [109, 73] width 133 height 15
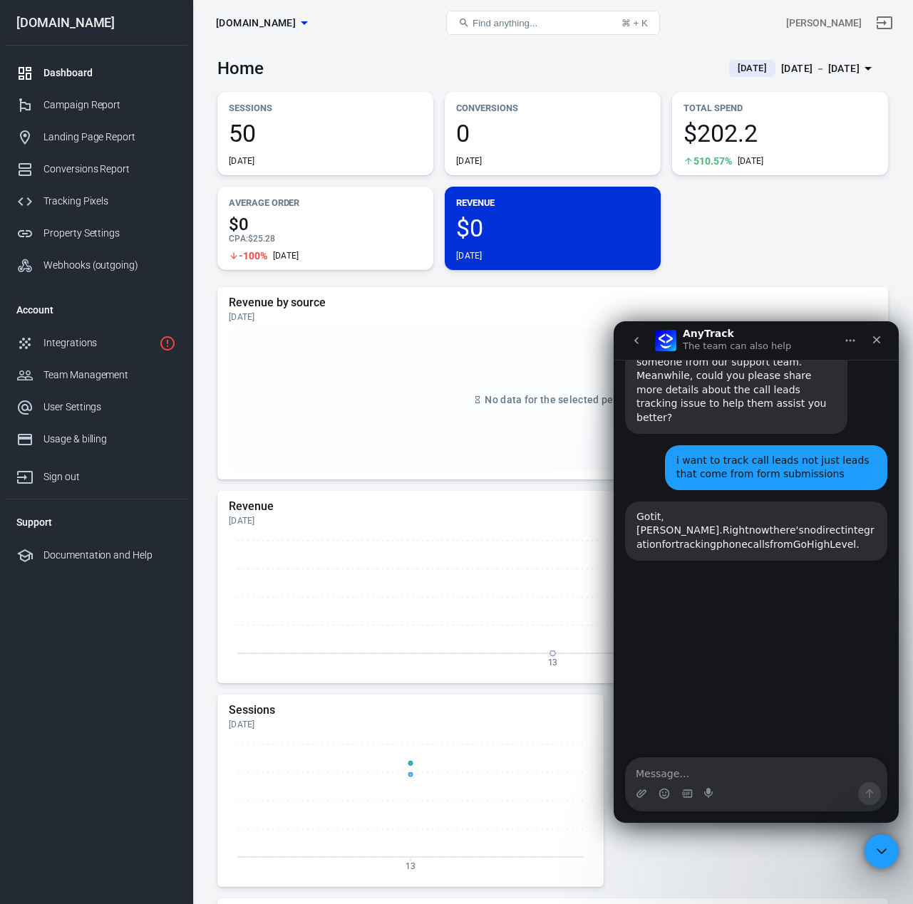
scroll to position [1200, 0]
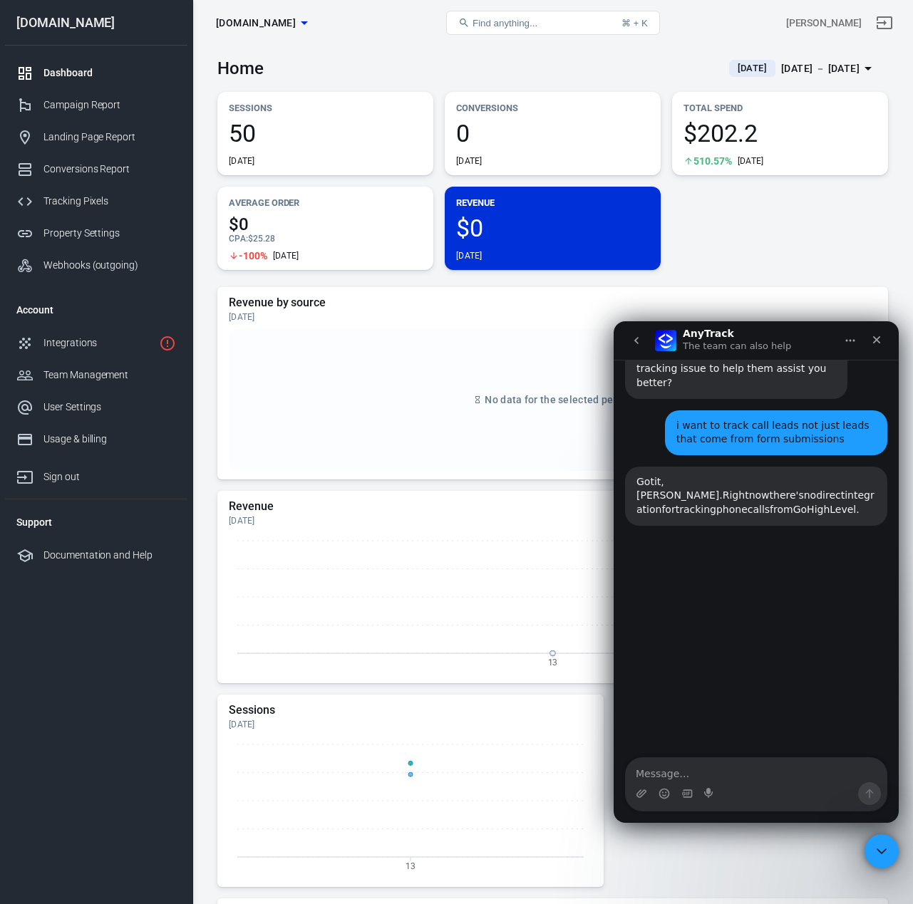
click at [794, 65] on div "Oct 13 － Oct 13, 2025" at bounding box center [820, 69] width 78 height 18
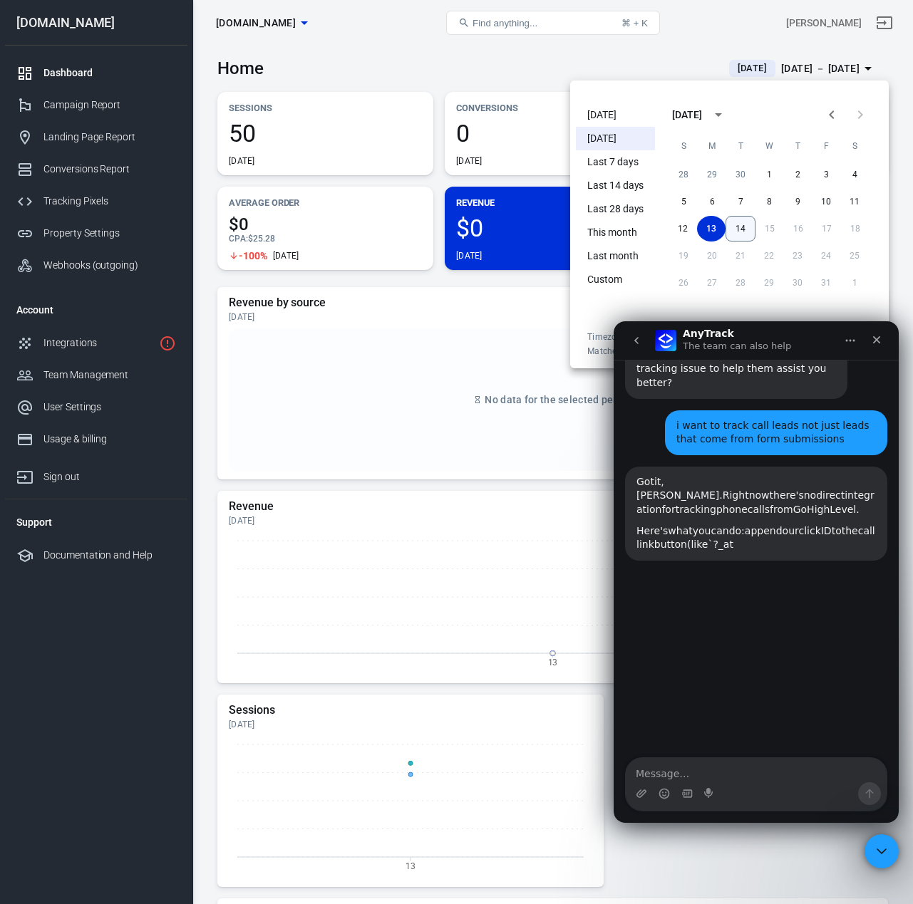
click at [750, 224] on button "14" at bounding box center [740, 229] width 30 height 26
click at [750, 224] on button "14" at bounding box center [740, 229] width 28 height 26
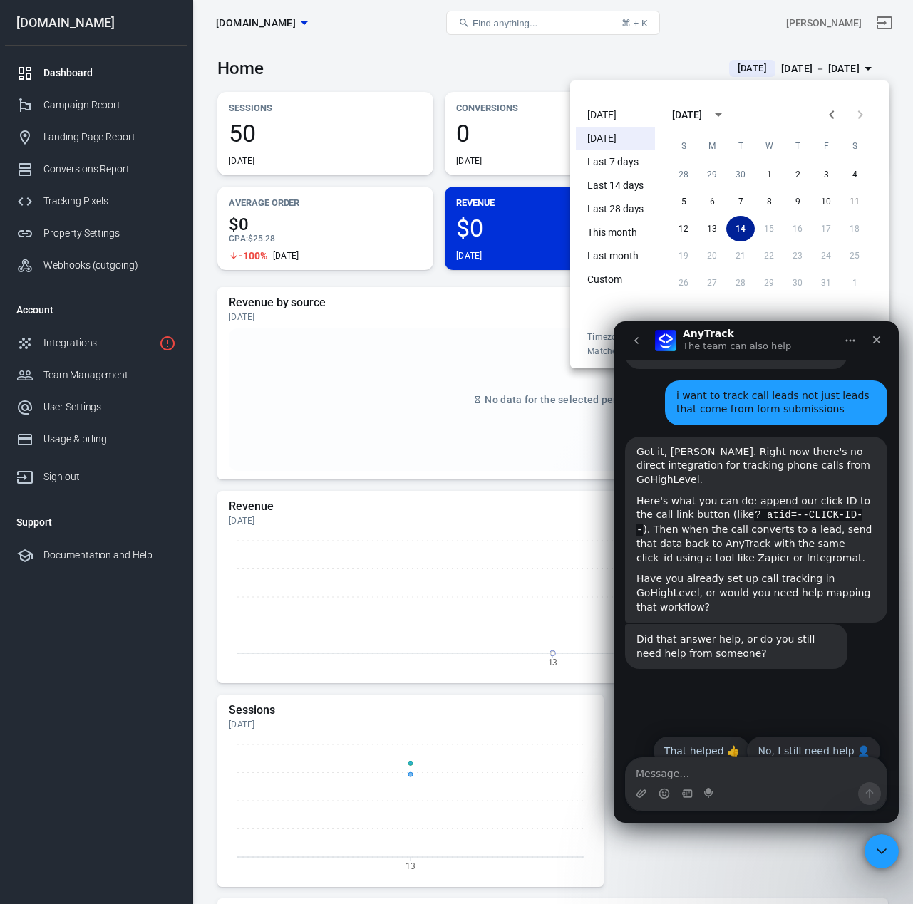
scroll to position [1246, 0]
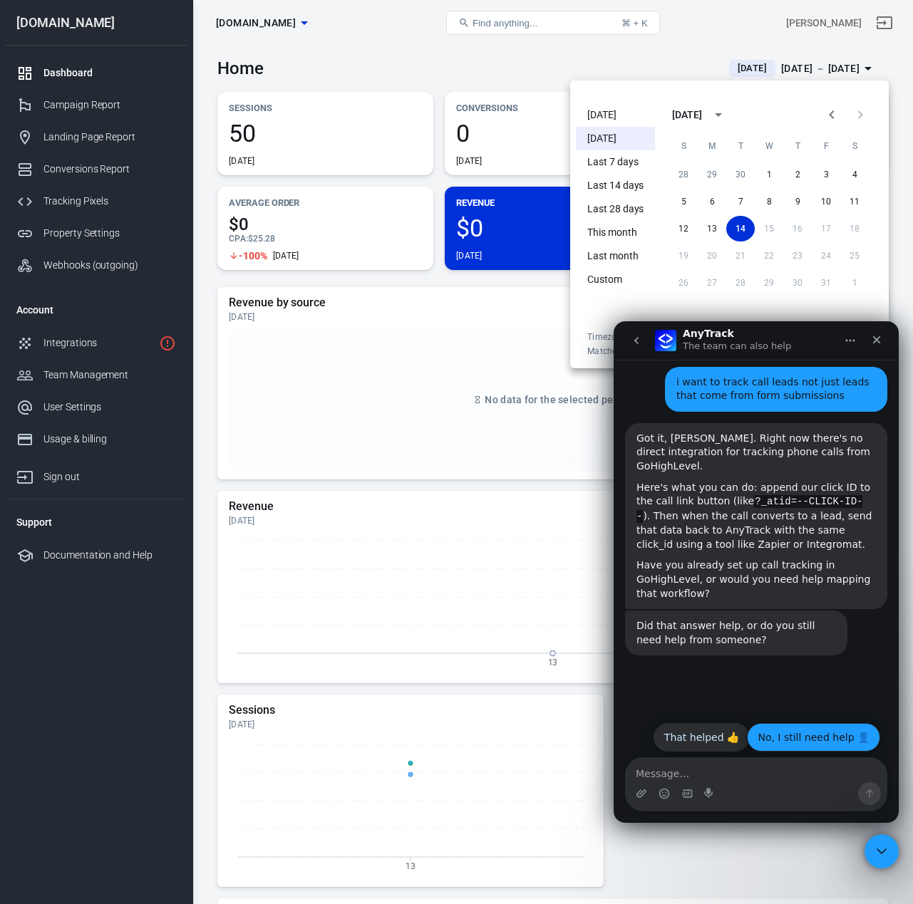
click at [810, 730] on button "No, I still need help 👤" at bounding box center [813, 737] width 133 height 28
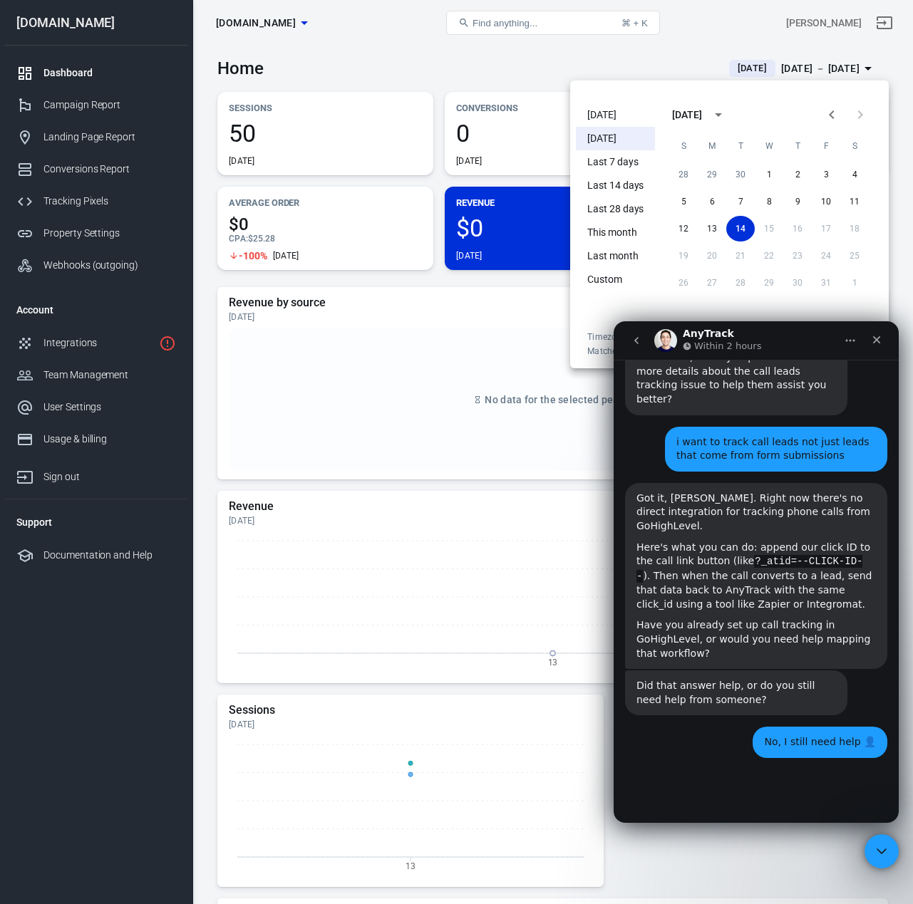
scroll to position [1226, 0]
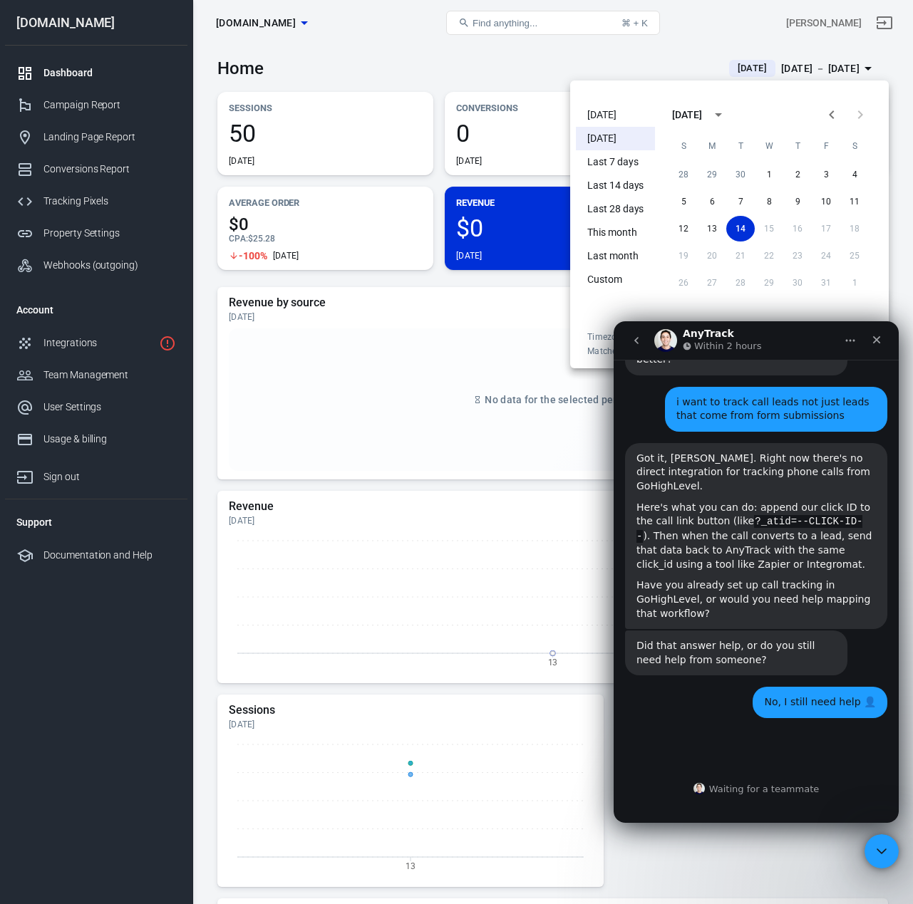
click at [643, 334] on button "go back" at bounding box center [636, 340] width 27 height 27
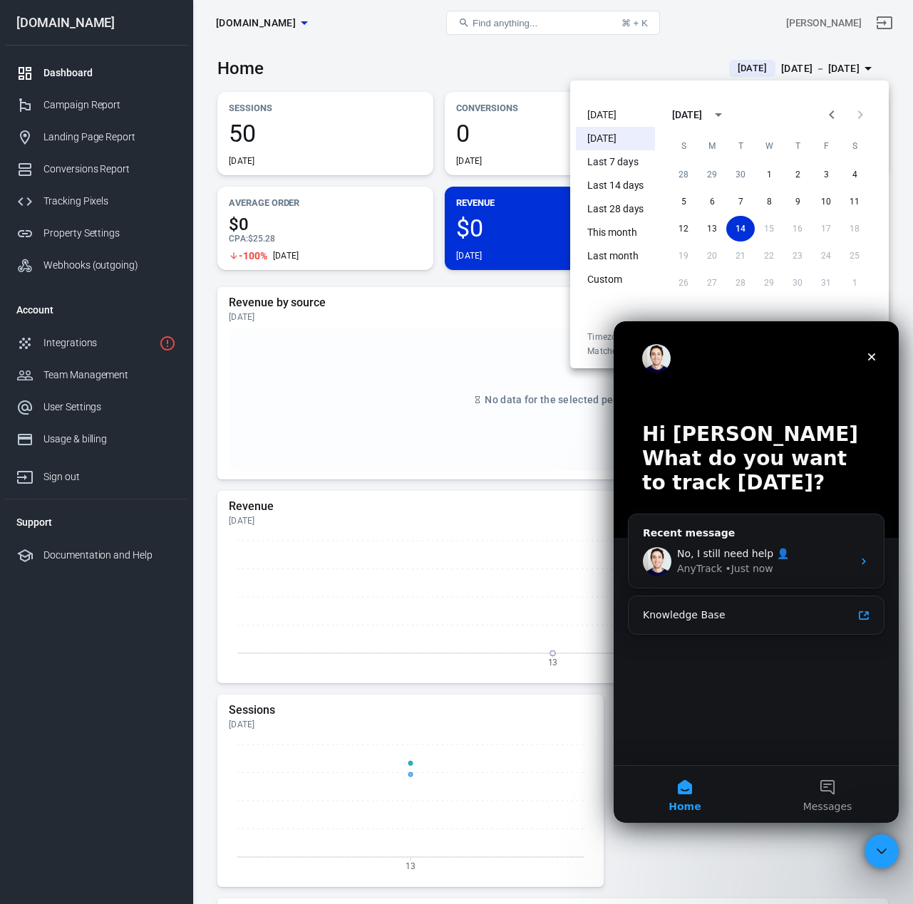
scroll to position [1237, 0]
click at [825, 794] on button "Messages" at bounding box center [827, 794] width 142 height 57
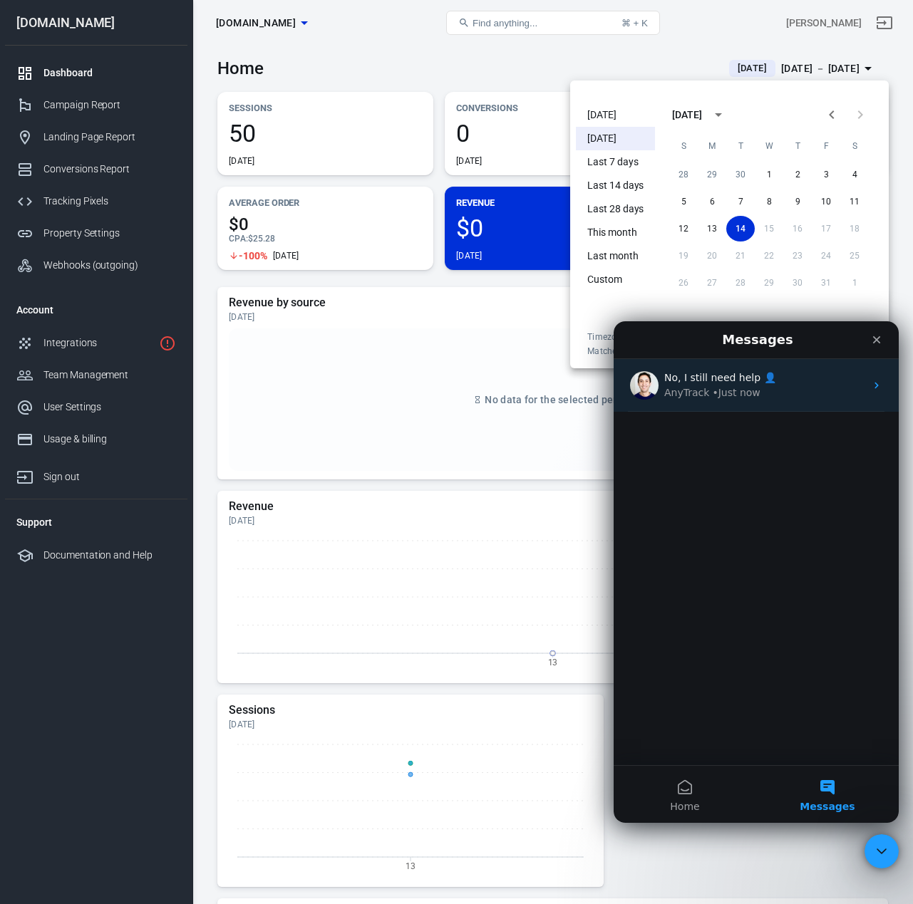
click at [802, 388] on div "AnyTrack • Just now" at bounding box center [764, 392] width 201 height 15
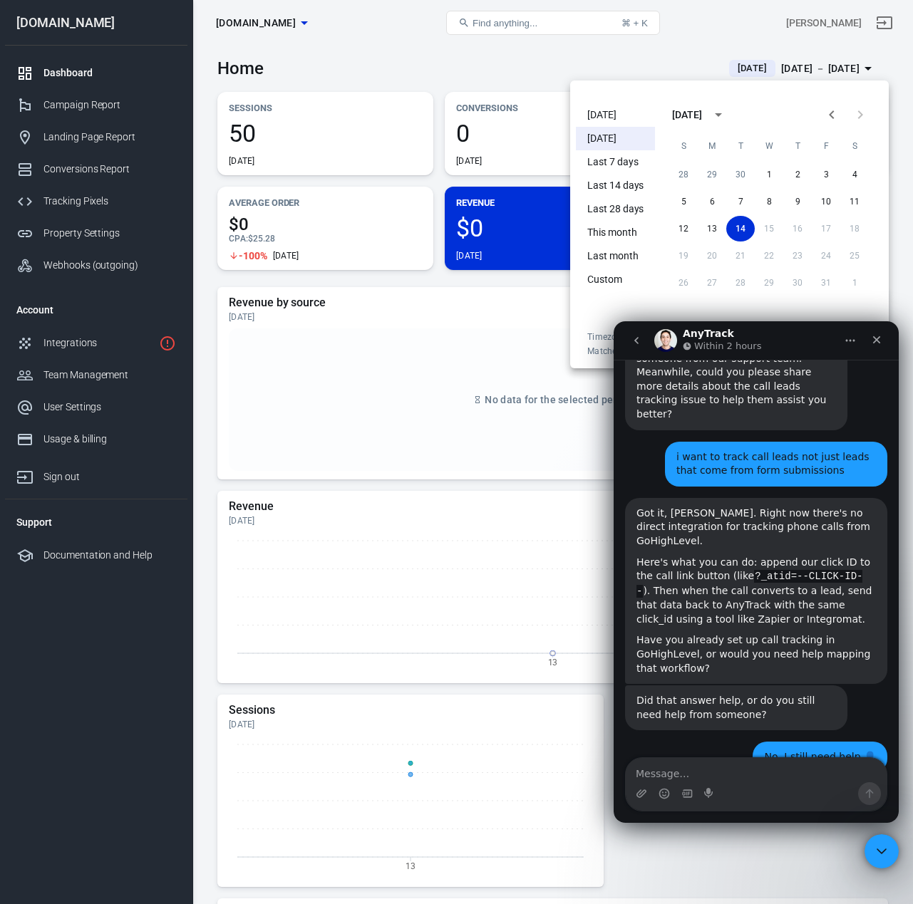
scroll to position [1170, 0]
click at [879, 341] on icon "Close" at bounding box center [876, 339] width 11 height 11
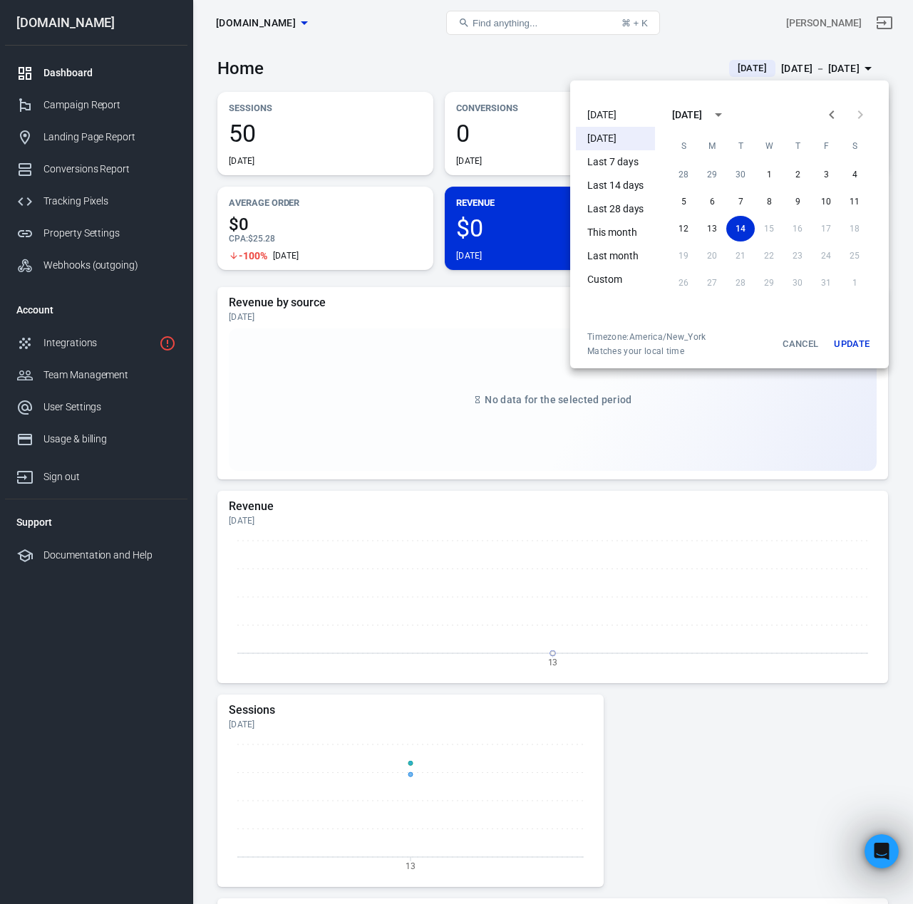
scroll to position [1171, 0]
click at [853, 341] on button "Update" at bounding box center [851, 344] width 46 height 26
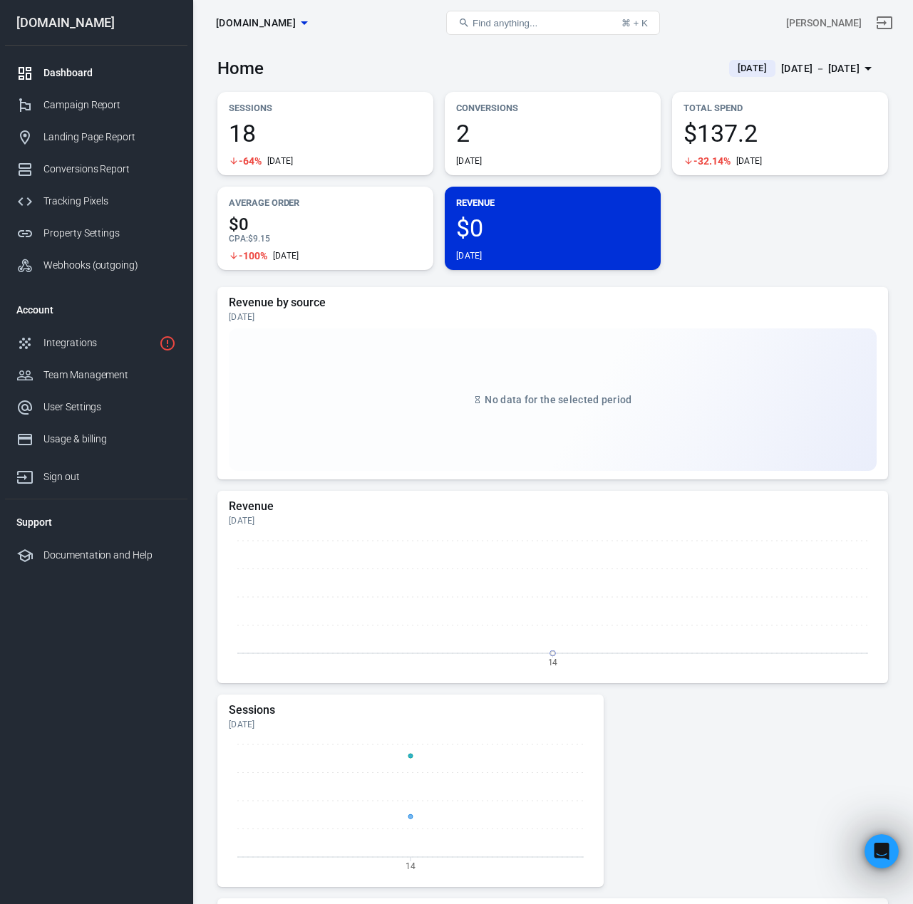
click at [576, 137] on span "2" at bounding box center [552, 133] width 193 height 24
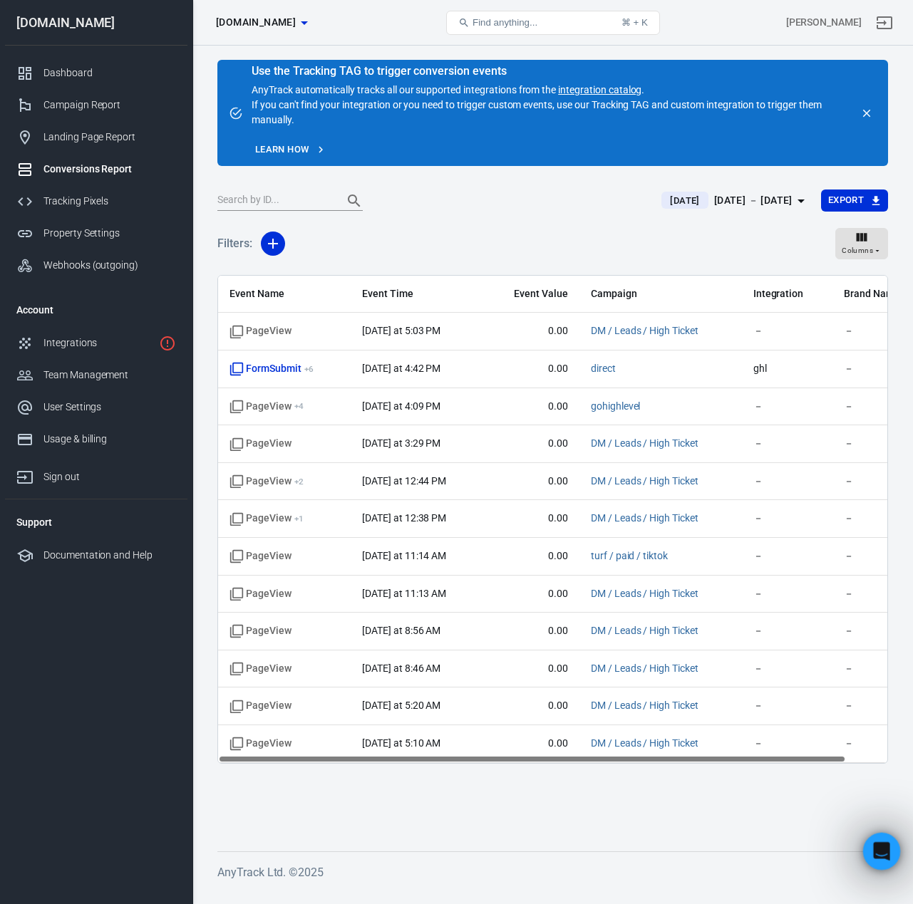
click at [879, 851] on icon "Open Intercom Messenger" at bounding box center [879, 848] width 10 height 11
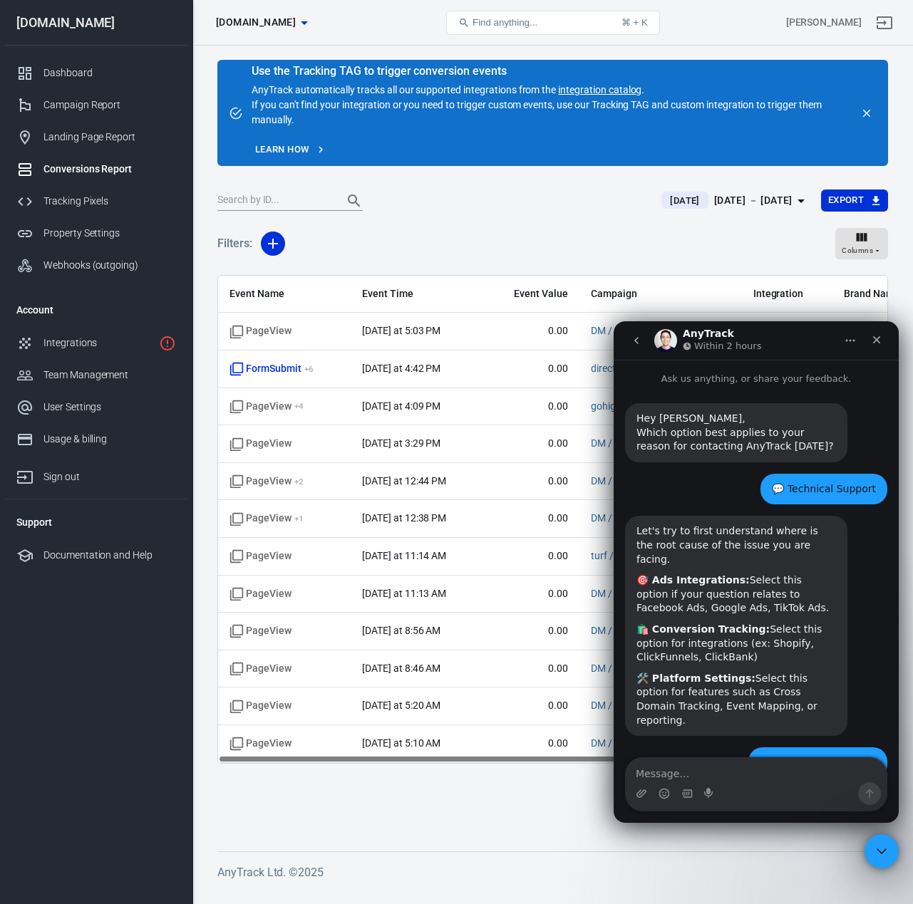
scroll to position [1171, 0]
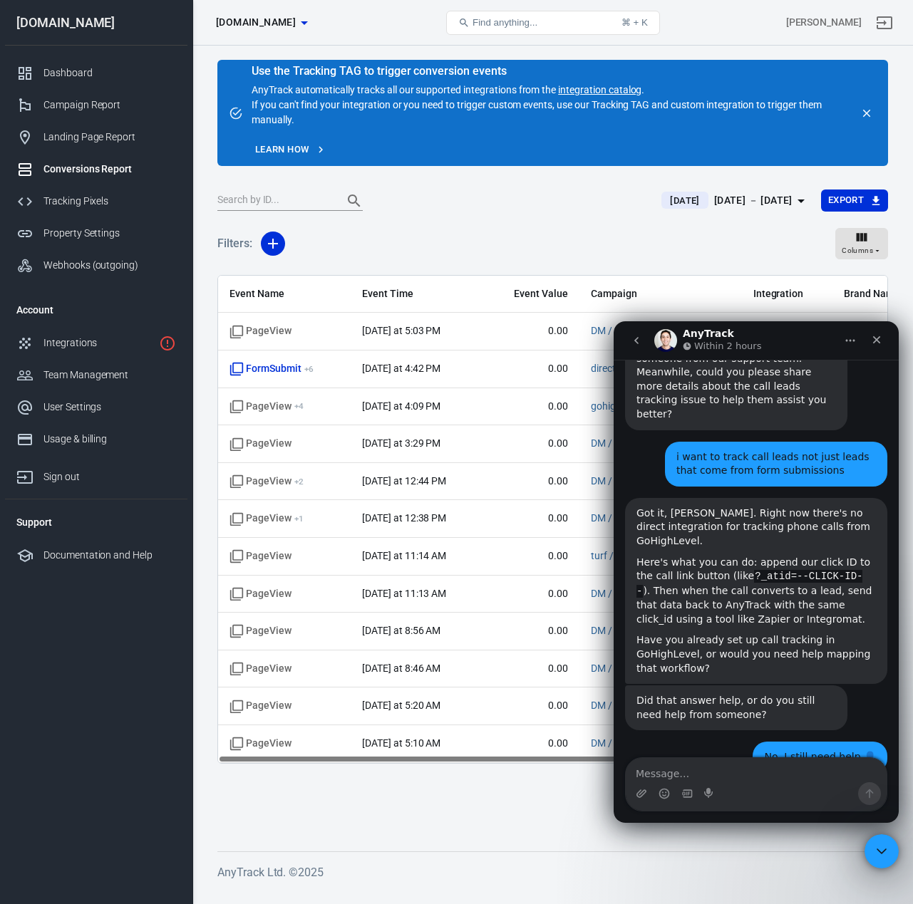
click at [629, 343] on button "go back" at bounding box center [636, 340] width 27 height 27
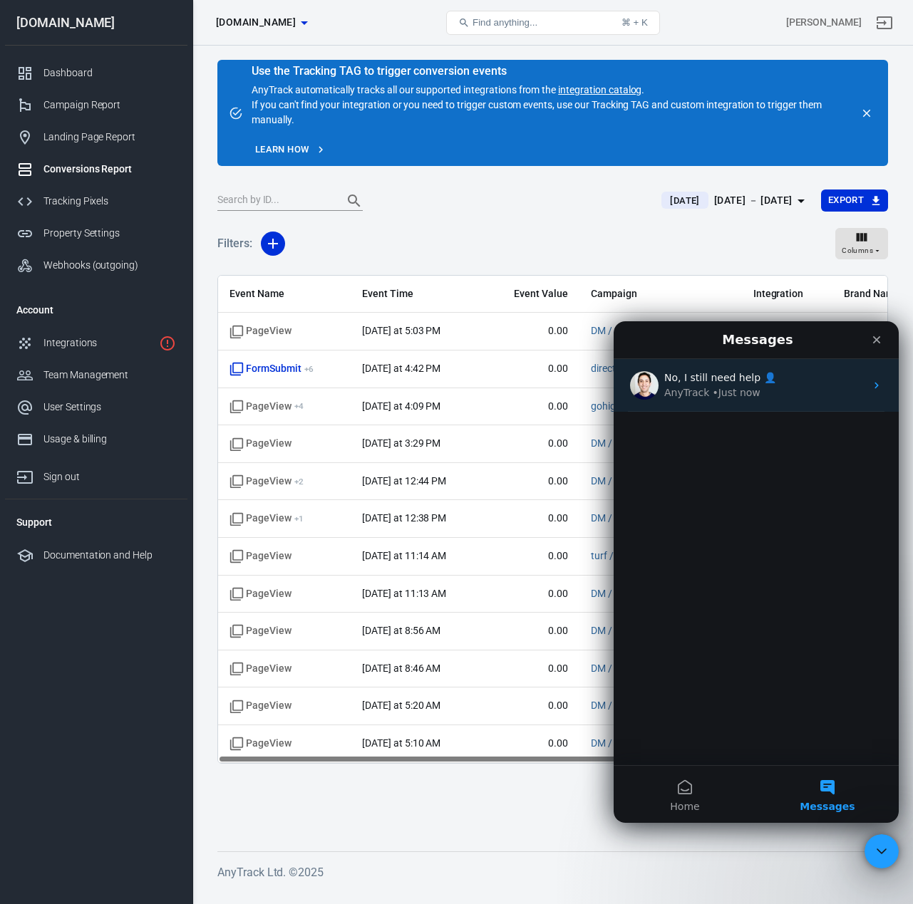
click at [881, 382] on icon "Intercom messenger" at bounding box center [876, 385] width 11 height 11
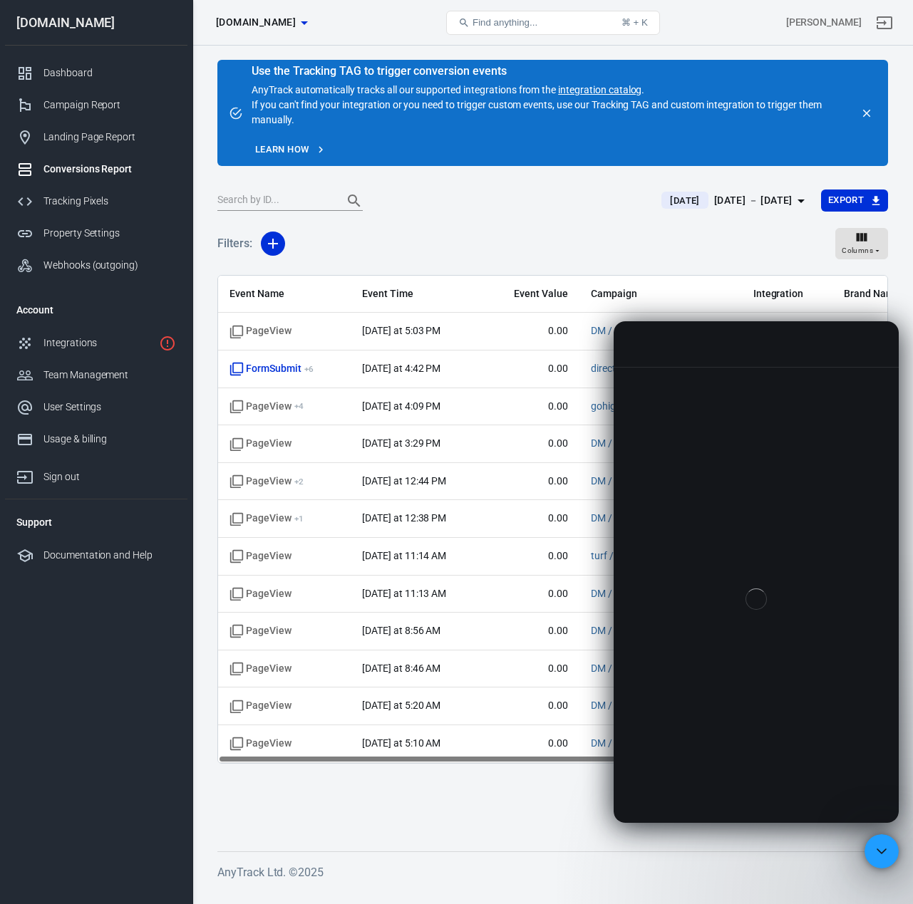
scroll to position [1171, 0]
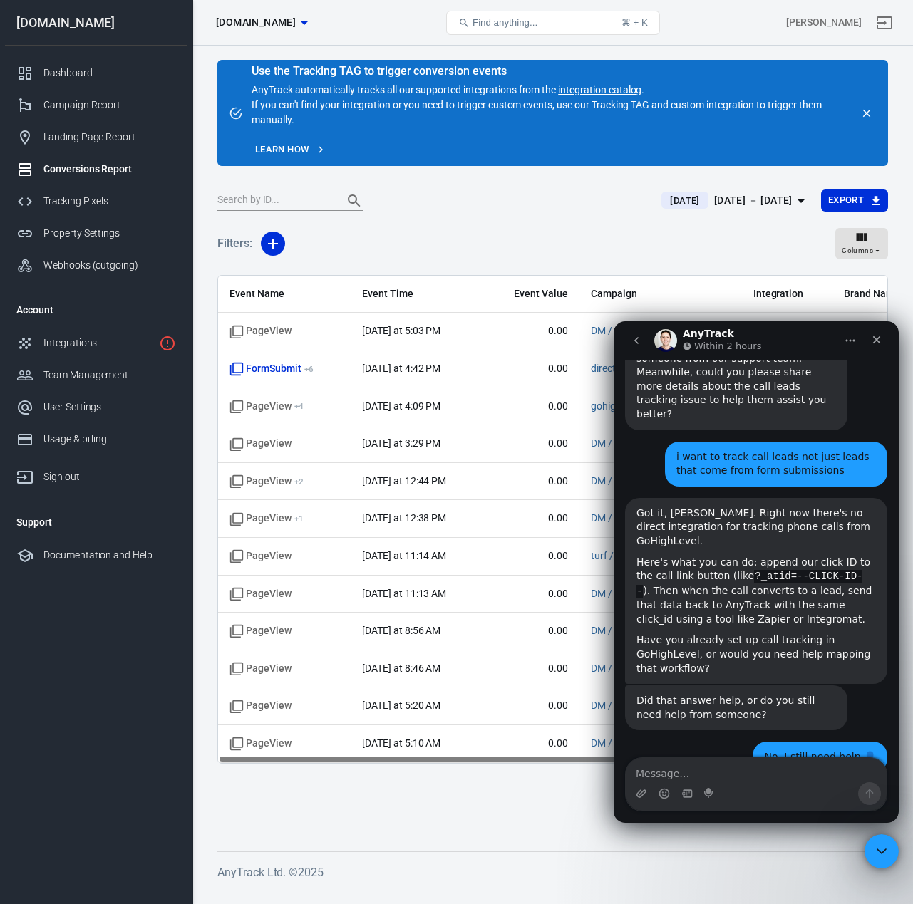
click at [850, 343] on icon "Home" at bounding box center [849, 340] width 11 height 11
click at [633, 345] on icon "go back" at bounding box center [635, 340] width 11 height 11
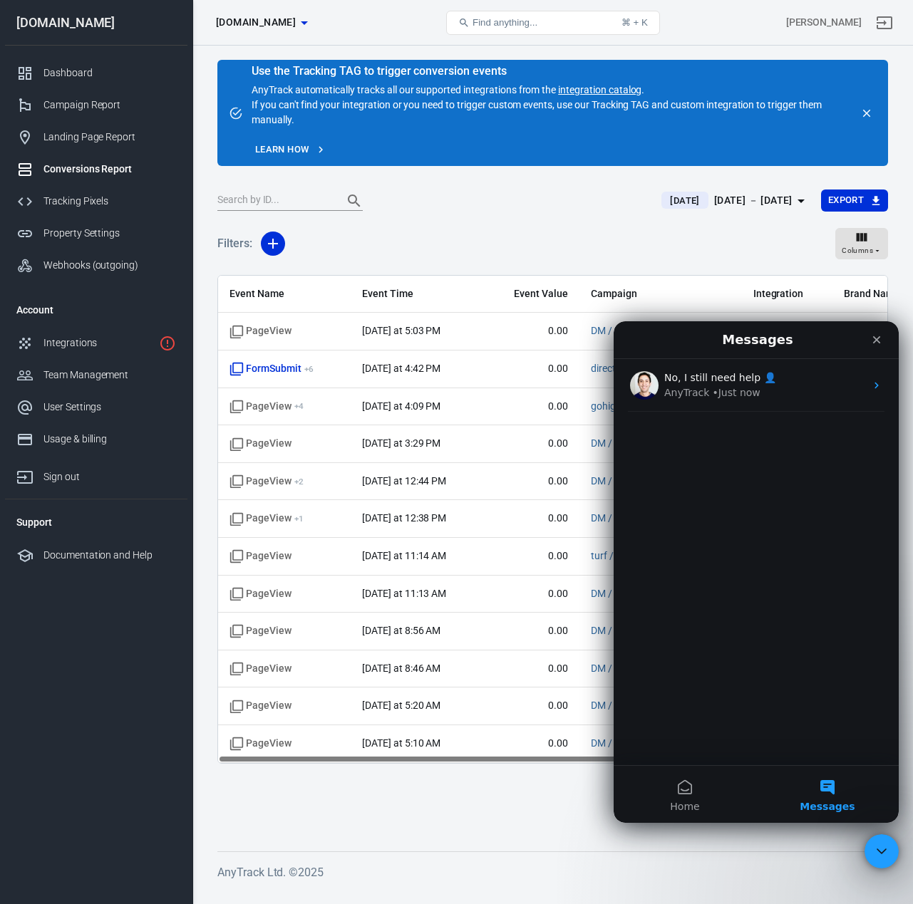
scroll to position [0, 0]
click at [688, 780] on button "Home" at bounding box center [684, 794] width 142 height 57
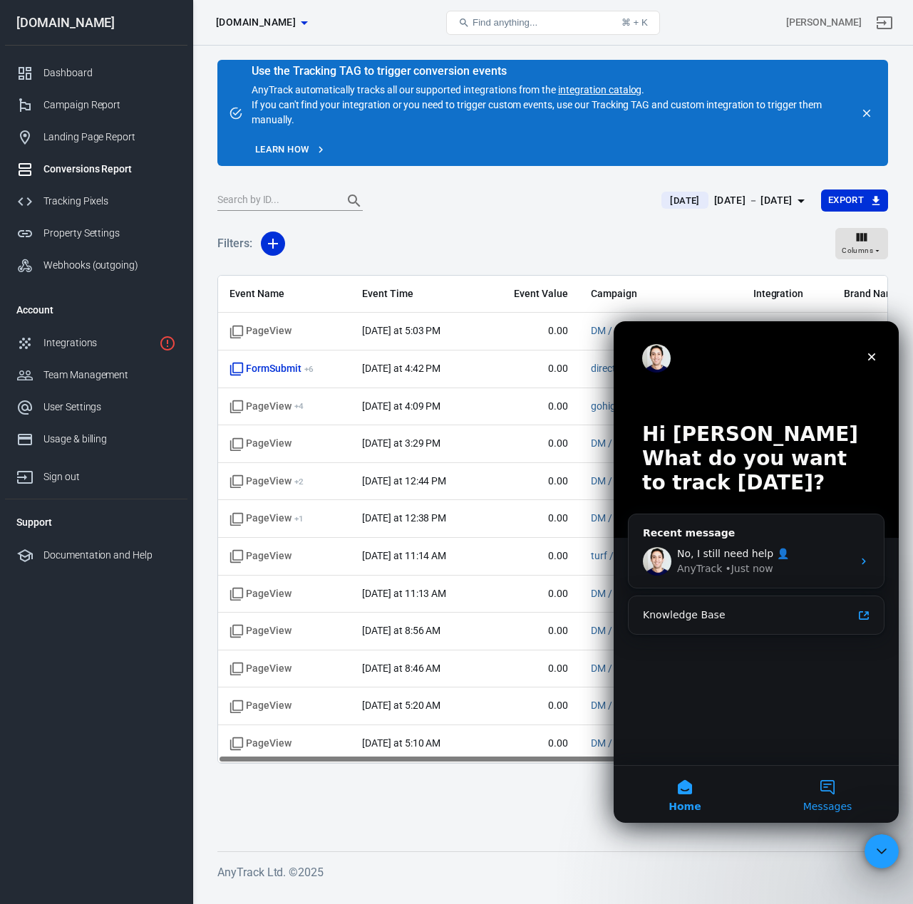
click at [832, 805] on span "Messages" at bounding box center [827, 806] width 49 height 10
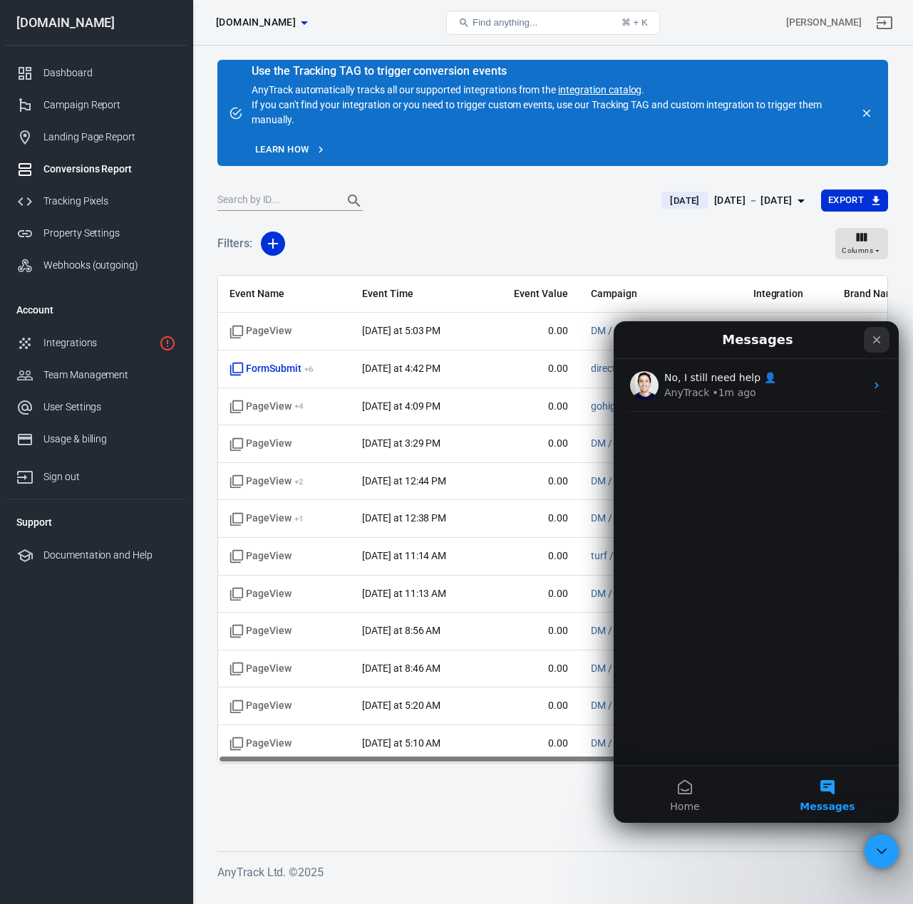
click at [881, 336] on icon "Close" at bounding box center [876, 339] width 11 height 11
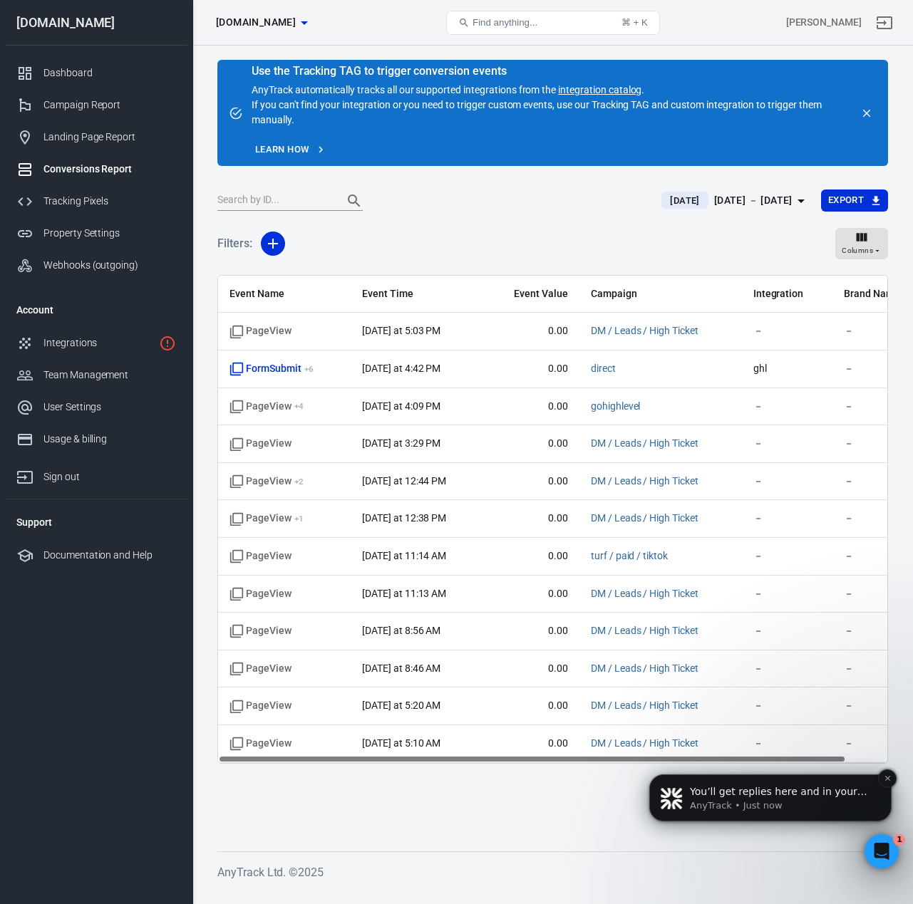
click at [776, 802] on p "AnyTrack • Just now" at bounding box center [782, 805] width 184 height 13
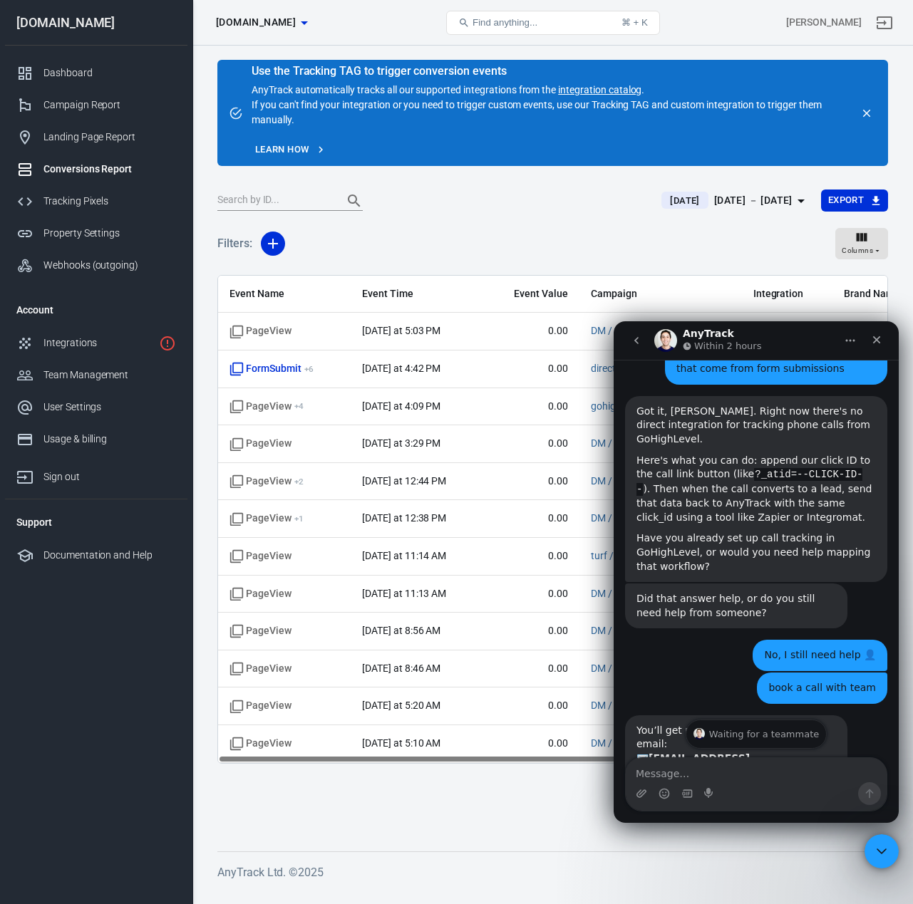
scroll to position [1309, 0]
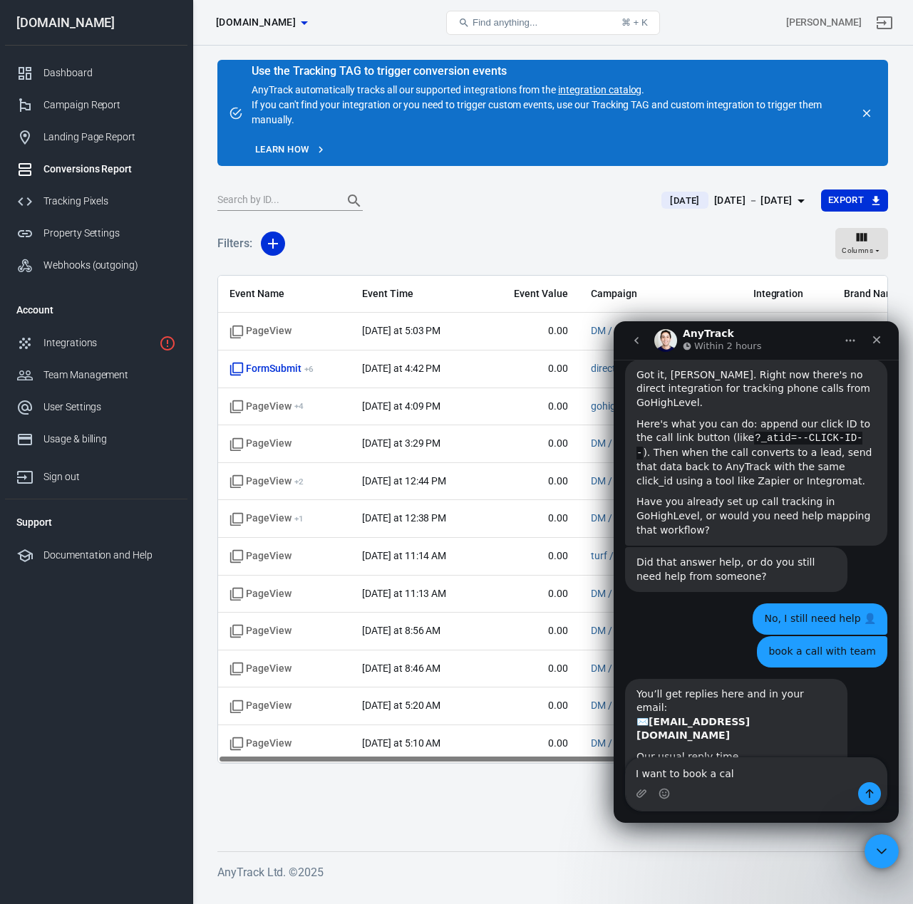
type textarea "I want to book a call"
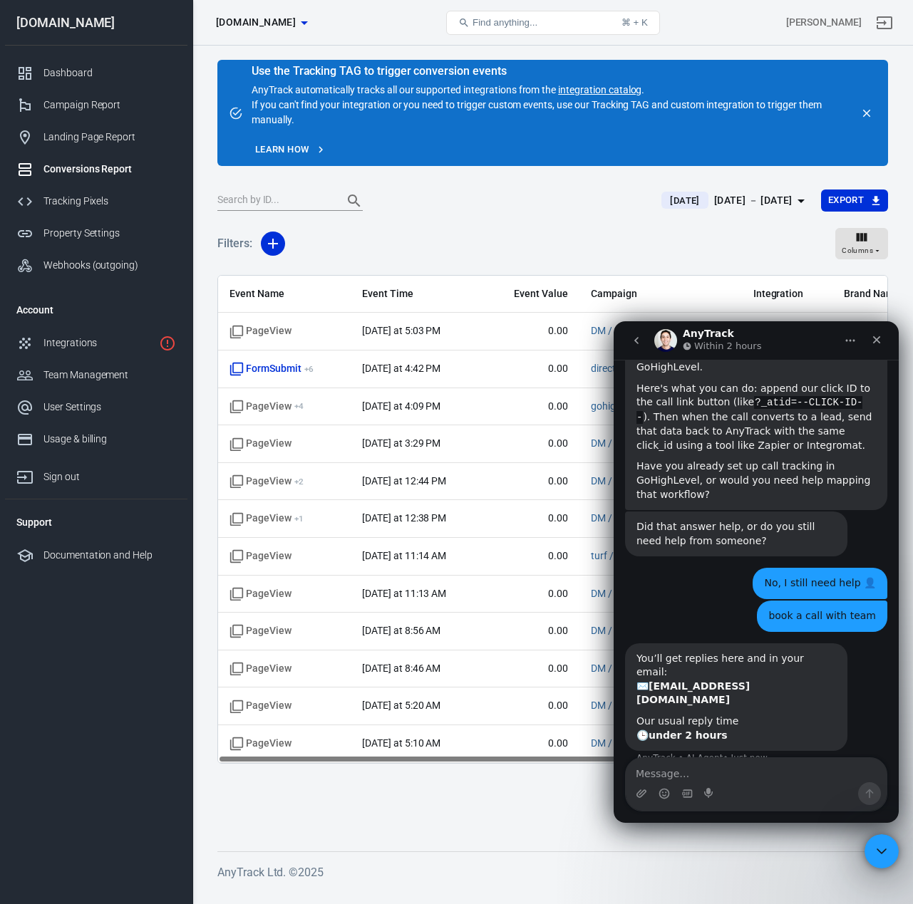
scroll to position [1351, 0]
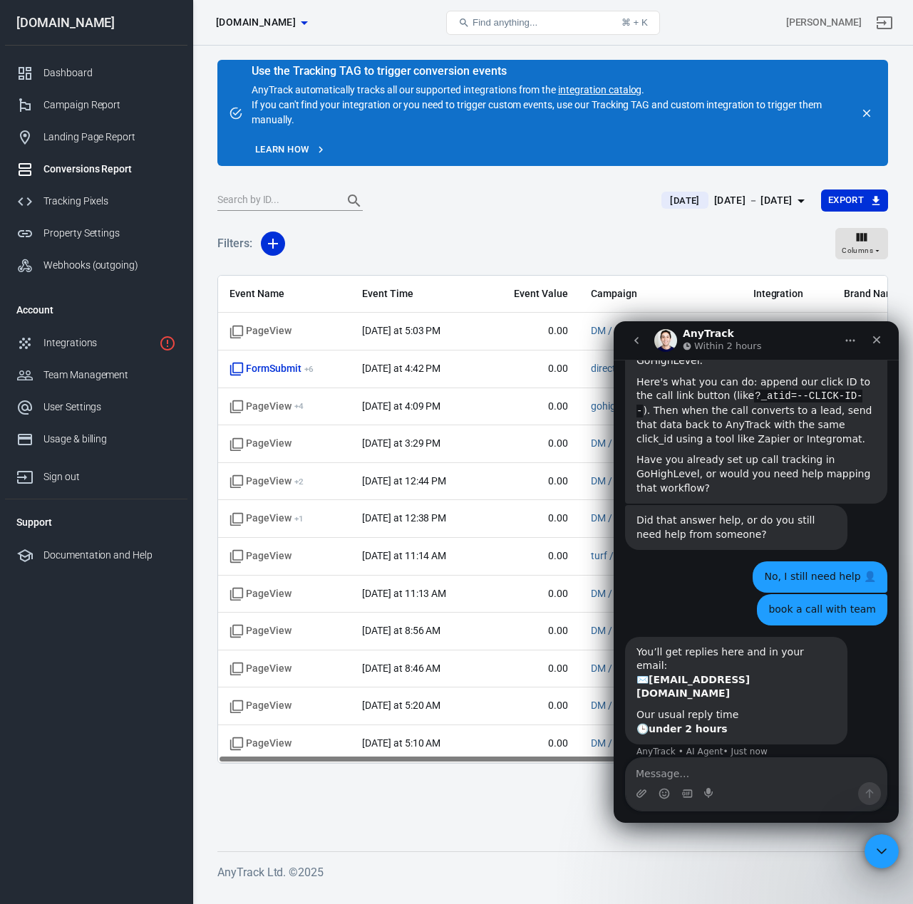
click at [702, 340] on p "Within 2 hours" at bounding box center [727, 346] width 67 height 14
click at [849, 346] on icon "Home" at bounding box center [849, 340] width 11 height 11
click at [849, 345] on icon "Home" at bounding box center [849, 340] width 11 height 11
click at [93, 413] on div "User Settings" at bounding box center [109, 407] width 133 height 15
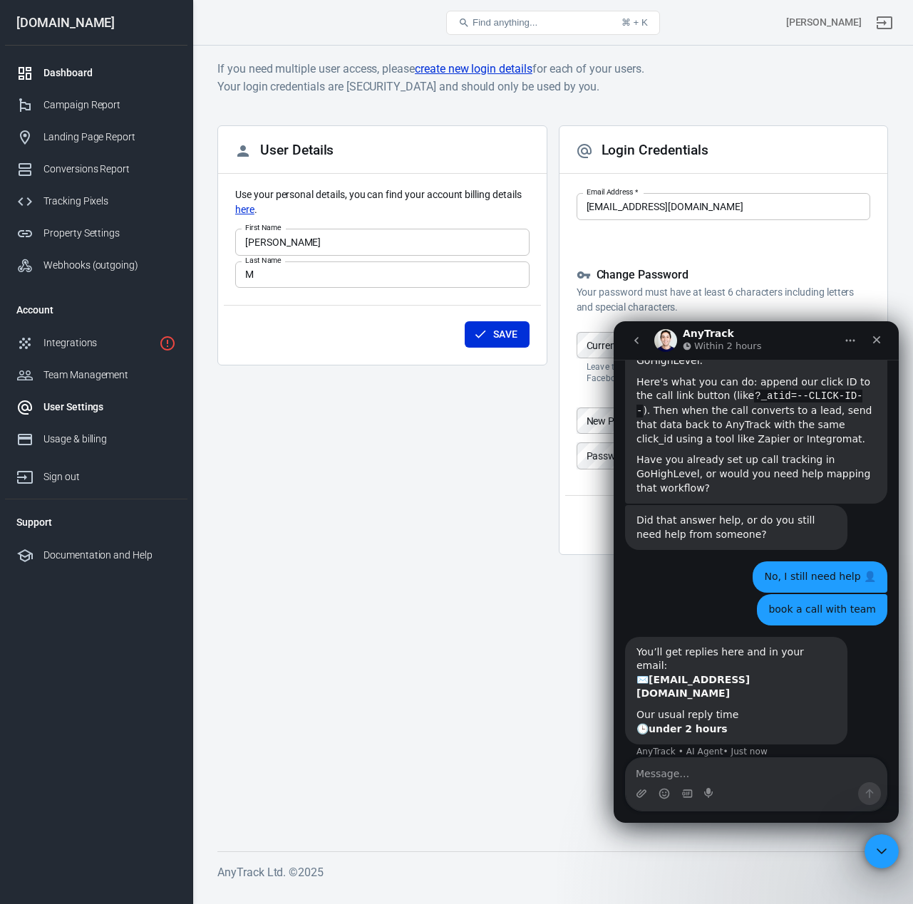
click at [100, 68] on div "Dashboard" at bounding box center [109, 73] width 133 height 15
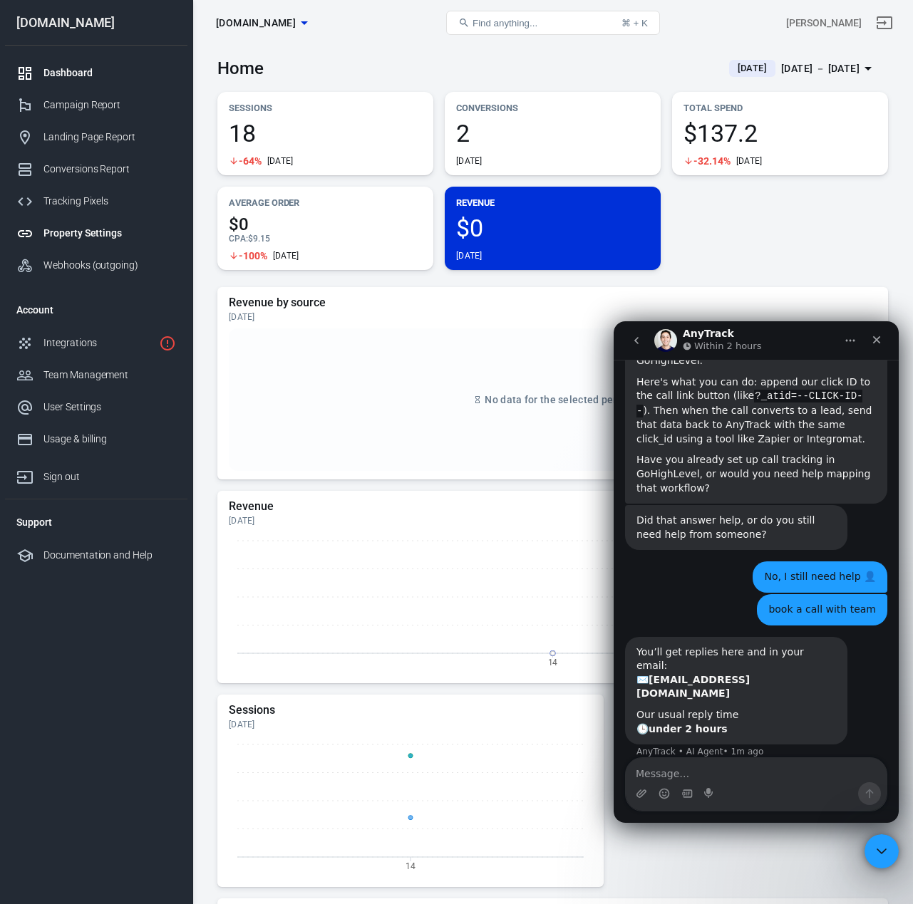
scroll to position [1164, 0]
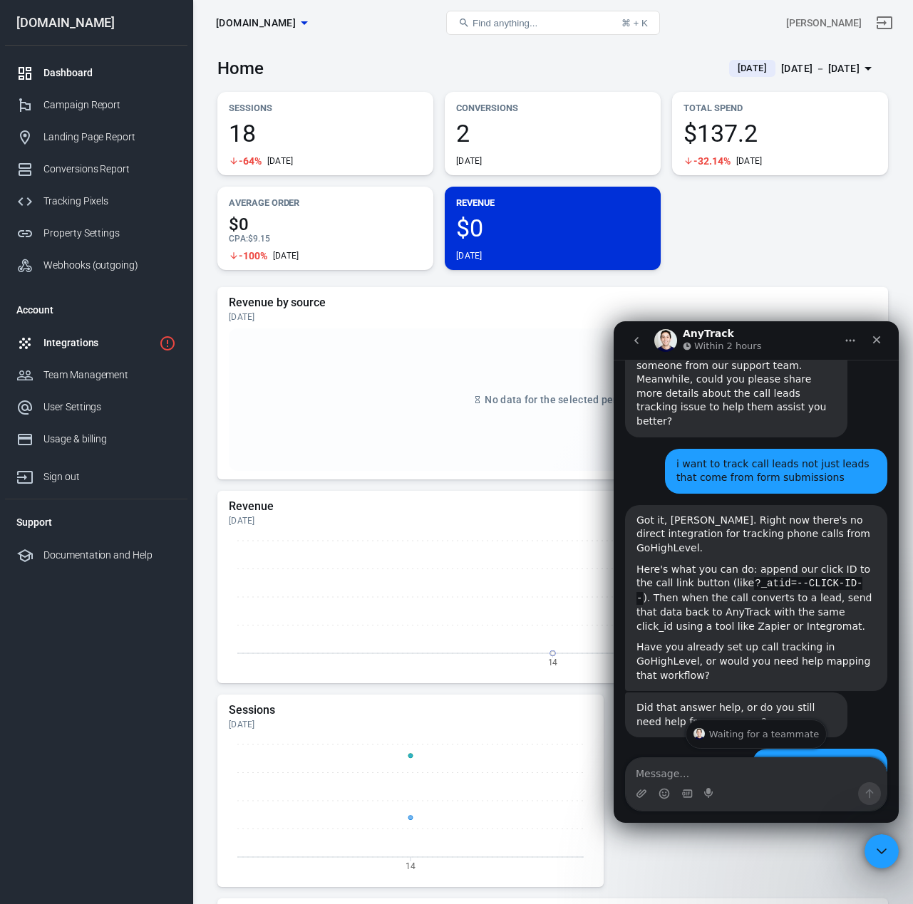
click at [85, 341] on div "Integrations" at bounding box center [98, 343] width 110 height 15
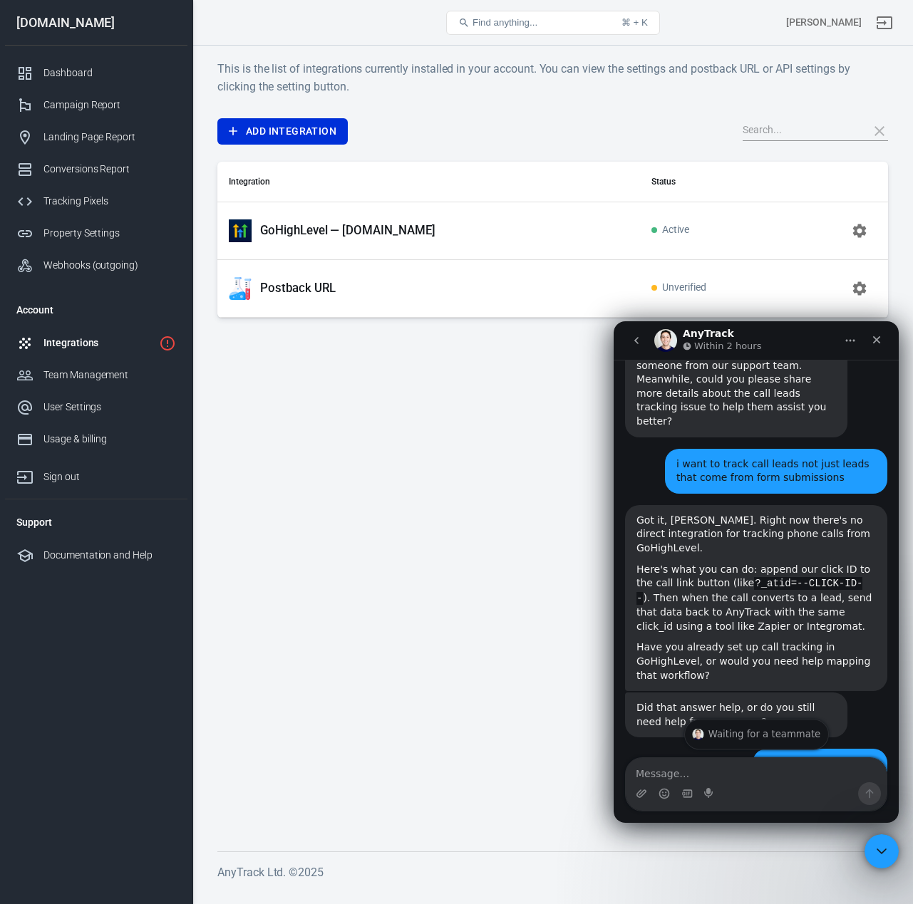
click at [783, 740] on div "Waiting for a teammate" at bounding box center [756, 734] width 144 height 30
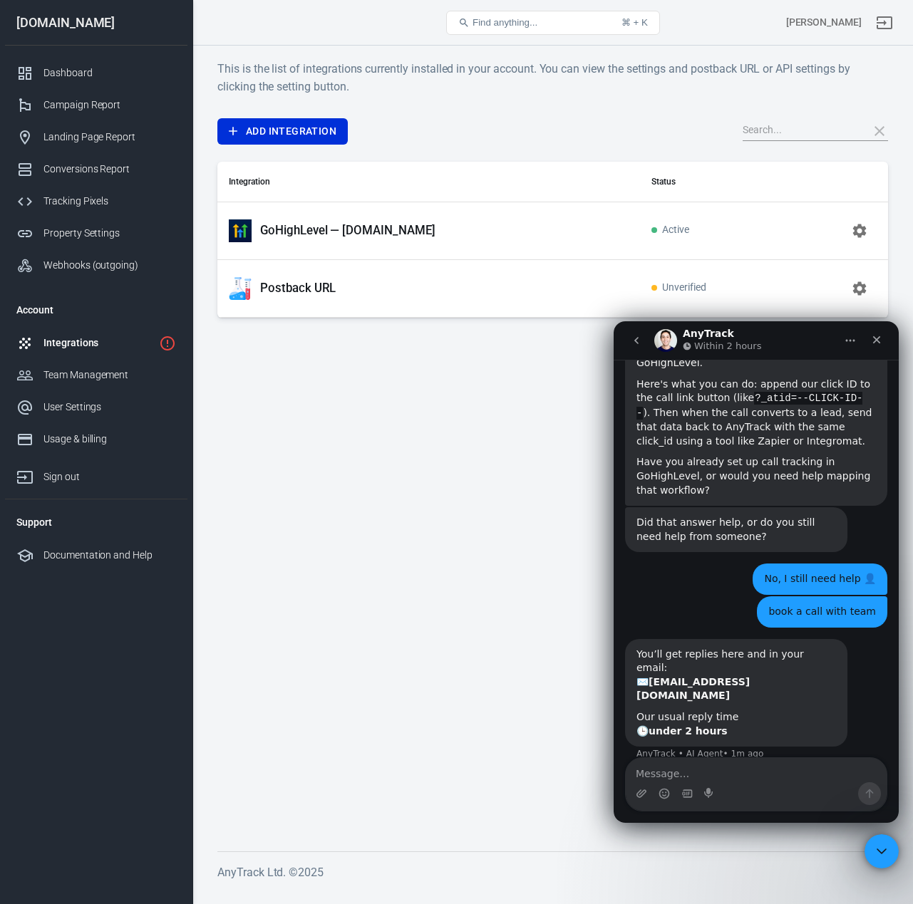
scroll to position [1351, 0]
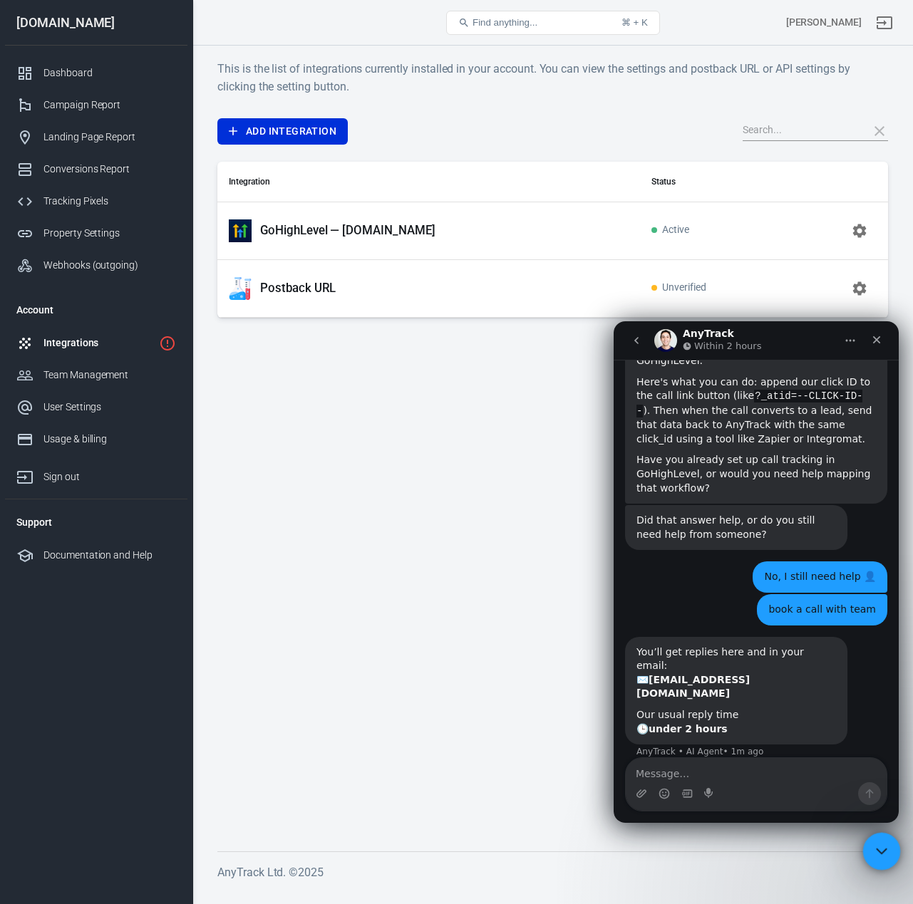
click at [879, 847] on icon "Close Intercom Messenger" at bounding box center [879, 849] width 17 height 17
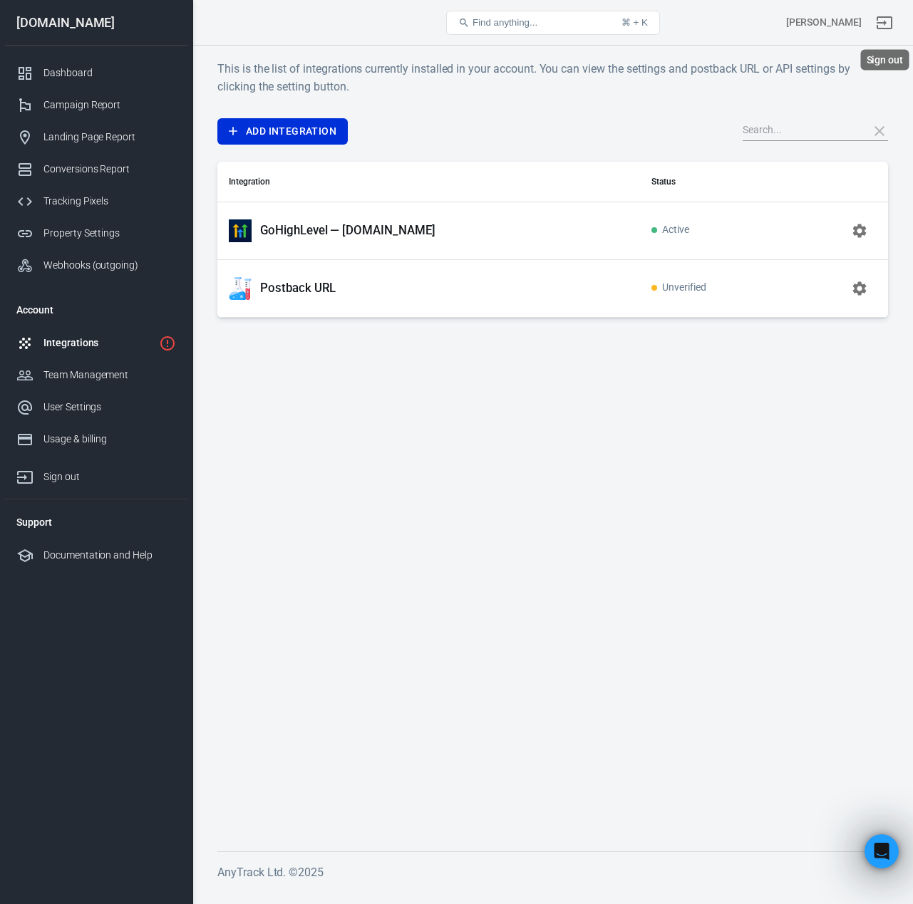
click at [890, 16] on icon "Sign out" at bounding box center [884, 22] width 16 height 13
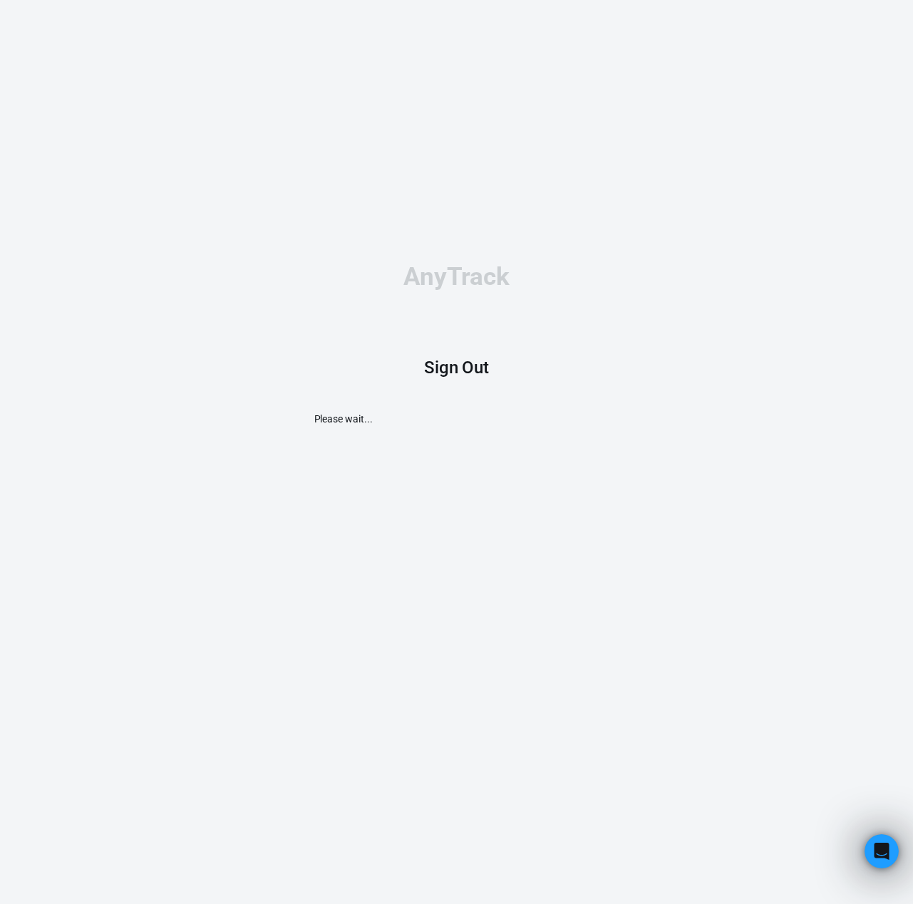
click at [453, 369] on h1 "Sign Out" at bounding box center [457, 368] width 66 height 20
click at [452, 373] on h1 "Sign Out" at bounding box center [457, 368] width 66 height 20
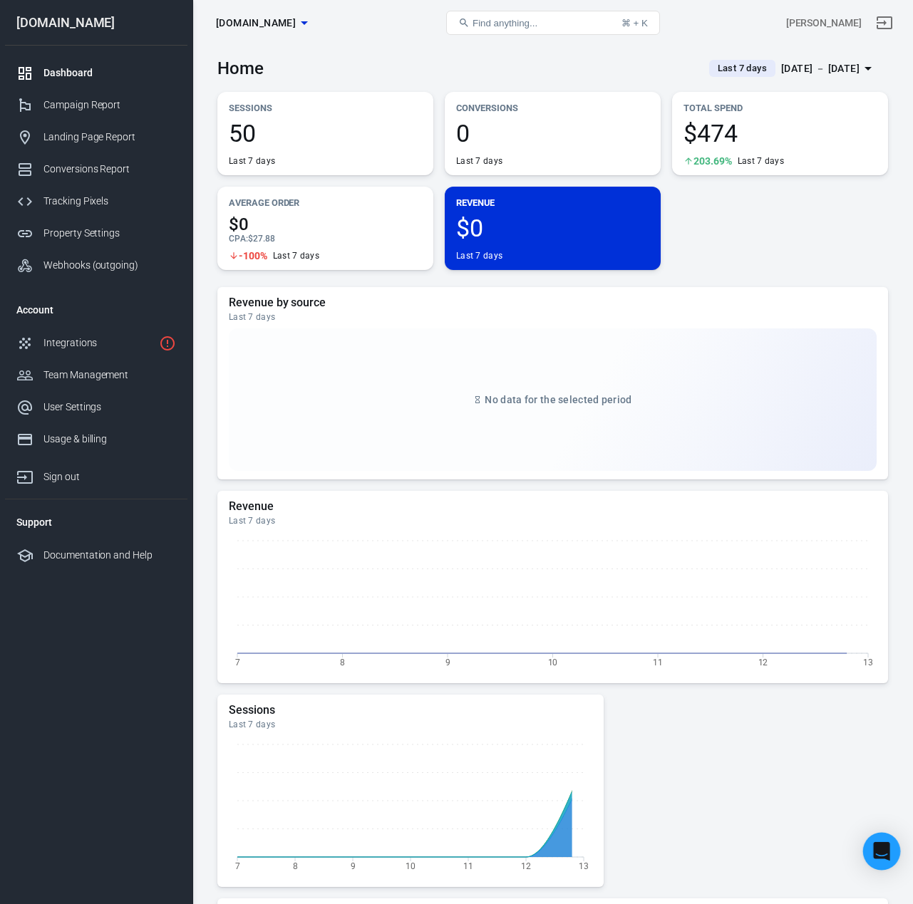
click at [884, 851] on icon "Open Intercom Messenger" at bounding box center [881, 851] width 16 height 19
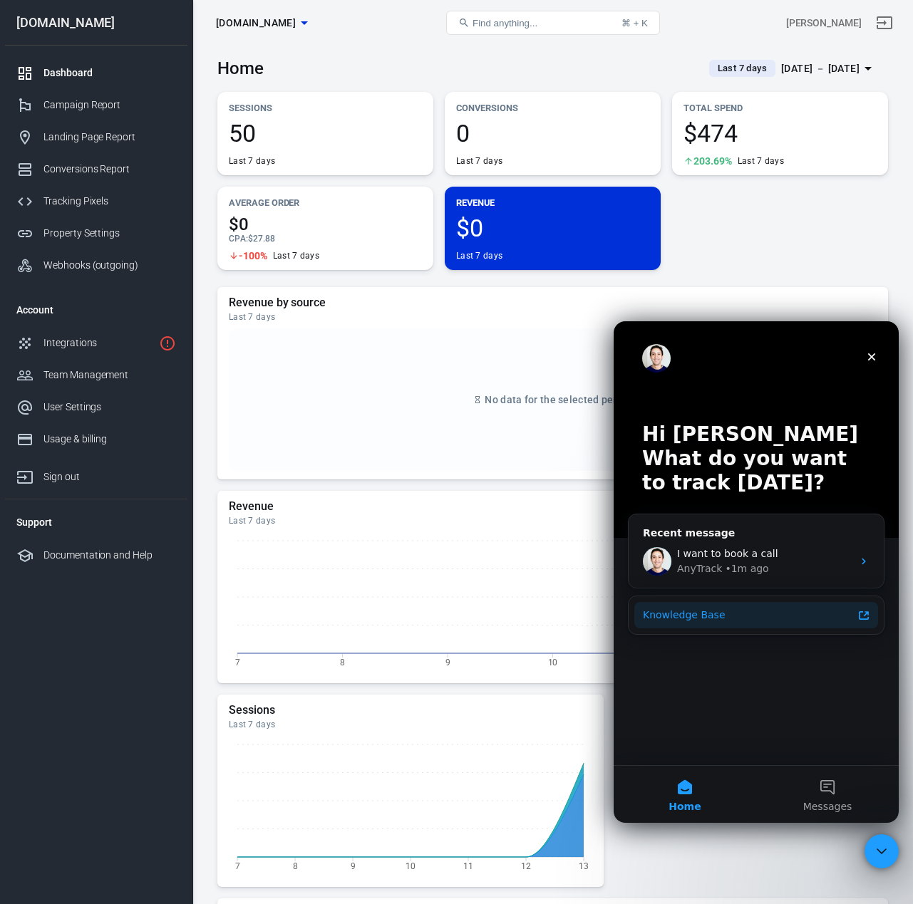
click at [793, 616] on div "Knowledge Base" at bounding box center [747, 615] width 209 height 15
click at [802, 553] on span "how did they know it came from an ad?" at bounding box center [775, 553] width 197 height 11
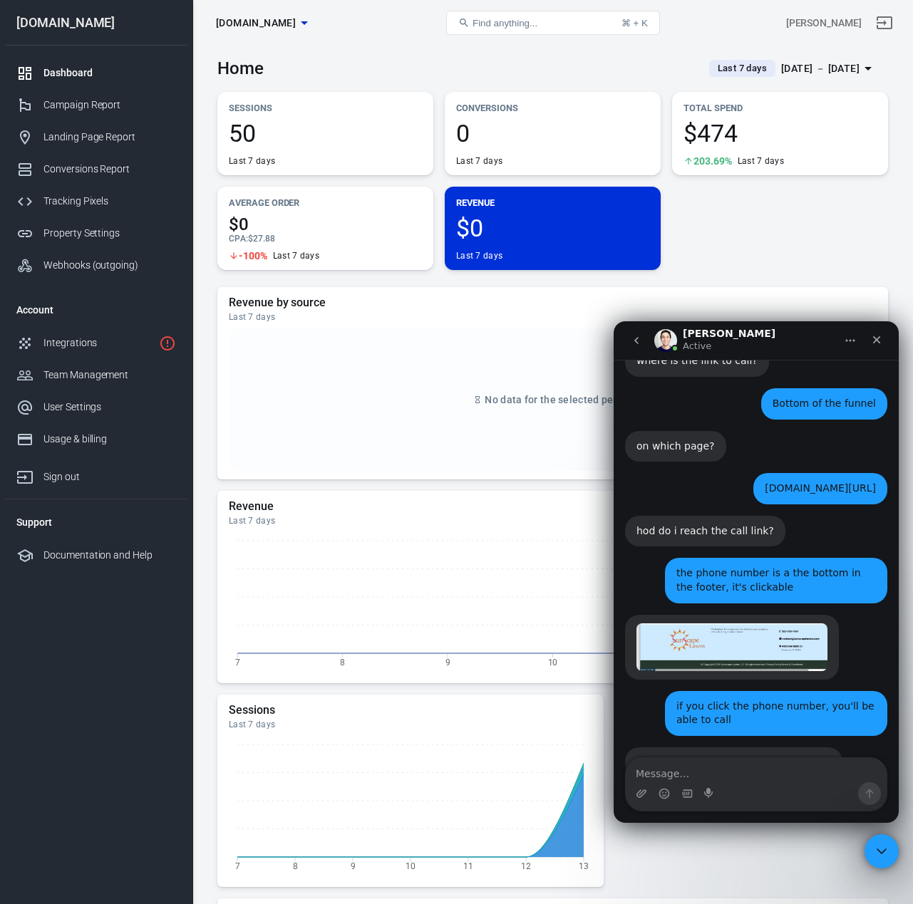
scroll to position [3151, 0]
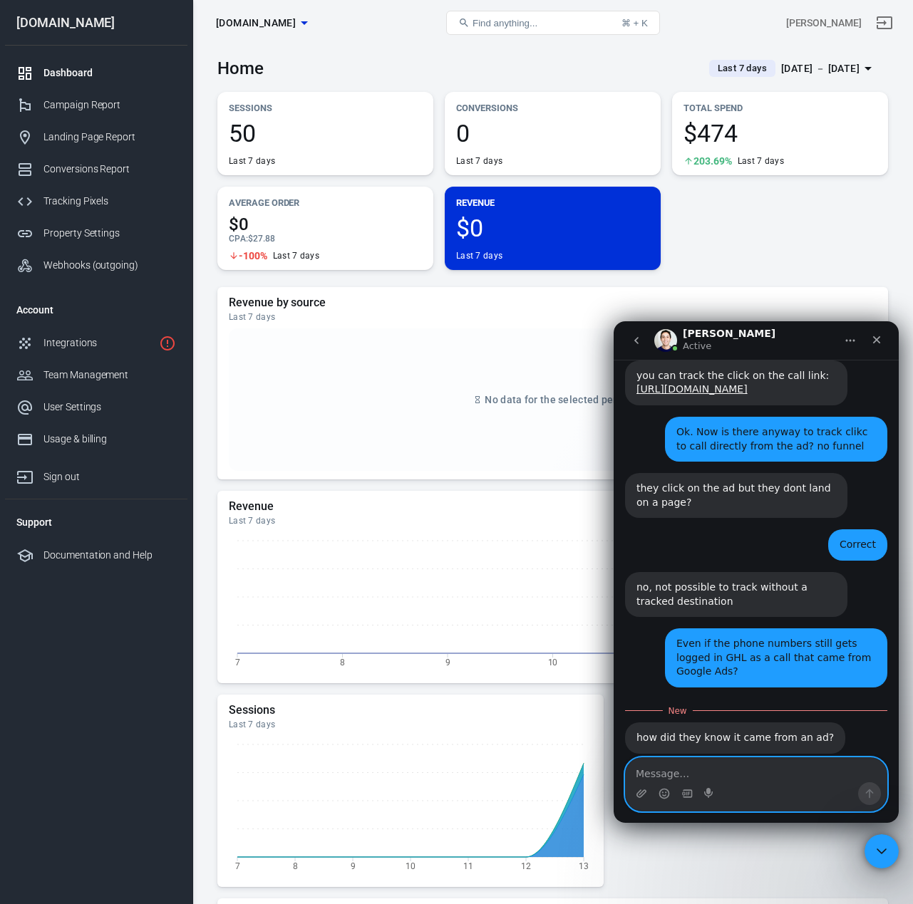
click at [670, 767] on textarea "Message…" at bounding box center [755, 770] width 261 height 24
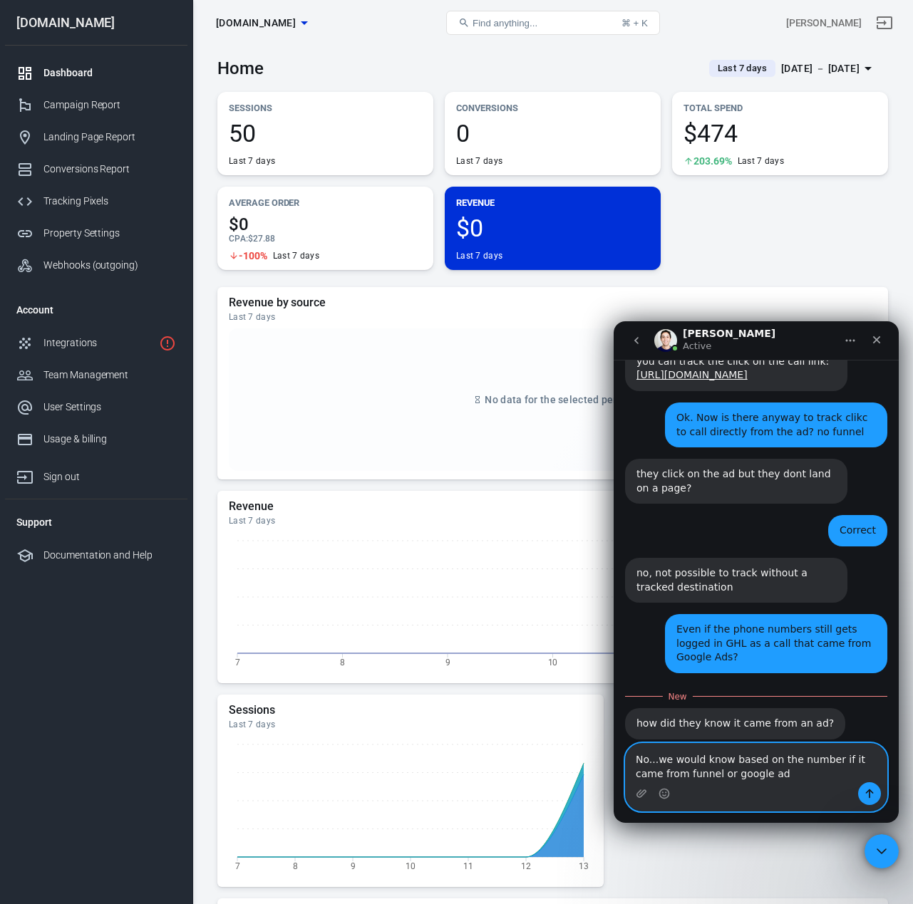
type textarea "No...we would know based on the number if it came from funnel or google ad"
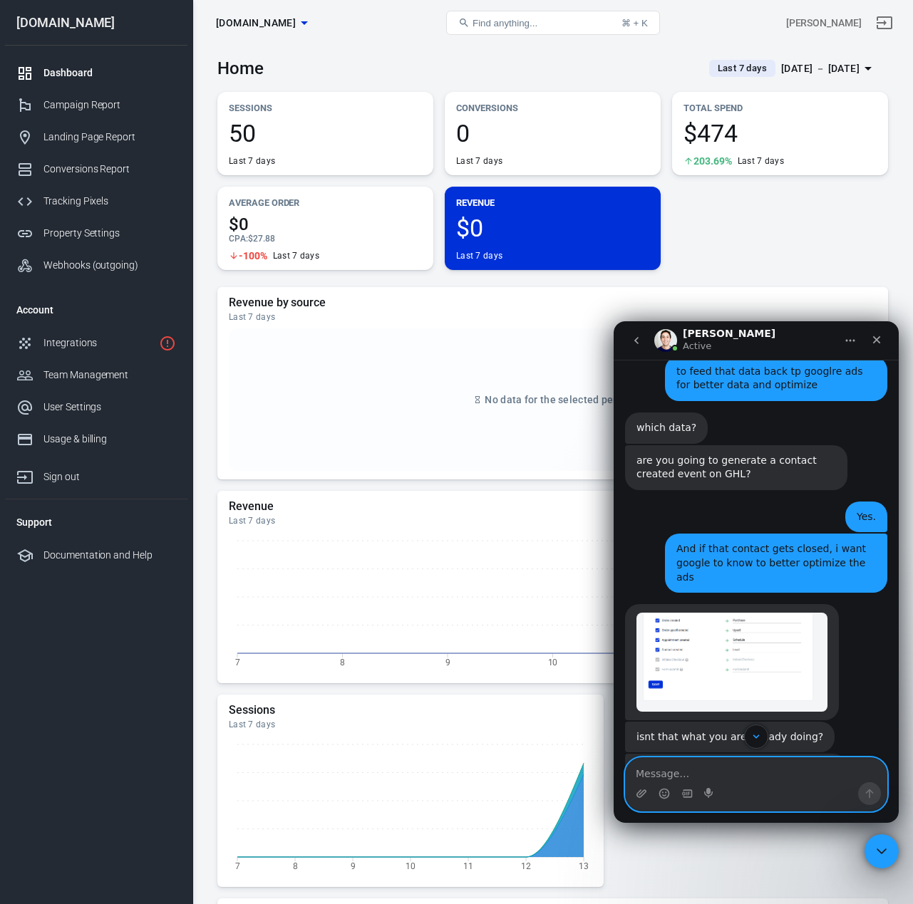
scroll to position [4583, 0]
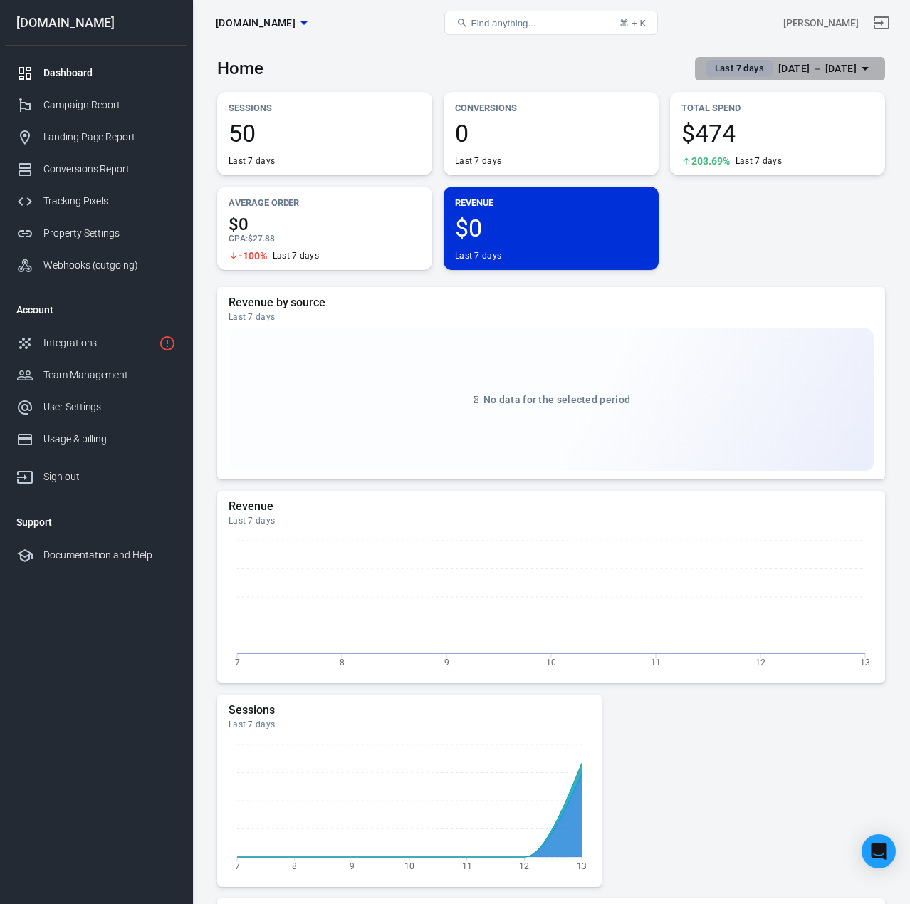
click at [820, 72] on div "[DATE] － [DATE]" at bounding box center [818, 69] width 78 height 18
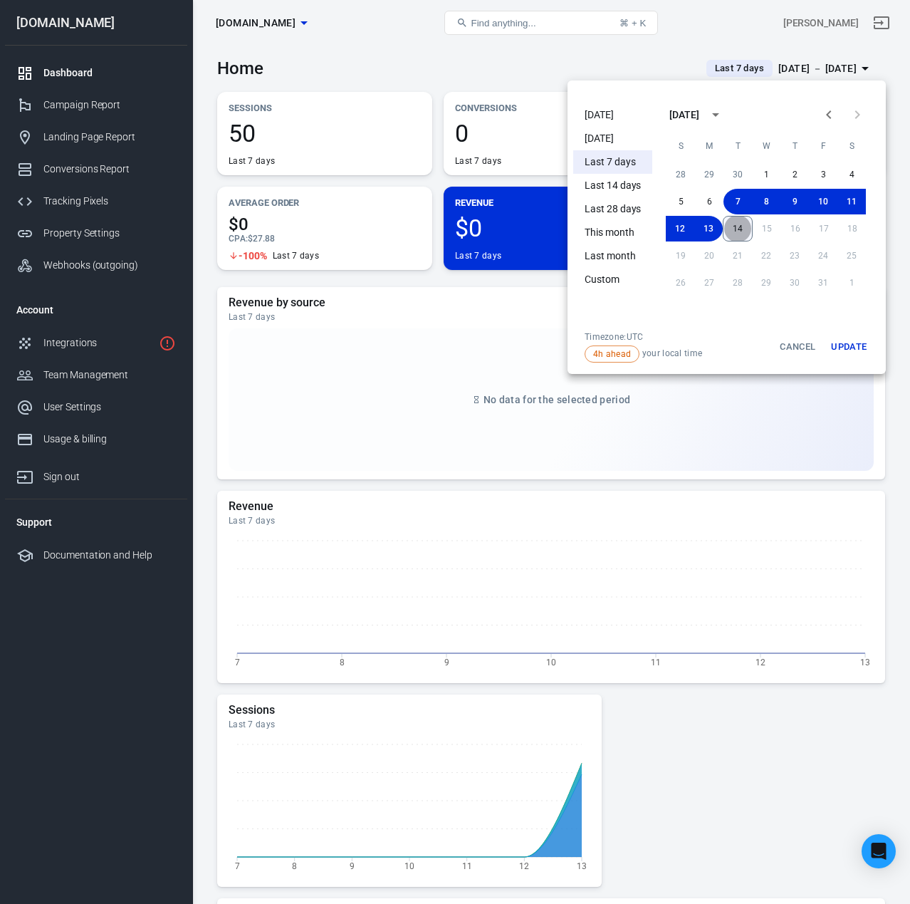
click at [749, 236] on button "14" at bounding box center [738, 229] width 30 height 26
click at [861, 346] on button "Update" at bounding box center [849, 346] width 46 height 31
